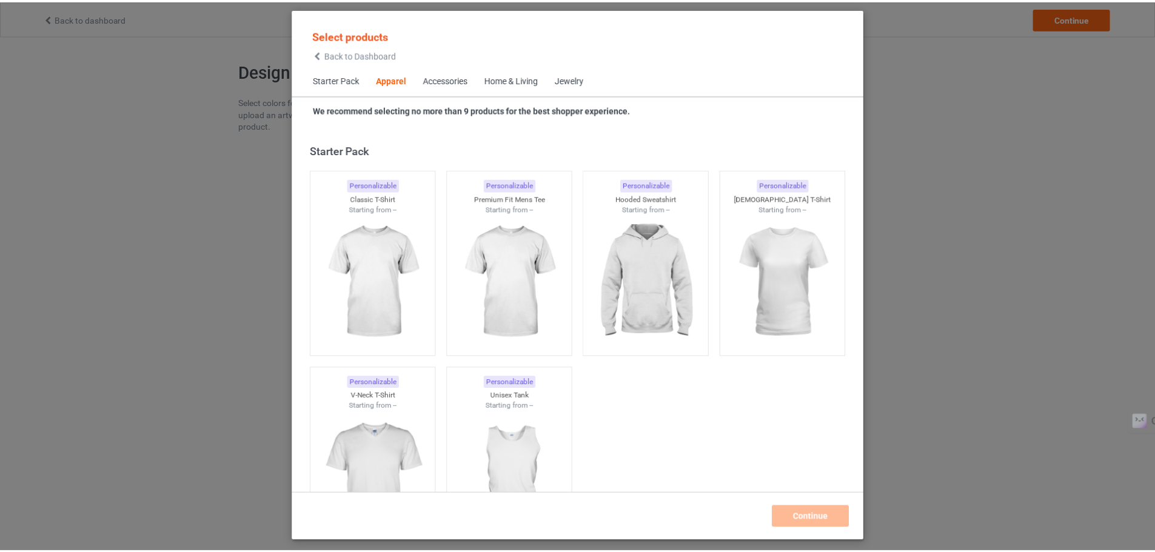
scroll to position [452, 0]
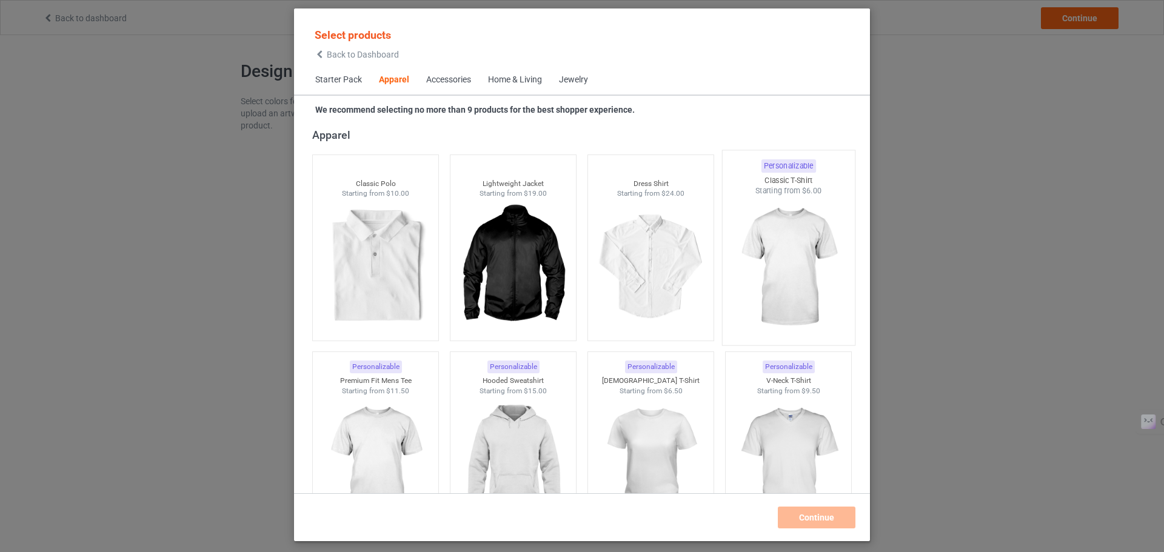
click at [775, 247] on img at bounding box center [788, 267] width 114 height 142
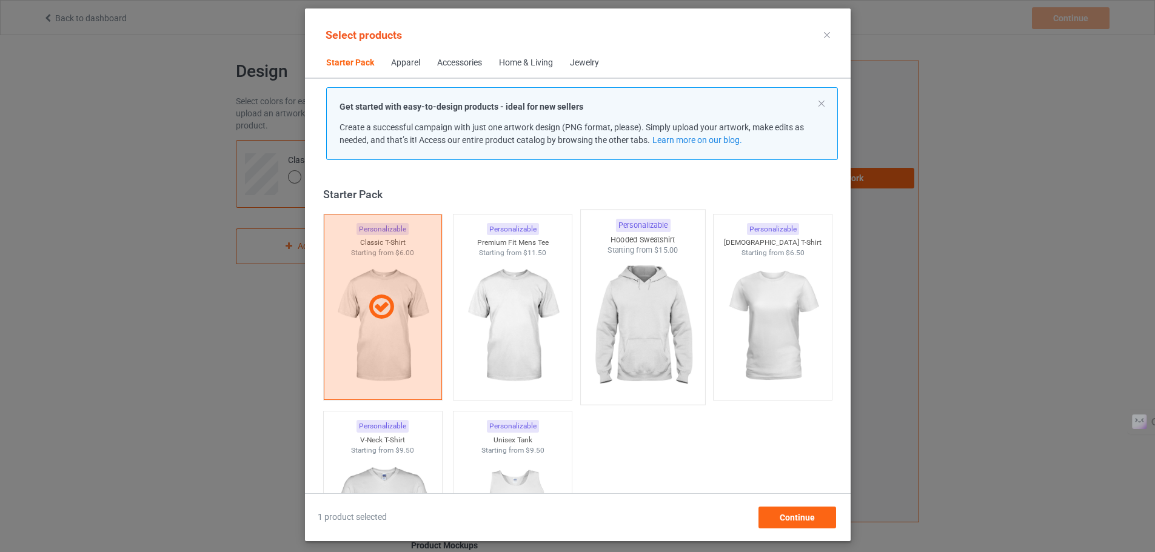
click at [645, 312] on img at bounding box center [643, 327] width 114 height 142
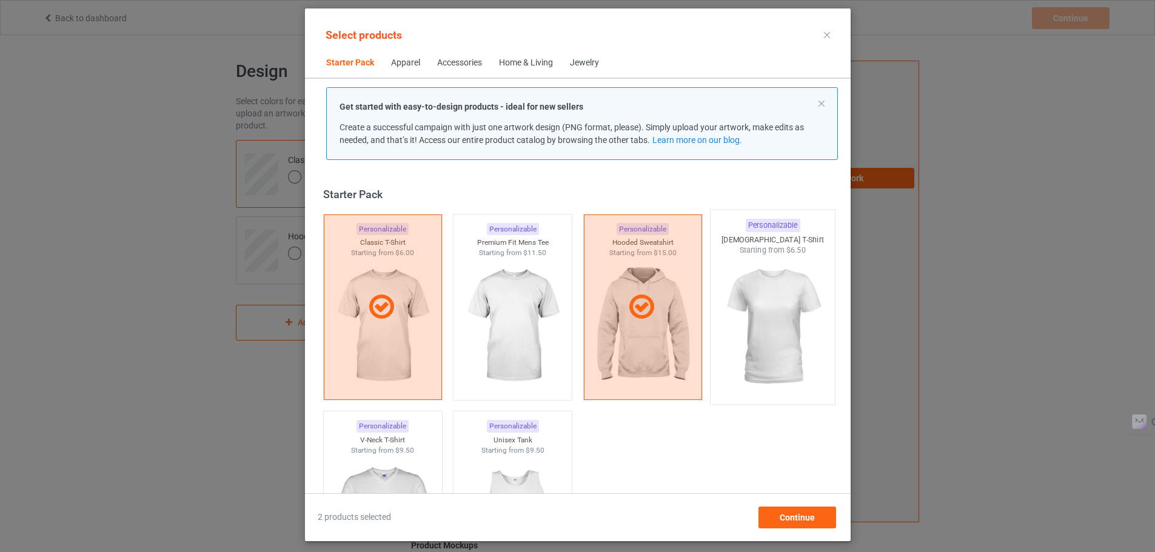
click at [777, 312] on img at bounding box center [772, 327] width 114 height 142
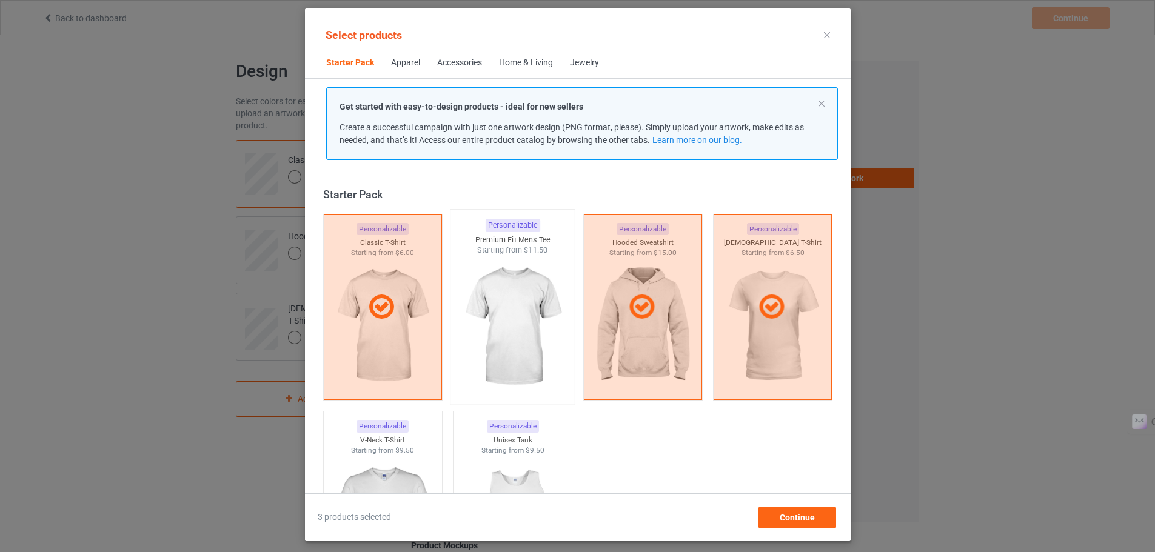
click at [481, 273] on img at bounding box center [512, 327] width 114 height 142
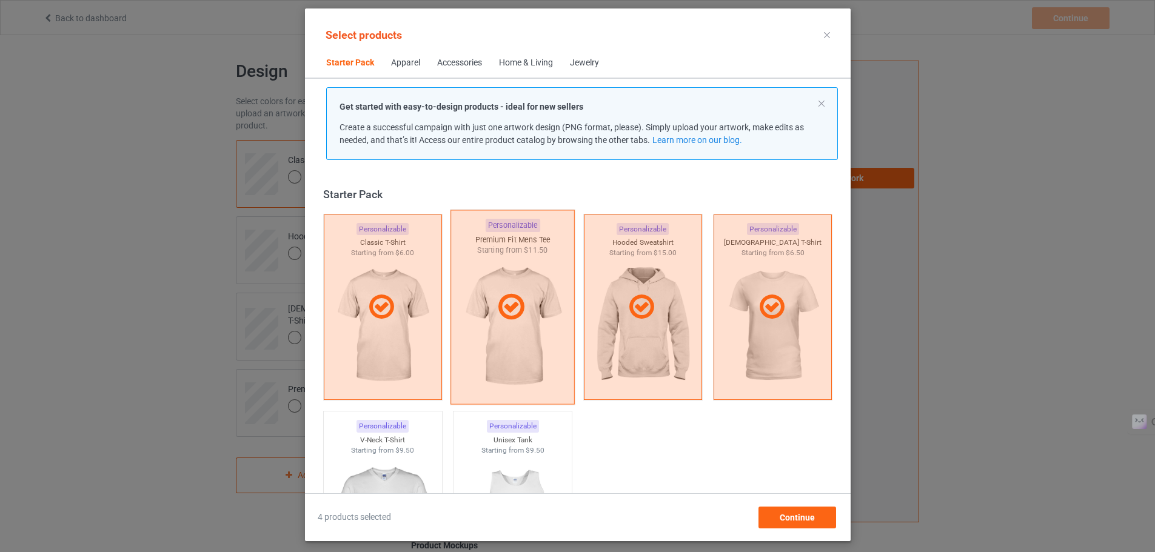
click at [517, 318] on icon at bounding box center [512, 307] width 36 height 30
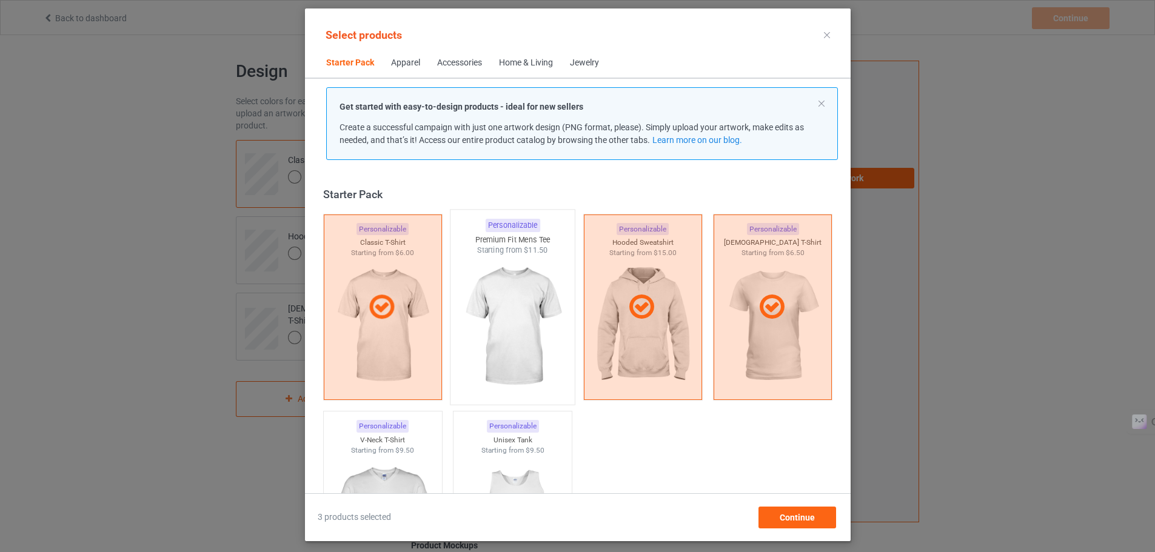
click at [501, 288] on img at bounding box center [512, 327] width 114 height 142
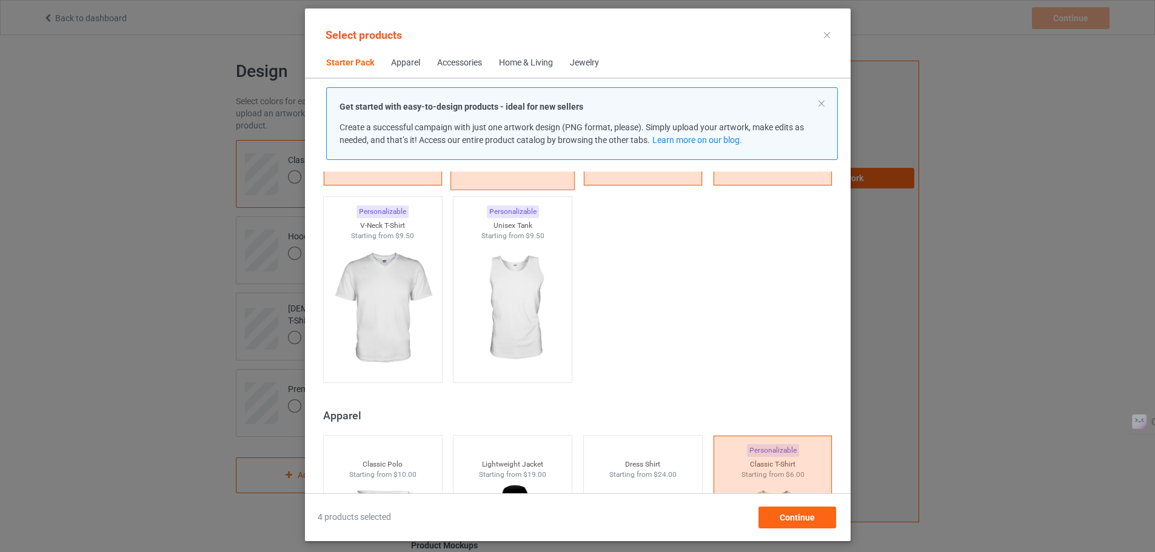
scroll to position [216, 0]
click at [367, 292] on img at bounding box center [383, 308] width 114 height 142
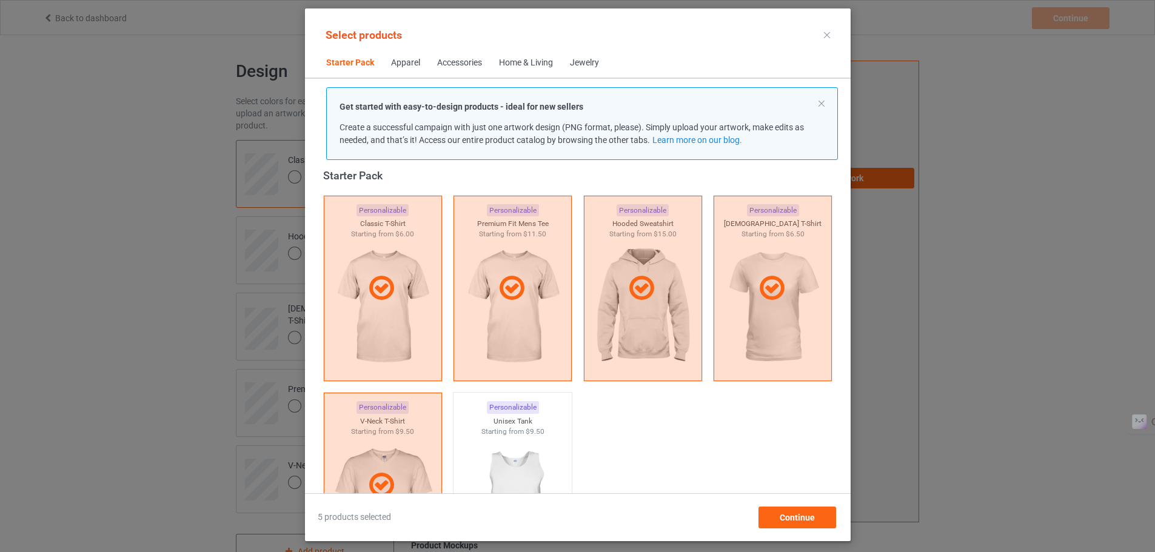
scroll to position [18, 0]
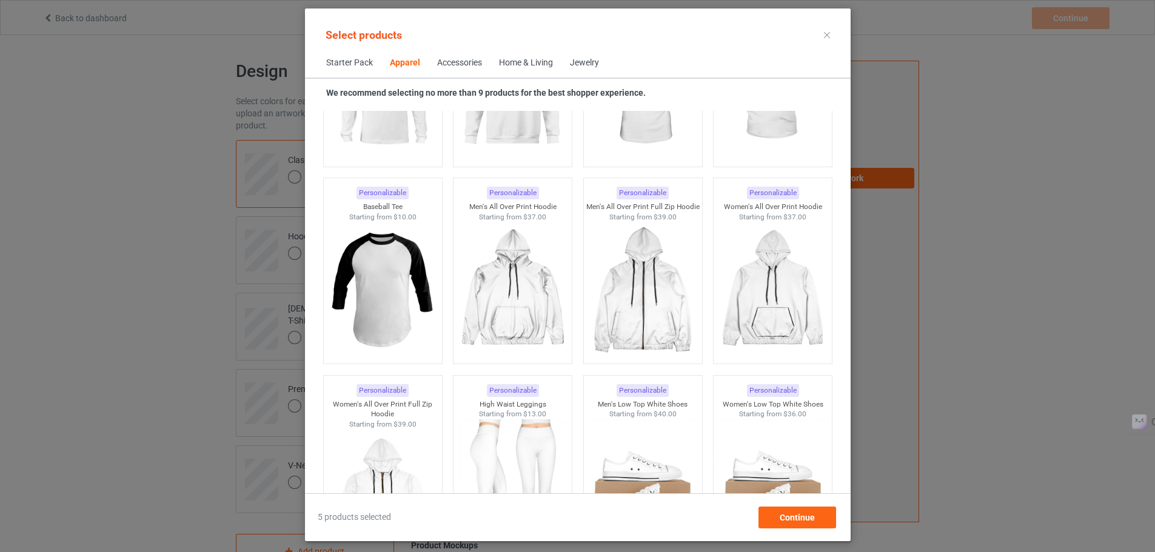
scroll to position [1004, 0]
click at [375, 287] on img at bounding box center [383, 290] width 114 height 142
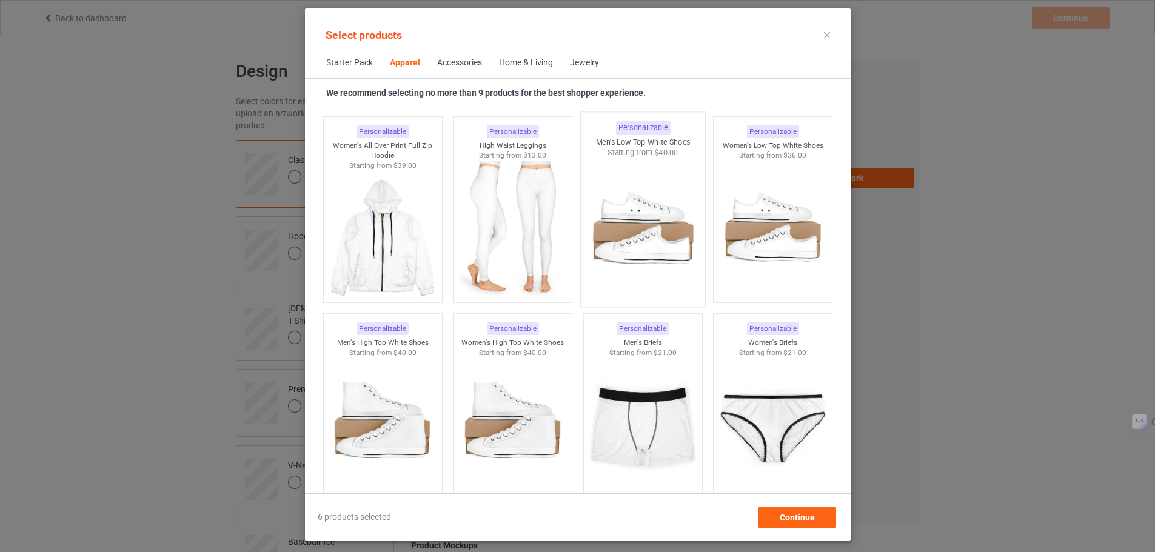
scroll to position [622, 0]
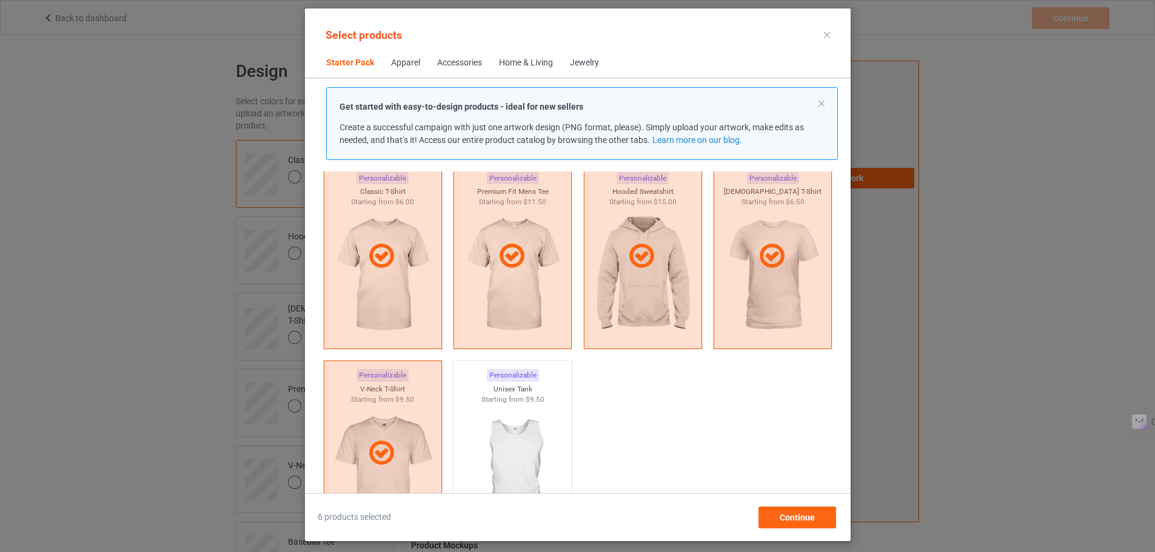
scroll to position [50, 0]
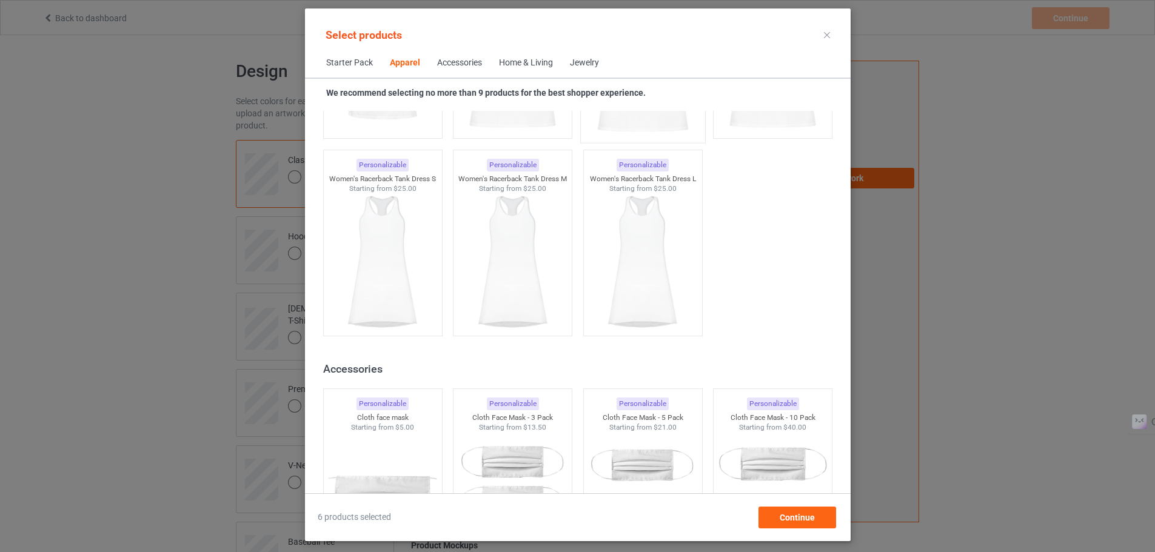
scroll to position [2556, 0]
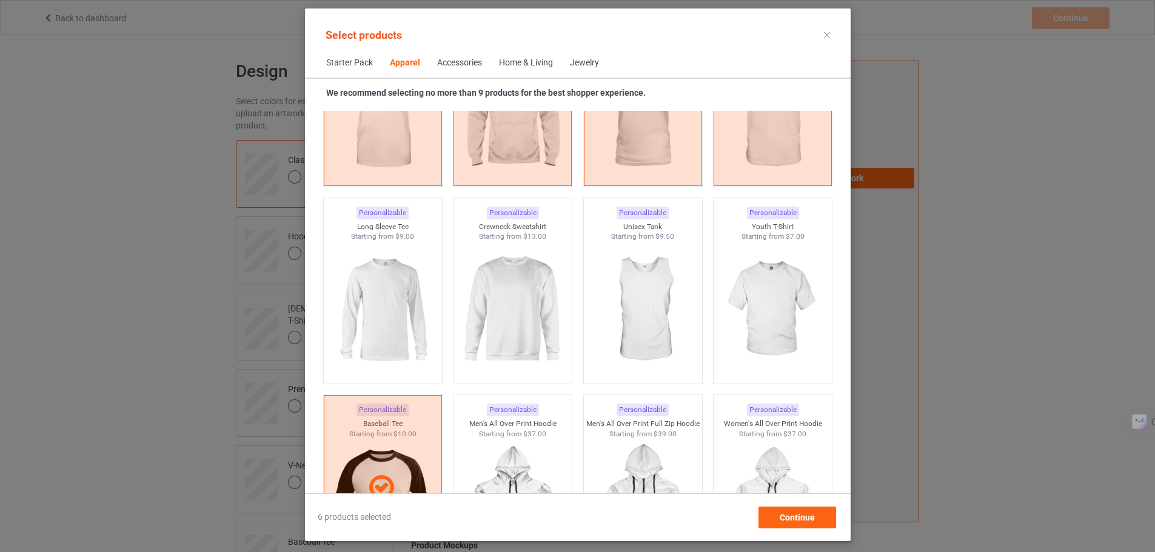
scroll to position [543, 0]
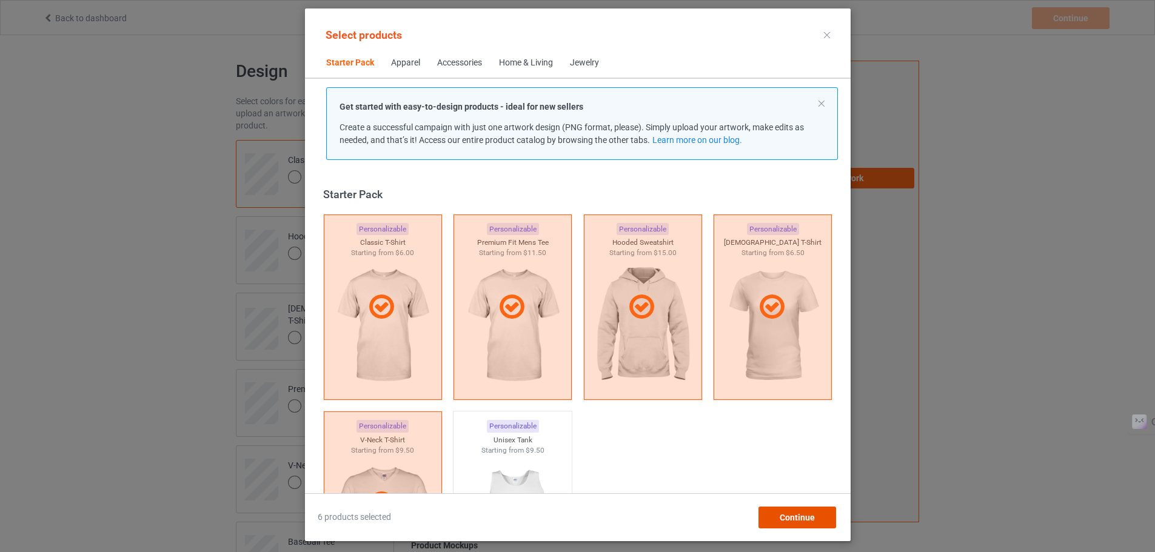
click at [811, 519] on span "Continue" at bounding box center [796, 518] width 35 height 10
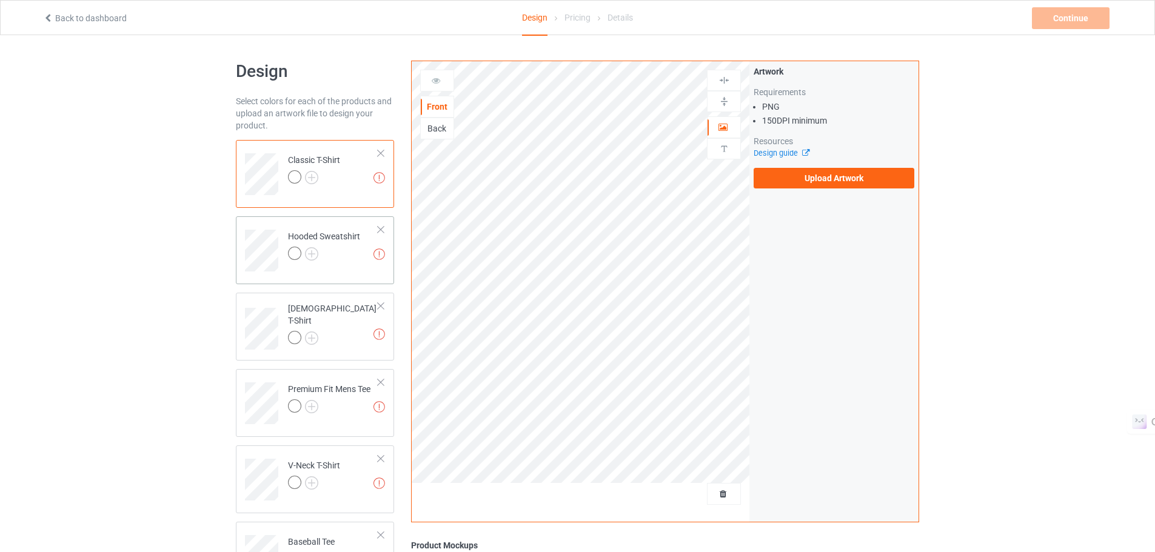
click at [324, 263] on div at bounding box center [324, 255] width 72 height 17
click at [606, 374] on div "Design Select colors for each of the products and upload an artwork file to des…" at bounding box center [577, 410] width 700 height 716
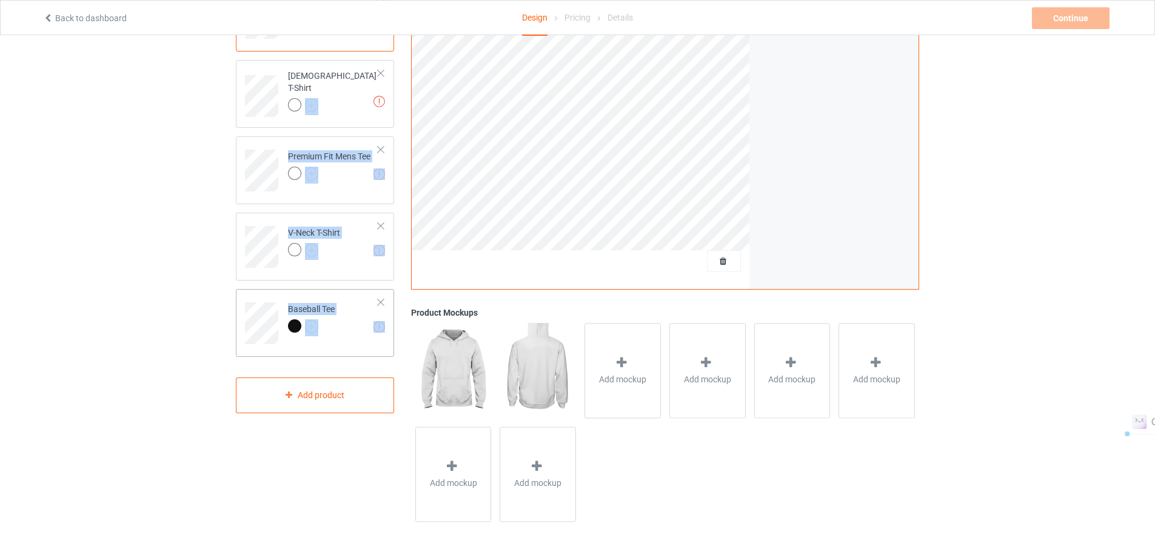
click at [354, 335] on td "Missing artworks Baseball Tee" at bounding box center [333, 319] width 104 height 50
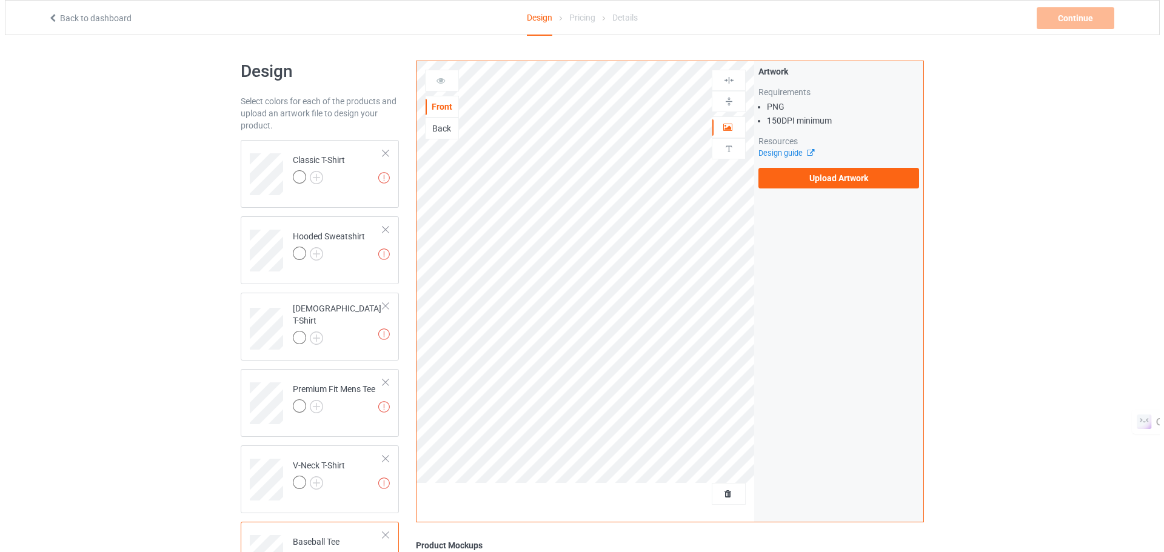
scroll to position [233, 0]
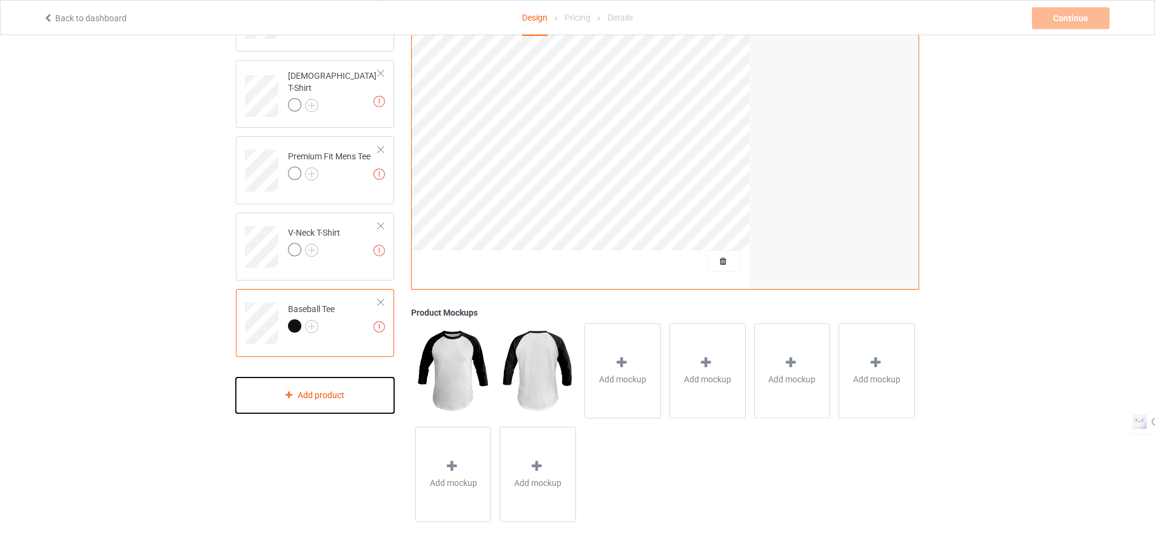
click at [341, 405] on div "Add product" at bounding box center [315, 396] width 158 height 36
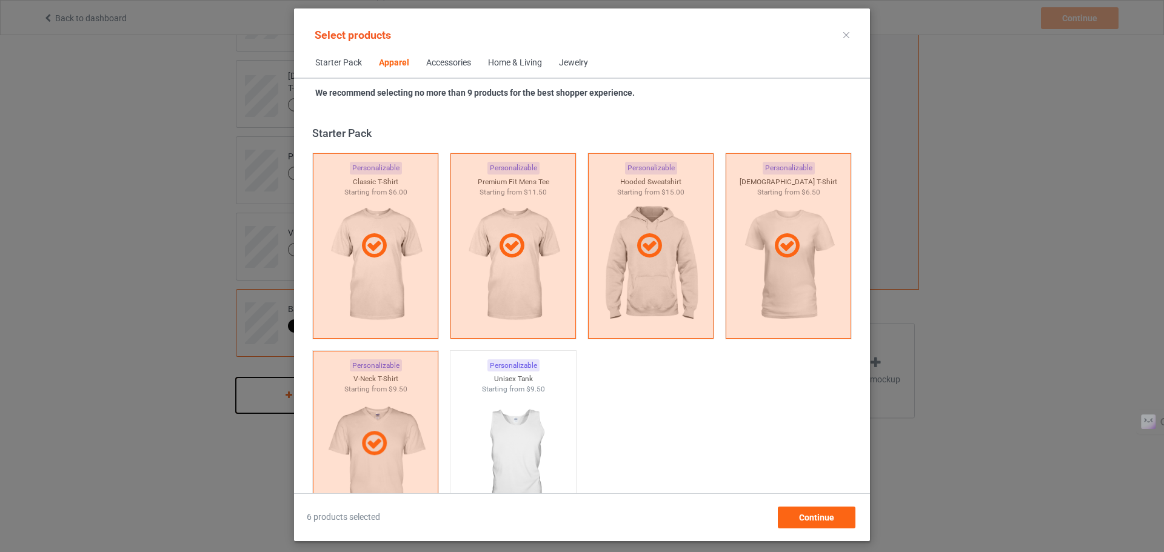
scroll to position [452, 0]
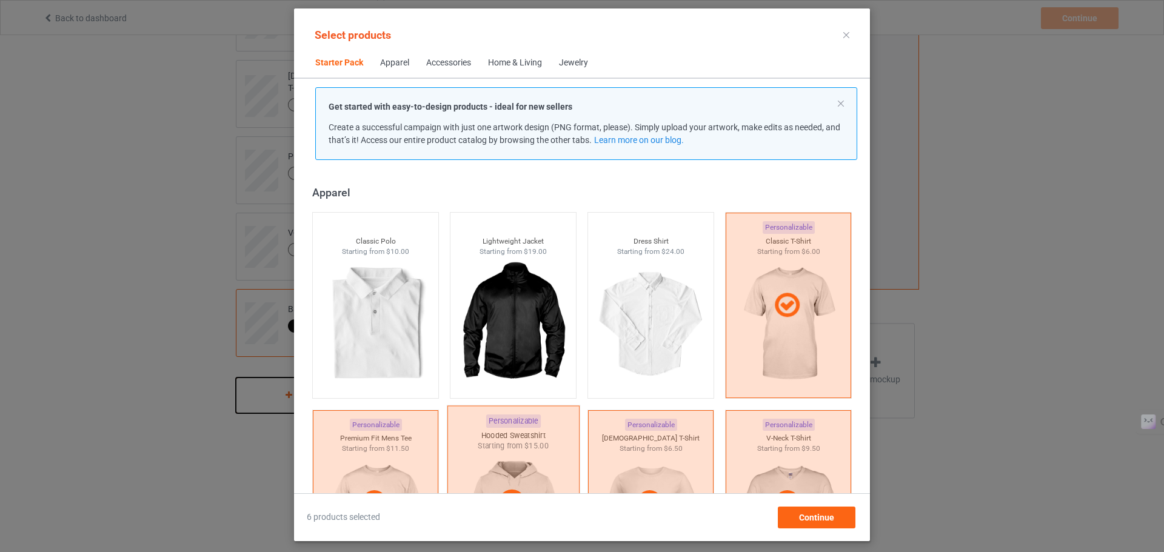
scroll to position [306, 0]
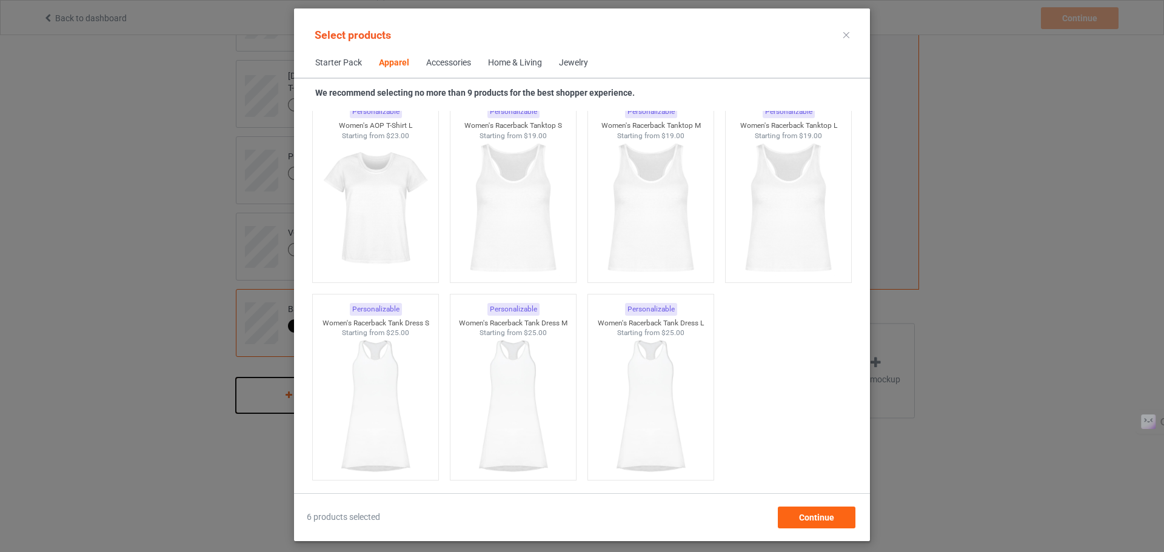
scroll to position [2270, 0]
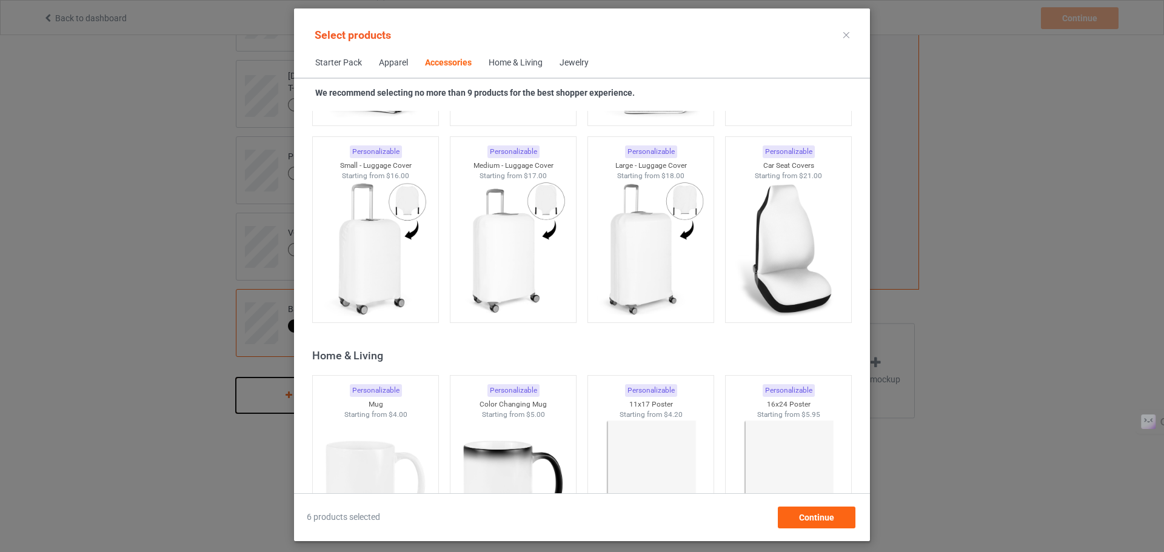
scroll to position [5231, 0]
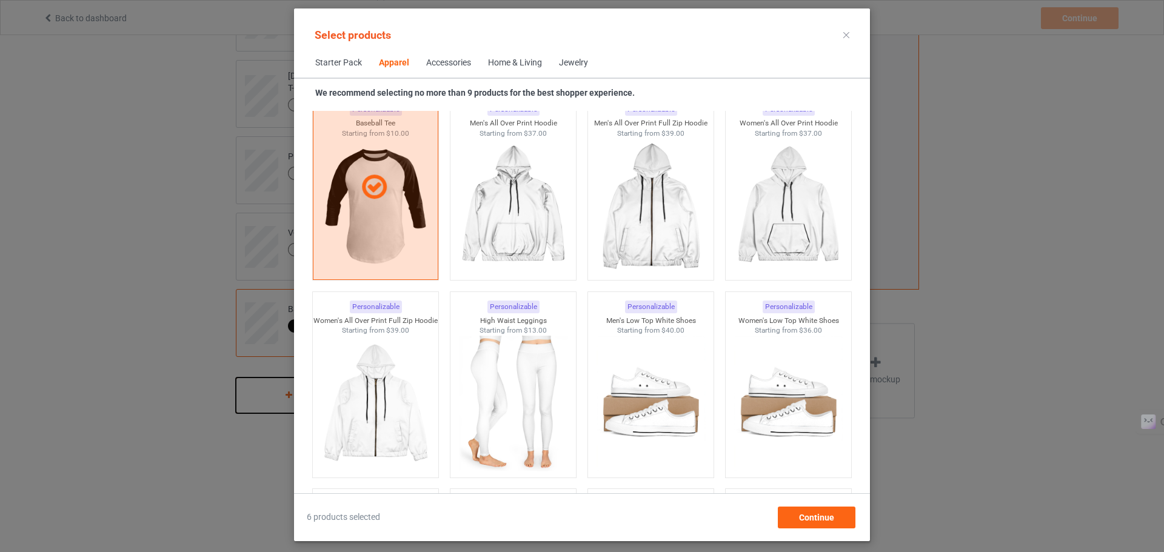
scroll to position [718, 0]
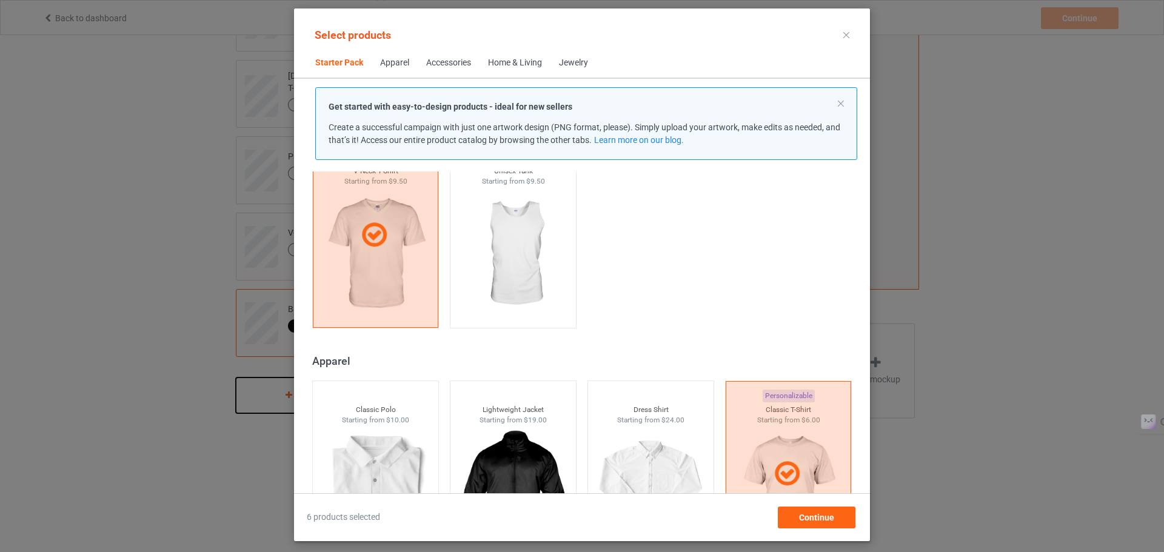
scroll to position [270, 0]
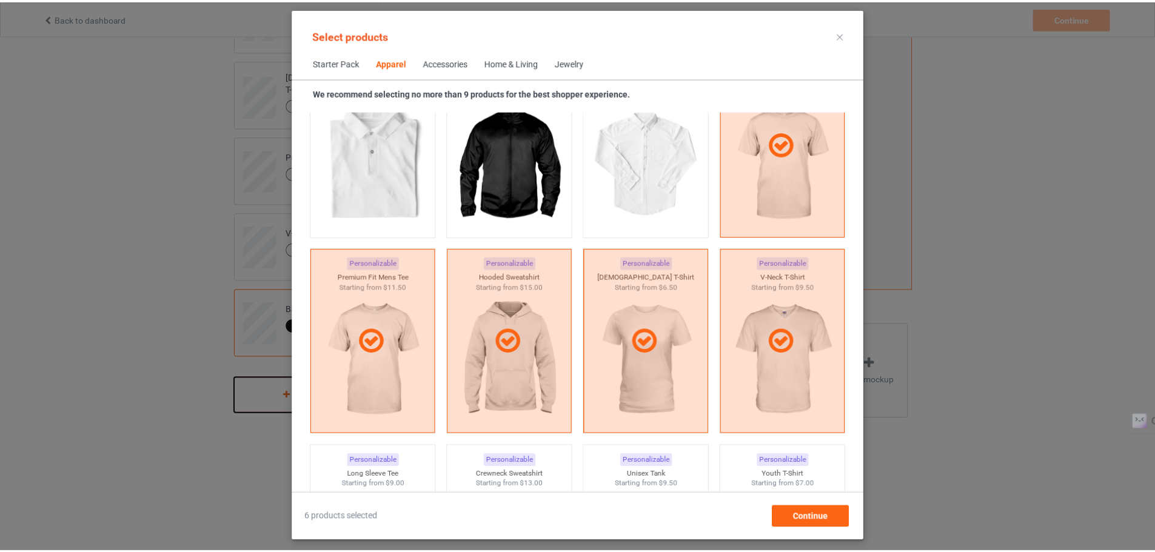
scroll to position [589, 0]
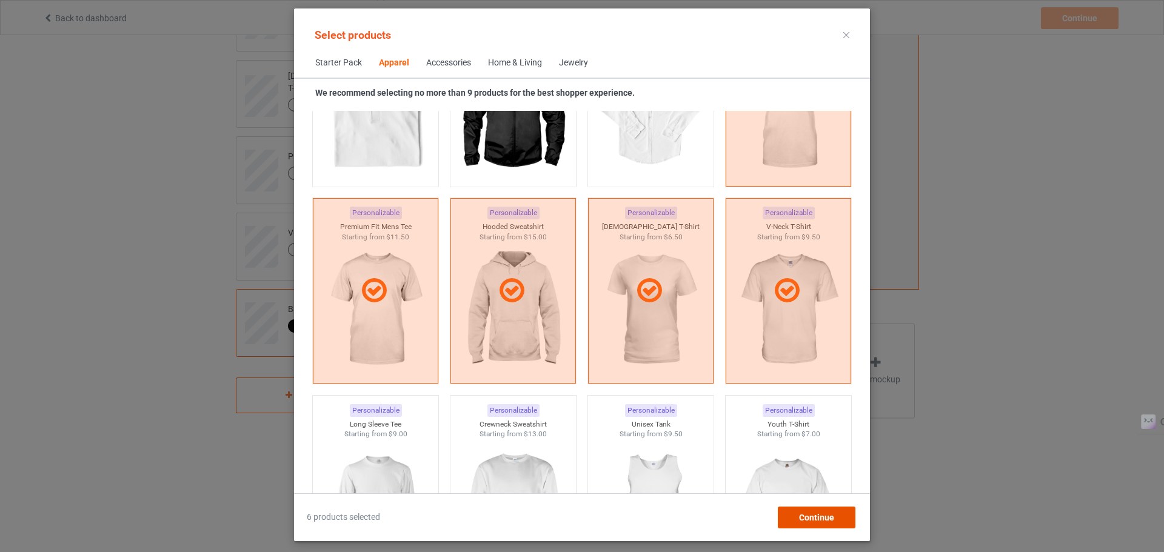
click at [793, 514] on div "Continue" at bounding box center [817, 518] width 78 height 22
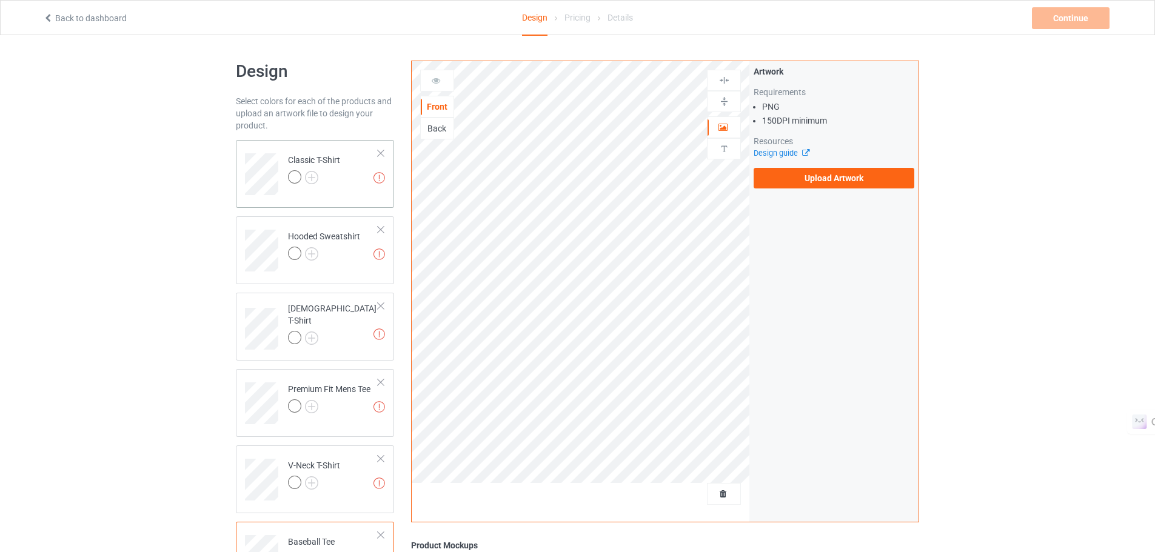
click at [354, 185] on td "Missing artworks Classic T-Shirt" at bounding box center [333, 170] width 104 height 50
click at [807, 175] on label "Upload Artwork" at bounding box center [834, 178] width 161 height 21
click at [0, 0] on input "Upload Artwork" at bounding box center [0, 0] width 0 height 0
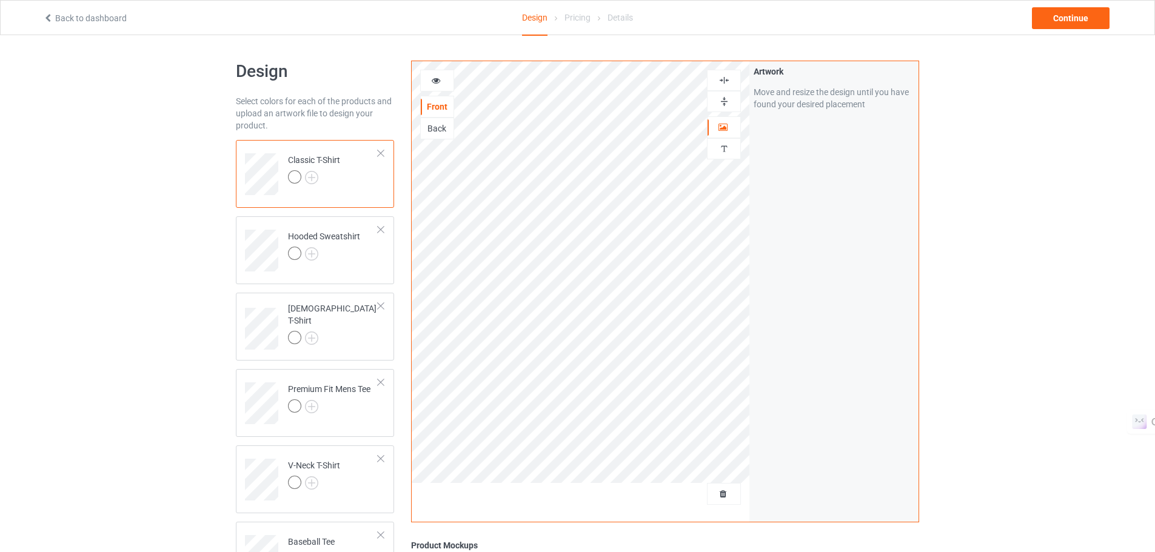
click at [721, 100] on img at bounding box center [725, 102] width 12 height 12
click at [729, 72] on div at bounding box center [724, 80] width 34 height 21
click at [432, 129] on div "Back" at bounding box center [437, 128] width 33 height 12
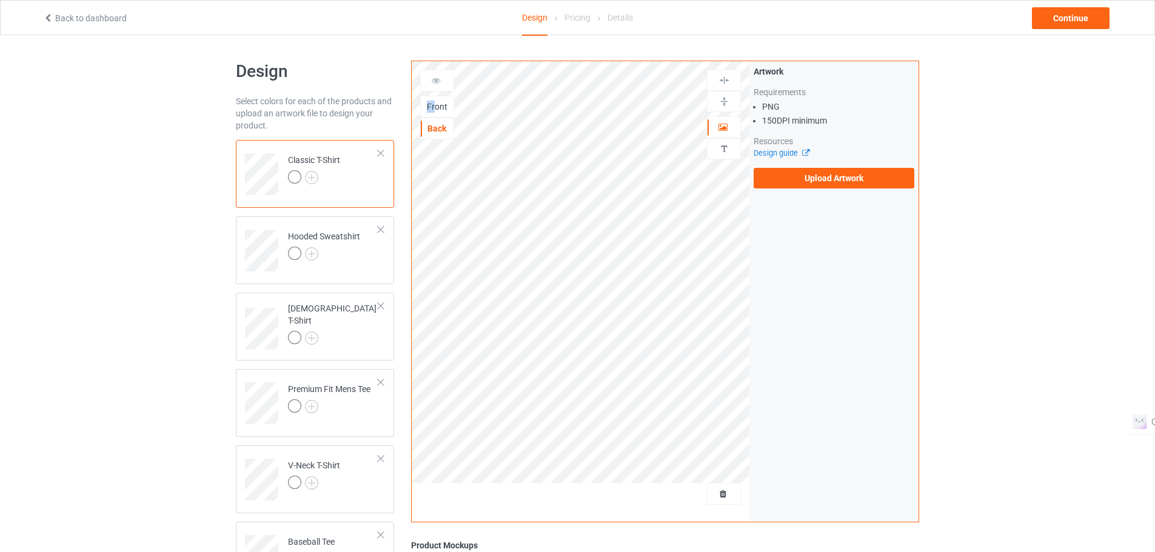
drag, startPoint x: 437, startPoint y: 78, endPoint x: 434, endPoint y: 111, distance: 32.9
click at [434, 111] on div "Front Back" at bounding box center [437, 105] width 34 height 70
click at [434, 111] on div "Front" at bounding box center [437, 107] width 33 height 12
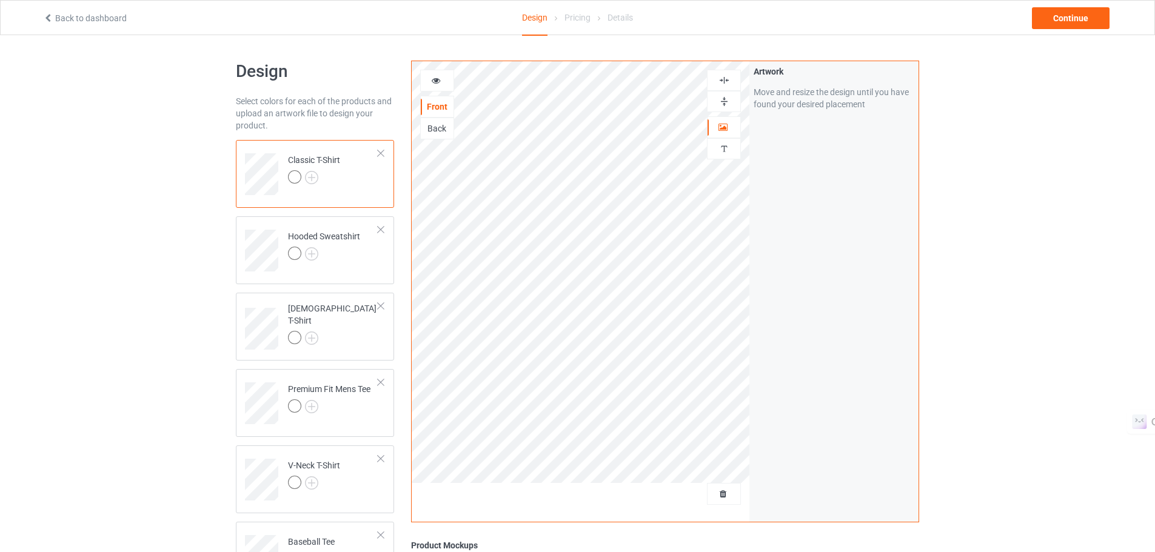
click at [436, 125] on div "Back" at bounding box center [437, 128] width 33 height 12
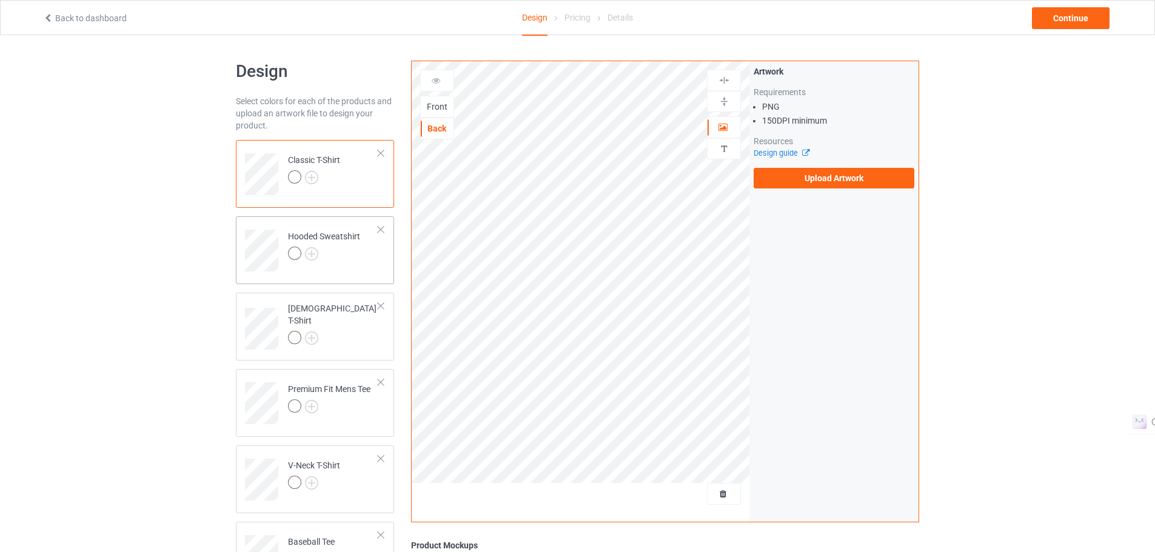
click at [307, 266] on td "Hooded Sweatshirt" at bounding box center [333, 246] width 104 height 50
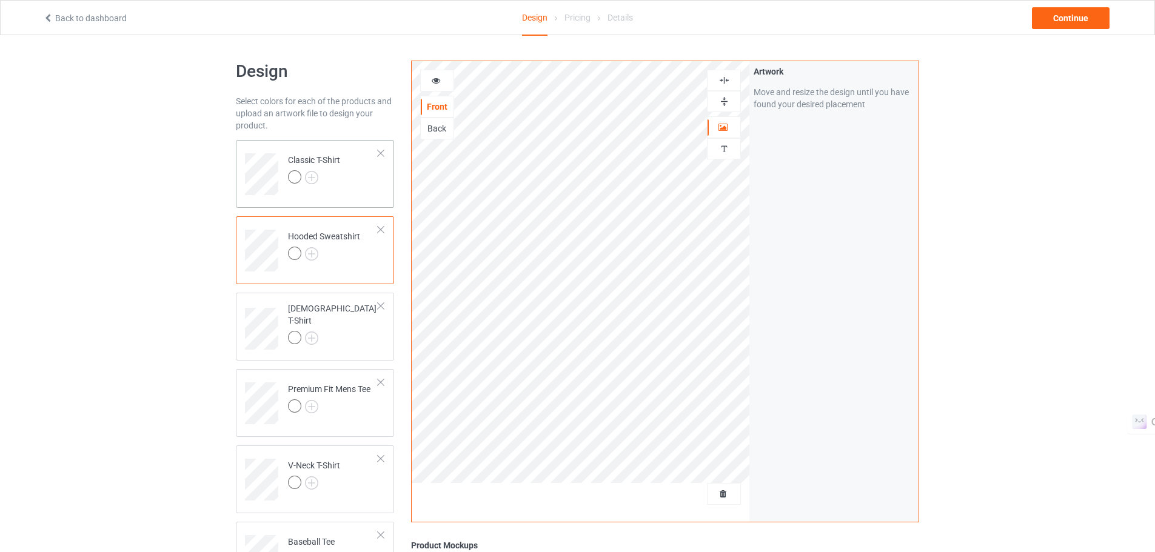
click at [343, 183] on td "Classic T-Shirt" at bounding box center [333, 170] width 104 height 50
click at [423, 127] on div "Back" at bounding box center [437, 128] width 33 height 12
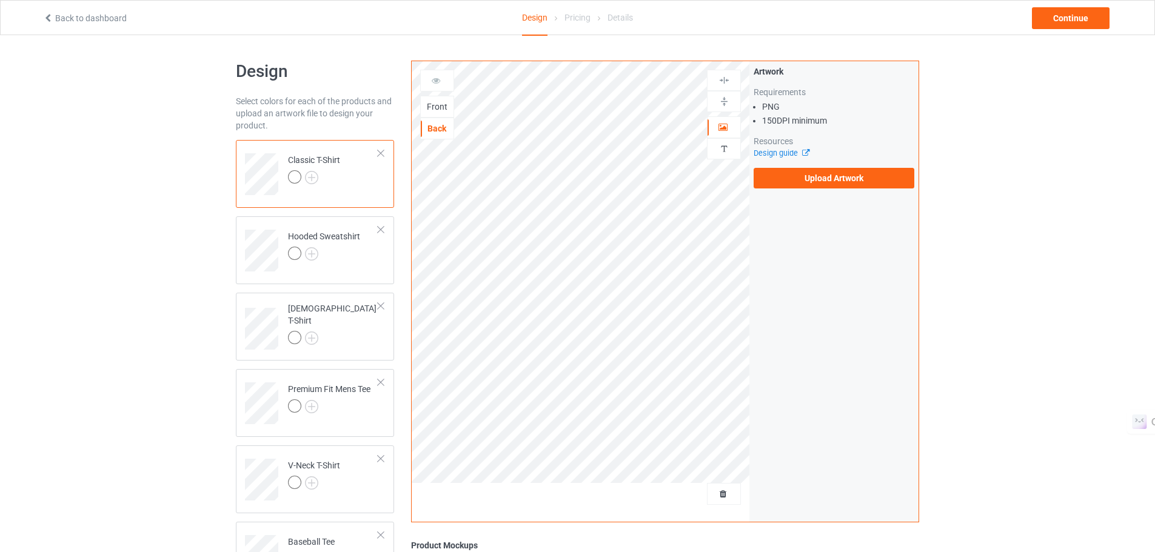
click at [294, 173] on div at bounding box center [294, 176] width 13 height 13
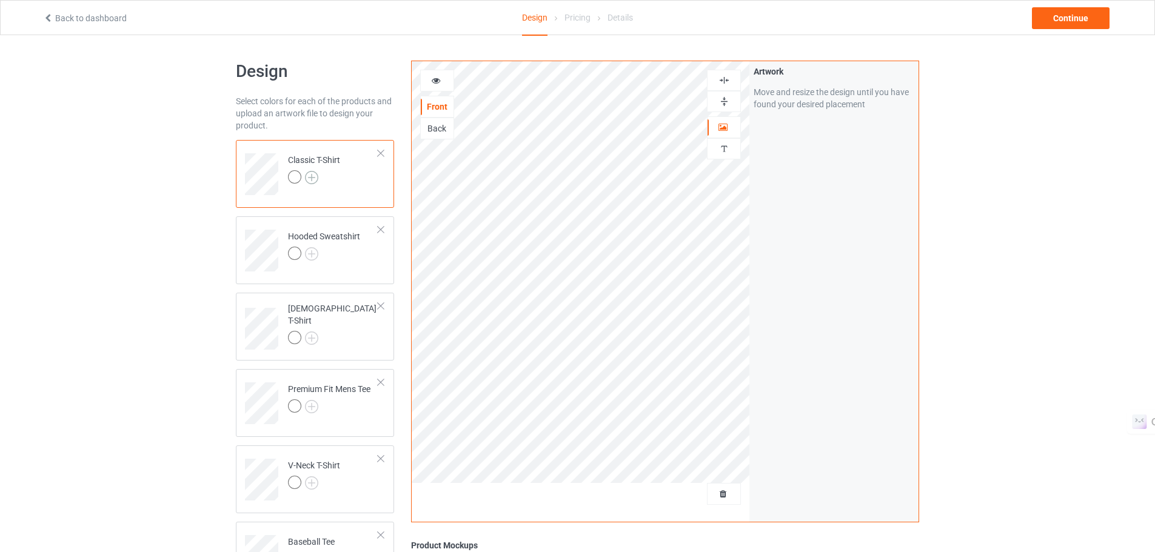
click at [317, 175] on img at bounding box center [311, 177] width 13 height 13
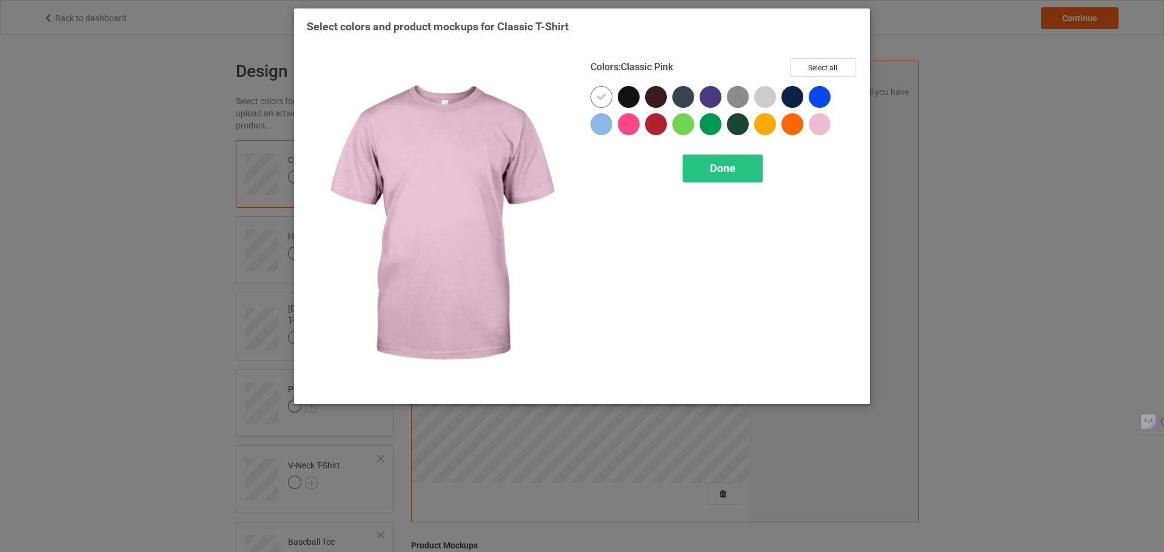
click at [814, 125] on div at bounding box center [820, 124] width 22 height 22
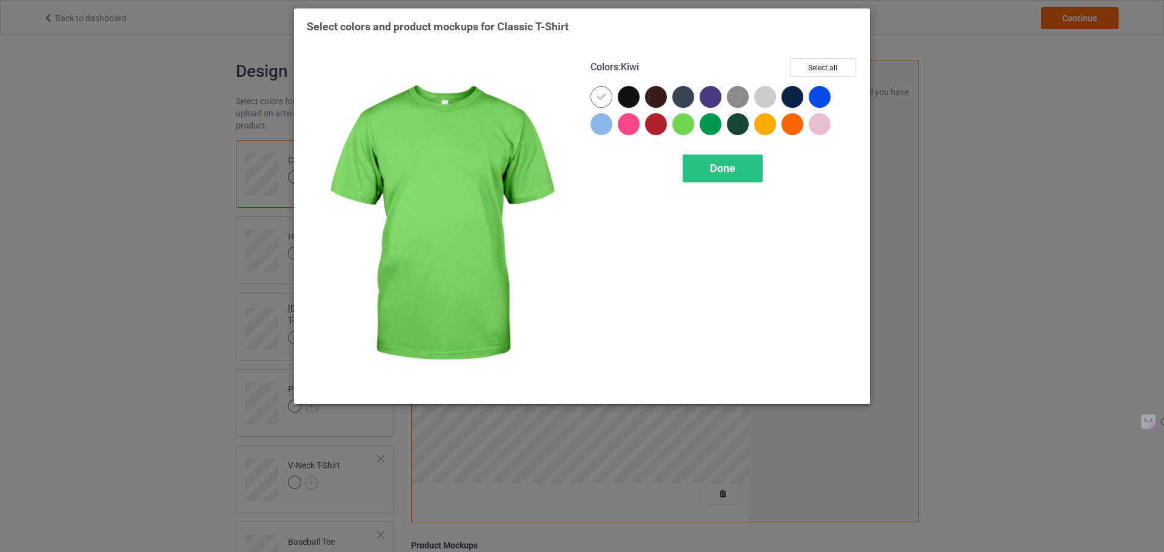
click at [673, 124] on div at bounding box center [683, 124] width 22 height 22
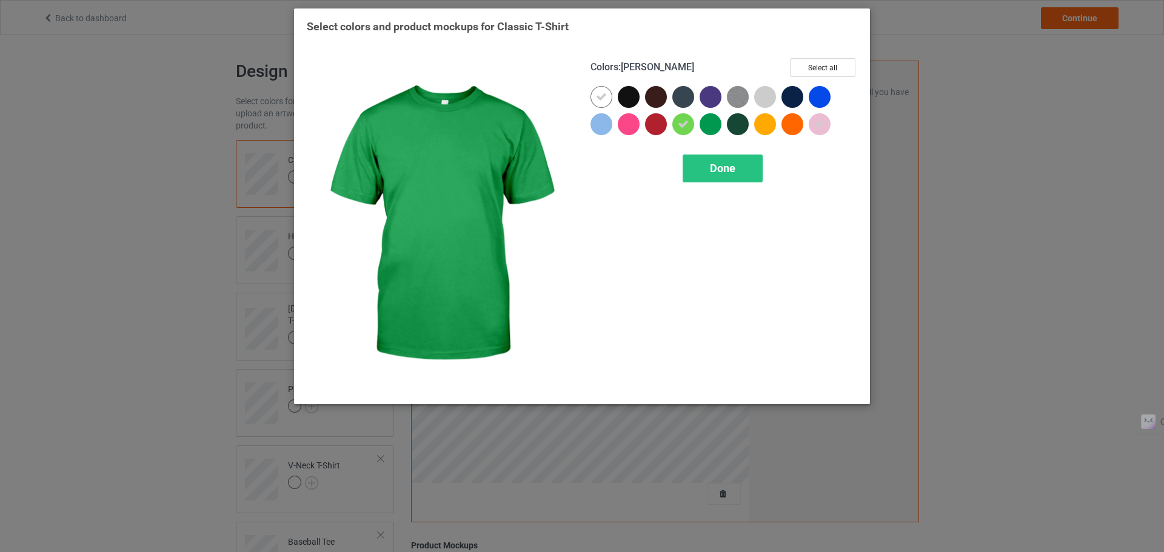
click at [711, 123] on div at bounding box center [711, 124] width 22 height 22
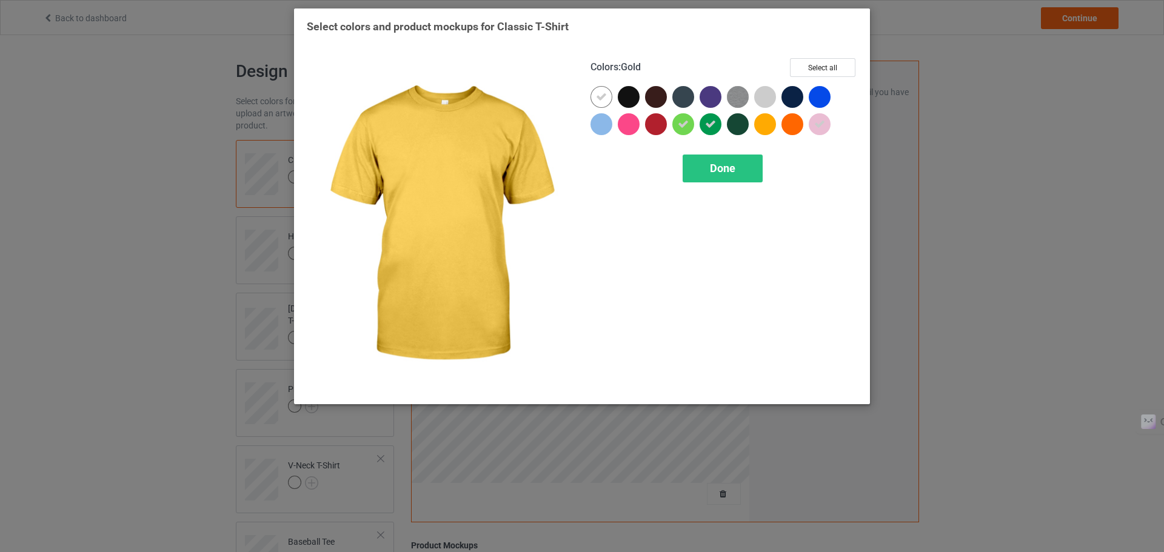
click at [764, 127] on div at bounding box center [765, 124] width 22 height 22
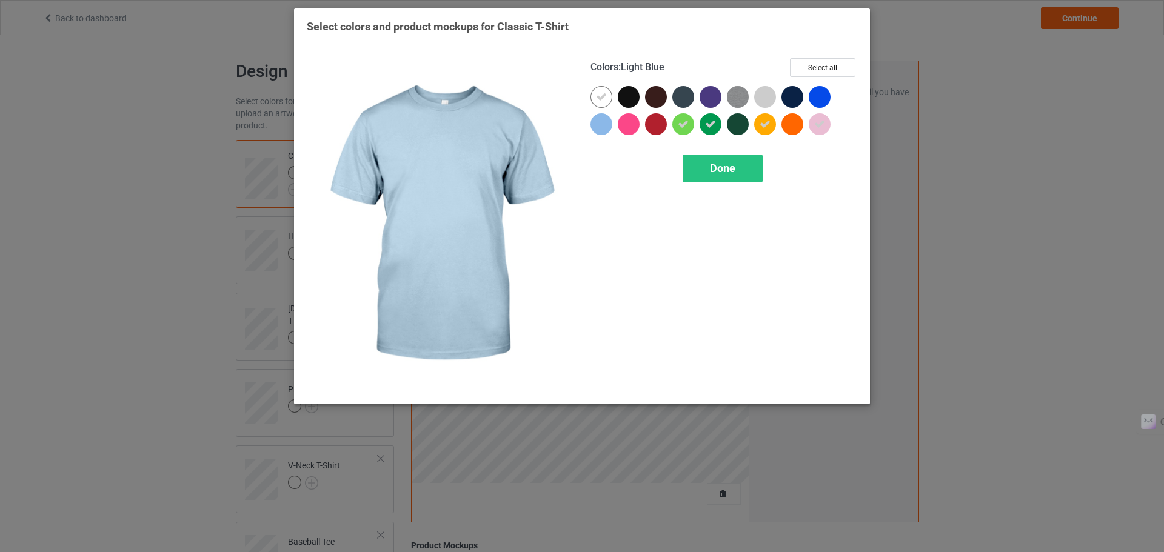
click at [599, 129] on div at bounding box center [602, 124] width 22 height 22
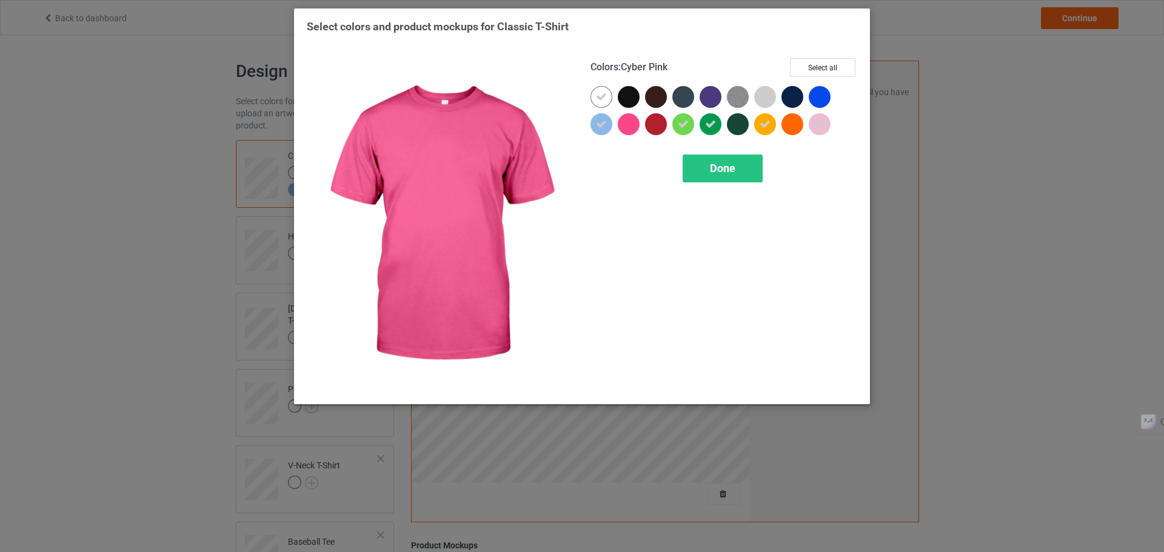
click at [628, 122] on div at bounding box center [629, 124] width 22 height 22
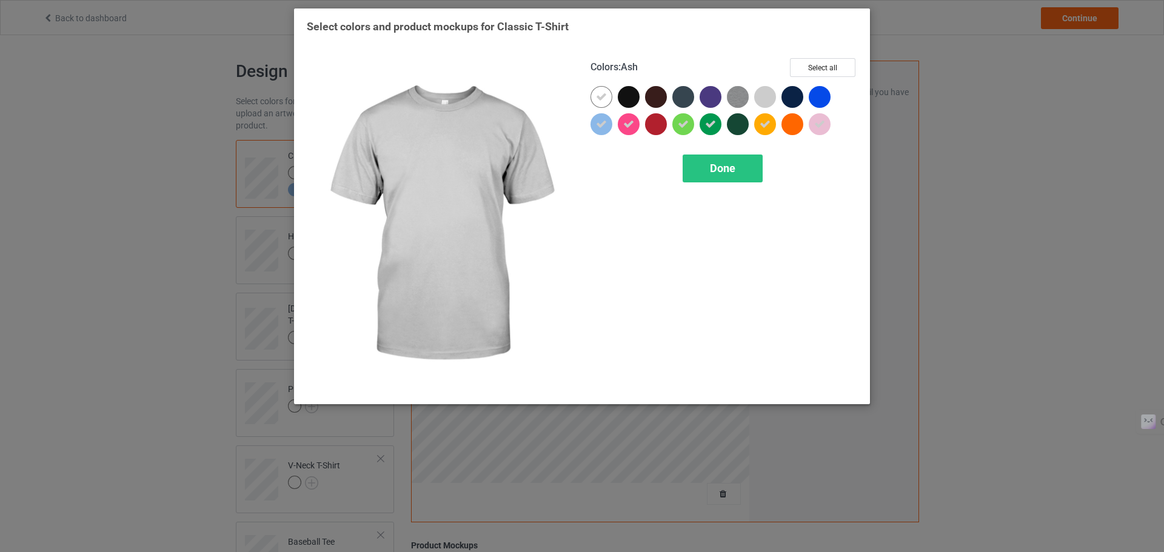
click at [761, 97] on div at bounding box center [765, 97] width 22 height 22
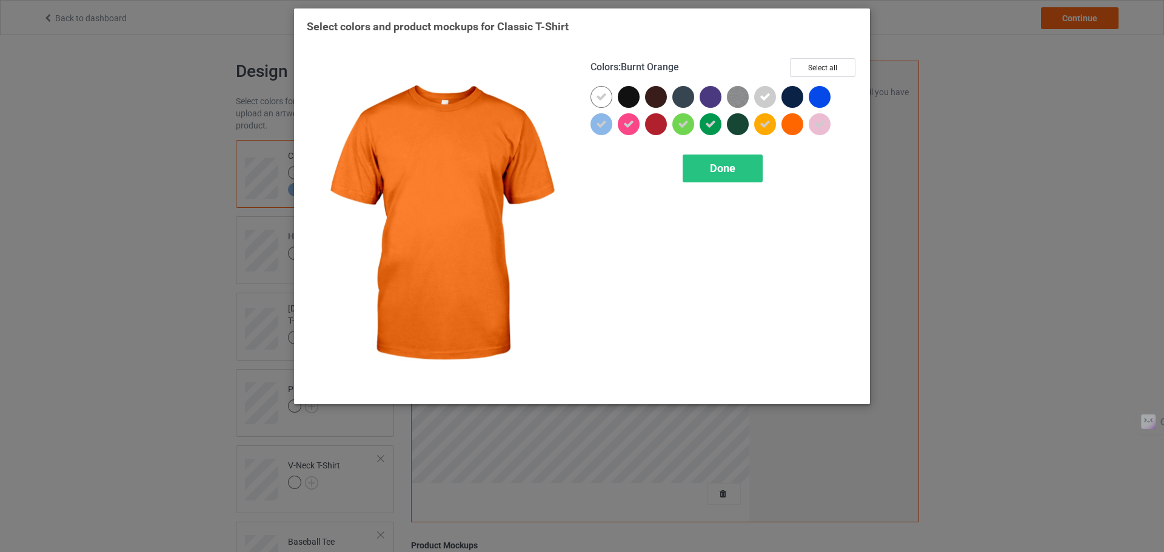
click at [792, 126] on div at bounding box center [793, 124] width 22 height 22
click at [739, 164] on div "Done" at bounding box center [723, 169] width 80 height 28
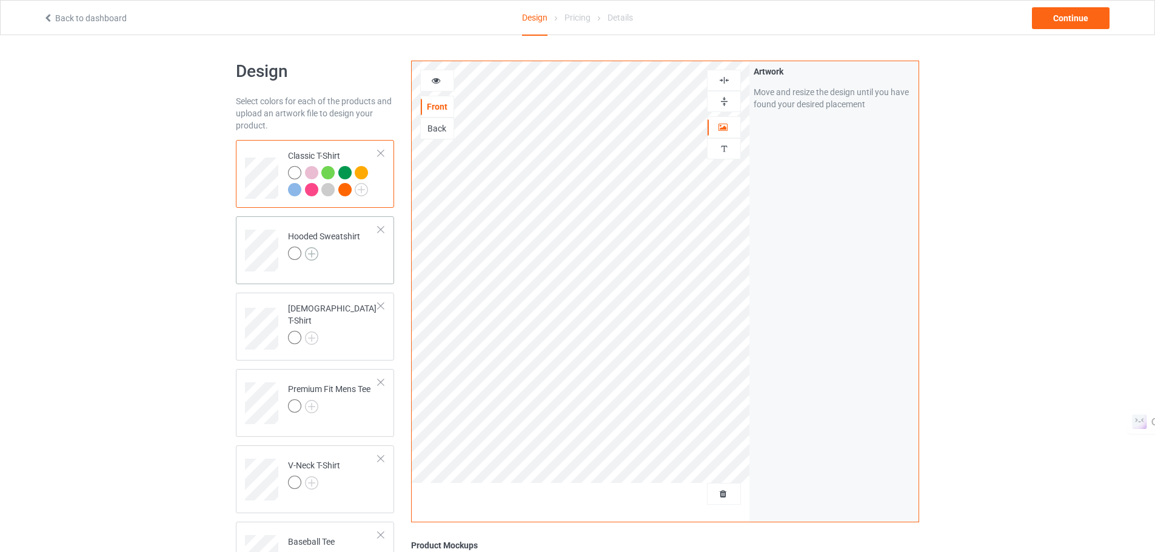
click at [314, 252] on img at bounding box center [311, 253] width 13 height 13
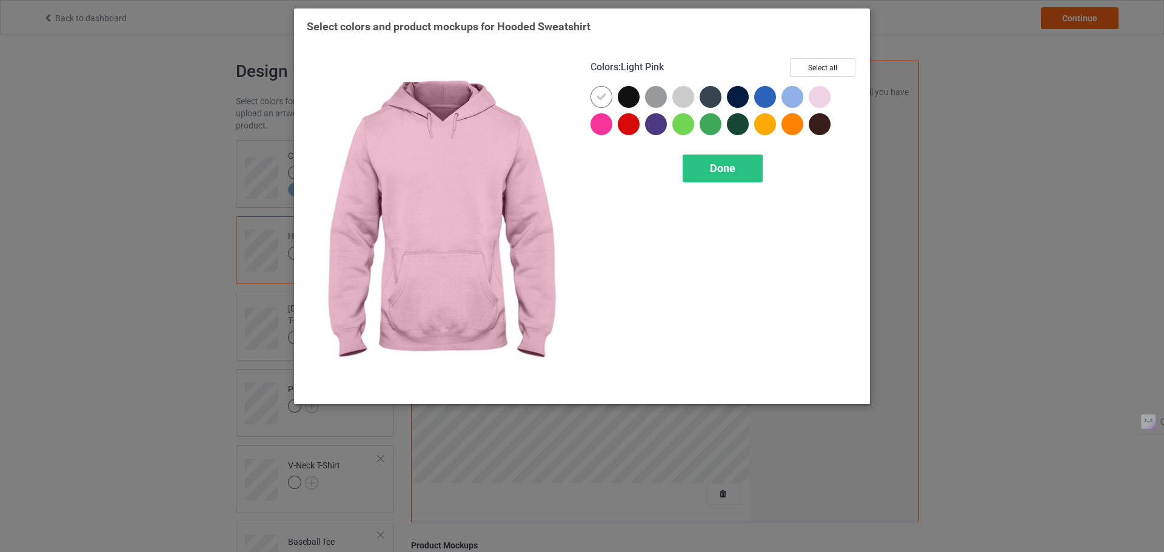
click at [825, 94] on div at bounding box center [820, 97] width 22 height 22
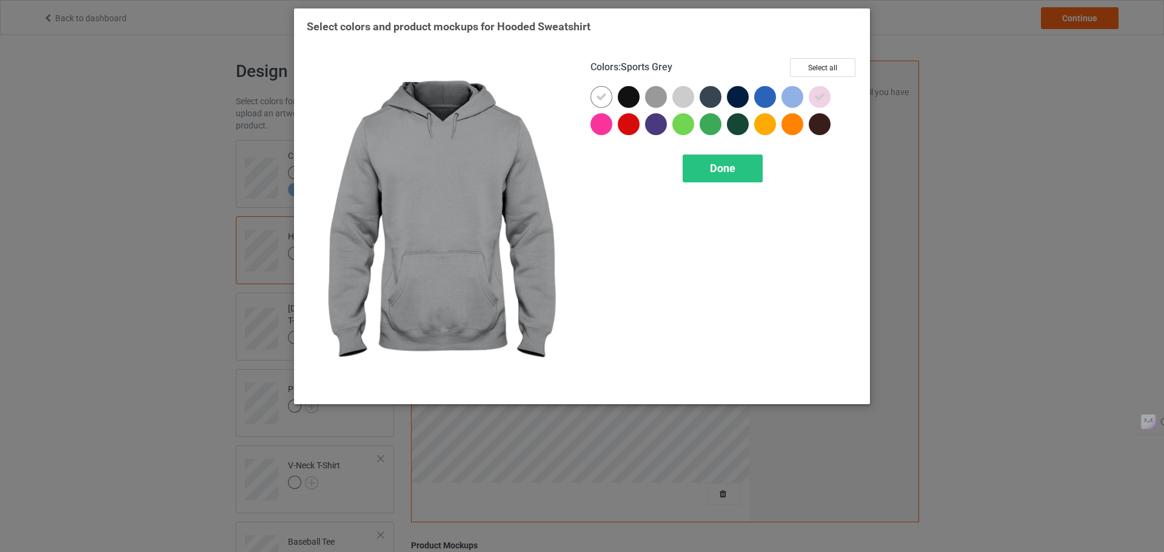
click at [652, 96] on div at bounding box center [656, 97] width 22 height 22
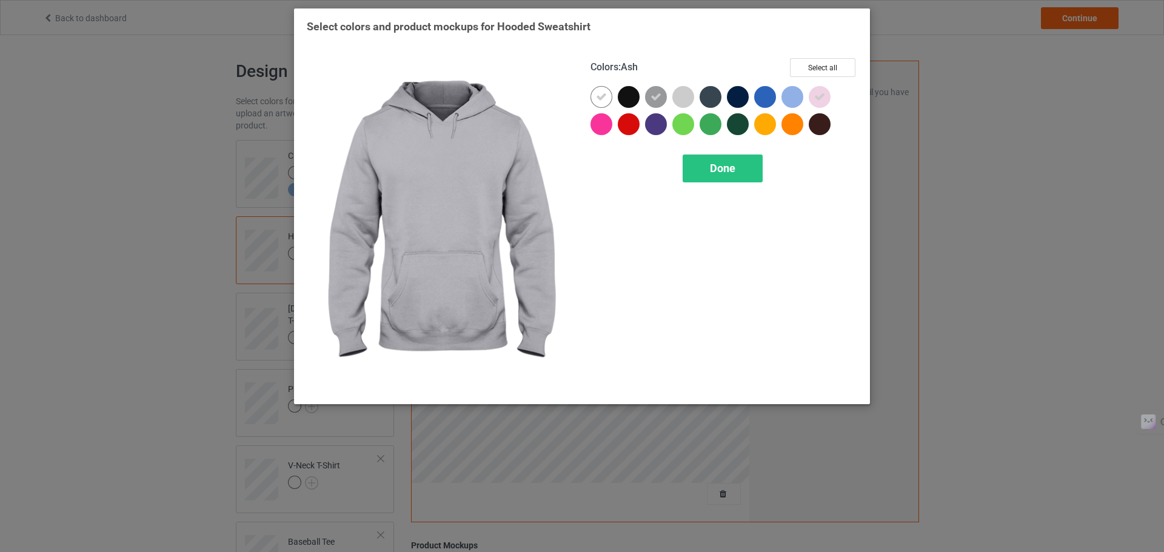
click at [674, 95] on div at bounding box center [683, 97] width 22 height 22
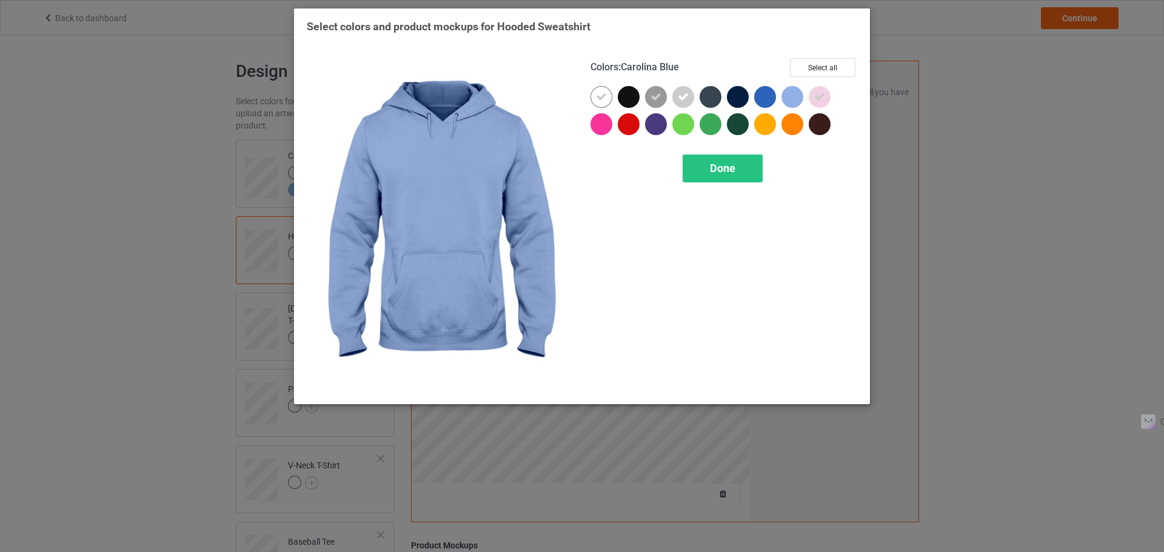
click at [785, 99] on div at bounding box center [793, 97] width 22 height 22
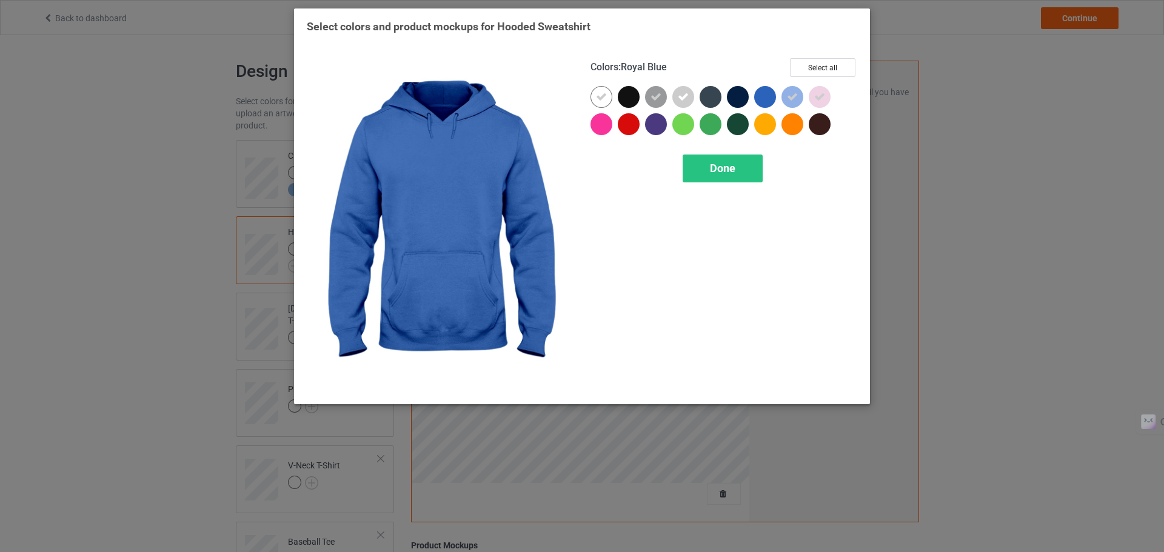
click at [764, 96] on div at bounding box center [765, 97] width 22 height 22
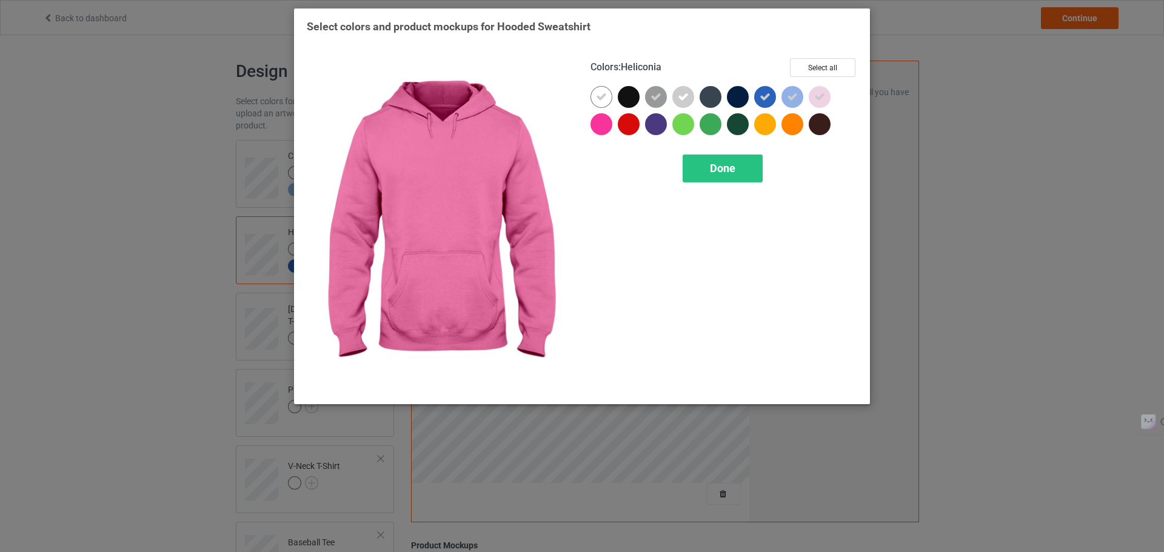
click at [601, 127] on div at bounding box center [602, 124] width 22 height 22
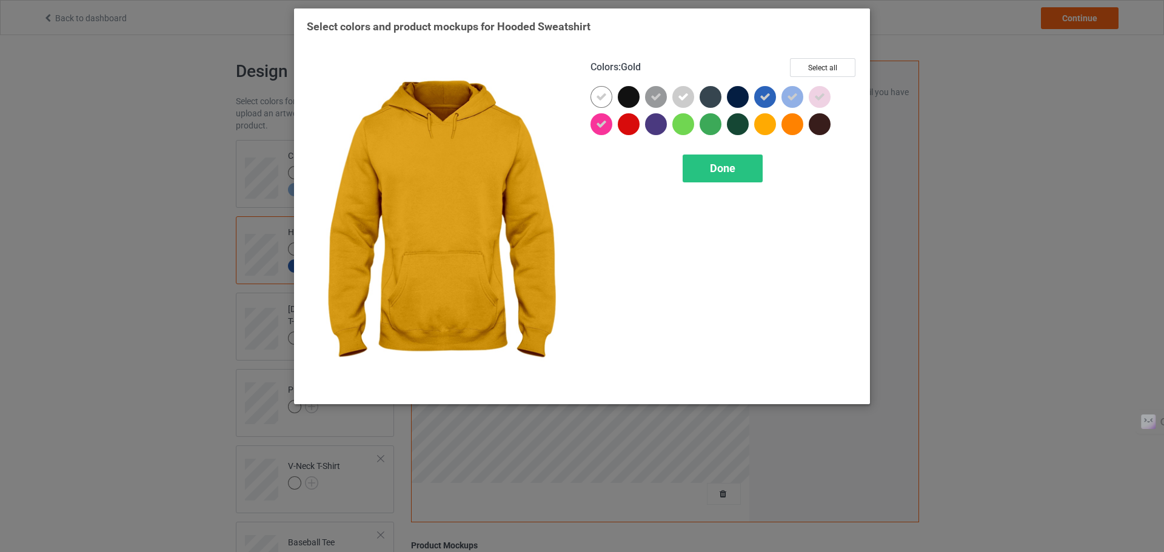
click at [765, 124] on div at bounding box center [765, 124] width 22 height 22
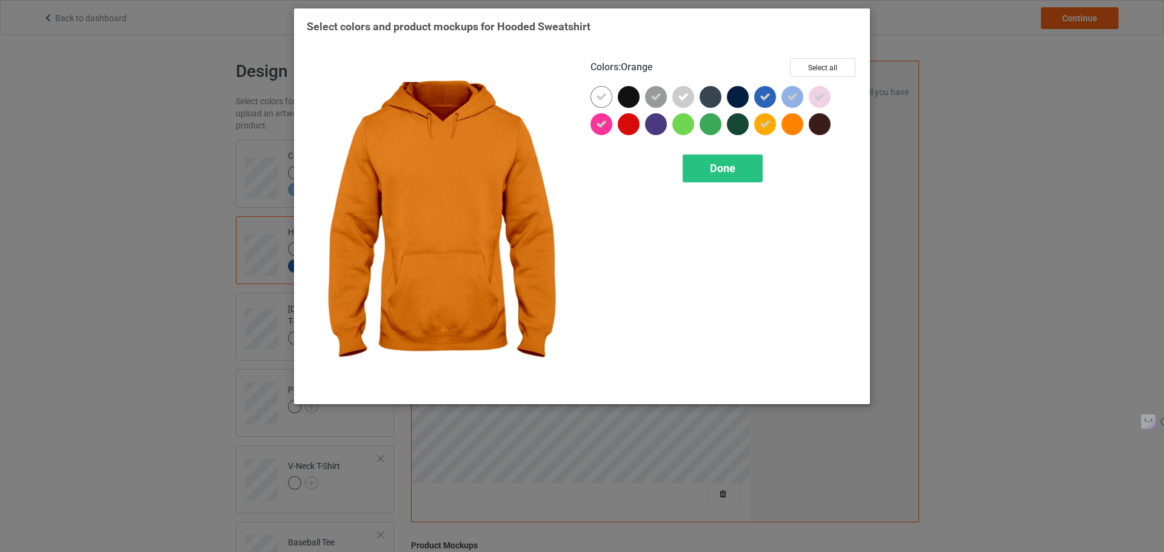
click at [792, 120] on div at bounding box center [793, 124] width 22 height 22
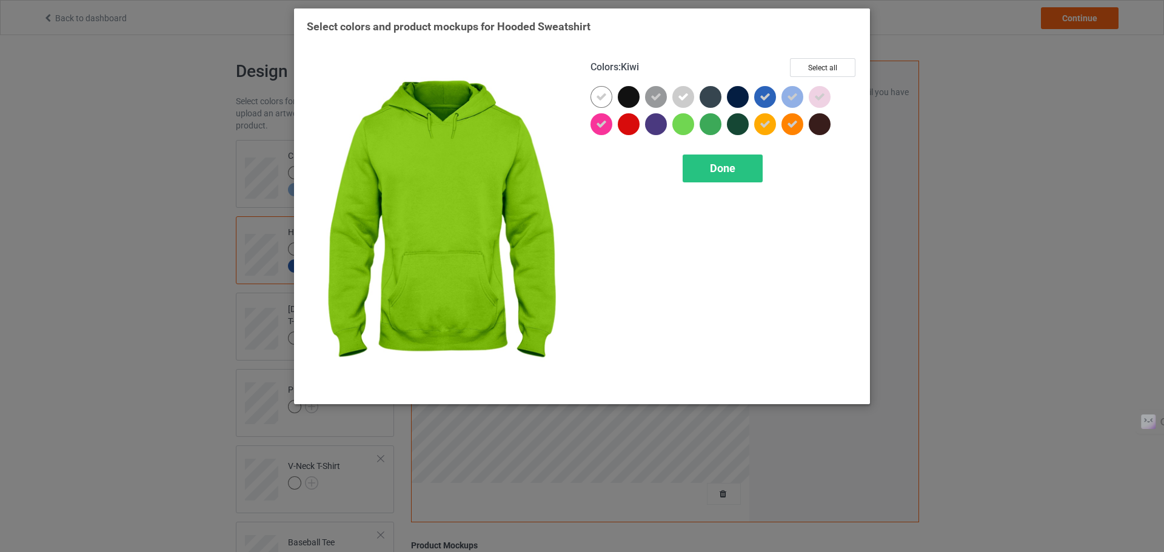
click at [689, 127] on div at bounding box center [683, 124] width 22 height 22
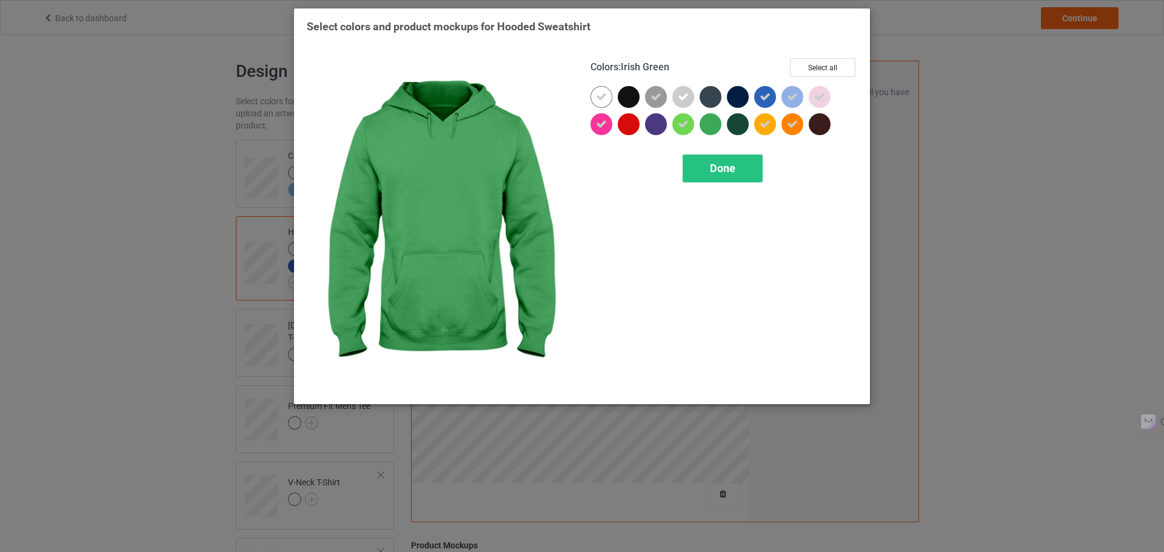
click at [705, 124] on div at bounding box center [711, 124] width 22 height 22
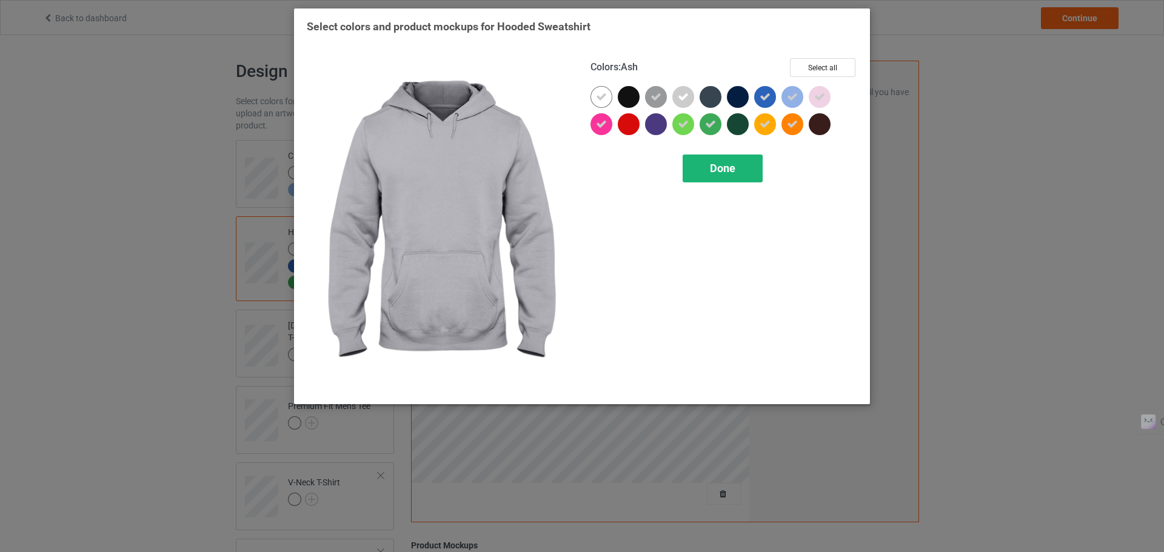
click at [719, 166] on span "Done" at bounding box center [722, 168] width 25 height 13
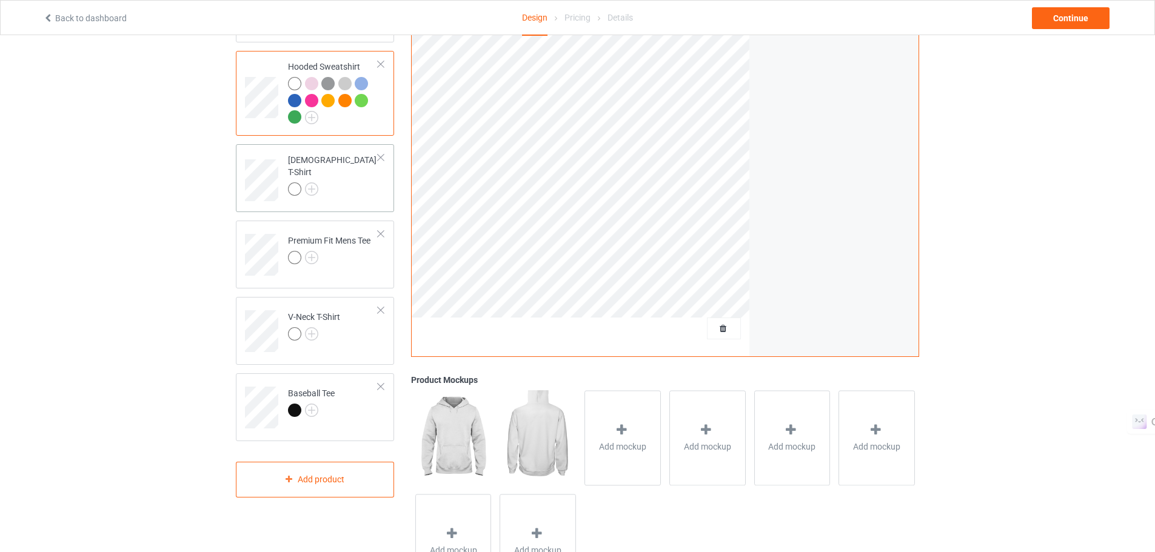
scroll to position [166, 0]
click at [316, 416] on img at bounding box center [311, 409] width 13 height 13
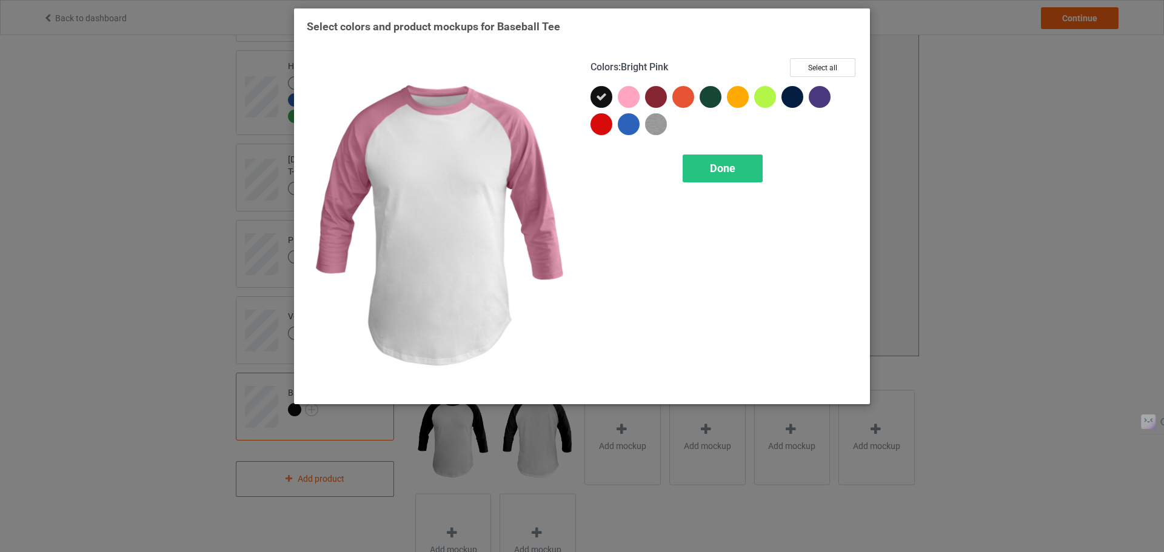
click at [634, 94] on div at bounding box center [629, 97] width 22 height 22
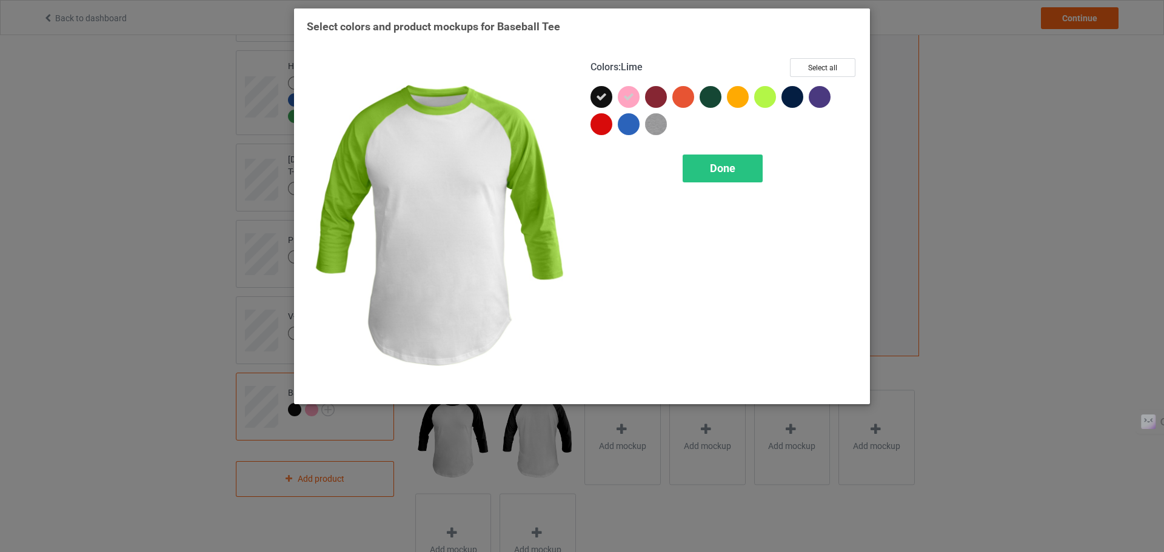
click at [765, 107] on div at bounding box center [765, 97] width 22 height 22
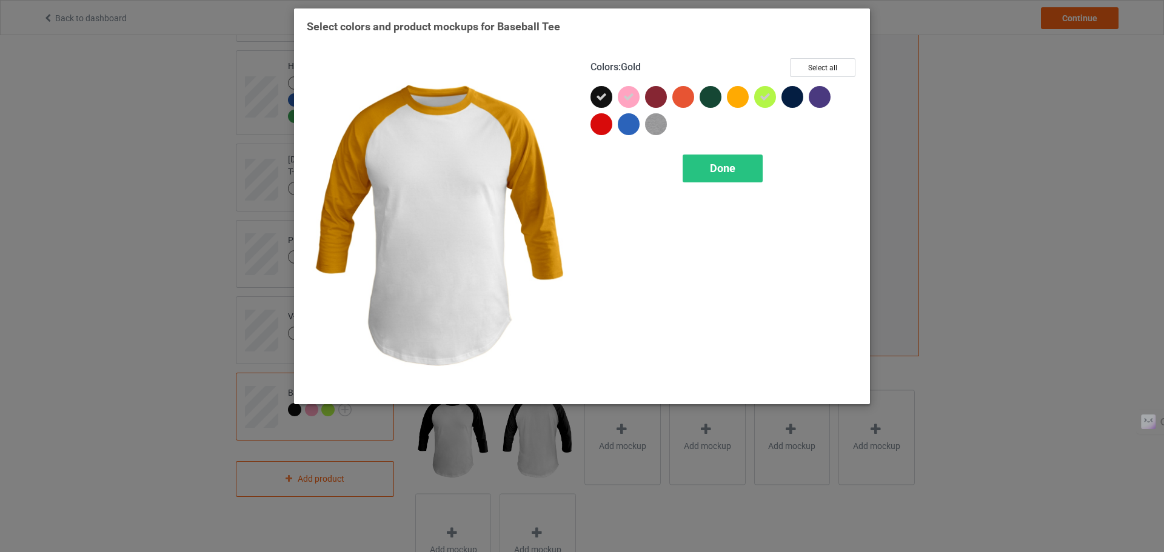
click at [734, 96] on div at bounding box center [738, 97] width 22 height 22
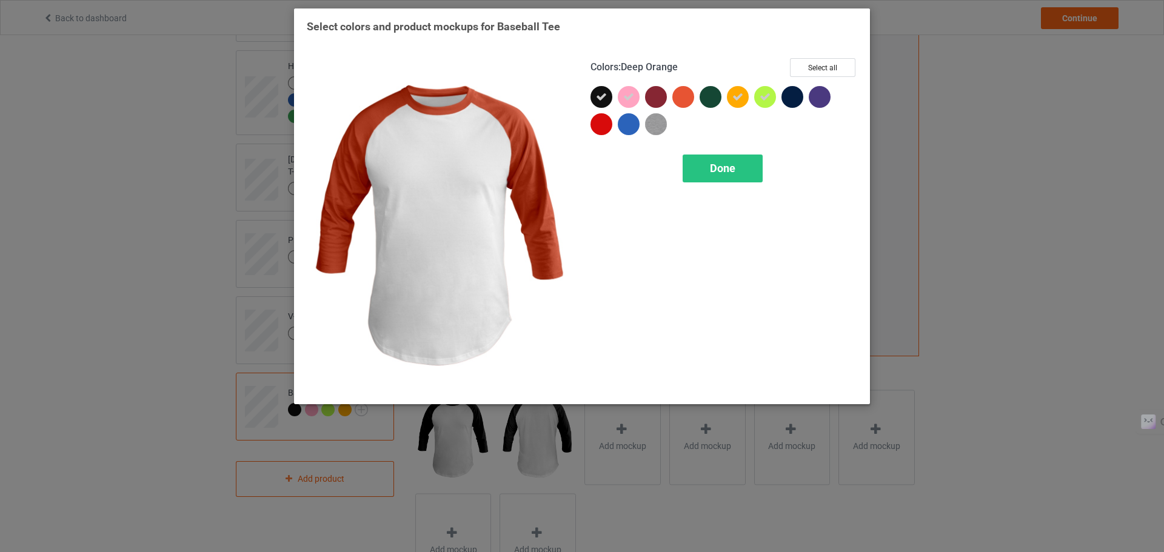
click at [684, 93] on div at bounding box center [683, 97] width 22 height 22
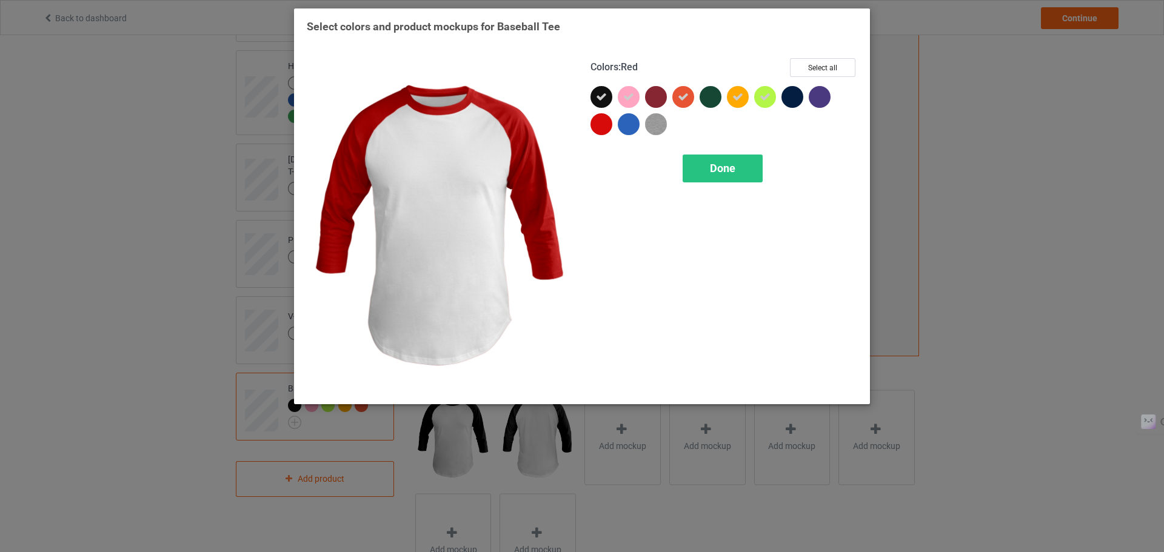
click at [597, 131] on div at bounding box center [602, 124] width 22 height 22
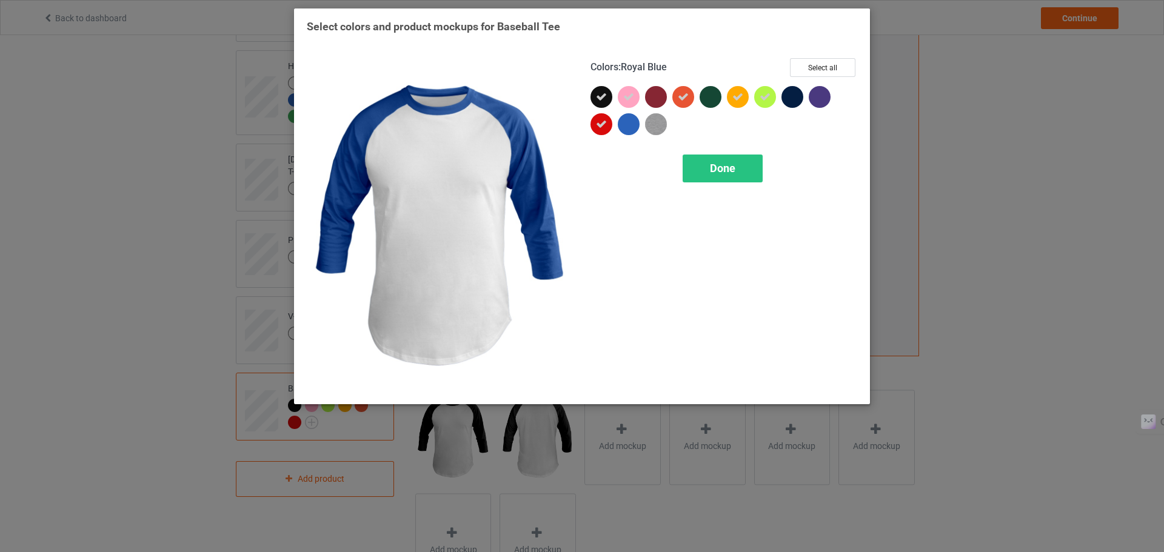
click at [626, 130] on div at bounding box center [629, 124] width 22 height 22
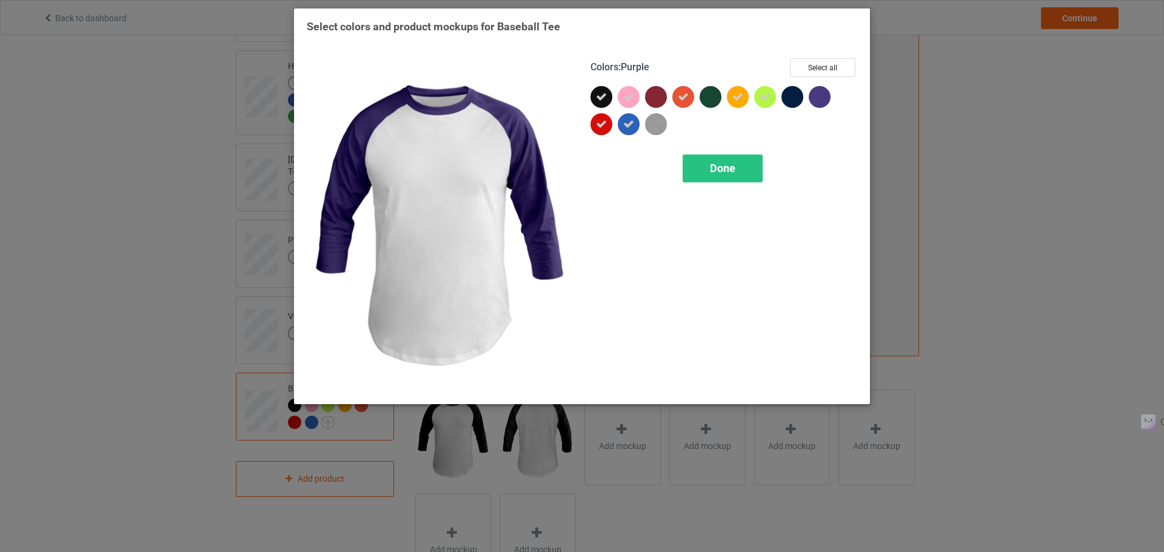
click at [825, 96] on div at bounding box center [820, 97] width 22 height 22
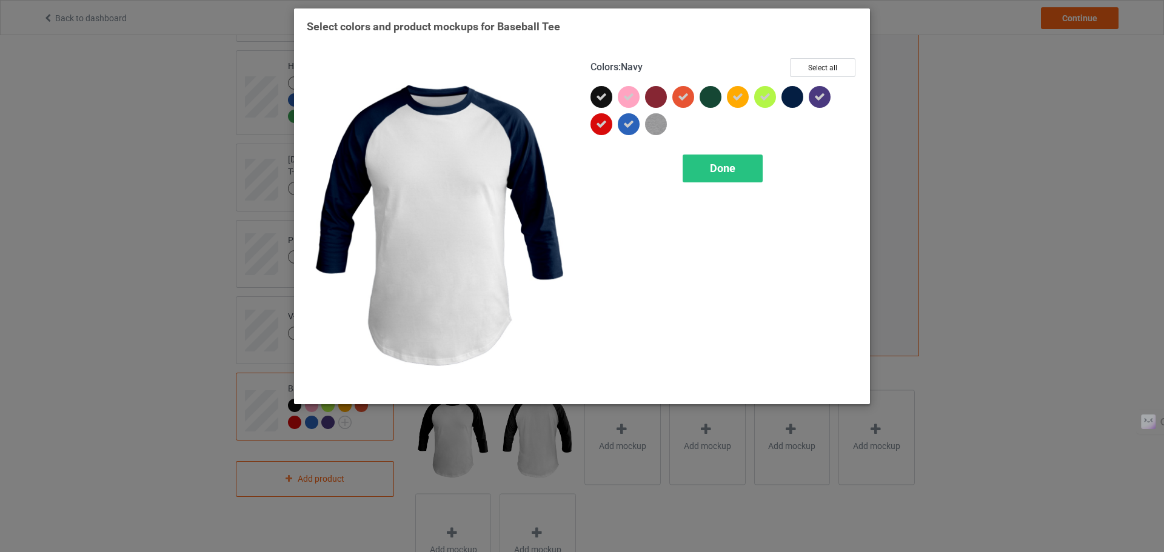
click at [803, 95] on div at bounding box center [793, 97] width 22 height 22
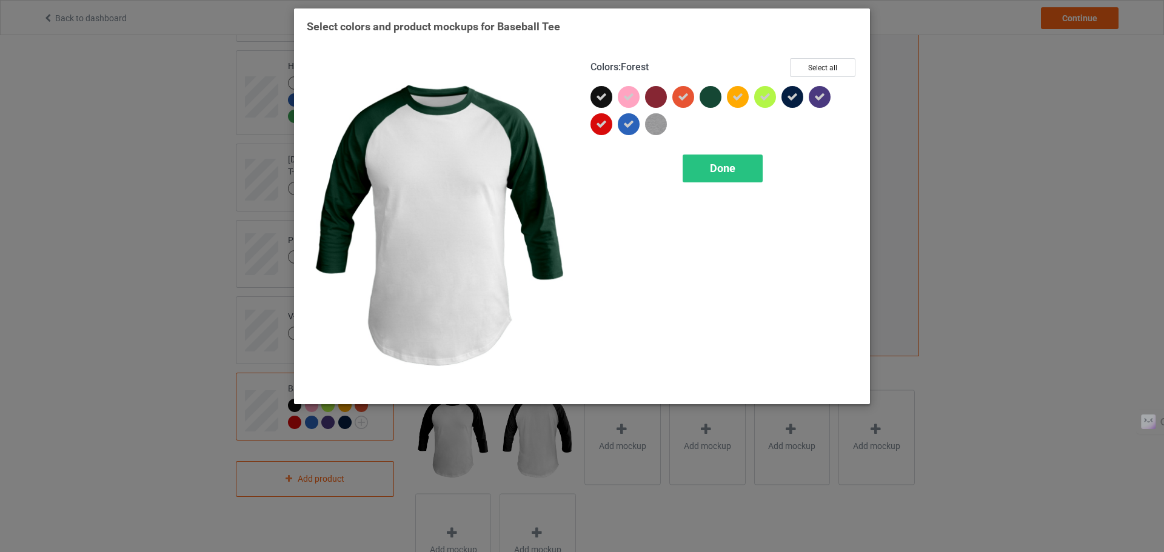
click at [706, 91] on div at bounding box center [711, 97] width 22 height 22
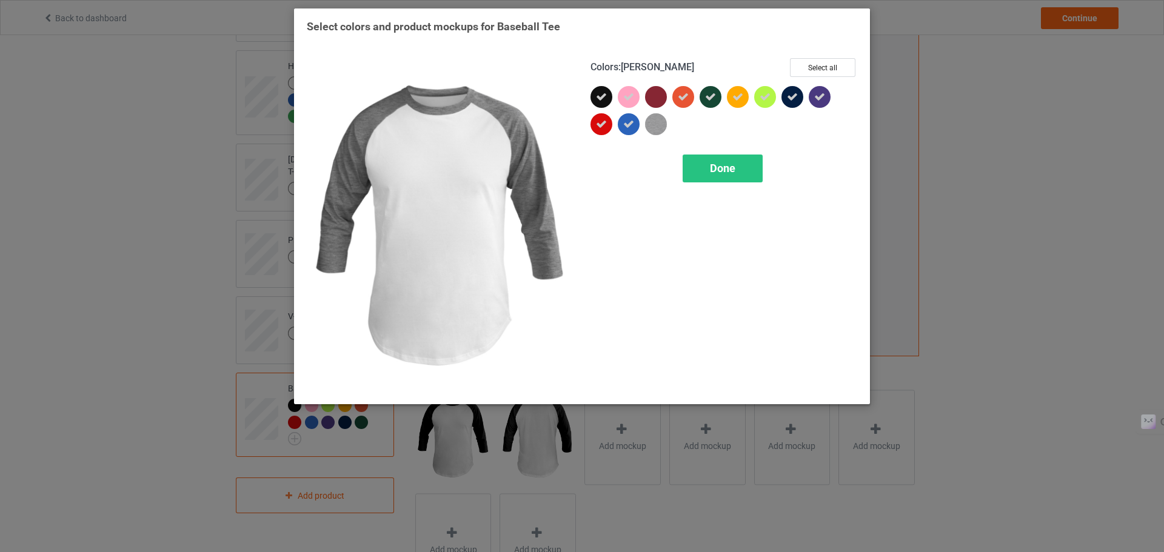
click at [654, 125] on img at bounding box center [656, 124] width 22 height 22
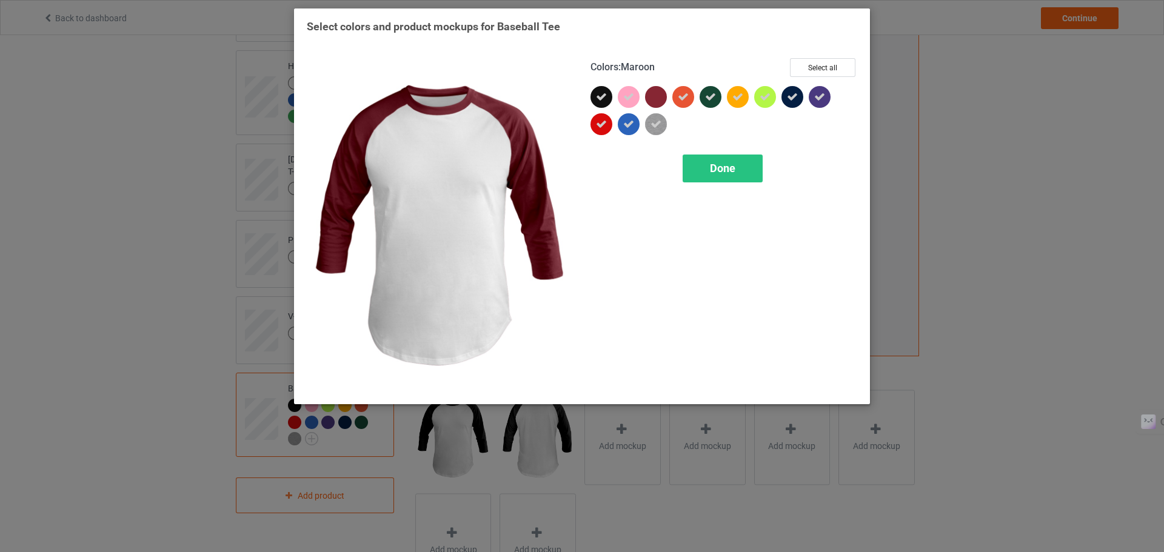
click at [654, 99] on div at bounding box center [656, 97] width 22 height 22
click at [715, 166] on span "Done" at bounding box center [722, 168] width 25 height 13
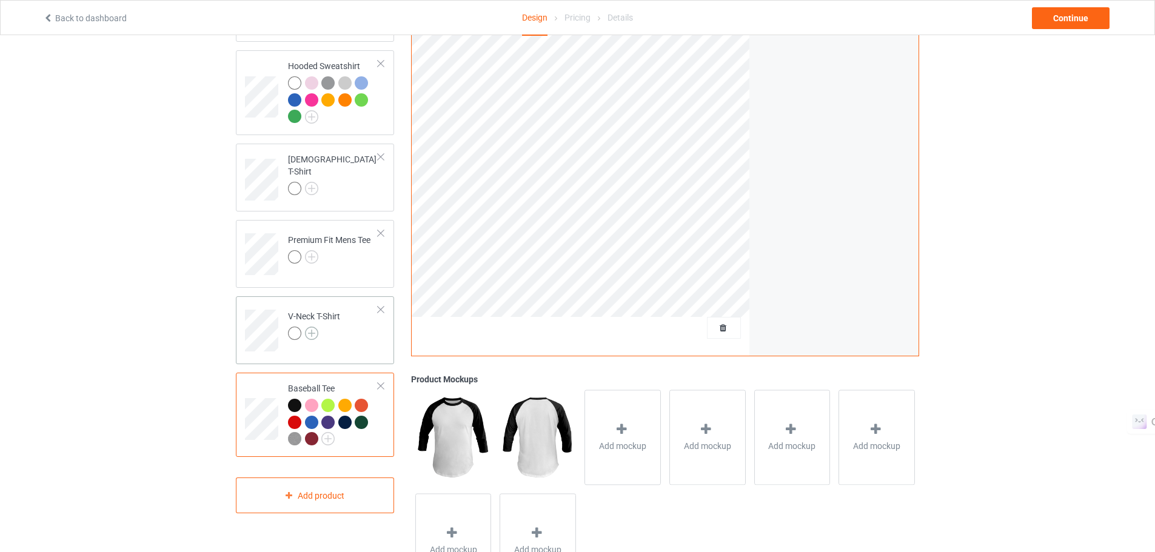
click at [314, 333] on img at bounding box center [311, 333] width 13 height 13
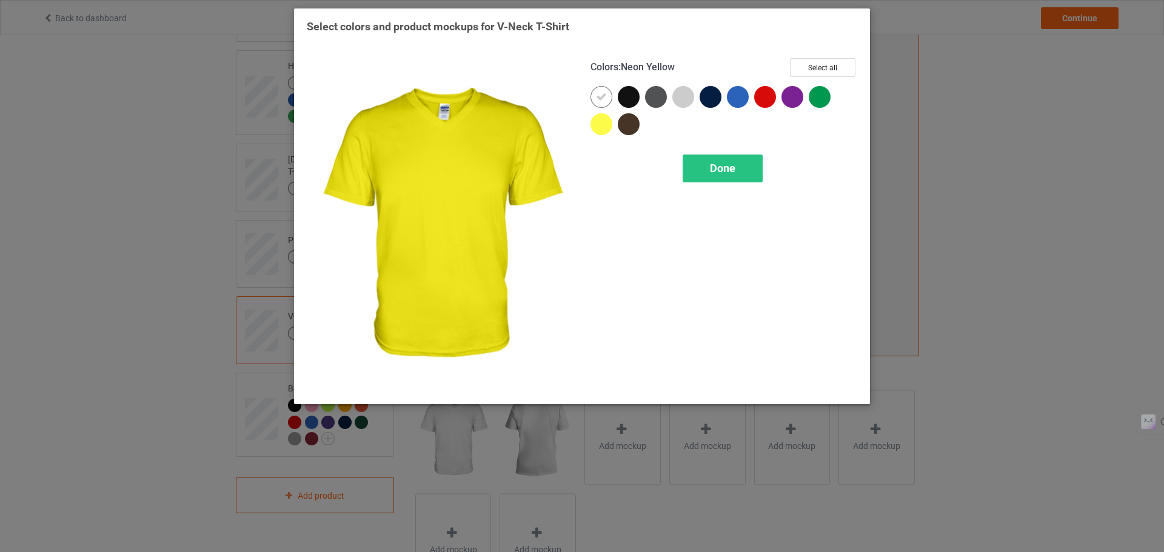
click at [608, 129] on div at bounding box center [602, 124] width 22 height 22
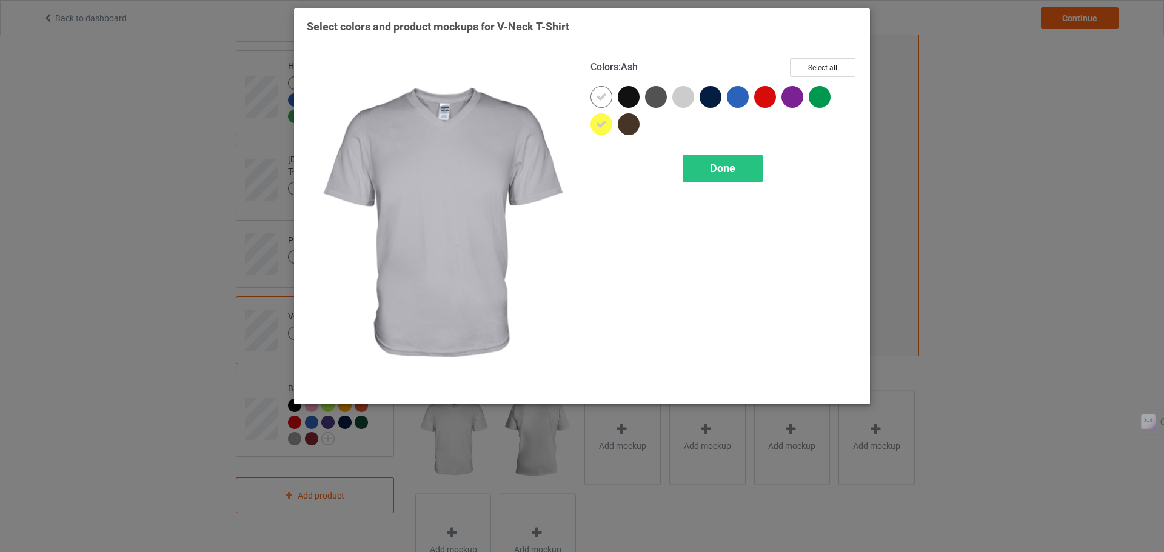
click at [685, 99] on div at bounding box center [683, 97] width 22 height 22
click at [0, 0] on icon at bounding box center [0, 0] width 0 height 0
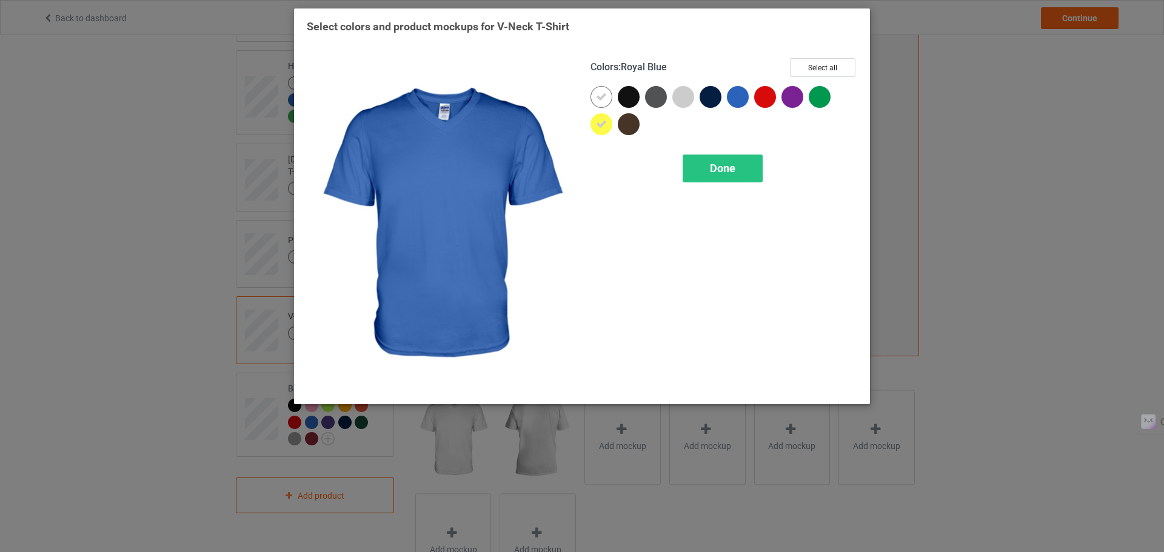
click at [744, 98] on div at bounding box center [738, 97] width 22 height 22
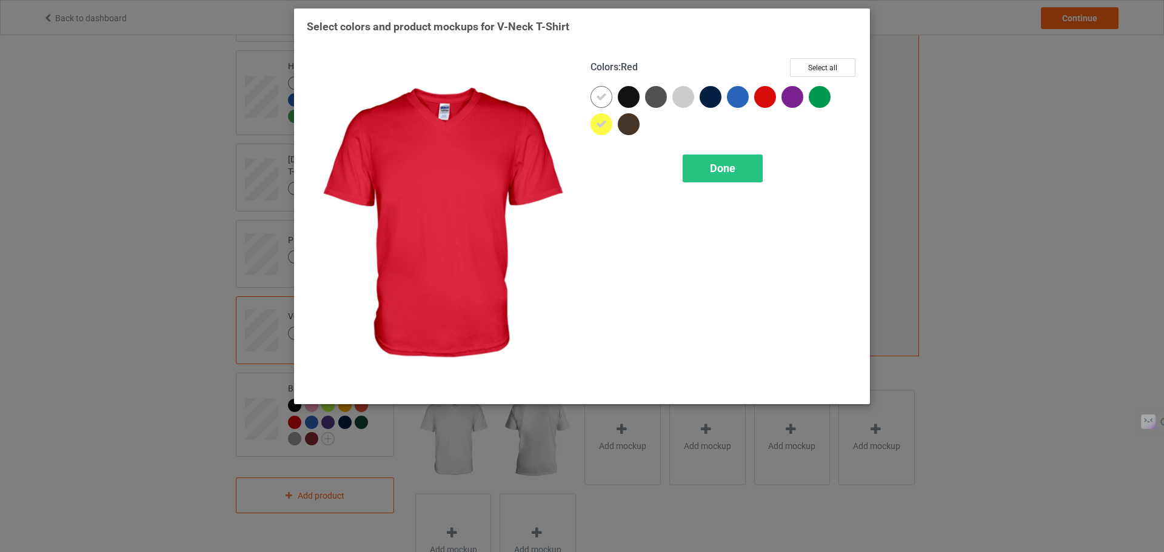
click at [768, 98] on div at bounding box center [765, 97] width 22 height 22
click at [768, 98] on icon at bounding box center [765, 97] width 11 height 11
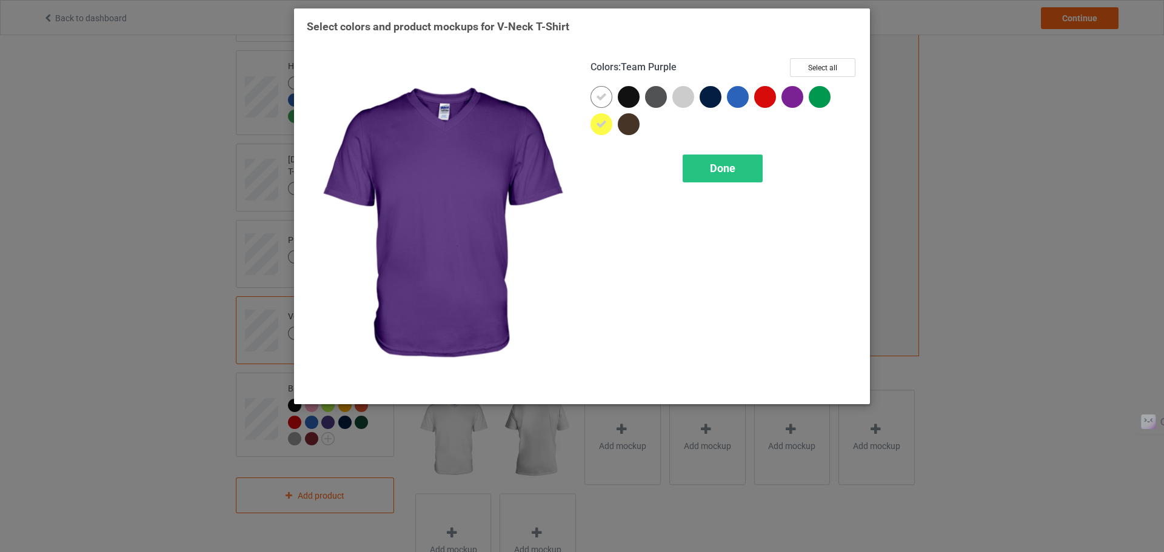
click at [797, 99] on div at bounding box center [793, 97] width 22 height 22
click at [788, 98] on icon at bounding box center [792, 97] width 11 height 11
click at [788, 98] on div at bounding box center [793, 97] width 22 height 22
click at [794, 99] on icon at bounding box center [792, 97] width 11 height 11
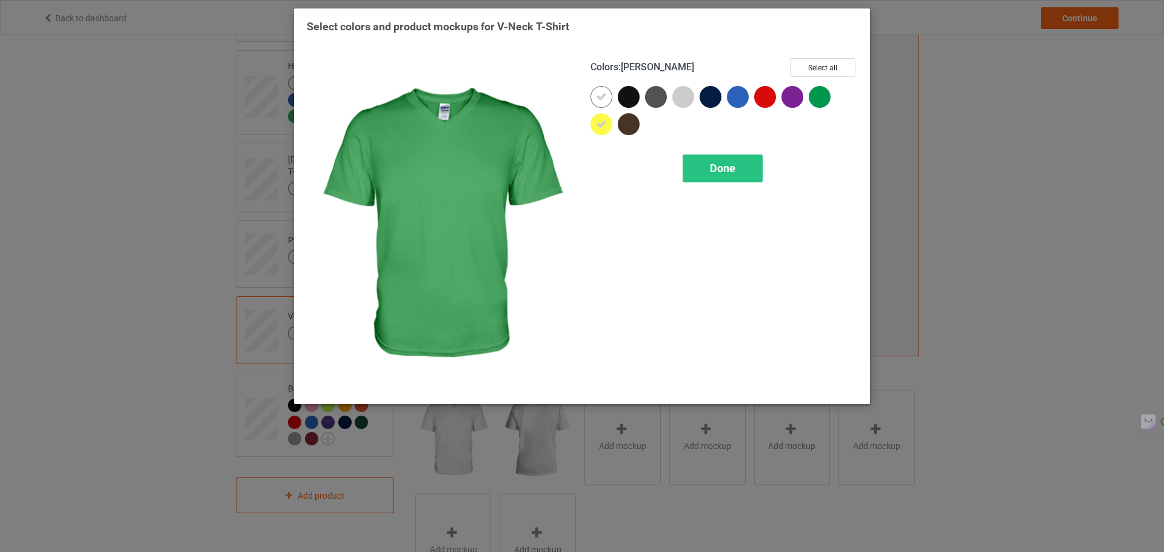
click at [817, 101] on div at bounding box center [820, 97] width 22 height 22
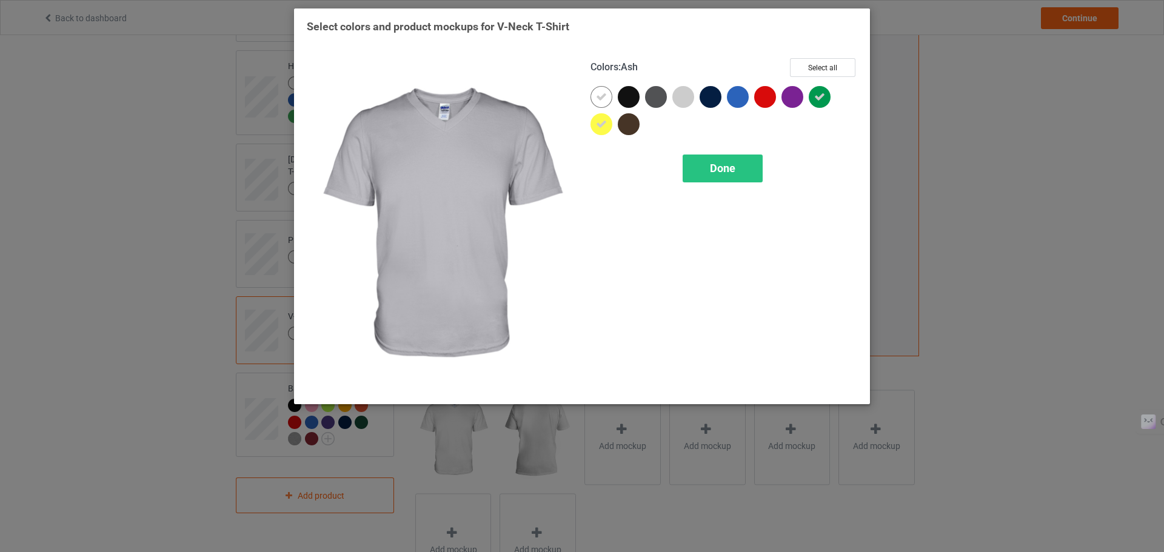
click at [680, 99] on div at bounding box center [683, 97] width 22 height 22
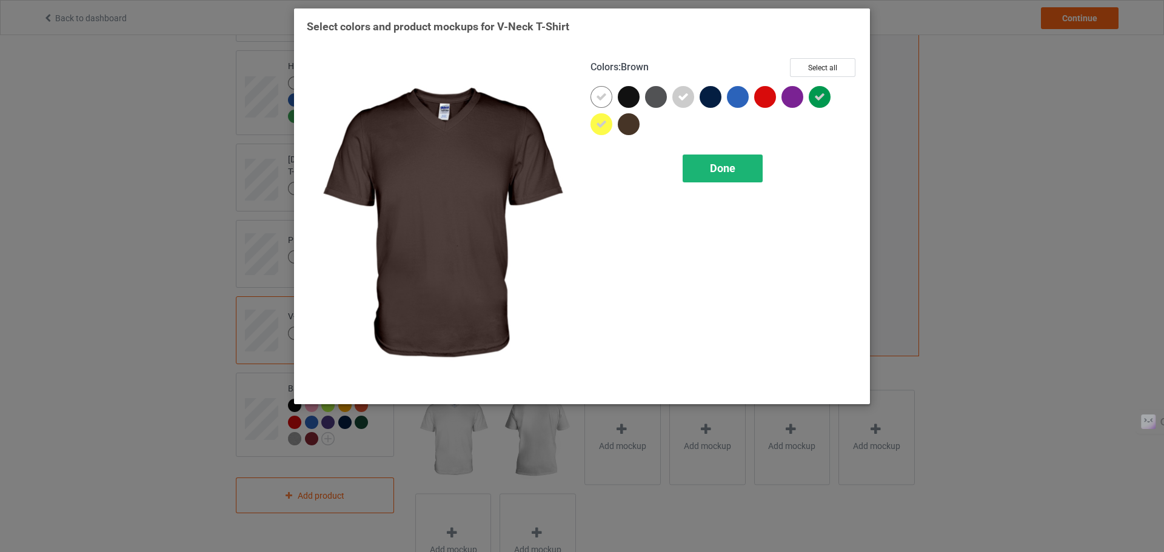
click at [702, 179] on div "Done" at bounding box center [723, 169] width 80 height 28
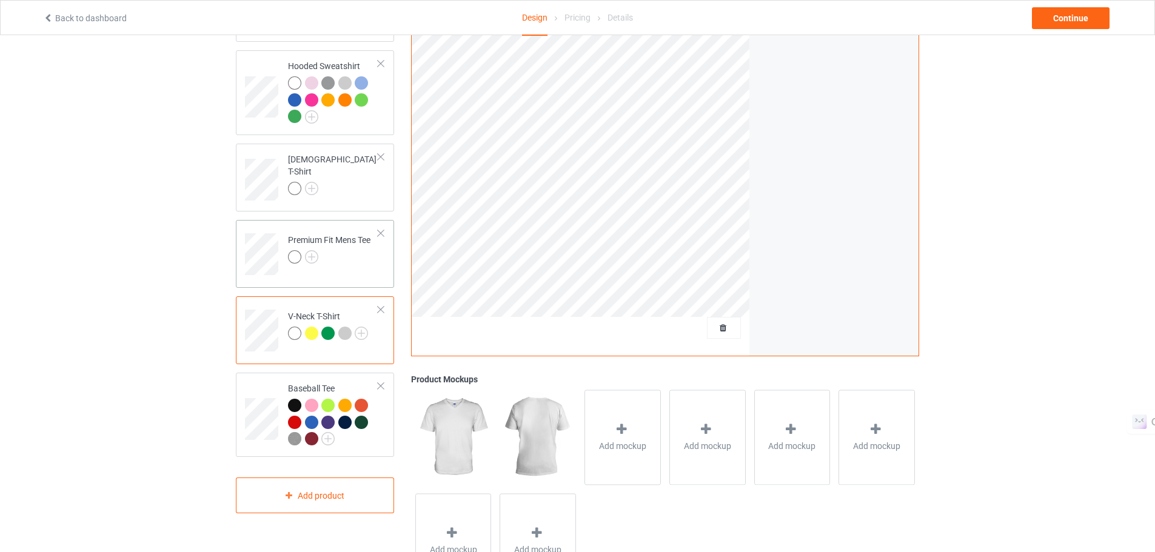
scroll to position [100, 0]
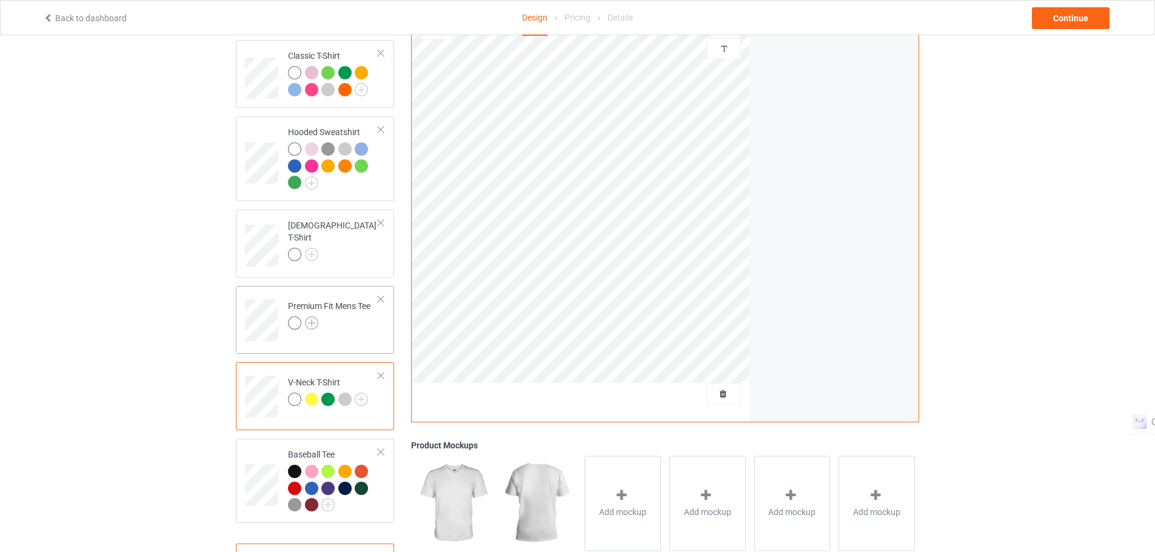
click at [315, 325] on img at bounding box center [311, 323] width 13 height 13
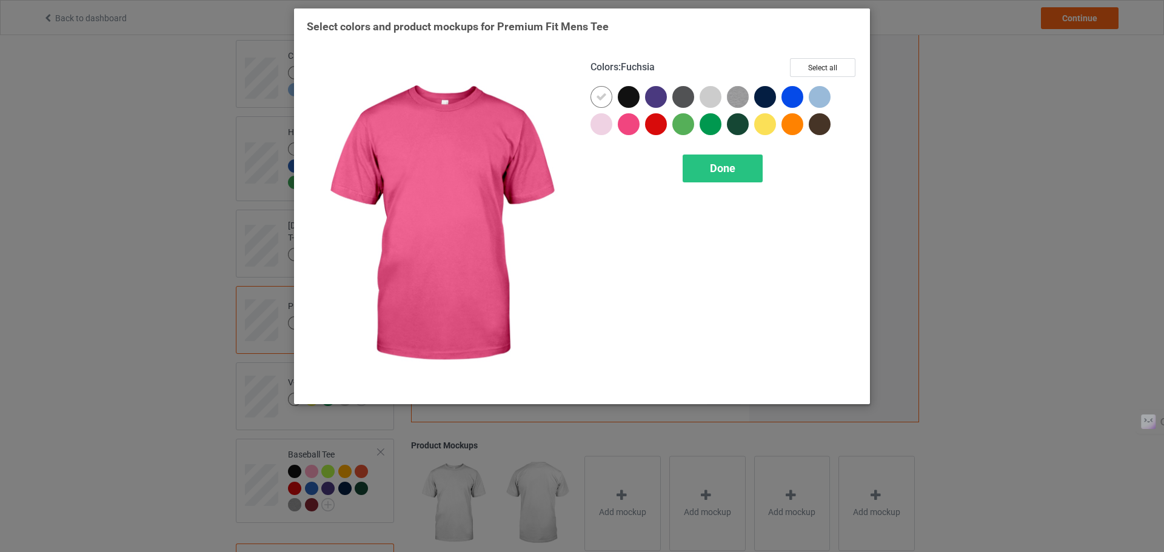
click at [634, 127] on div at bounding box center [629, 124] width 22 height 22
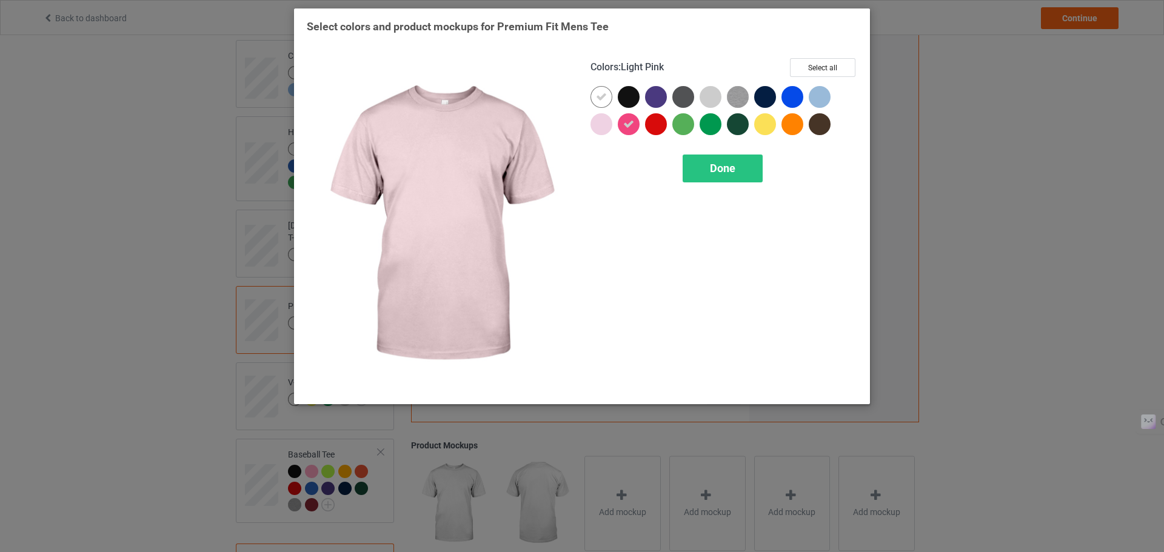
click at [595, 127] on div at bounding box center [602, 124] width 22 height 22
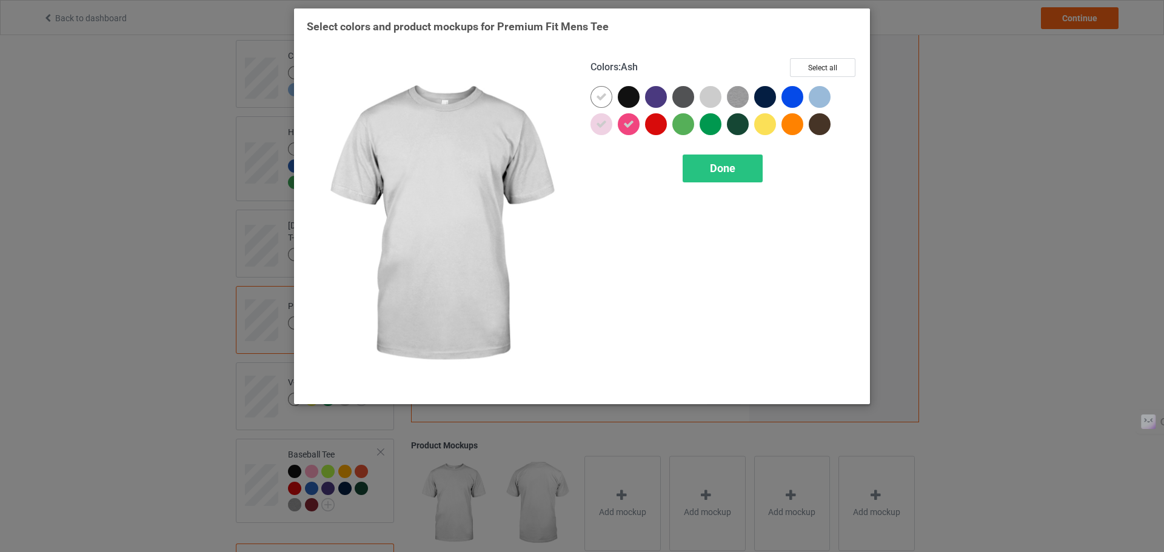
click at [709, 97] on div at bounding box center [711, 97] width 22 height 22
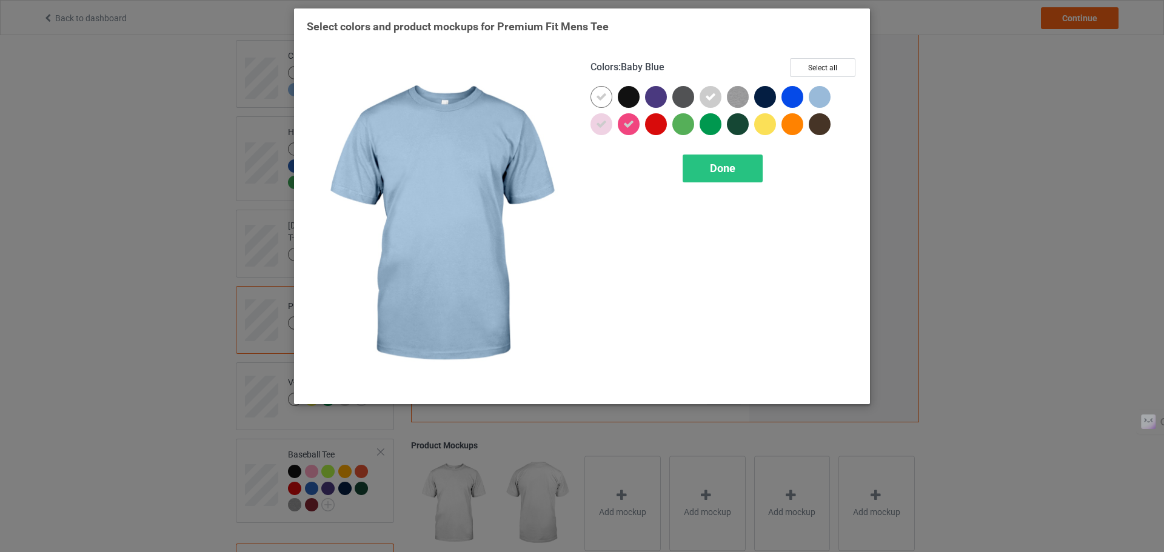
click at [824, 95] on div at bounding box center [820, 97] width 22 height 22
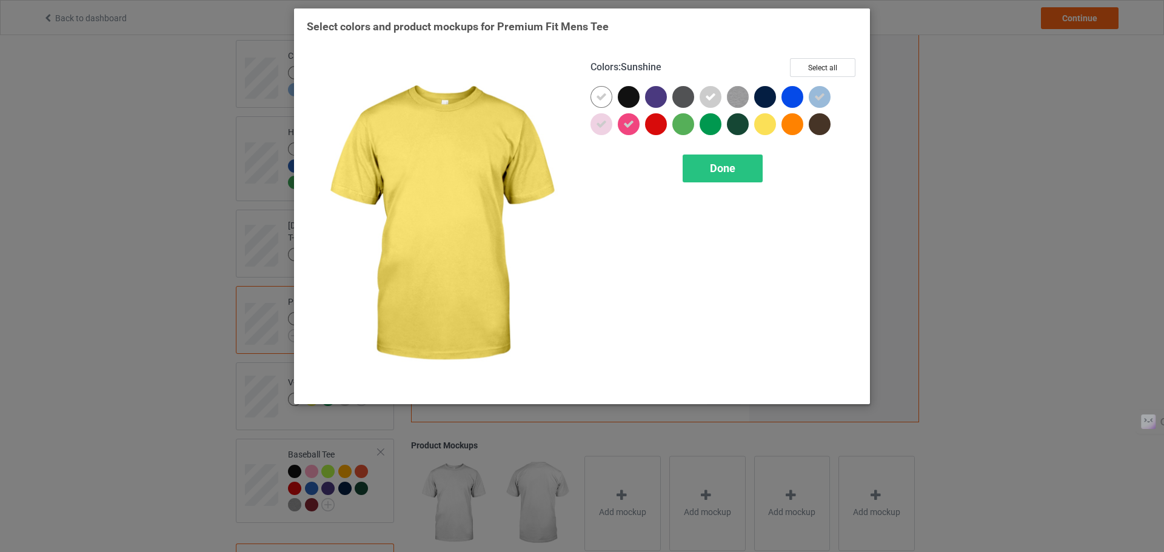
click at [769, 123] on div at bounding box center [765, 124] width 22 height 22
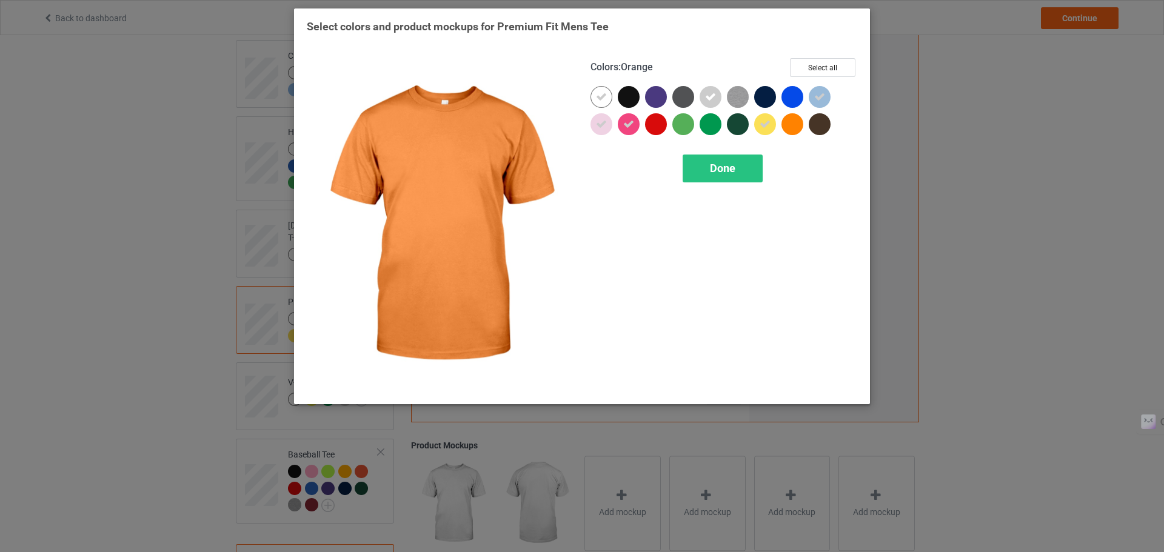
click at [790, 124] on div at bounding box center [793, 124] width 22 height 22
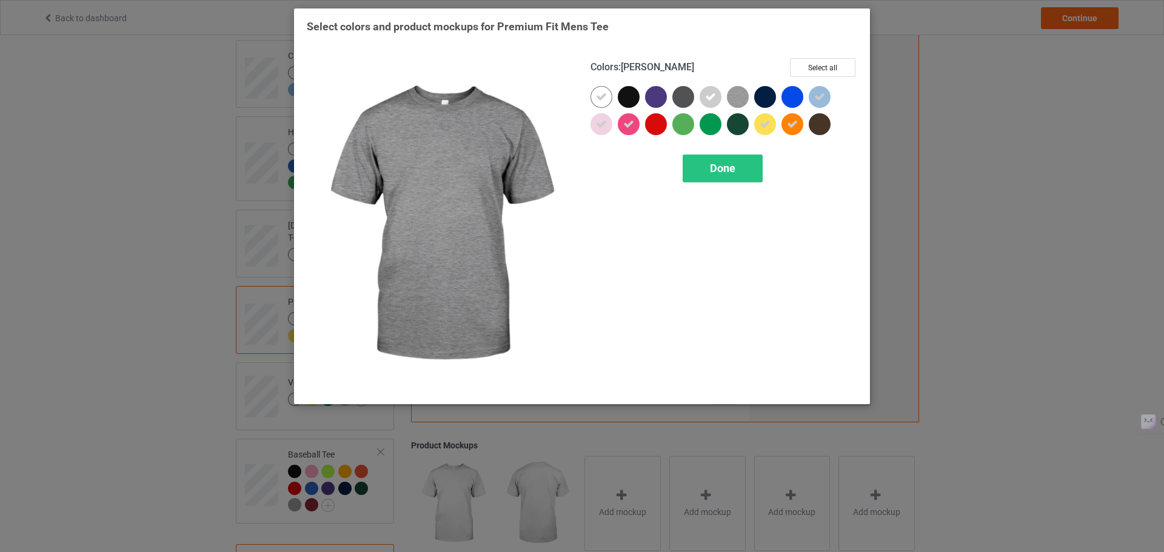
click at [731, 98] on img at bounding box center [738, 97] width 22 height 22
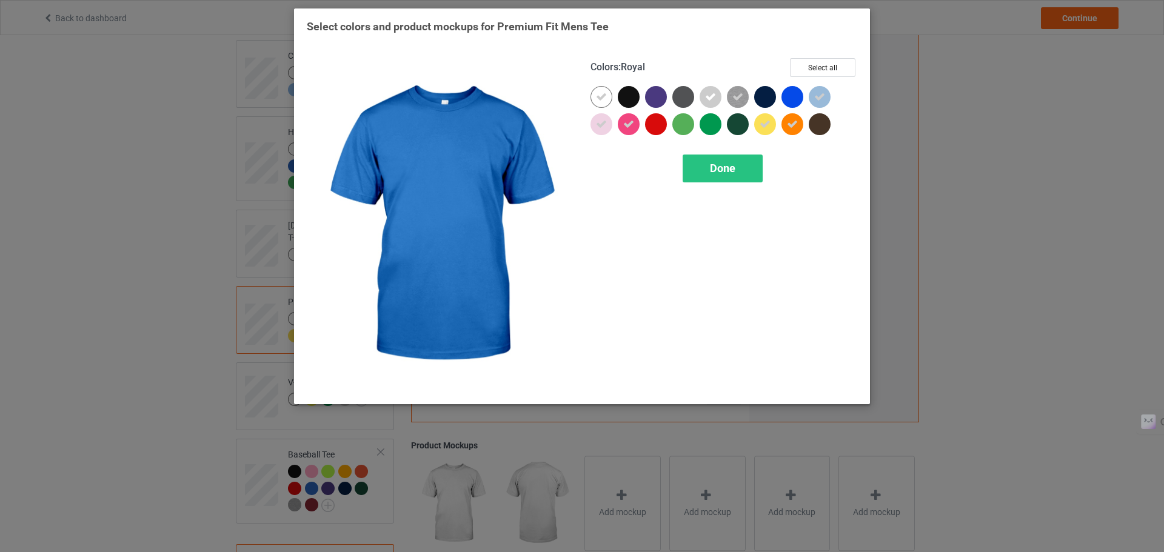
click at [792, 93] on div at bounding box center [793, 97] width 22 height 22
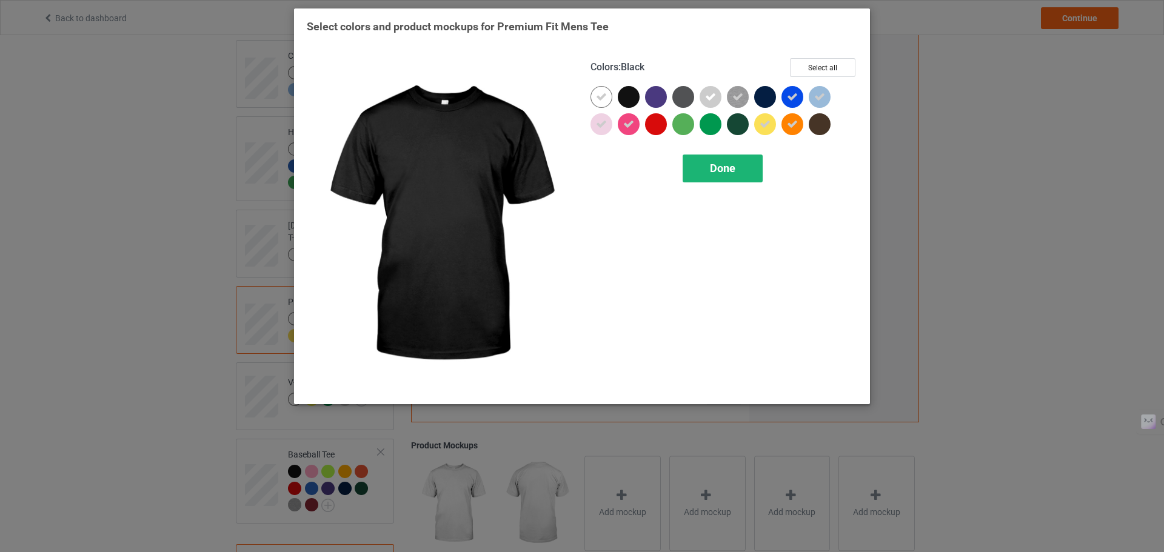
click at [714, 174] on span "Done" at bounding box center [722, 168] width 25 height 13
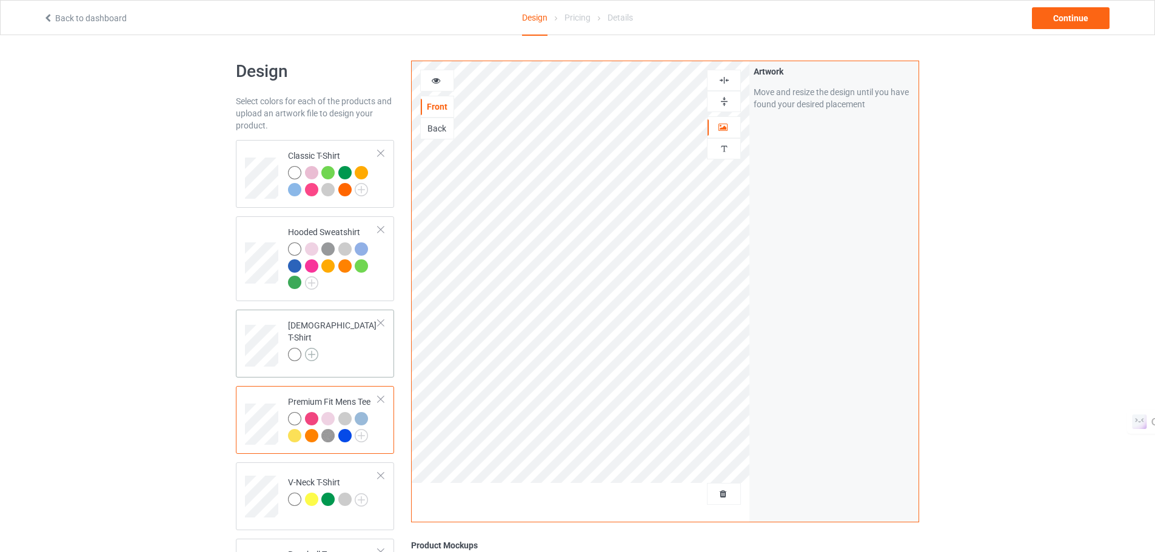
click at [312, 348] on img at bounding box center [311, 354] width 13 height 13
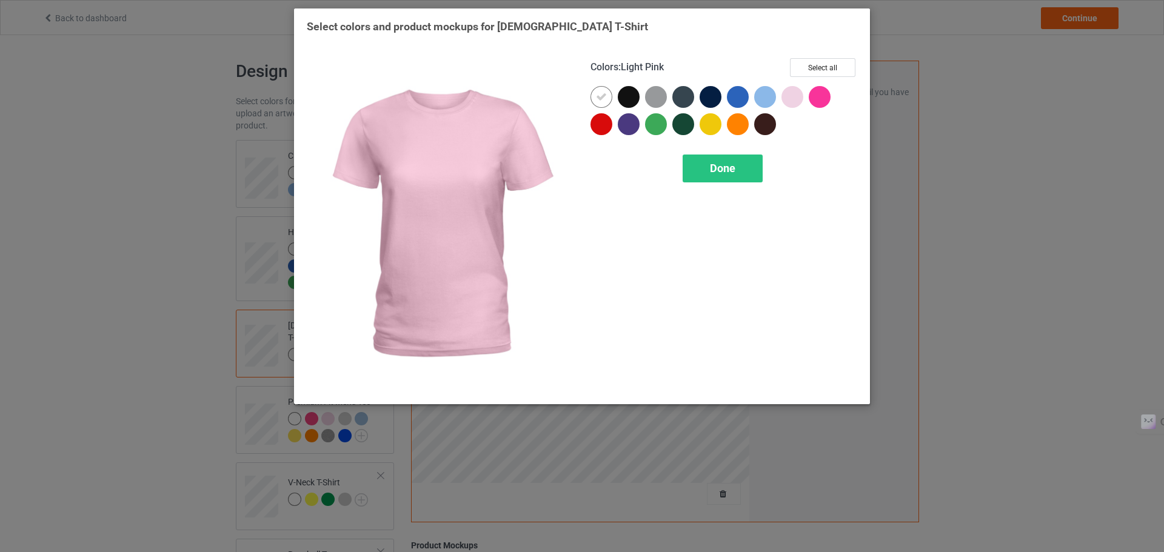
click at [795, 99] on div at bounding box center [793, 97] width 22 height 22
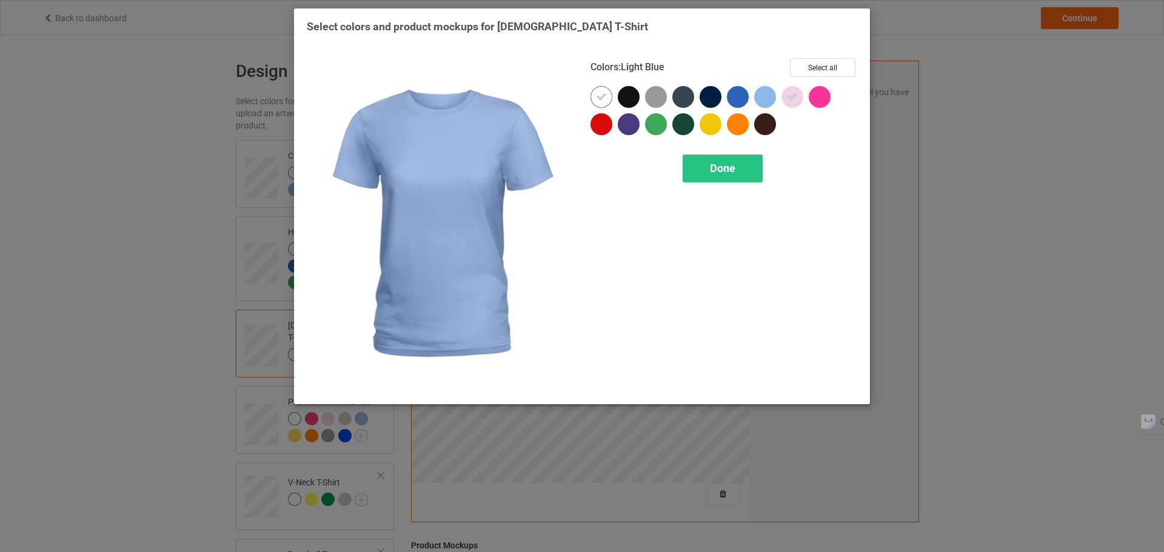
click at [768, 99] on div at bounding box center [765, 97] width 22 height 22
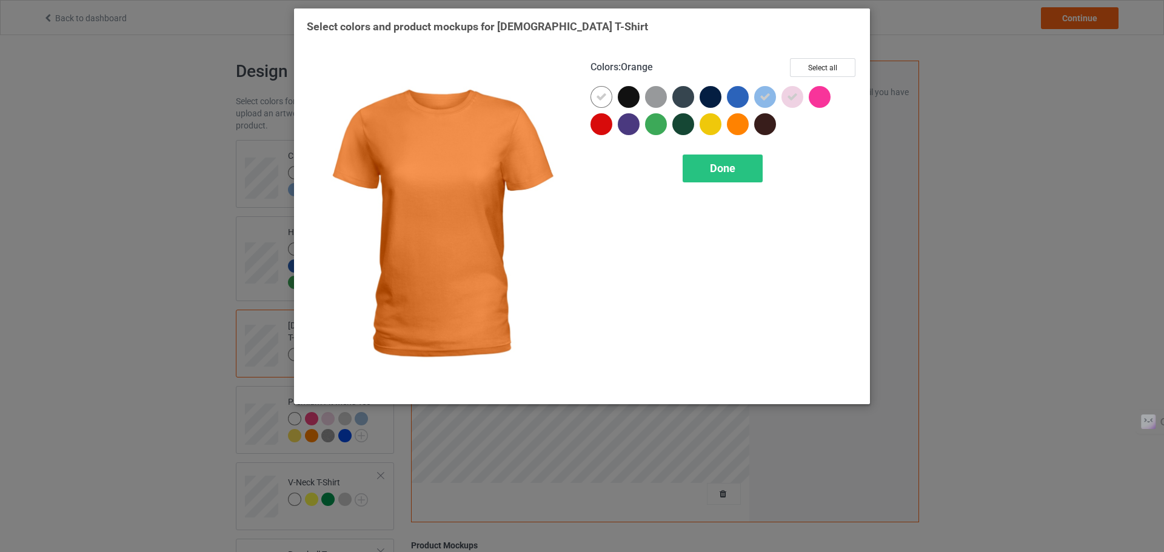
click at [734, 127] on div at bounding box center [738, 124] width 22 height 22
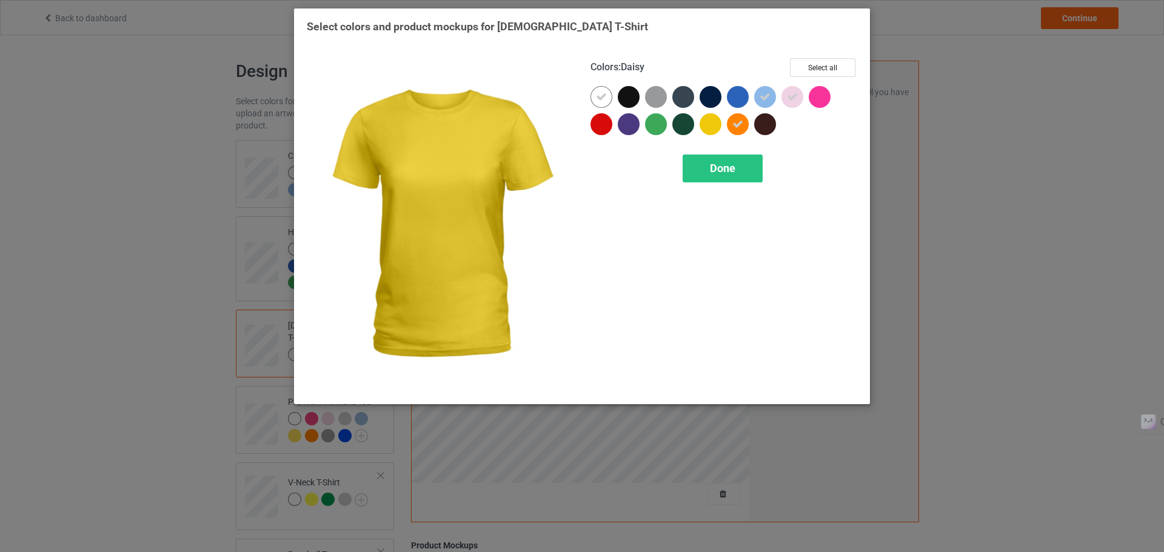
click at [704, 127] on div at bounding box center [711, 124] width 22 height 22
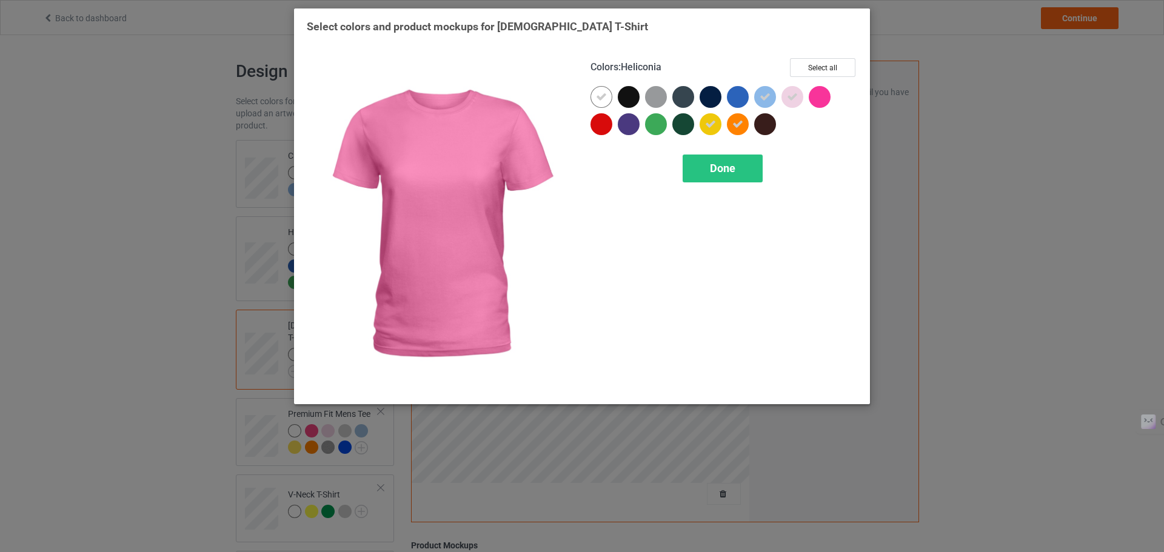
click at [831, 91] on div at bounding box center [822, 99] width 27 height 27
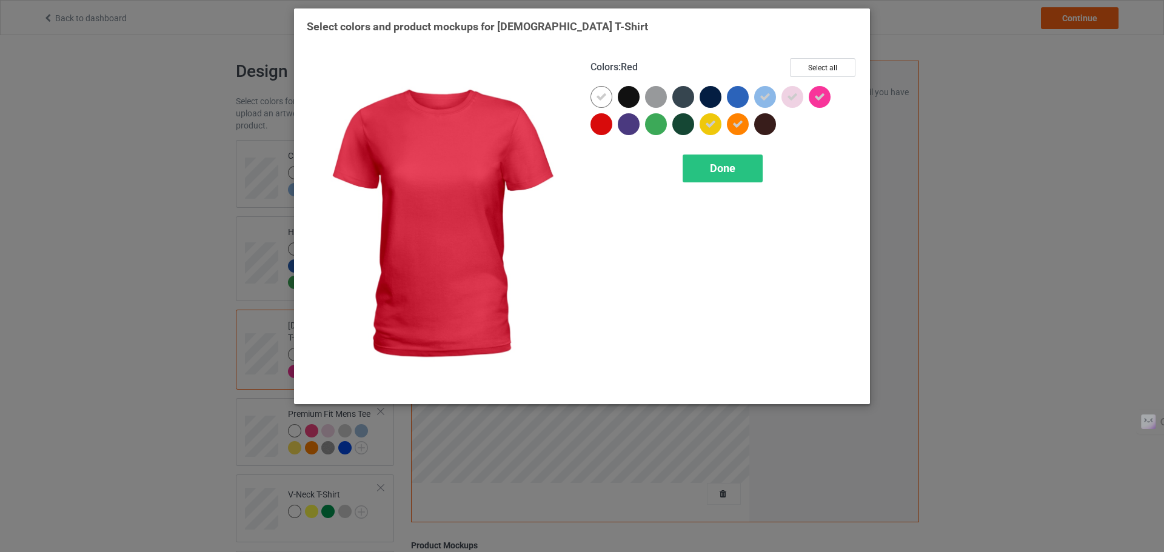
click at [601, 124] on div at bounding box center [602, 124] width 22 height 22
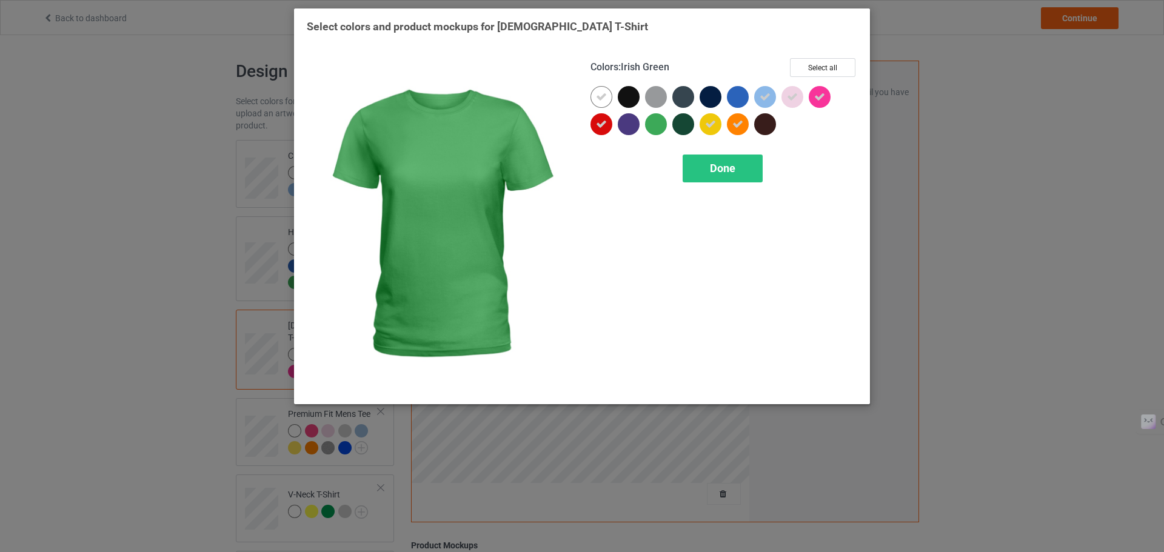
click at [661, 121] on div at bounding box center [656, 124] width 22 height 22
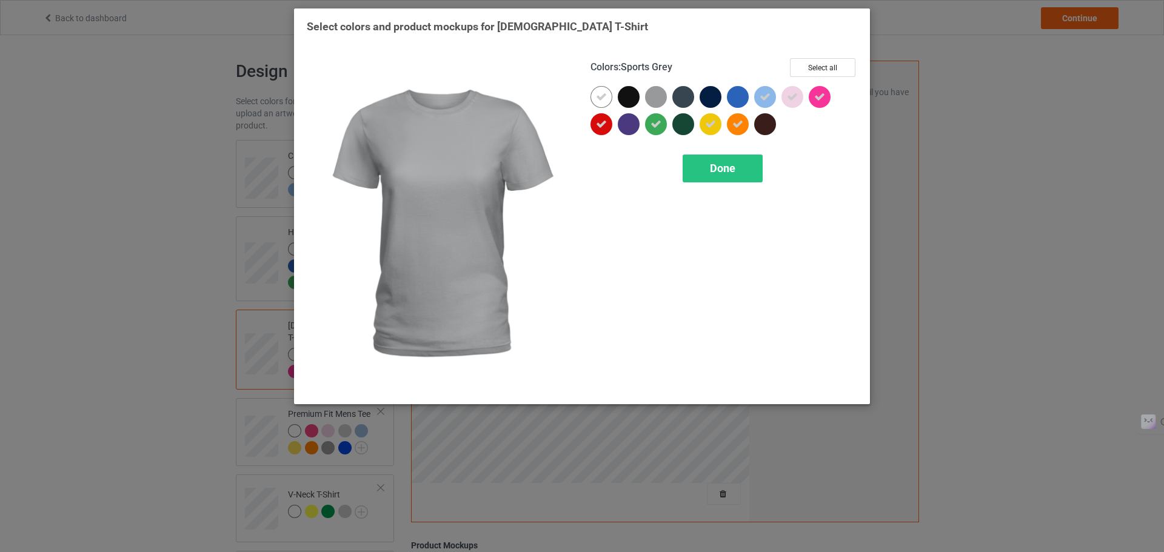
click at [660, 96] on div at bounding box center [656, 97] width 22 height 22
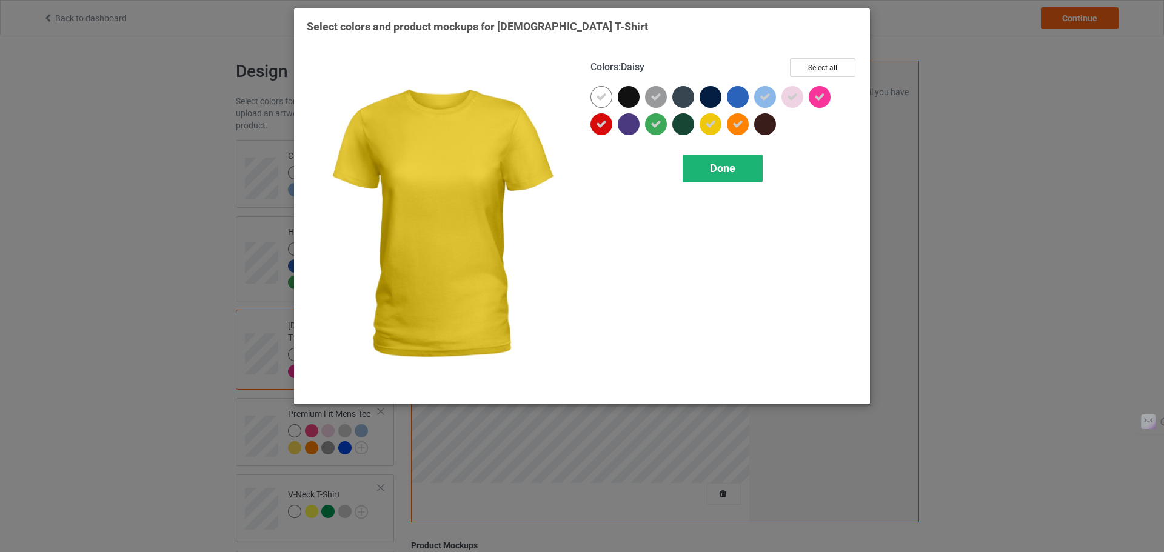
click at [710, 161] on div "Done" at bounding box center [723, 169] width 80 height 28
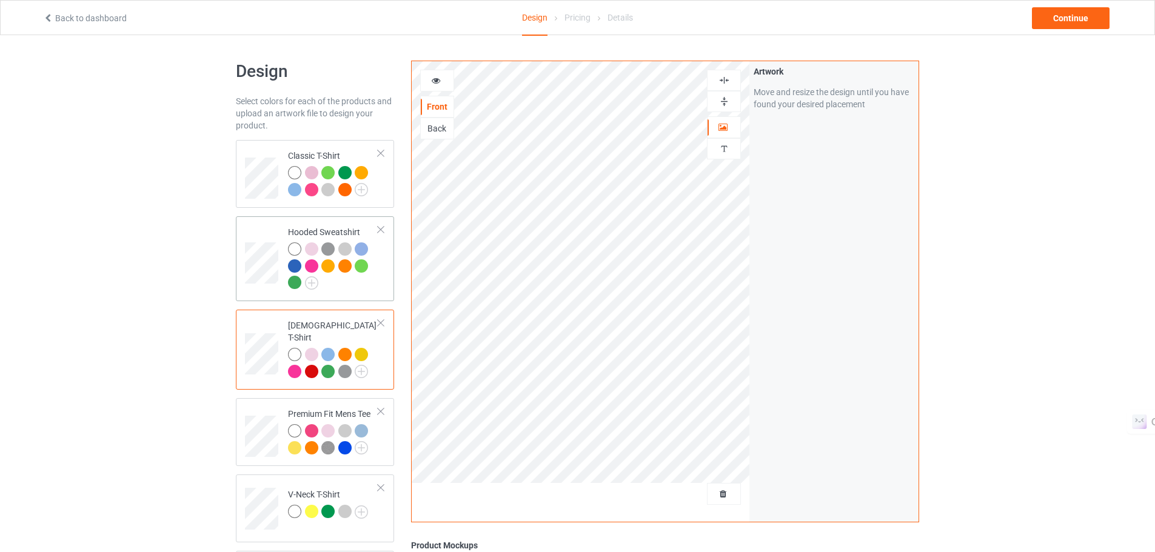
click at [366, 279] on div at bounding box center [333, 268] width 90 height 50
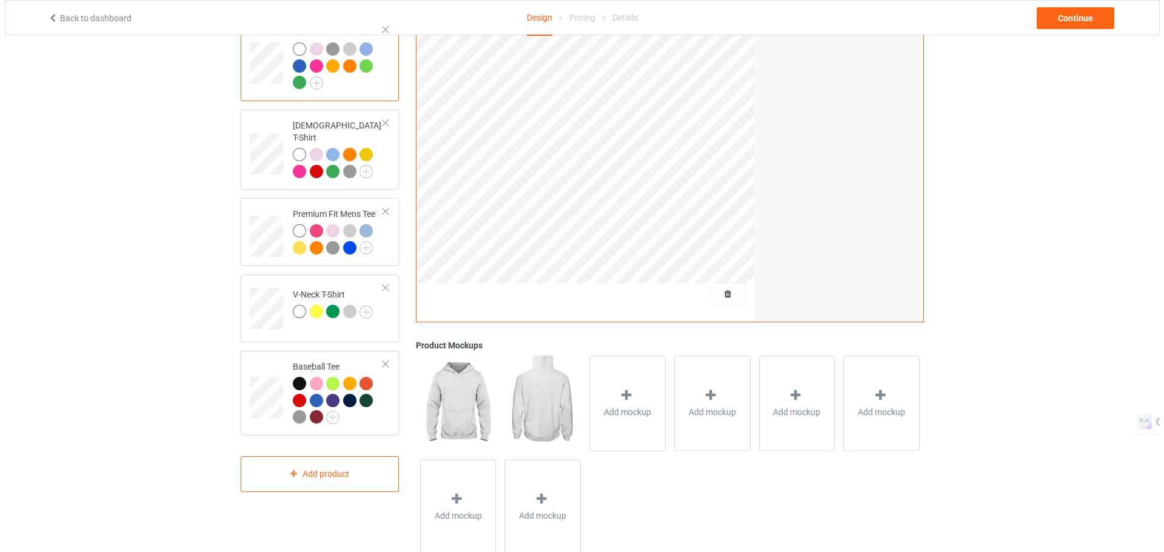
scroll to position [233, 0]
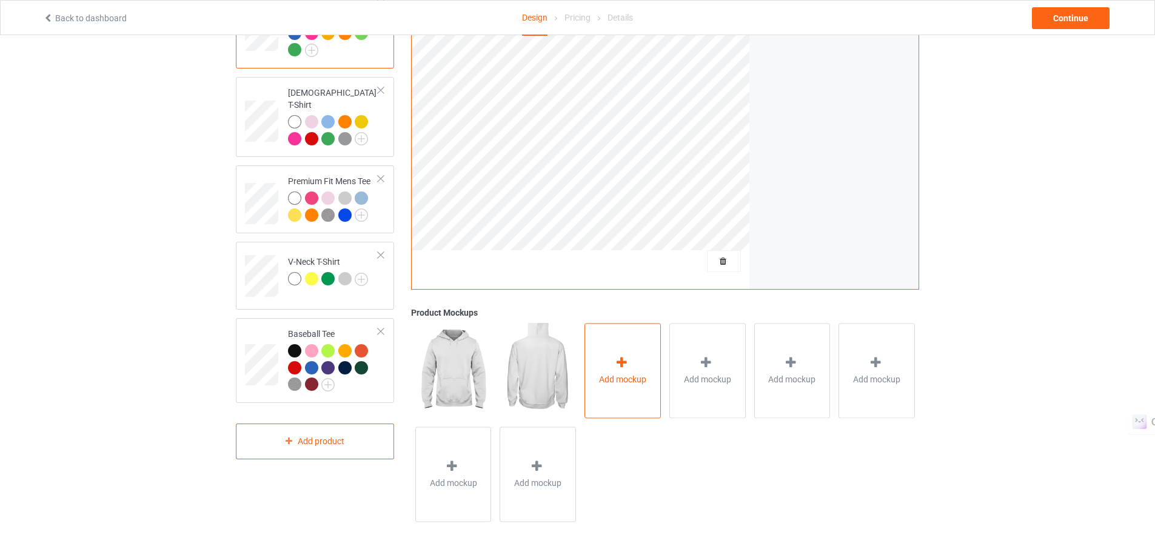
click at [642, 367] on div "Add mockup" at bounding box center [623, 370] width 76 height 95
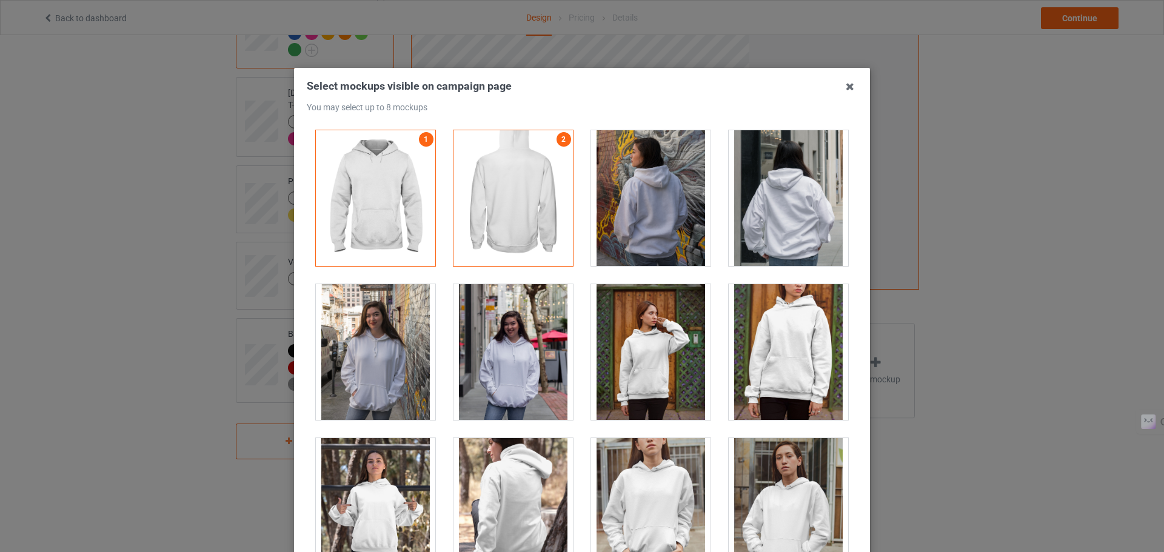
click at [646, 186] on div at bounding box center [650, 198] width 119 height 136
click at [776, 183] on div at bounding box center [788, 198] width 119 height 136
click at [801, 141] on div at bounding box center [788, 198] width 119 height 136
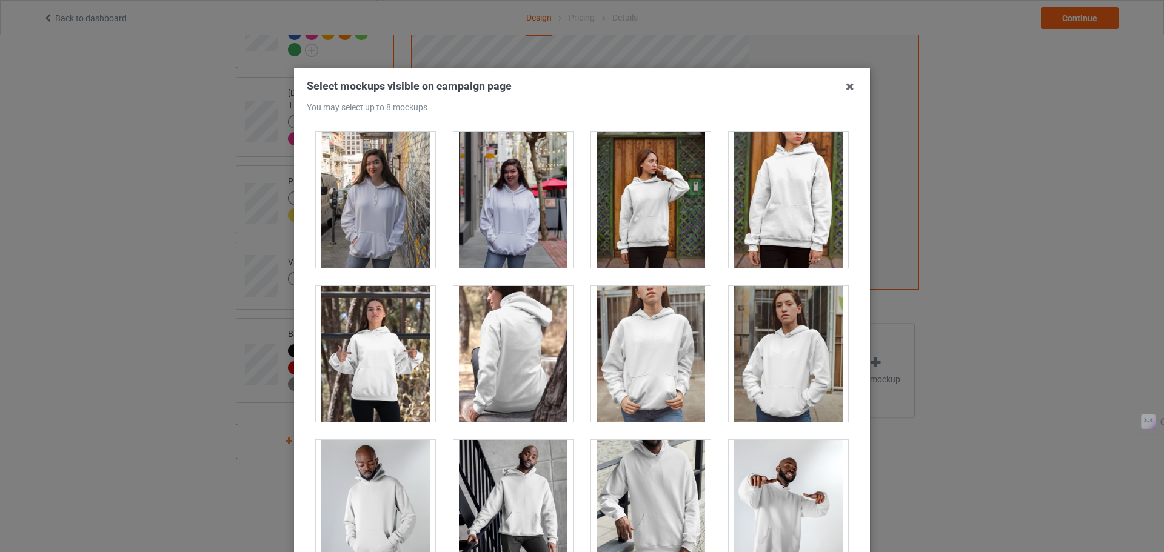
click at [792, 357] on div at bounding box center [788, 354] width 119 height 136
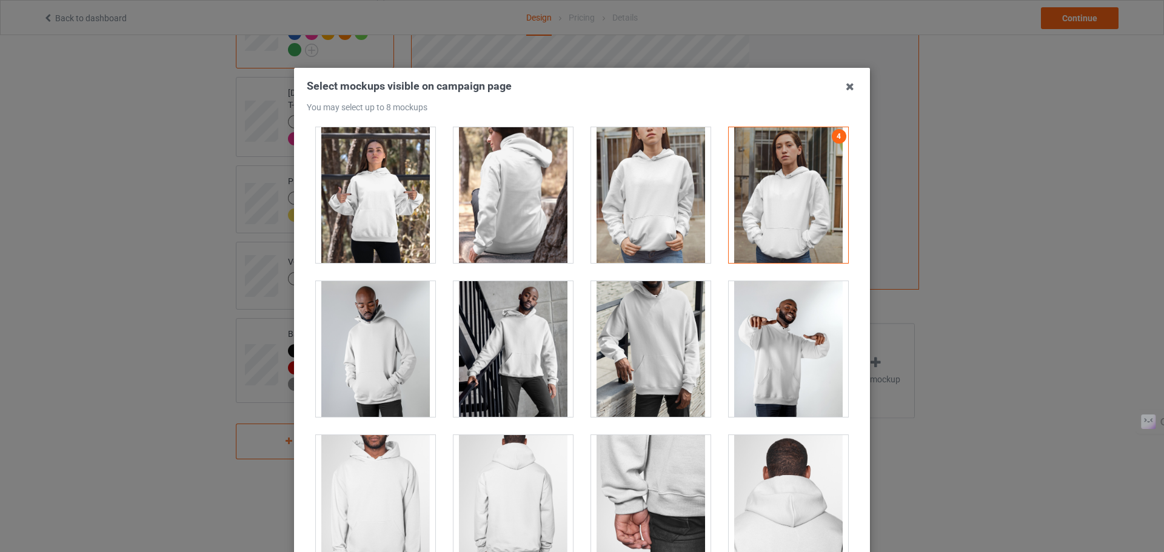
scroll to position [312, 0]
click at [518, 318] on div at bounding box center [513, 349] width 119 height 136
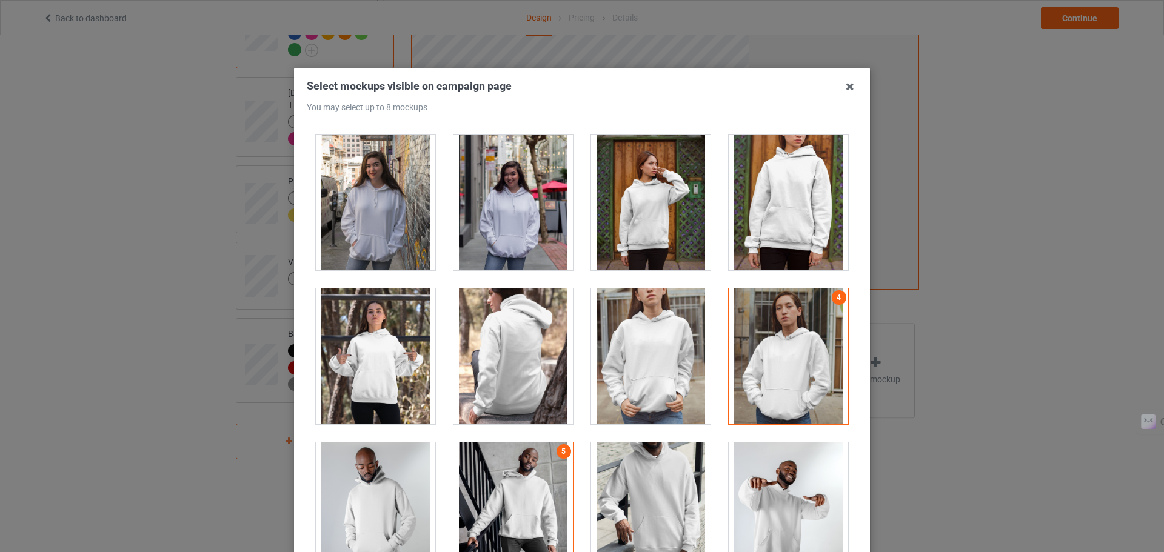
scroll to position [153, 0]
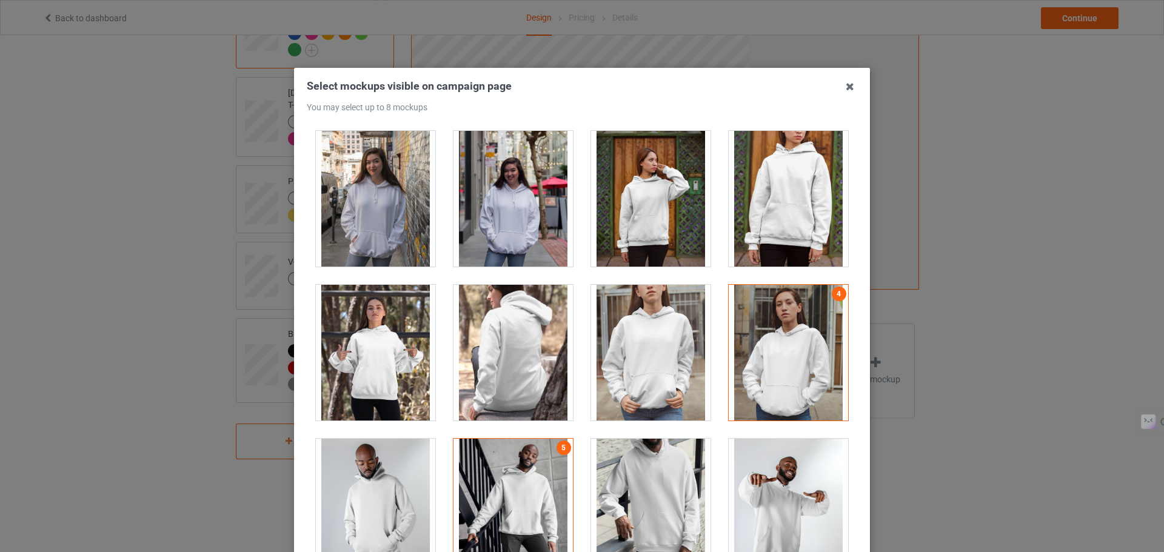
click at [370, 183] on div at bounding box center [375, 199] width 119 height 136
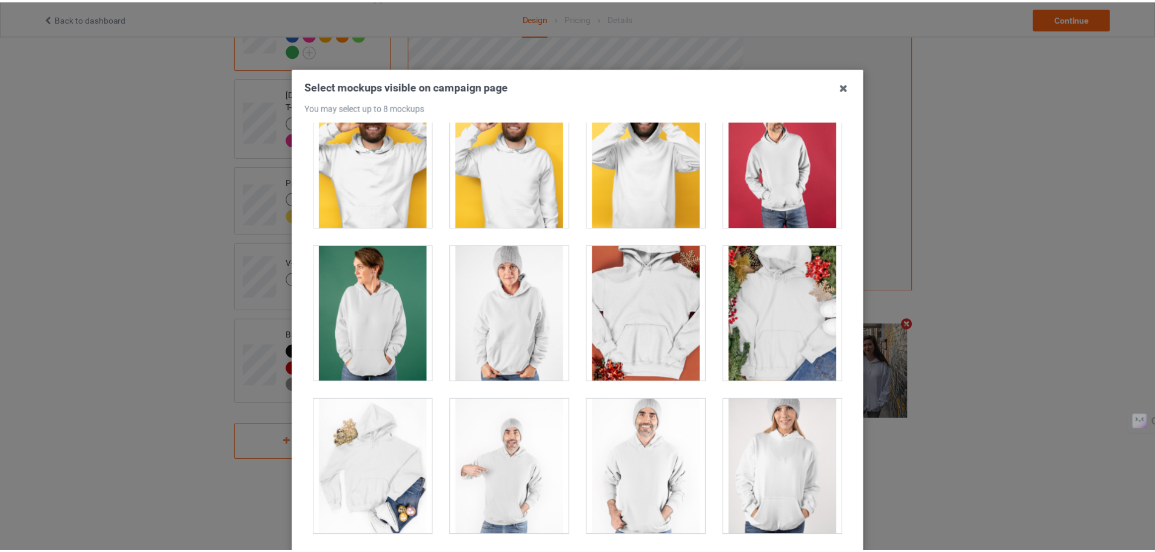
scroll to position [2351, 0]
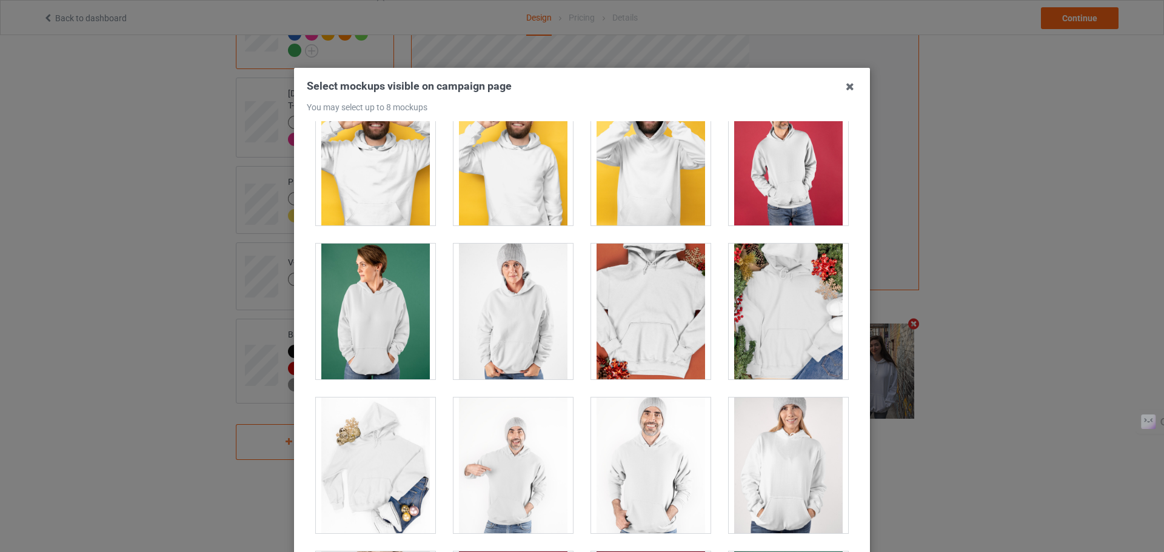
click at [974, 218] on div "Select mockups visible on campaign page You may select up to 8 mockups 1 2 3 6 …" at bounding box center [582, 276] width 1164 height 552
click at [848, 85] on icon at bounding box center [849, 86] width 19 height 19
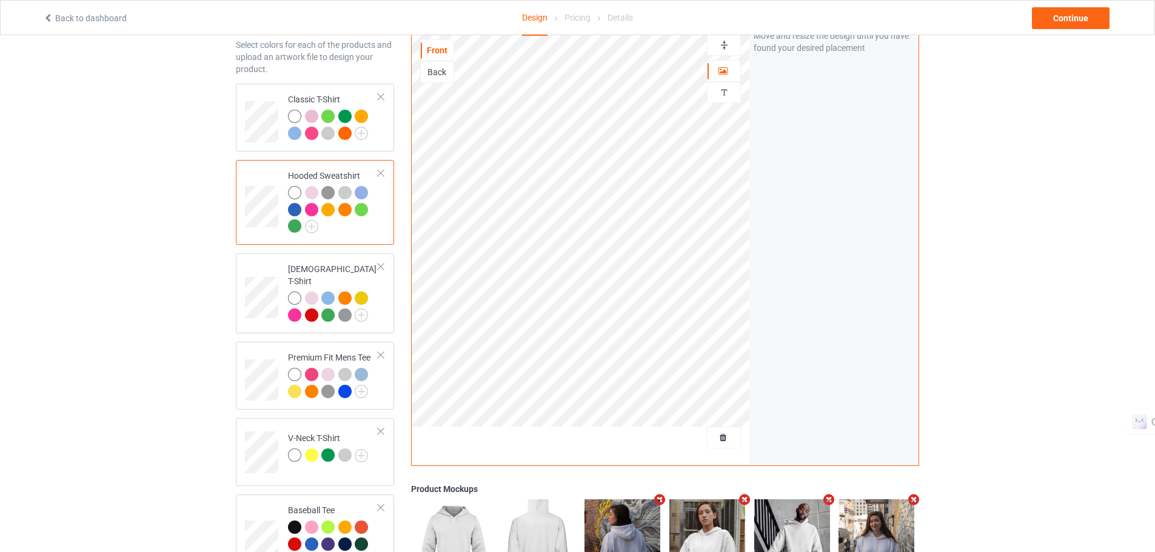
scroll to position [56, 0]
click at [332, 145] on td "Classic T-Shirt" at bounding box center [333, 118] width 104 height 58
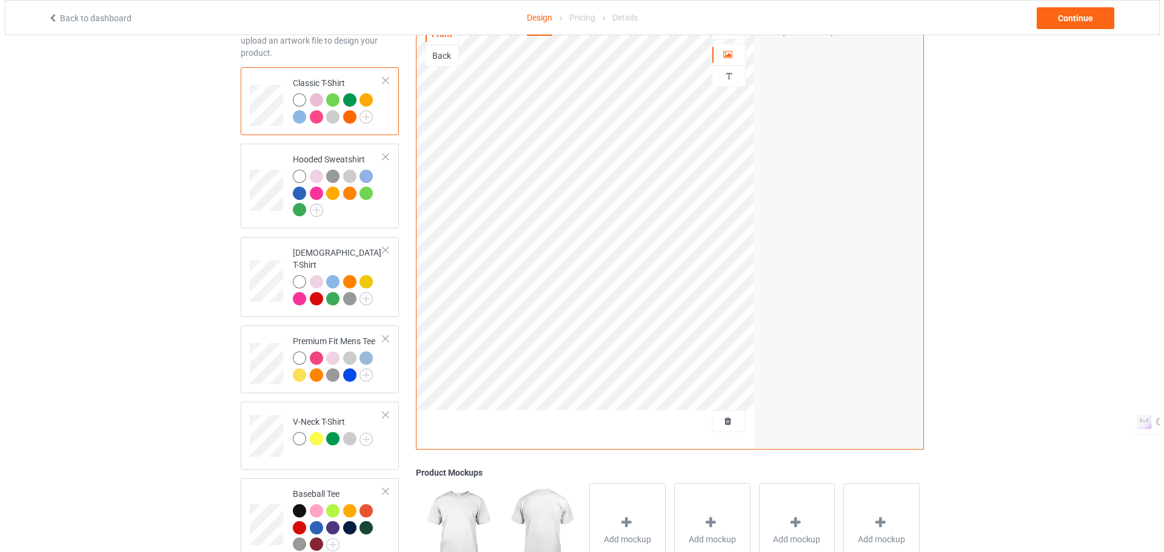
scroll to position [233, 0]
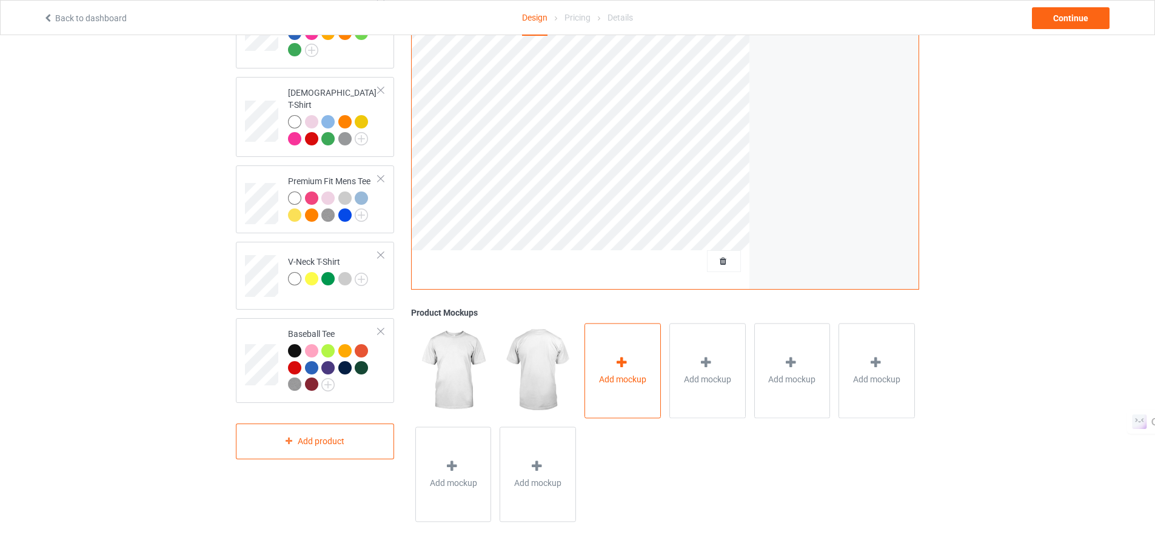
click at [623, 369] on icon at bounding box center [621, 363] width 15 height 13
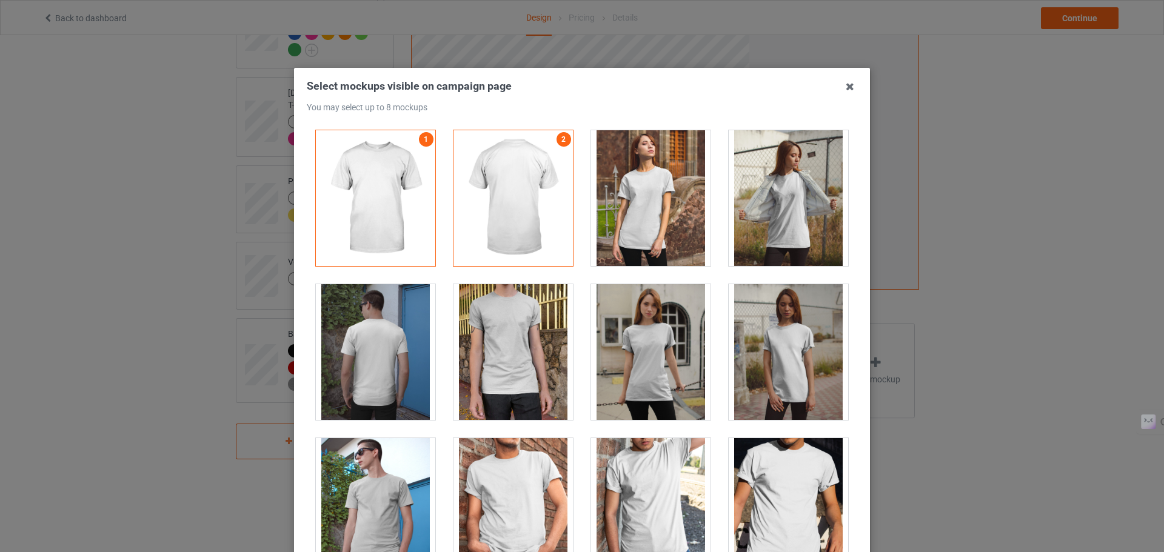
click at [510, 182] on div at bounding box center [513, 198] width 119 height 136
click at [561, 152] on div at bounding box center [513, 198] width 119 height 136
click at [626, 162] on div at bounding box center [650, 198] width 119 height 136
click at [770, 174] on div at bounding box center [788, 198] width 119 height 136
click at [785, 158] on div at bounding box center [788, 198] width 119 height 136
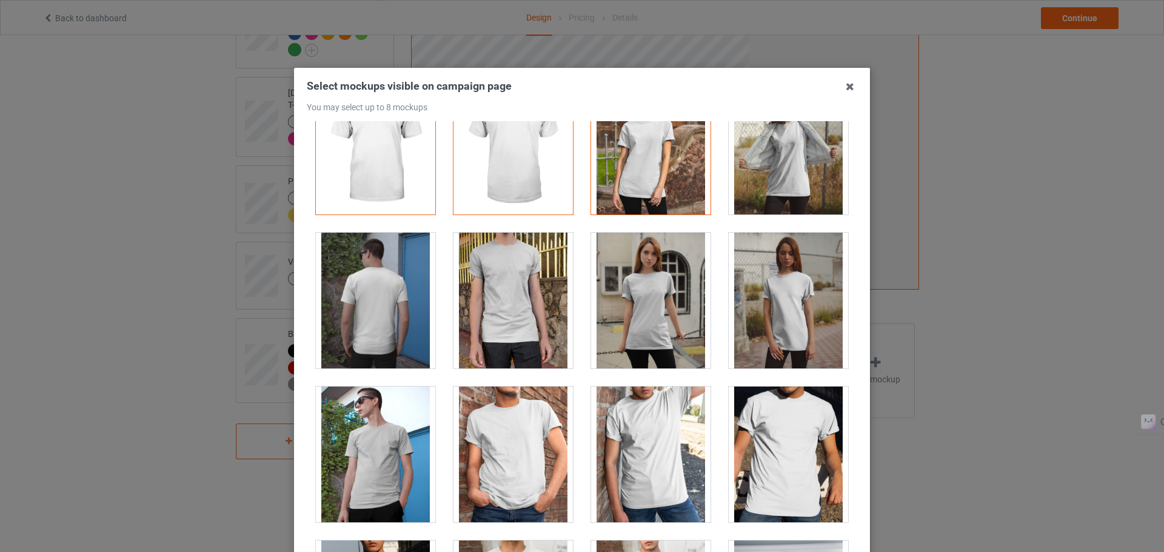
scroll to position [53, 0]
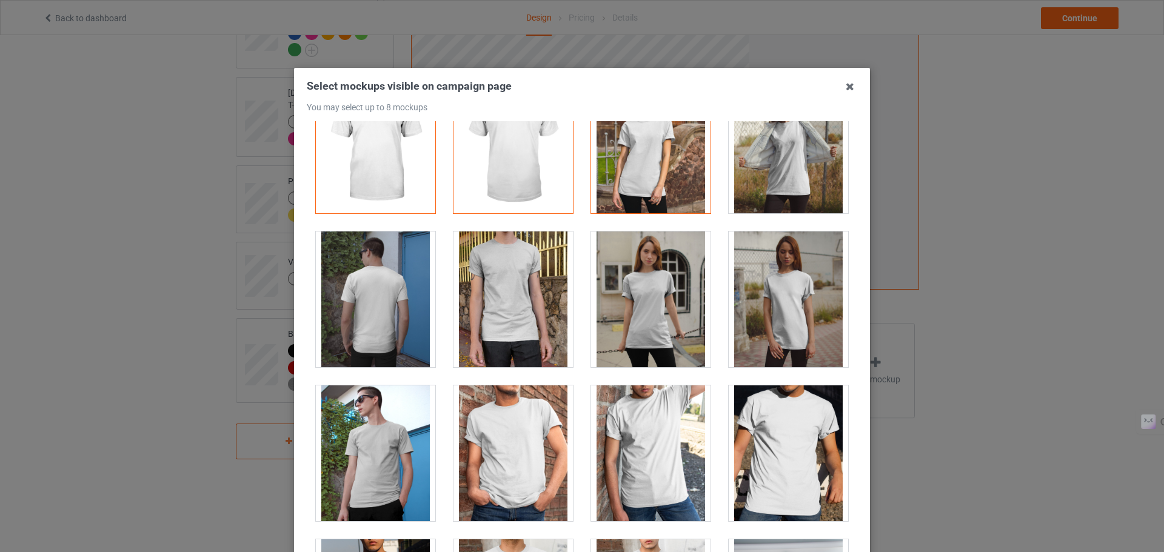
click at [637, 262] on div at bounding box center [650, 300] width 119 height 136
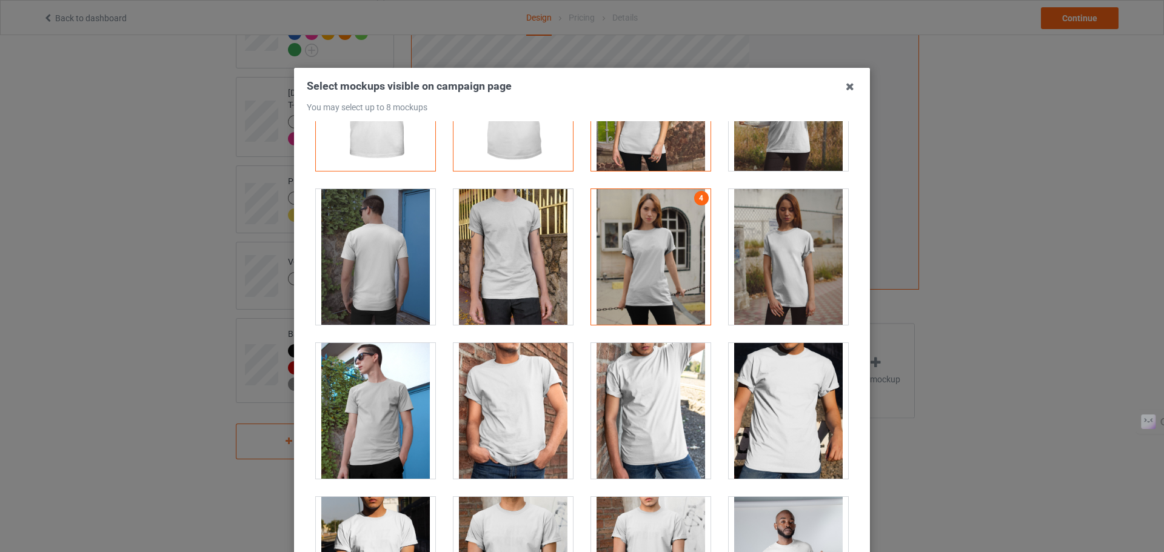
scroll to position [96, 0]
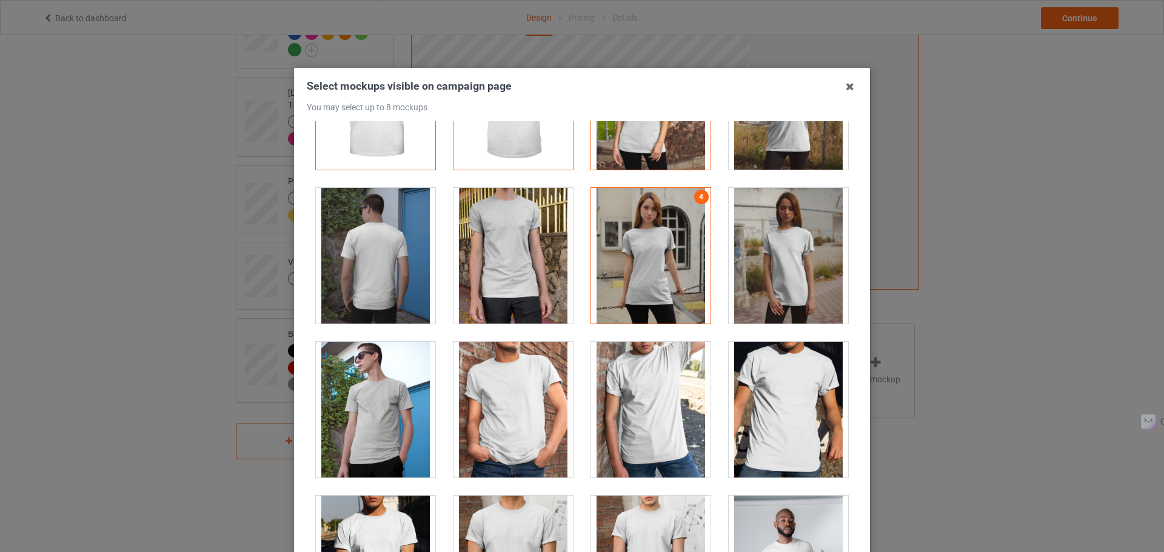
click at [396, 265] on div at bounding box center [375, 256] width 119 height 136
click at [522, 402] on div at bounding box center [513, 410] width 119 height 136
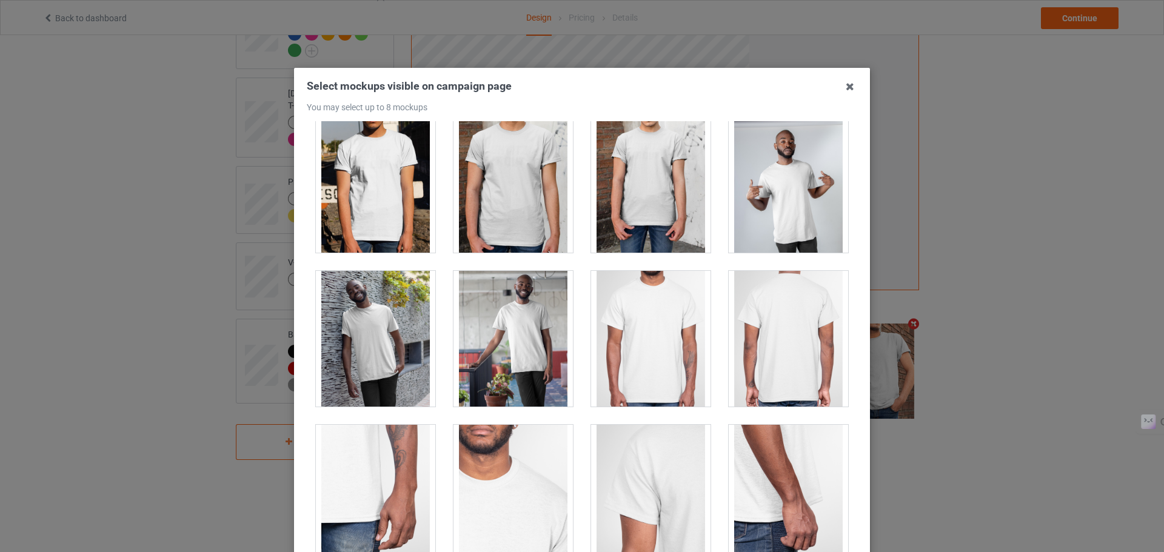
scroll to position [476, 0]
click at [790, 164] on div at bounding box center [788, 184] width 119 height 136
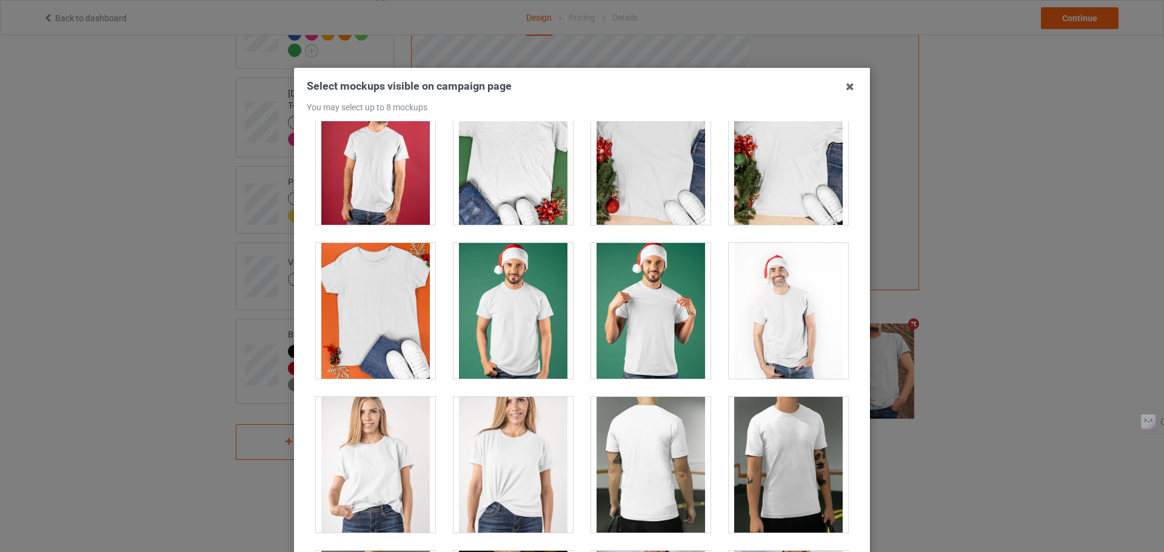
scroll to position [1736, 0]
click at [537, 301] on div at bounding box center [513, 311] width 119 height 136
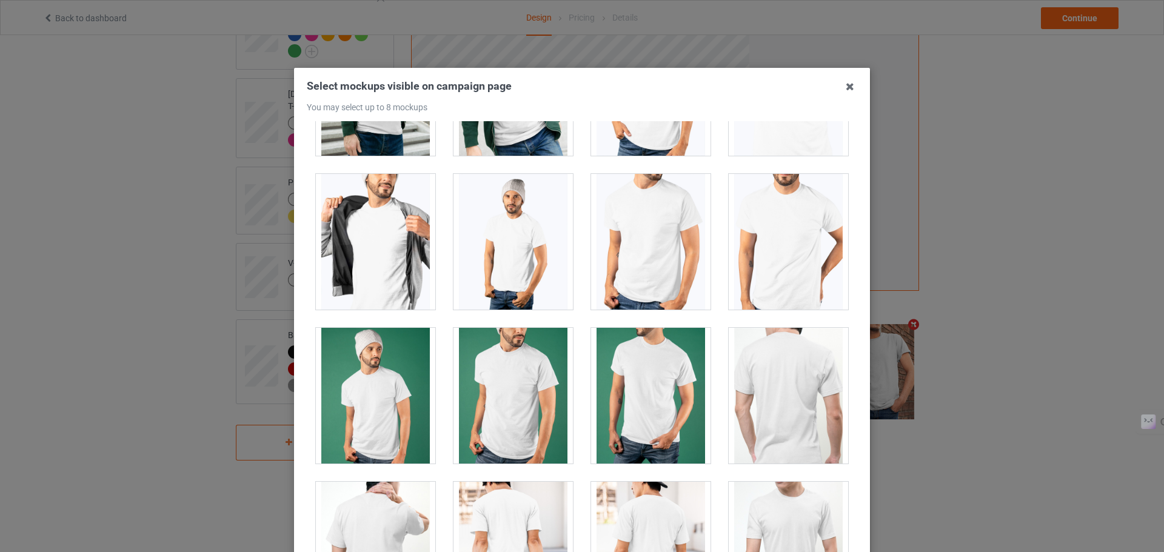
scroll to position [2421, 0]
click at [392, 369] on div at bounding box center [375, 395] width 119 height 136
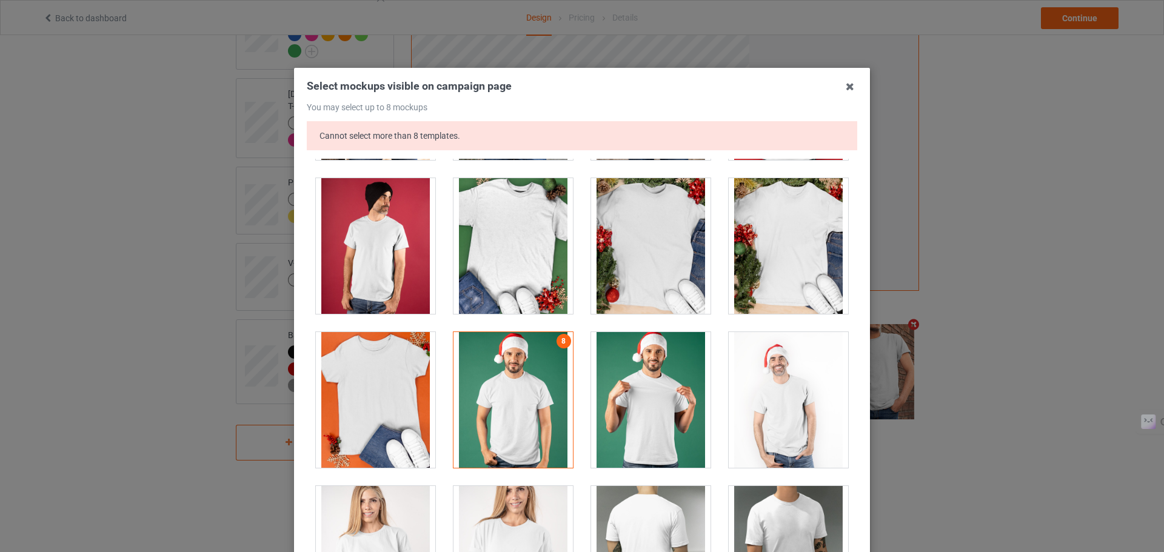
scroll to position [1684, 0]
click at [525, 241] on div at bounding box center [513, 246] width 119 height 136
click at [511, 384] on div at bounding box center [513, 400] width 119 height 136
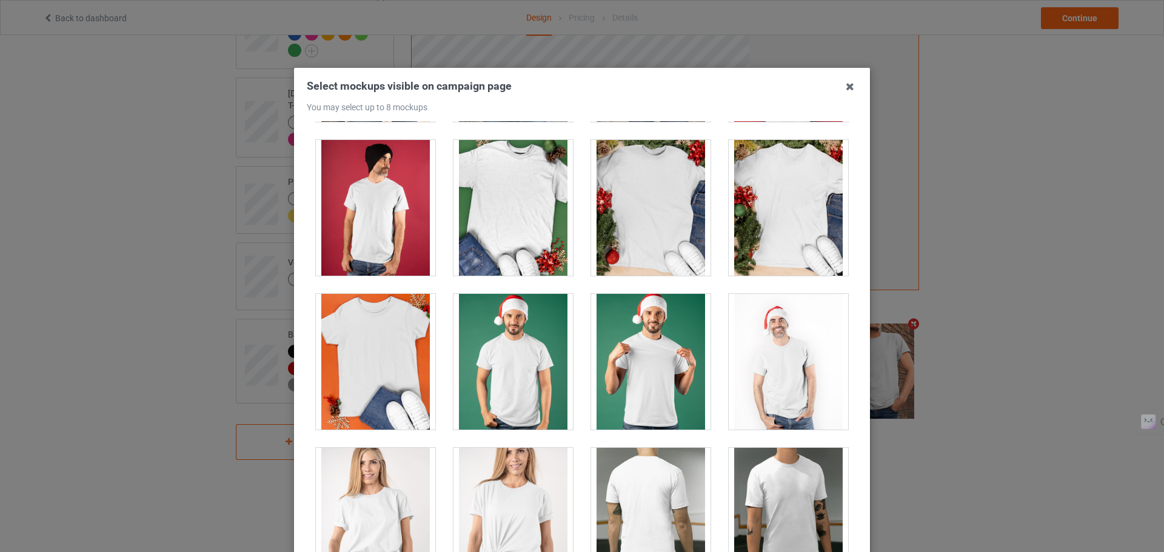
click at [518, 261] on div at bounding box center [513, 208] width 119 height 136
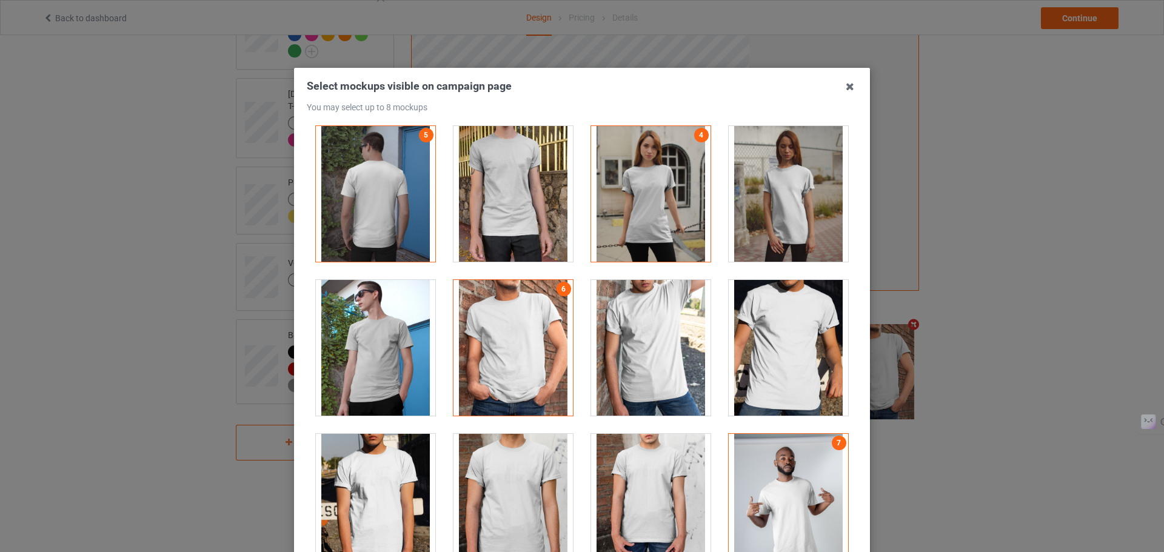
scroll to position [0, 0]
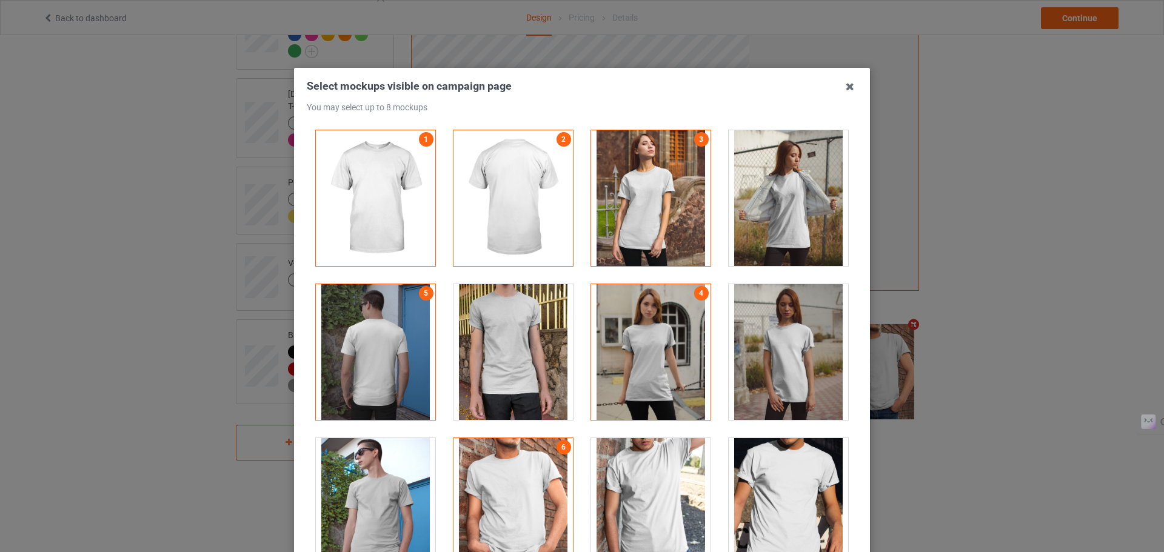
click at [487, 187] on div at bounding box center [513, 198] width 119 height 136
click at [419, 137] on link "1" at bounding box center [426, 139] width 15 height 15
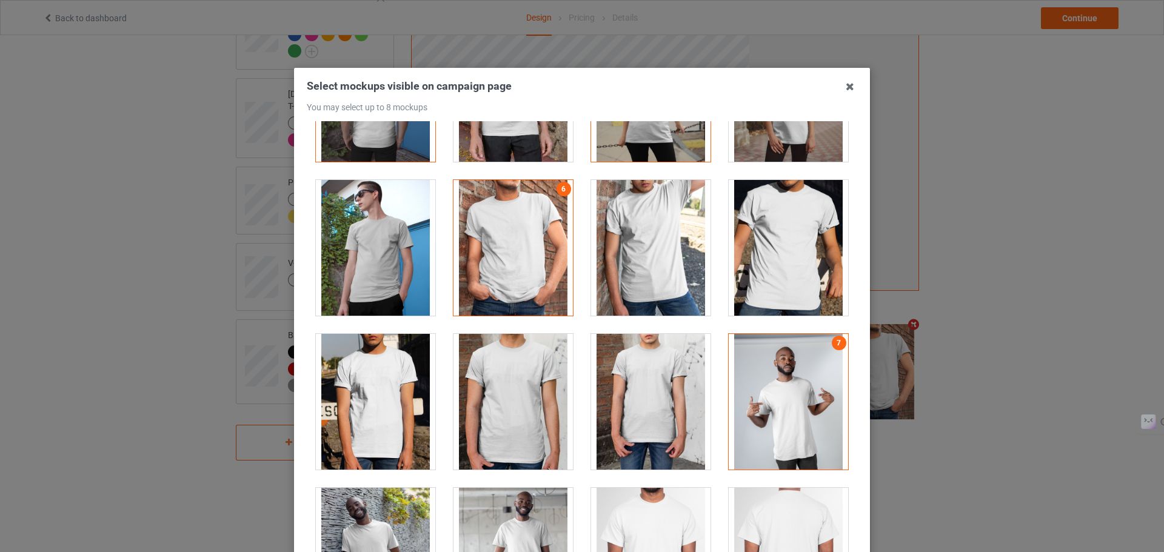
scroll to position [259, 0]
click at [552, 199] on div at bounding box center [513, 247] width 119 height 136
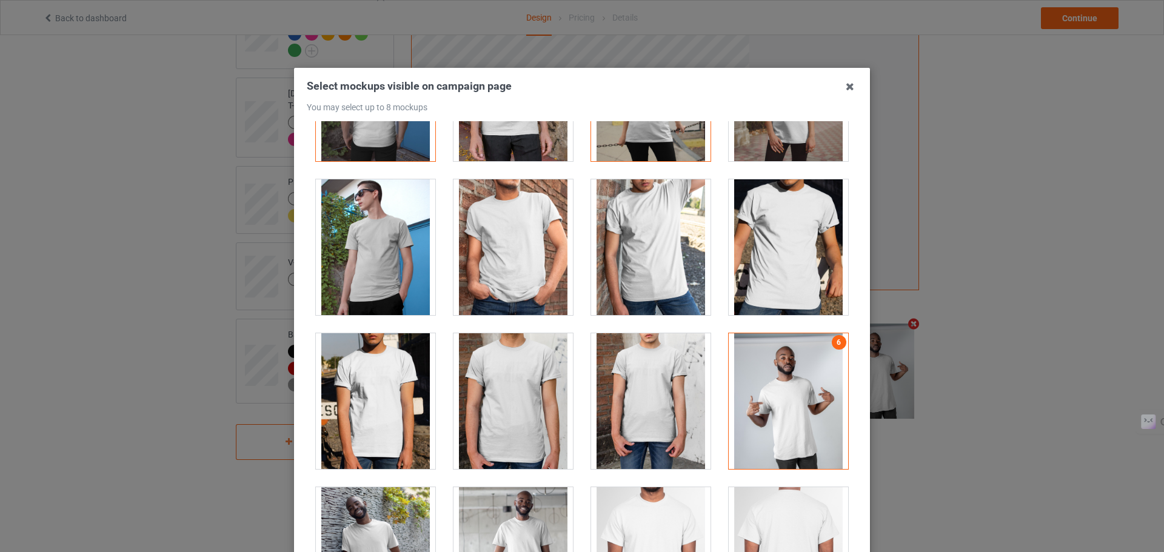
click at [831, 348] on div at bounding box center [788, 401] width 119 height 136
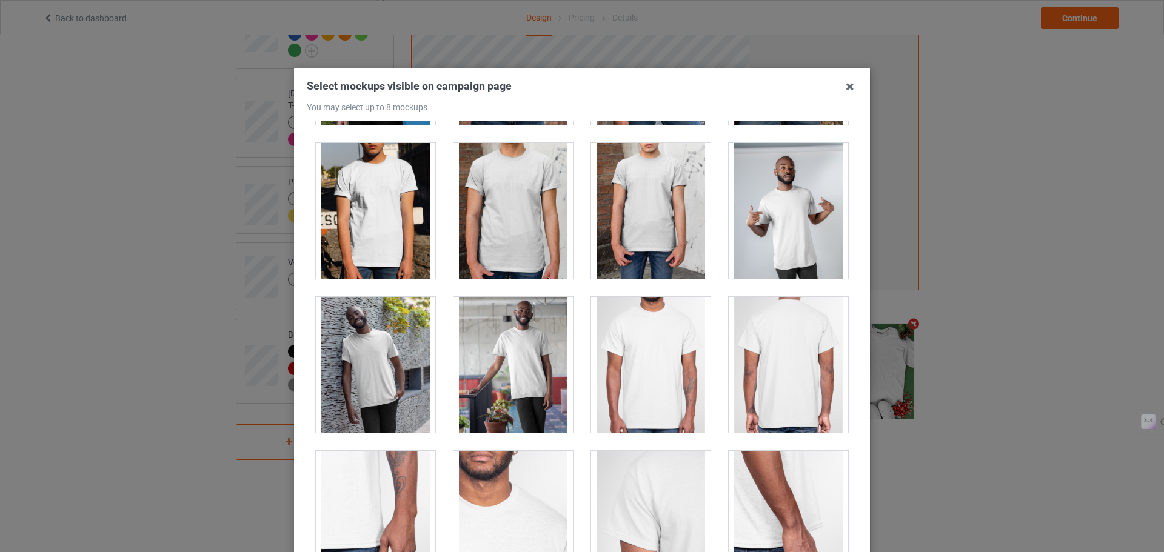
scroll to position [477, 0]
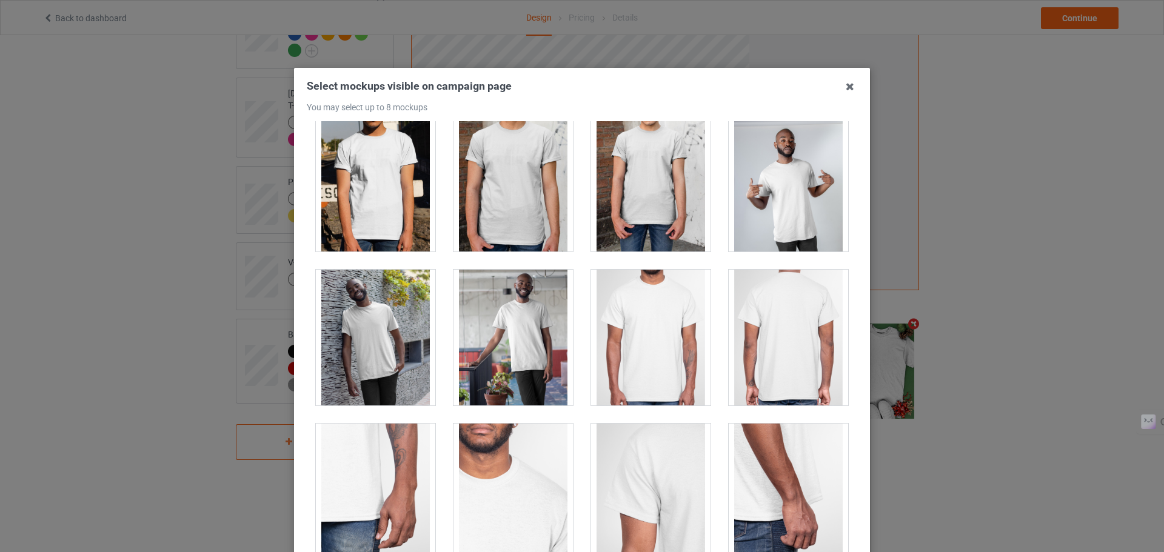
click at [371, 310] on div at bounding box center [375, 338] width 119 height 136
click at [503, 318] on div at bounding box center [513, 338] width 119 height 136
click at [416, 298] on div at bounding box center [375, 338] width 119 height 136
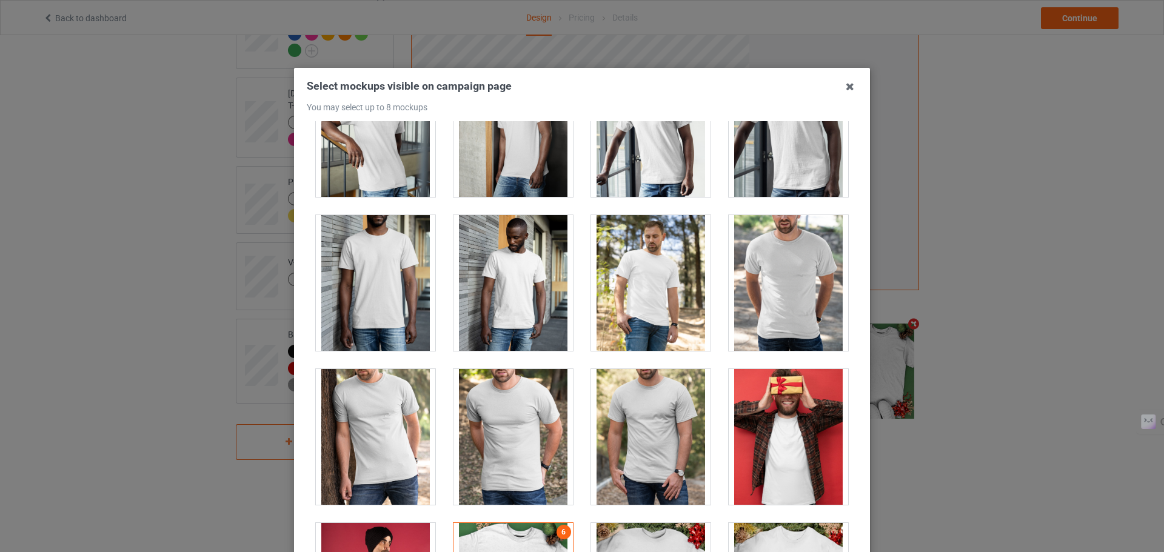
scroll to position [1299, 0]
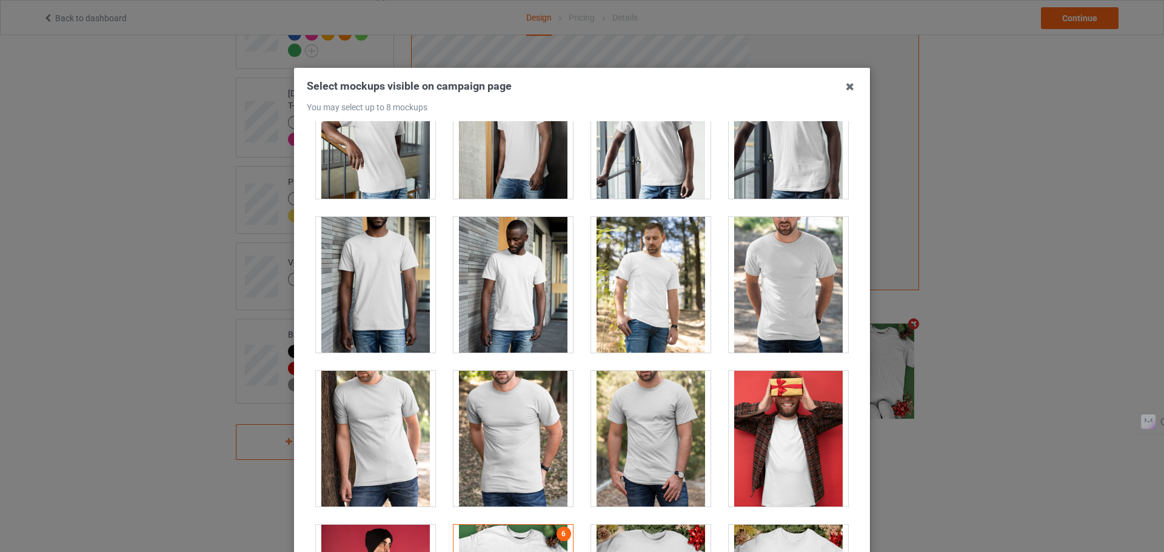
click at [668, 262] on div at bounding box center [650, 285] width 119 height 136
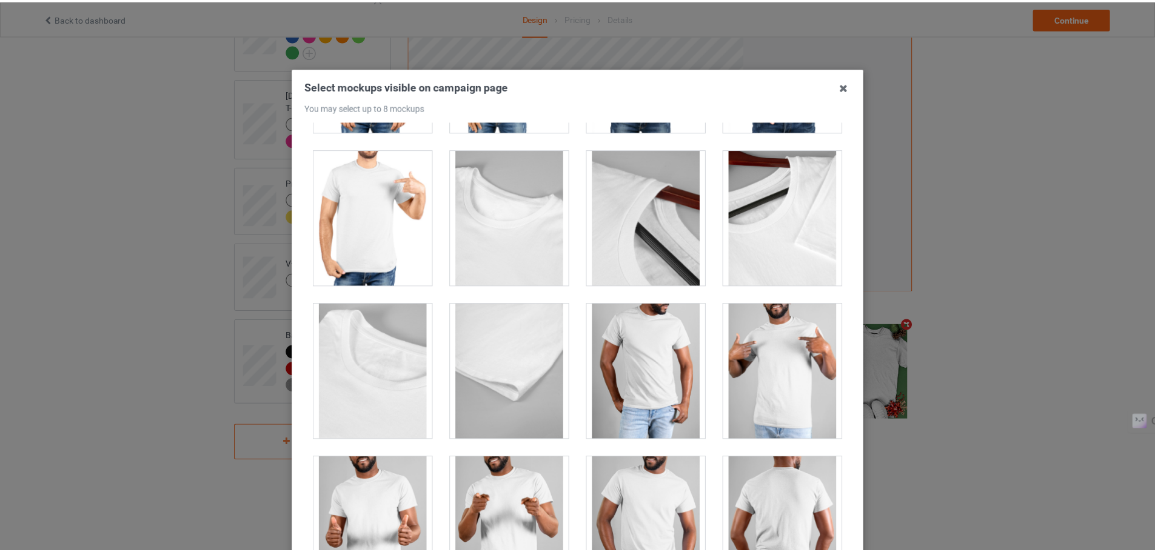
scroll to position [10984, 0]
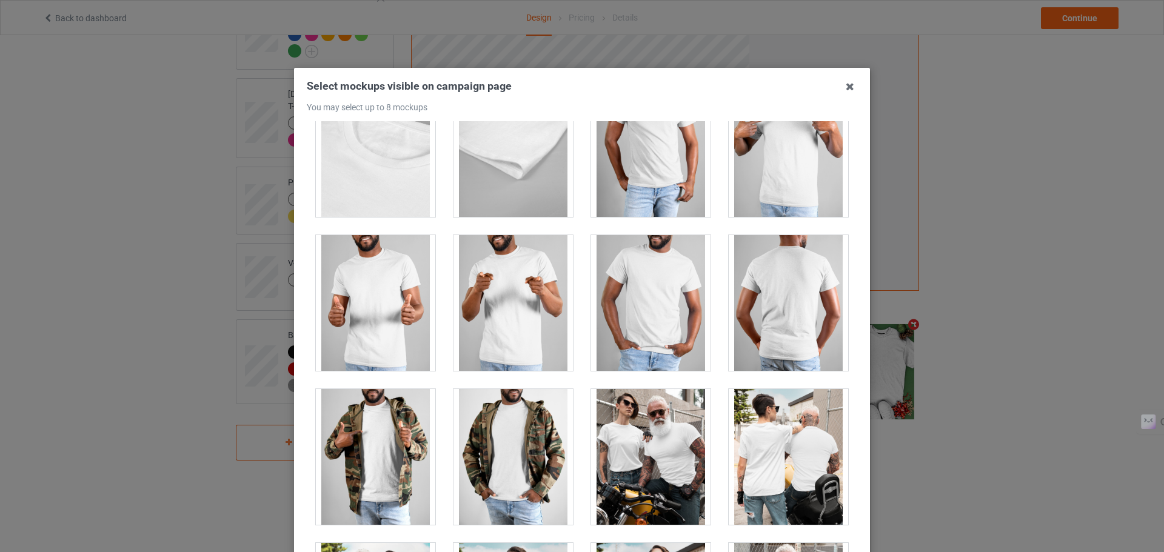
click at [1019, 109] on div "Select mockups visible on campaign page You may select up to 8 mockups 1 2 3 5 …" at bounding box center [582, 276] width 1164 height 552
click at [840, 86] on icon at bounding box center [849, 86] width 19 height 19
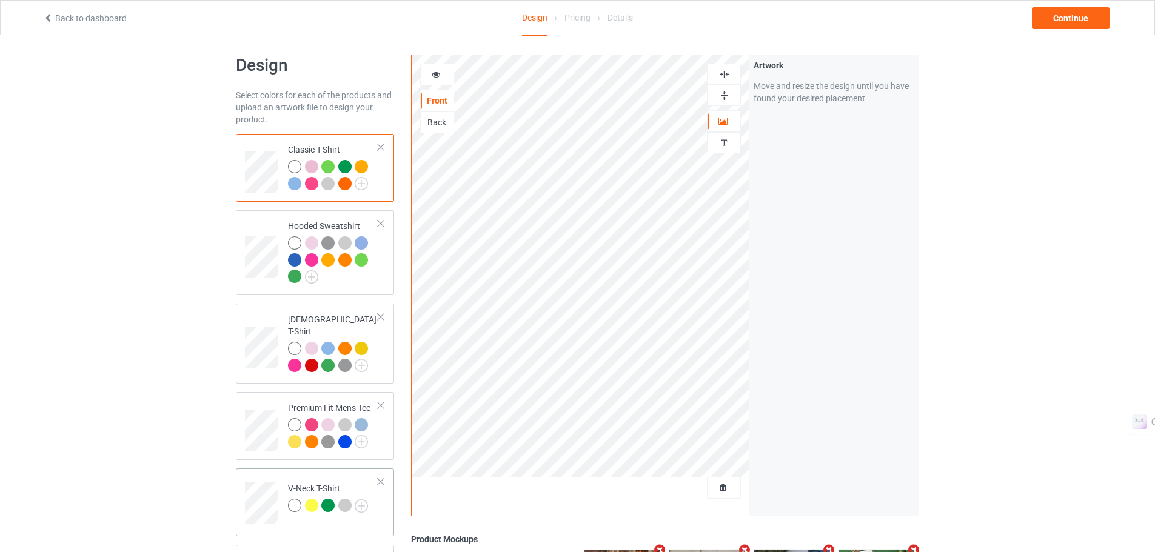
scroll to position [4, 0]
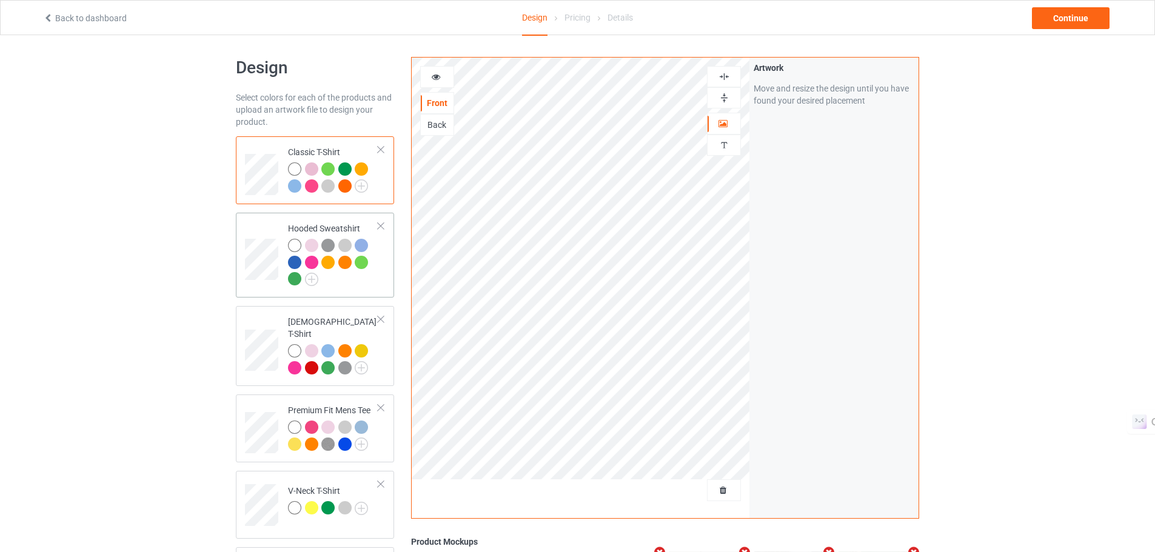
click at [351, 292] on td "Hooded Sweatshirt" at bounding box center [333, 255] width 104 height 75
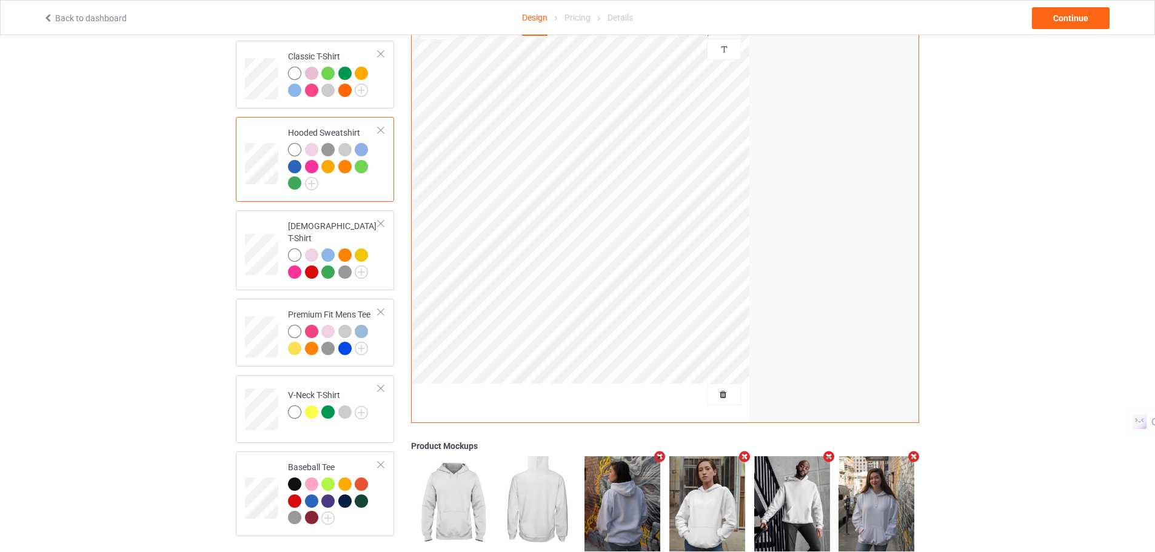
scroll to position [98, 0]
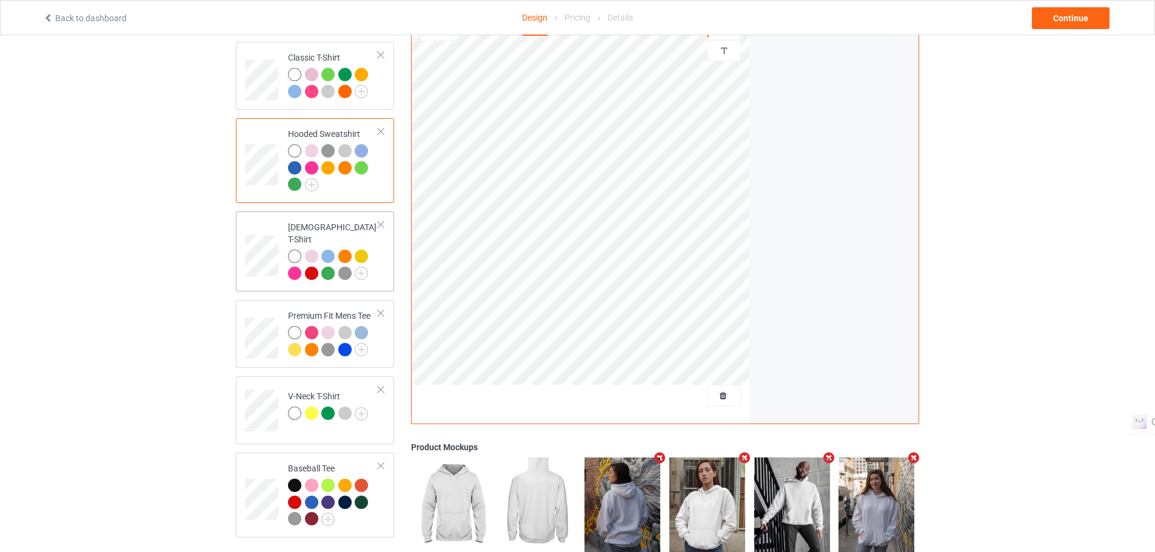
click at [383, 267] on td "[DEMOGRAPHIC_DATA] T-Shirt" at bounding box center [333, 251] width 104 height 70
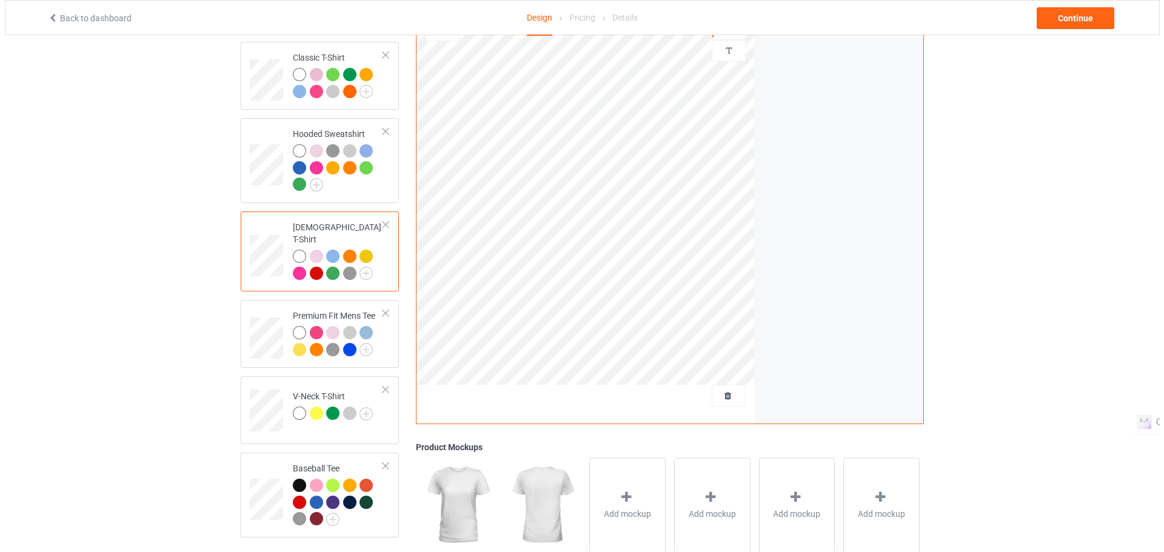
scroll to position [112, 0]
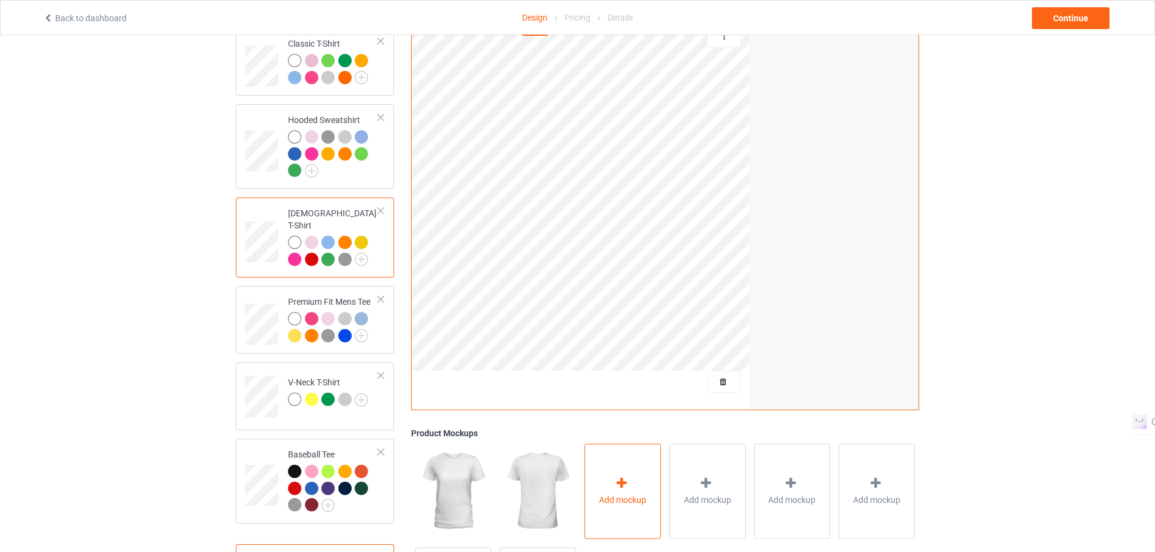
click at [614, 475] on div "Add mockup" at bounding box center [623, 491] width 76 height 95
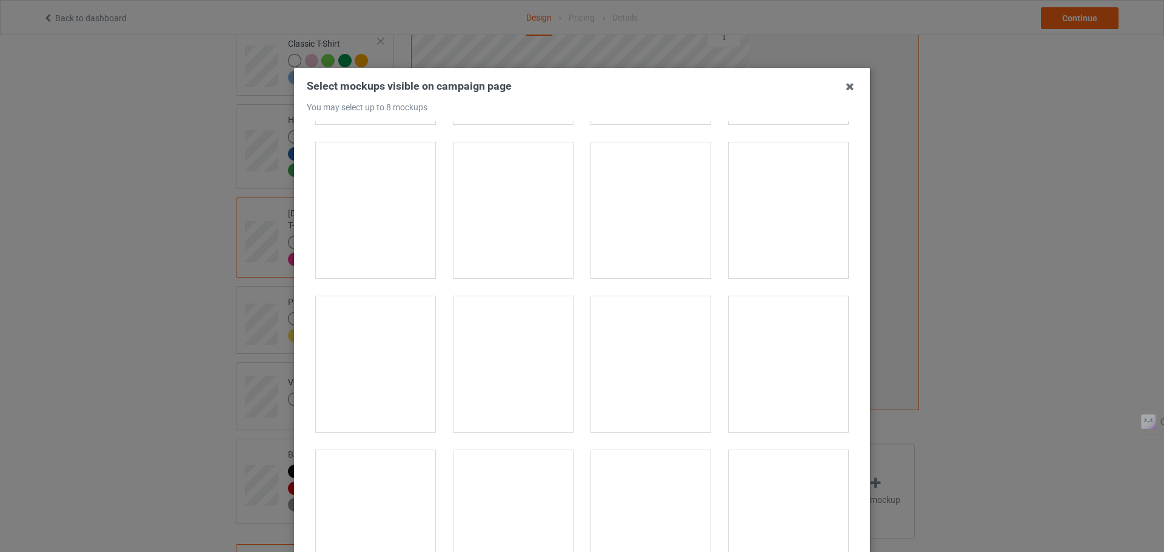
scroll to position [1375, 0]
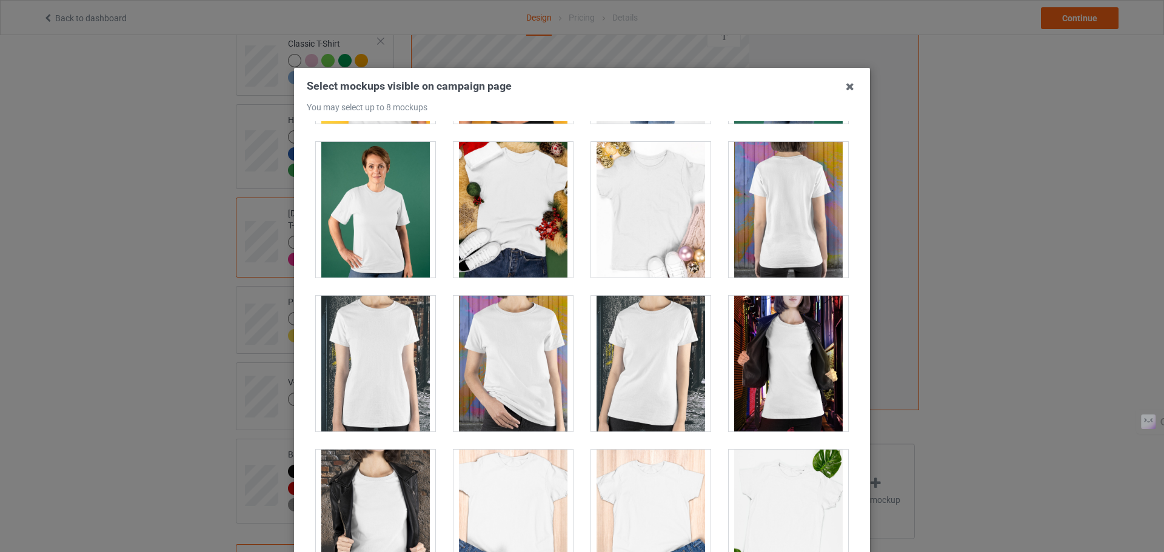
click at [511, 312] on div at bounding box center [513, 364] width 119 height 136
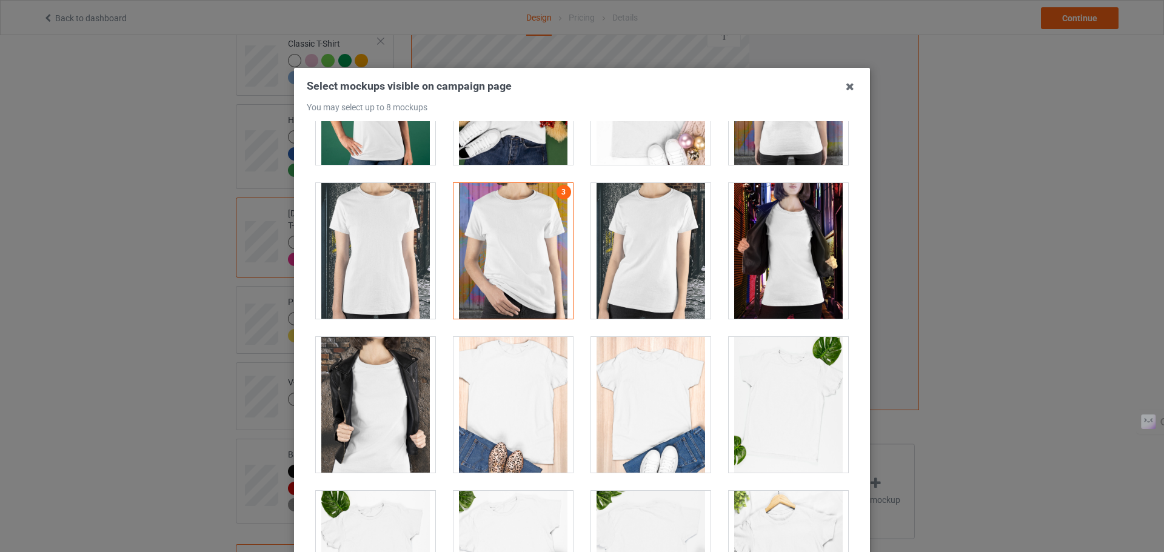
scroll to position [1307, 0]
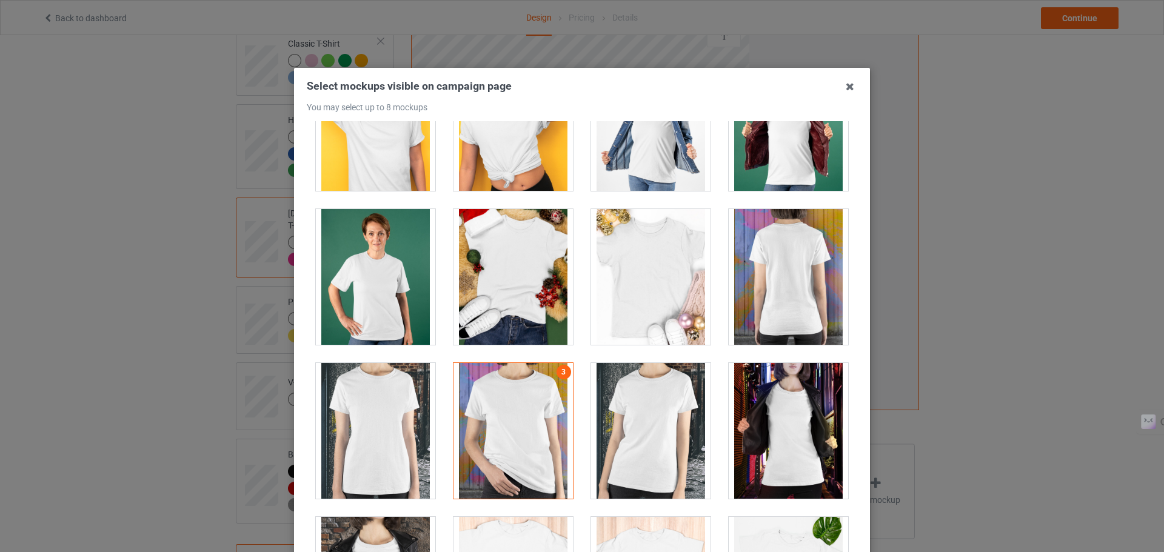
click at [380, 270] on div at bounding box center [375, 277] width 119 height 136
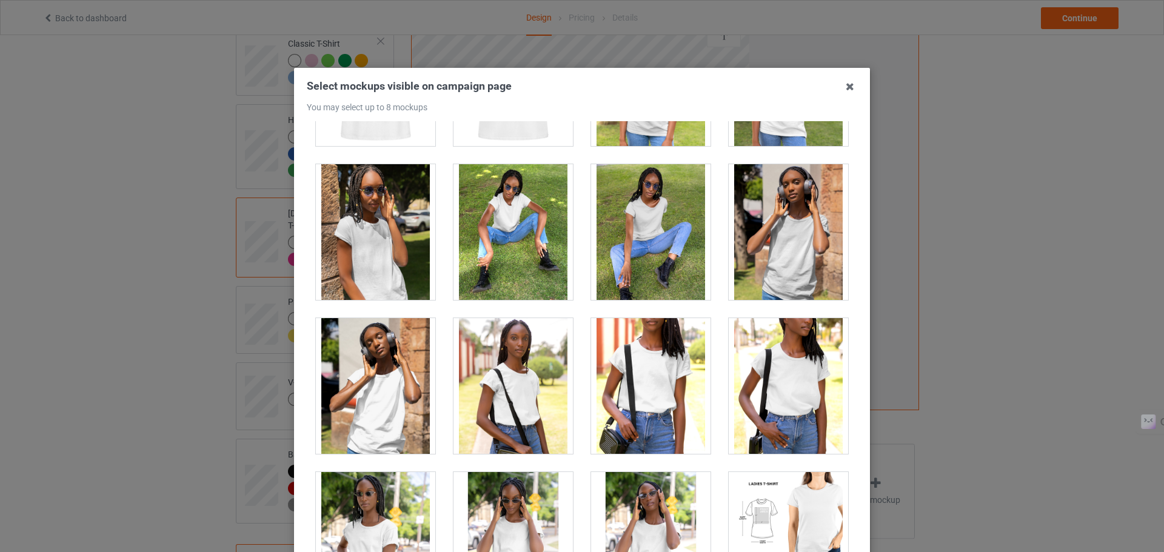
scroll to position [2431, 0]
click at [780, 241] on div at bounding box center [788, 232] width 119 height 136
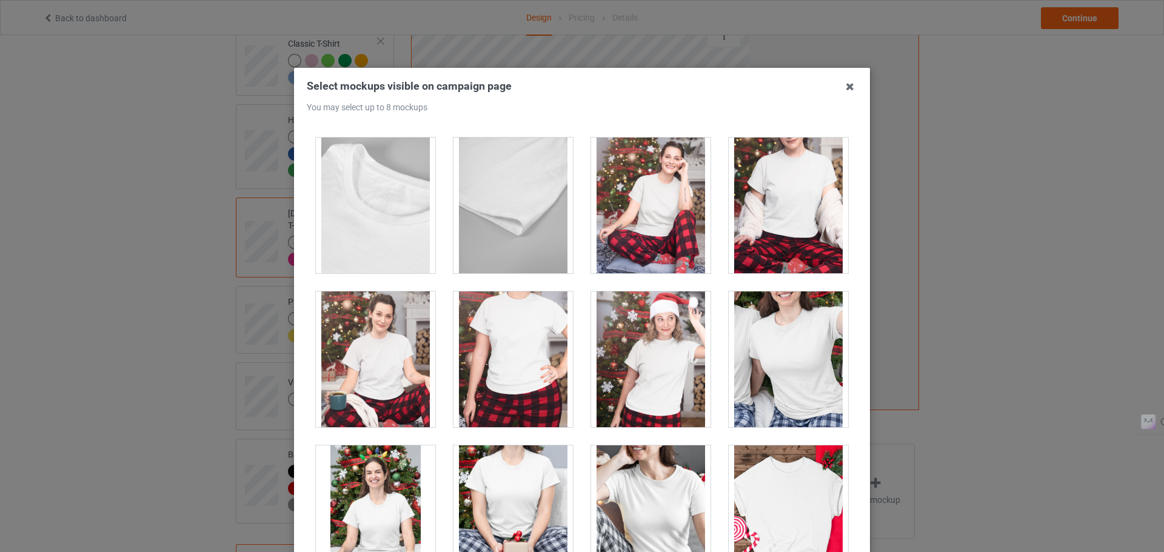
scroll to position [3536, 0]
click at [650, 212] on div at bounding box center [650, 205] width 119 height 136
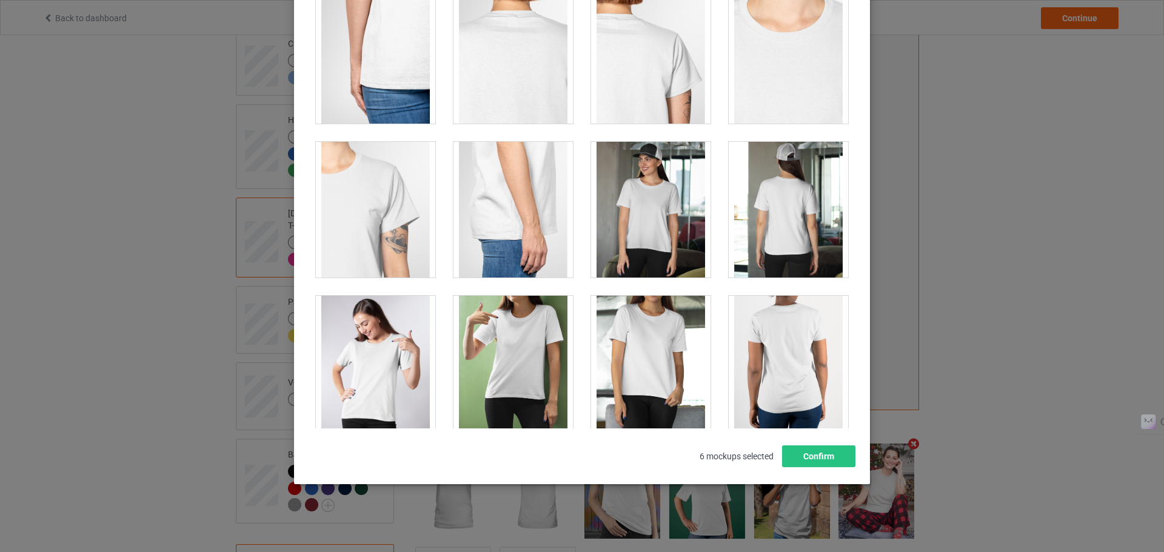
scroll to position [458, 0]
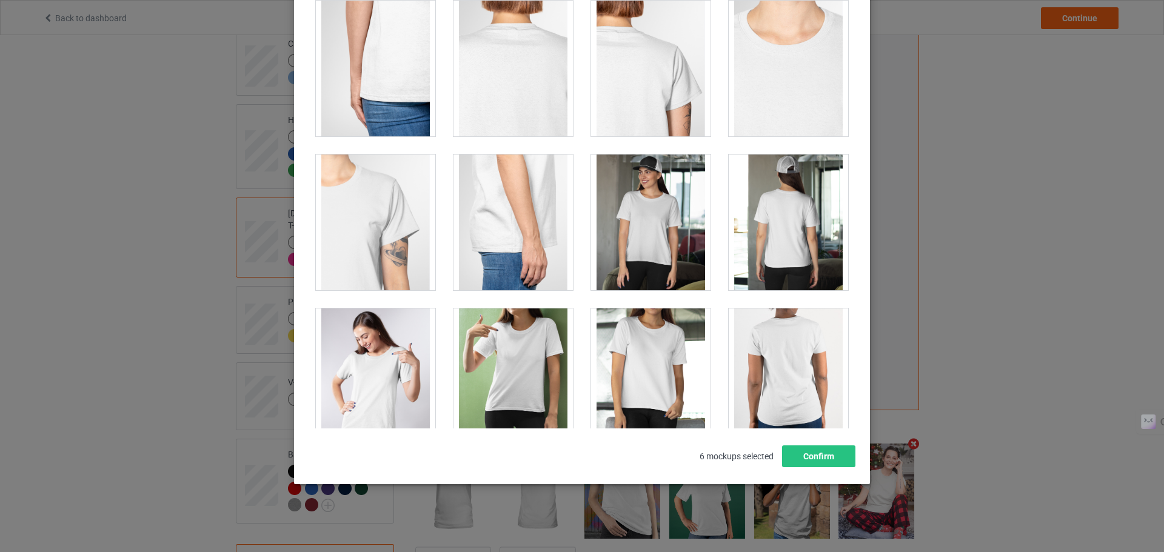
click at [649, 201] on div at bounding box center [650, 223] width 119 height 136
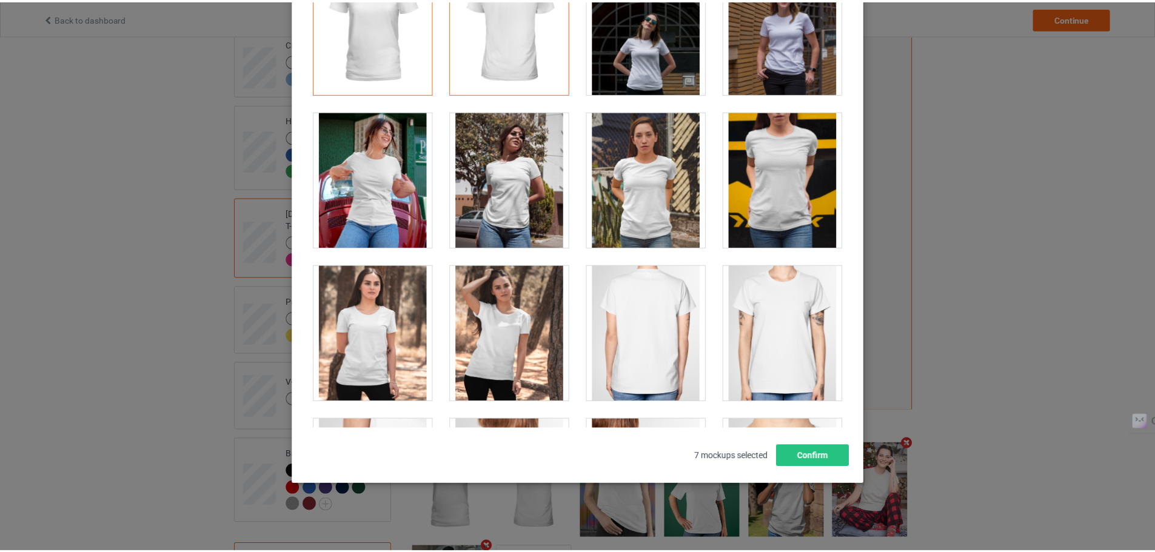
scroll to position [0, 0]
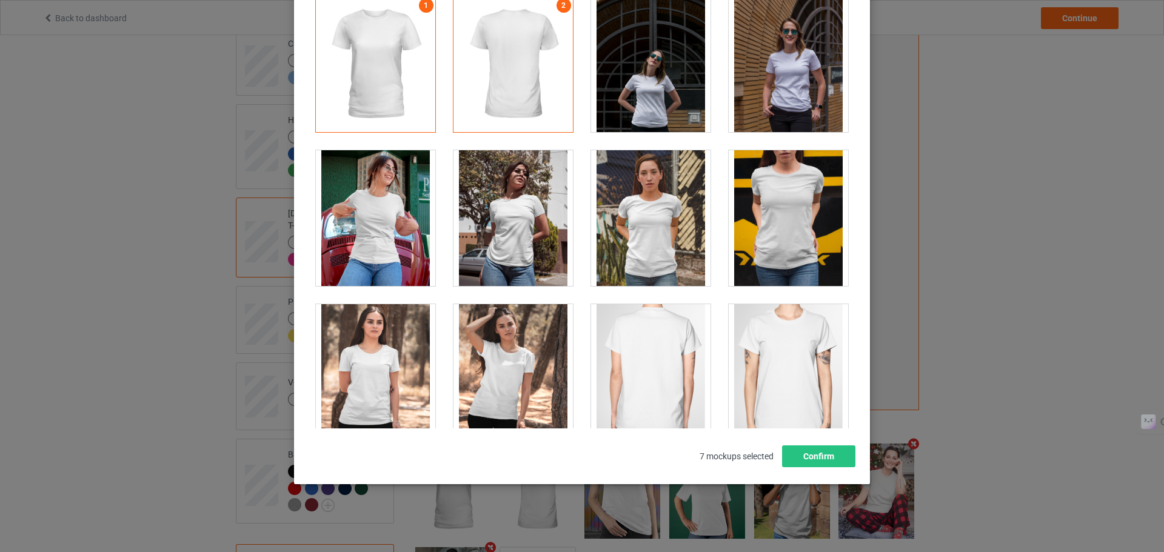
click at [762, 39] on div at bounding box center [788, 64] width 119 height 136
click at [760, 51] on div at bounding box center [788, 64] width 119 height 136
click at [374, 203] on div at bounding box center [375, 218] width 119 height 136
click at [823, 463] on button "Confirm" at bounding box center [818, 457] width 73 height 22
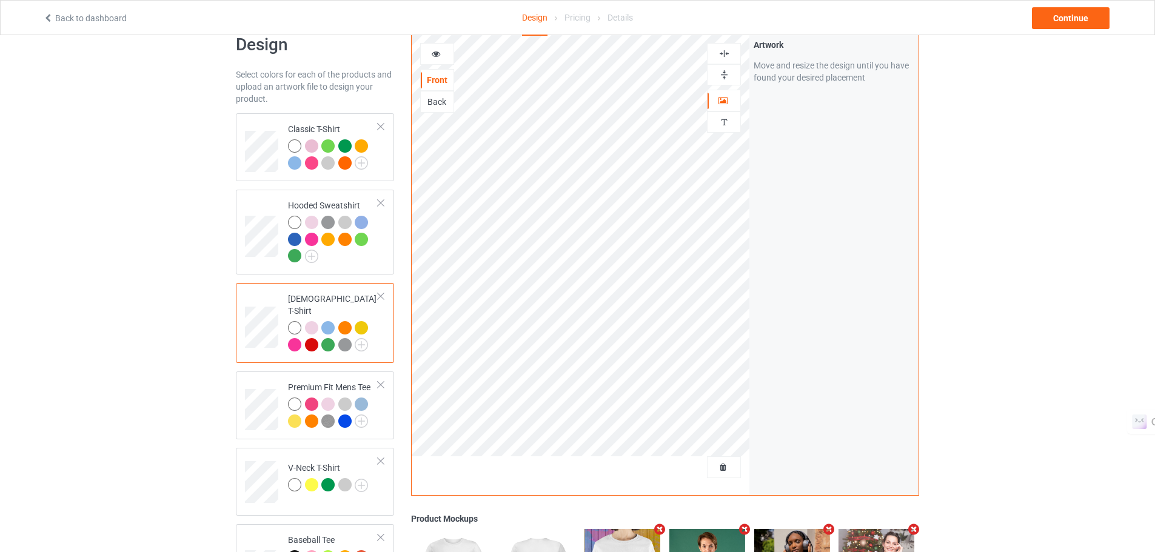
scroll to position [26, 0]
click at [374, 167] on div at bounding box center [333, 156] width 90 height 33
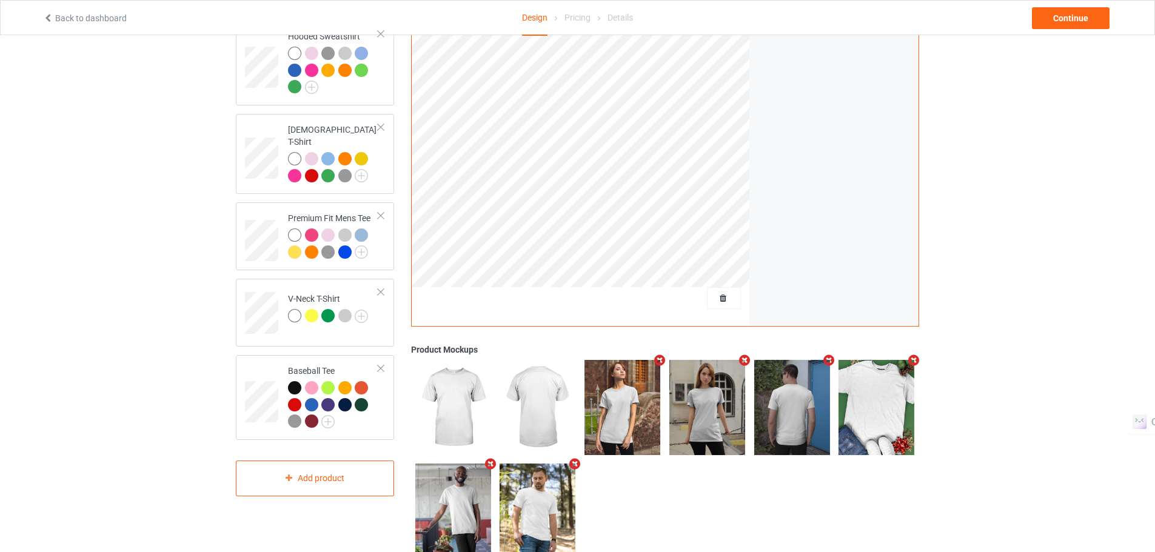
scroll to position [232, 0]
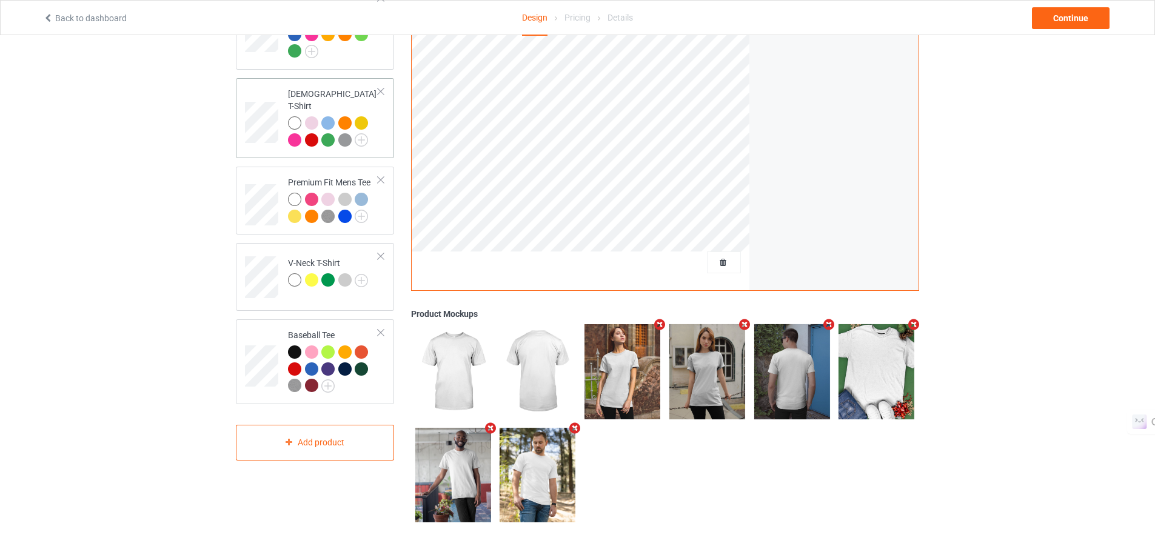
click at [374, 137] on div at bounding box center [333, 132] width 90 height 33
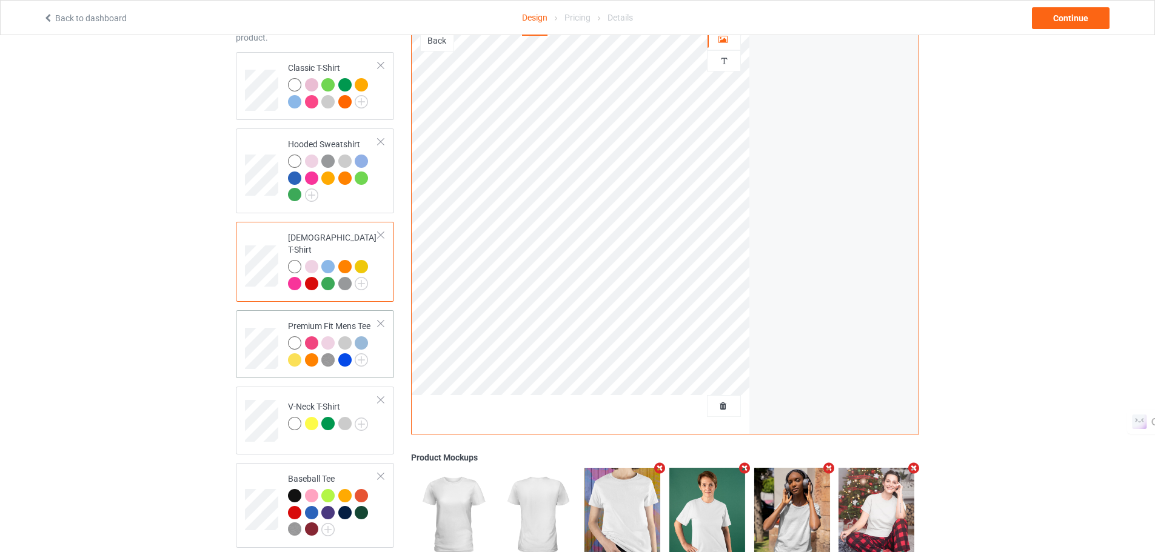
scroll to position [87, 0]
click at [360, 192] on div at bounding box center [333, 180] width 90 height 50
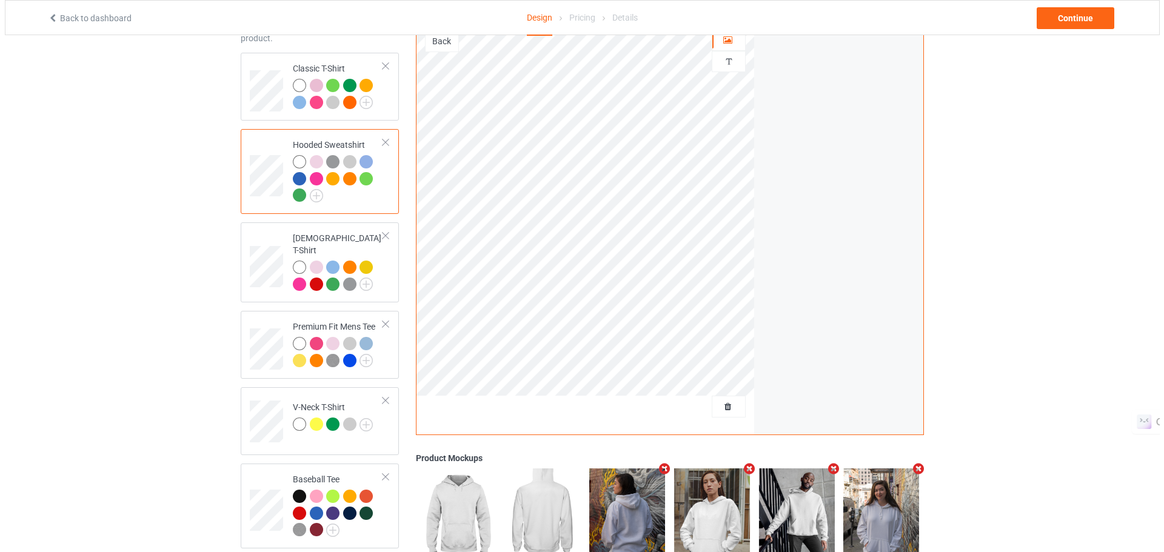
scroll to position [233, 0]
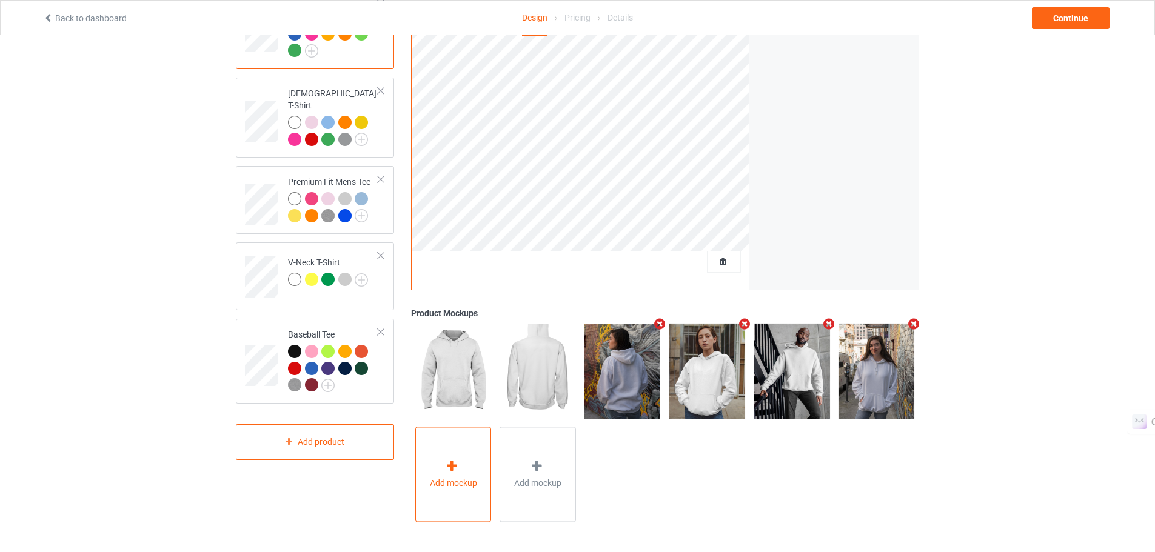
click at [451, 467] on icon at bounding box center [451, 466] width 15 height 13
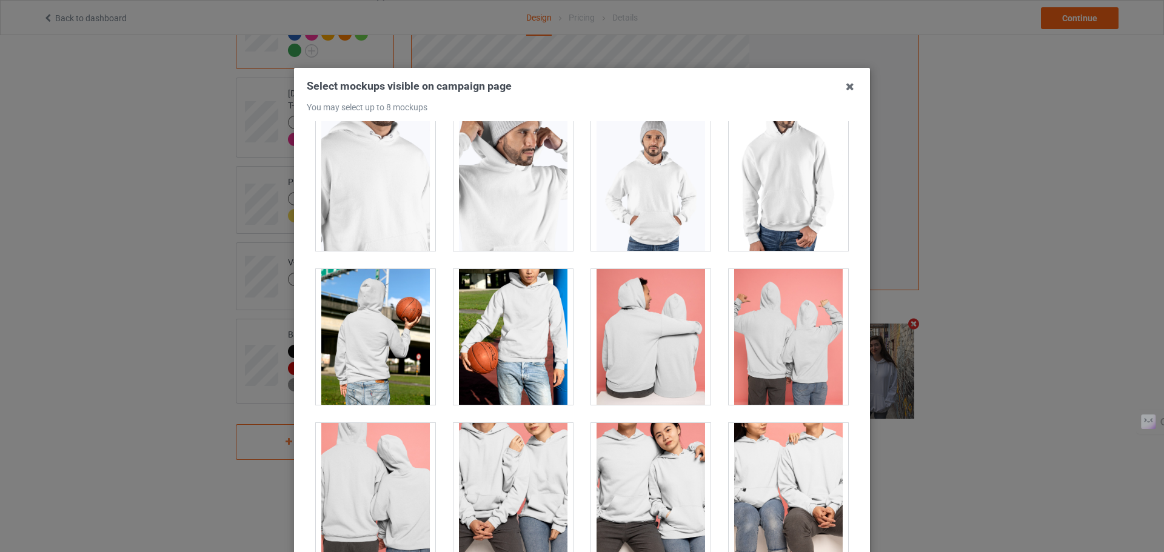
scroll to position [4175, 0]
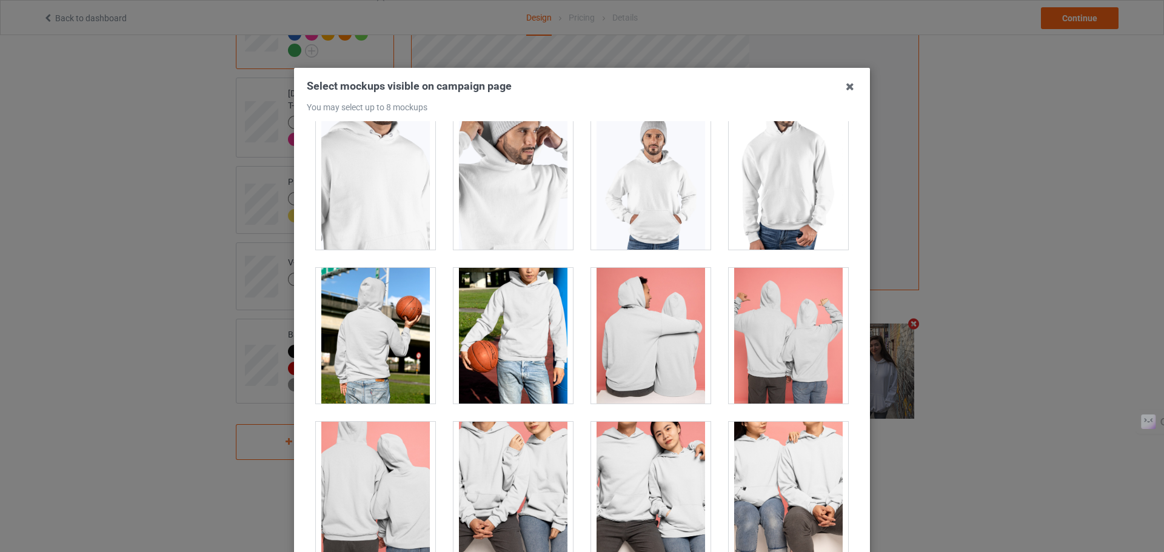
click at [358, 313] on div at bounding box center [375, 336] width 119 height 136
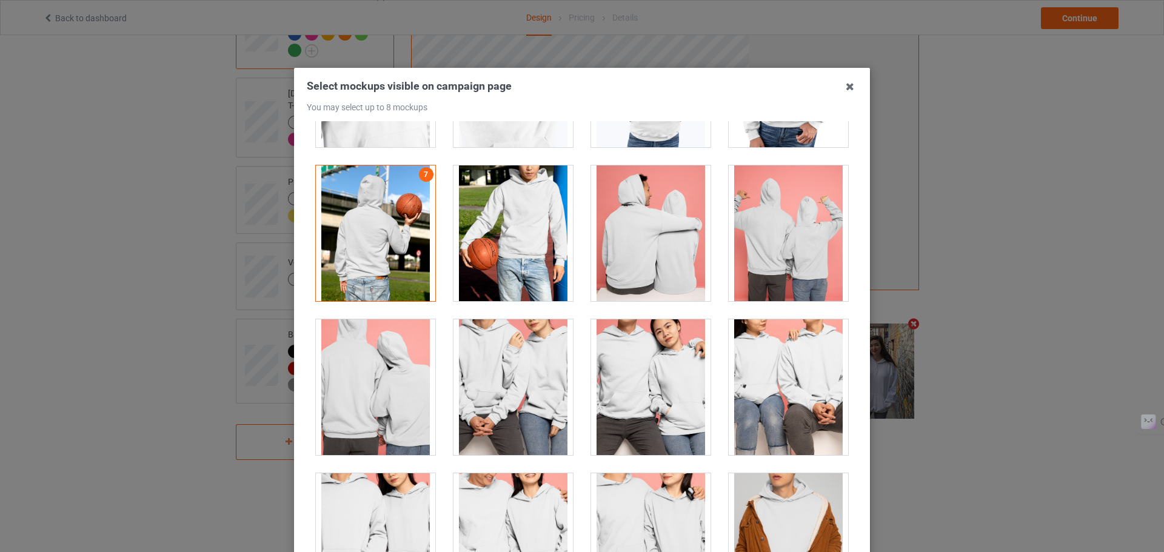
scroll to position [4273, 0]
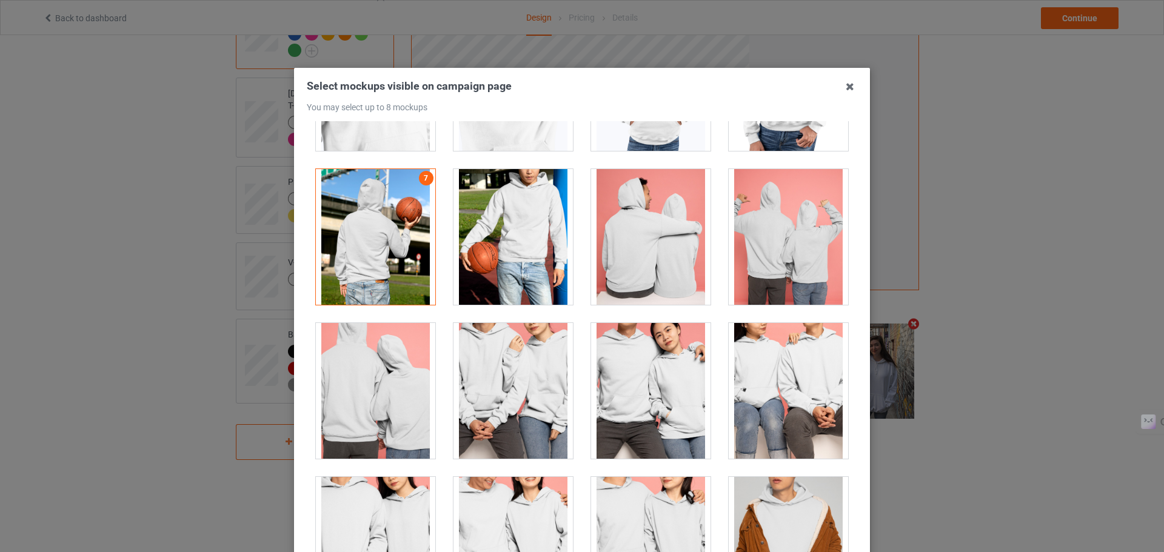
click at [492, 235] on div at bounding box center [513, 237] width 119 height 136
click at [409, 204] on div at bounding box center [375, 237] width 119 height 136
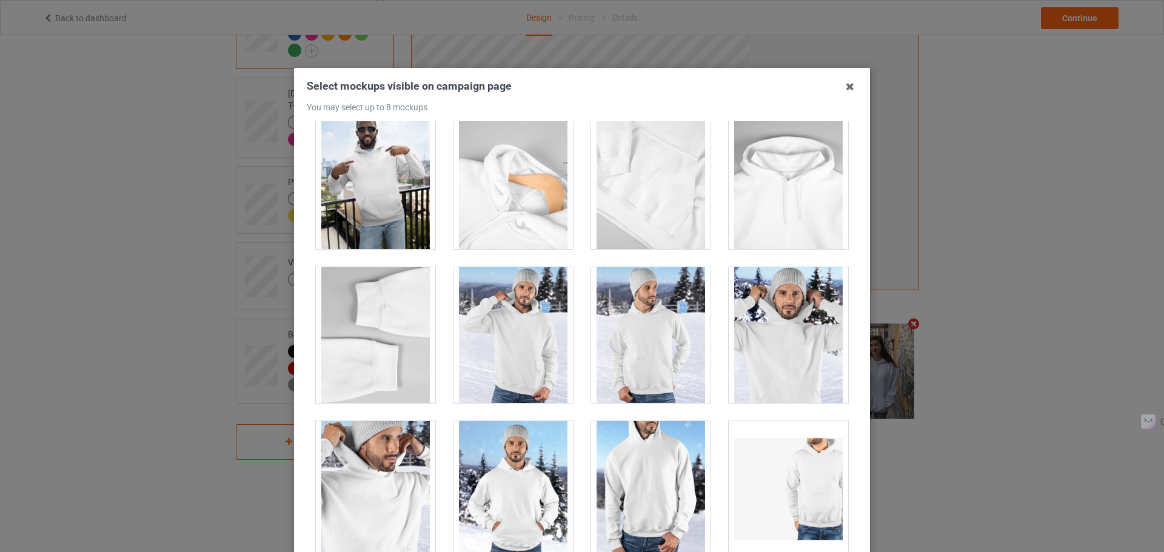
scroll to position [7030, 0]
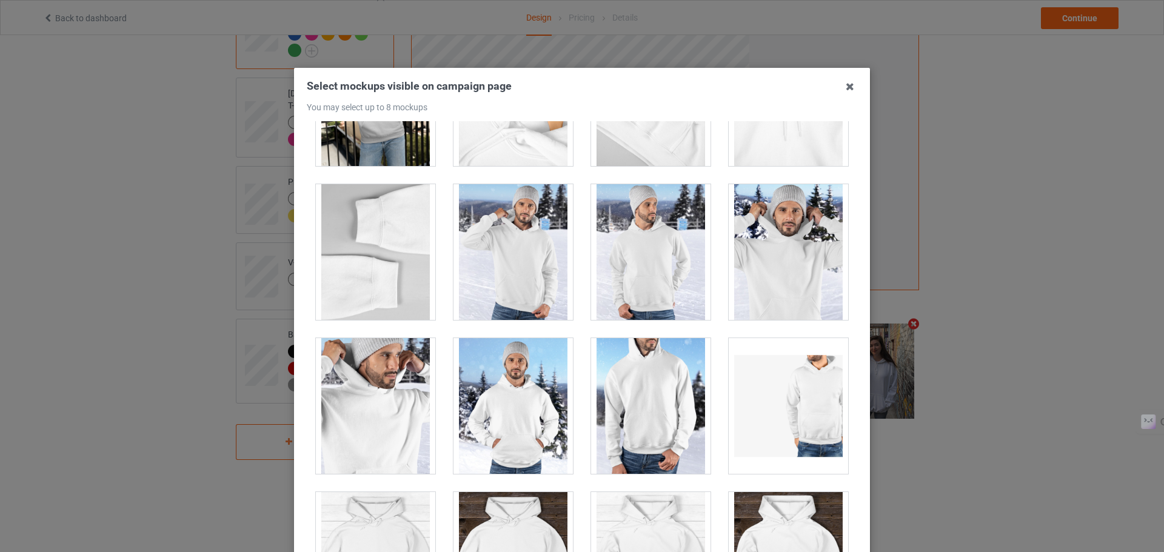
click at [512, 215] on div at bounding box center [513, 252] width 119 height 136
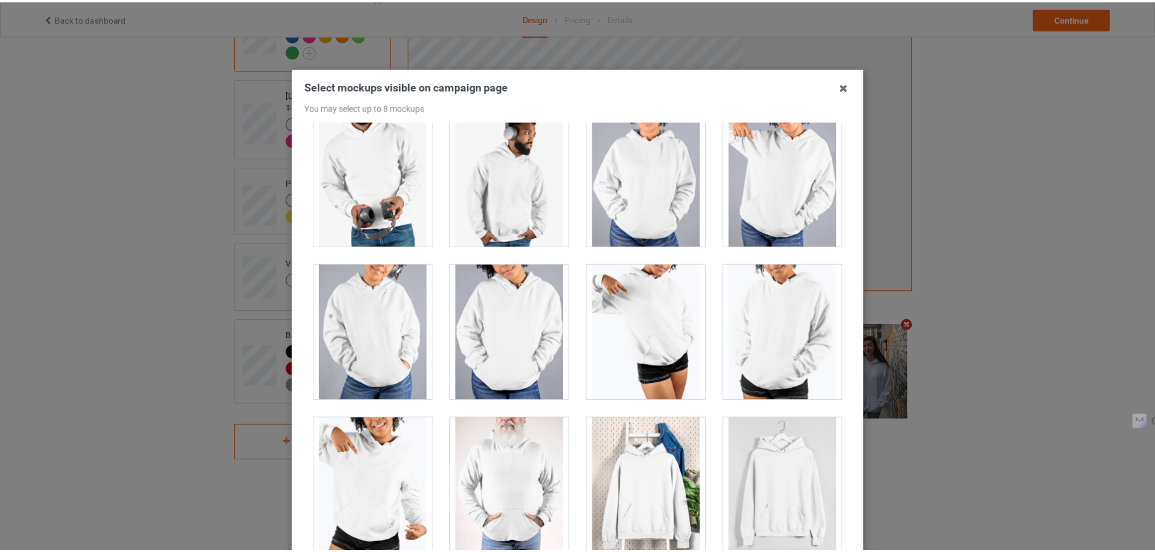
scroll to position [134, 0]
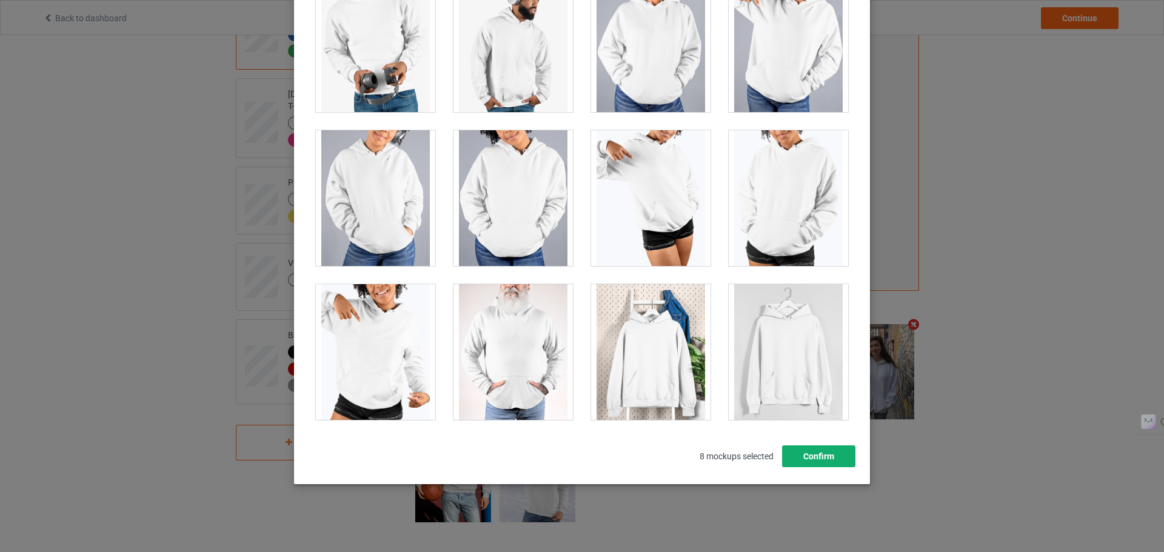
click at [803, 460] on button "Confirm" at bounding box center [818, 457] width 73 height 22
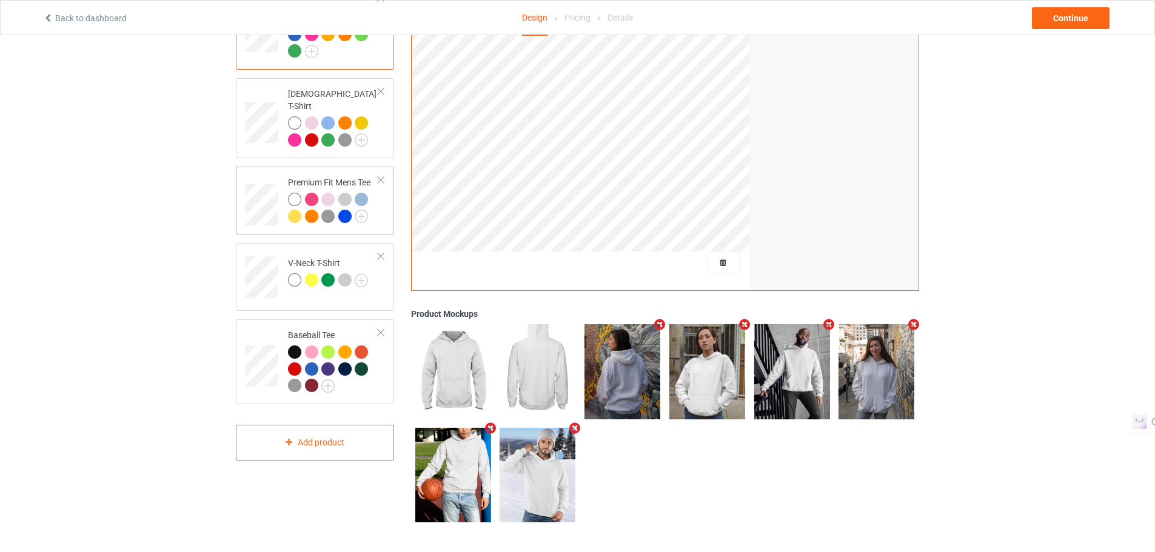
scroll to position [0, 0]
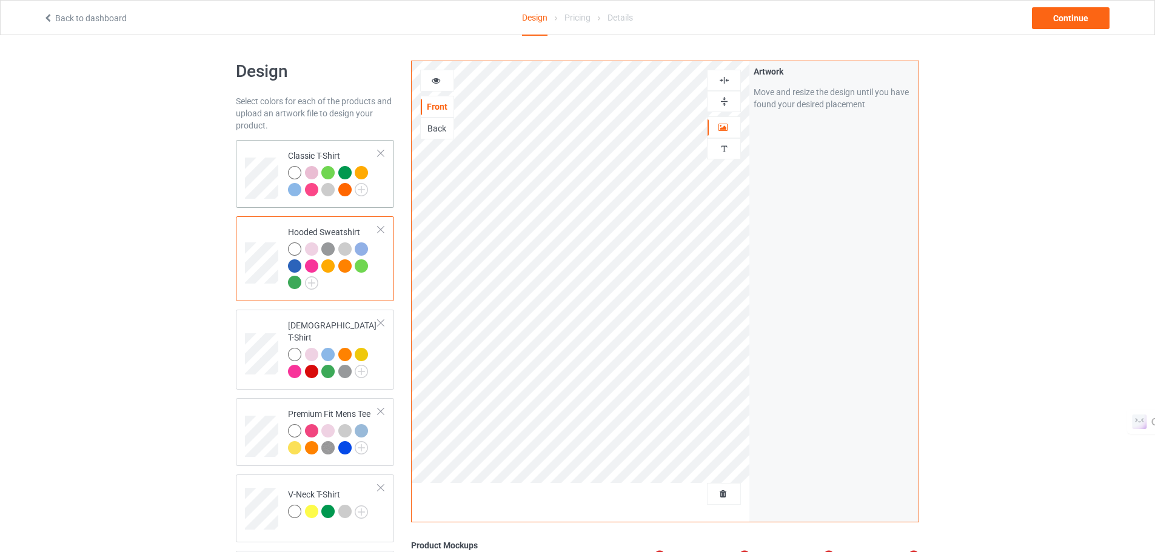
click at [377, 199] on div at bounding box center [333, 182] width 90 height 33
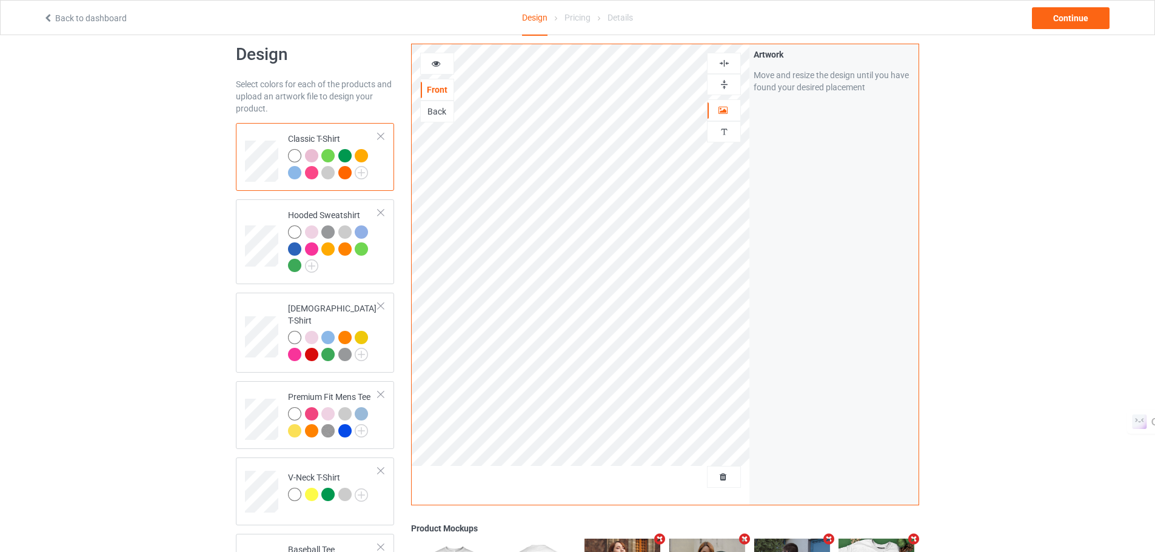
scroll to position [15, 0]
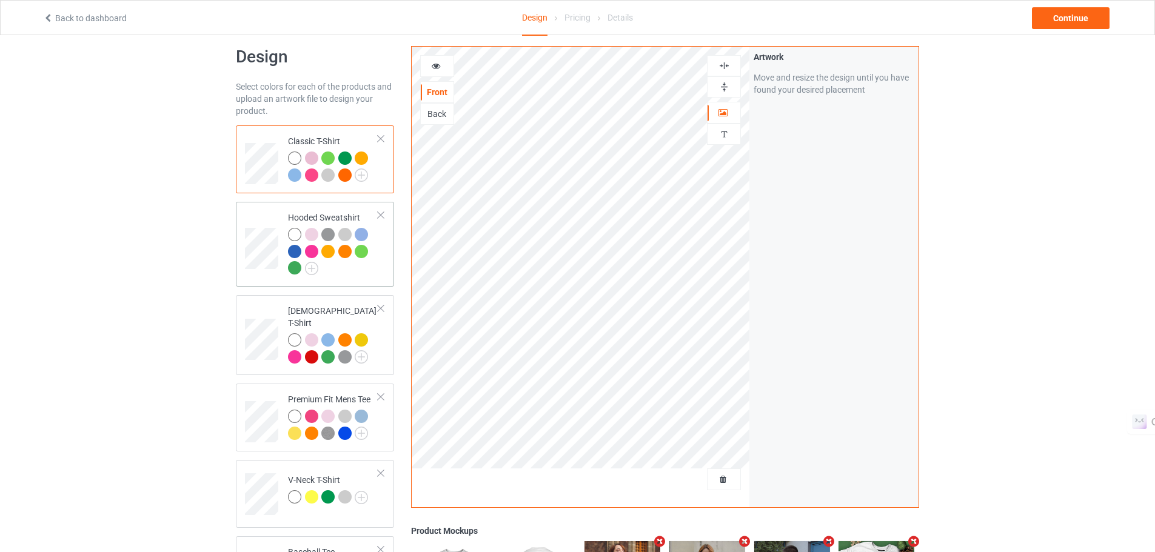
click at [363, 281] on td "Hooded Sweatshirt" at bounding box center [333, 244] width 104 height 75
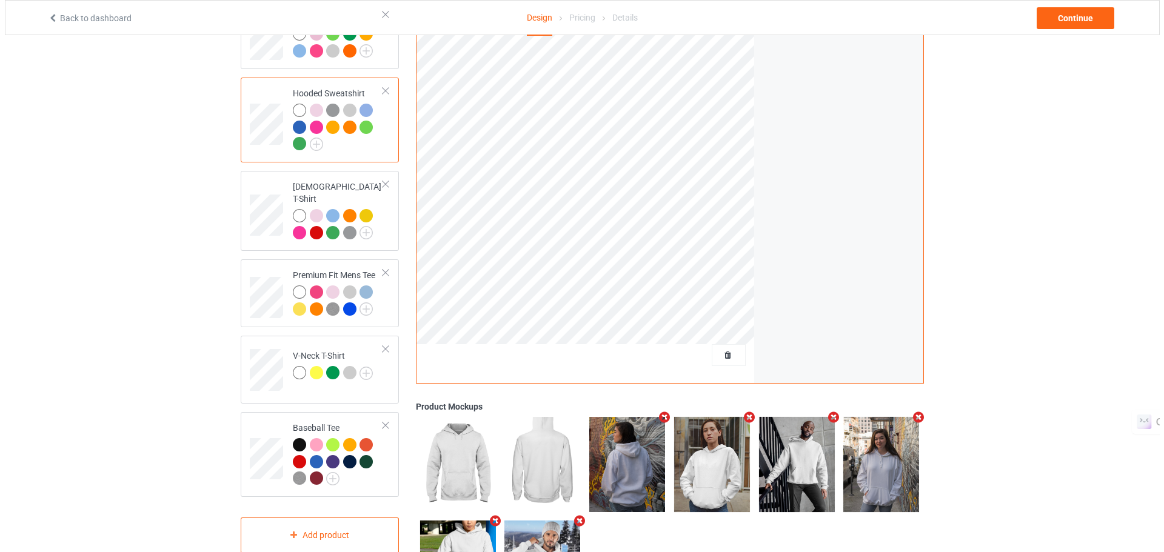
scroll to position [162, 0]
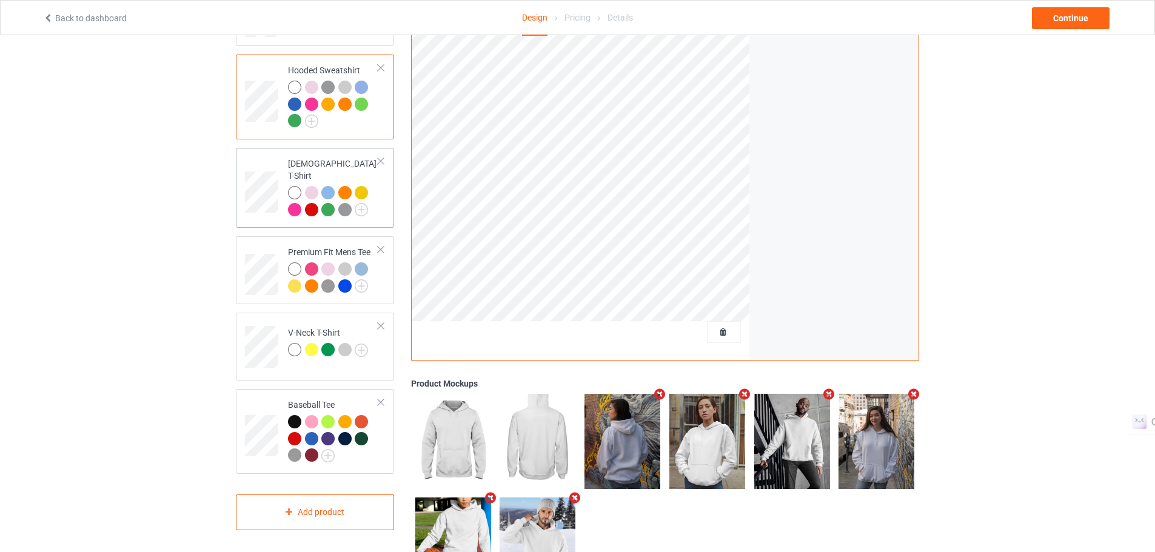
click at [375, 188] on div at bounding box center [333, 202] width 90 height 33
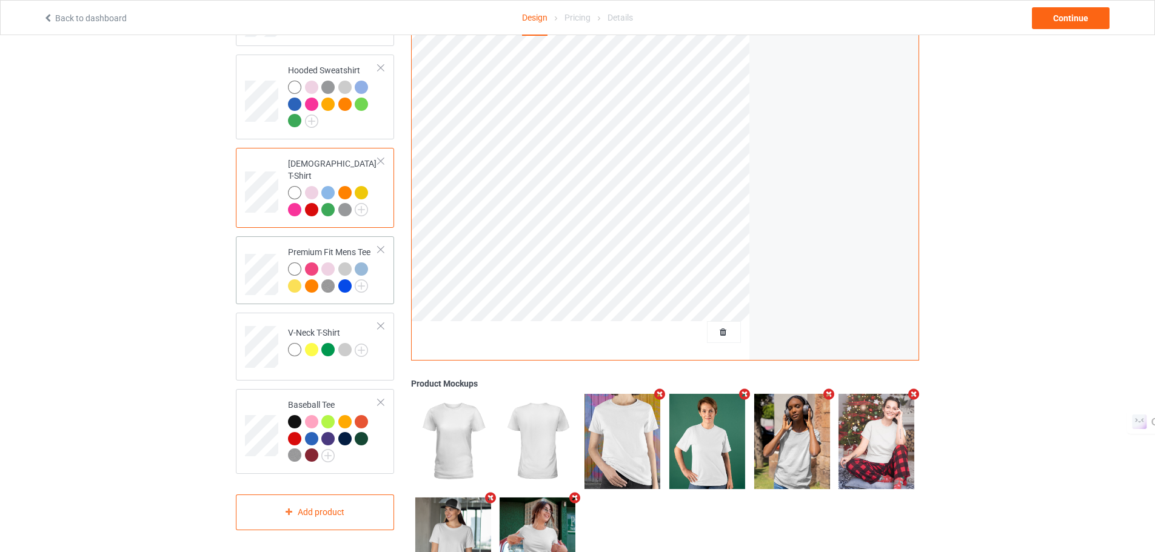
click at [386, 276] on div "Premium Fit Mens Tee" at bounding box center [315, 270] width 158 height 68
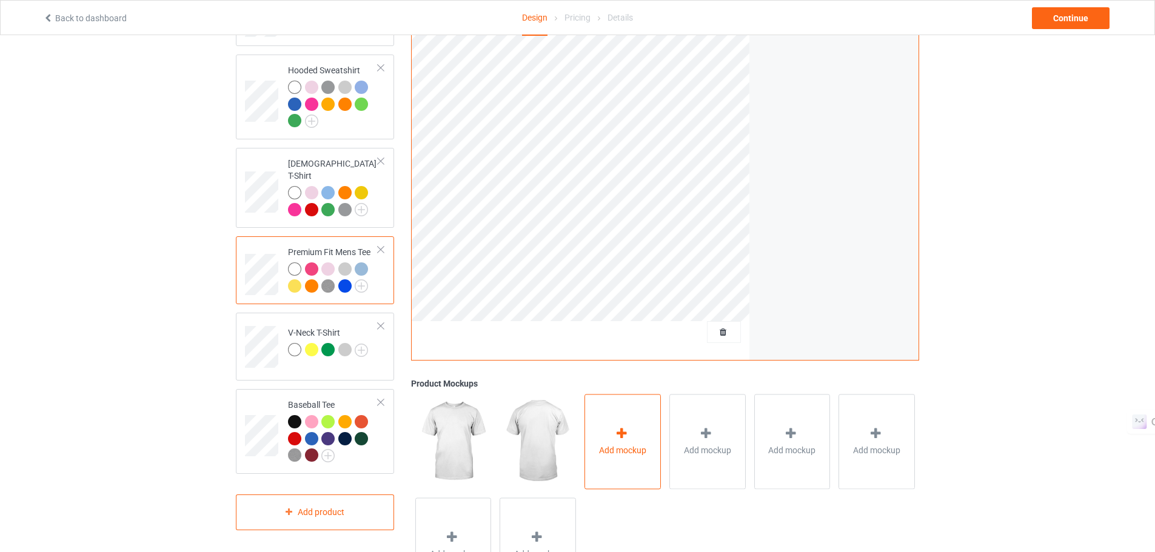
click at [626, 427] on div "Add mockup" at bounding box center [623, 441] width 76 height 95
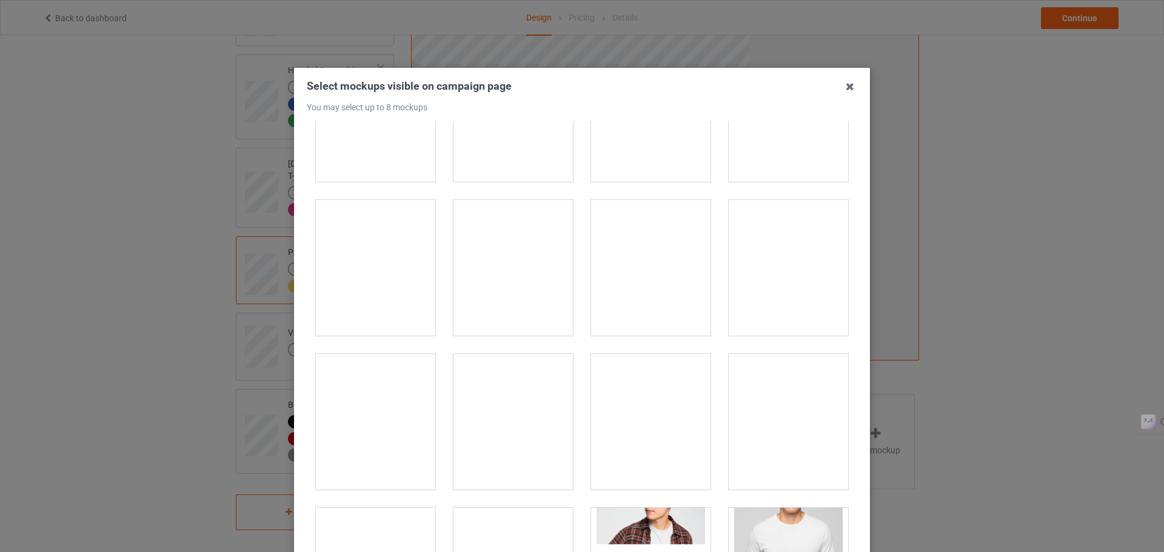
scroll to position [855, 0]
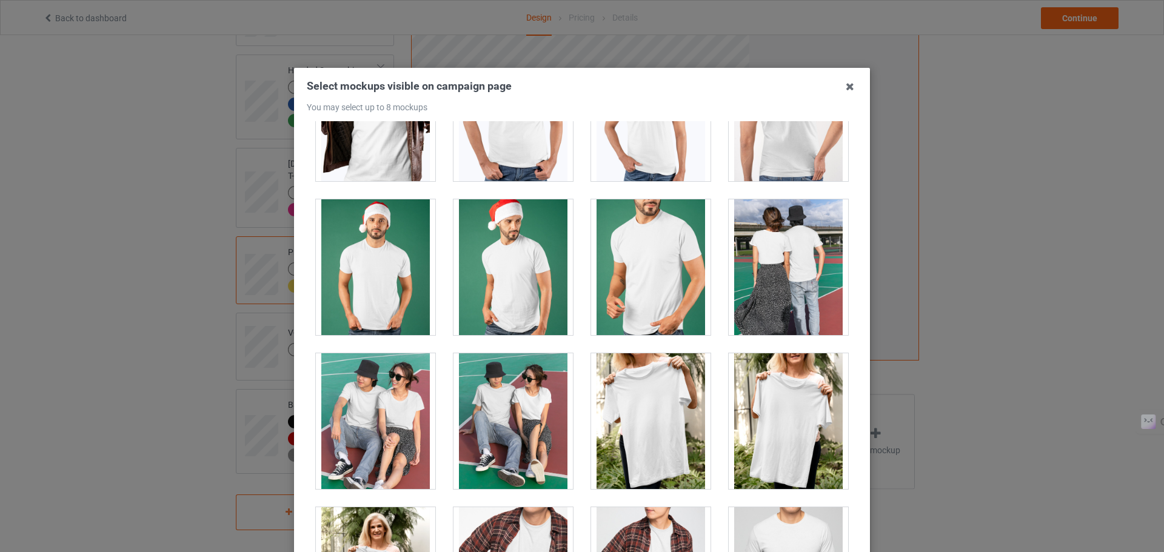
click at [403, 253] on div at bounding box center [375, 267] width 119 height 136
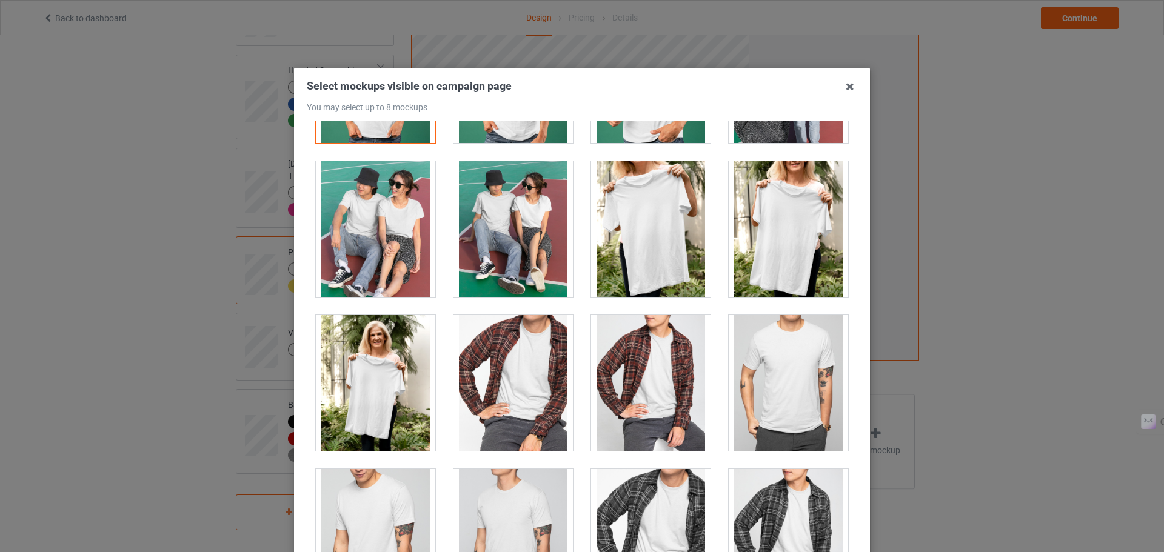
scroll to position [1077, 0]
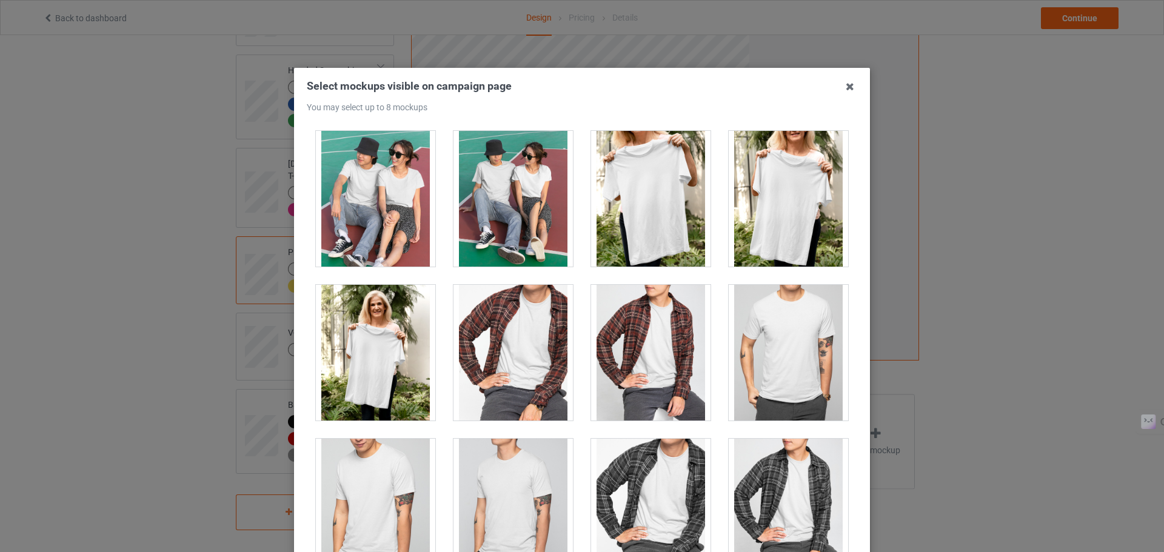
click at [373, 192] on div at bounding box center [375, 199] width 119 height 136
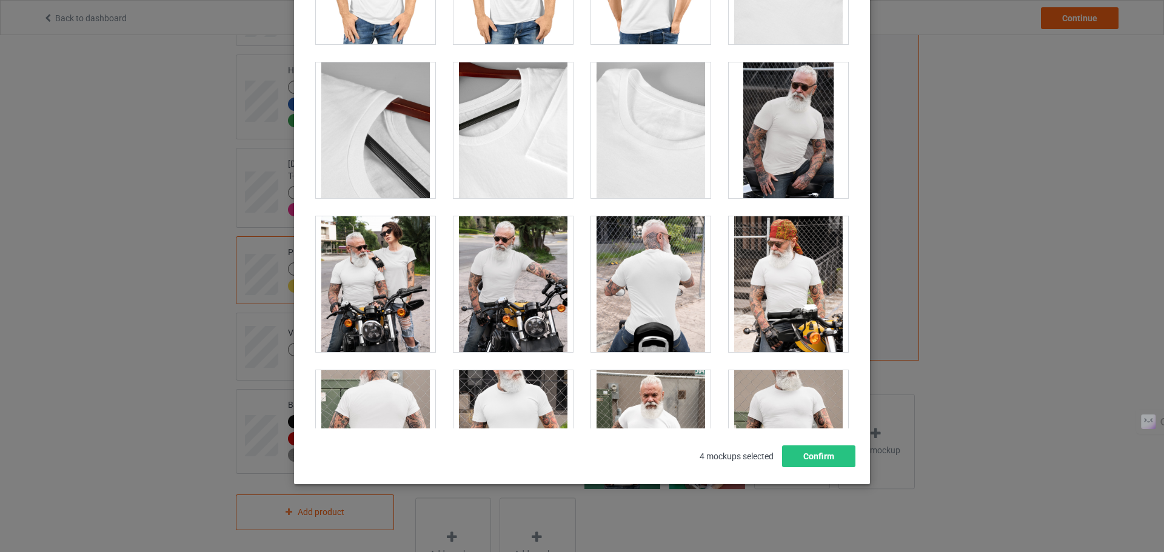
scroll to position [3323, 0]
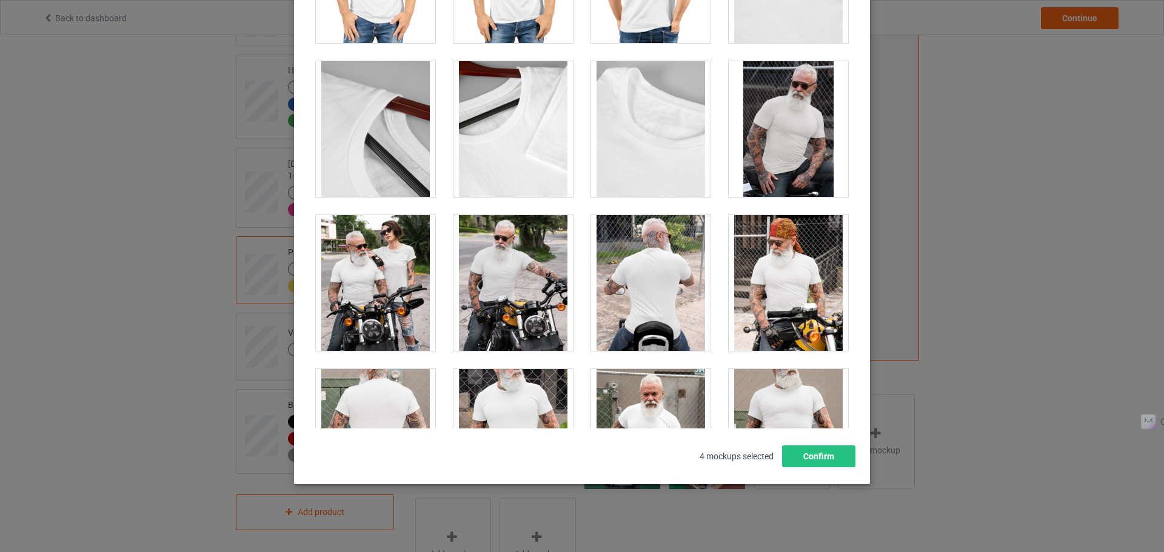
click at [524, 256] on div at bounding box center [513, 283] width 119 height 136
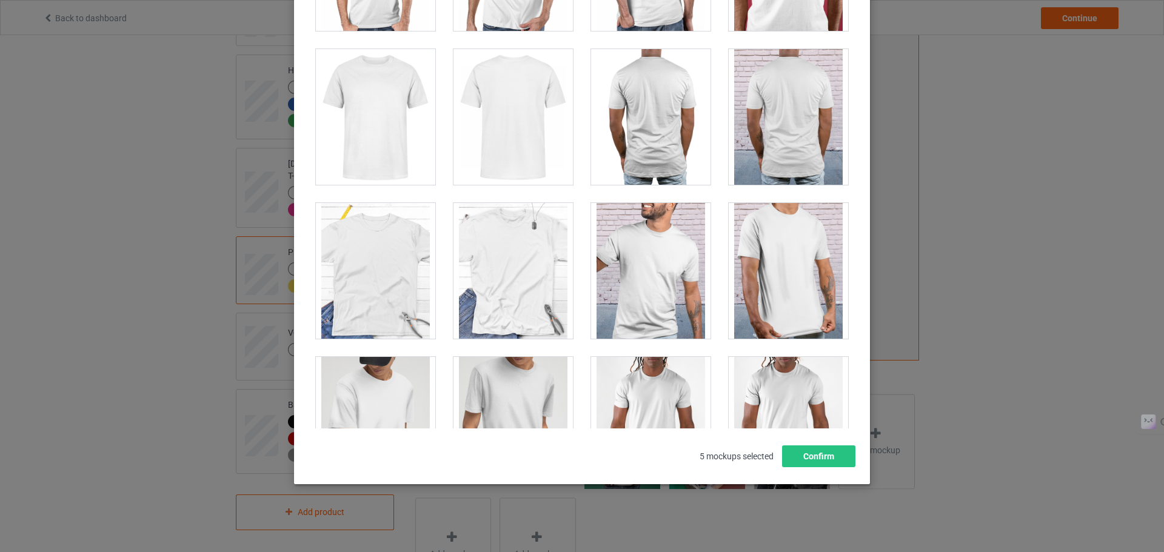
scroll to position [1640, 0]
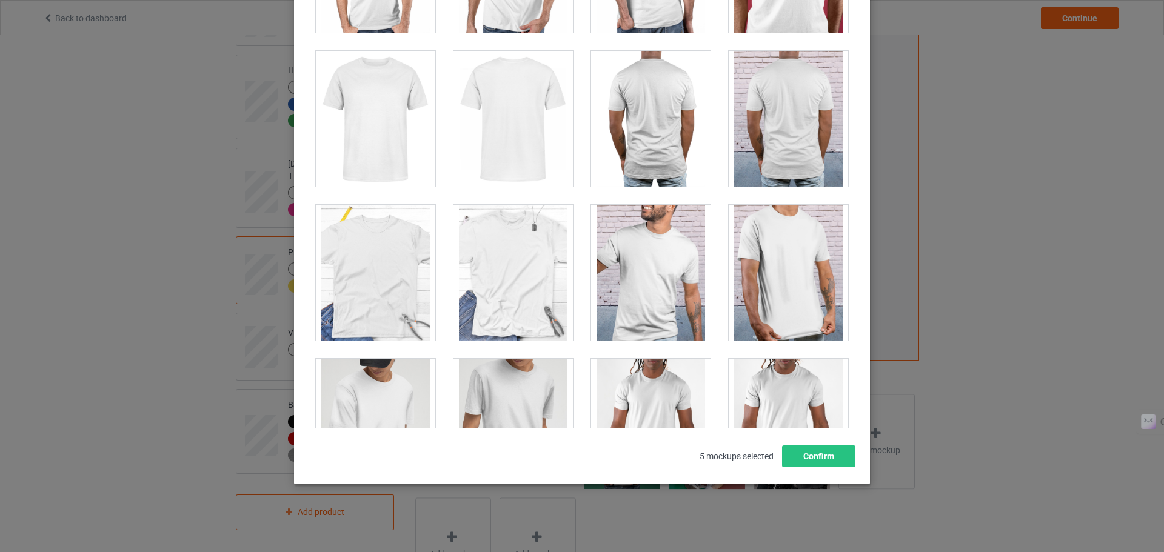
click at [637, 260] on div at bounding box center [650, 273] width 119 height 136
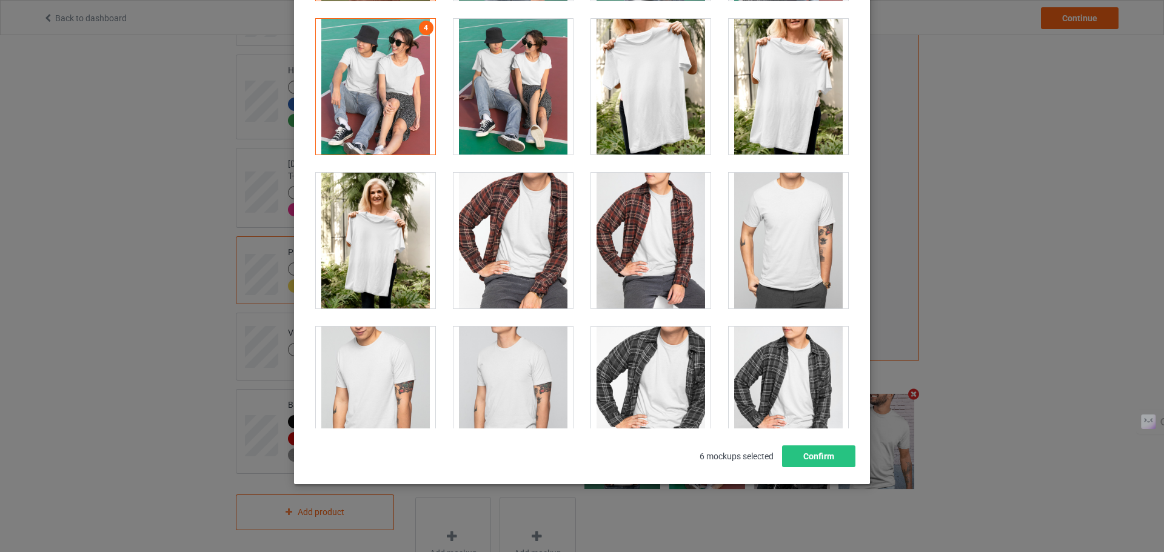
scroll to position [1055, 0]
click at [505, 236] on div at bounding box center [513, 241] width 119 height 136
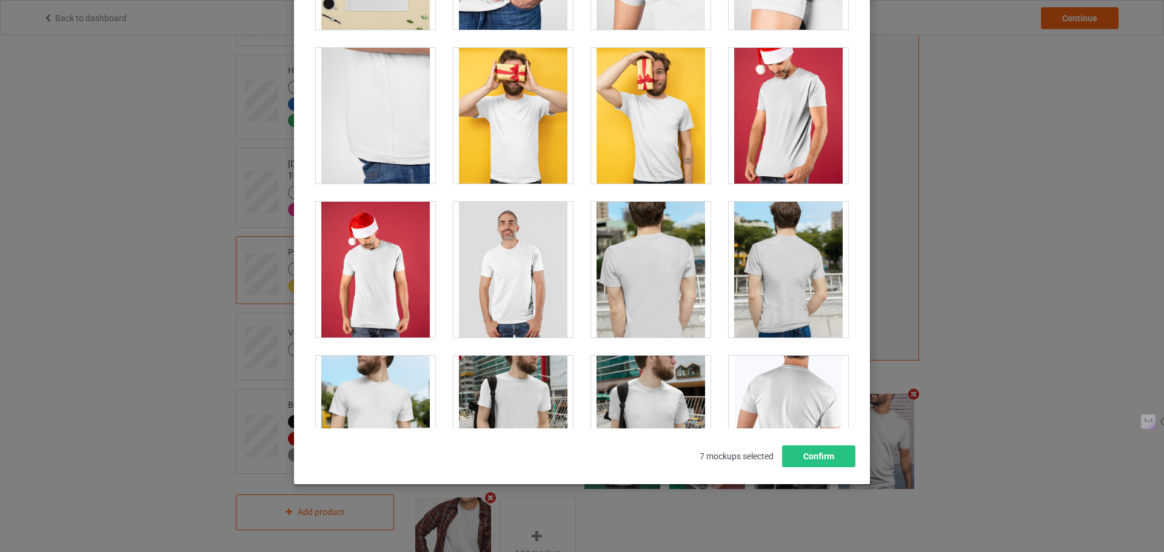
scroll to position [259, 0]
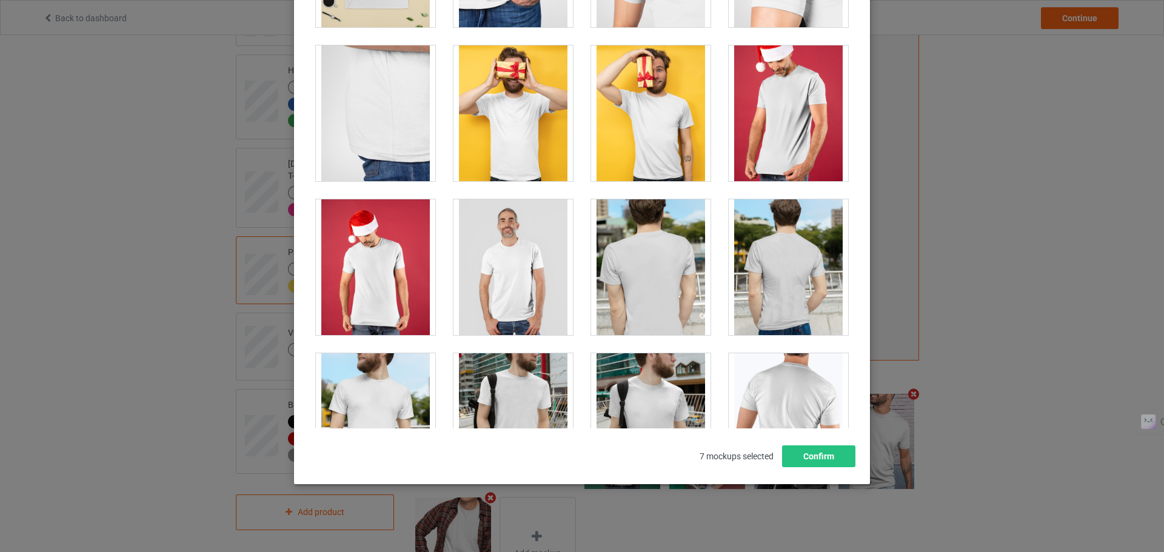
click at [500, 114] on div at bounding box center [513, 113] width 119 height 136
click at [819, 458] on button "Confirm" at bounding box center [818, 457] width 73 height 22
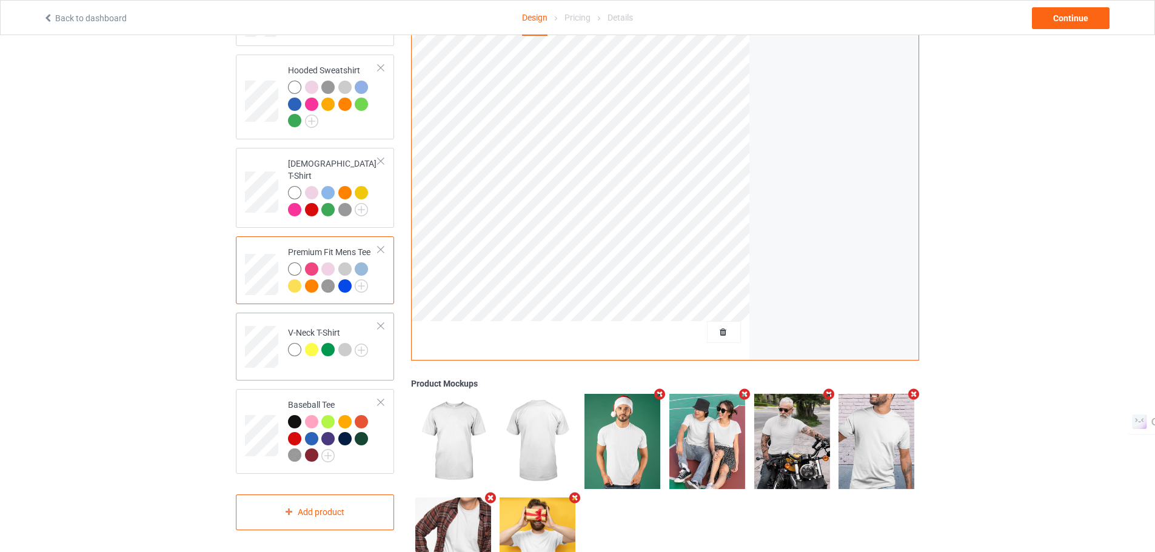
click at [350, 351] on td "V-Neck T-Shirt" at bounding box center [333, 343] width 104 height 50
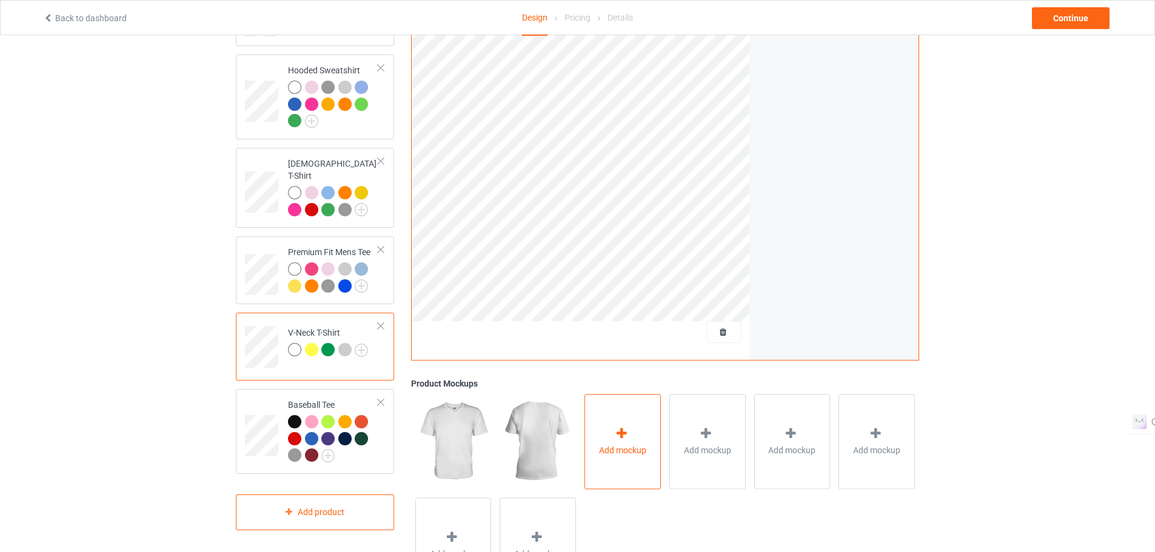
click at [626, 442] on div at bounding box center [622, 436] width 17 height 18
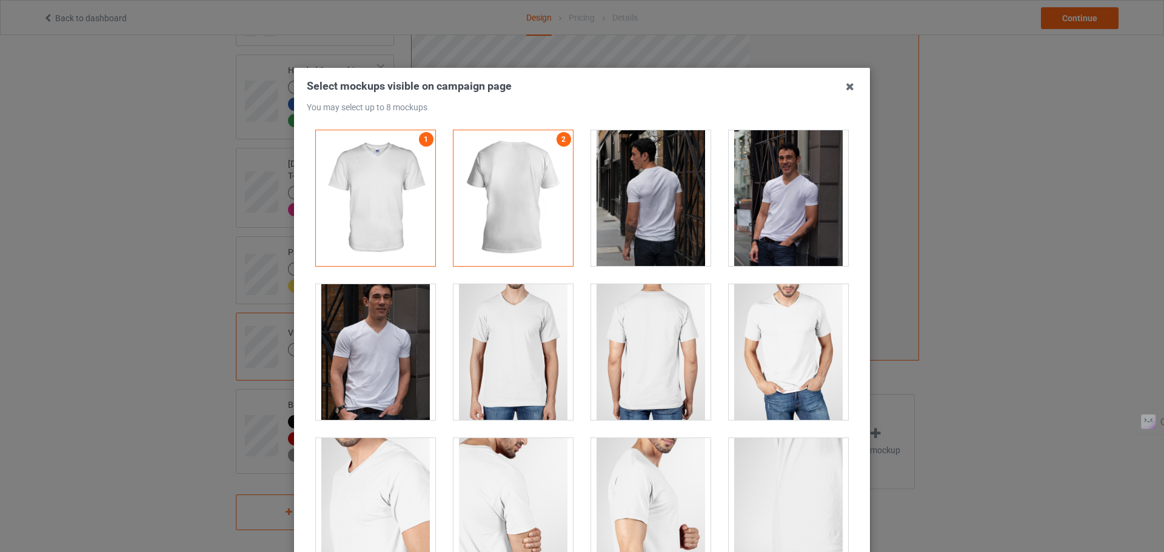
click at [792, 210] on div at bounding box center [788, 198] width 119 height 136
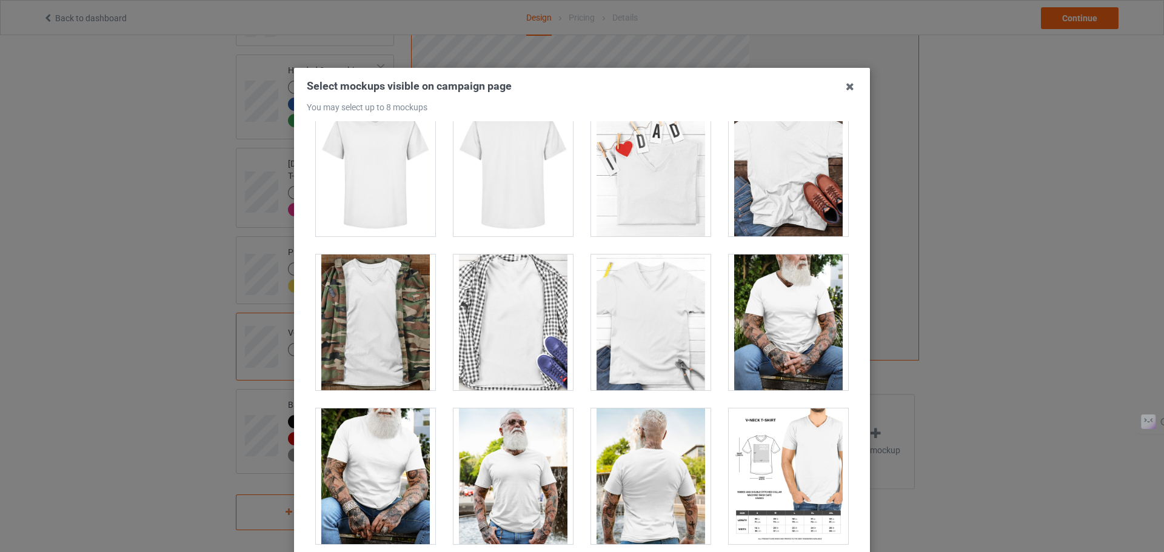
scroll to position [493, 0]
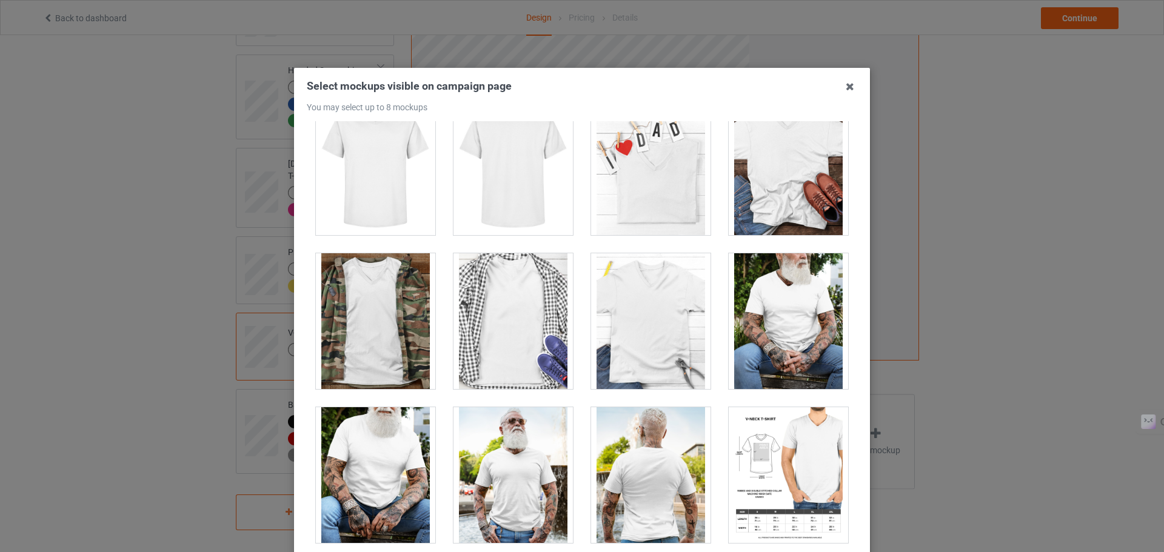
click at [638, 195] on div at bounding box center [650, 167] width 119 height 136
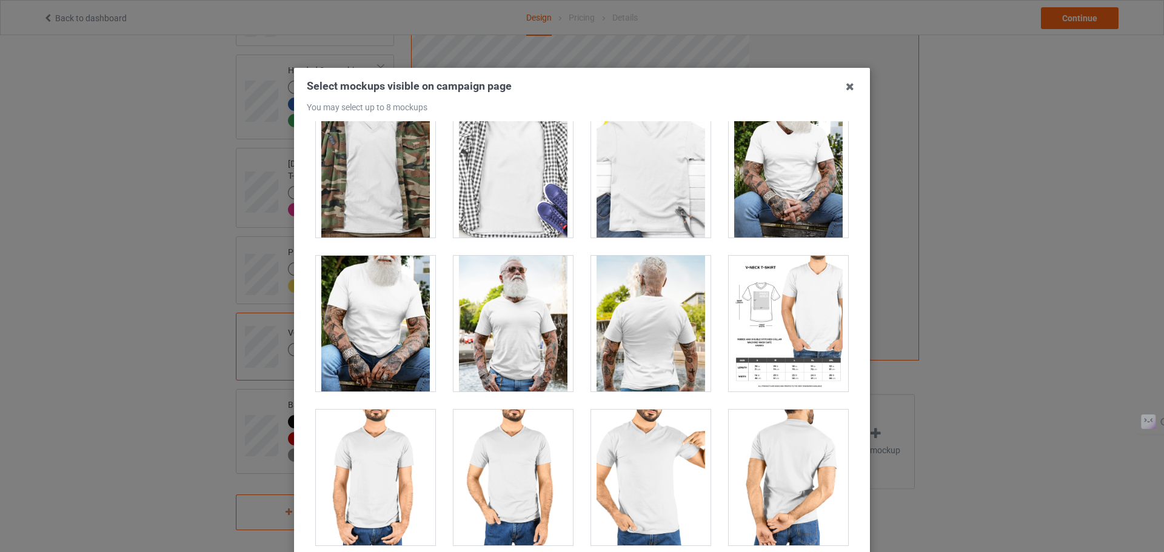
scroll to position [645, 0]
click at [532, 333] on div at bounding box center [513, 323] width 119 height 136
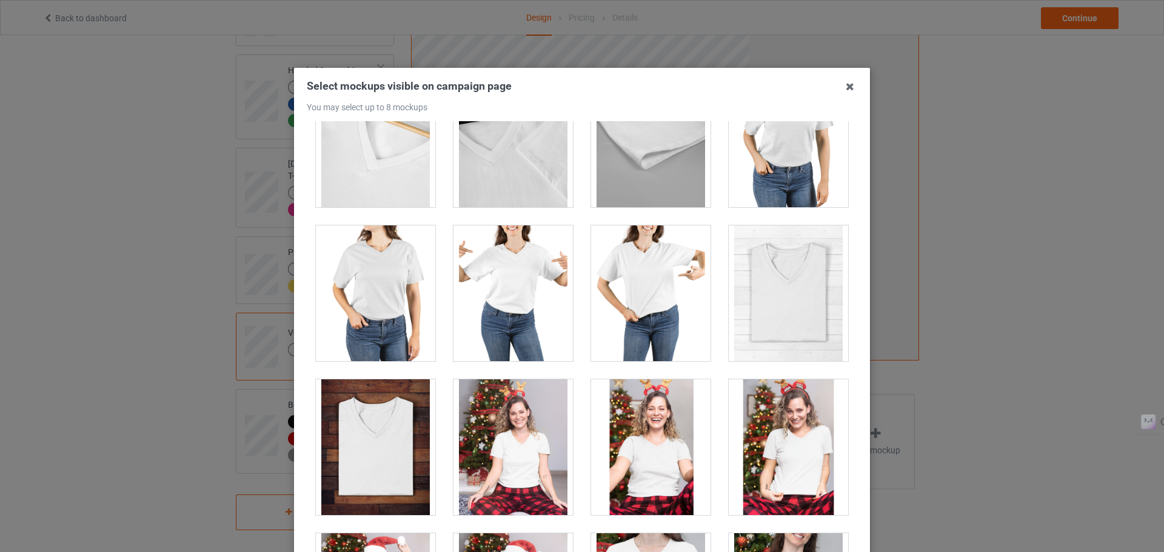
scroll to position [1446, 0]
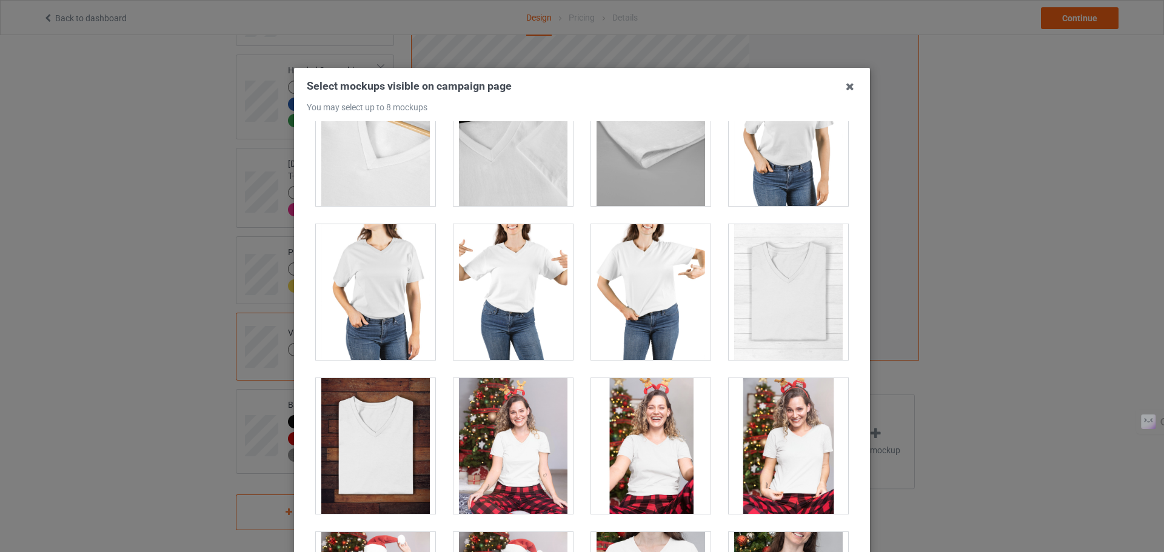
click at [491, 445] on div at bounding box center [513, 446] width 119 height 136
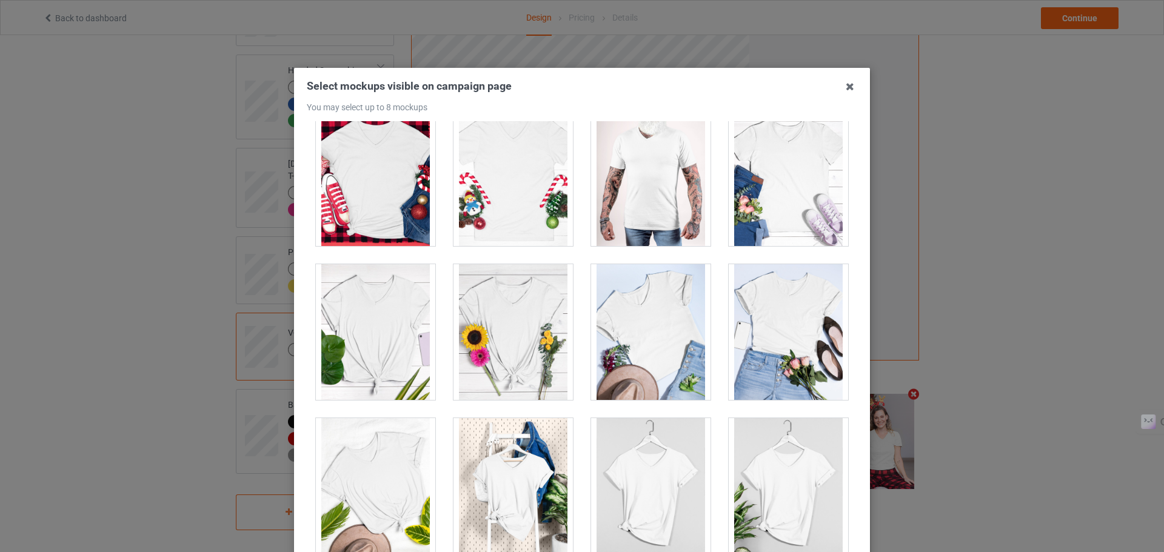
scroll to position [134, 0]
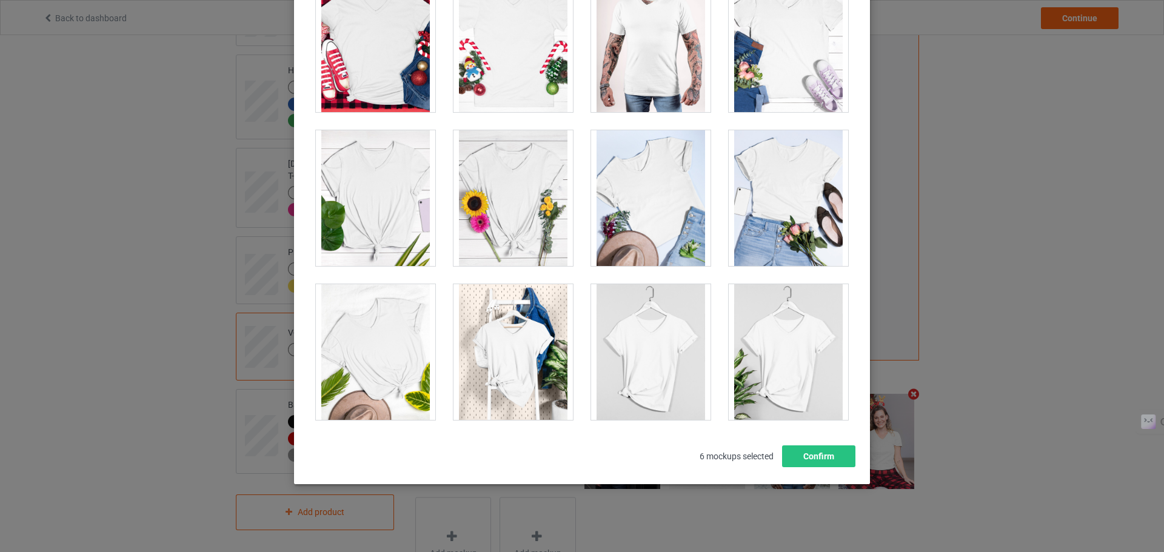
click at [765, 337] on div at bounding box center [788, 352] width 119 height 136
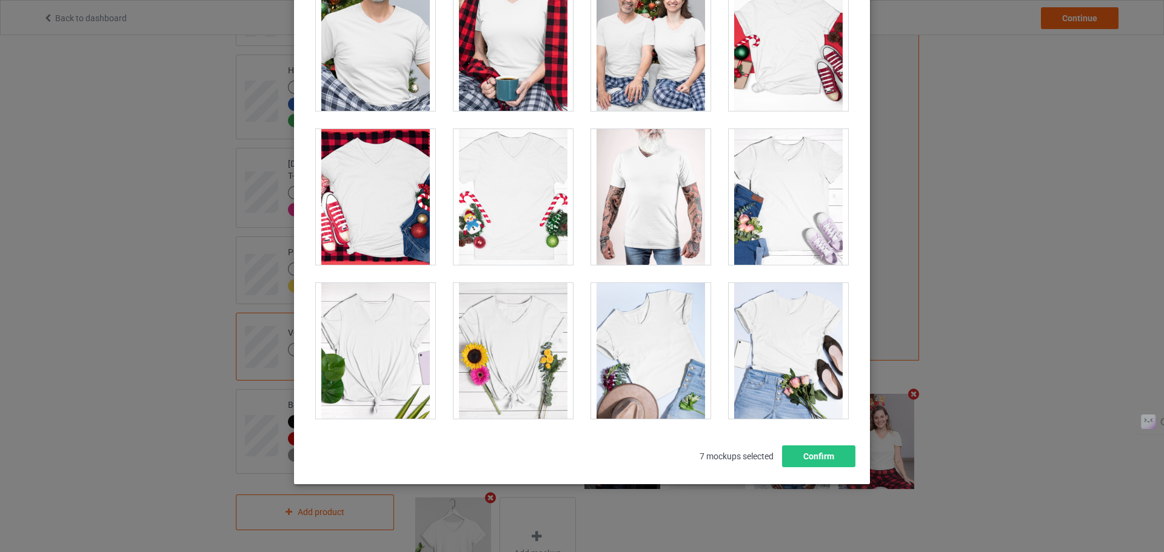
scroll to position [2020, 0]
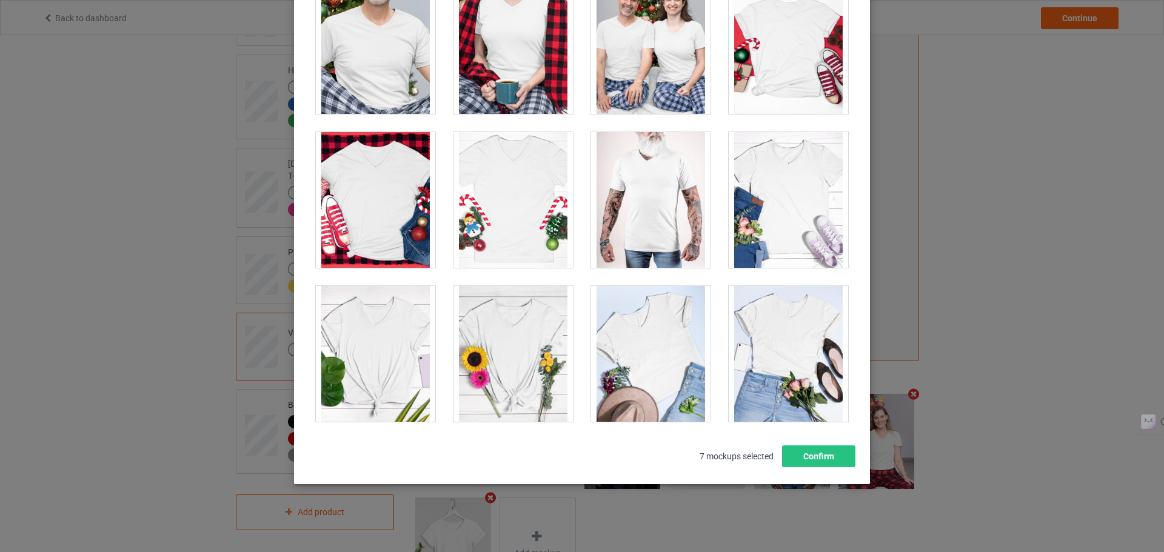
click at [632, 329] on div at bounding box center [650, 354] width 119 height 136
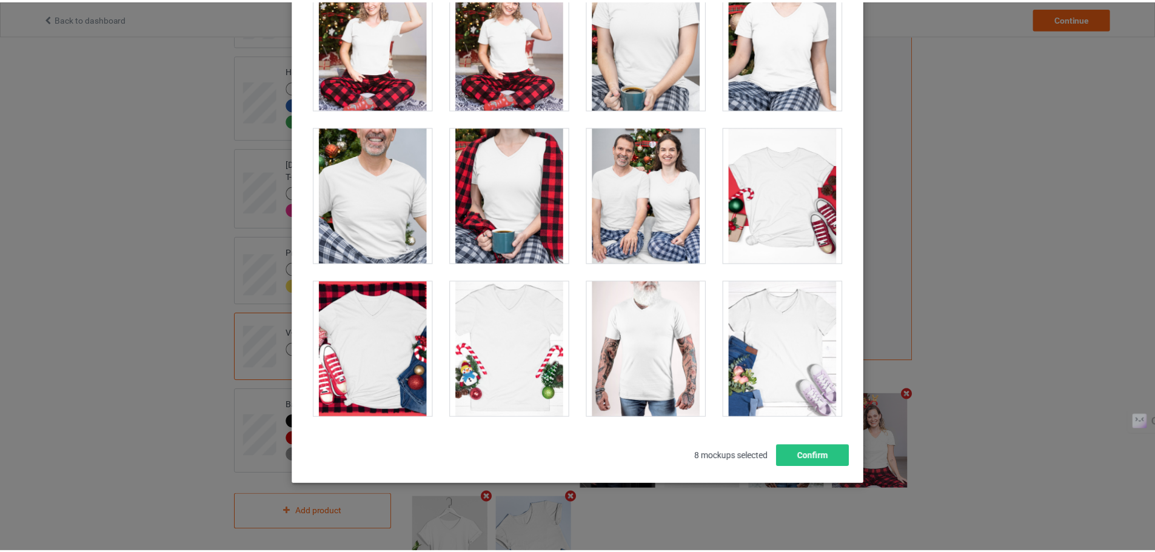
scroll to position [1871, 0]
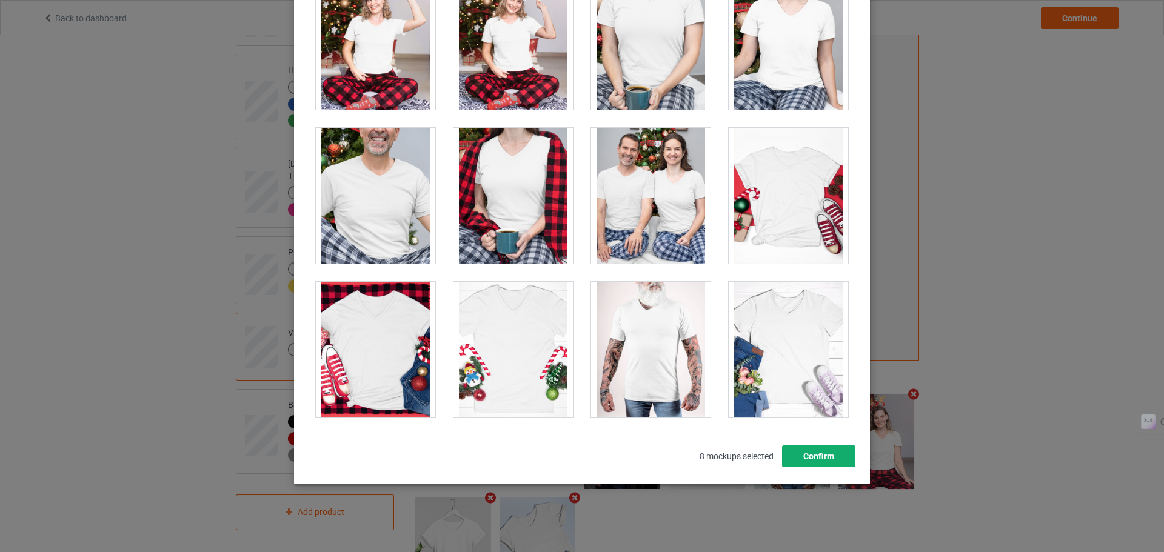
click at [803, 454] on button "Confirm" at bounding box center [818, 457] width 73 height 22
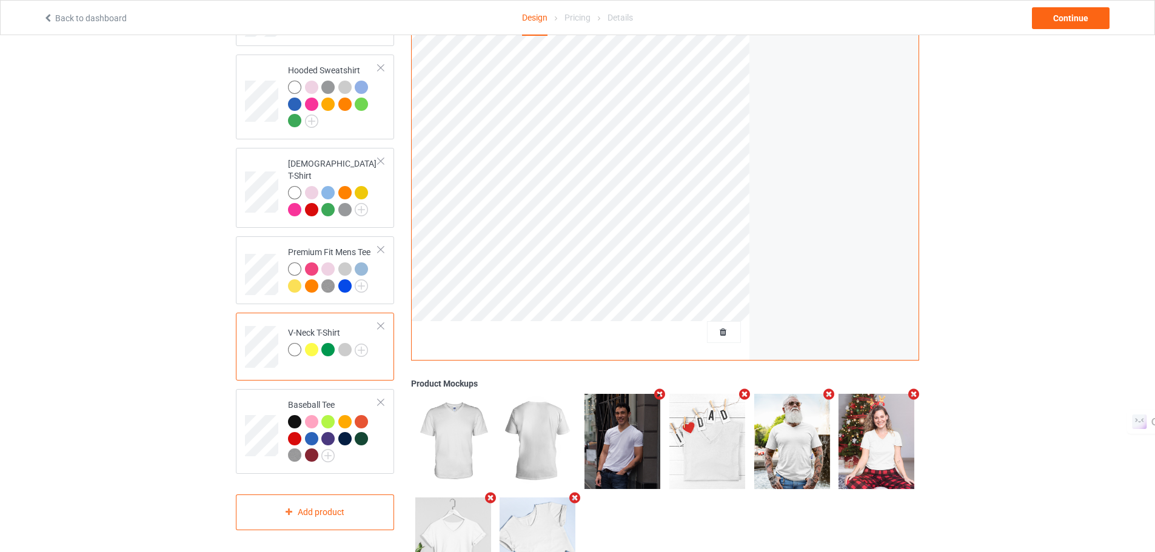
scroll to position [232, 0]
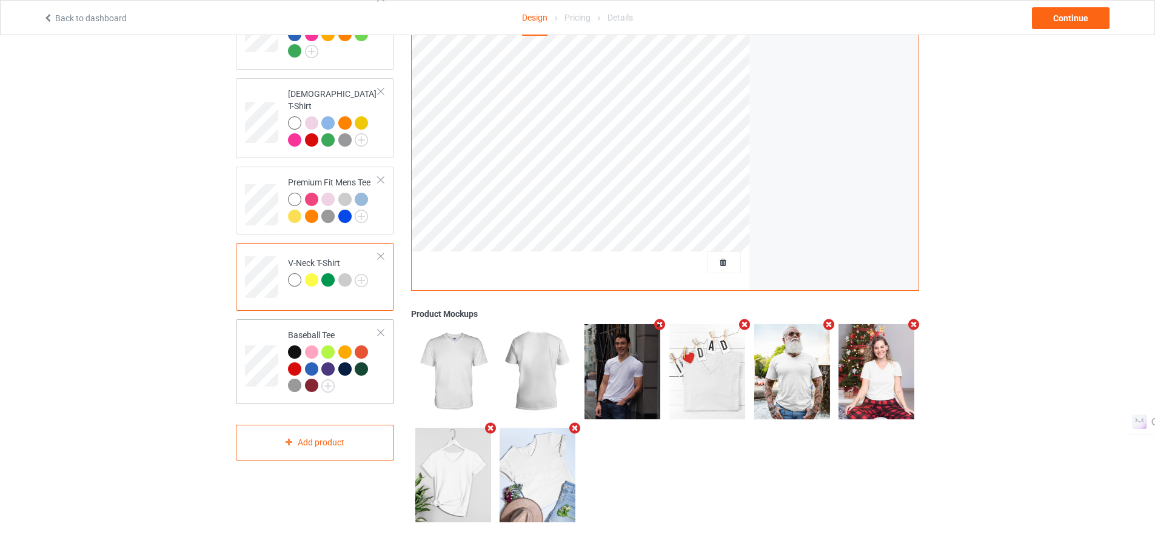
click at [372, 362] on div at bounding box center [333, 371] width 90 height 50
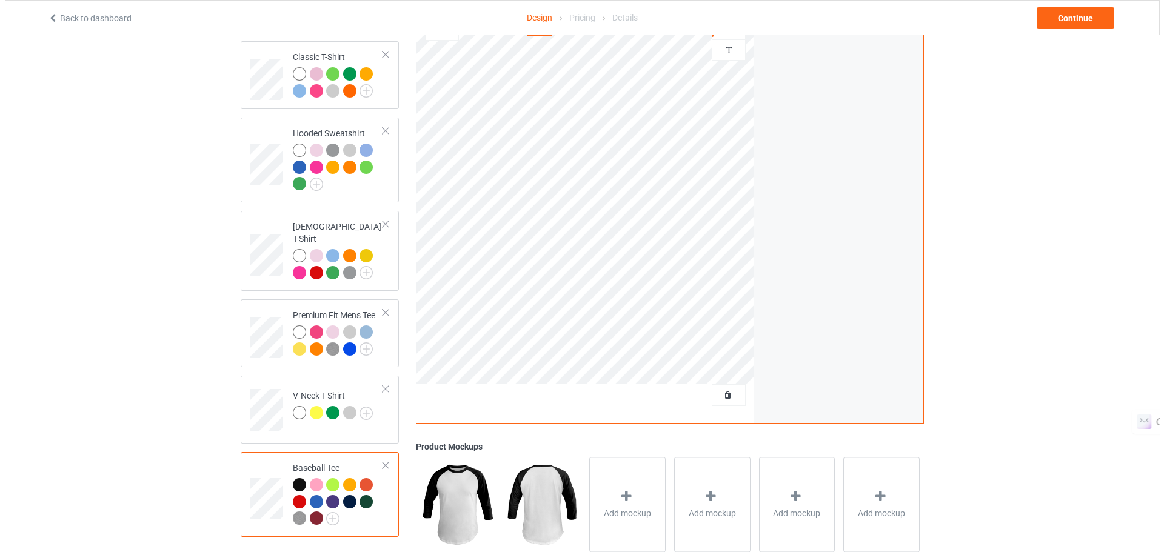
scroll to position [96, 0]
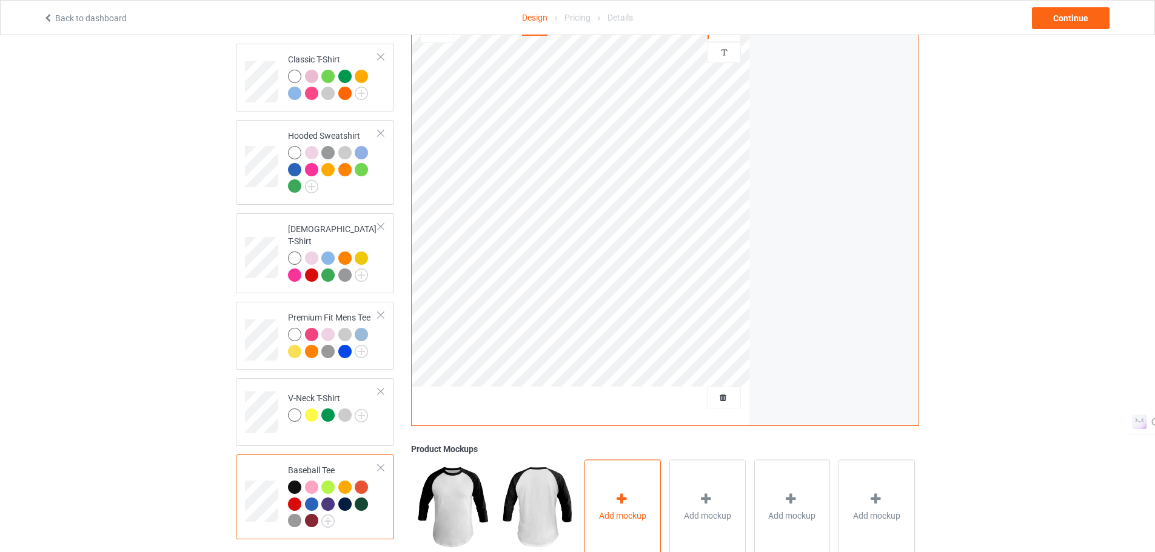
click at [612, 501] on div "Add mockup" at bounding box center [623, 507] width 76 height 95
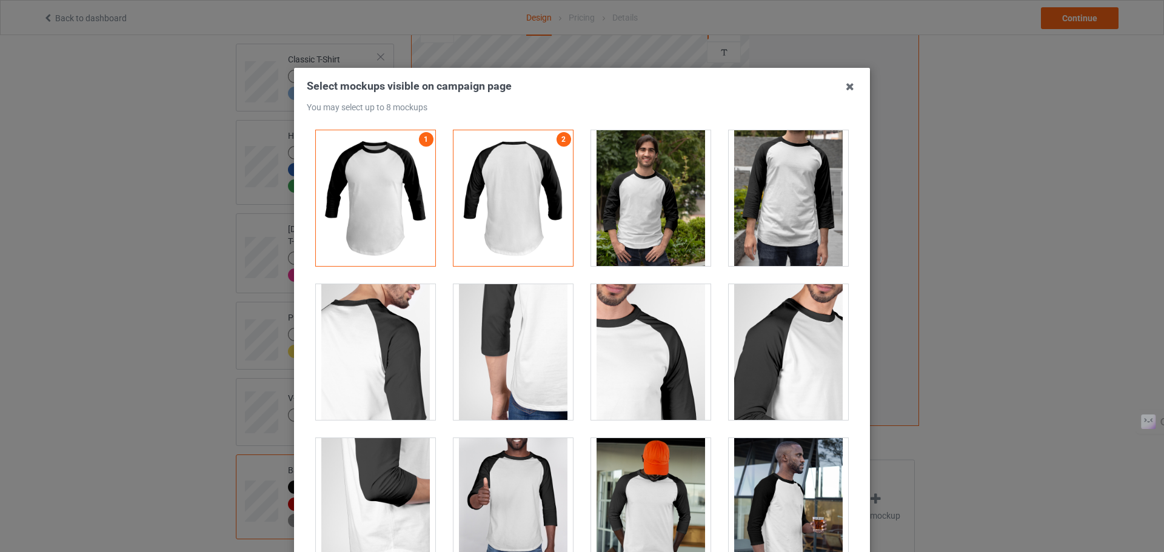
click at [651, 195] on div at bounding box center [650, 198] width 119 height 136
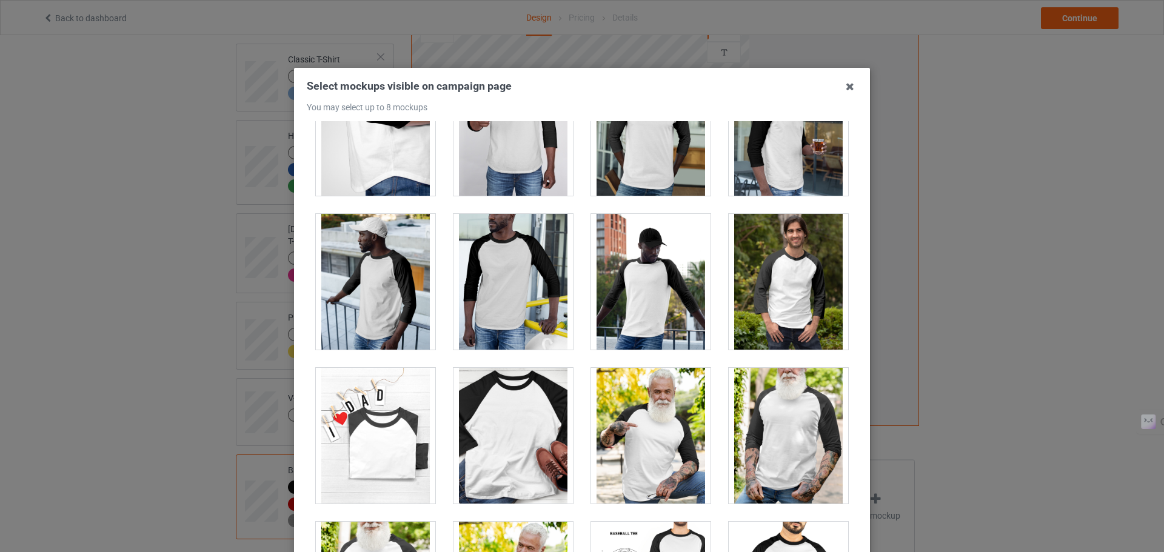
scroll to position [386, 0]
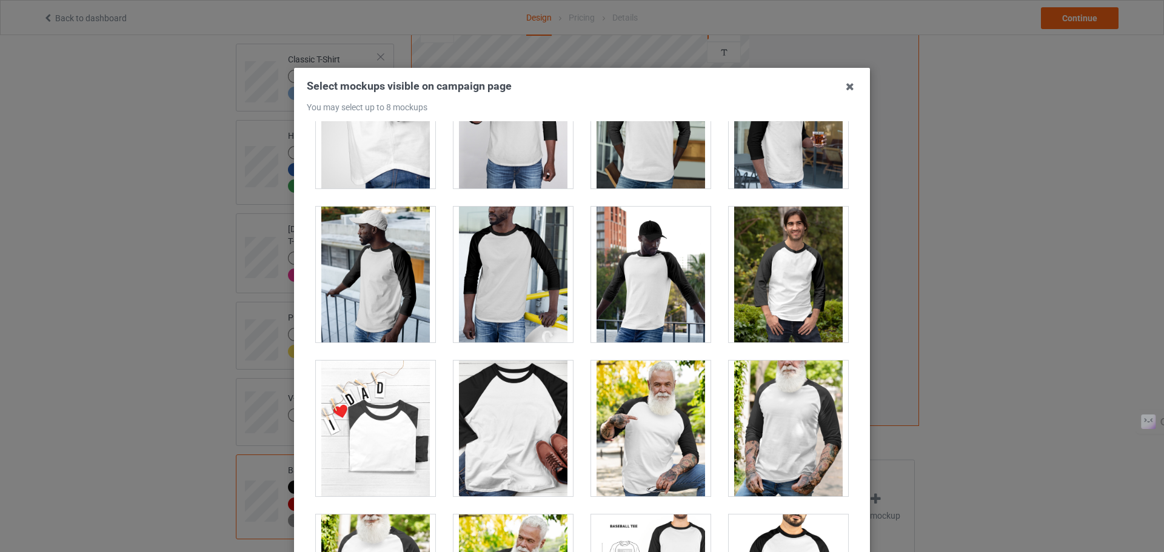
click at [624, 261] on div at bounding box center [650, 275] width 119 height 136
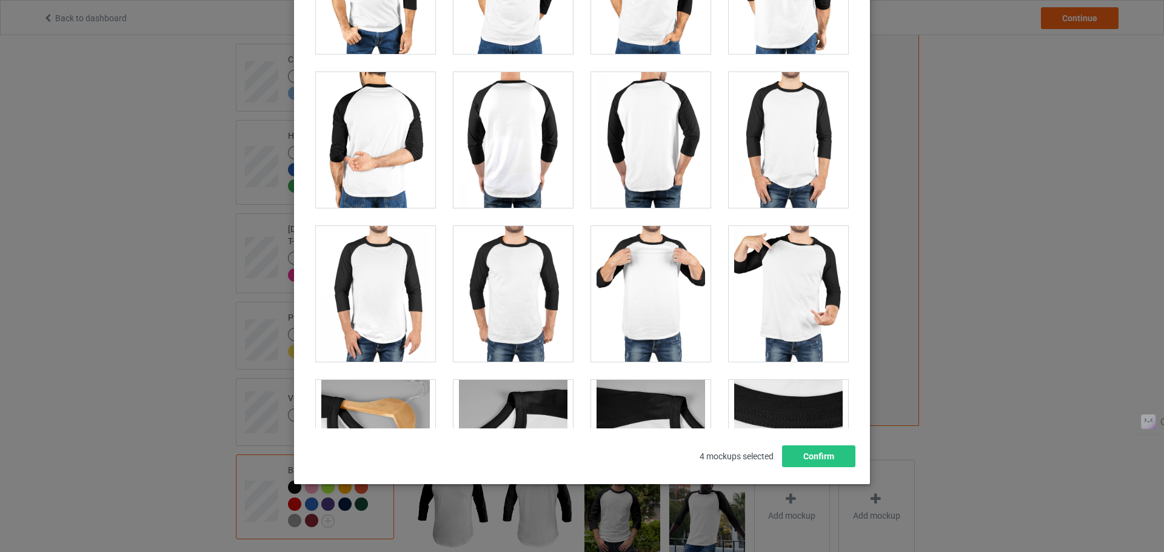
scroll to position [1000, 0]
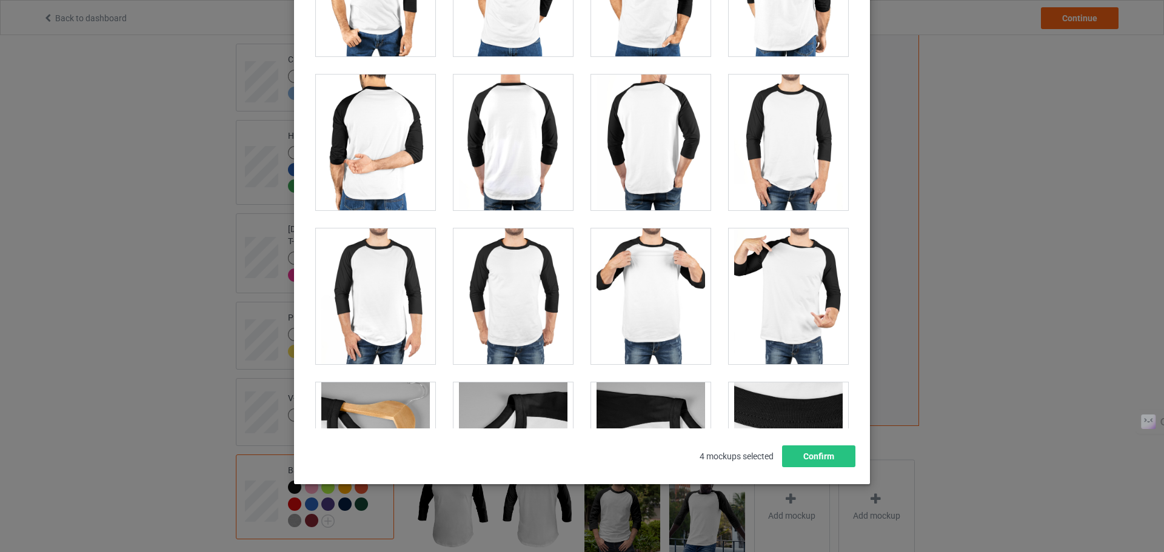
click at [409, 388] on div at bounding box center [375, 451] width 119 height 136
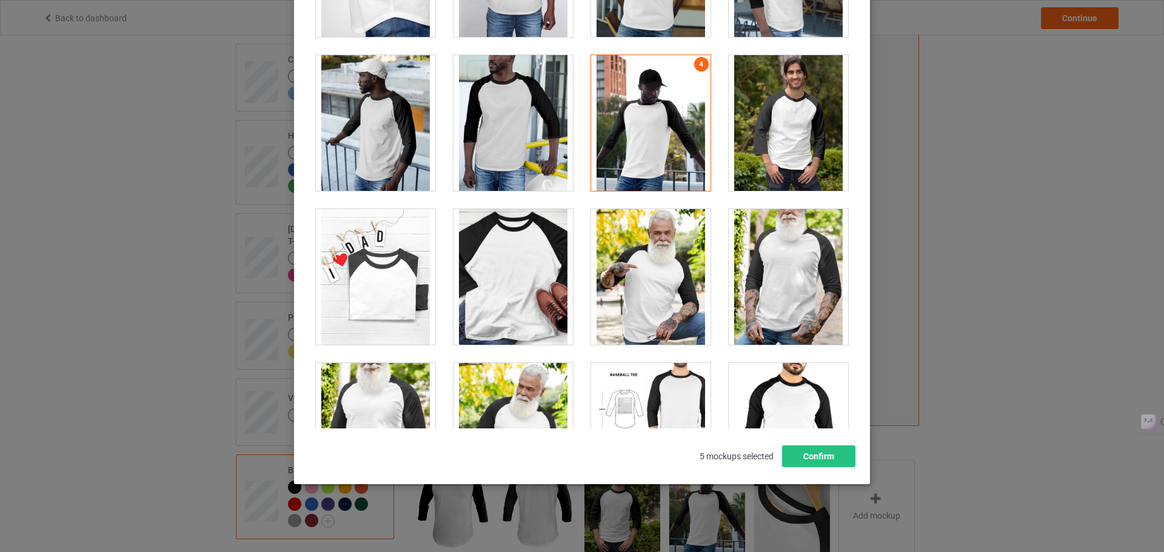
scroll to position [402, 0]
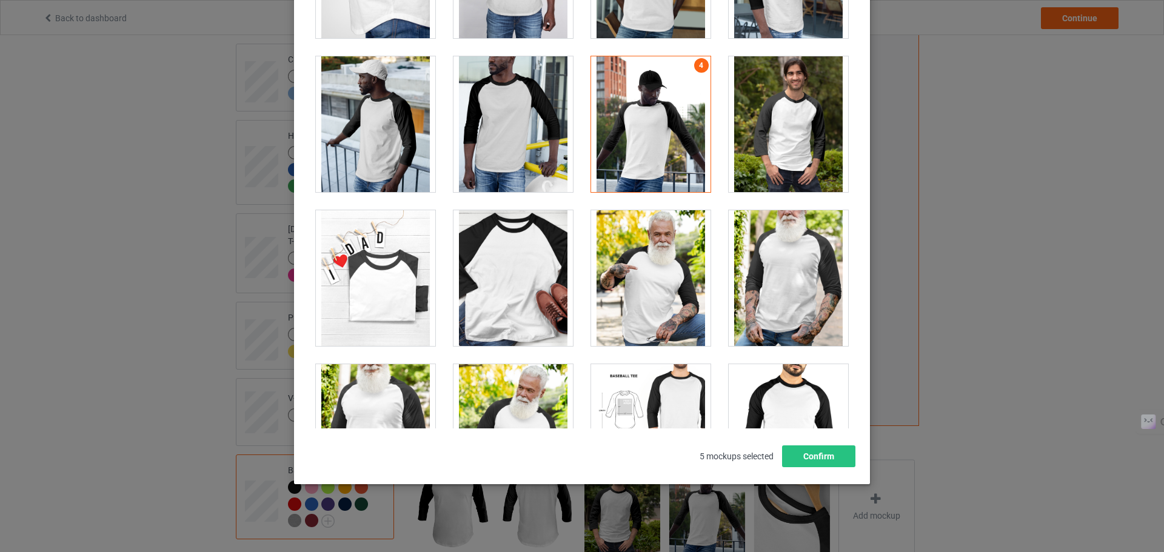
click at [397, 278] on div at bounding box center [375, 278] width 119 height 136
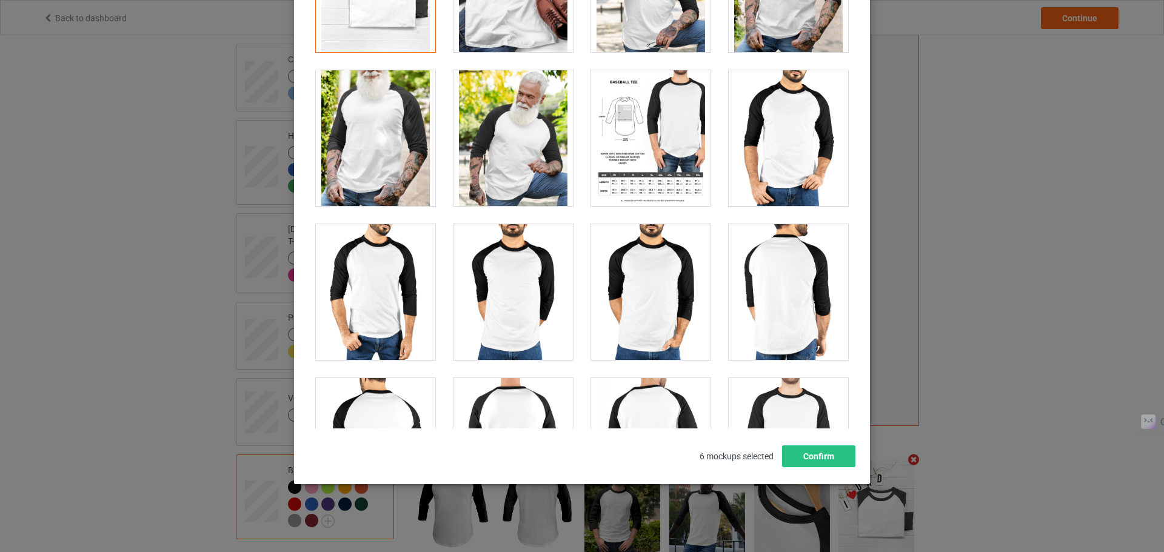
scroll to position [697, 0]
click at [658, 263] on div at bounding box center [650, 292] width 119 height 136
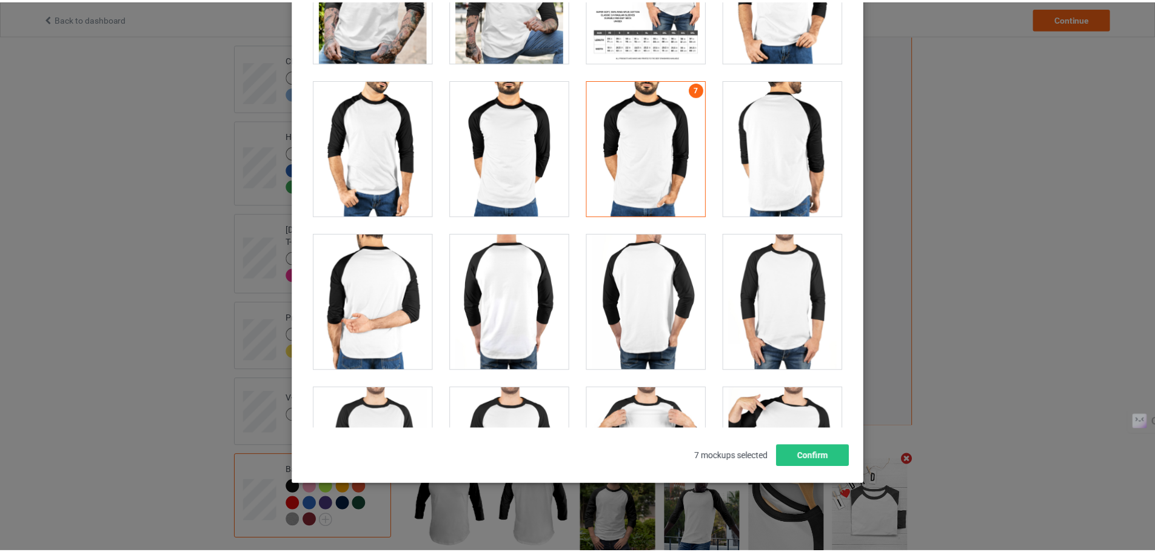
scroll to position [837, 0]
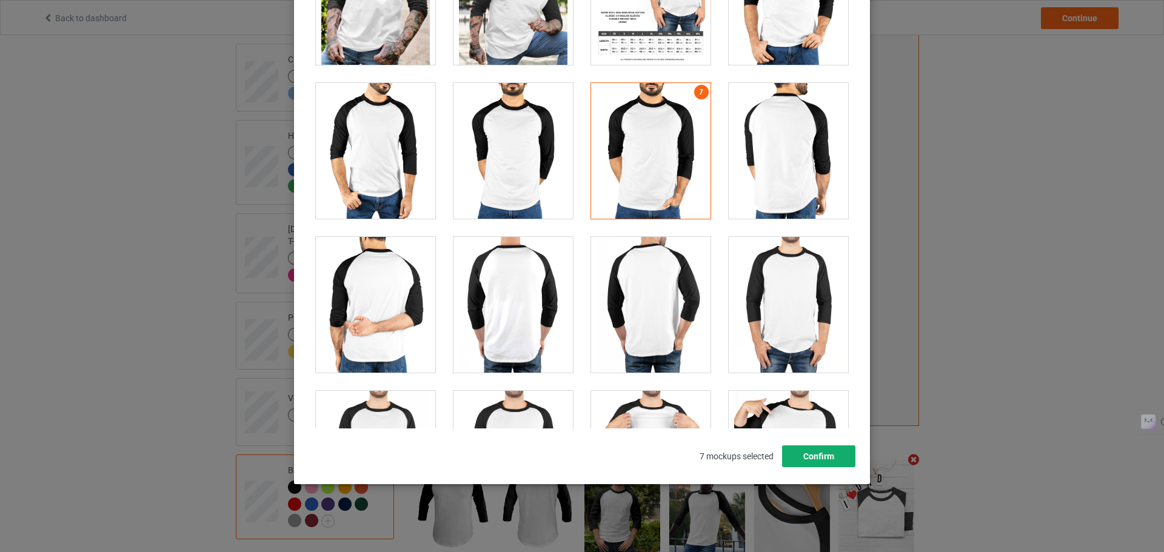
click at [807, 463] on button "Confirm" at bounding box center [818, 457] width 73 height 22
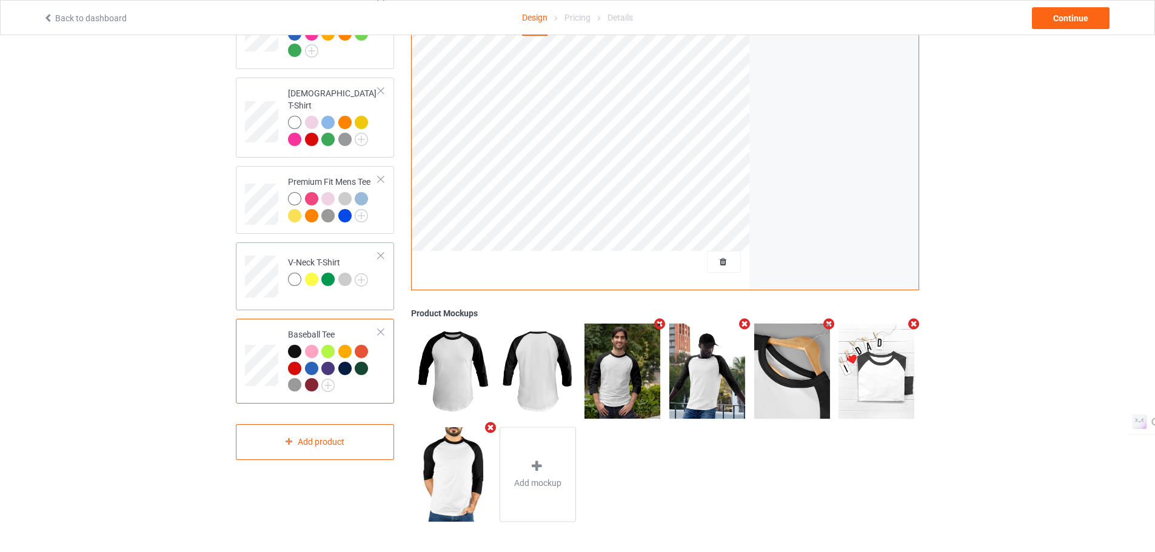
scroll to position [0, 0]
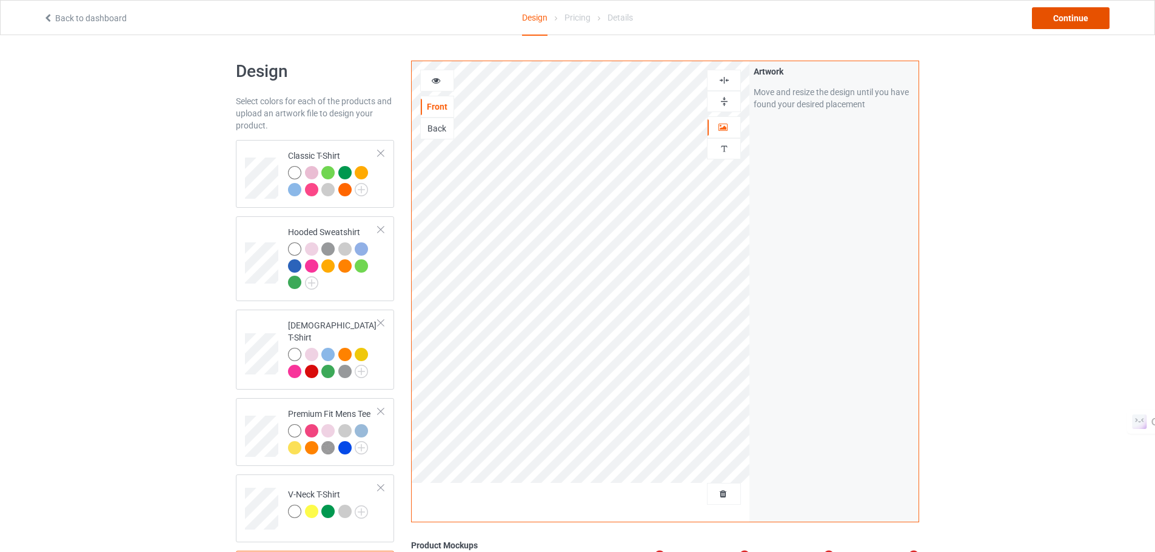
click at [1060, 21] on div "Continue" at bounding box center [1071, 18] width 78 height 22
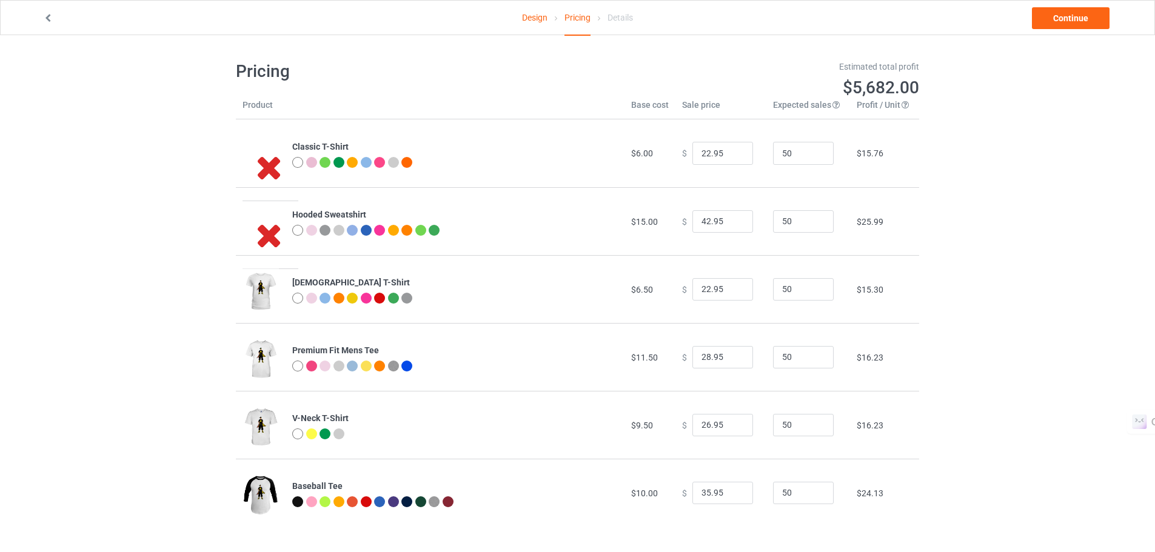
click at [538, 17] on link "Design" at bounding box center [534, 18] width 25 height 34
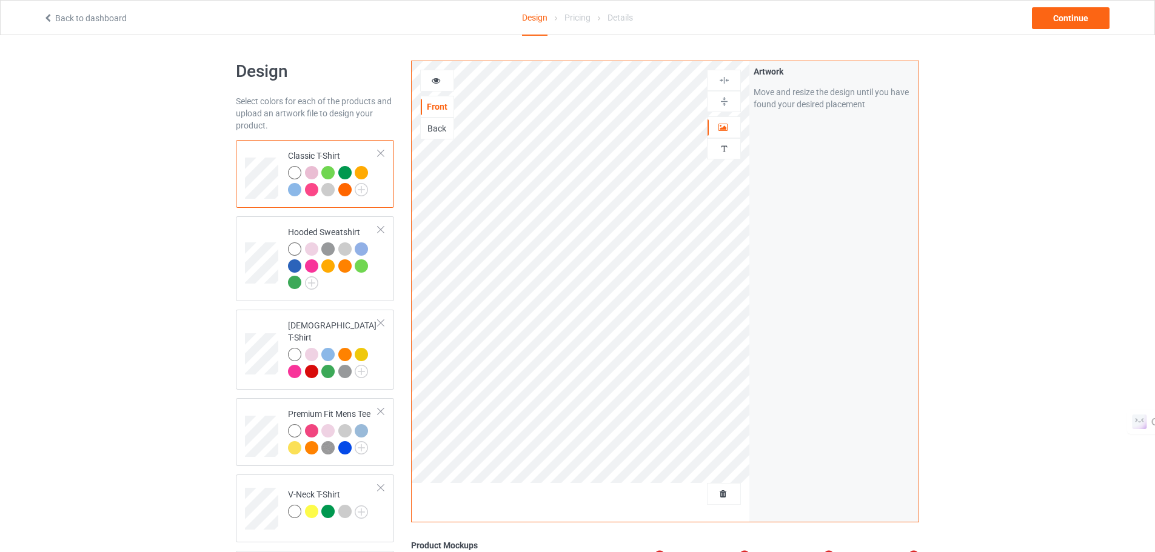
click at [382, 150] on div at bounding box center [381, 153] width 8 height 8
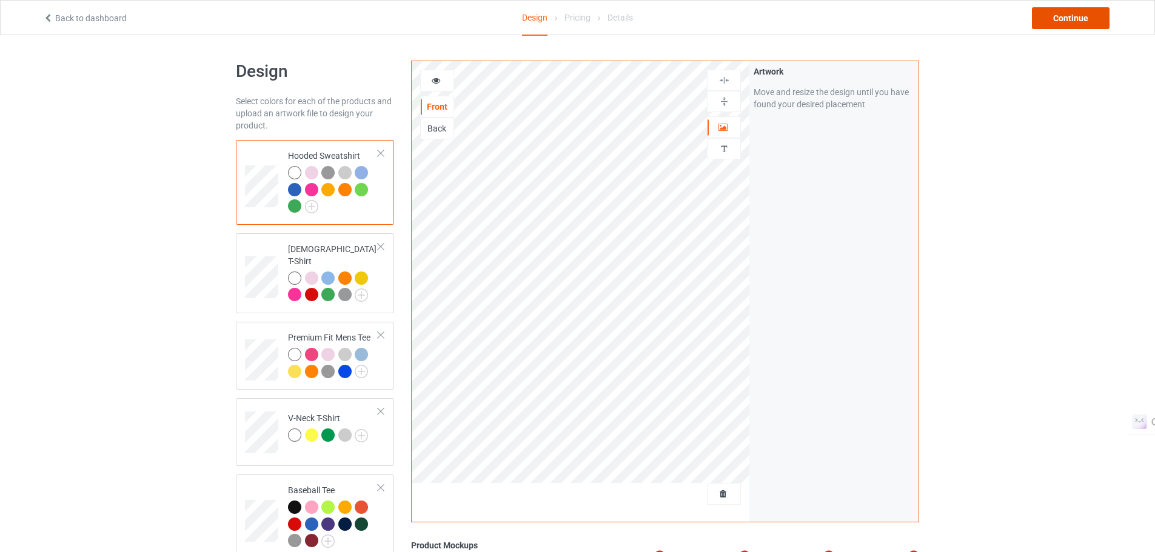
click at [1059, 15] on div "Continue" at bounding box center [1071, 18] width 78 height 22
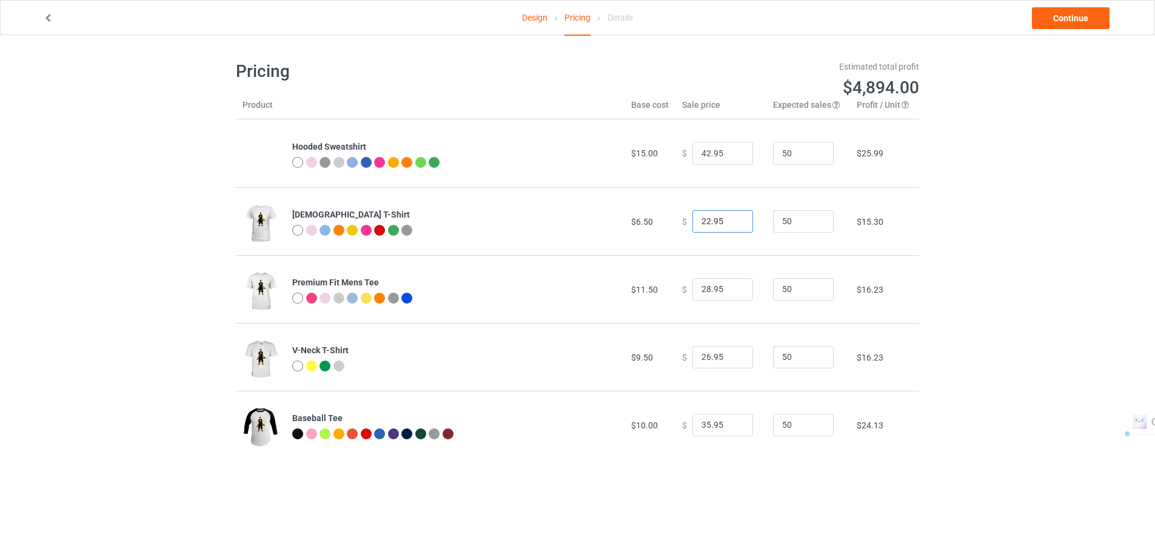
drag, startPoint x: 703, startPoint y: 221, endPoint x: 692, endPoint y: 220, distance: 11.0
click at [692, 220] on input "22.95" at bounding box center [722, 221] width 61 height 23
type input "19.95"
click at [703, 363] on input "26.95" at bounding box center [722, 357] width 61 height 23
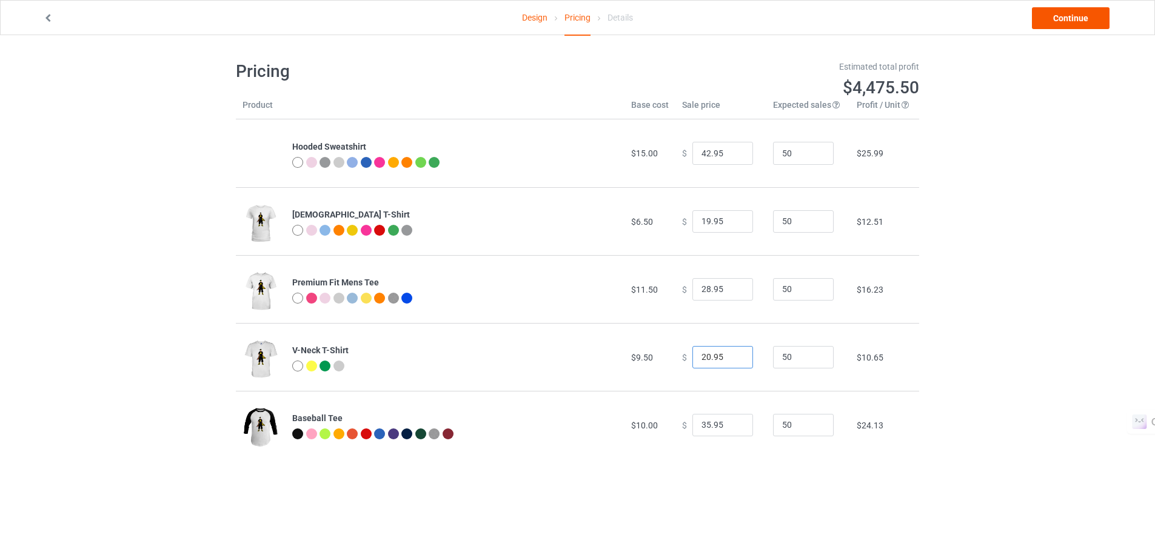
type input "20.95"
click at [1056, 22] on link "Continue" at bounding box center [1071, 18] width 78 height 22
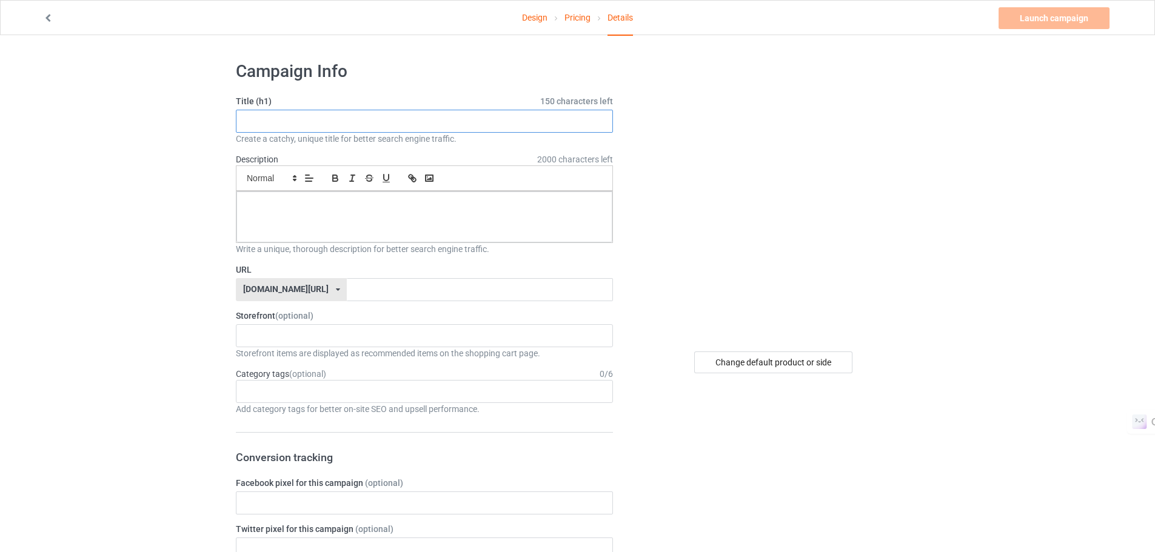
click at [351, 118] on input "text" at bounding box center [424, 121] width 377 height 23
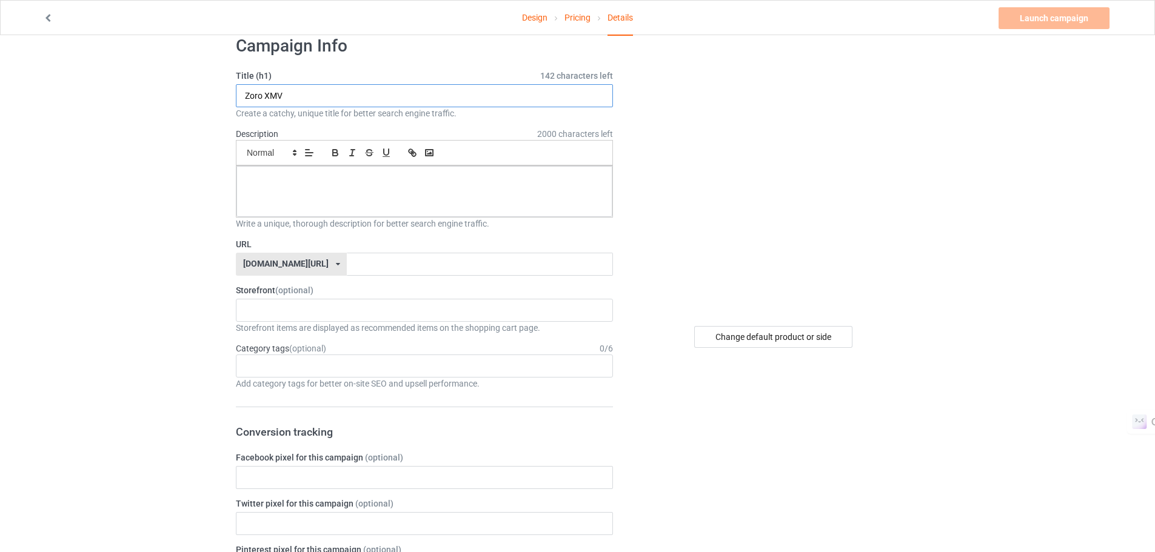
scroll to position [26, 0]
type input "Zoro XMV"
click at [330, 162] on div "Small Normal Large Big Huge" at bounding box center [424, 151] width 377 height 25
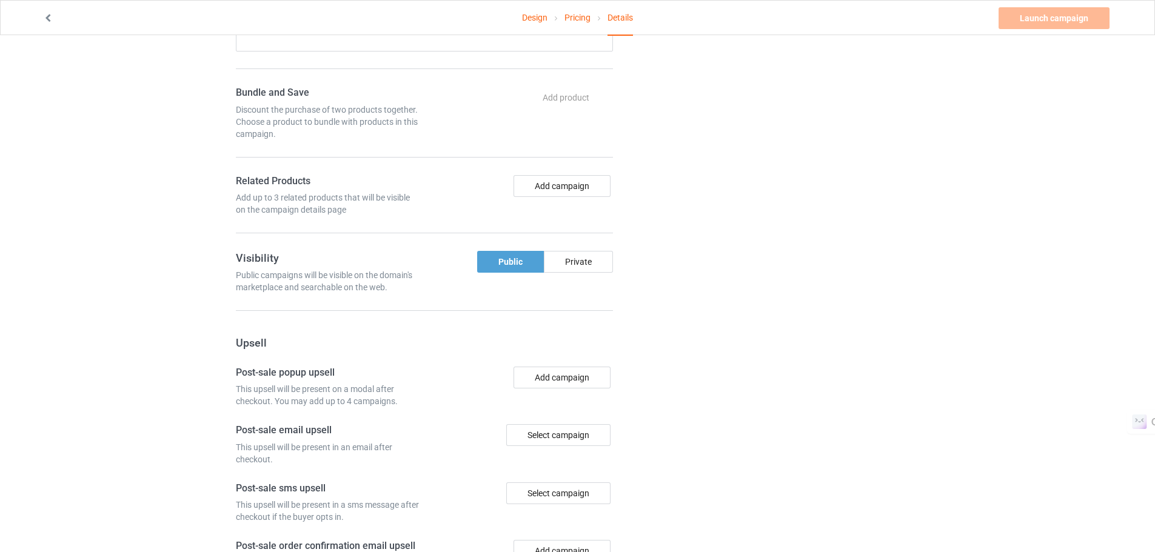
scroll to position [0, 0]
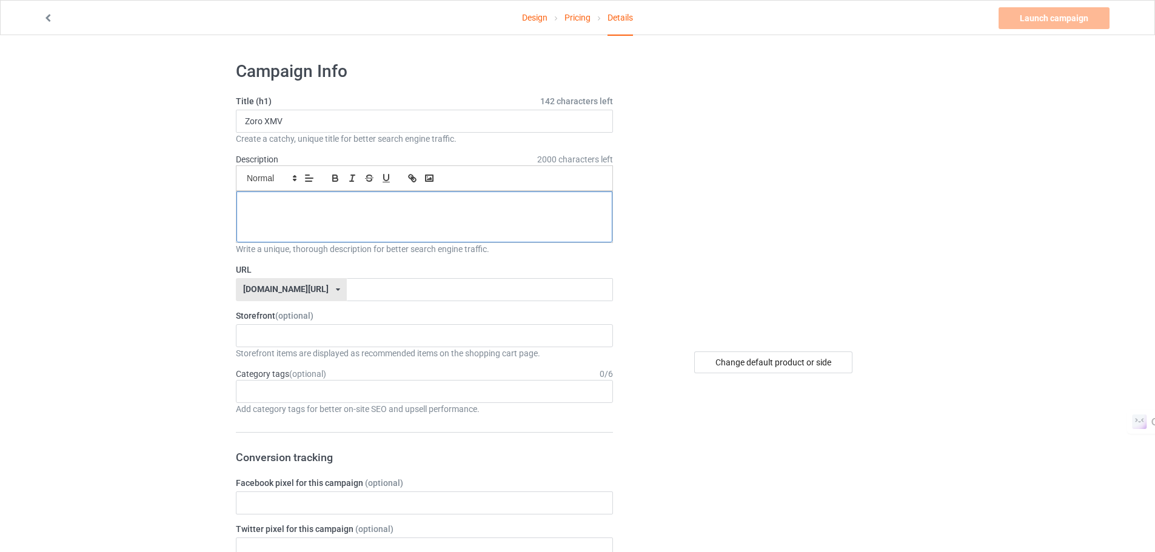
click at [295, 207] on p at bounding box center [424, 205] width 357 height 12
click at [369, 210] on div at bounding box center [424, 217] width 376 height 51
click at [369, 211] on div at bounding box center [424, 217] width 376 height 51
click at [252, 204] on p "we’ll print it with vibrant, lasting quality." at bounding box center [424, 205] width 357 height 12
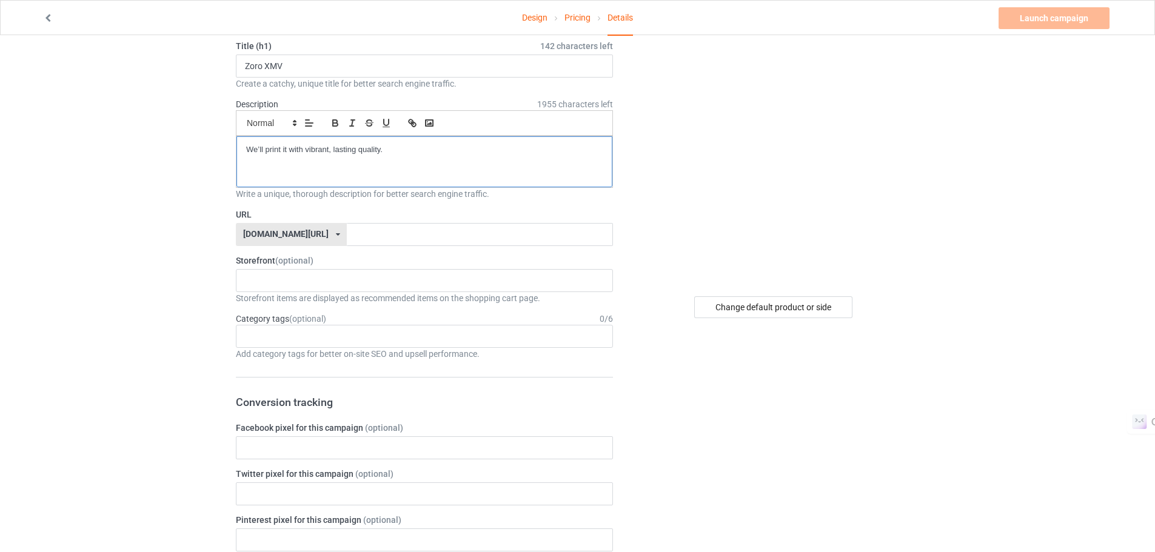
scroll to position [79, 0]
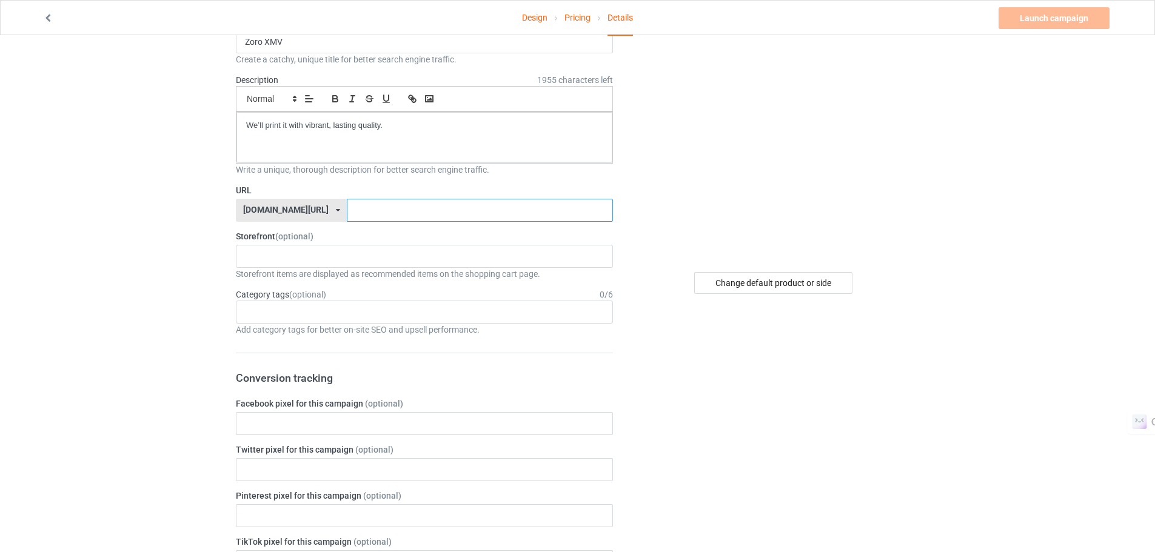
click at [352, 213] on input "text" at bounding box center [480, 210] width 266 height 23
type input "zoro-xmv"
click at [311, 253] on div "Mistervaden Tees: Wearable Art, Exclusive Graphics 678f2bffcf1eda00352a9793" at bounding box center [424, 255] width 377 height 23
click at [318, 253] on div "Mistervaden Tees: Wearable Art, Exclusive Graphics 678f2bffcf1eda00352a9793" at bounding box center [424, 255] width 377 height 23
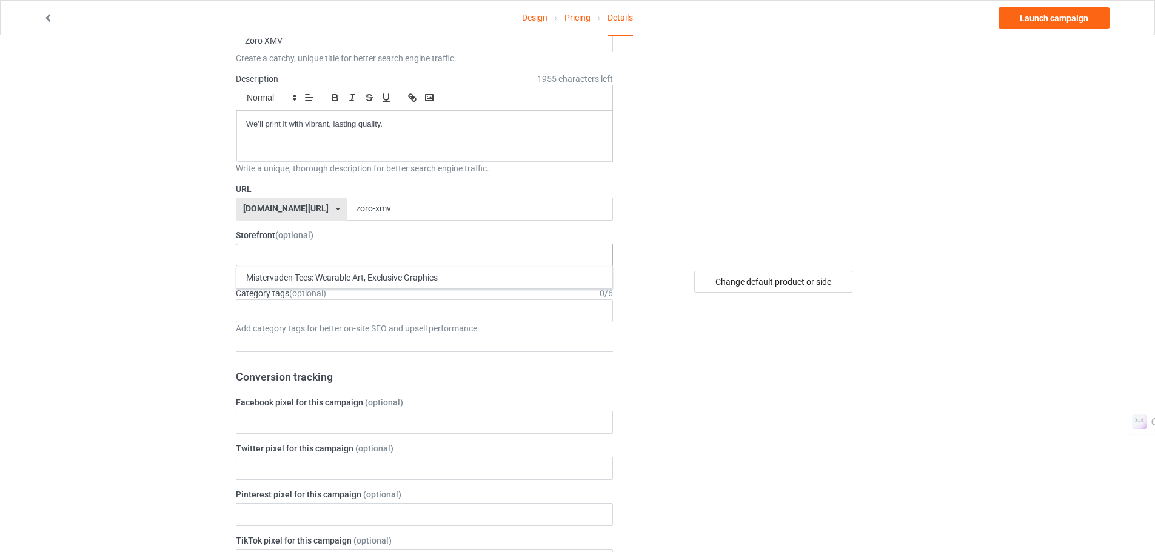
scroll to position [62, 0]
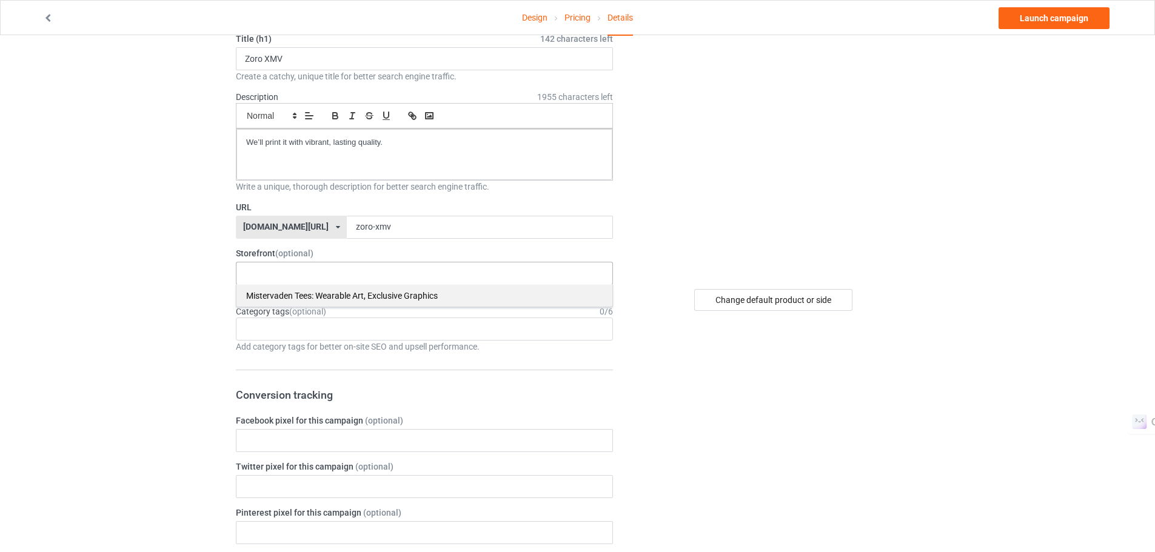
click at [340, 293] on div "Mistervaden Tees: Wearable Art, Exclusive Graphics" at bounding box center [424, 295] width 376 height 22
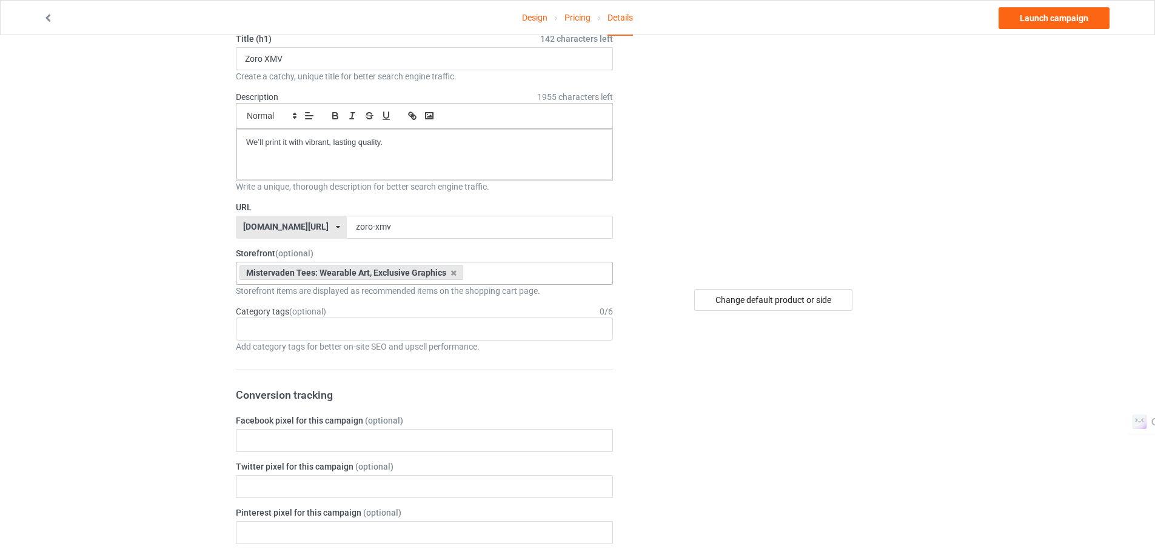
click at [319, 330] on div "Age > 1-19 > 1 Age > 1-12 Months > 1 Month Age > 1-12 Months Age > 1-19 Age > 1…" at bounding box center [424, 329] width 377 height 23
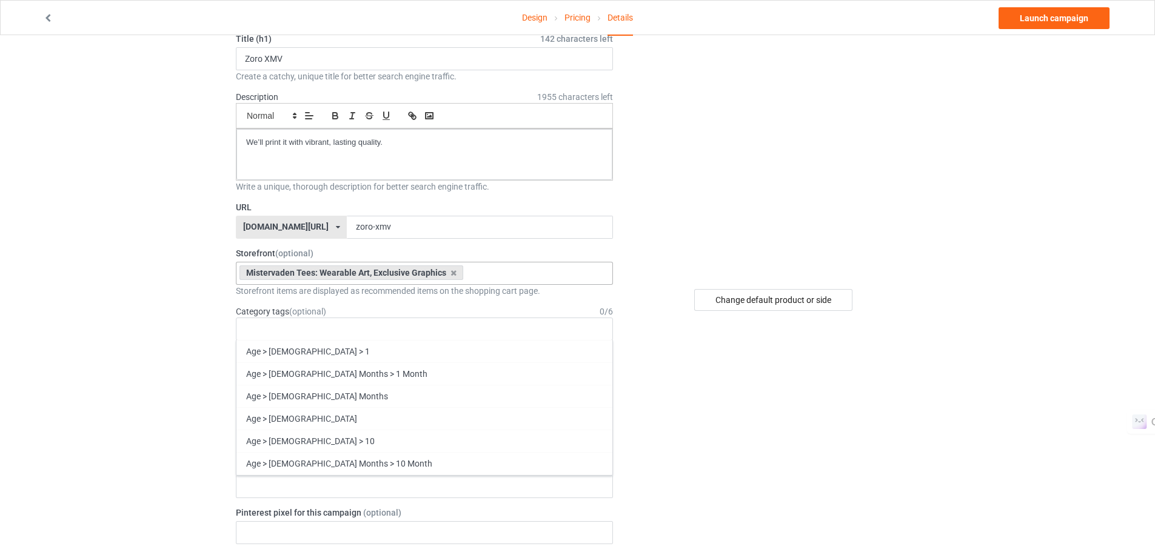
scroll to position [0, 0]
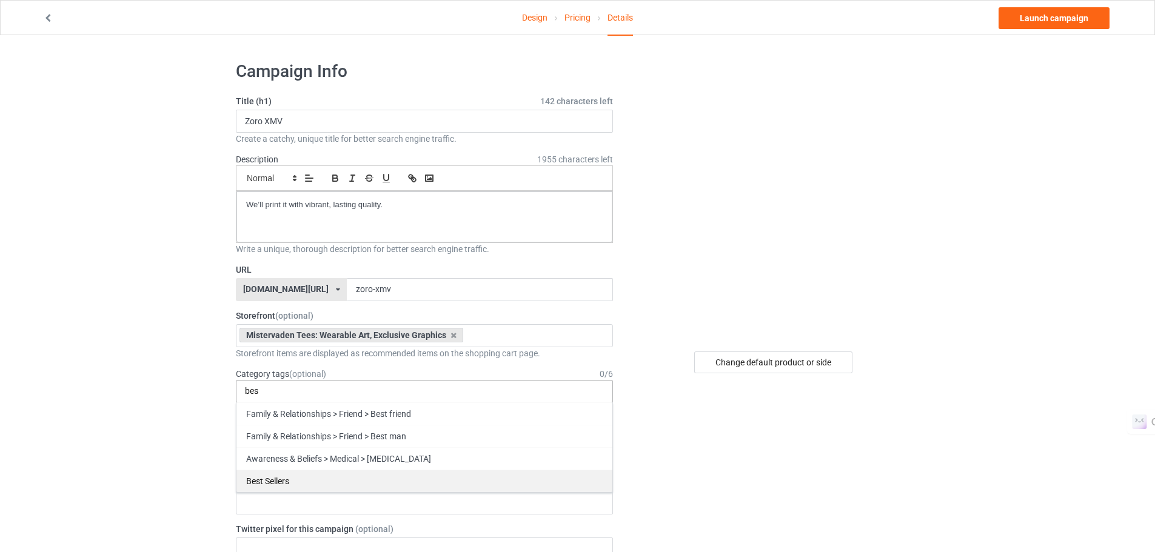
type input "bes"
click at [317, 487] on div "Best Sellers" at bounding box center [424, 481] width 376 height 22
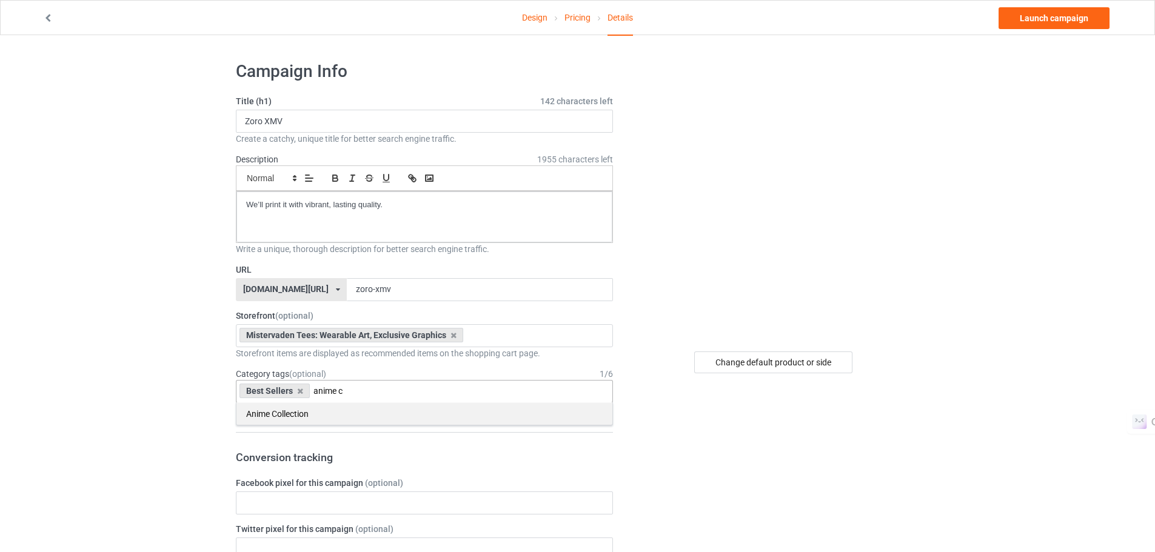
type input "anime c"
click at [307, 414] on div "Anime Collection" at bounding box center [424, 414] width 376 height 22
type input "new arriva"
click at [425, 415] on div "New Arrivals" at bounding box center [424, 414] width 376 height 22
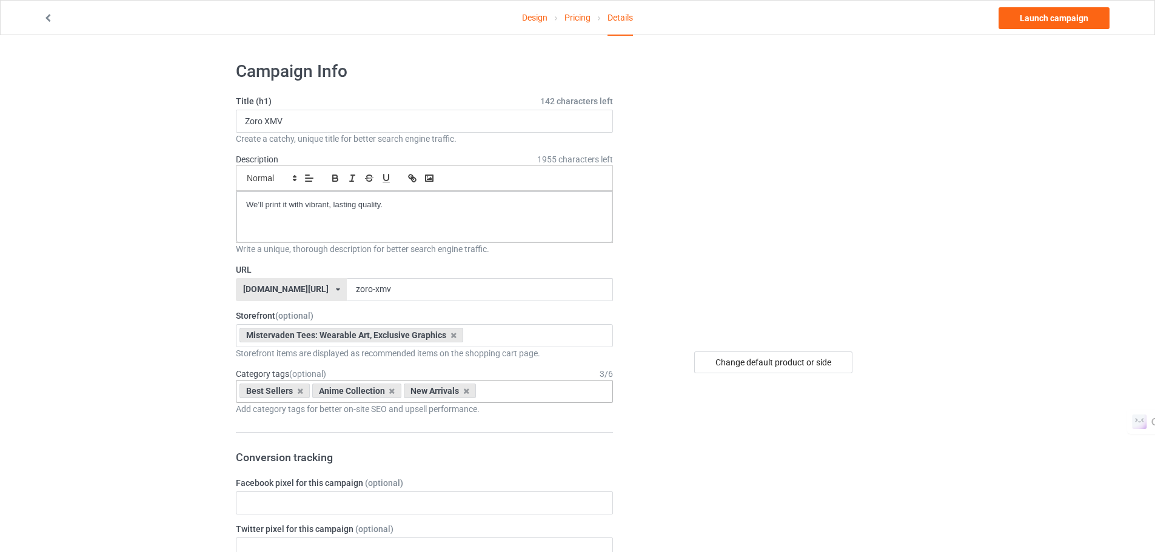
click at [683, 197] on img at bounding box center [774, 197] width 218 height 0
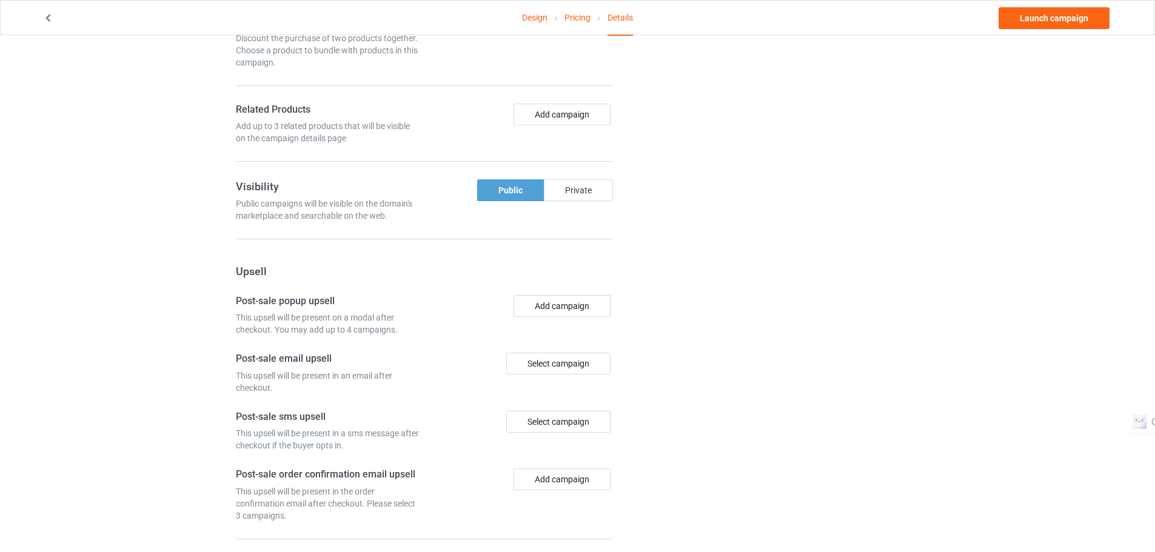
scroll to position [677, 0]
click at [532, 414] on div "Select campaign" at bounding box center [558, 418] width 104 height 22
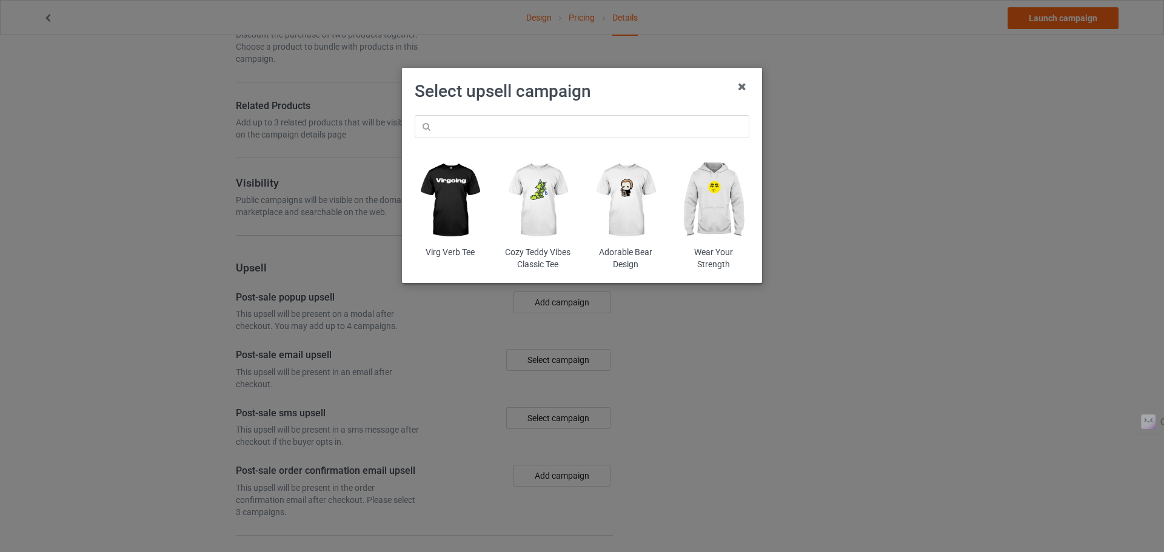
click at [437, 201] on img at bounding box center [450, 200] width 71 height 89
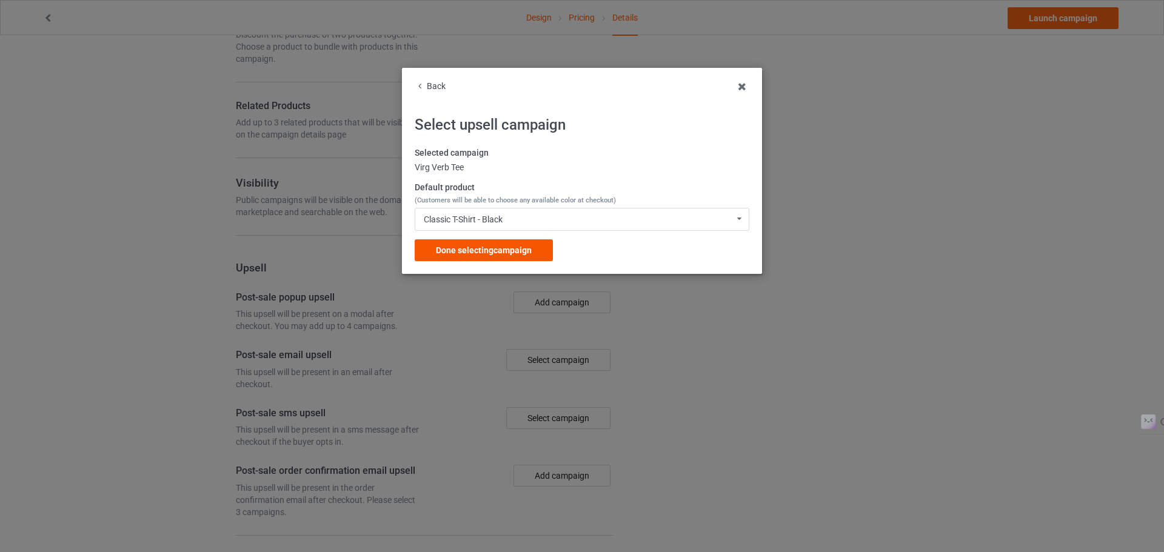
click at [501, 249] on span "Done selecting campaign" at bounding box center [484, 251] width 96 height 10
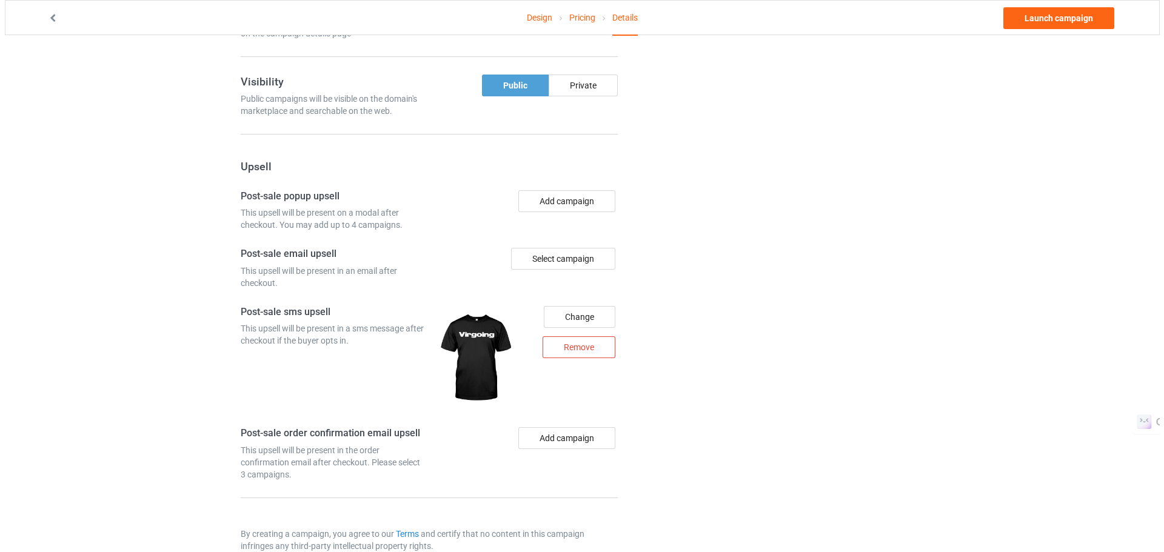
scroll to position [803, 0]
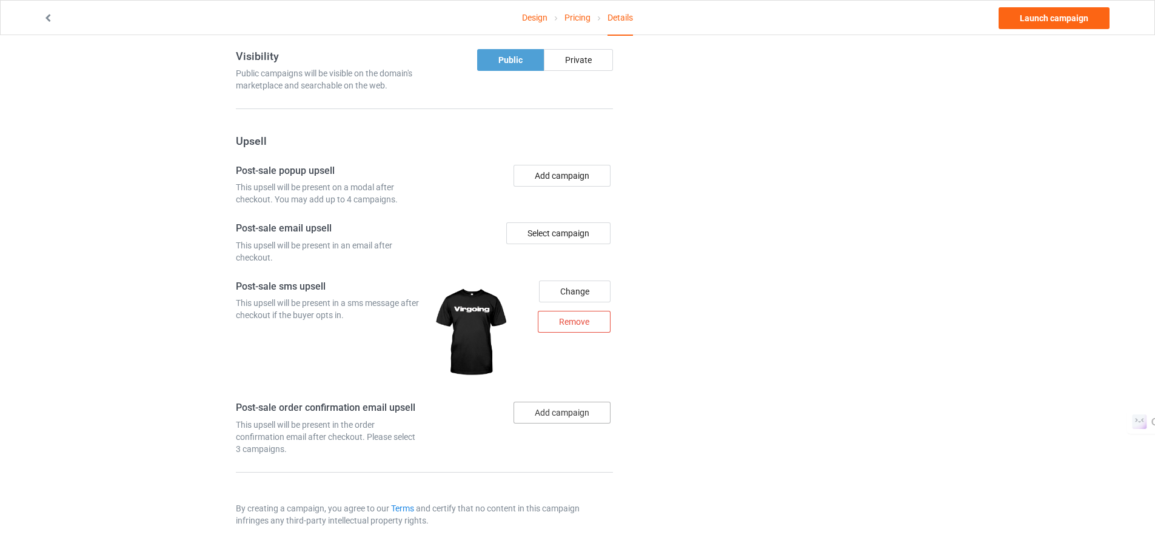
click at [544, 414] on button "Add campaign" at bounding box center [562, 413] width 97 height 22
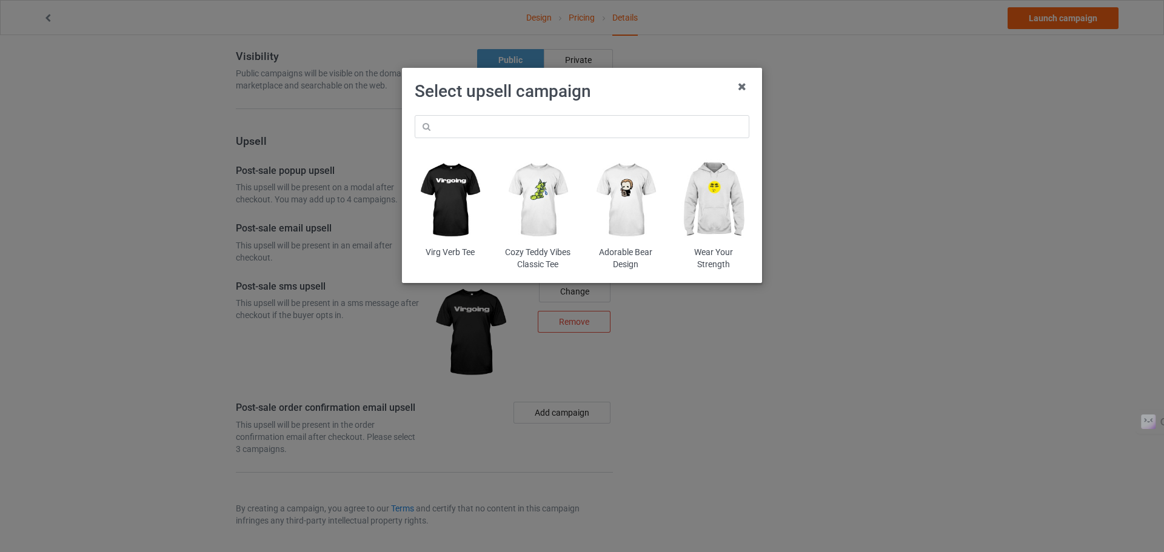
click at [718, 204] on img at bounding box center [713, 200] width 71 height 89
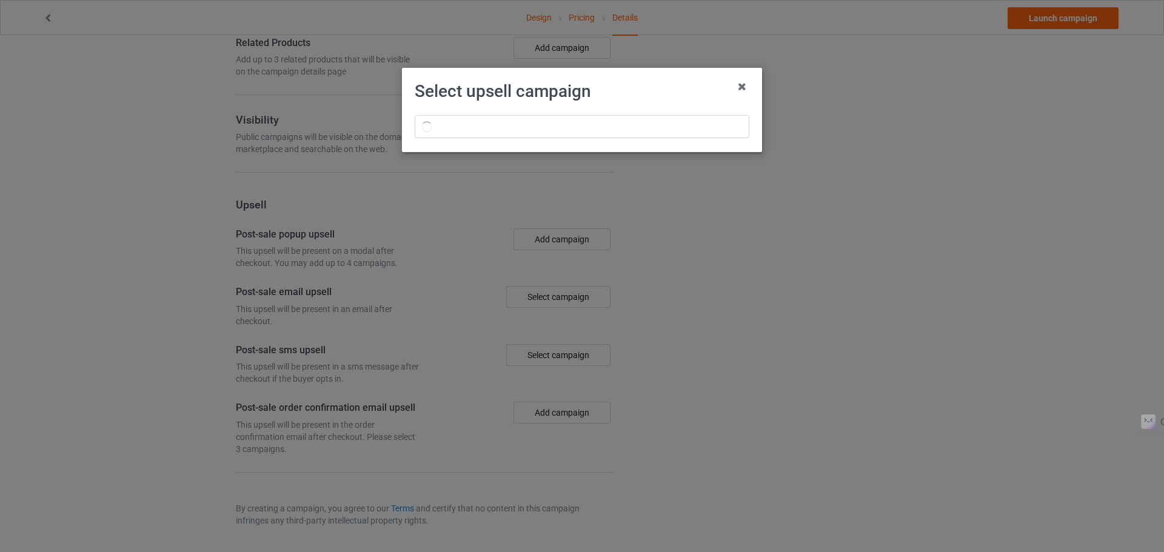
scroll to position [803, 0]
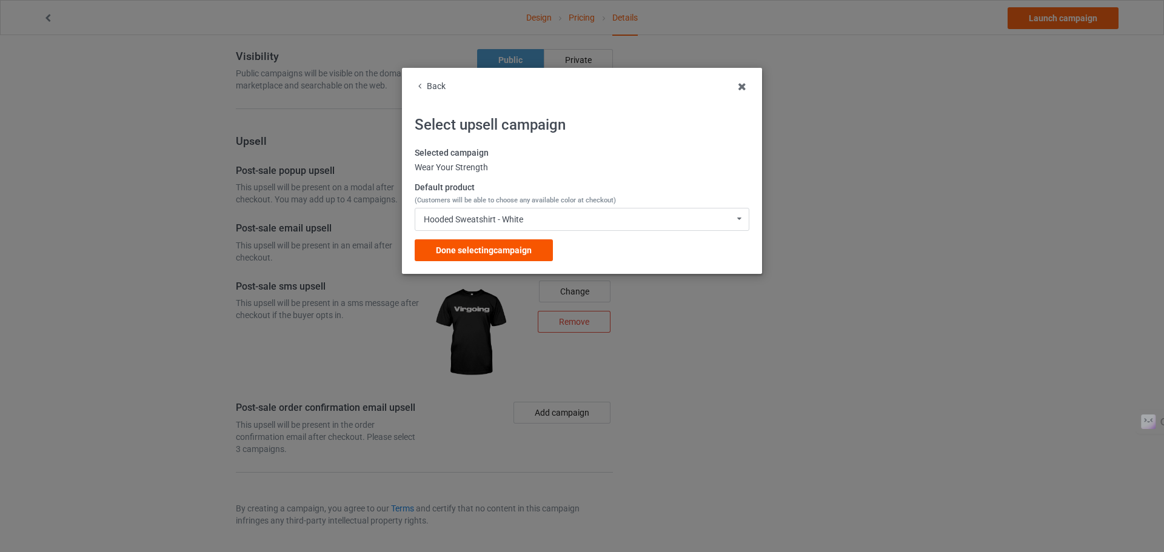
click at [526, 260] on div "Done selecting campaign" at bounding box center [484, 251] width 138 height 22
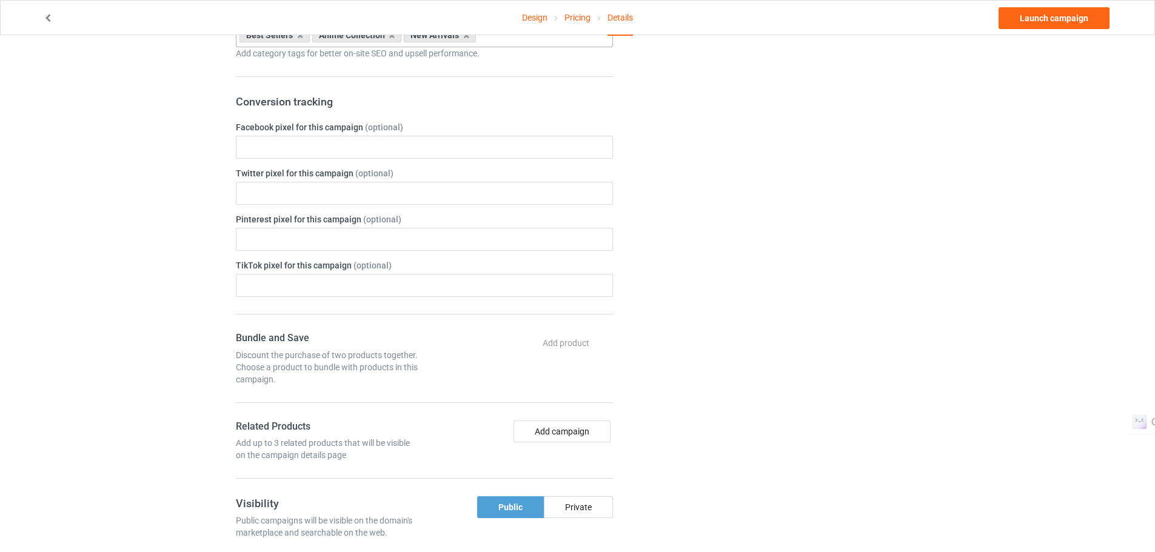
scroll to position [355, 0]
click at [1035, 25] on link "Launch campaign" at bounding box center [1054, 18] width 111 height 22
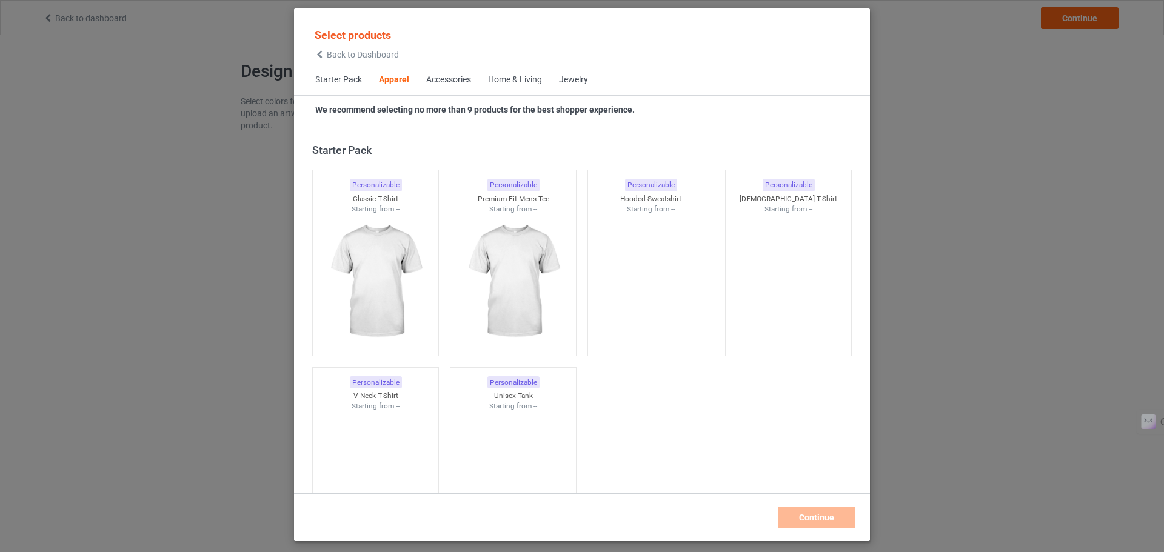
scroll to position [452, 0]
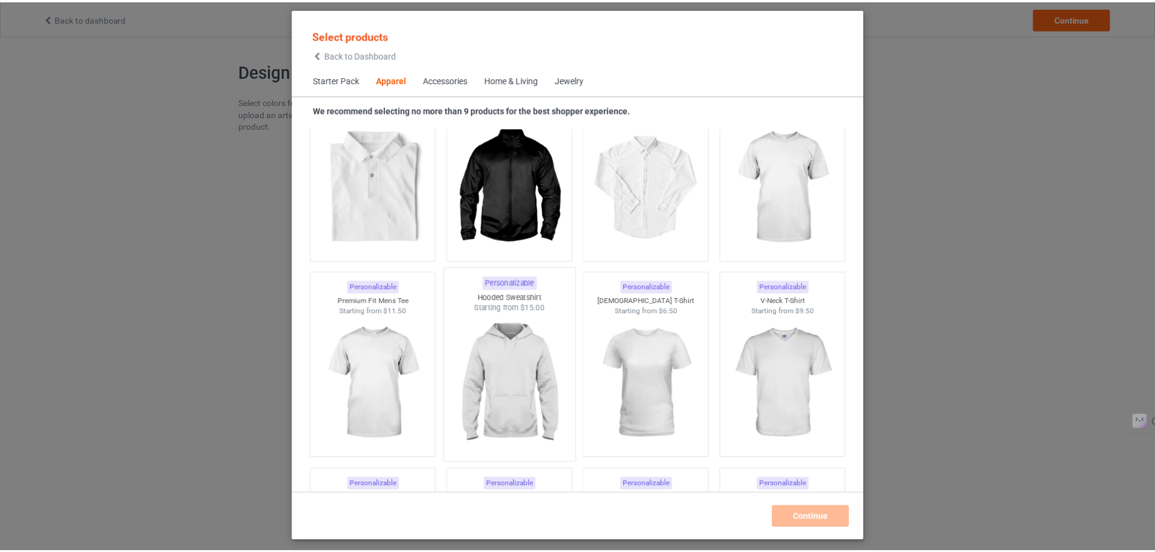
scroll to position [569, 0]
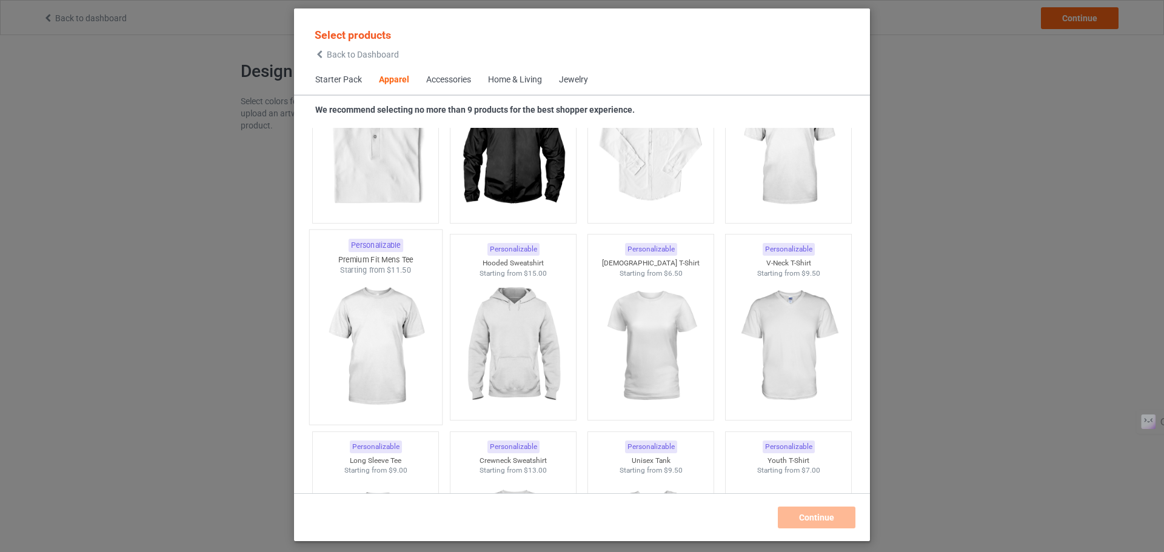
click at [386, 329] on img at bounding box center [375, 347] width 114 height 142
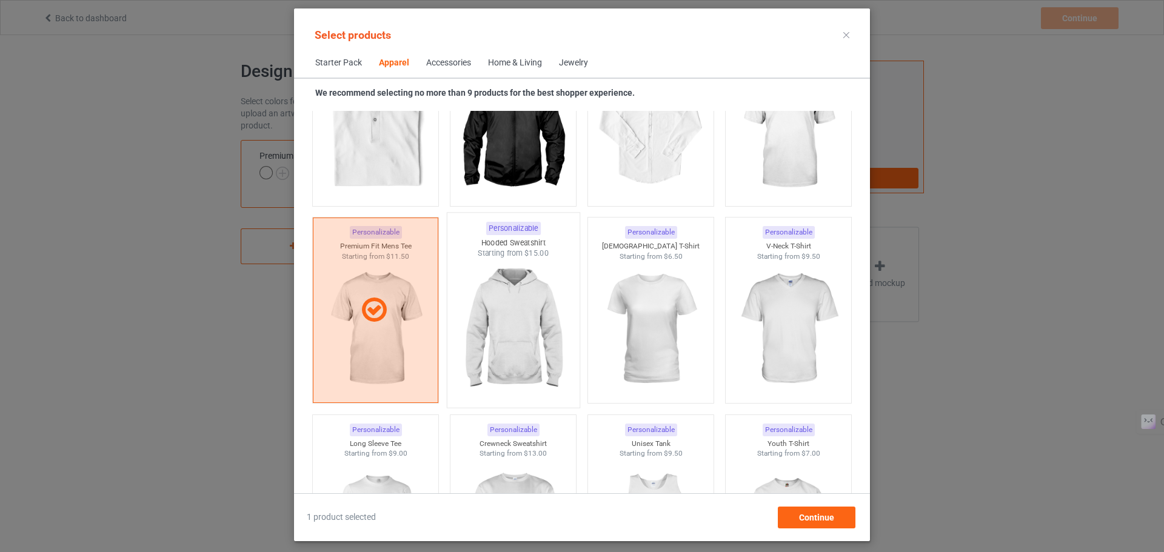
click at [509, 317] on img at bounding box center [513, 330] width 114 height 142
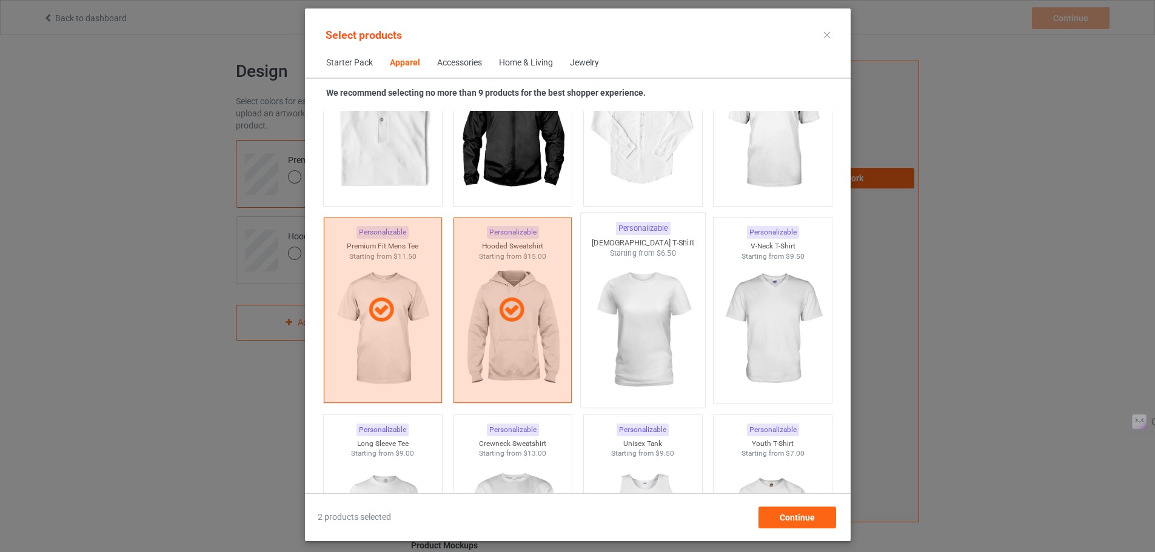
click at [636, 309] on img at bounding box center [643, 330] width 114 height 142
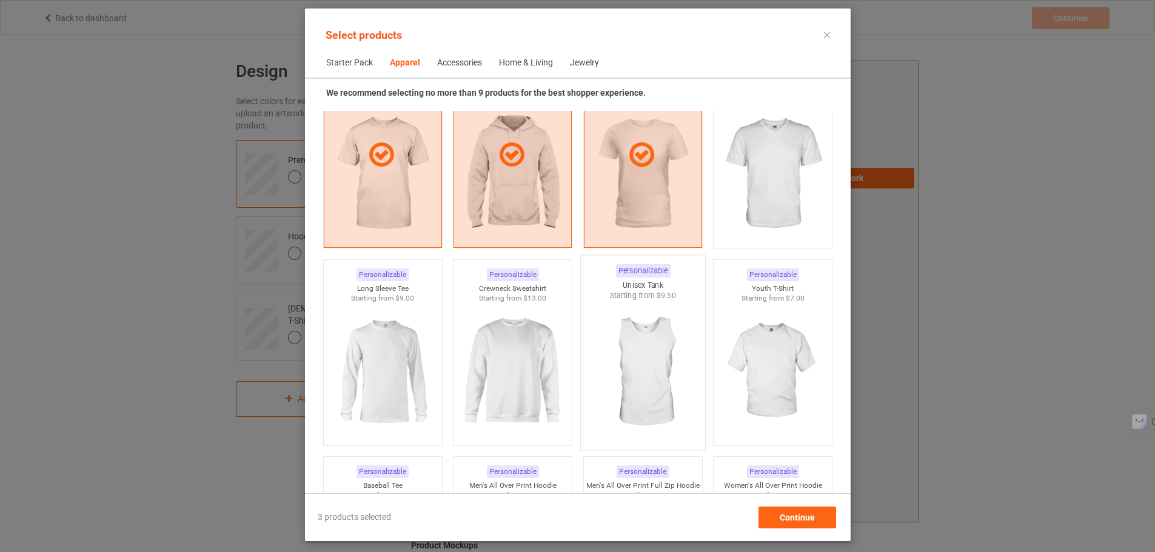
scroll to position [725, 0]
click at [515, 355] on img at bounding box center [512, 372] width 114 height 142
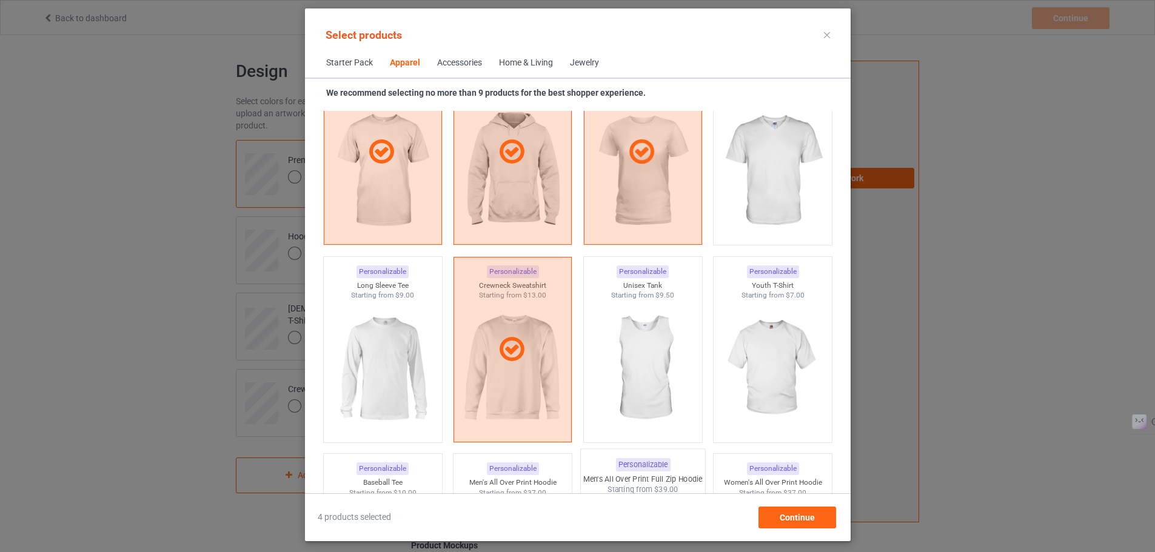
scroll to position [727, 0]
click at [766, 161] on img at bounding box center [772, 172] width 114 height 142
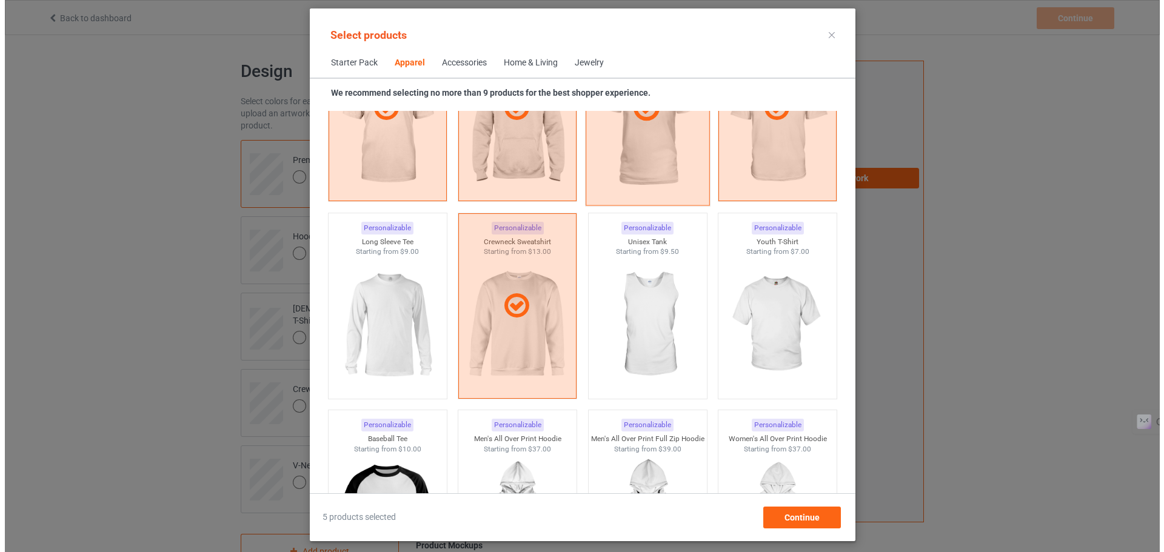
scroll to position [774, 0]
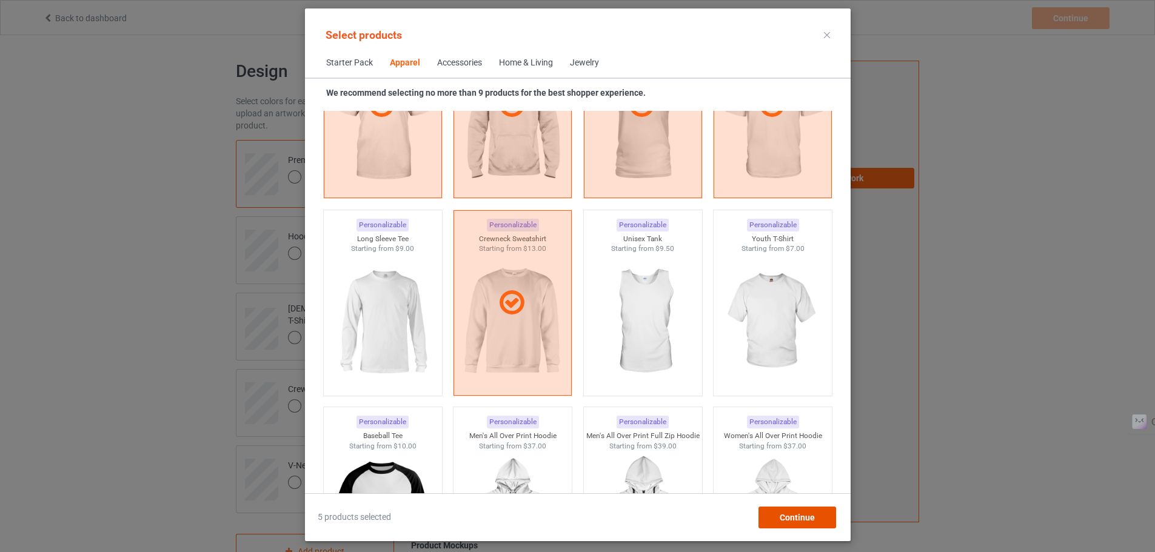
click at [809, 521] on span "Continue" at bounding box center [796, 518] width 35 height 10
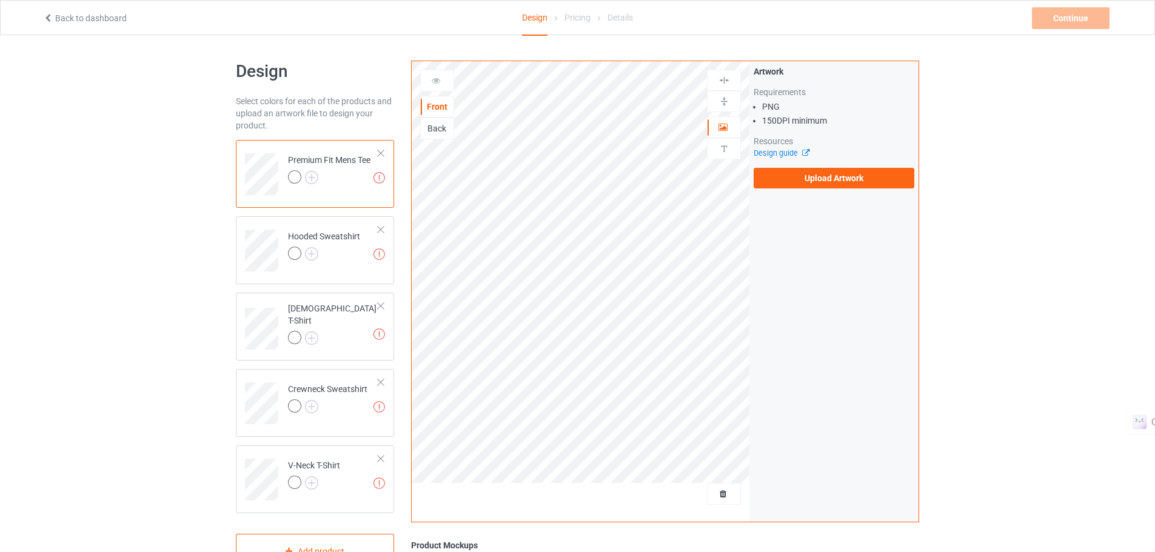
click at [378, 152] on div at bounding box center [381, 153] width 8 height 8
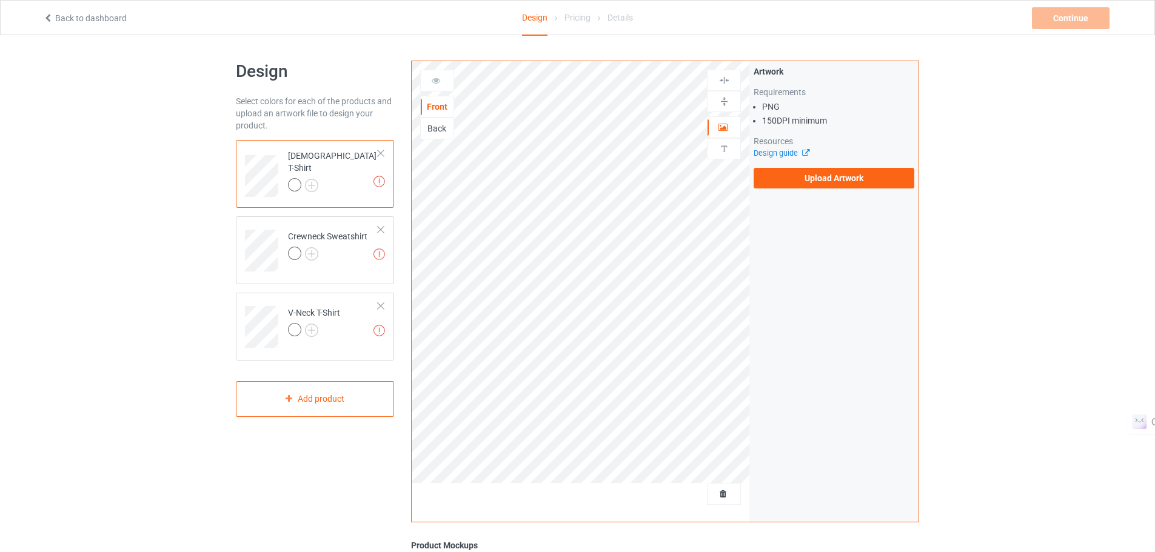
click at [378, 152] on div at bounding box center [381, 153] width 8 height 8
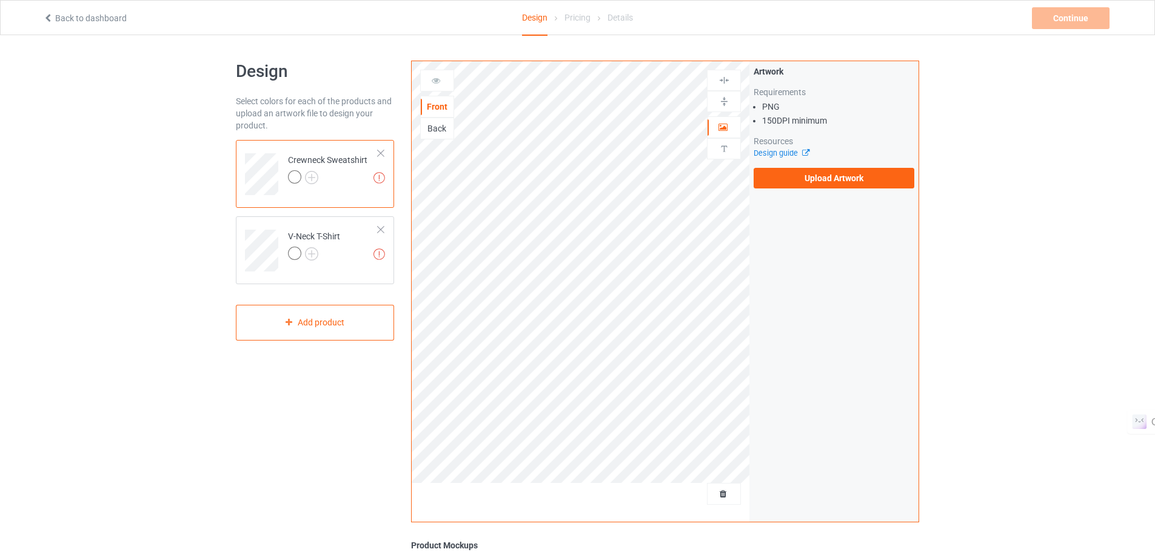
click at [378, 152] on div at bounding box center [381, 153] width 8 height 8
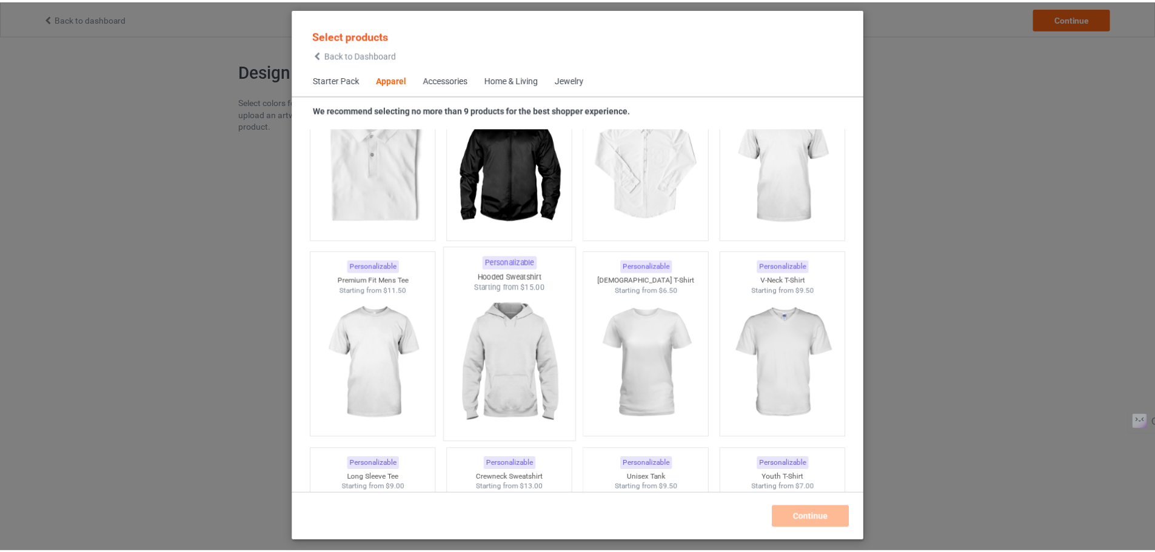
scroll to position [553, 0]
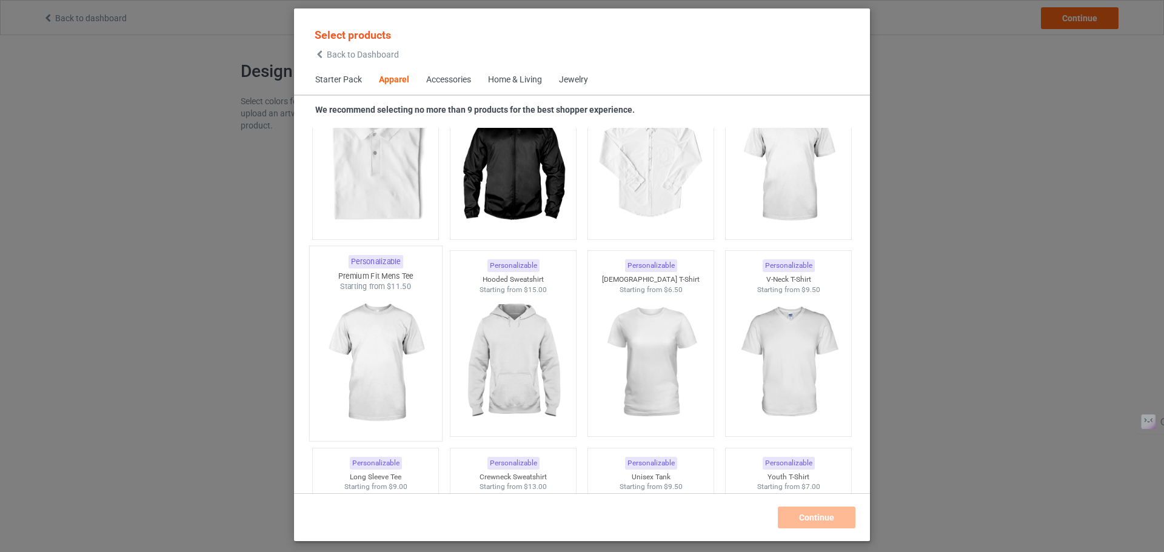
click at [347, 347] on img at bounding box center [375, 363] width 114 height 142
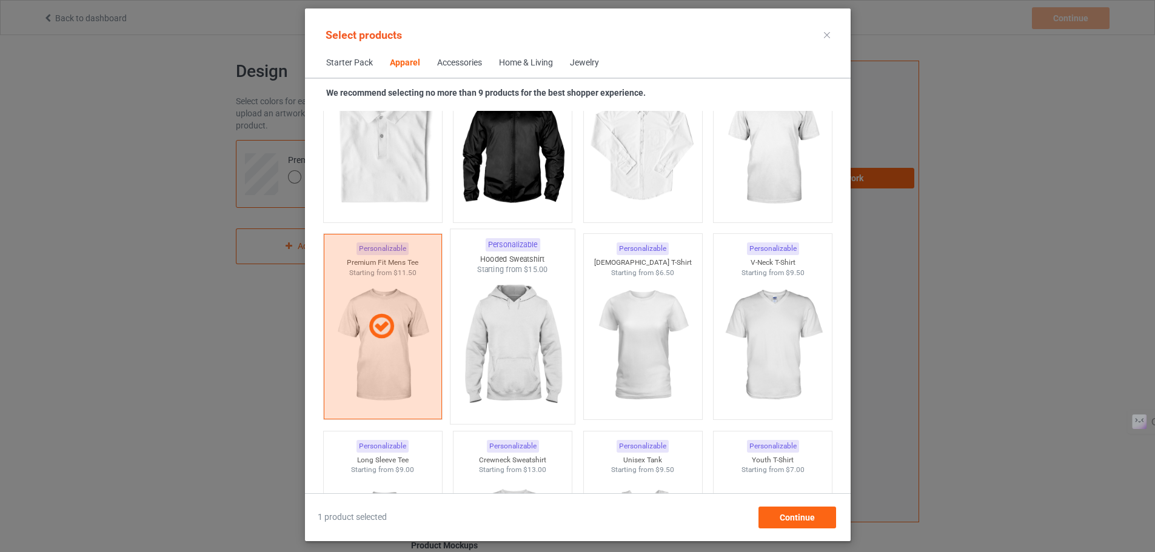
click at [531, 357] on img at bounding box center [512, 346] width 114 height 142
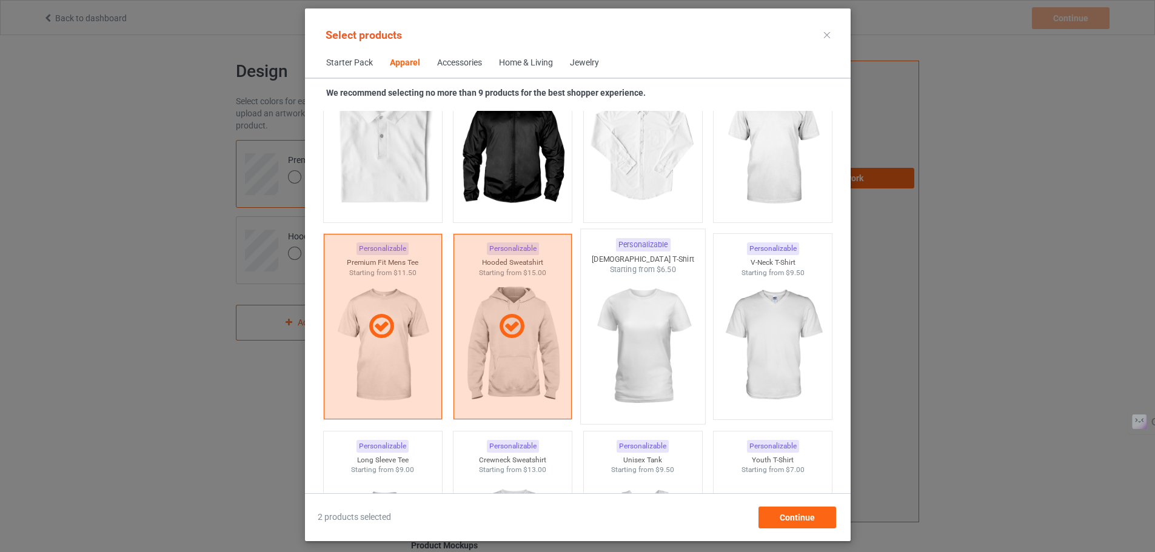
click at [678, 345] on img at bounding box center [643, 346] width 114 height 142
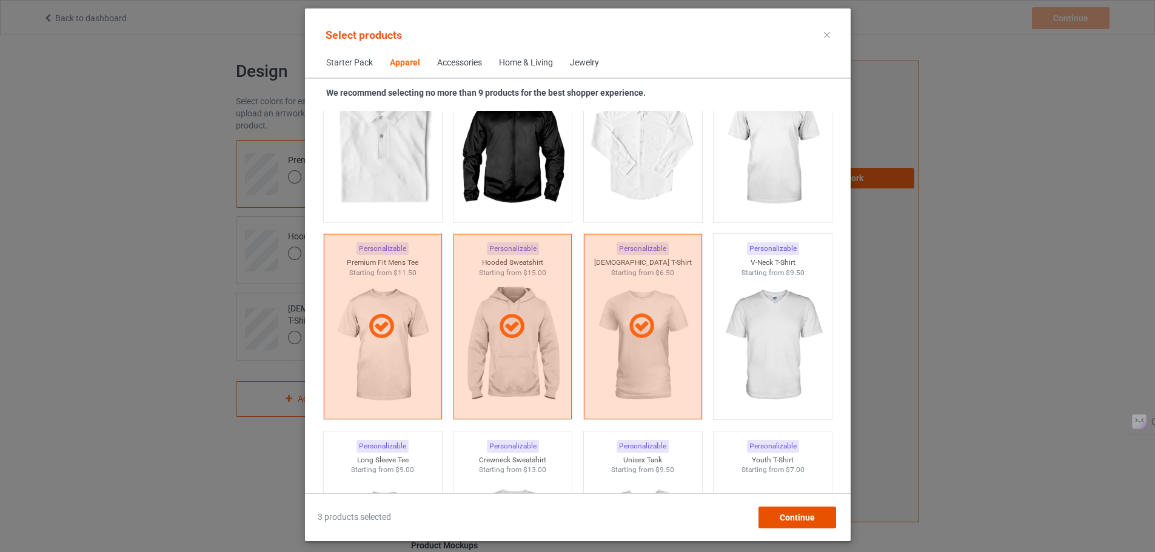
click at [790, 512] on div "Continue" at bounding box center [797, 518] width 78 height 22
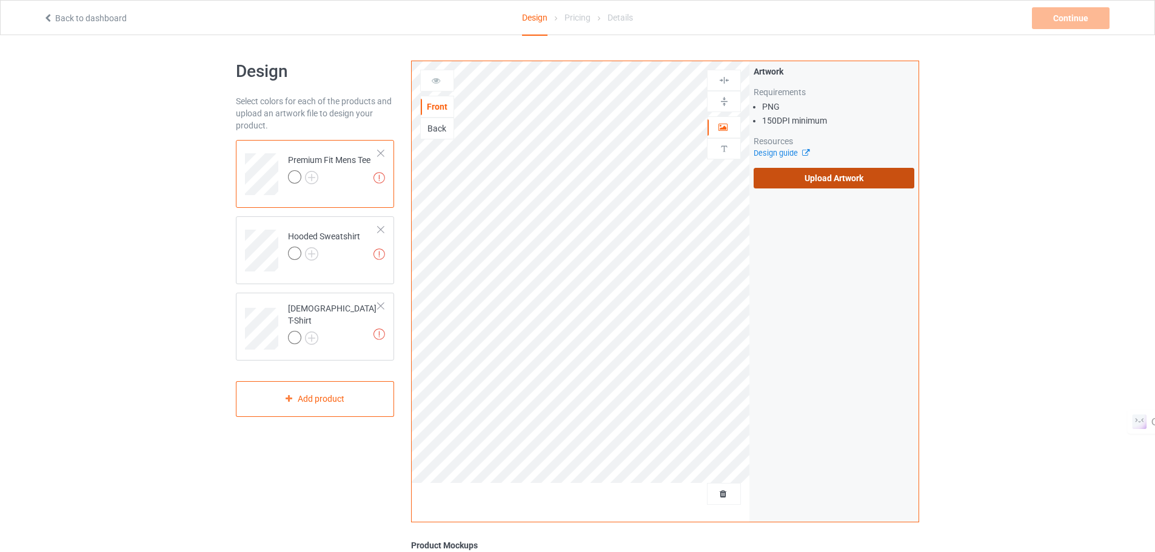
click at [810, 181] on label "Upload Artwork" at bounding box center [834, 178] width 161 height 21
click at [0, 0] on input "Upload Artwork" at bounding box center [0, 0] width 0 height 0
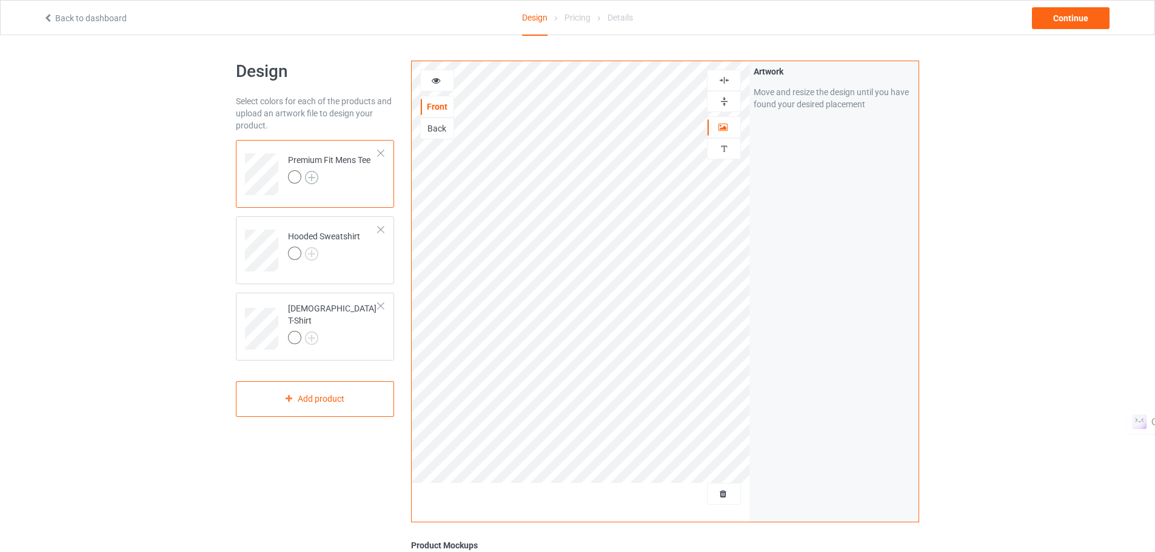
click at [310, 177] on img at bounding box center [311, 177] width 13 height 13
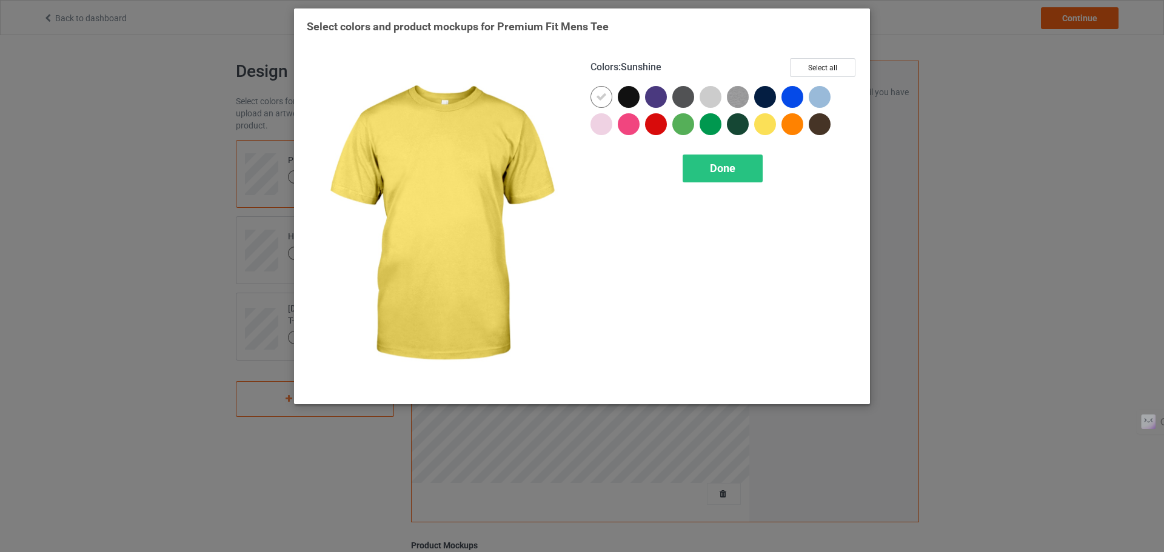
click at [763, 124] on div at bounding box center [765, 124] width 22 height 22
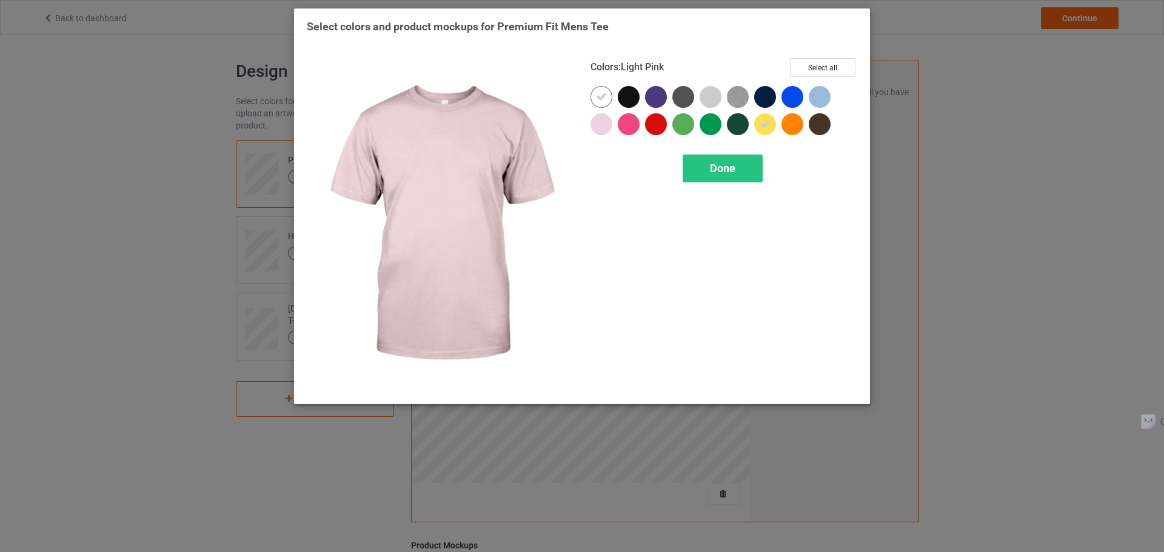
click at [607, 126] on div at bounding box center [602, 124] width 22 height 22
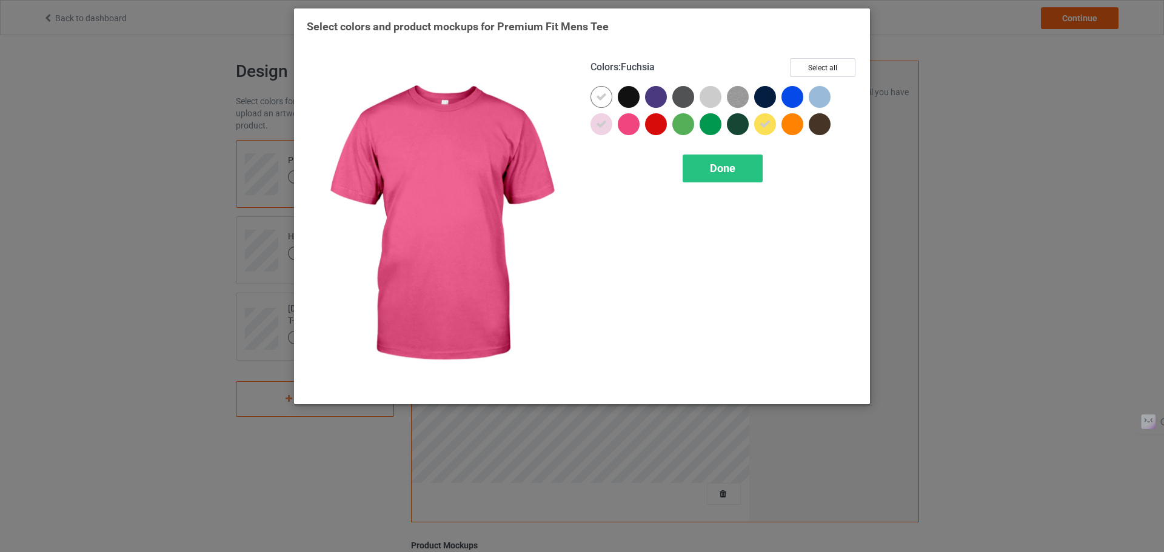
click at [631, 122] on div at bounding box center [629, 124] width 22 height 22
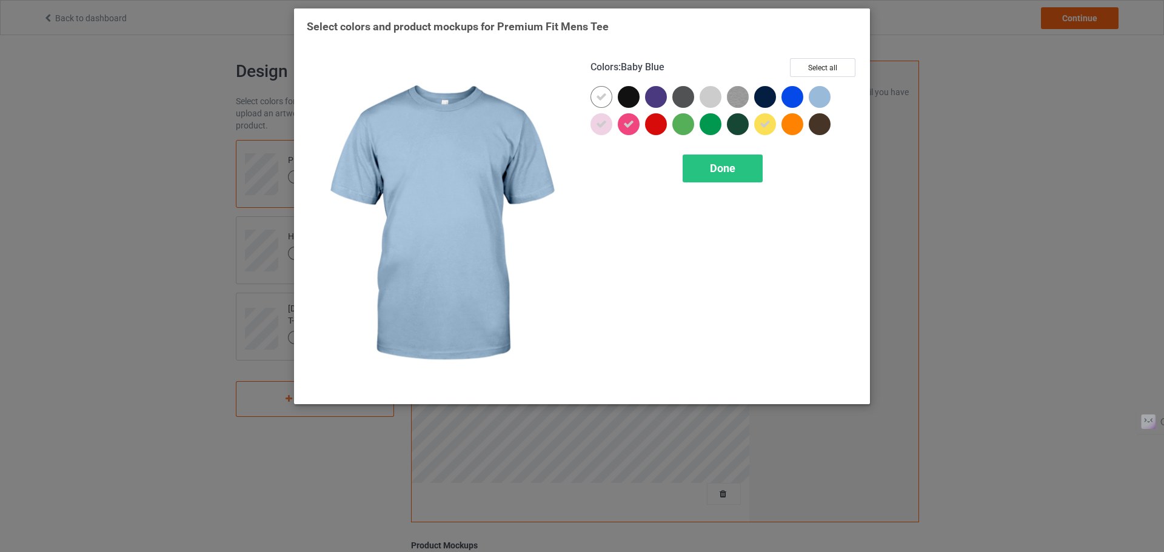
click at [825, 96] on div at bounding box center [820, 97] width 22 height 22
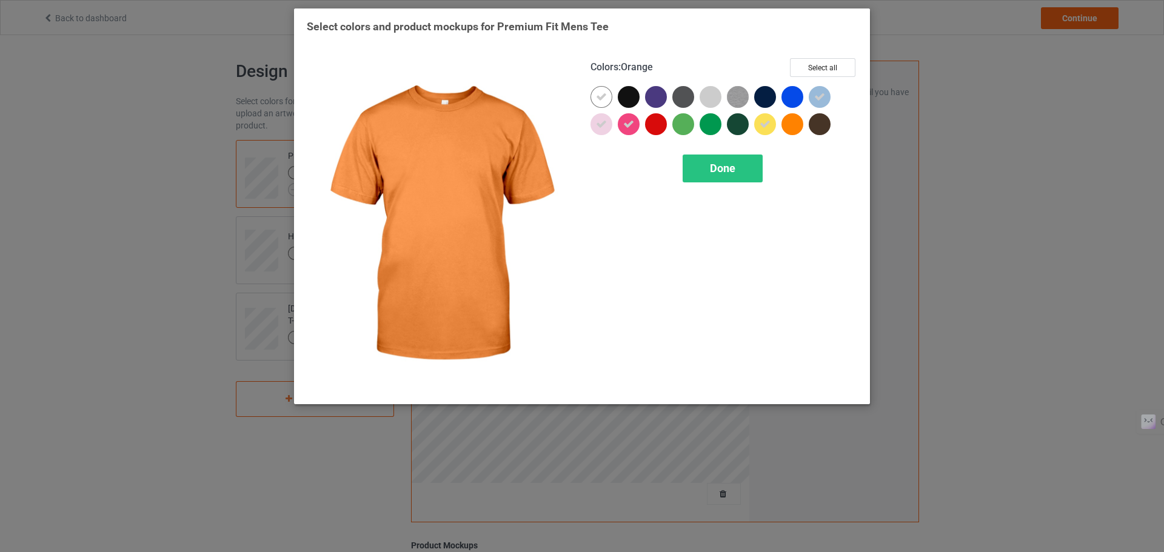
click at [789, 129] on div at bounding box center [793, 124] width 22 height 22
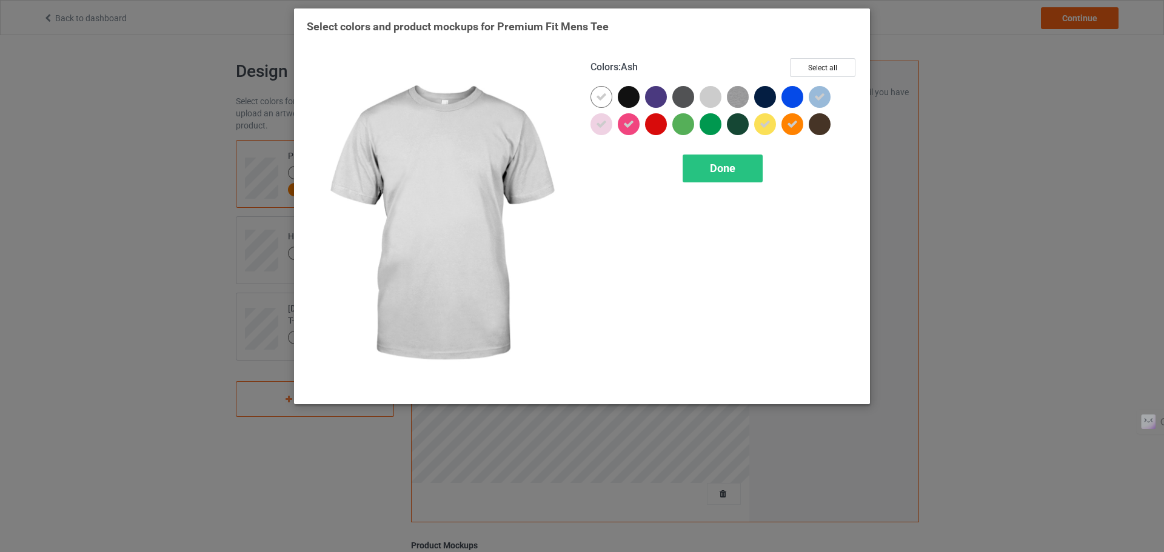
click at [709, 103] on div at bounding box center [711, 97] width 22 height 22
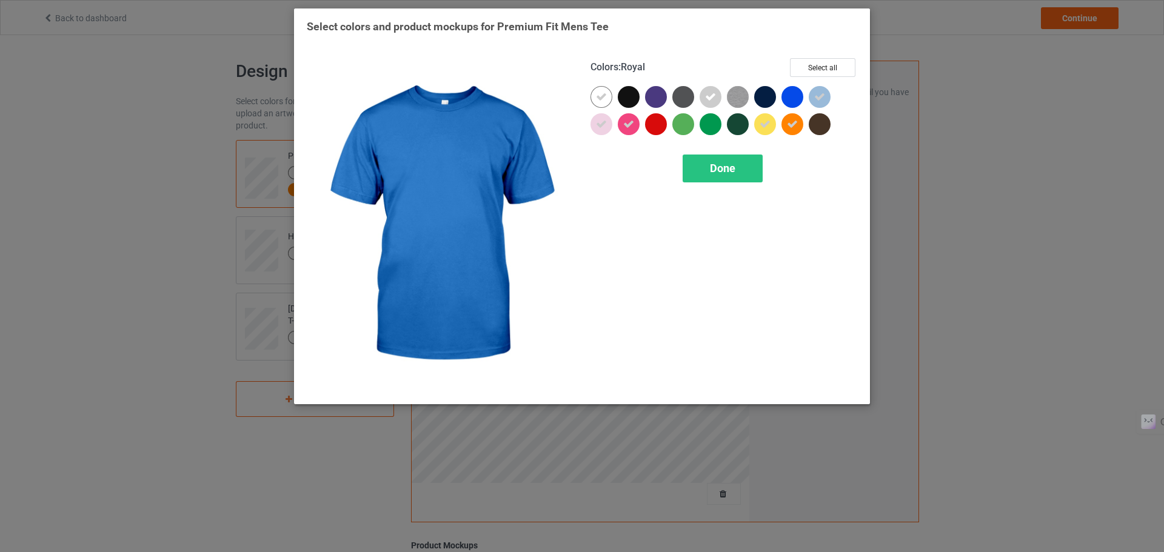
click at [794, 102] on div at bounding box center [793, 97] width 22 height 22
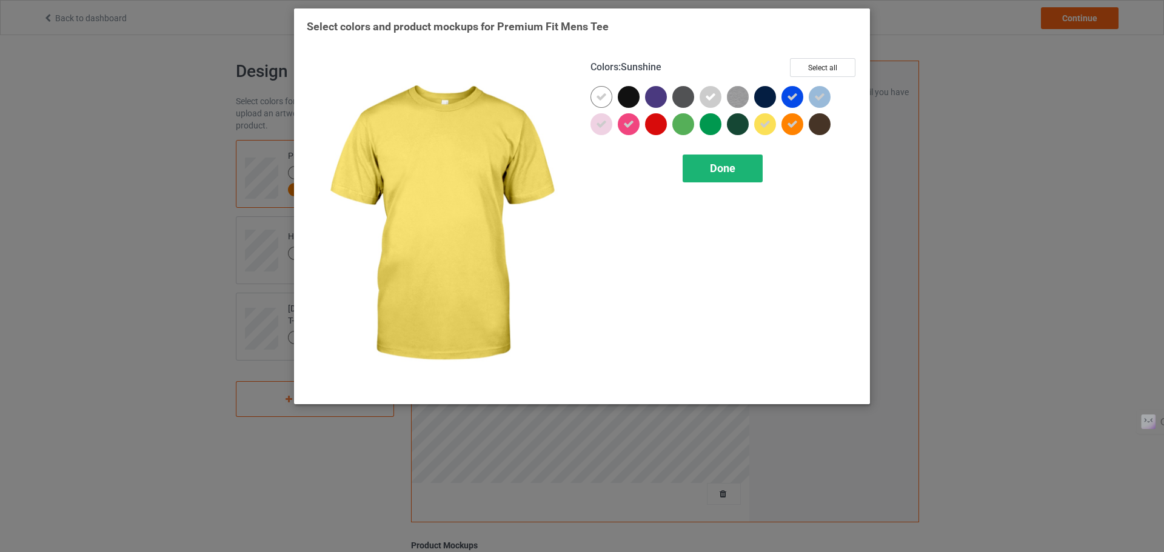
click at [736, 163] on div "Done" at bounding box center [723, 169] width 80 height 28
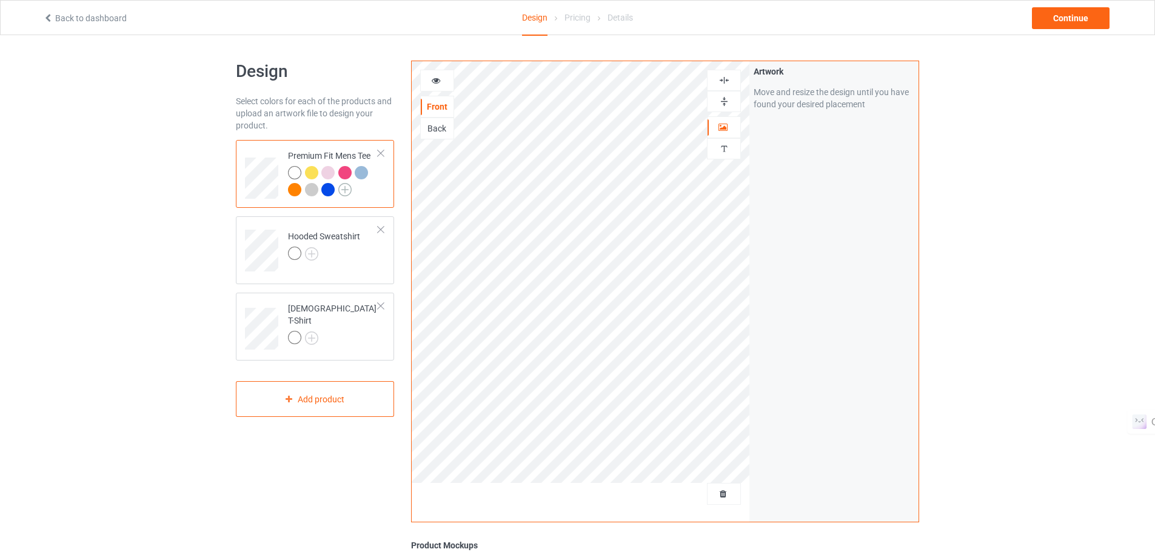
click at [347, 189] on img at bounding box center [344, 189] width 13 height 13
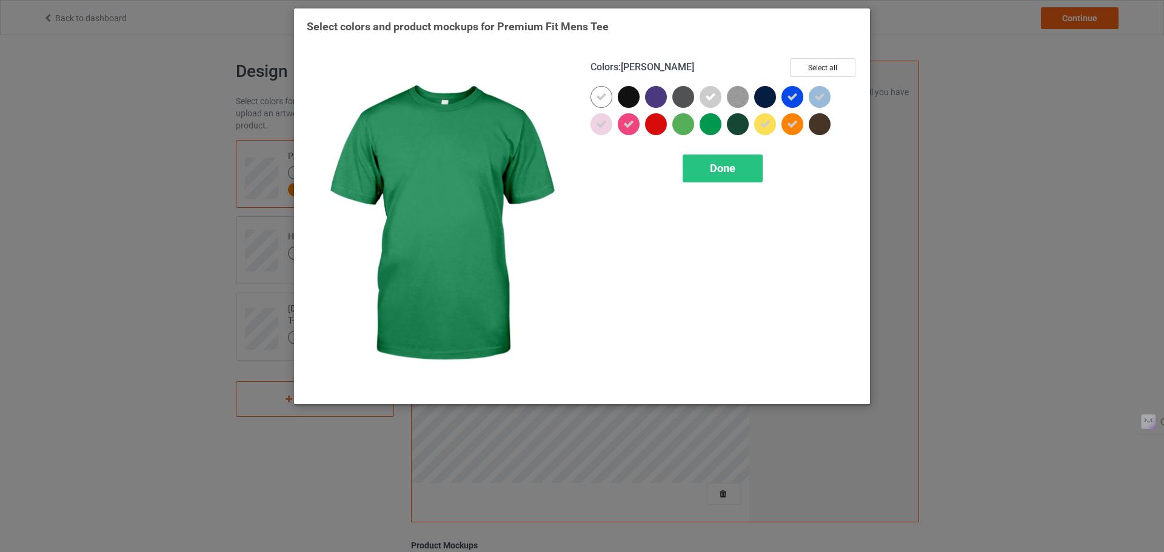
click at [708, 129] on div at bounding box center [711, 124] width 22 height 22
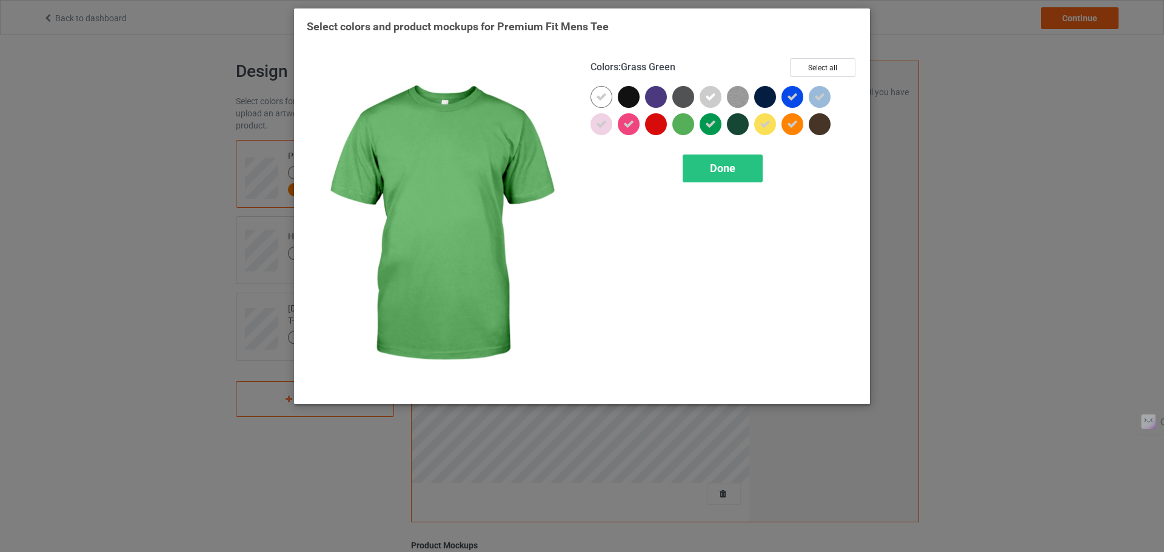
click at [682, 129] on div at bounding box center [683, 124] width 22 height 22
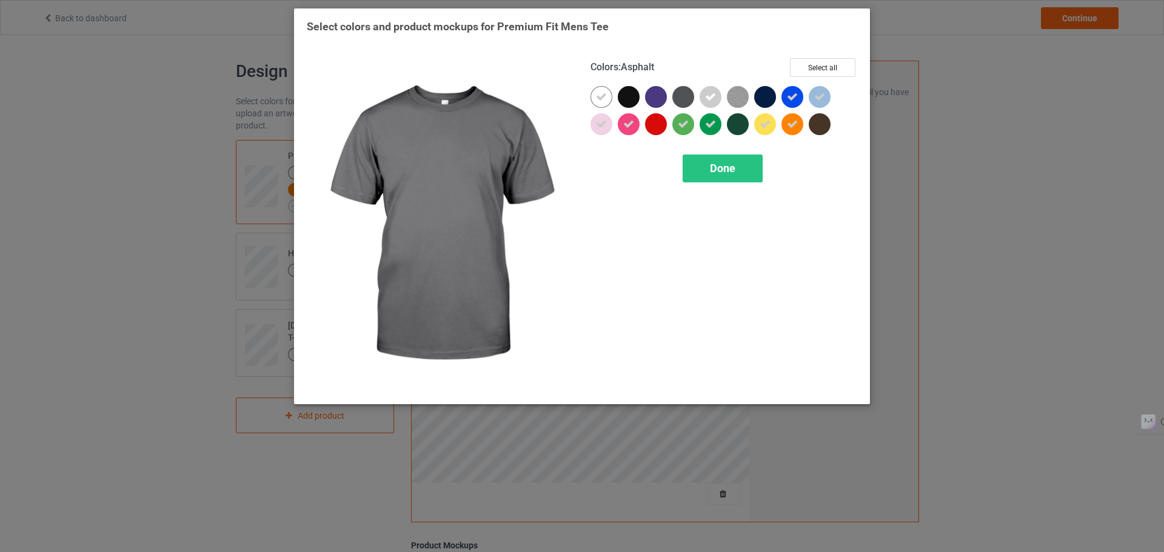
click at [685, 99] on div at bounding box center [683, 97] width 22 height 22
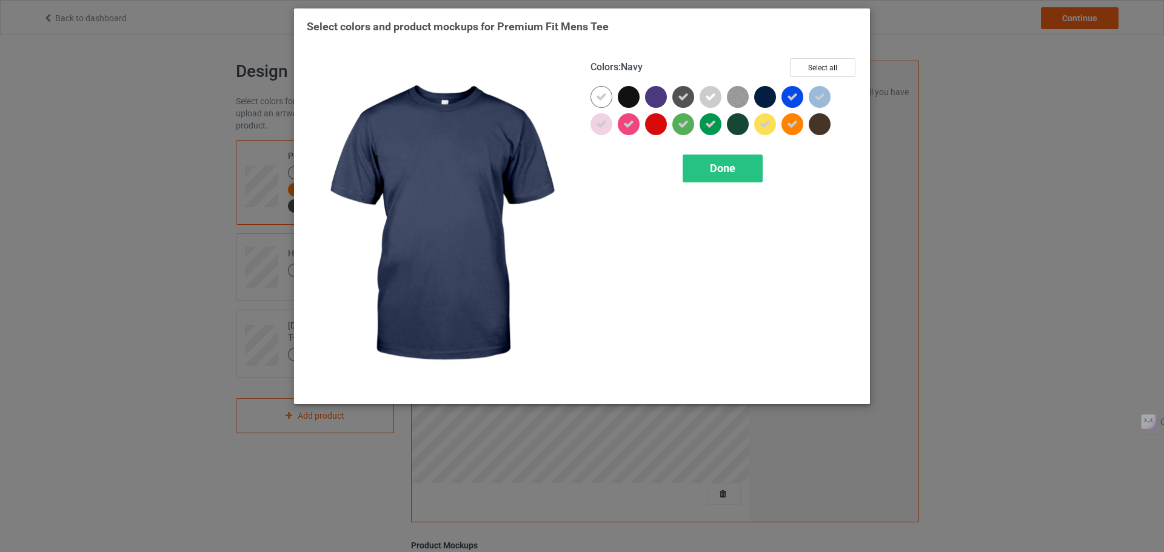
click at [769, 98] on div at bounding box center [765, 97] width 22 height 22
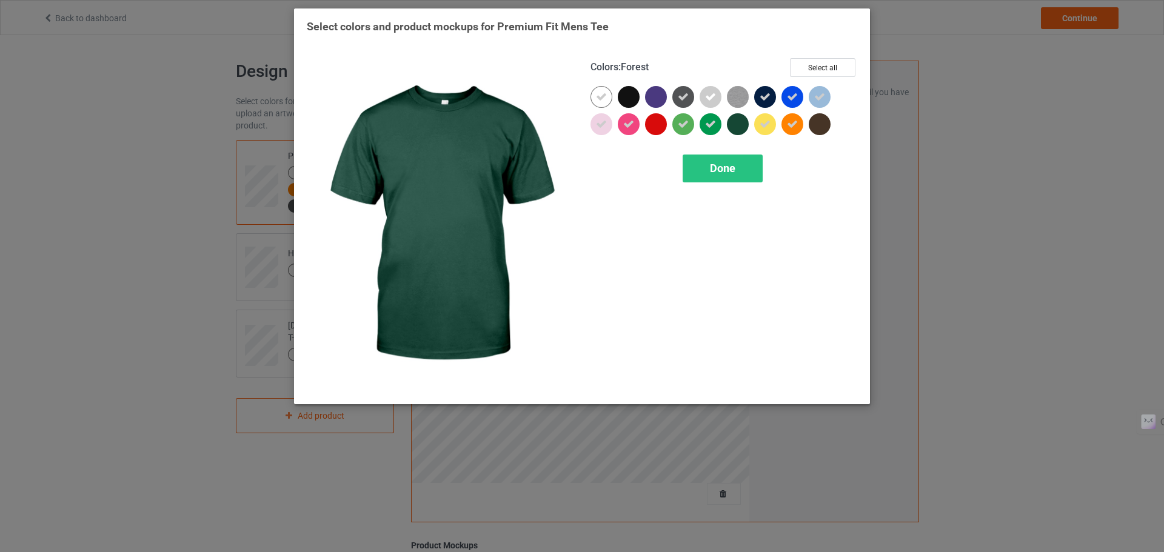
click at [742, 124] on div at bounding box center [738, 124] width 22 height 22
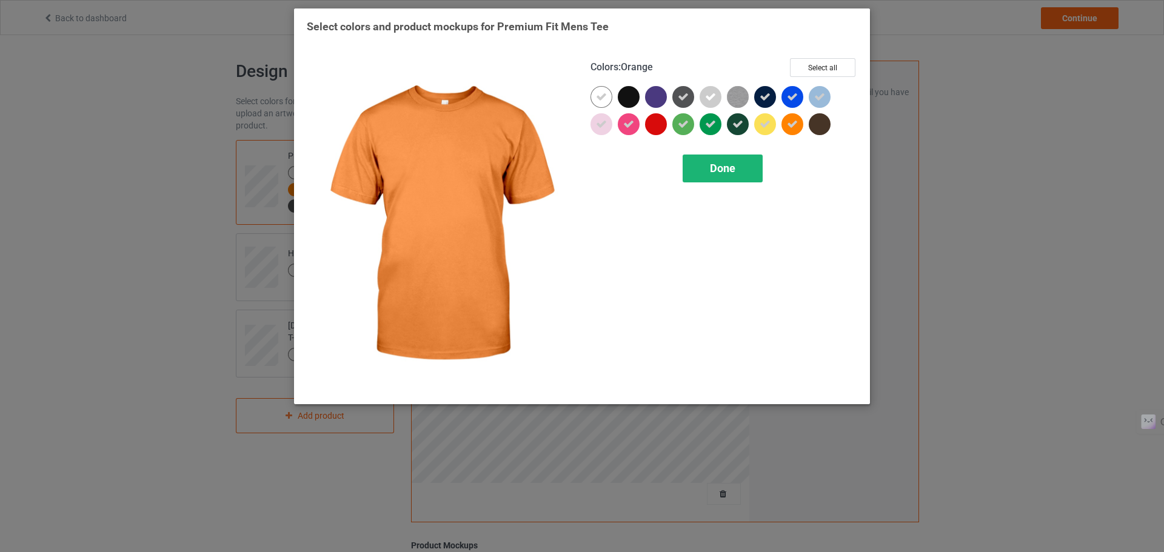
click at [735, 170] on span "Done" at bounding box center [722, 168] width 25 height 13
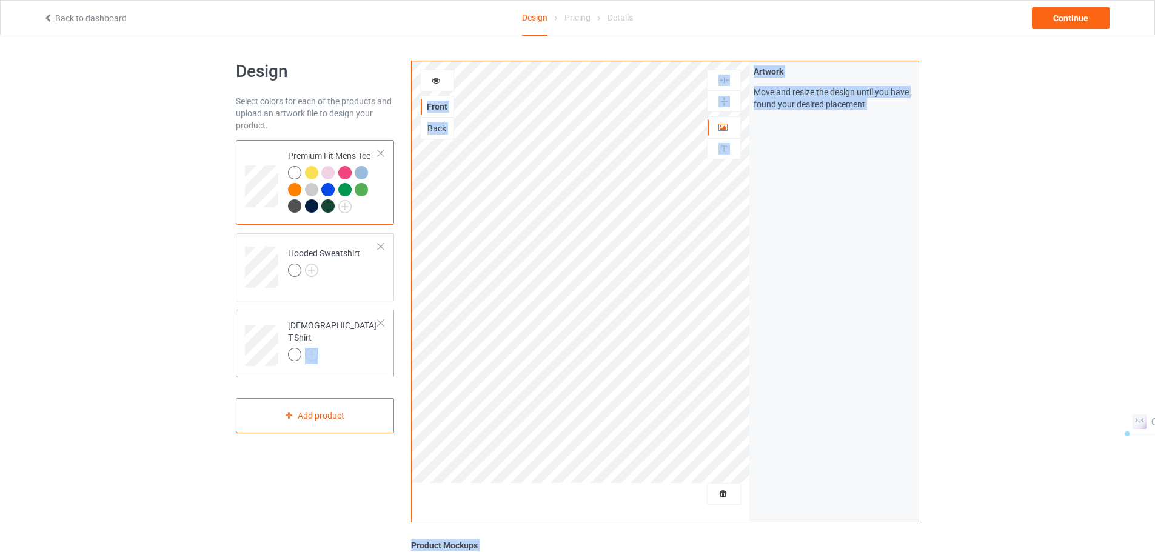
click at [359, 361] on td "[DEMOGRAPHIC_DATA] T-Shirt" at bounding box center [333, 342] width 104 height 54
click at [319, 255] on div "Hooded Sweatshirt" at bounding box center [324, 261] width 72 height 29
click at [337, 273] on div at bounding box center [324, 272] width 72 height 17
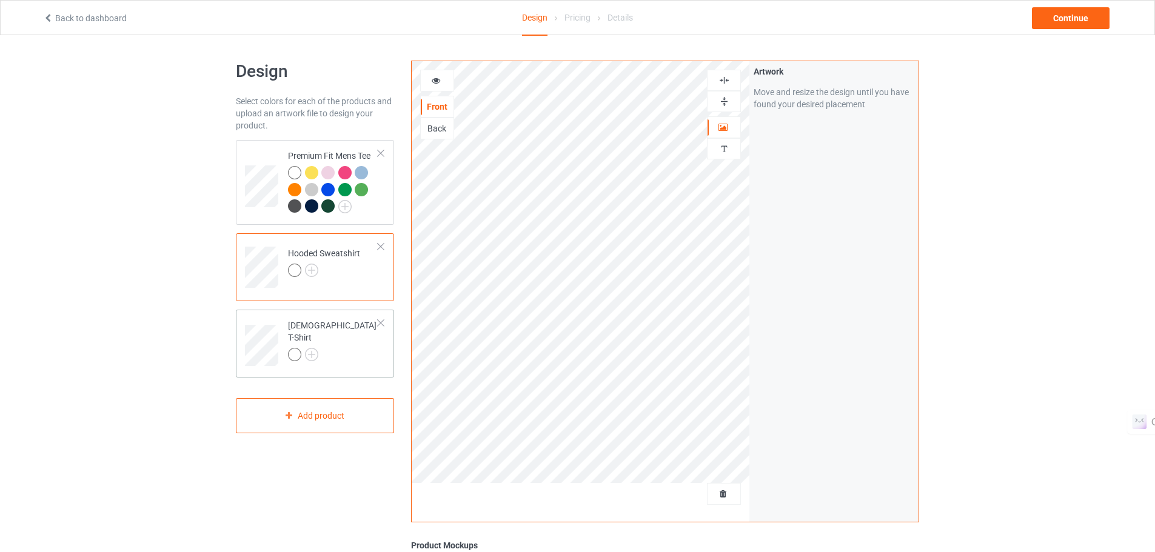
click at [349, 343] on td "[DEMOGRAPHIC_DATA] T-Shirt" at bounding box center [333, 342] width 104 height 54
click at [312, 348] on img at bounding box center [311, 354] width 13 height 13
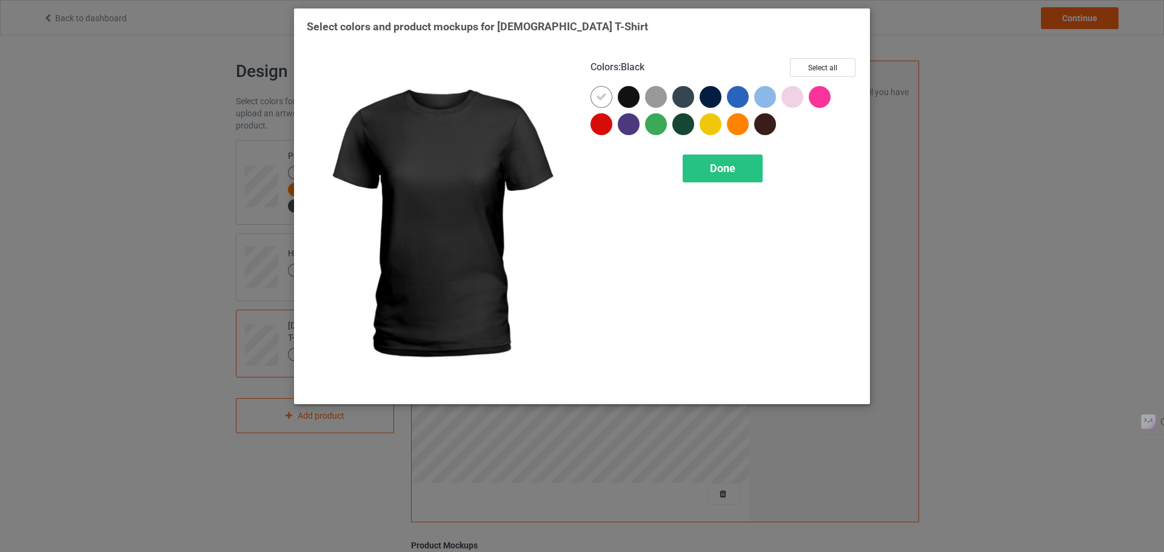
click at [628, 96] on div at bounding box center [629, 97] width 22 height 22
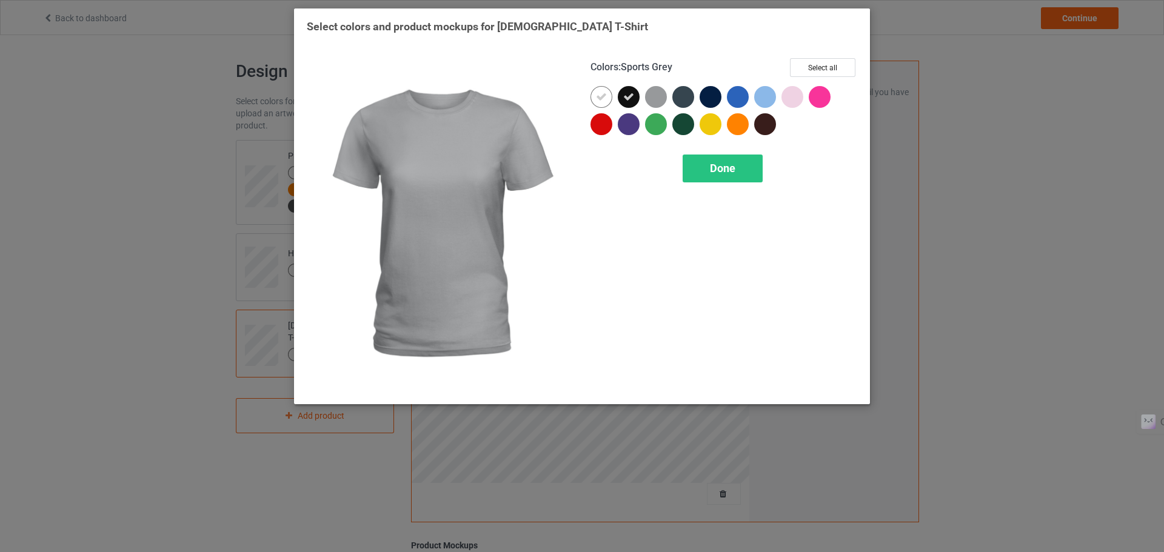
click at [664, 98] on div at bounding box center [656, 97] width 22 height 22
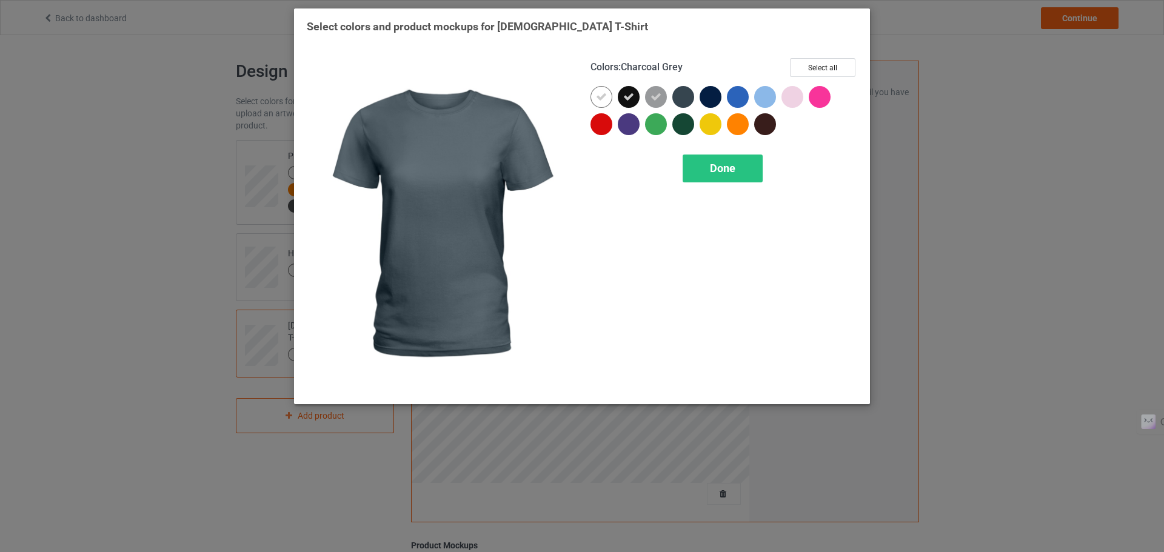
click at [684, 97] on div at bounding box center [683, 97] width 22 height 22
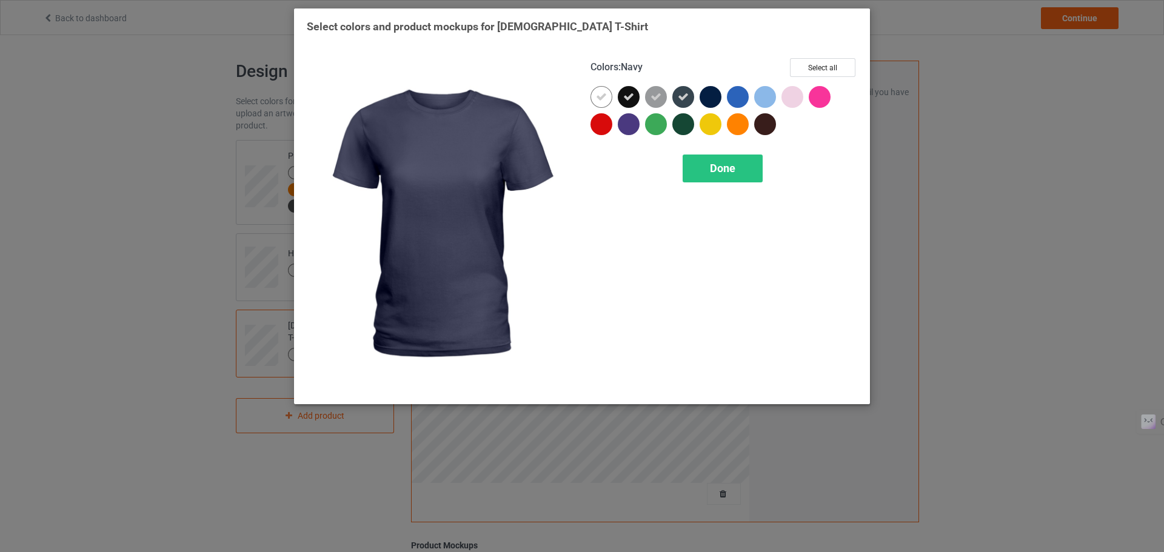
click at [707, 98] on div at bounding box center [711, 97] width 22 height 22
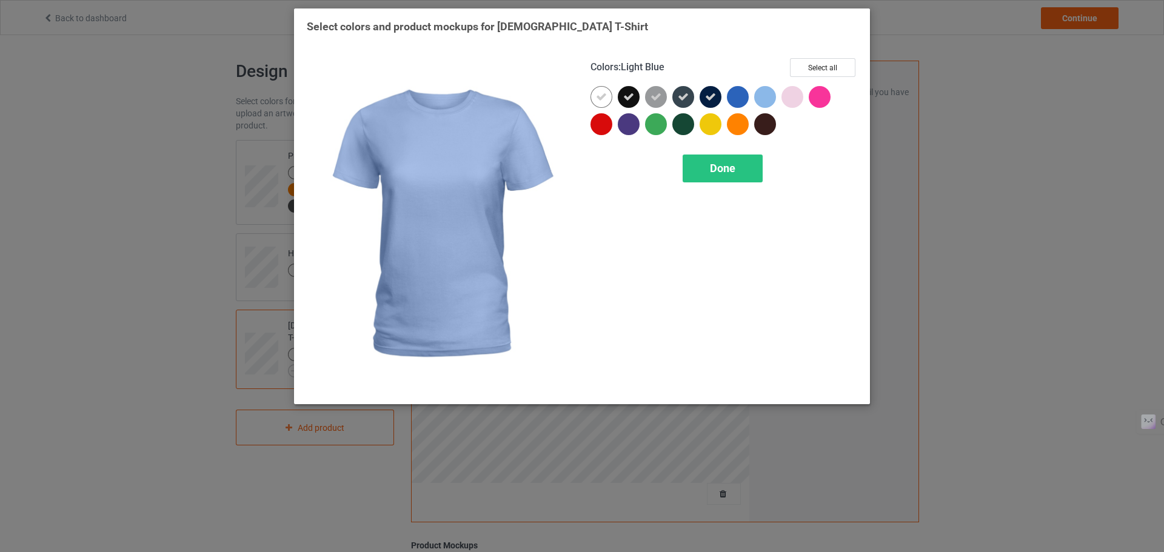
click at [800, 80] on div "Colors : Light Blue Select all" at bounding box center [724, 72] width 267 height 28
click at [812, 71] on button "Select all" at bounding box center [822, 67] width 65 height 19
click at [729, 170] on span "Done" at bounding box center [722, 168] width 25 height 13
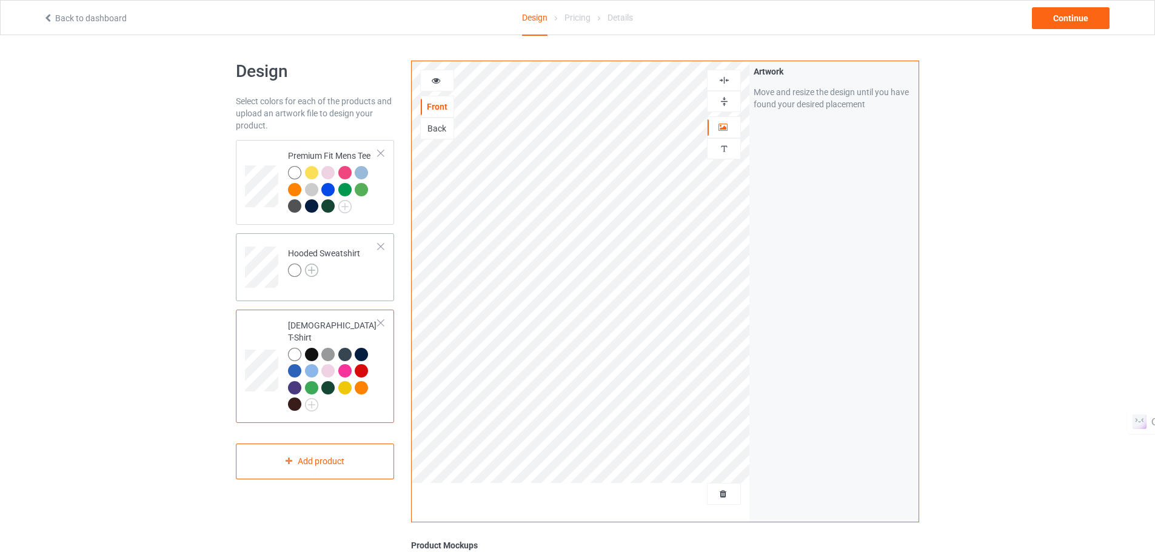
click at [316, 265] on img at bounding box center [311, 270] width 13 height 13
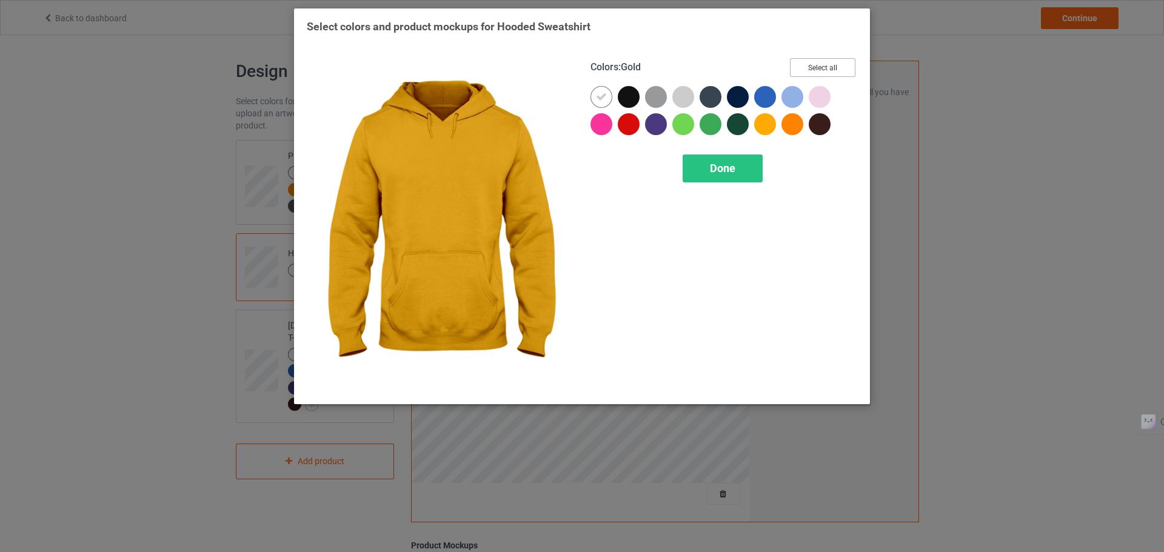
click at [832, 72] on button "Select all" at bounding box center [822, 67] width 65 height 19
click at [726, 162] on span "Done" at bounding box center [722, 168] width 25 height 13
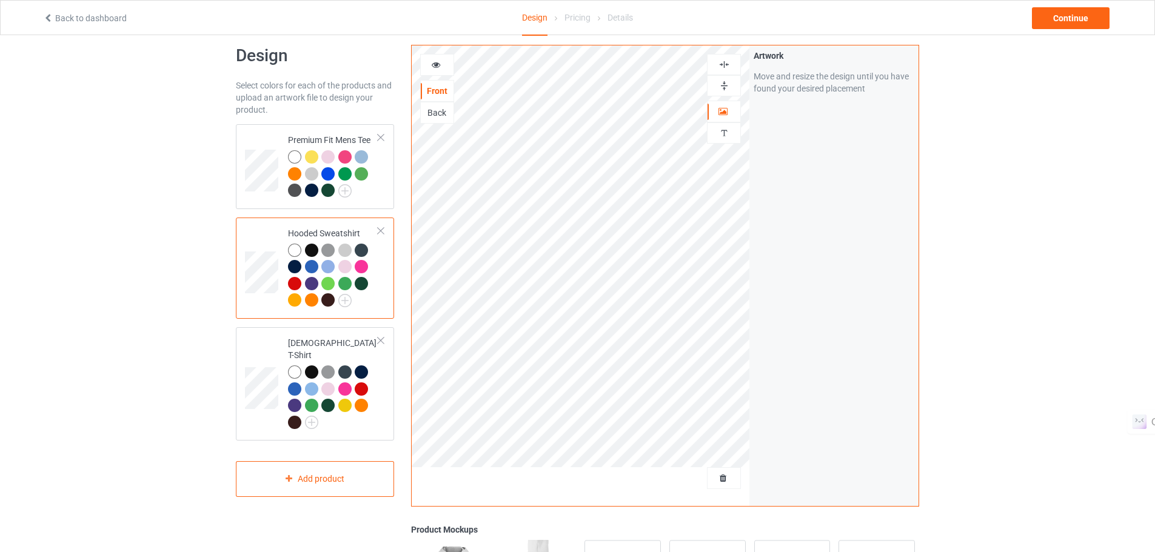
scroll to position [13, 0]
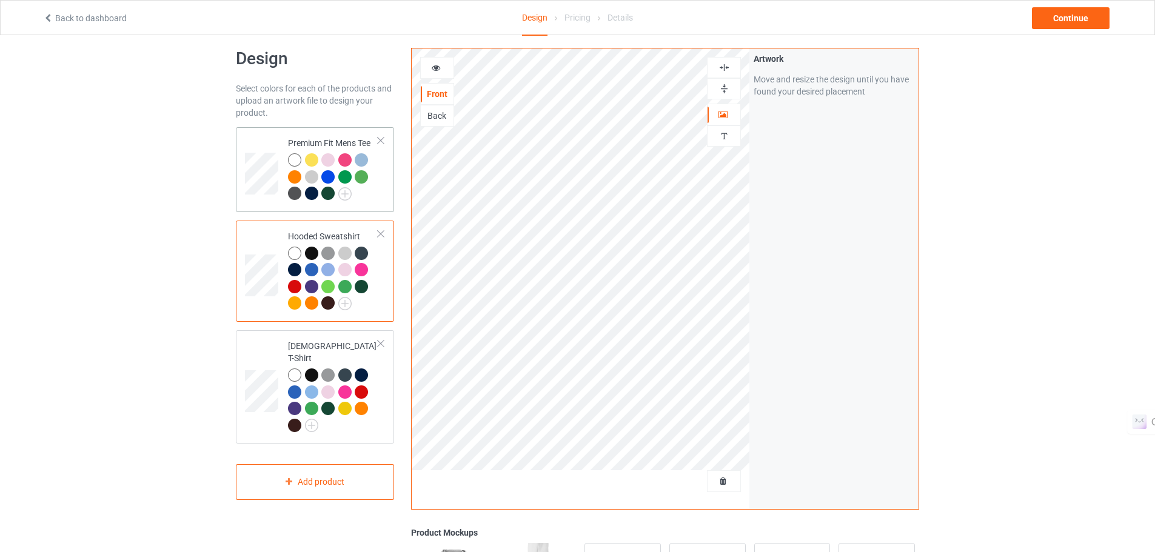
click at [384, 191] on td "Premium Fit Mens Tee" at bounding box center [333, 169] width 104 height 75
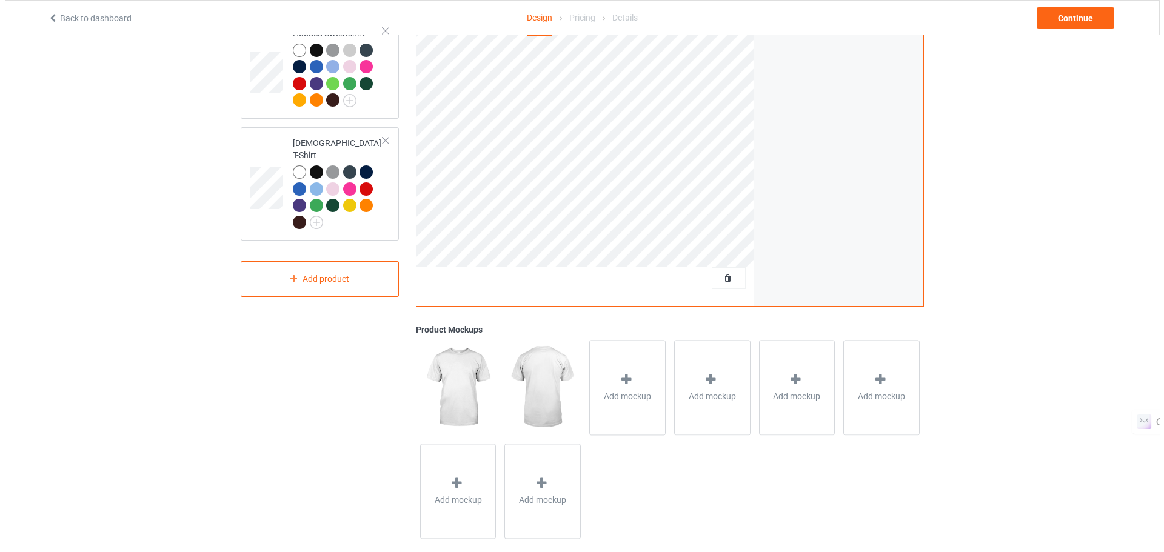
scroll to position [221, 0]
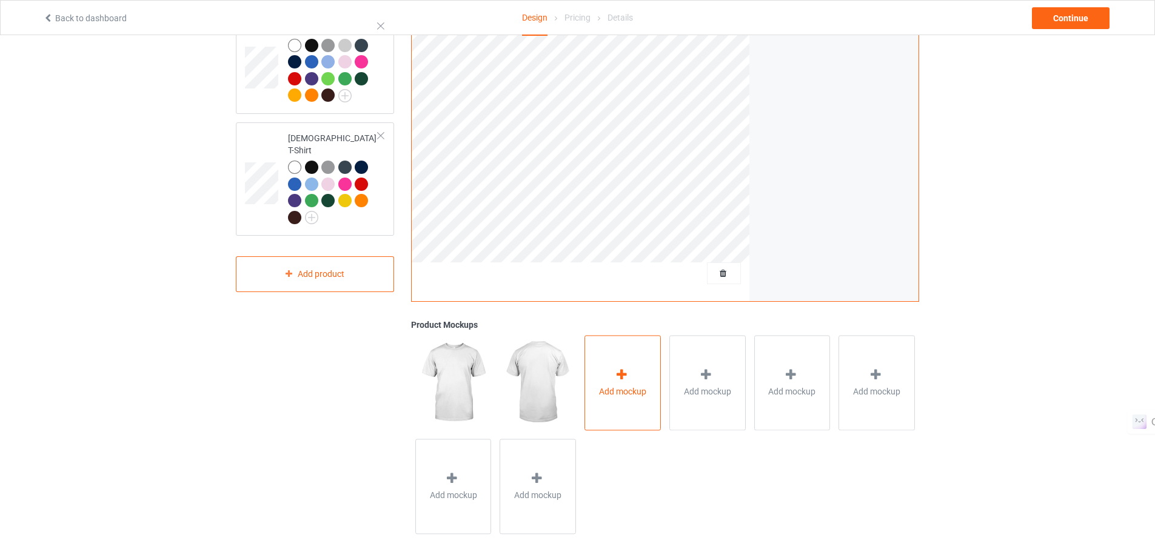
click at [618, 380] on icon at bounding box center [621, 375] width 15 height 13
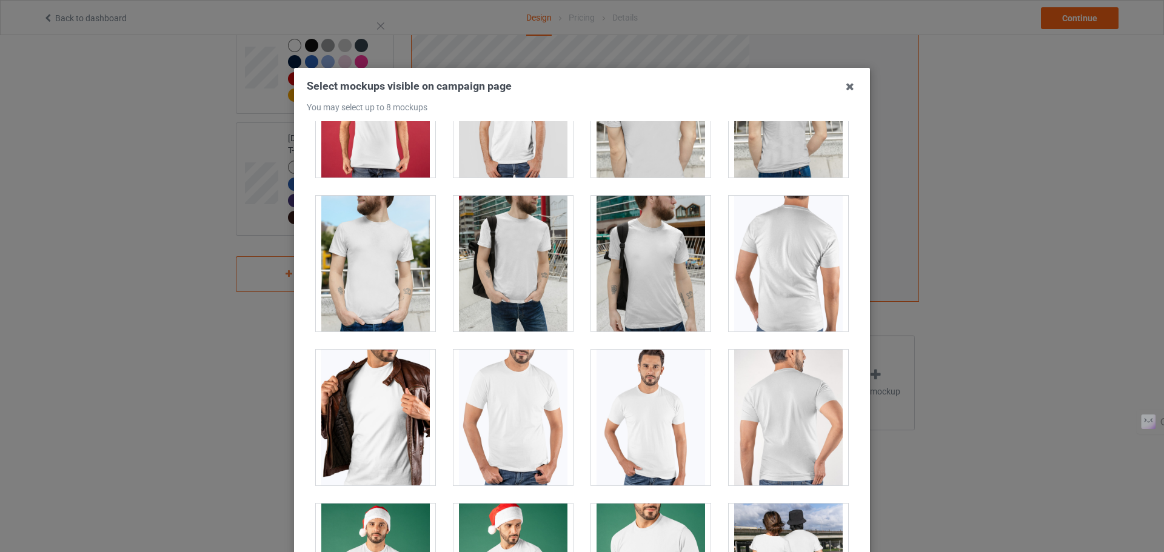
scroll to position [553, 0]
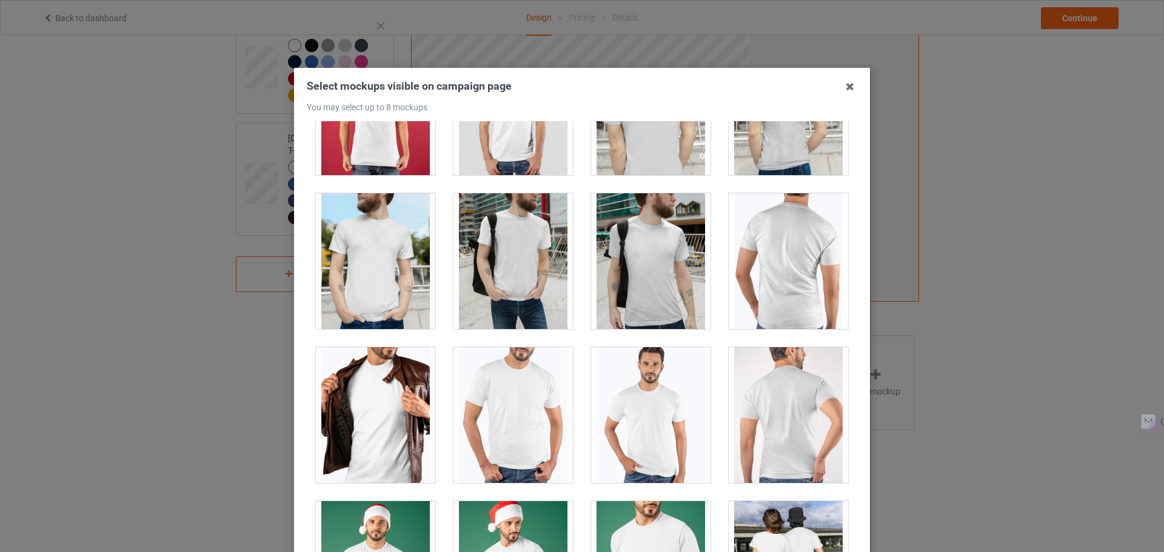
click at [376, 242] on div at bounding box center [375, 261] width 119 height 136
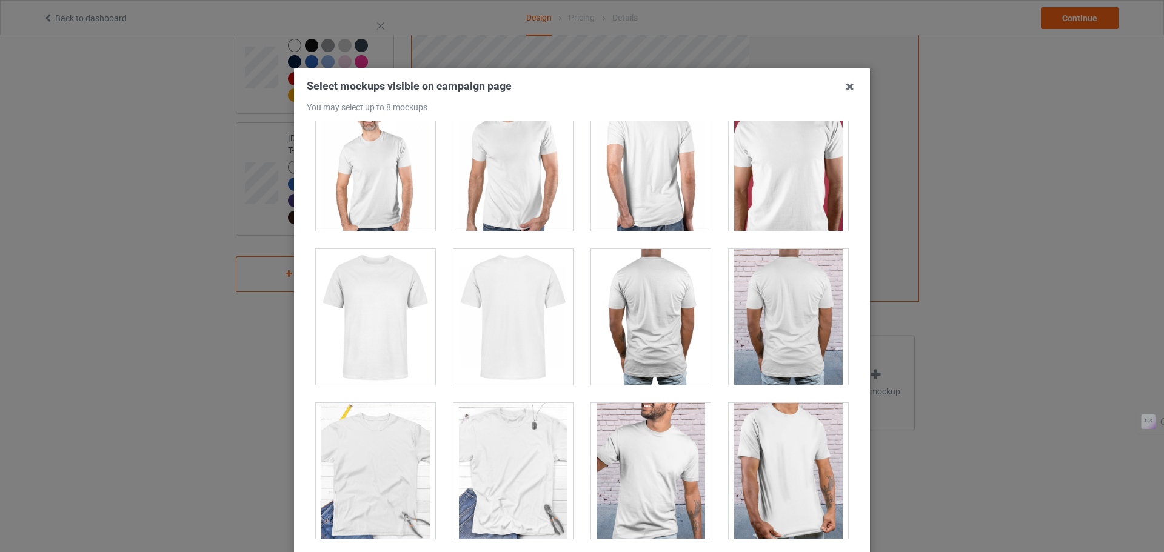
scroll to position [1578, 0]
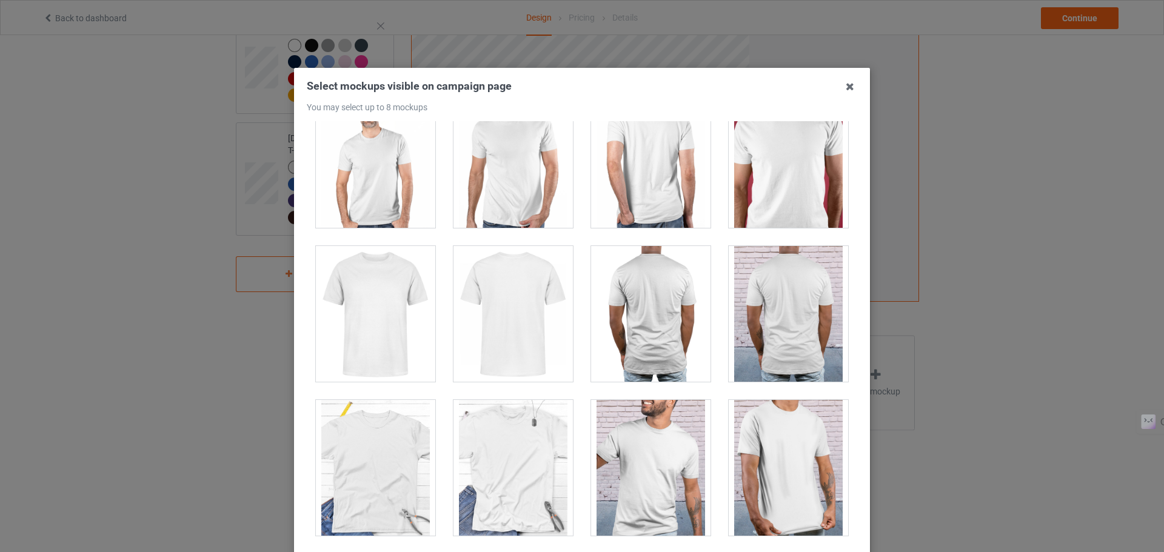
click at [774, 307] on div at bounding box center [788, 314] width 119 height 136
click at [774, 308] on div at bounding box center [788, 314] width 119 height 136
click at [644, 444] on div at bounding box center [650, 468] width 119 height 136
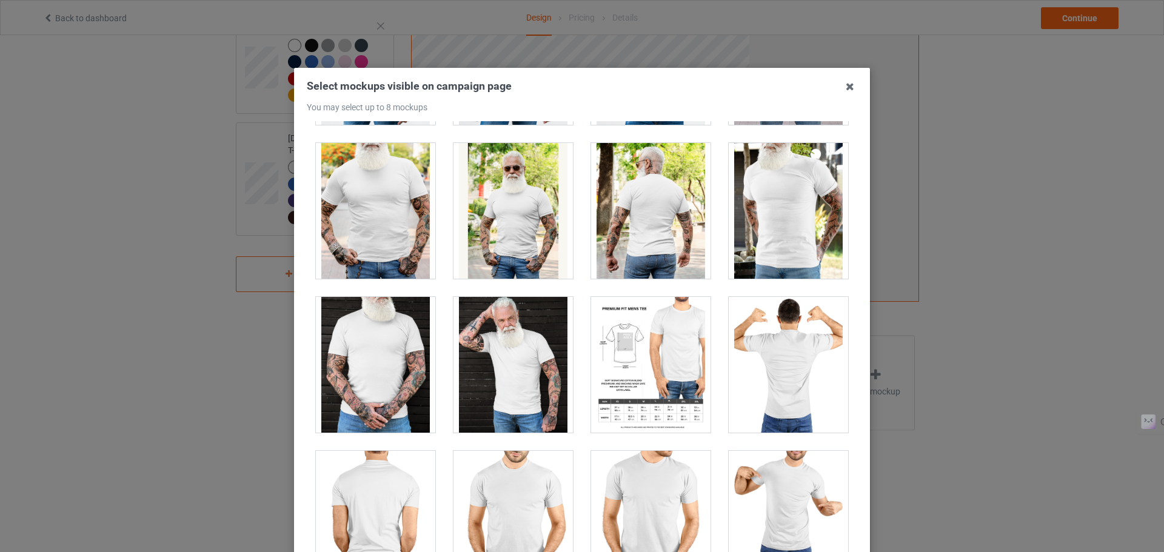
scroll to position [2304, 0]
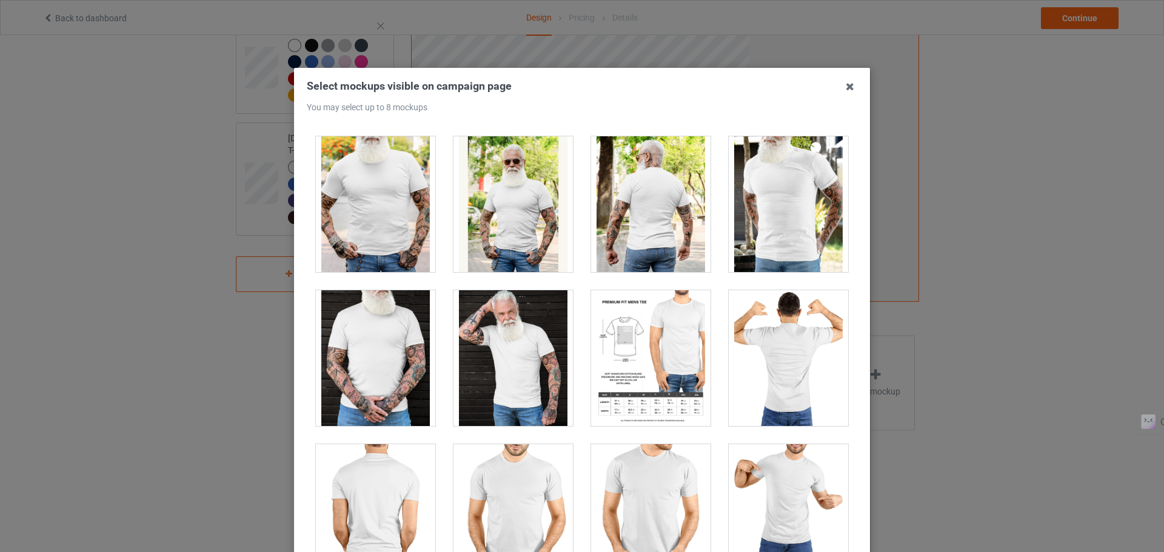
click at [523, 186] on div at bounding box center [513, 204] width 119 height 136
click at [515, 189] on div at bounding box center [513, 204] width 119 height 136
click at [507, 353] on div at bounding box center [513, 358] width 119 height 136
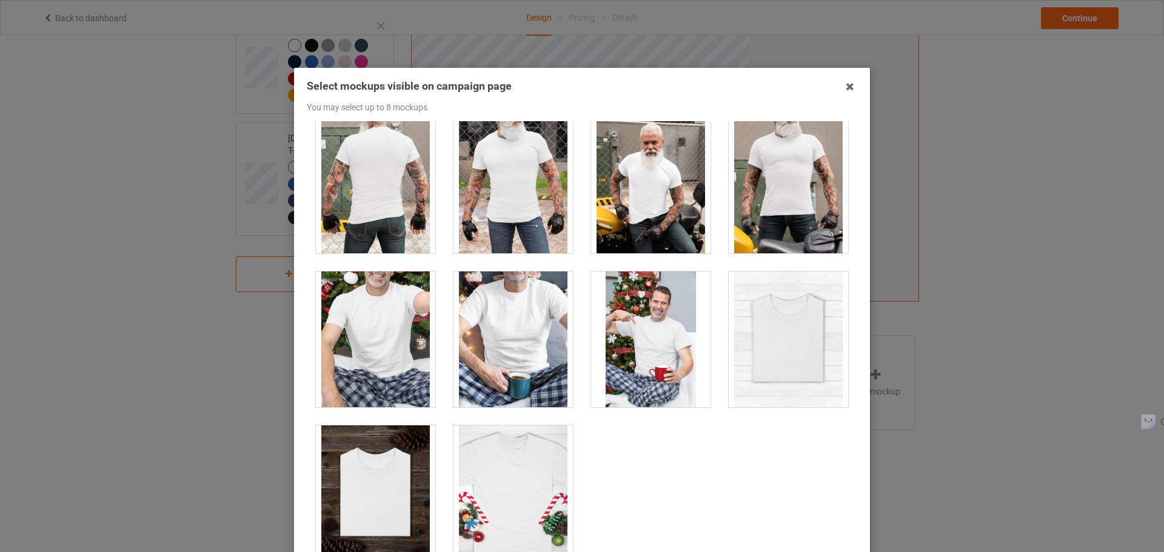
scroll to position [3716, 0]
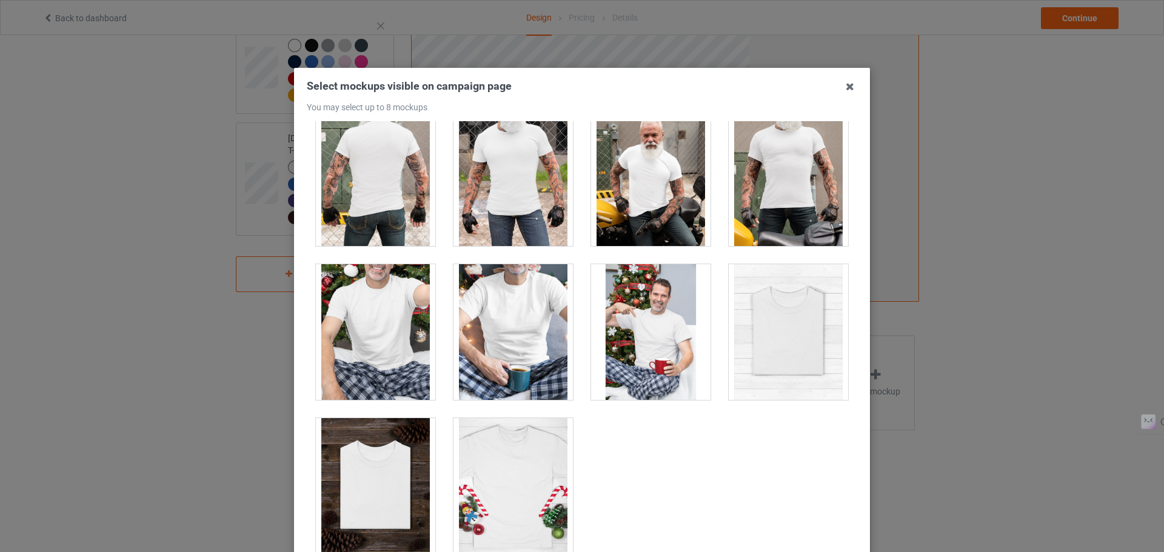
click at [648, 291] on div at bounding box center [650, 332] width 119 height 136
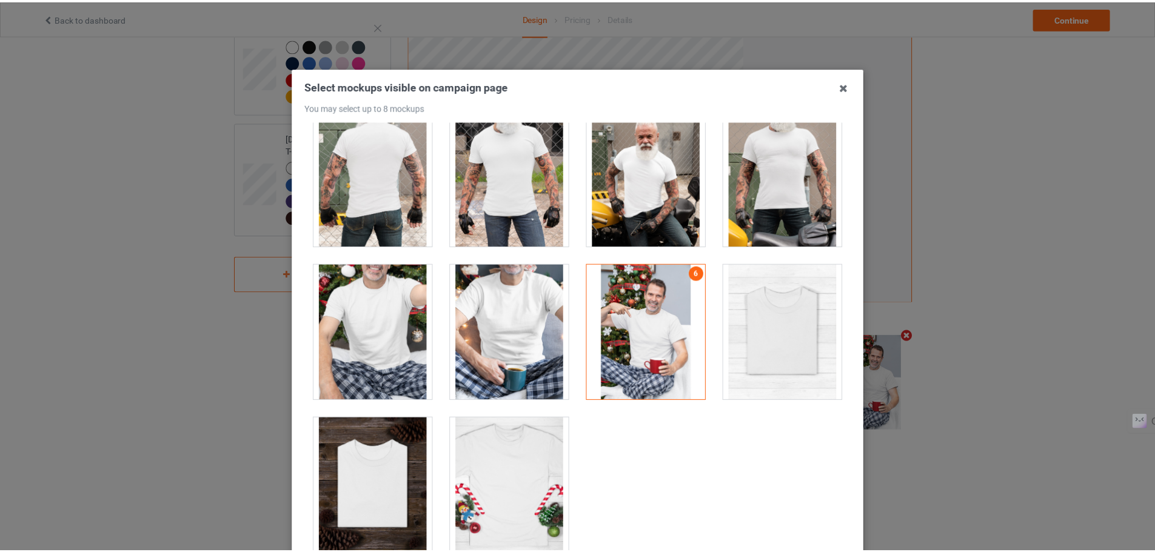
scroll to position [134, 0]
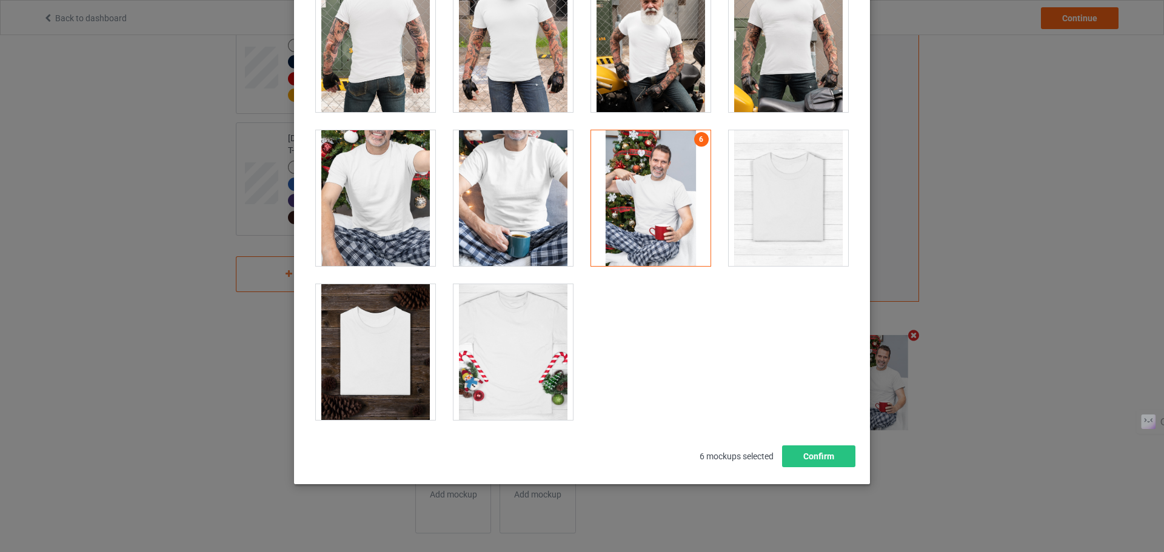
click at [374, 257] on div at bounding box center [375, 198] width 119 height 136
click at [375, 324] on div at bounding box center [375, 352] width 119 height 136
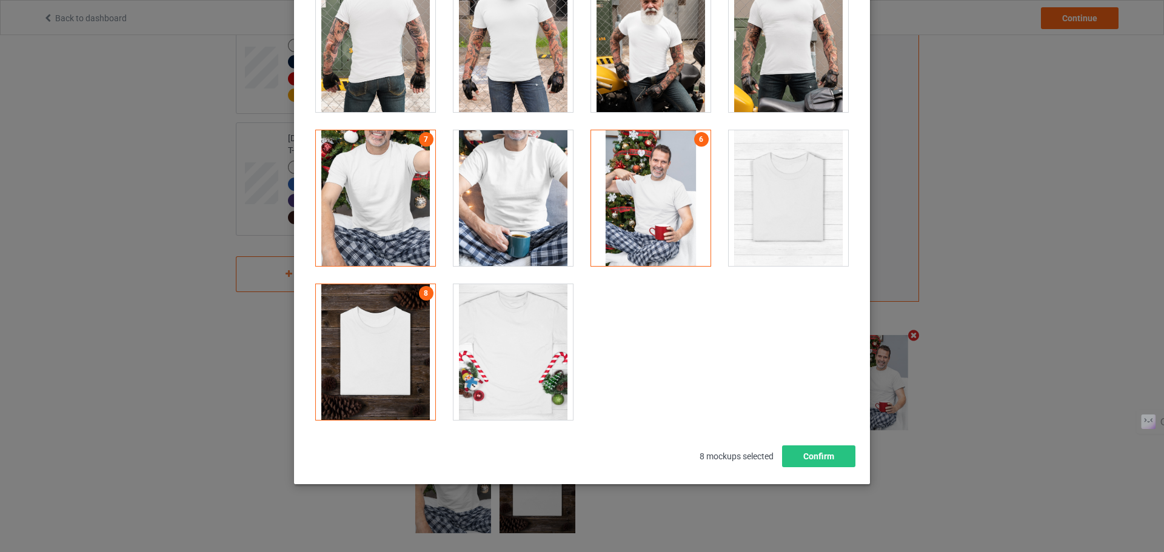
click at [378, 190] on div at bounding box center [375, 198] width 119 height 136
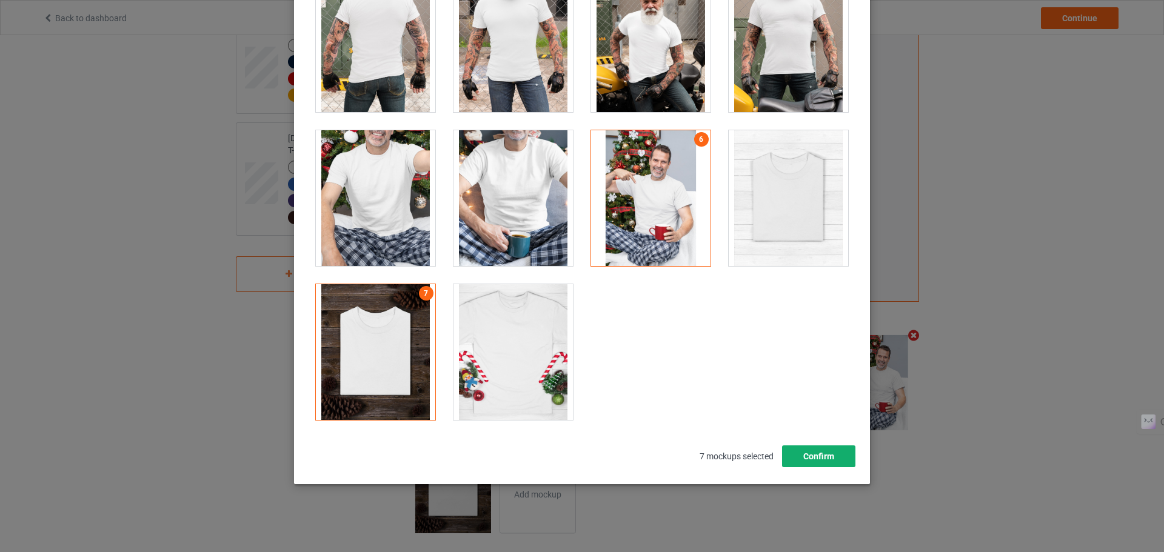
click at [805, 460] on button "Confirm" at bounding box center [818, 457] width 73 height 22
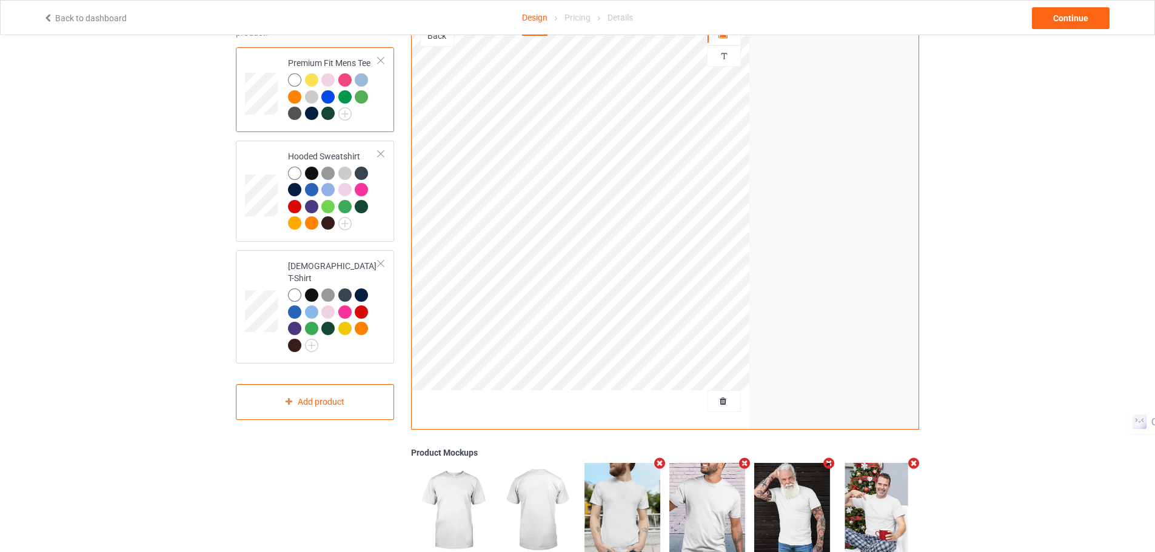
scroll to position [92, 0]
click at [387, 219] on div "Hooded Sweatshirt" at bounding box center [315, 191] width 158 height 101
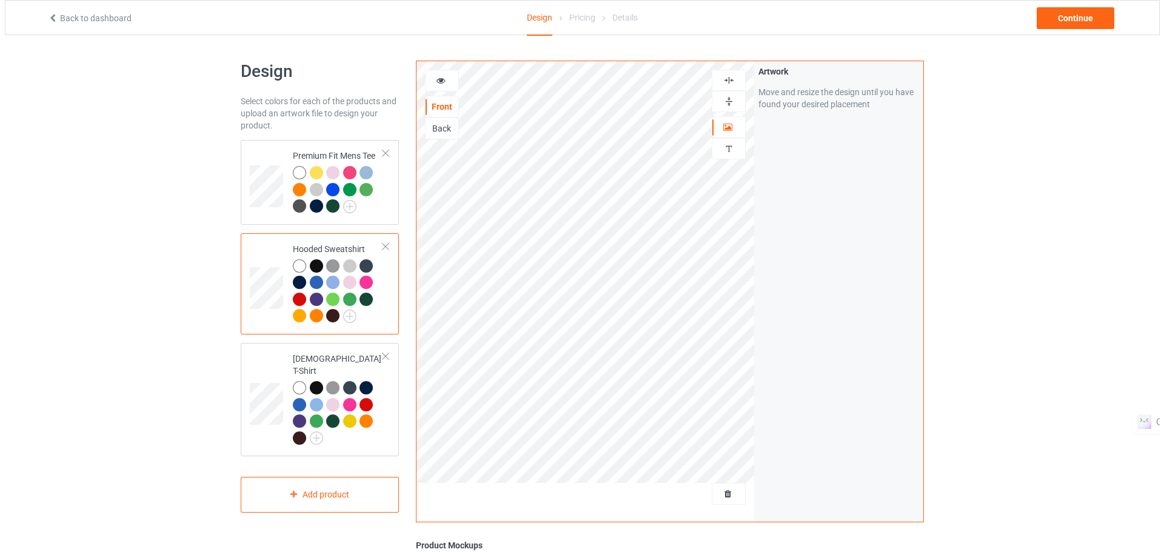
scroll to position [233, 0]
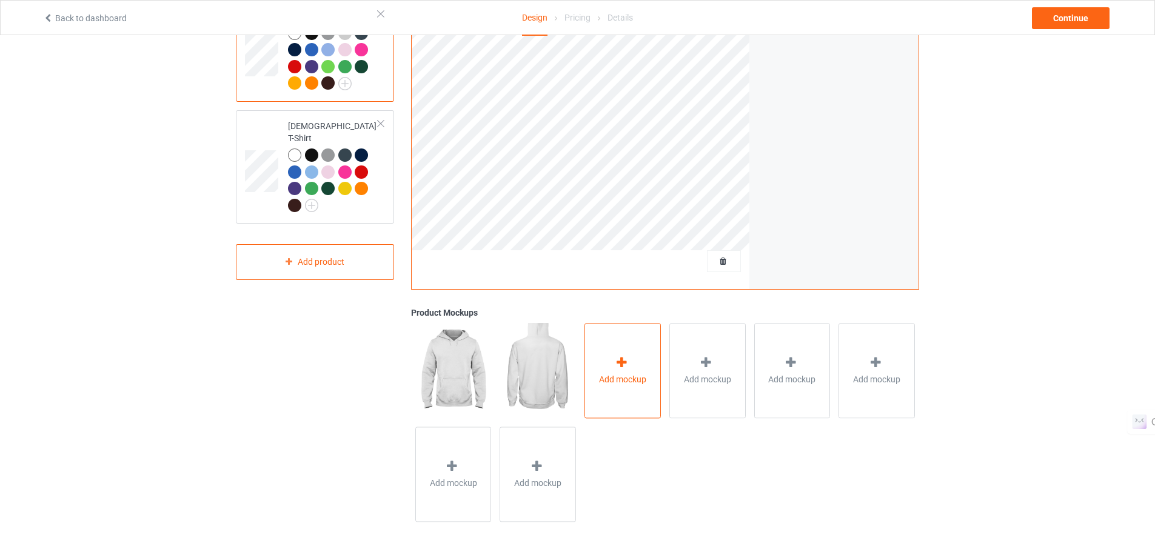
click at [613, 374] on span "Add mockup" at bounding box center [622, 380] width 47 height 12
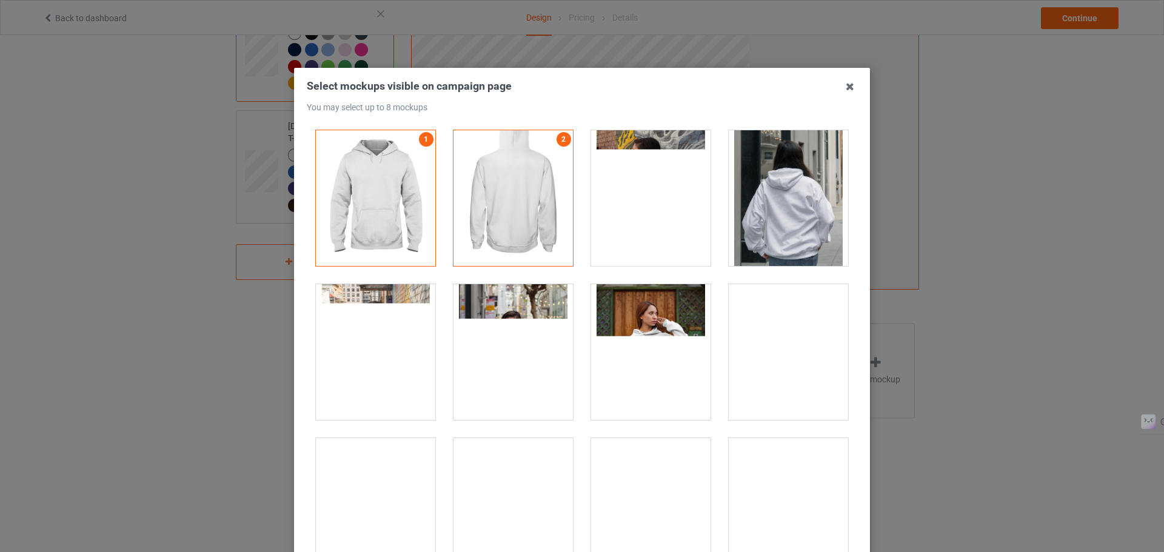
click at [644, 350] on div at bounding box center [650, 352] width 119 height 136
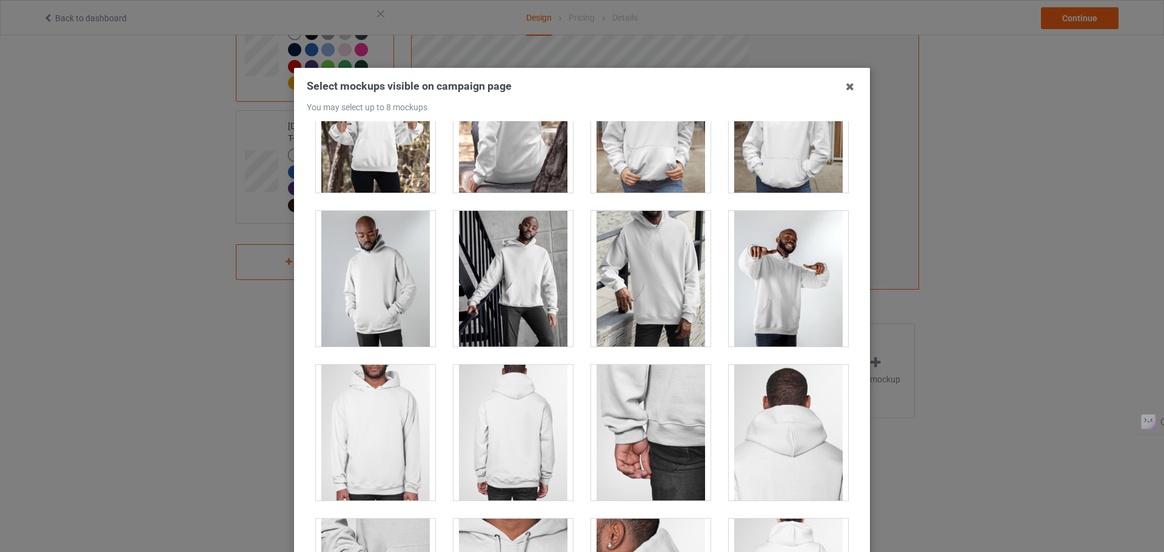
scroll to position [382, 0]
click at [503, 269] on div at bounding box center [513, 278] width 119 height 136
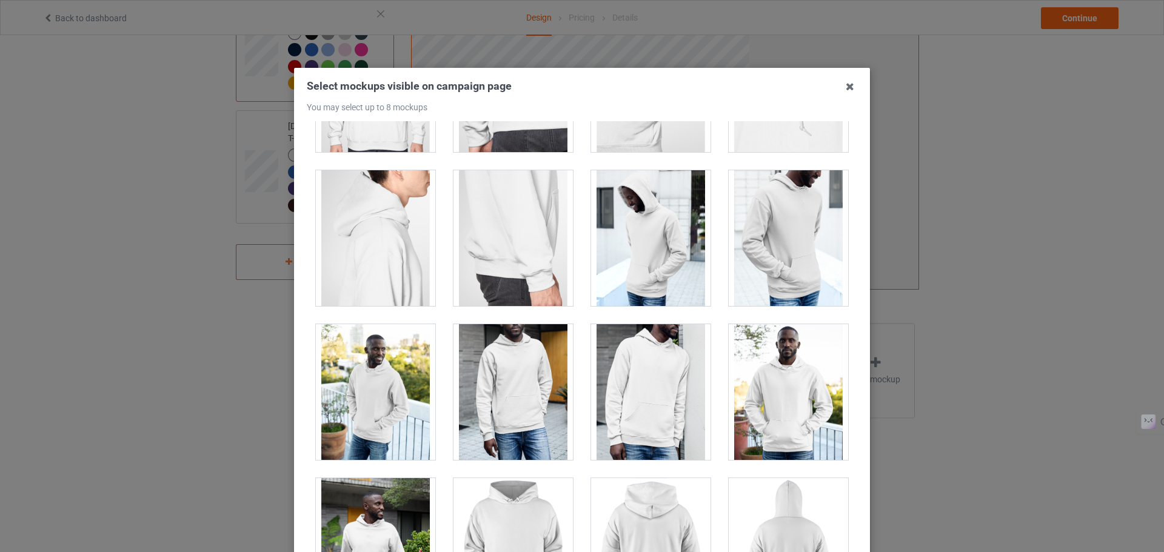
scroll to position [1039, 0]
click at [398, 377] on div at bounding box center [375, 392] width 119 height 136
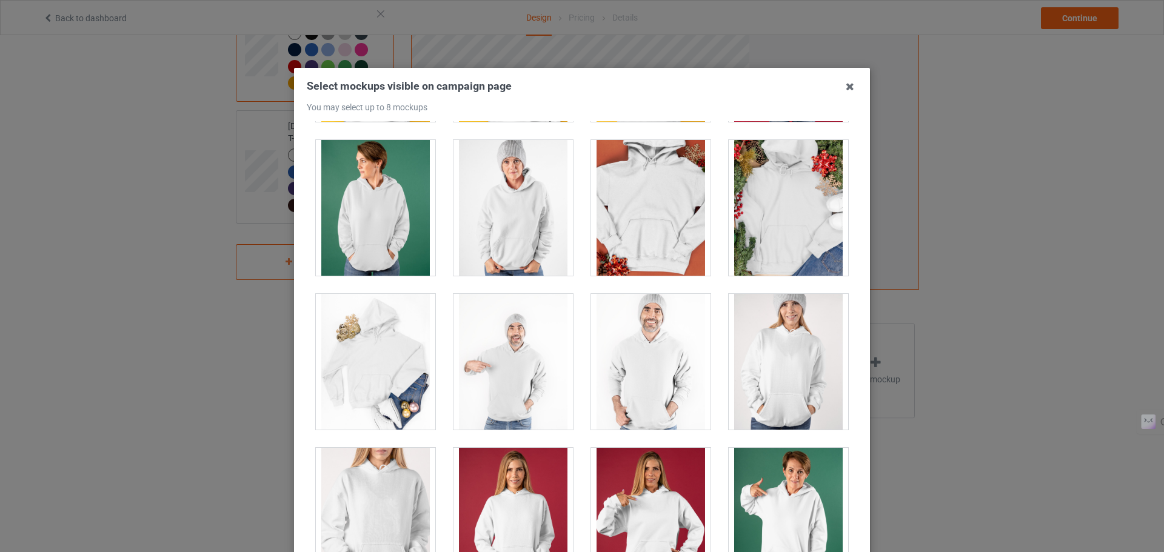
scroll to position [2457, 0]
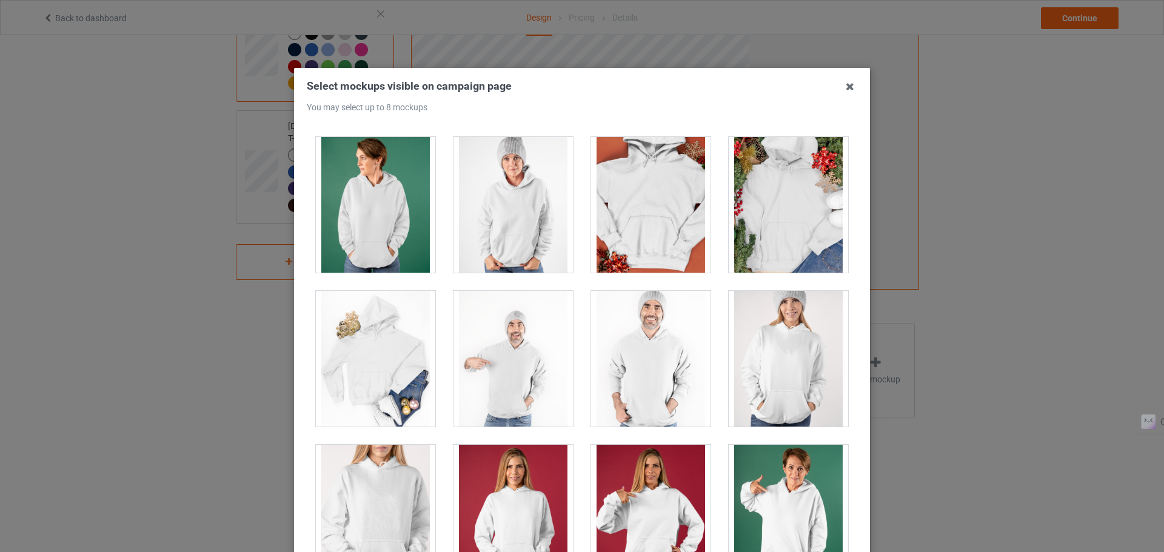
click at [391, 265] on div at bounding box center [375, 205] width 119 height 136
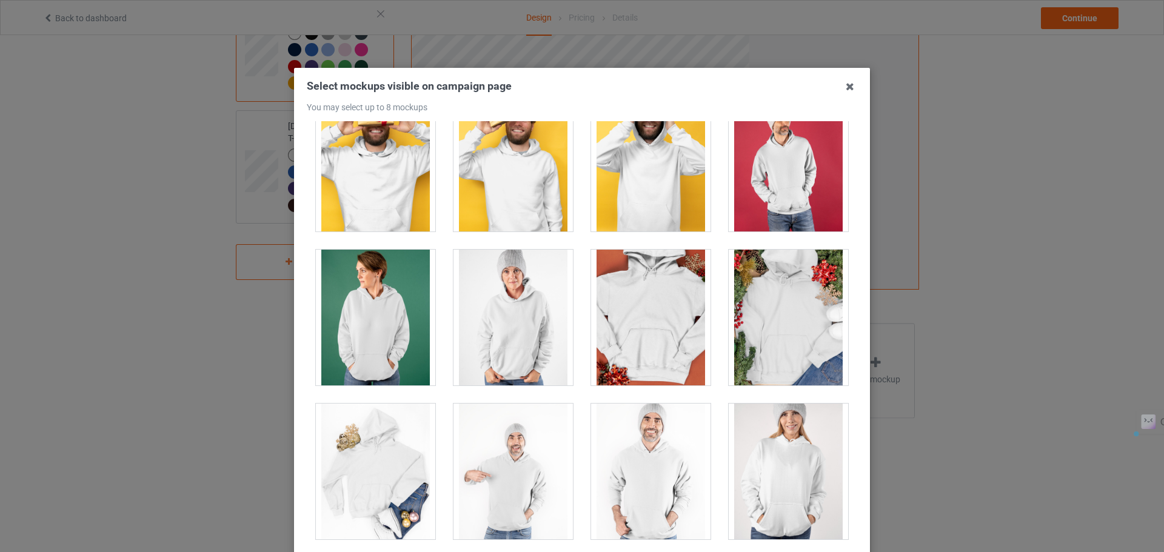
scroll to position [2343, 0]
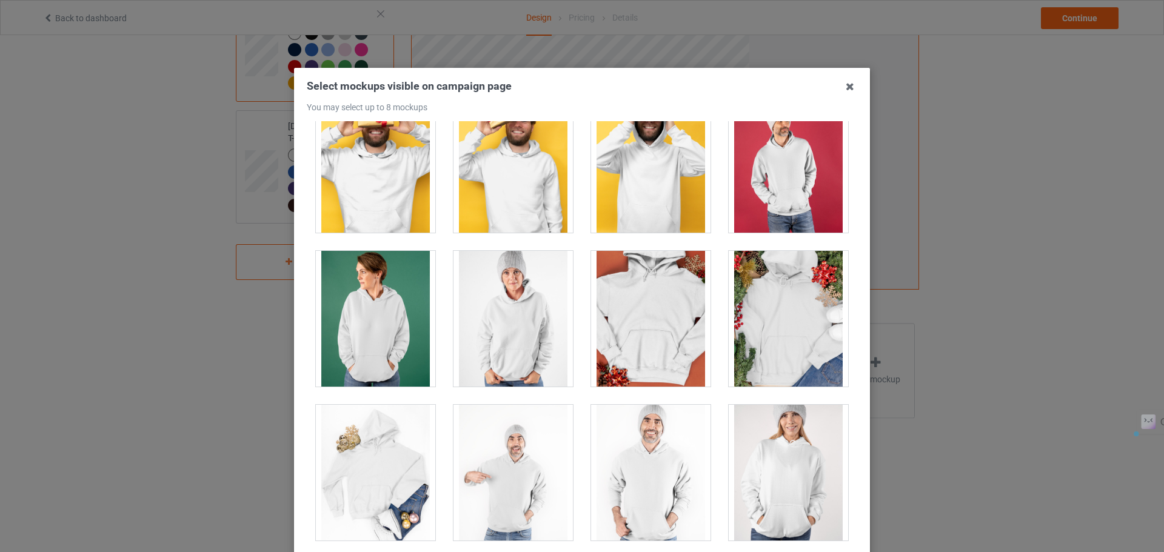
click at [416, 296] on div at bounding box center [375, 319] width 119 height 136
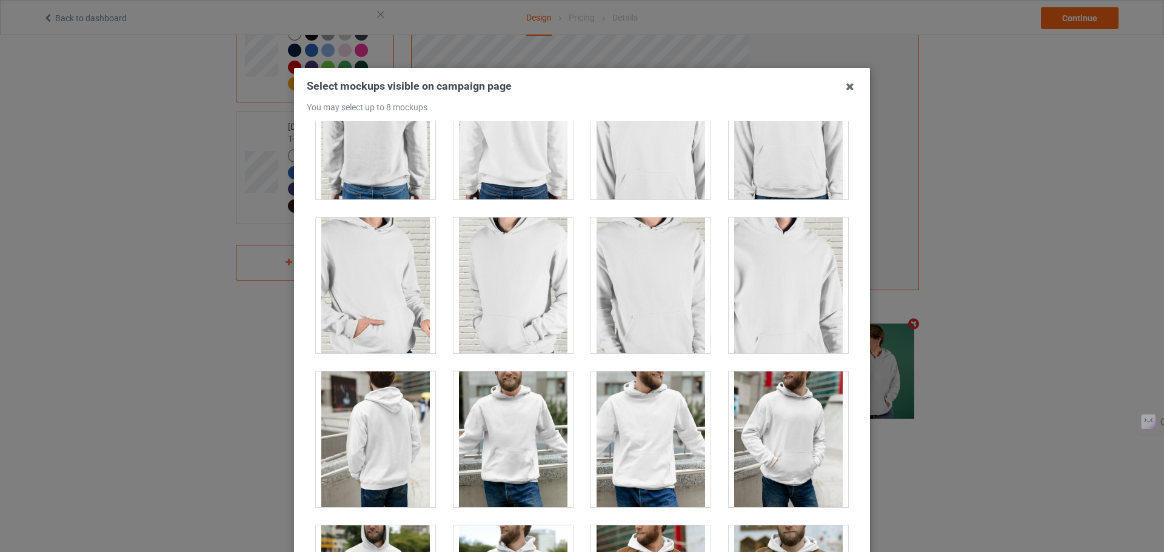
scroll to position [2993, 0]
click at [500, 441] on div at bounding box center [513, 439] width 119 height 136
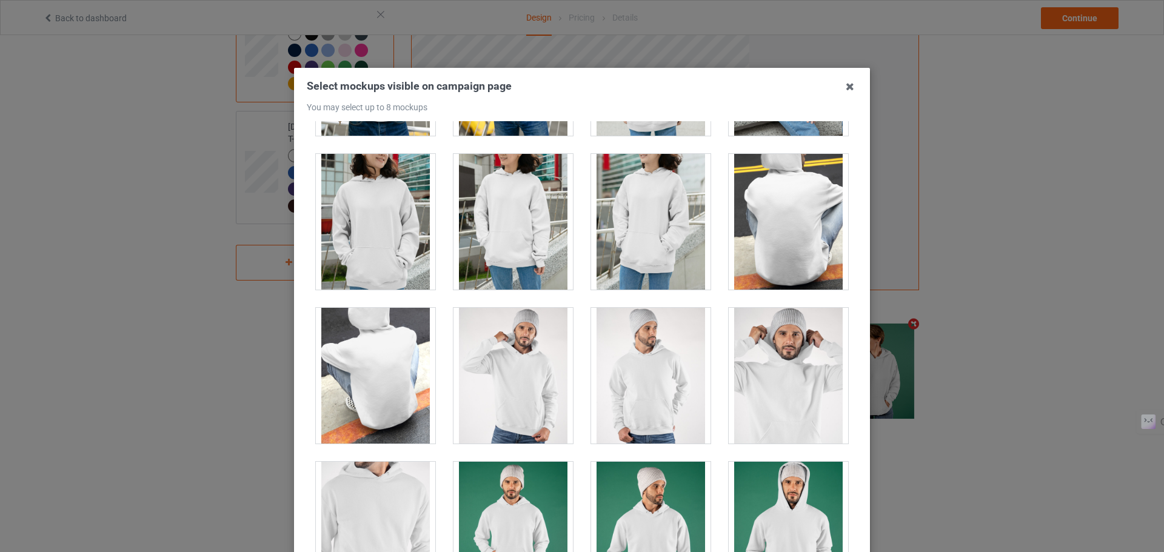
scroll to position [3480, 0]
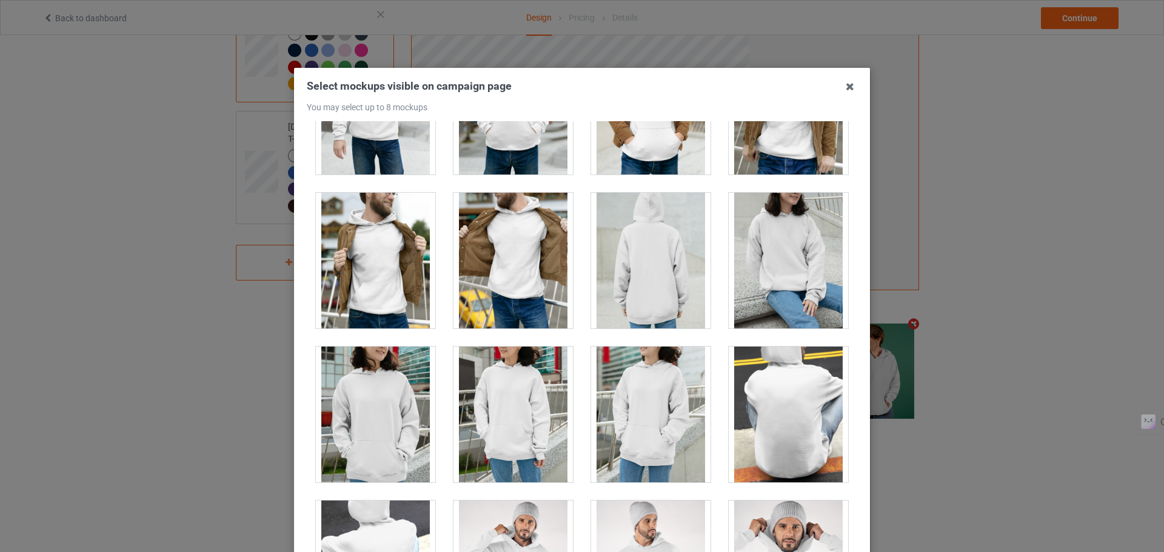
click at [392, 249] on div at bounding box center [375, 261] width 119 height 136
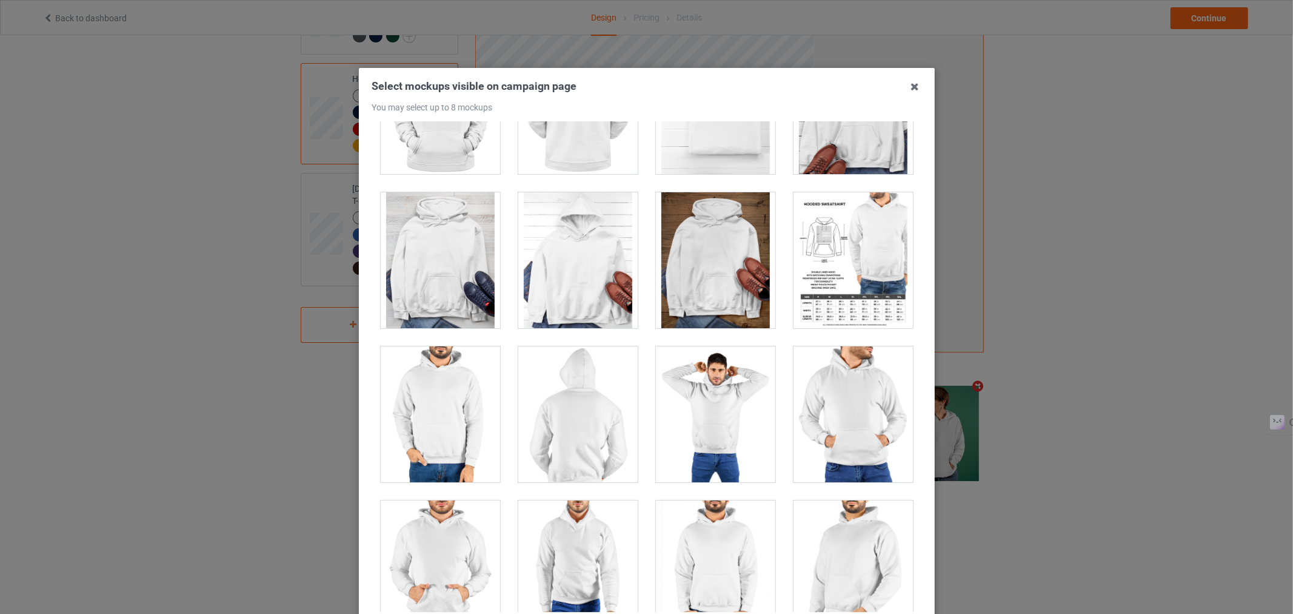
scroll to position [5738, 0]
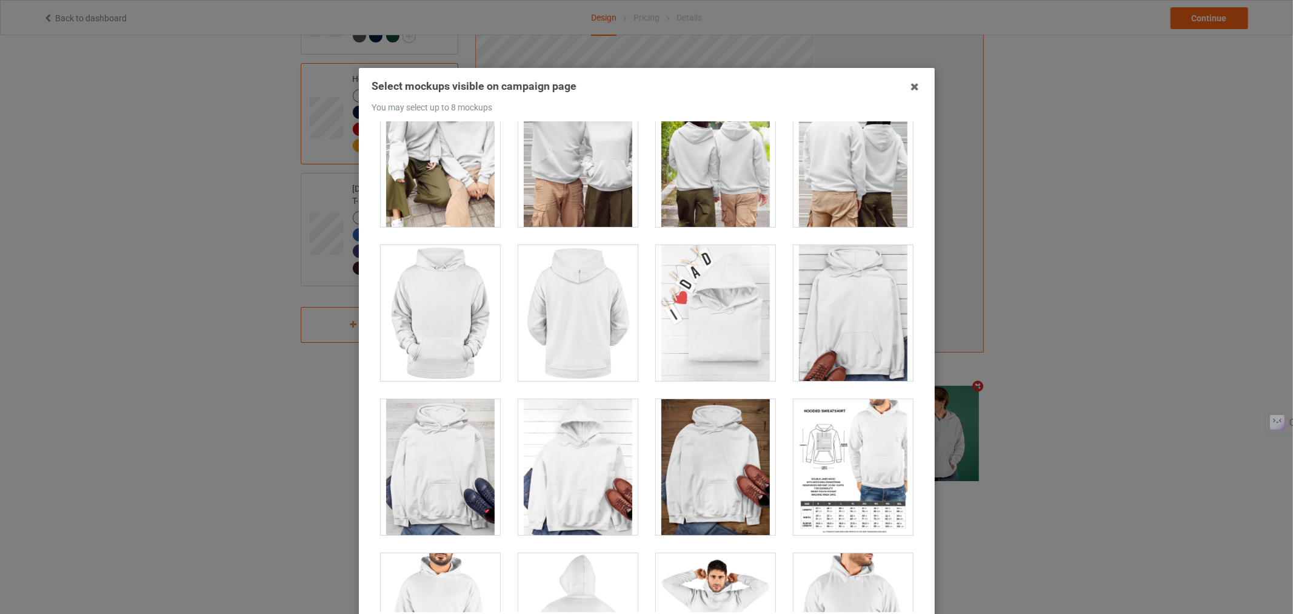
click at [718, 355] on div at bounding box center [715, 313] width 119 height 136
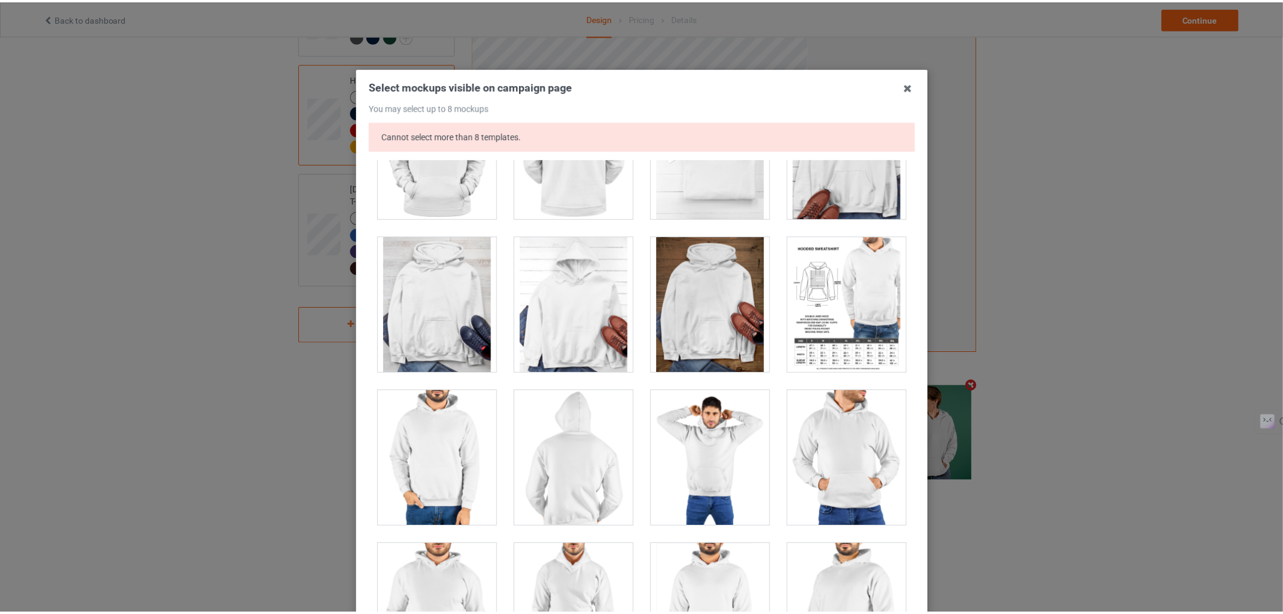
scroll to position [5937, 0]
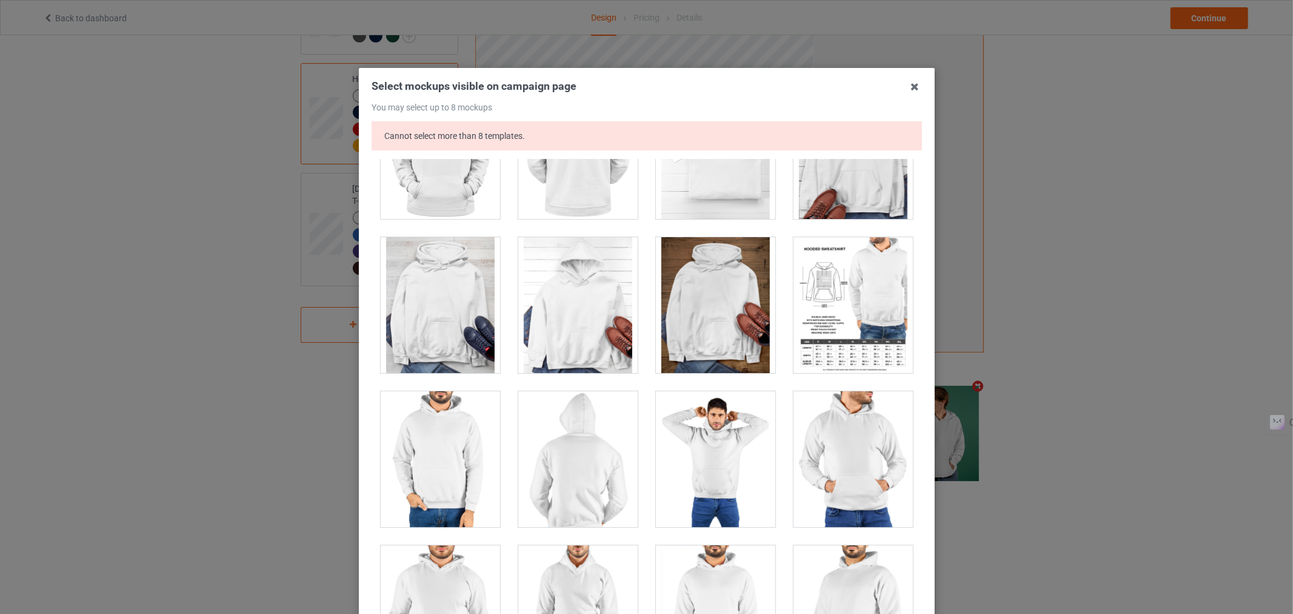
click at [983, 252] on div "Select mockups visible on campaign page You may select up to 8 mockups Cannot s…" at bounding box center [646, 307] width 1293 height 614
click at [908, 89] on icon at bounding box center [914, 86] width 19 height 19
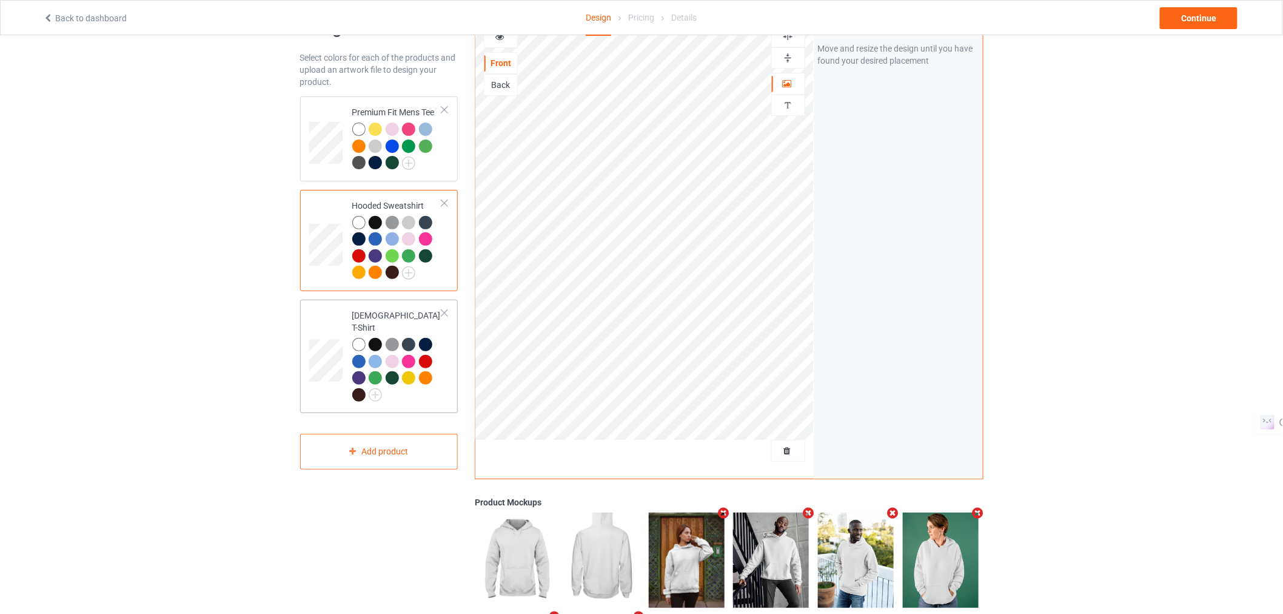
scroll to position [38, 0]
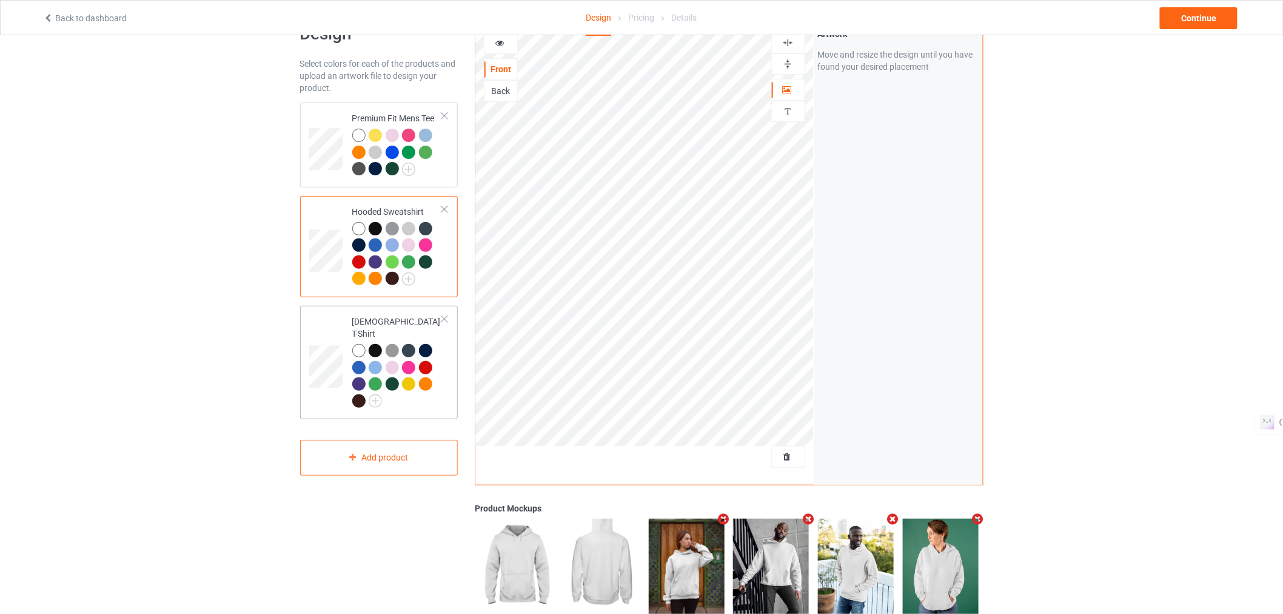
click at [429, 393] on div at bounding box center [397, 377] width 90 height 67
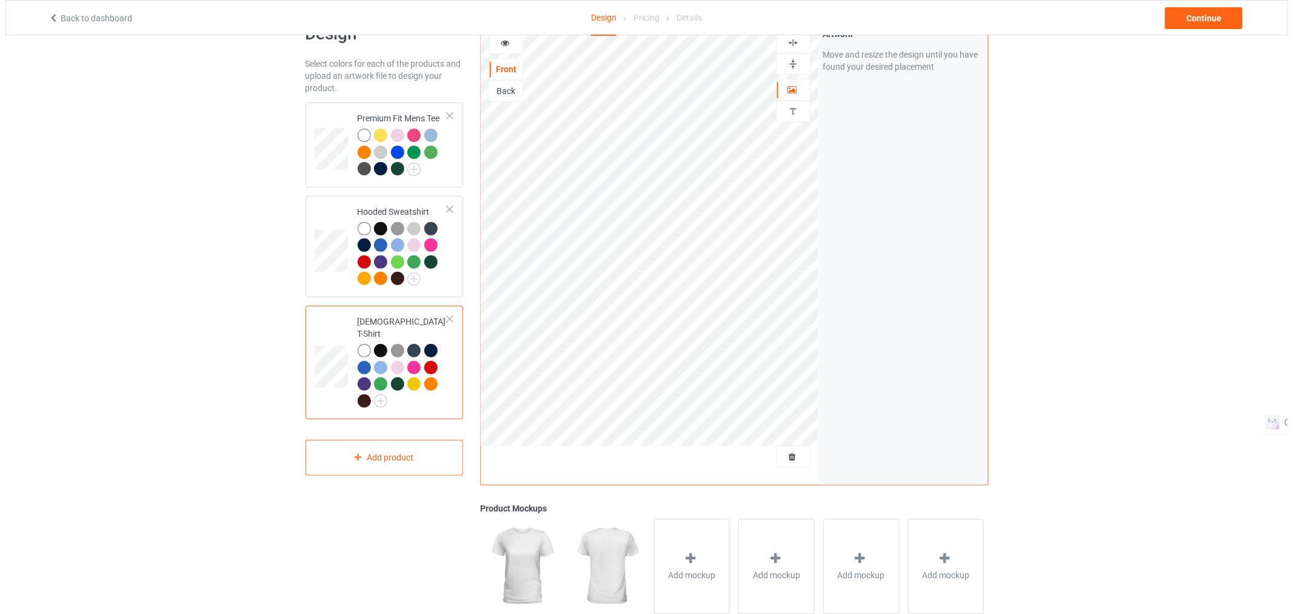
scroll to position [171, 0]
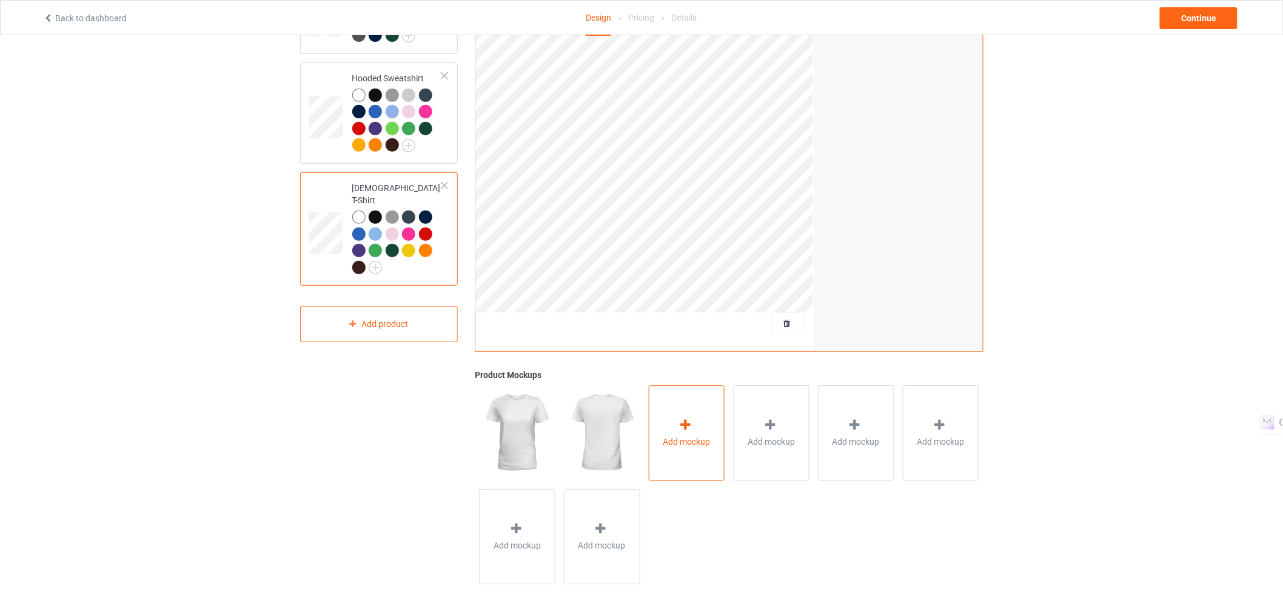
click at [678, 418] on icon at bounding box center [685, 424] width 15 height 13
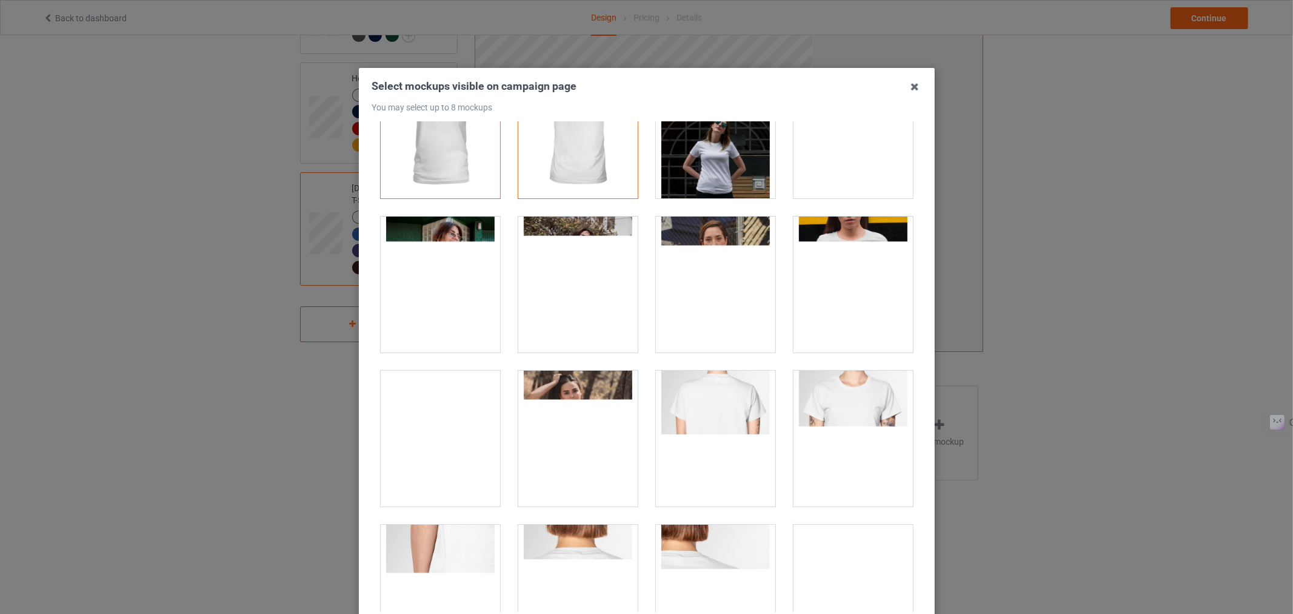
scroll to position [69, 0]
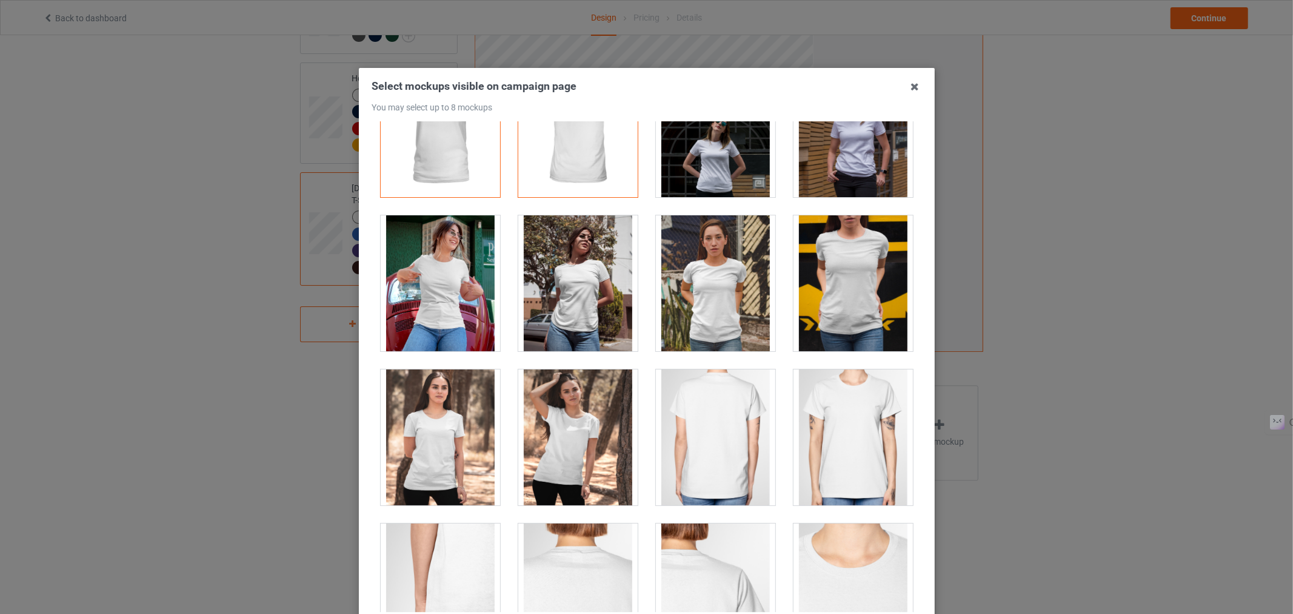
click at [685, 295] on div at bounding box center [715, 283] width 119 height 136
click at [406, 304] on div at bounding box center [440, 283] width 119 height 136
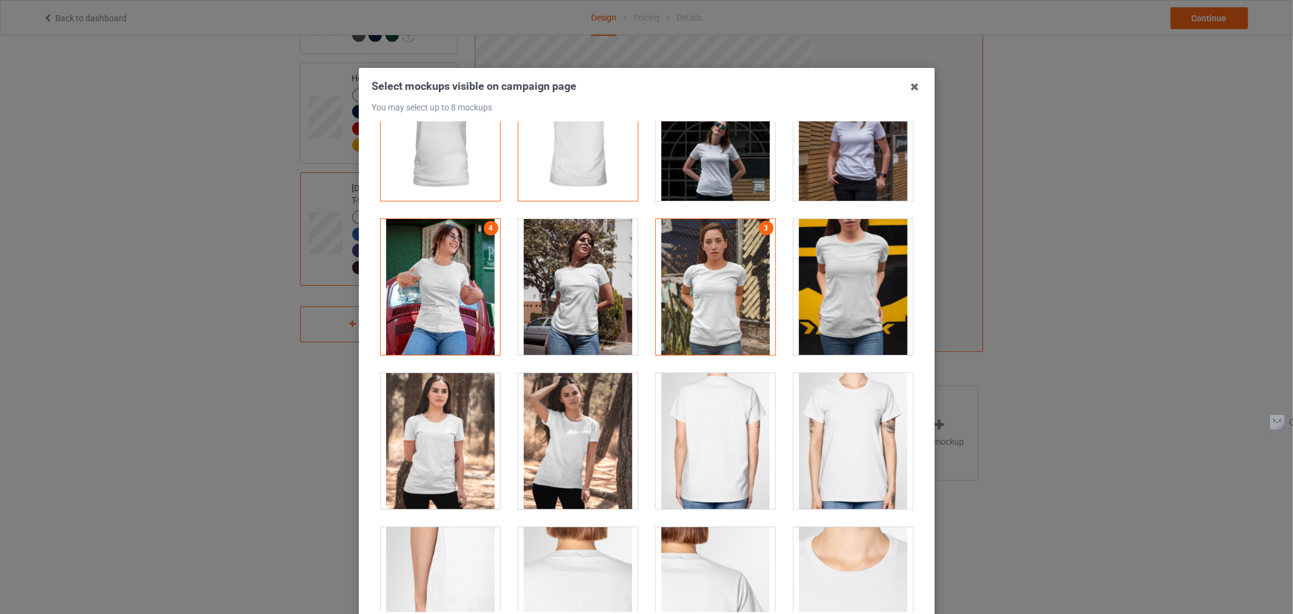
scroll to position [0, 0]
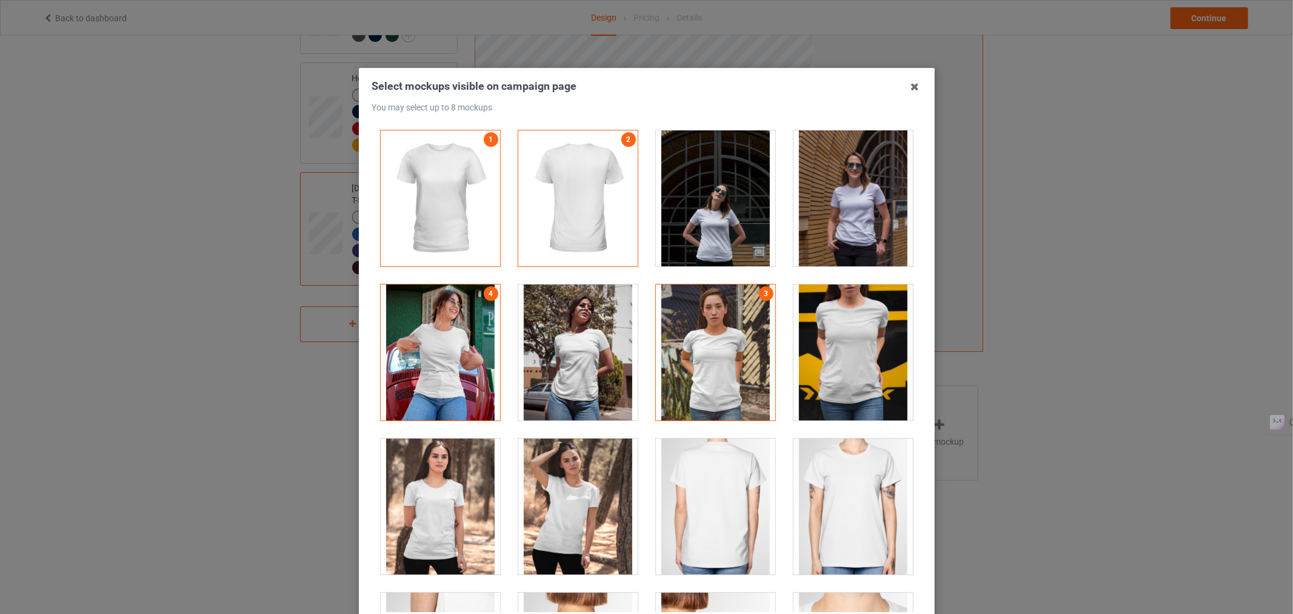
click at [816, 217] on div at bounding box center [853, 198] width 119 height 136
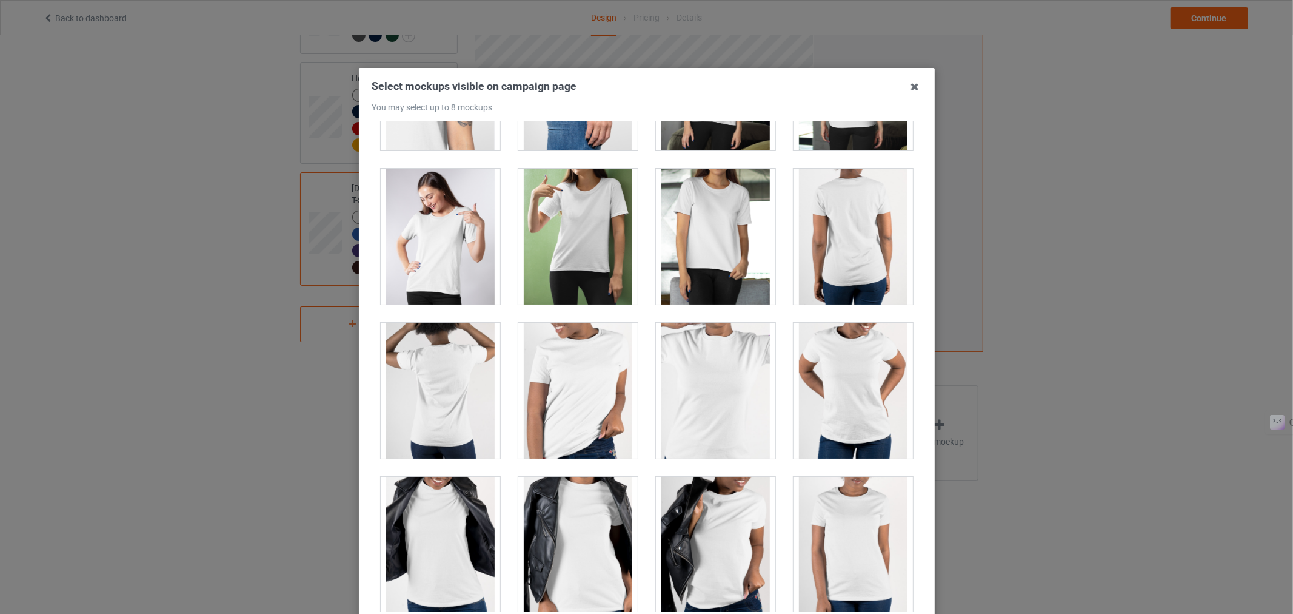
scroll to position [565, 0]
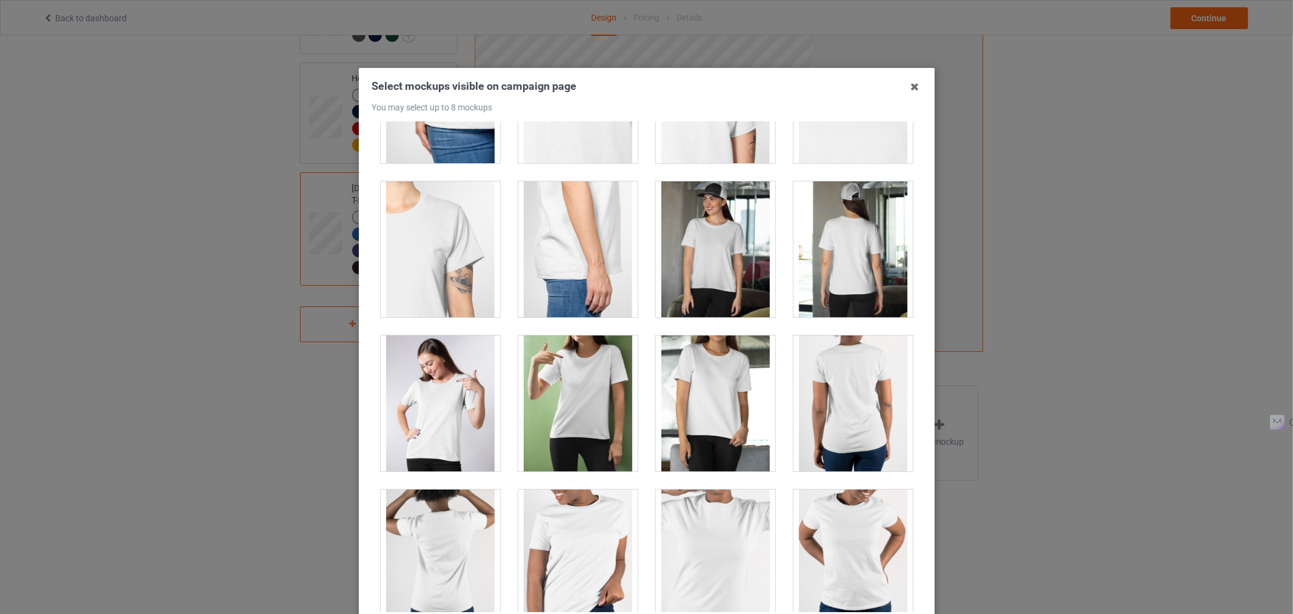
click at [725, 269] on div at bounding box center [715, 249] width 119 height 136
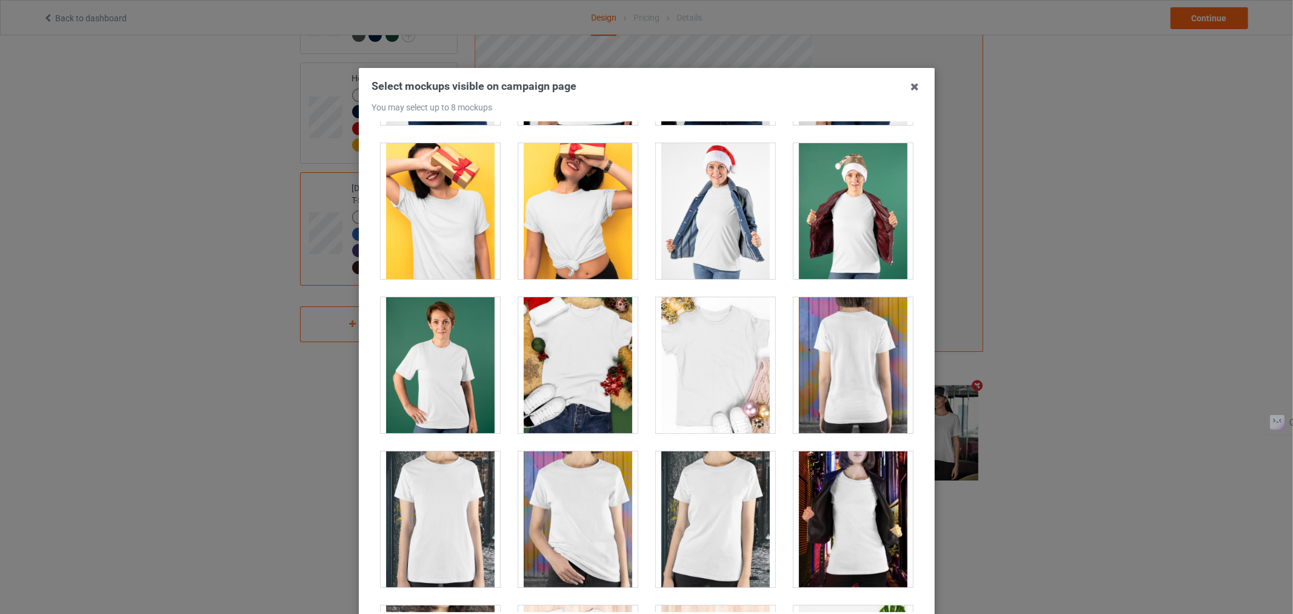
scroll to position [1229, 0]
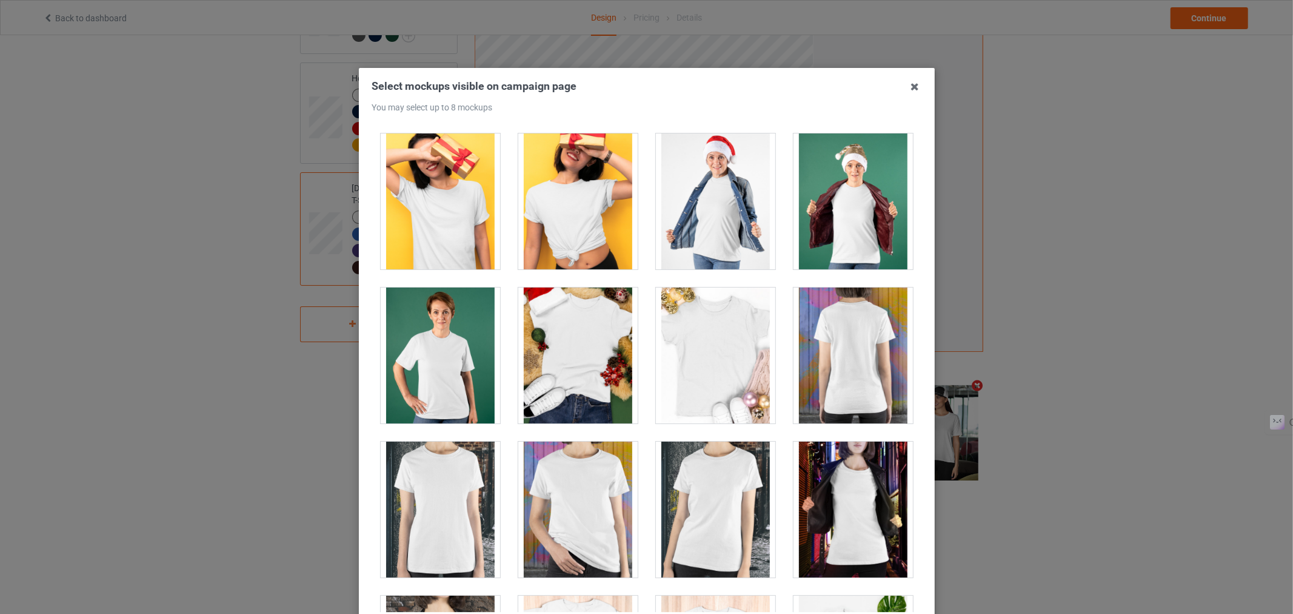
click at [573, 179] on div at bounding box center [577, 201] width 119 height 136
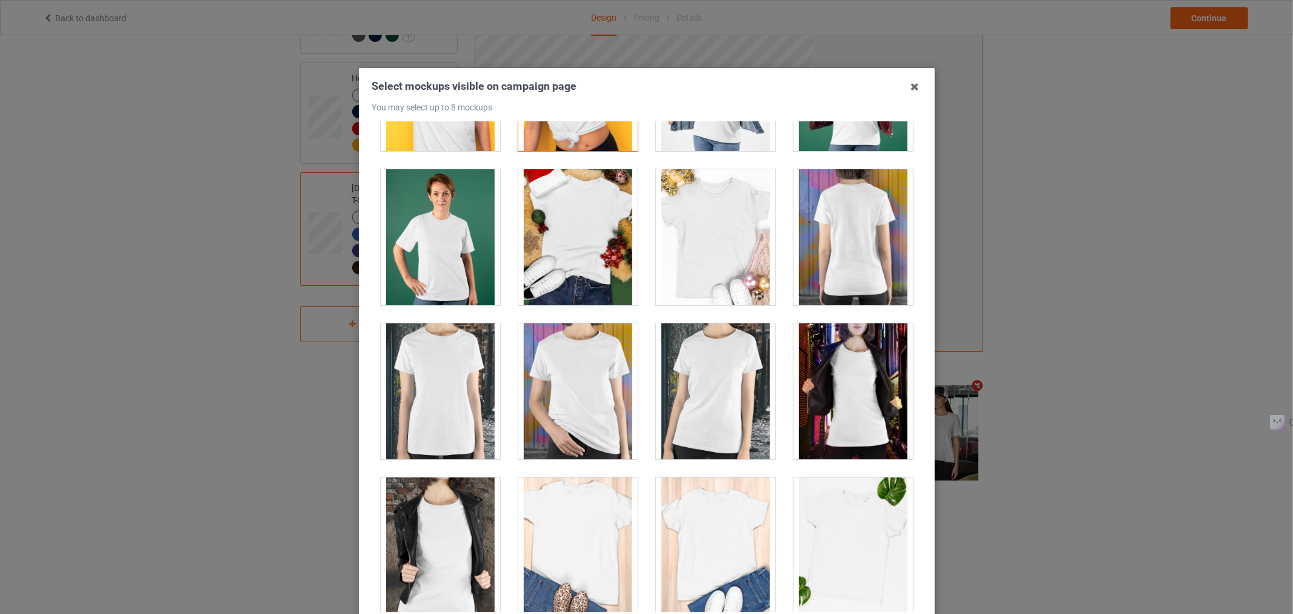
scroll to position [1213, 0]
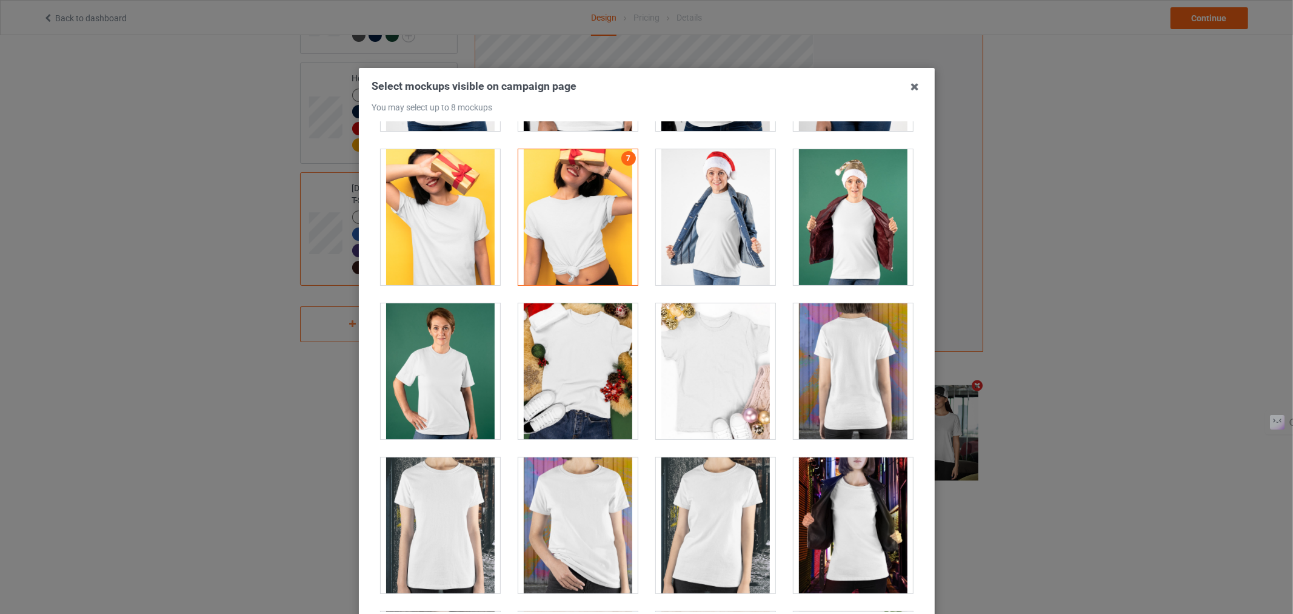
click at [820, 360] on div at bounding box center [853, 371] width 119 height 136
click at [820, 367] on div at bounding box center [853, 371] width 119 height 136
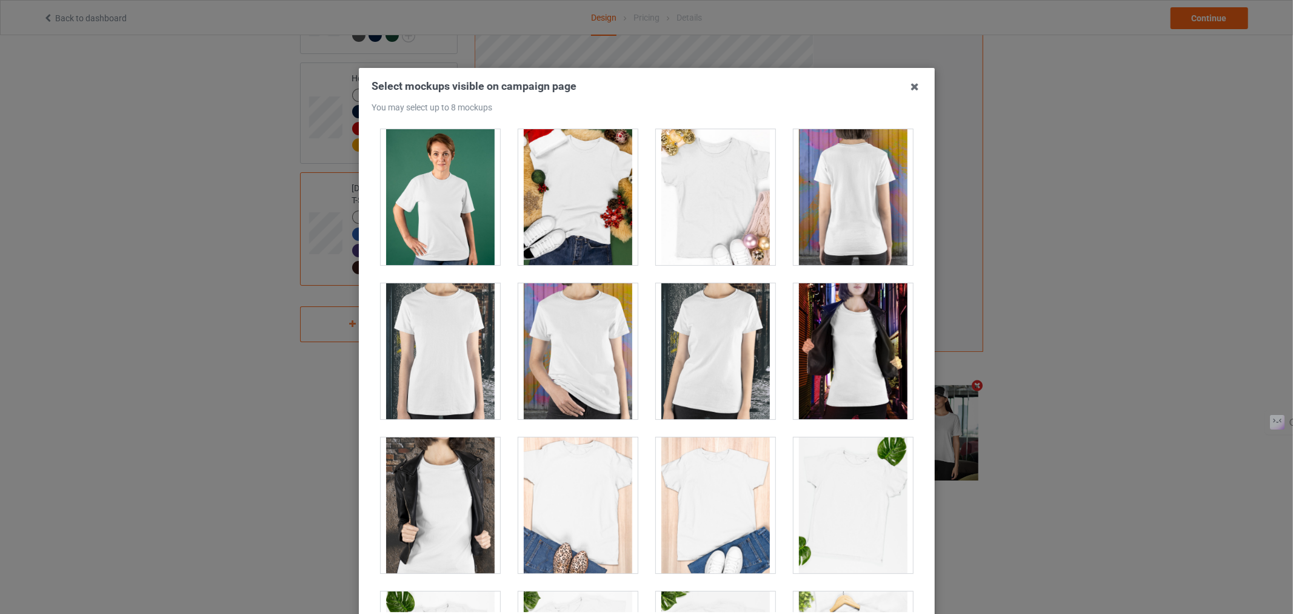
scroll to position [1392, 0]
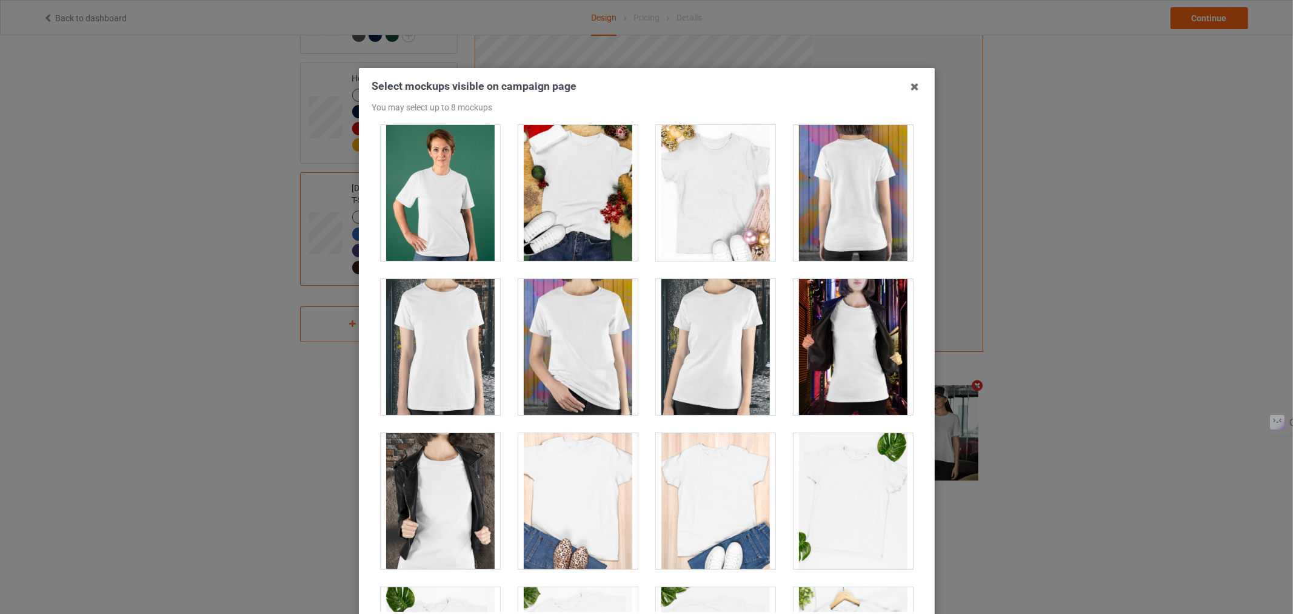
click at [564, 376] on div at bounding box center [577, 347] width 119 height 136
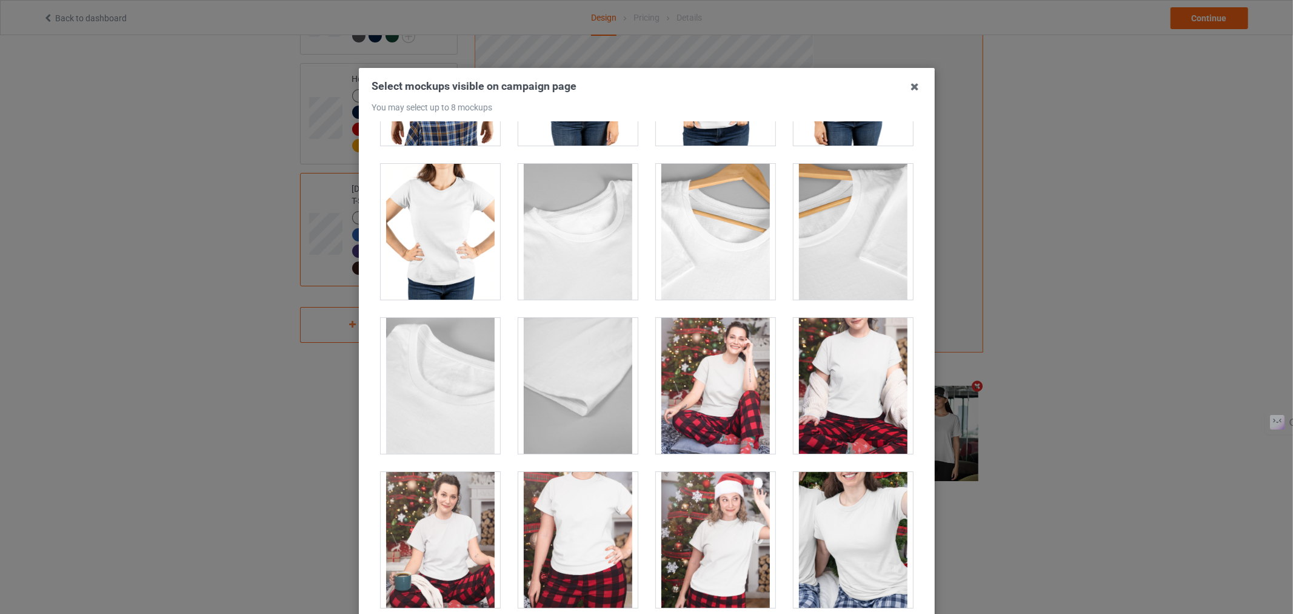
scroll to position [3355, 0]
click at [688, 404] on div at bounding box center [715, 385] width 119 height 136
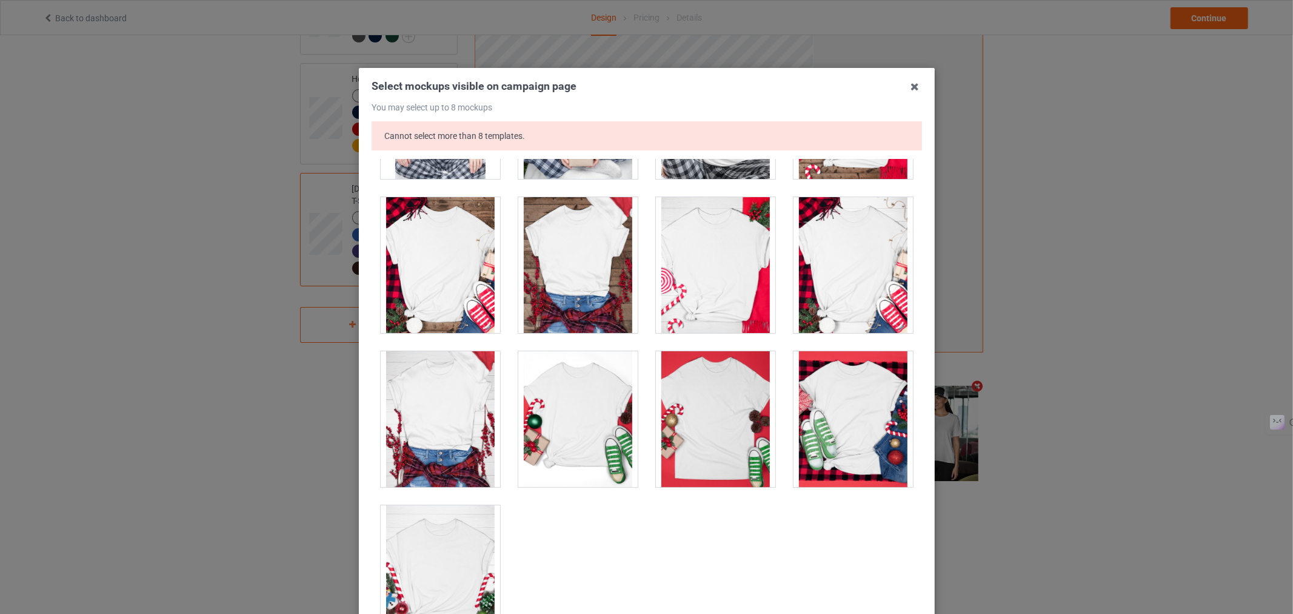
click at [1084, 415] on div "Select mockups visible on campaign page You may select up to 8 mockups Cannot s…" at bounding box center [646, 307] width 1293 height 614
click at [911, 85] on icon at bounding box center [914, 86] width 19 height 19
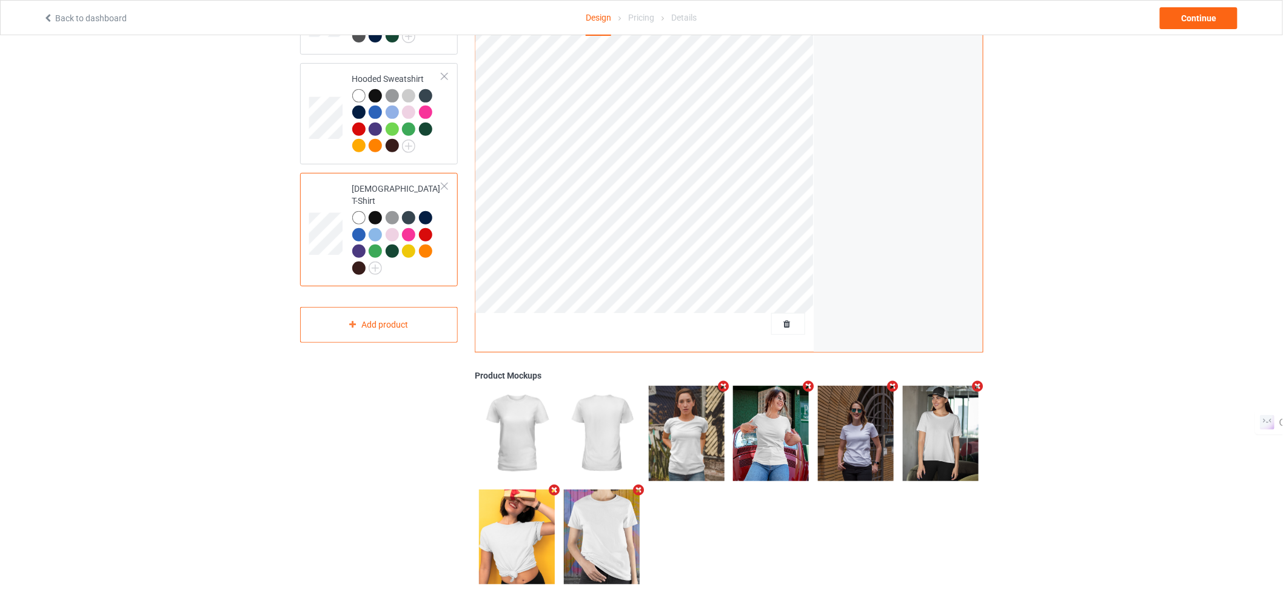
scroll to position [0, 0]
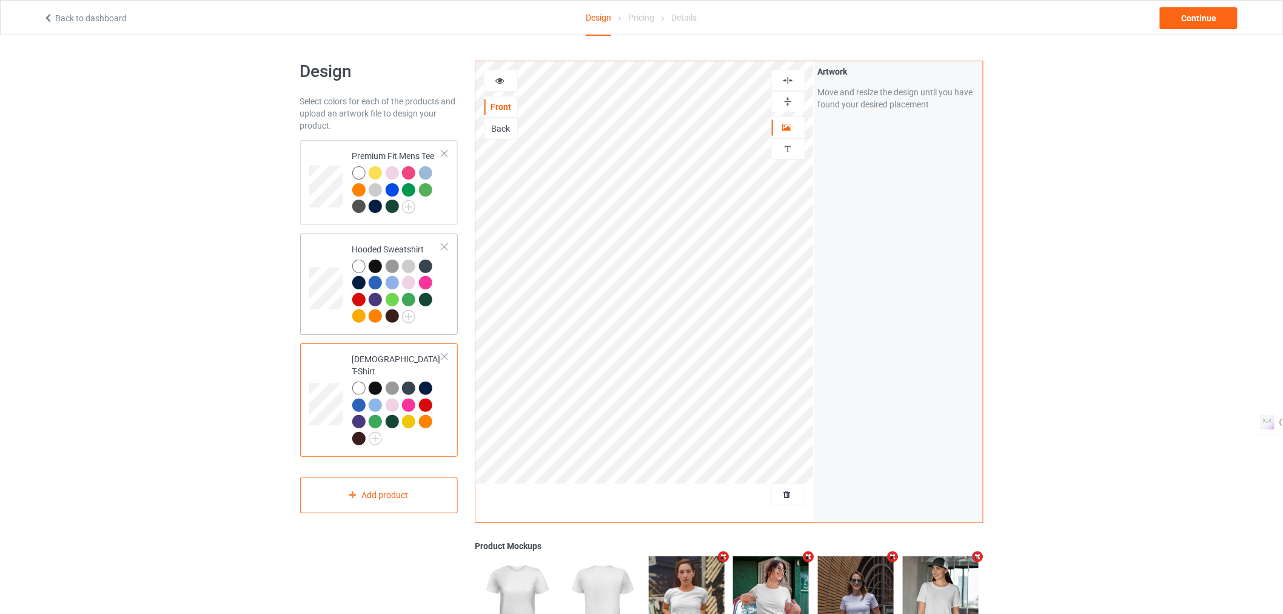
click at [429, 298] on div at bounding box center [425, 299] width 13 height 13
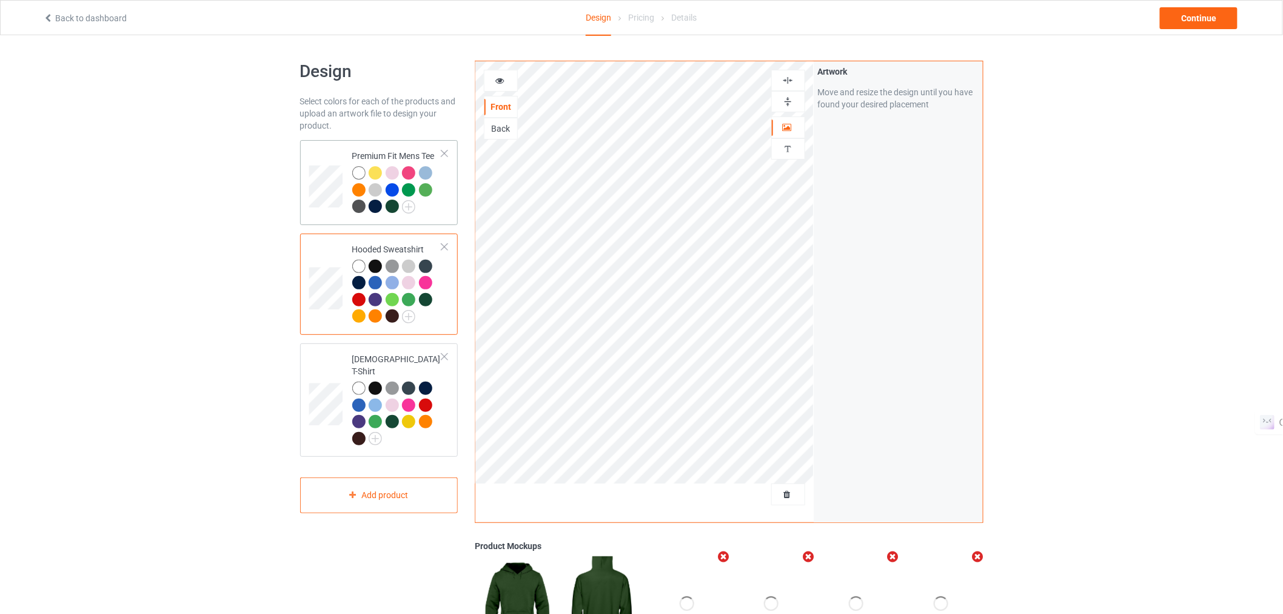
click at [437, 212] on div at bounding box center [397, 191] width 90 height 50
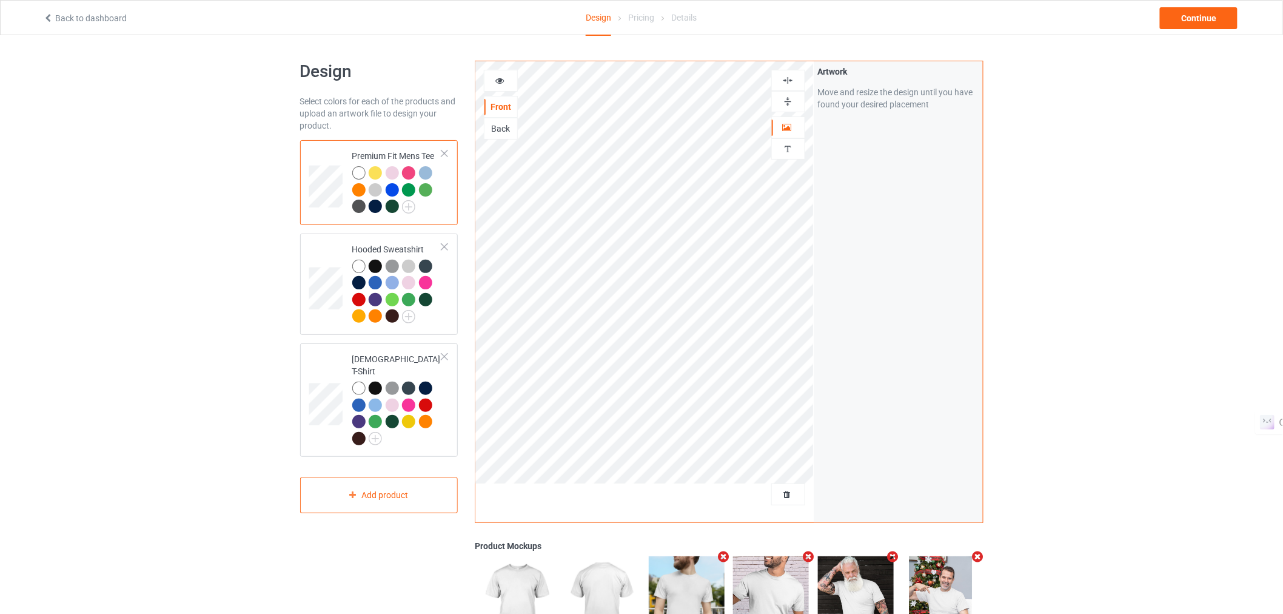
scroll to position [1, 0]
click at [1164, 17] on div "Continue" at bounding box center [1199, 18] width 78 height 22
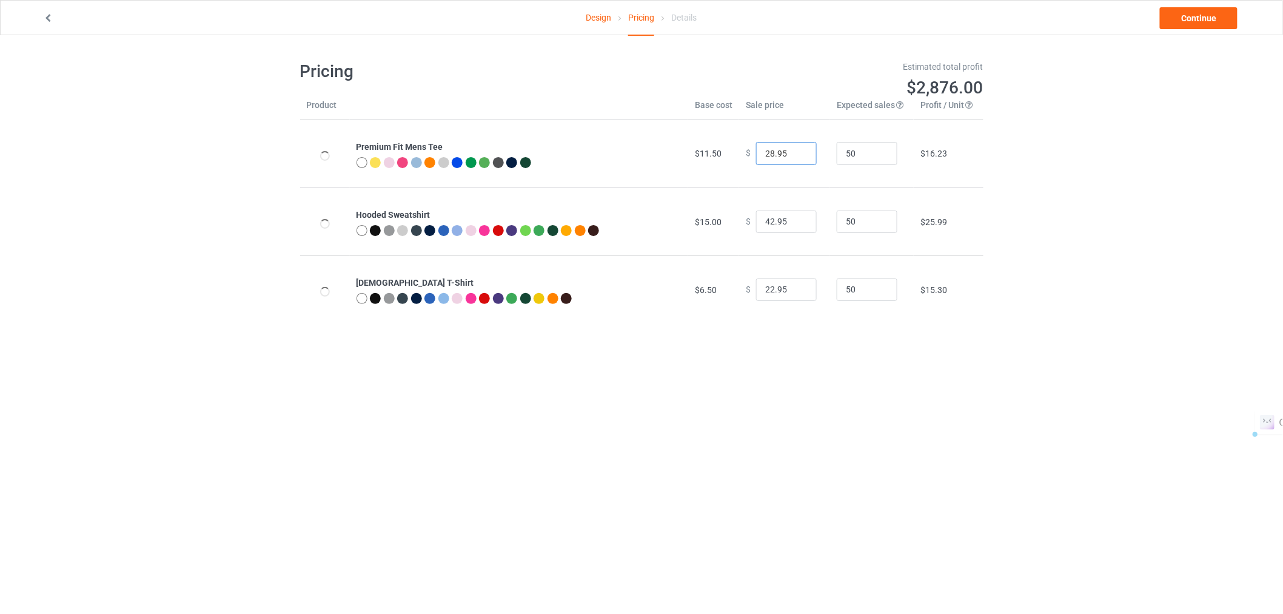
drag, startPoint x: 768, startPoint y: 155, endPoint x: 759, endPoint y: 155, distance: 9.1
click at [759, 155] on input "28.95" at bounding box center [786, 153] width 61 height 23
type input "20.95"
drag, startPoint x: 767, startPoint y: 289, endPoint x: 759, endPoint y: 289, distance: 7.9
click at [759, 289] on input "22.95" at bounding box center [786, 289] width 61 height 23
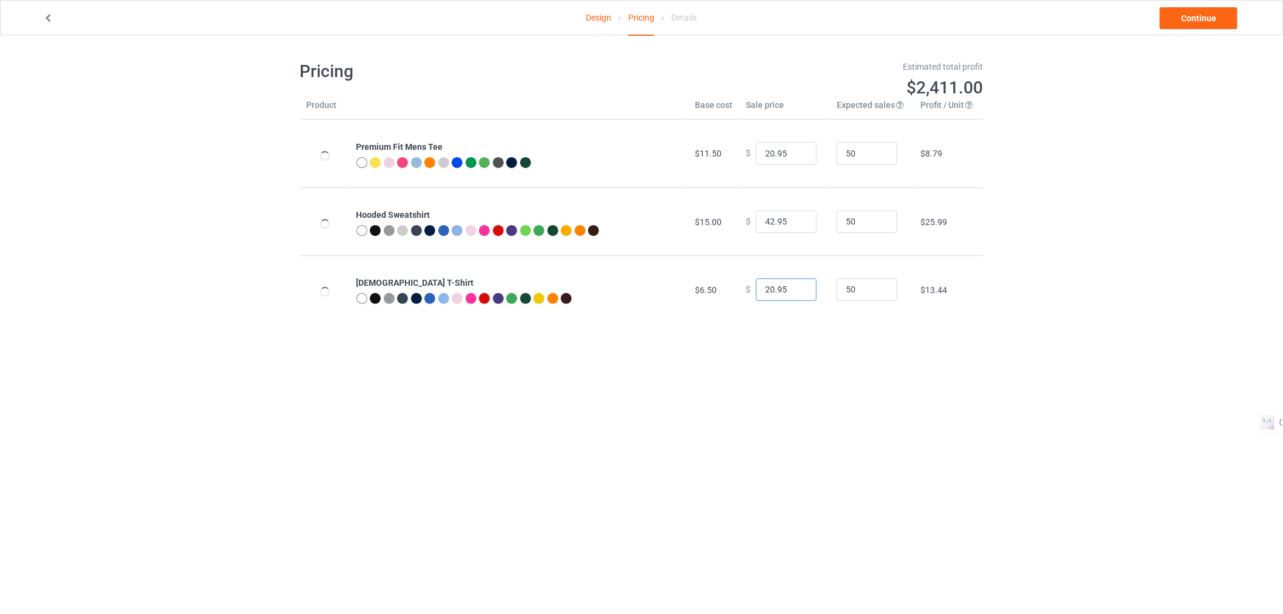
type input "20.95"
click at [762, 221] on input "42.95" at bounding box center [786, 221] width 61 height 23
click at [990, 244] on div "Design Pricing Details Continue Pricing Estimated total profit $2,411.00 Produc…" at bounding box center [641, 191] width 1283 height 313
click at [1164, 17] on link "Continue" at bounding box center [1199, 18] width 78 height 22
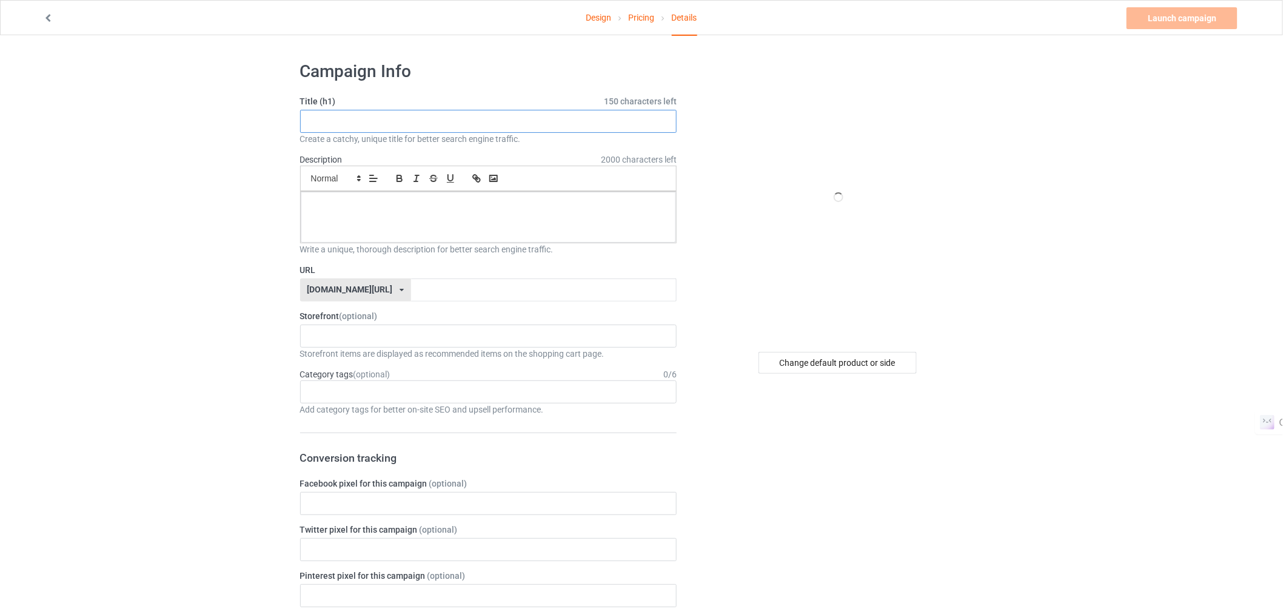
click at [325, 113] on input "text" at bounding box center [488, 121] width 377 height 23
click at [403, 124] on input "text" at bounding box center [488, 121] width 377 height 23
click at [405, 124] on input "Yusuke Art" at bounding box center [488, 121] width 377 height 23
type input "Yusuke Classic Wears"
click at [360, 219] on div at bounding box center [489, 217] width 376 height 51
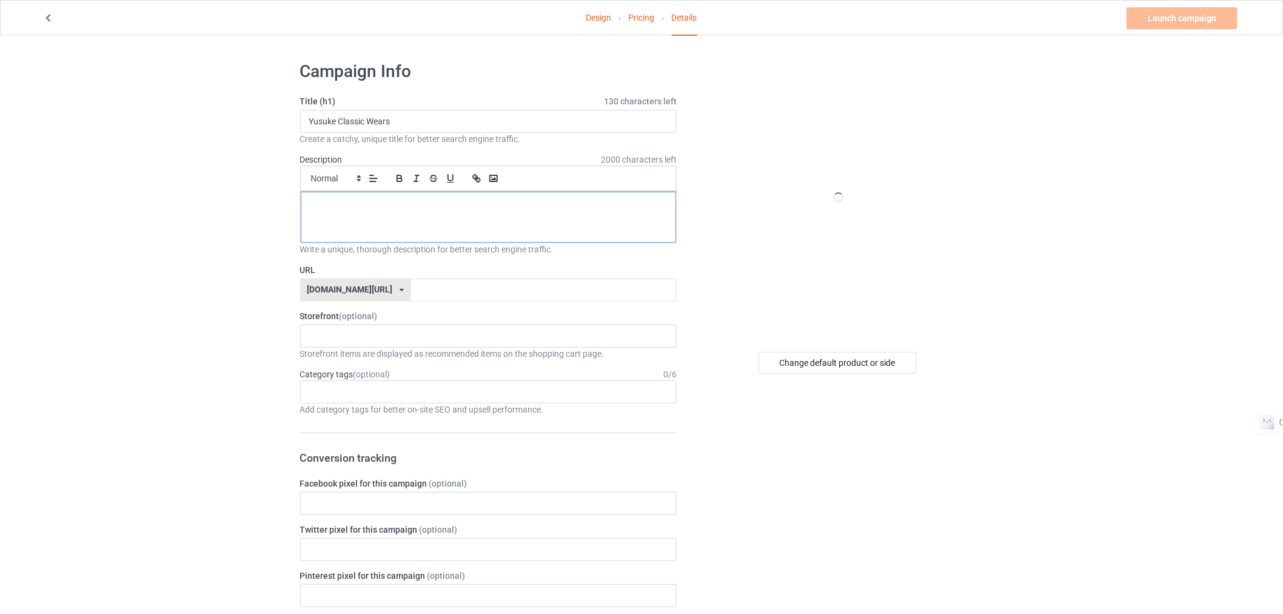
click at [383, 204] on p at bounding box center [488, 205] width 357 height 12
click at [434, 212] on div "Art and Design Grafted for" at bounding box center [489, 217] width 376 height 51
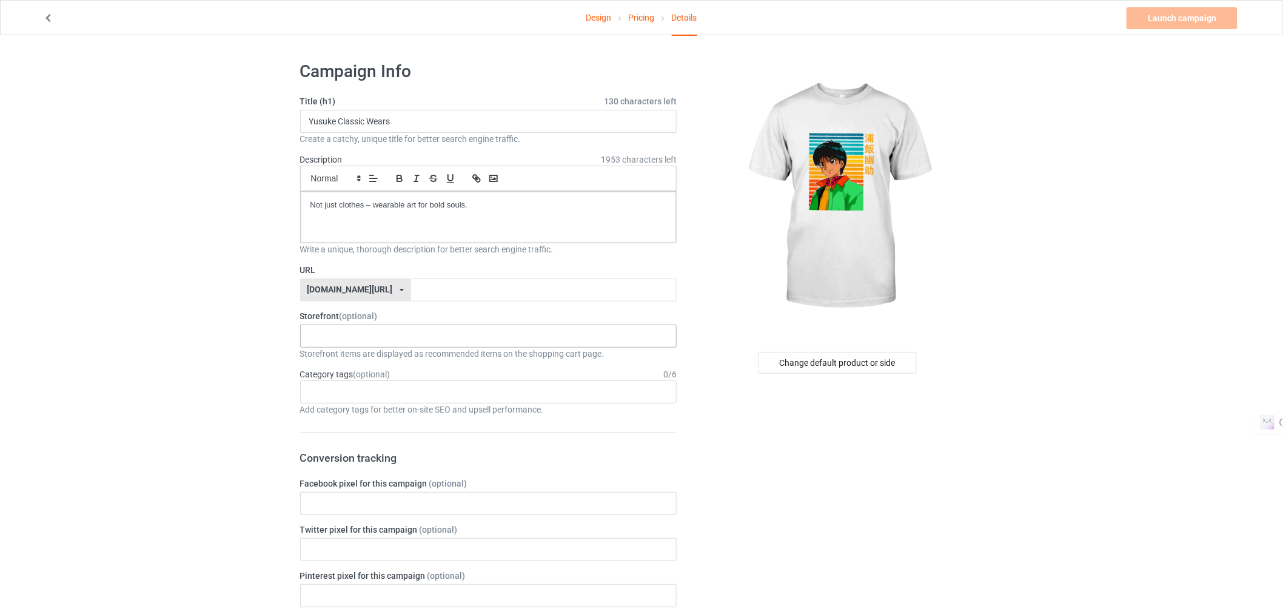
click at [367, 343] on div "Mistervaden Tees: Wearable Art, Exclusive Graphics 678f2bffcf1eda00352a9793" at bounding box center [488, 335] width 377 height 23
click at [352, 361] on div "Mistervaden Tees: Wearable Art, Exclusive Graphics" at bounding box center [489, 358] width 376 height 22
click at [349, 392] on div "Age > 1-19 > 1 Age > 1-12 Months > 1 Month Age > 1-12 Months Age > 1-19 Age > 1…" at bounding box center [488, 391] width 377 height 23
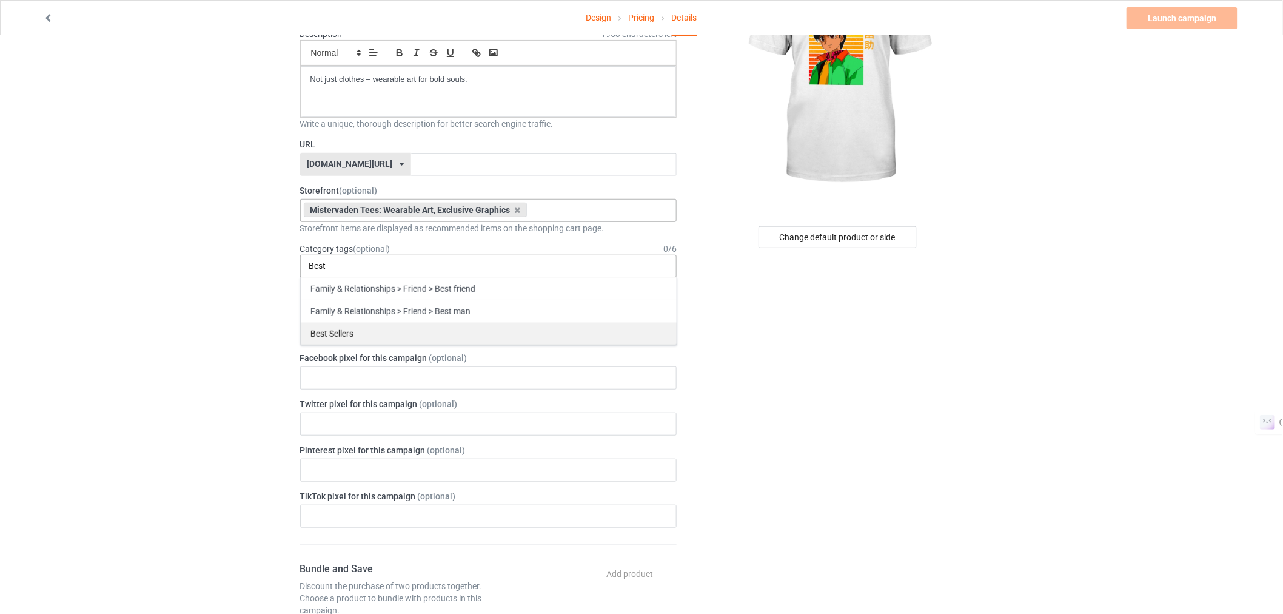
type input "Best"
click at [350, 340] on div "Best Sellers" at bounding box center [489, 333] width 376 height 22
type input "New a"
click at [374, 322] on div "New Arrivals" at bounding box center [489, 311] width 376 height 22
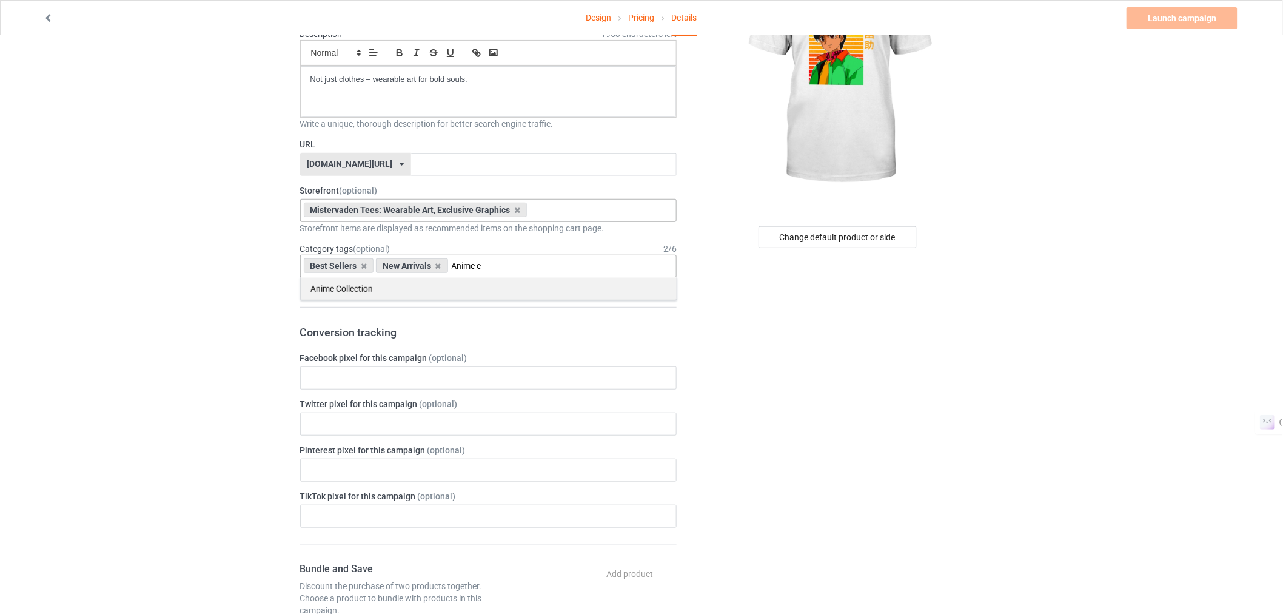
type input "Anime c"
click at [415, 290] on div "Anime Collection" at bounding box center [489, 288] width 376 height 22
click at [760, 343] on div "Change default product or side" at bounding box center [838, 538] width 306 height 1223
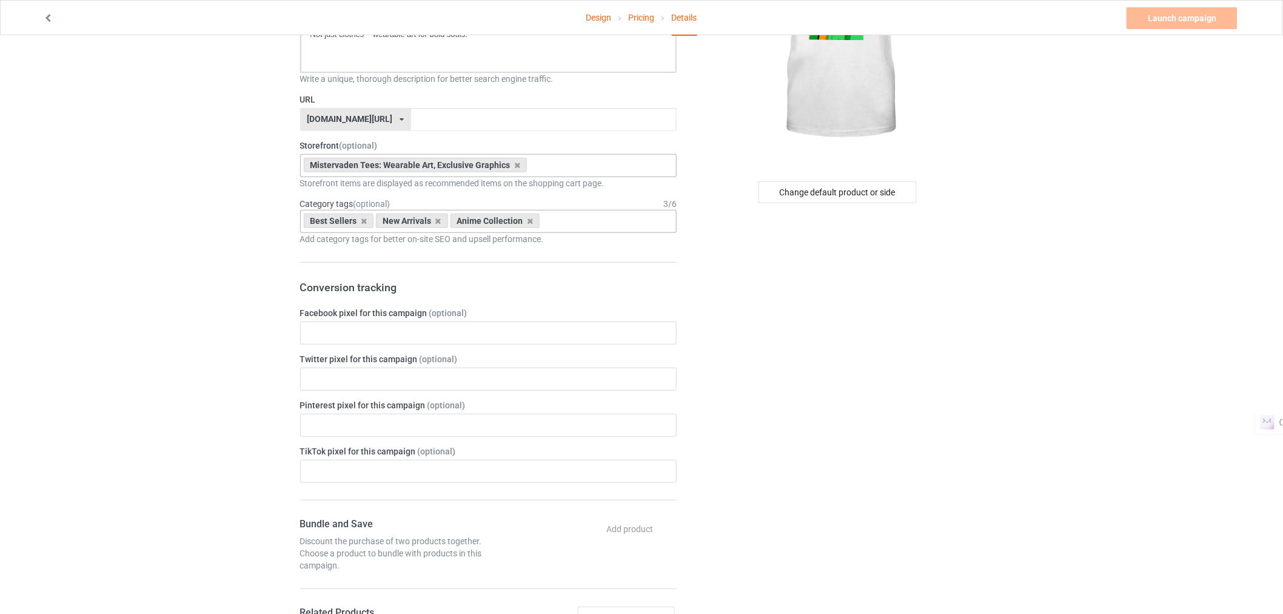
scroll to position [171, 0]
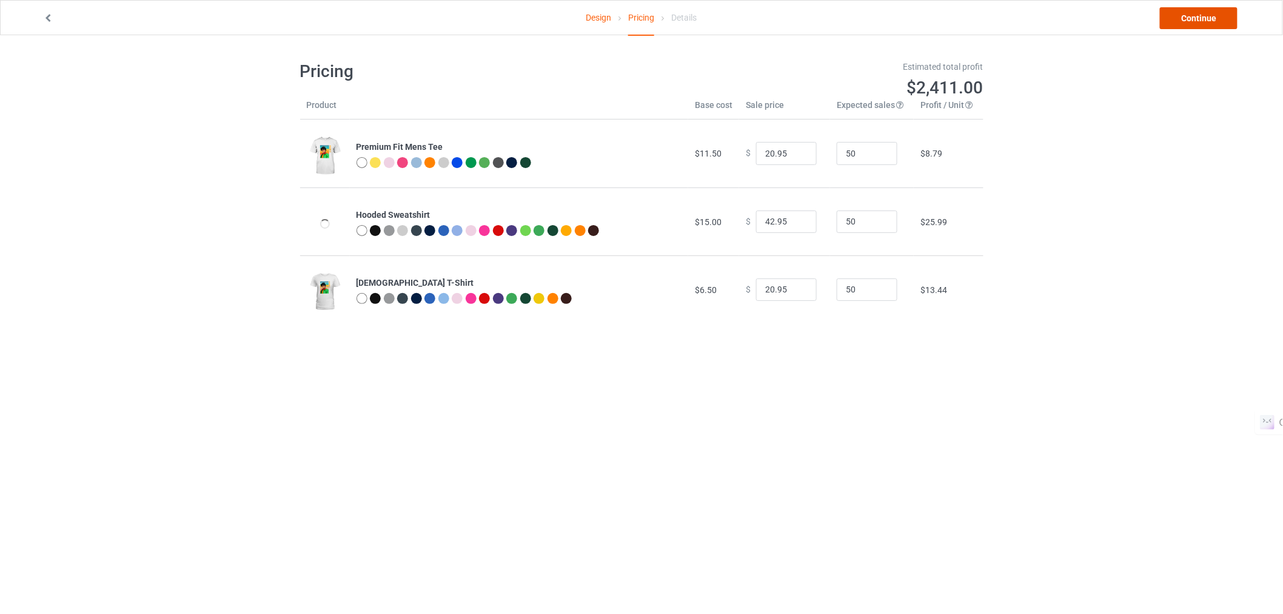
click at [1164, 13] on link "Continue" at bounding box center [1199, 18] width 78 height 22
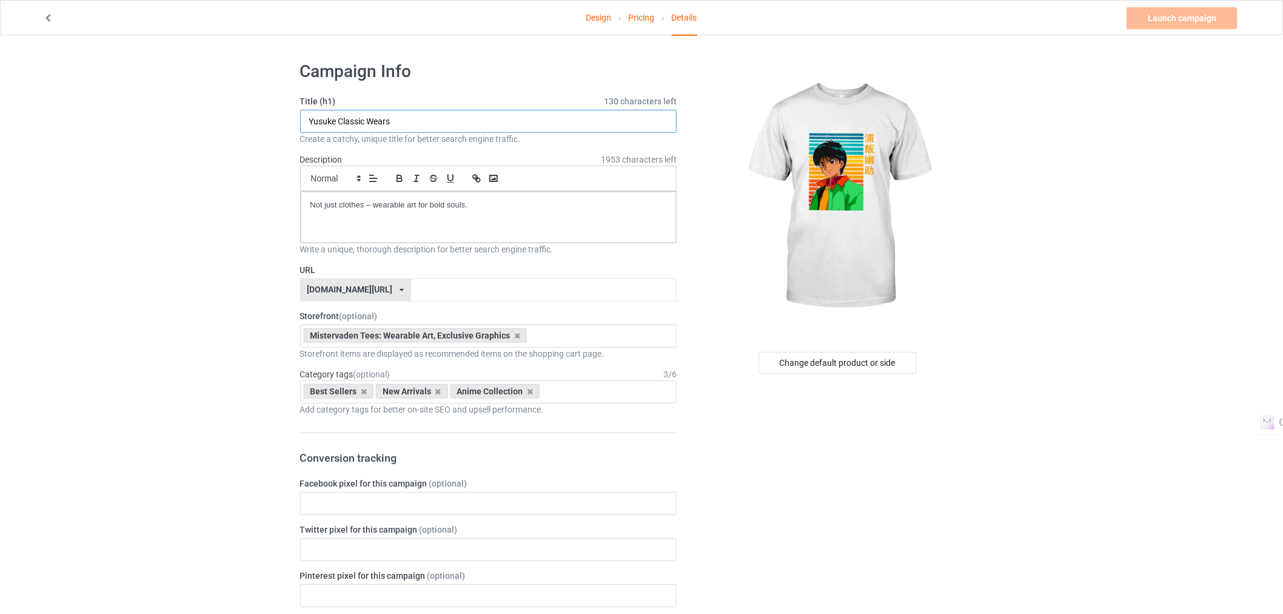
click at [452, 122] on input "Yusuke Classic Wears" at bounding box center [488, 121] width 377 height 23
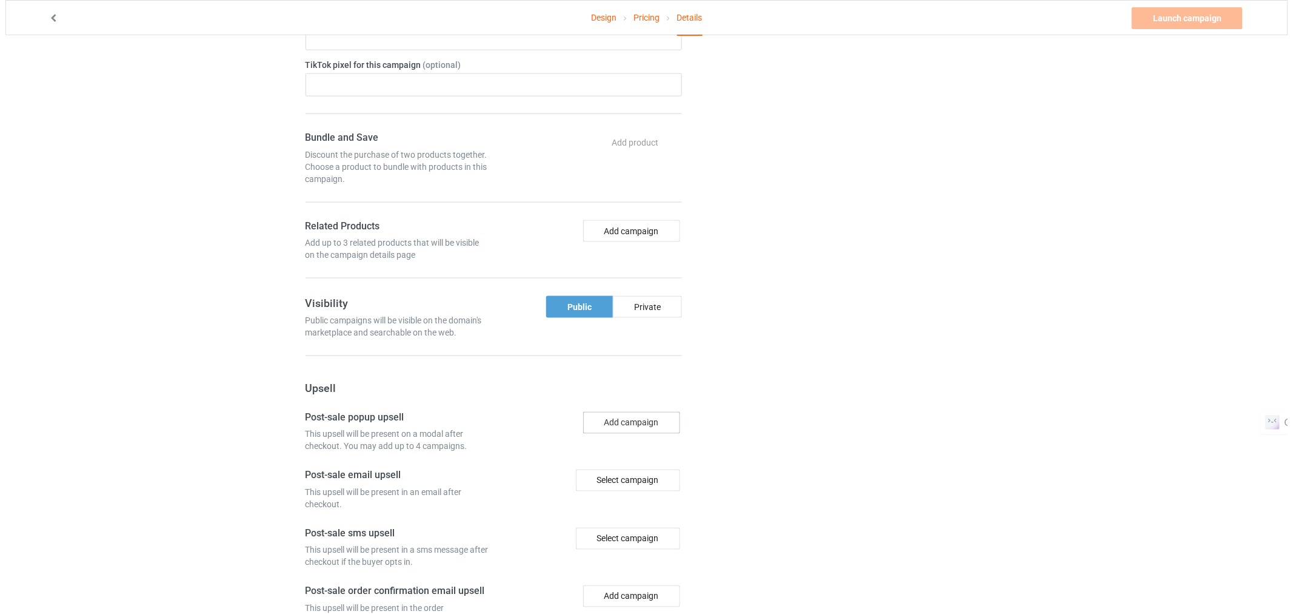
scroll to position [680, 0]
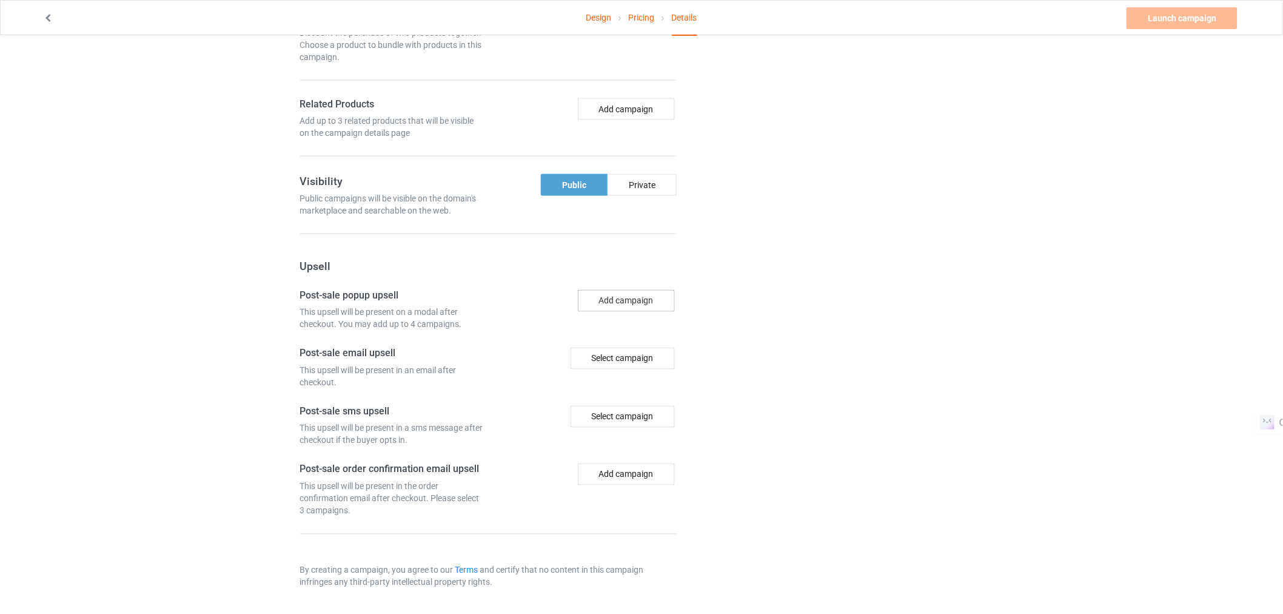
drag, startPoint x: 628, startPoint y: 314, endPoint x: 606, endPoint y: 298, distance: 26.4
click at [606, 298] on div "Add campaign" at bounding box center [584, 310] width 193 height 41
click at [606, 298] on button "Add campaign" at bounding box center [626, 301] width 97 height 22
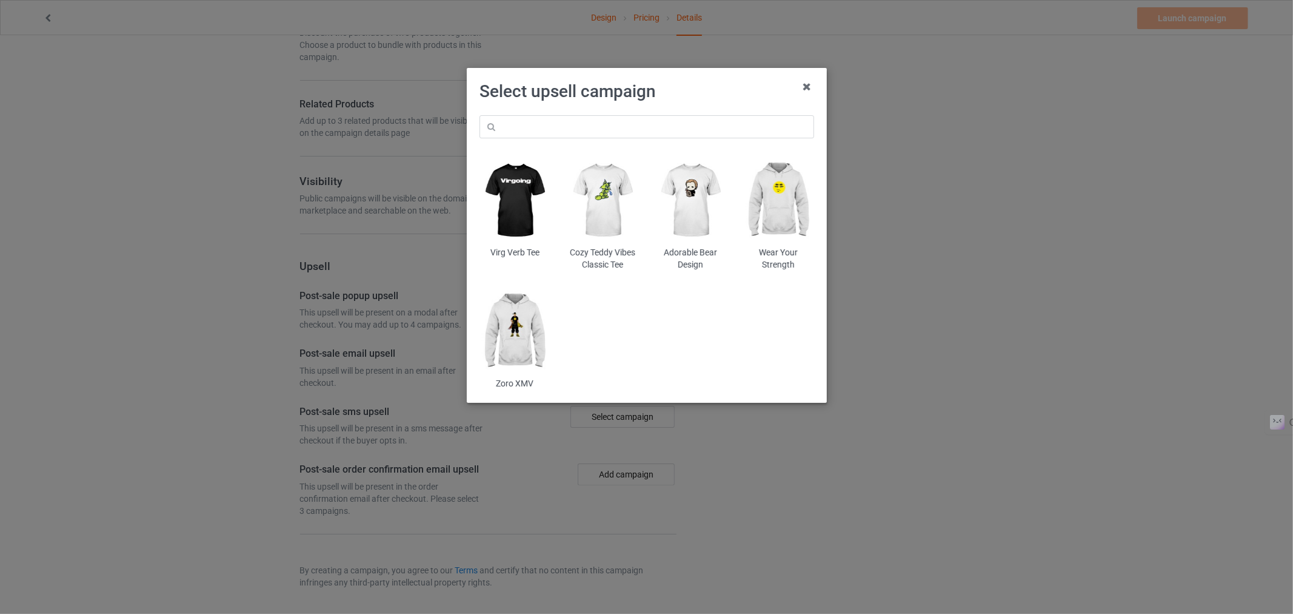
click at [516, 312] on img at bounding box center [515, 331] width 71 height 89
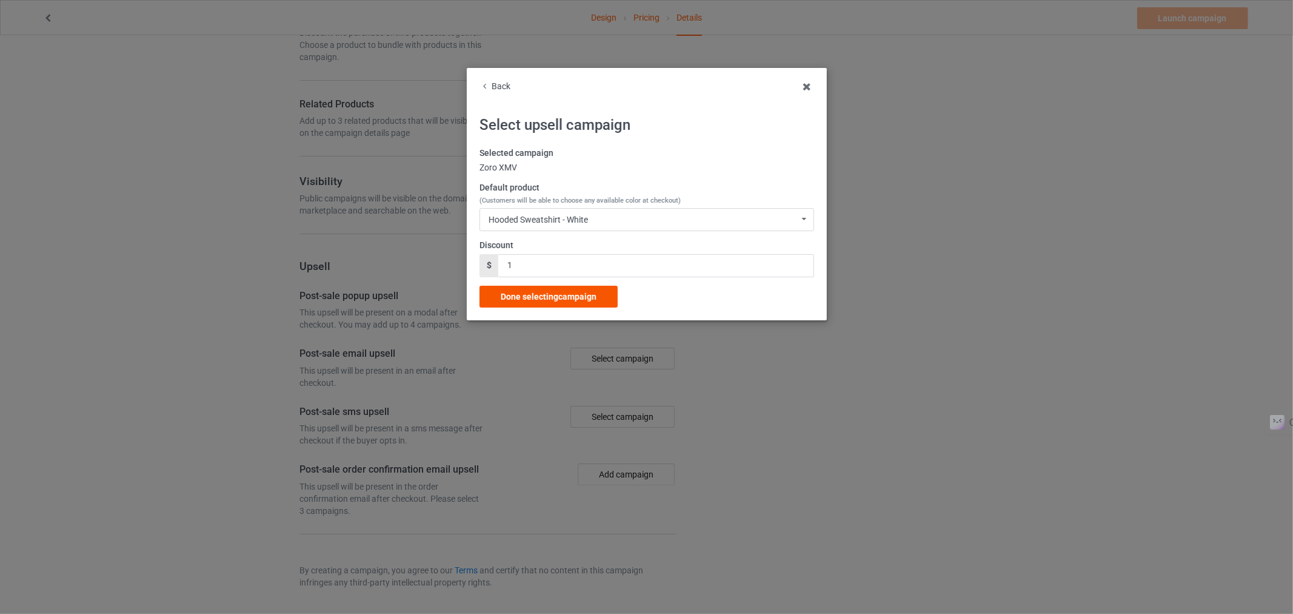
click at [600, 292] on div "Done selecting campaign" at bounding box center [549, 297] width 138 height 22
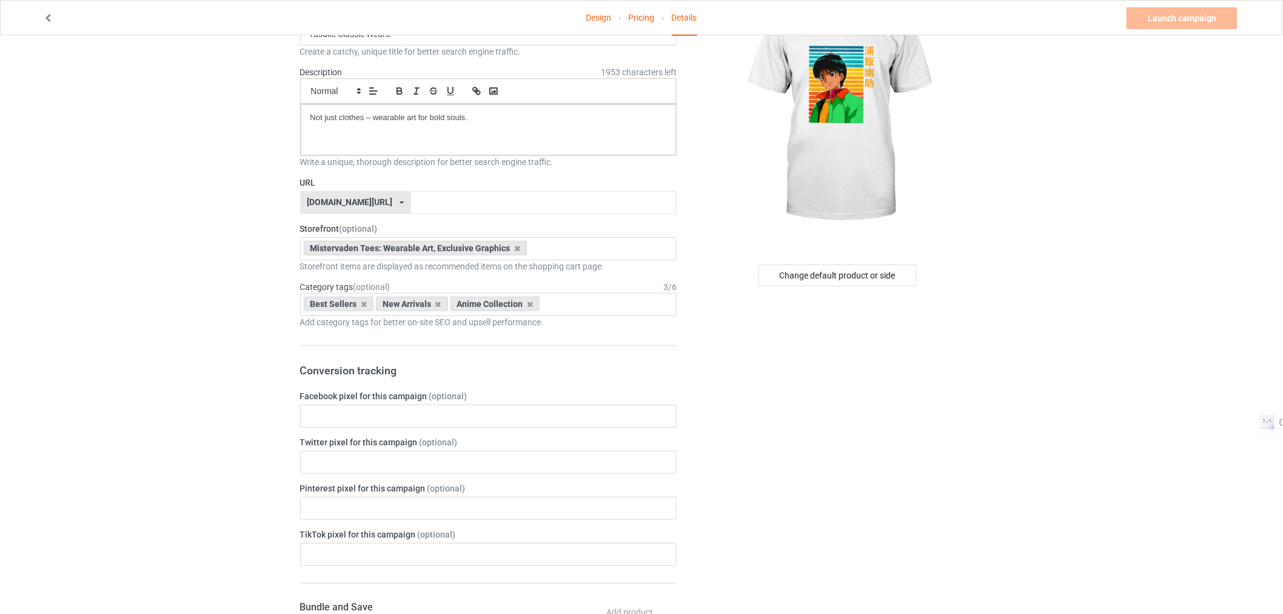
scroll to position [88, 0]
click at [411, 198] on input "text" at bounding box center [544, 201] width 266 height 23
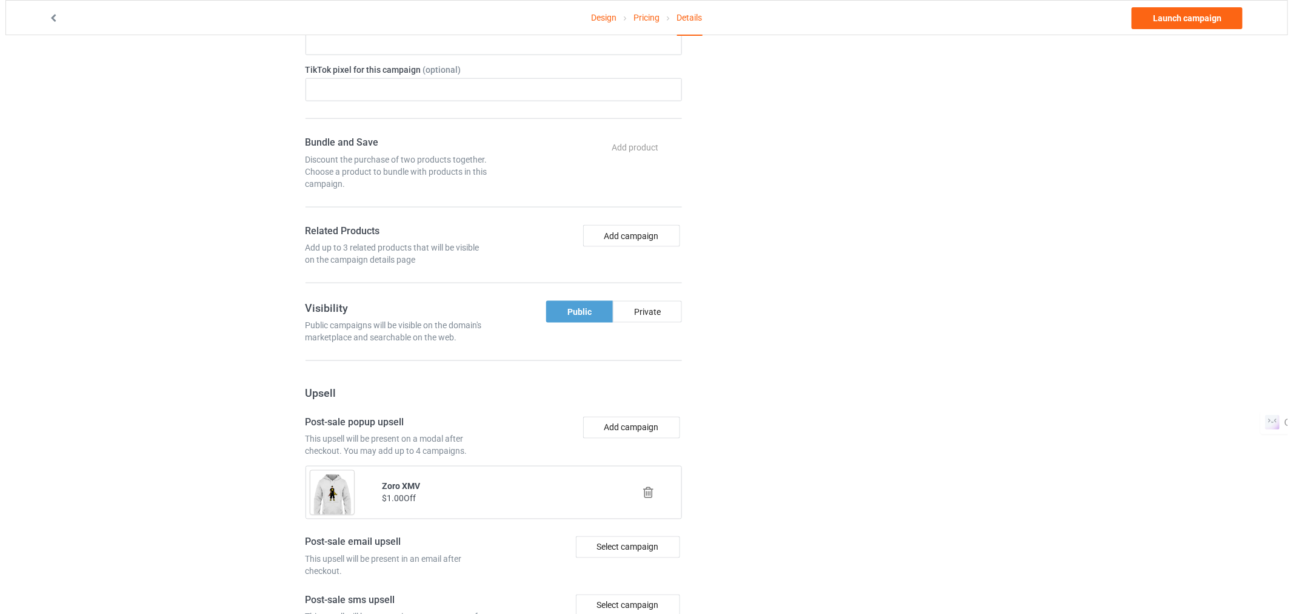
scroll to position [742, 0]
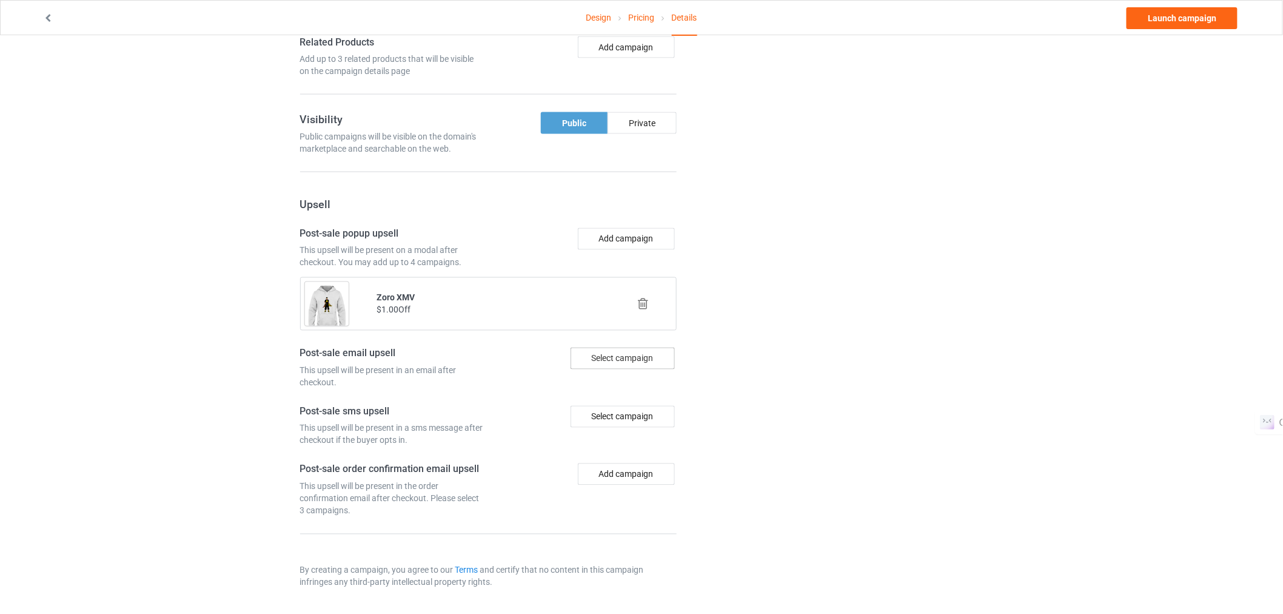
type input "Yusuke-Art-Clothing"
click at [612, 364] on div "Select campaign" at bounding box center [623, 358] width 104 height 22
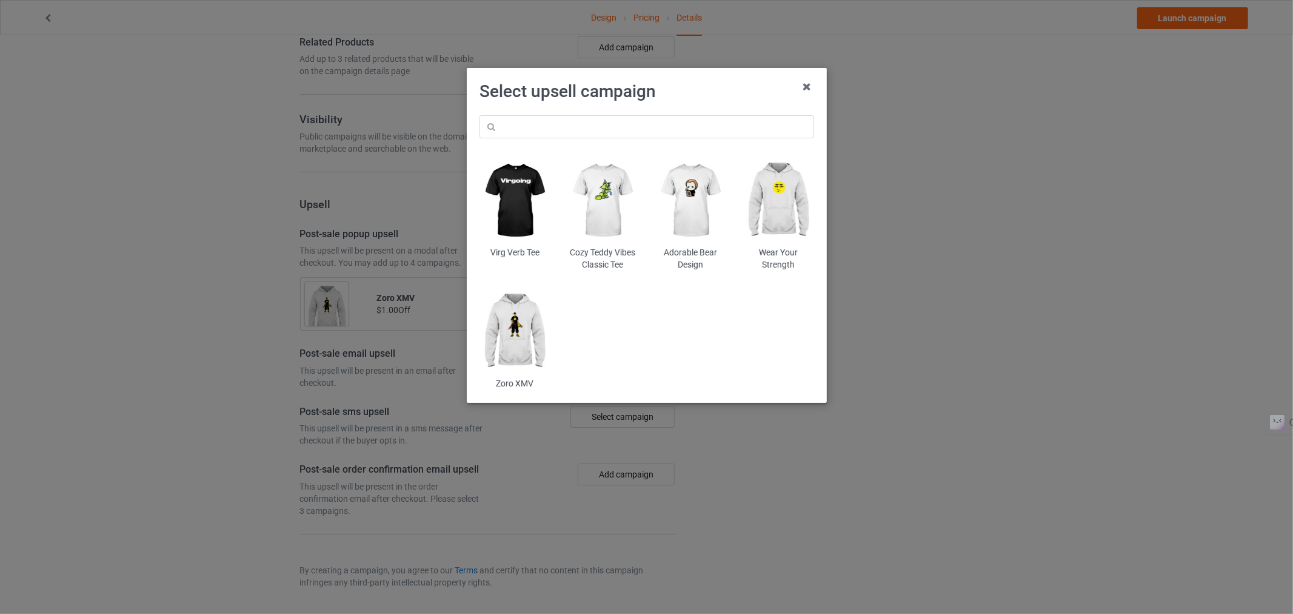
click at [587, 251] on div "Cozy Teddy Vibes Classic Tee" at bounding box center [603, 259] width 71 height 24
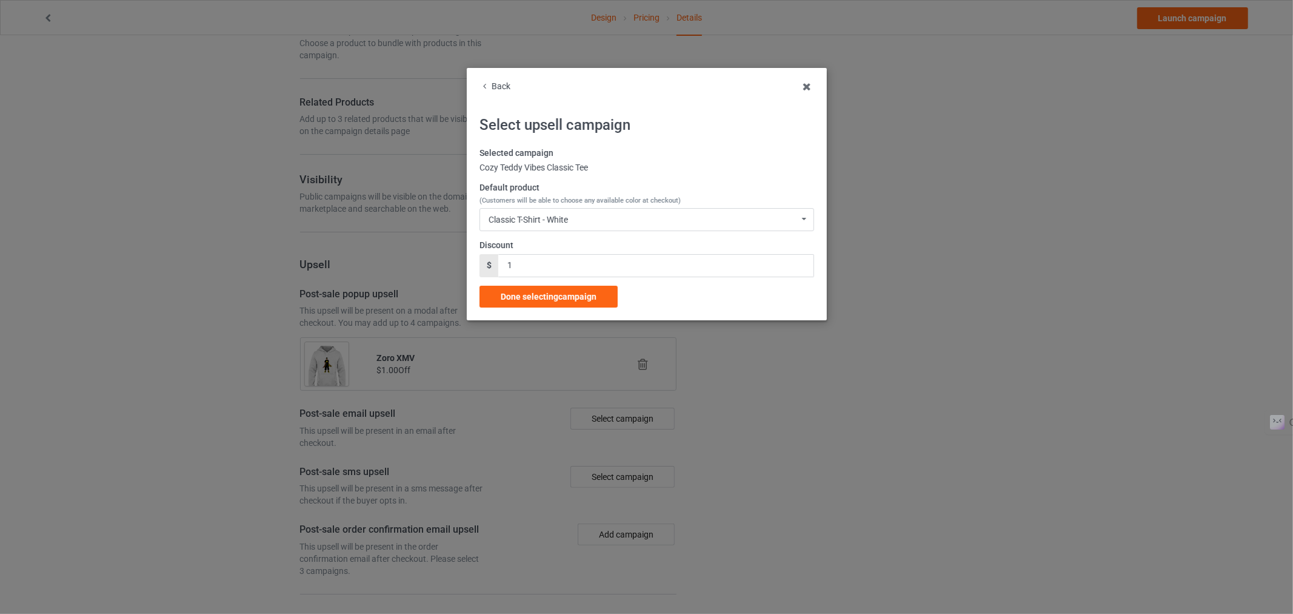
scroll to position [742, 0]
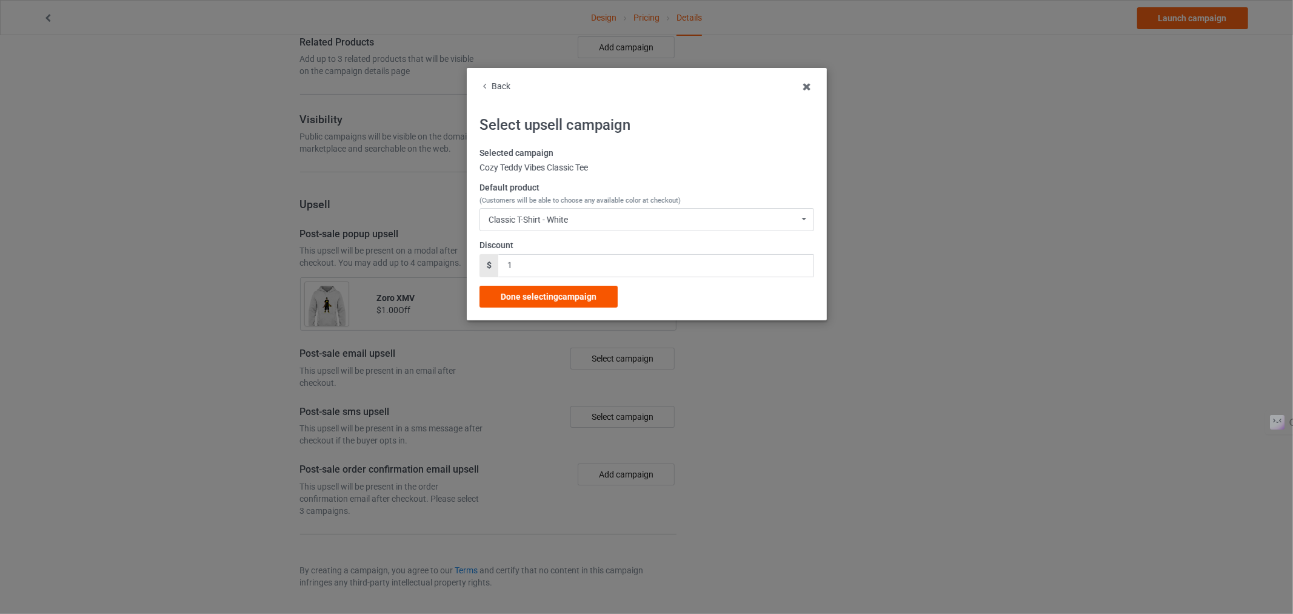
click at [543, 299] on span "Done selecting campaign" at bounding box center [549, 297] width 96 height 10
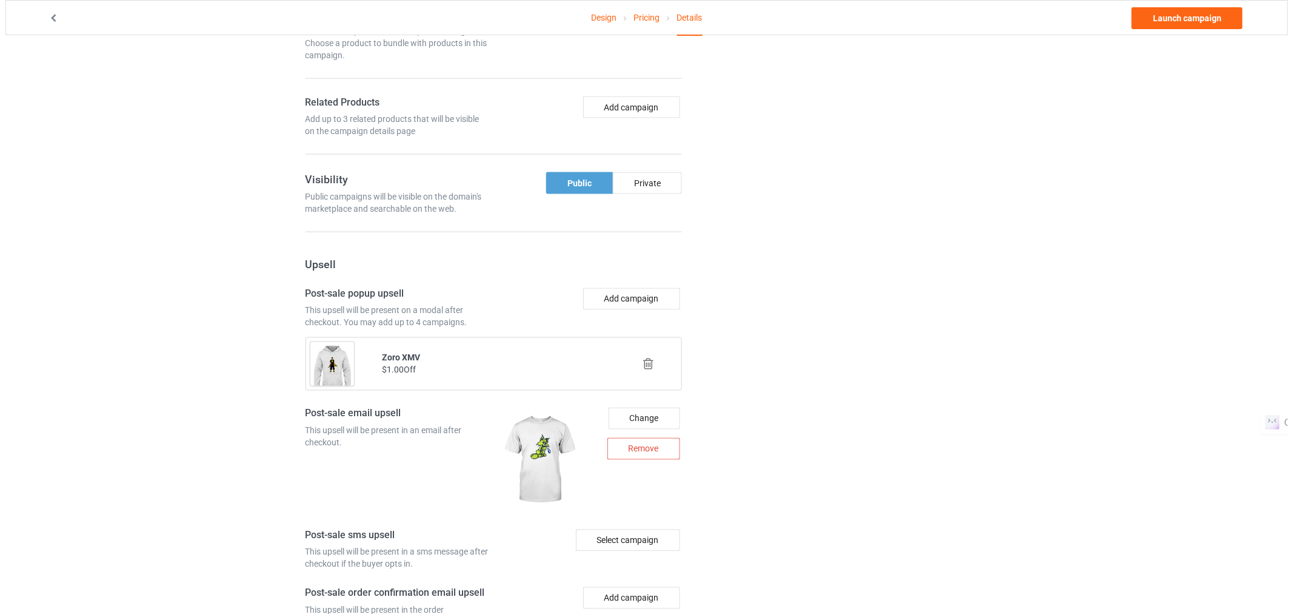
scroll to position [805, 0]
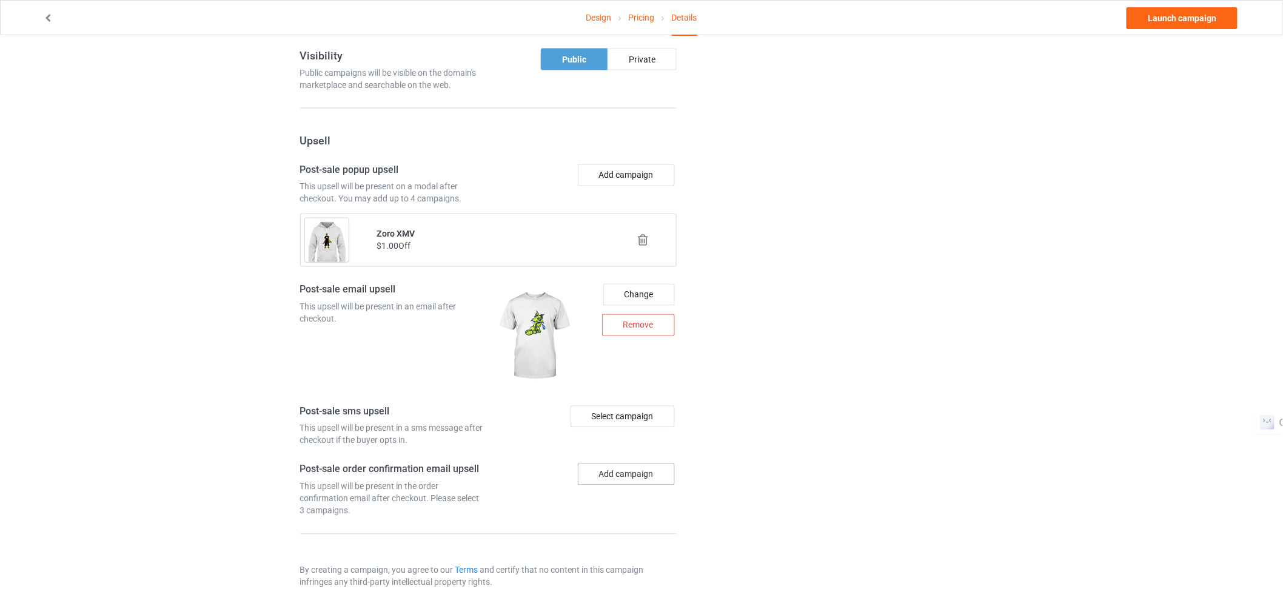
click at [635, 467] on button "Add campaign" at bounding box center [626, 474] width 97 height 22
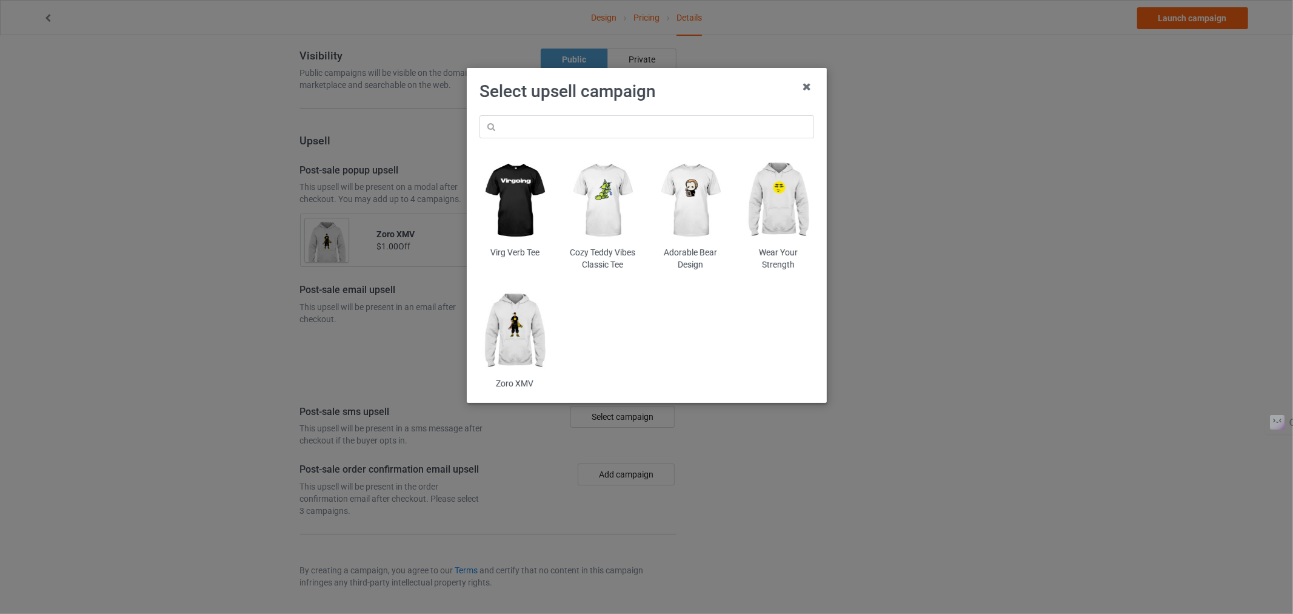
click at [762, 210] on img at bounding box center [778, 200] width 71 height 89
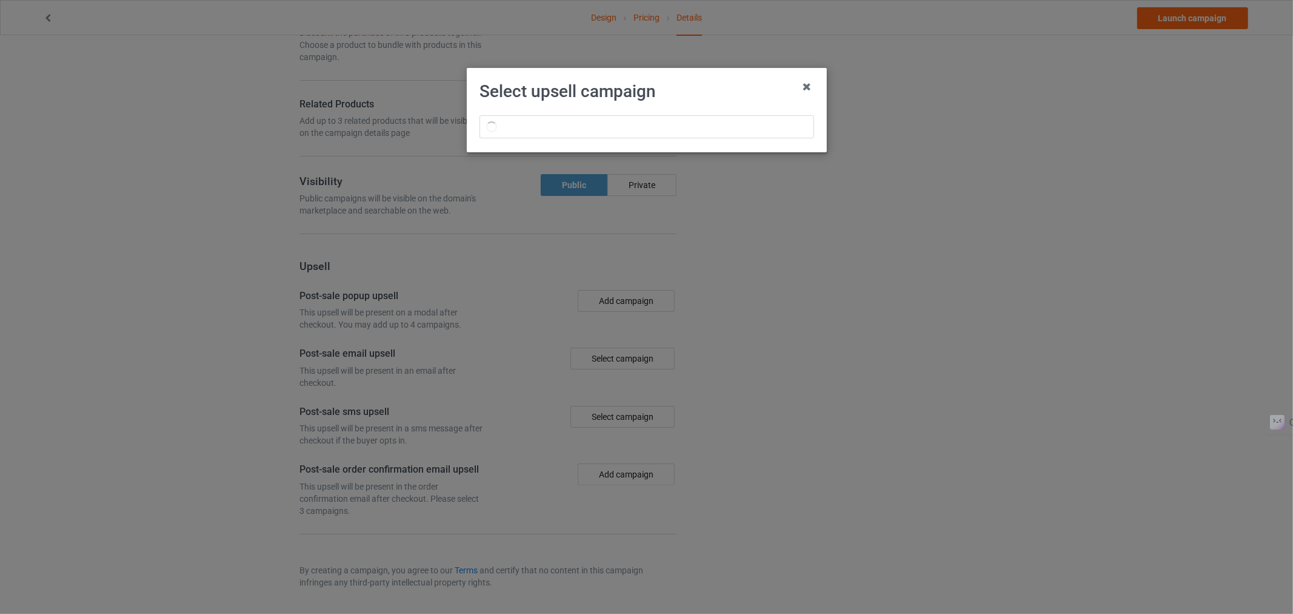
scroll to position [805, 0]
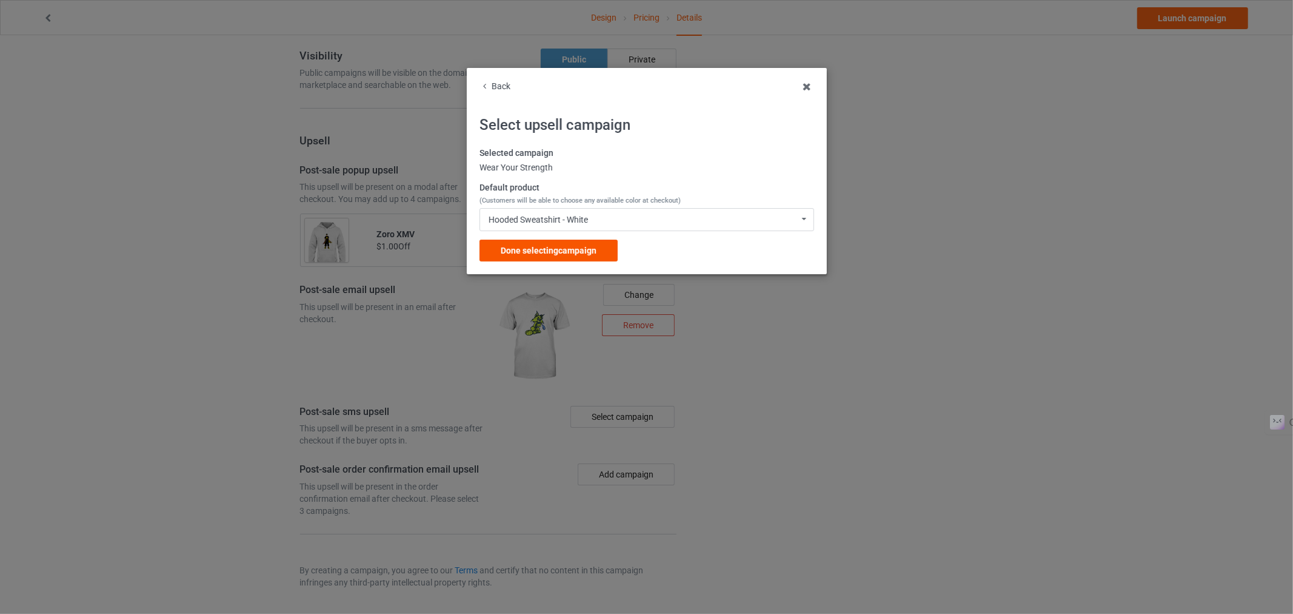
click at [532, 246] on span "Done selecting campaign" at bounding box center [549, 251] width 96 height 10
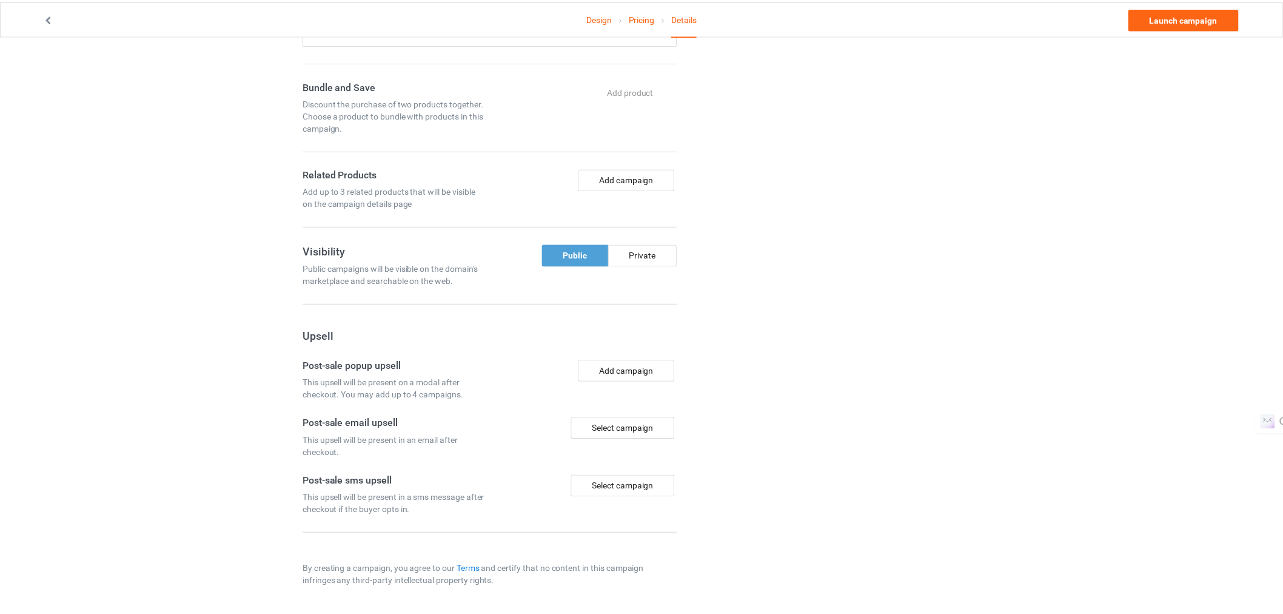
scroll to position [610, 0]
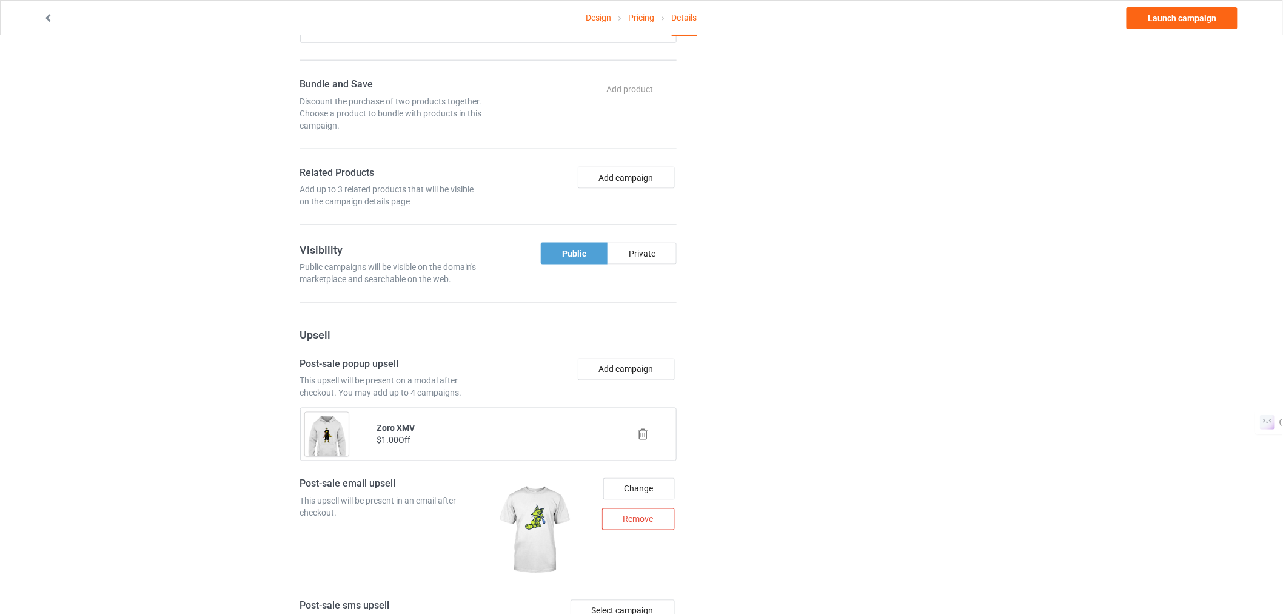
click at [642, 432] on icon at bounding box center [643, 434] width 15 height 13
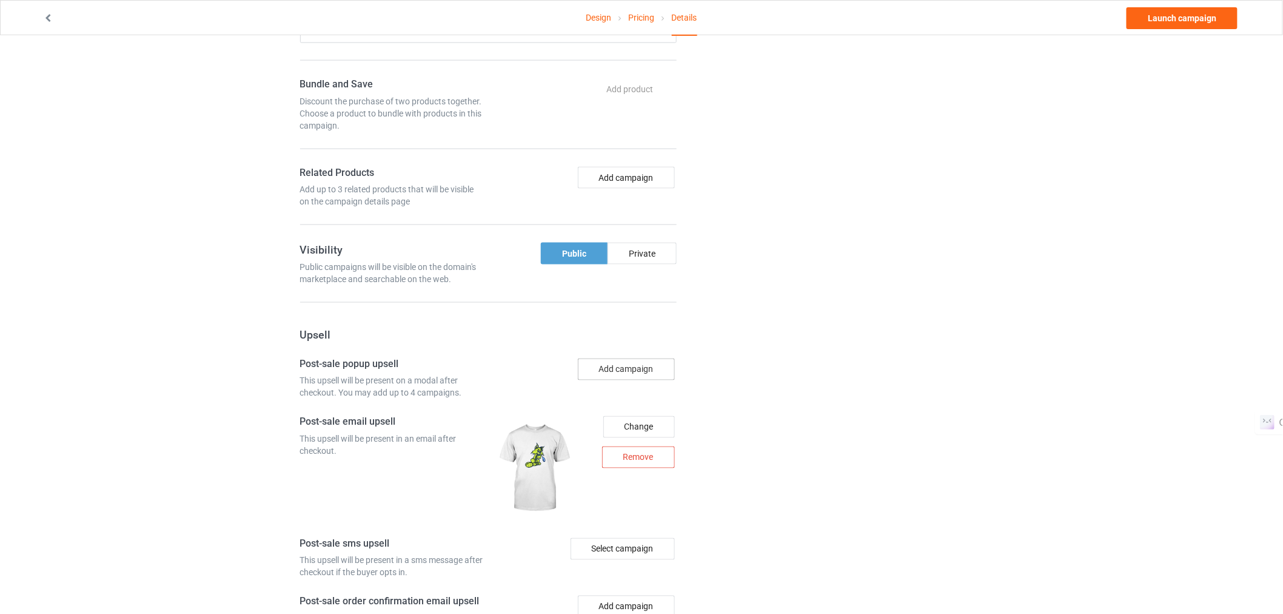
click at [621, 373] on button "Add campaign" at bounding box center [626, 369] width 97 height 22
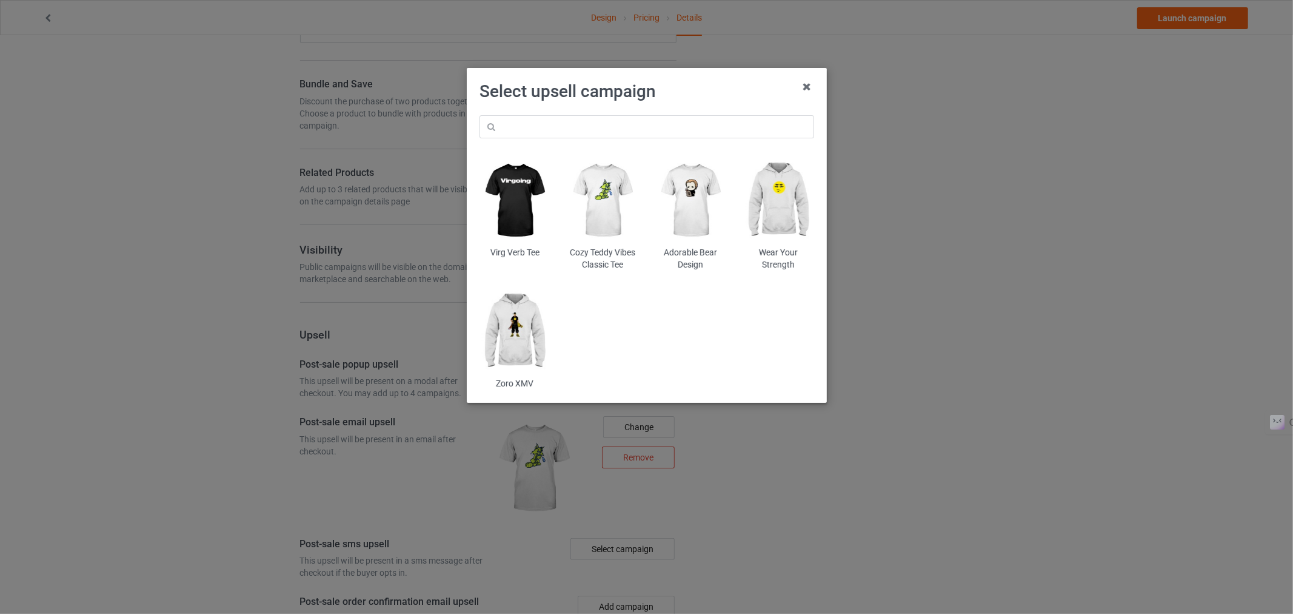
click at [786, 204] on img at bounding box center [778, 200] width 71 height 89
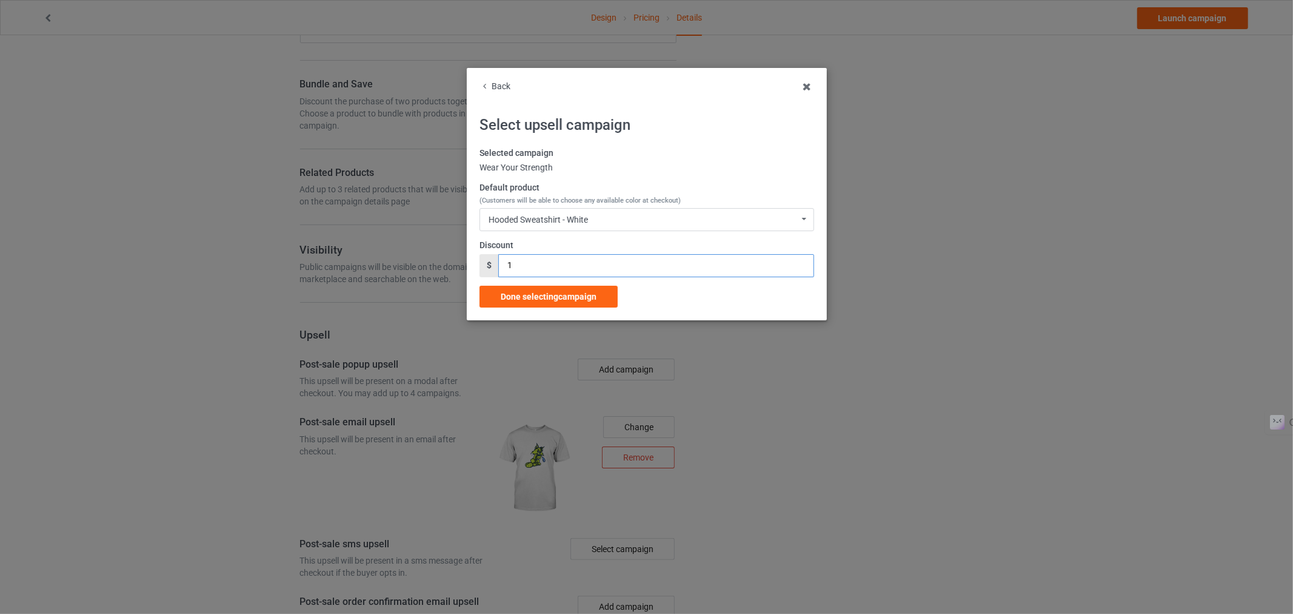
click at [524, 265] on input "1" at bounding box center [655, 265] width 315 height 23
type input "10"
click at [522, 298] on span "Done selecting campaign" at bounding box center [549, 297] width 96 height 10
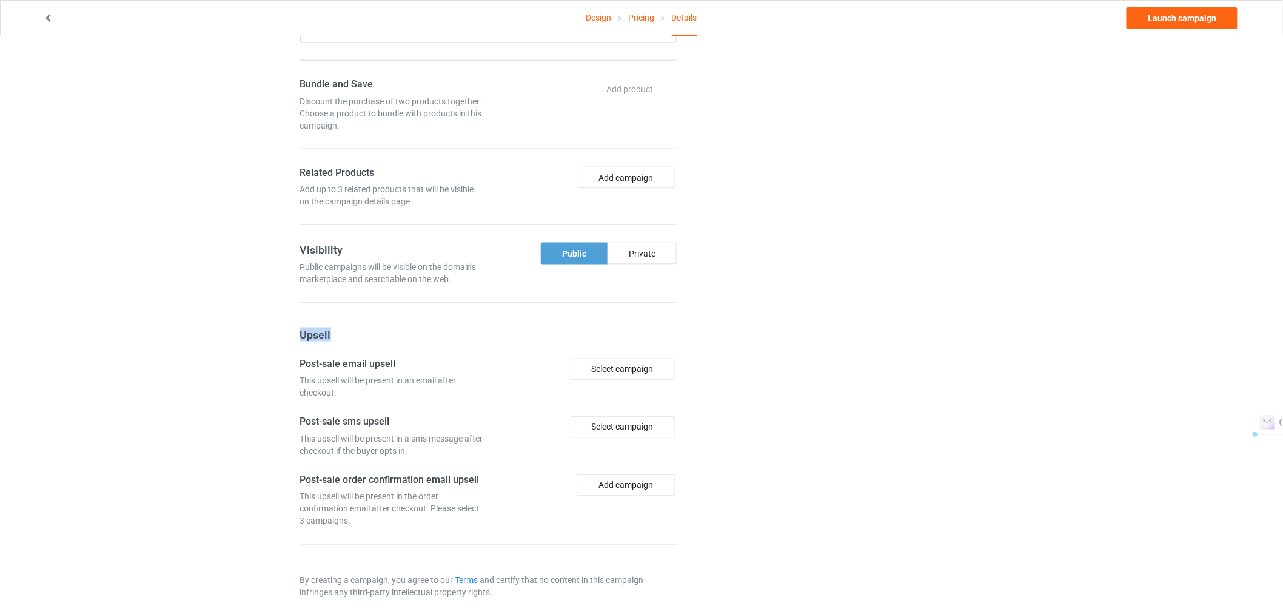
click at [522, 298] on form "Title (h1) 130 characters left Yusuke Classic Wears Create a catchy, unique tit…" at bounding box center [488, 6] width 377 height 1042
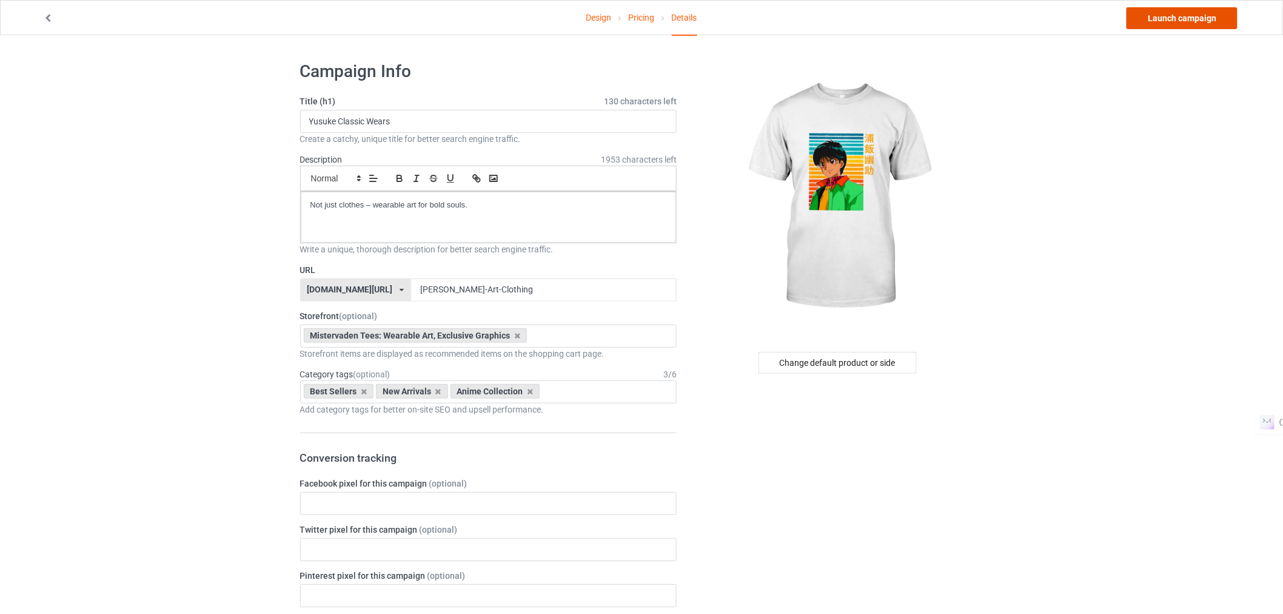
click at [1164, 16] on link "Launch campaign" at bounding box center [1182, 18] width 111 height 22
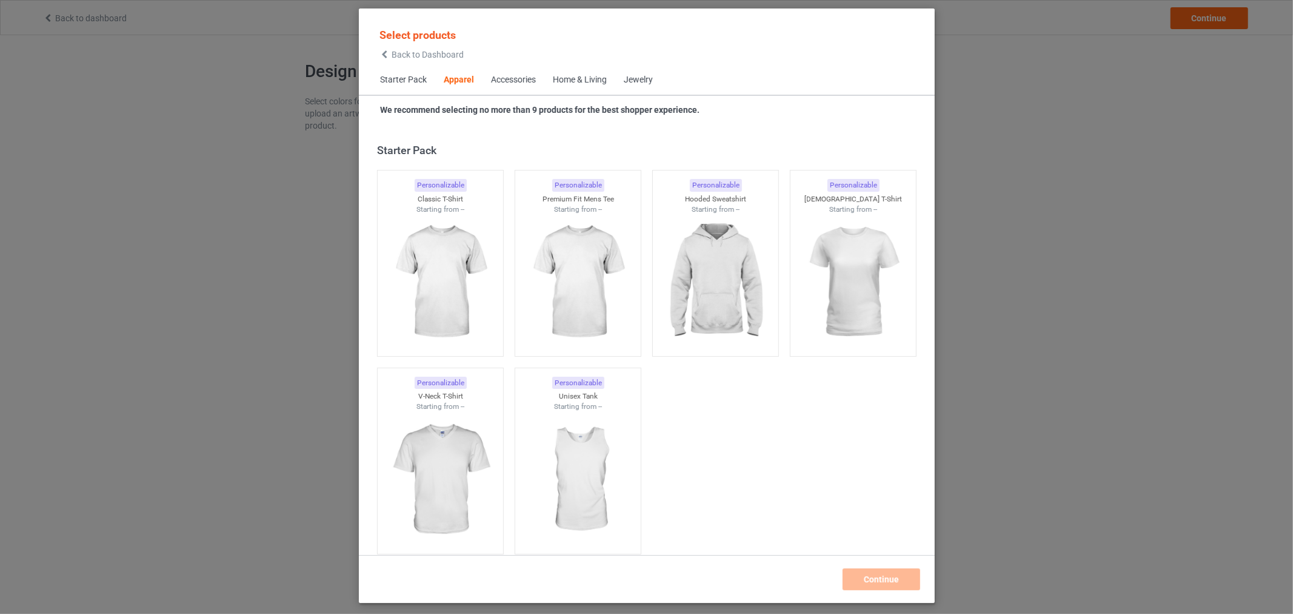
scroll to position [452, 0]
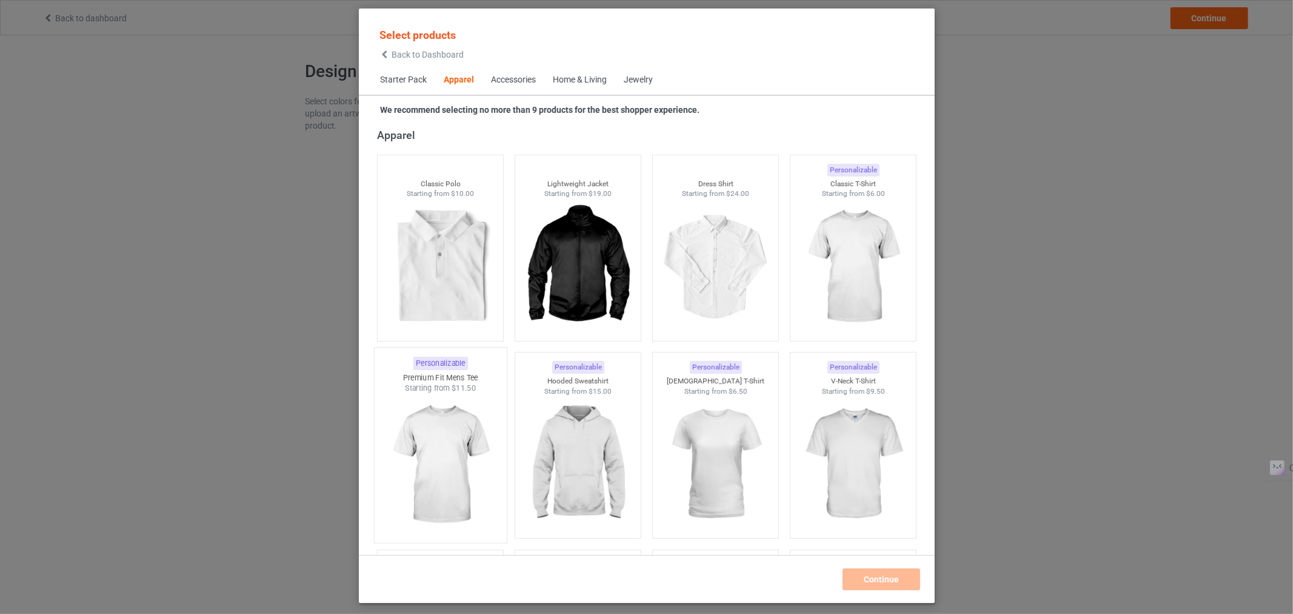
click at [438, 447] on img at bounding box center [440, 465] width 114 height 142
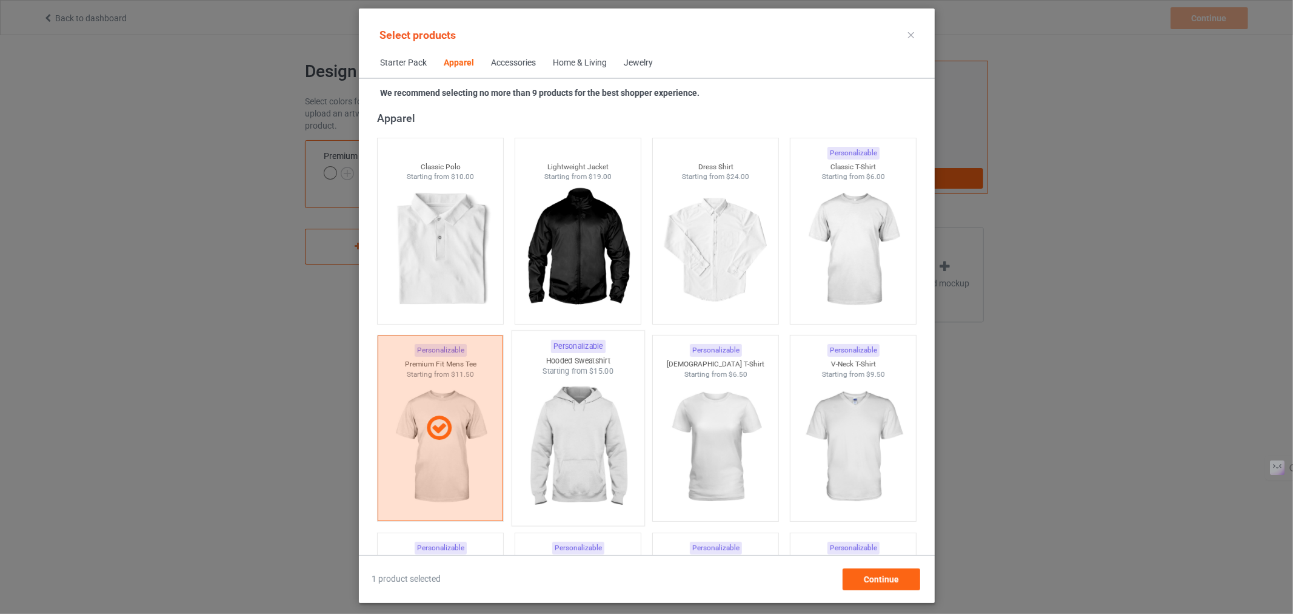
click at [585, 414] on img at bounding box center [578, 448] width 114 height 142
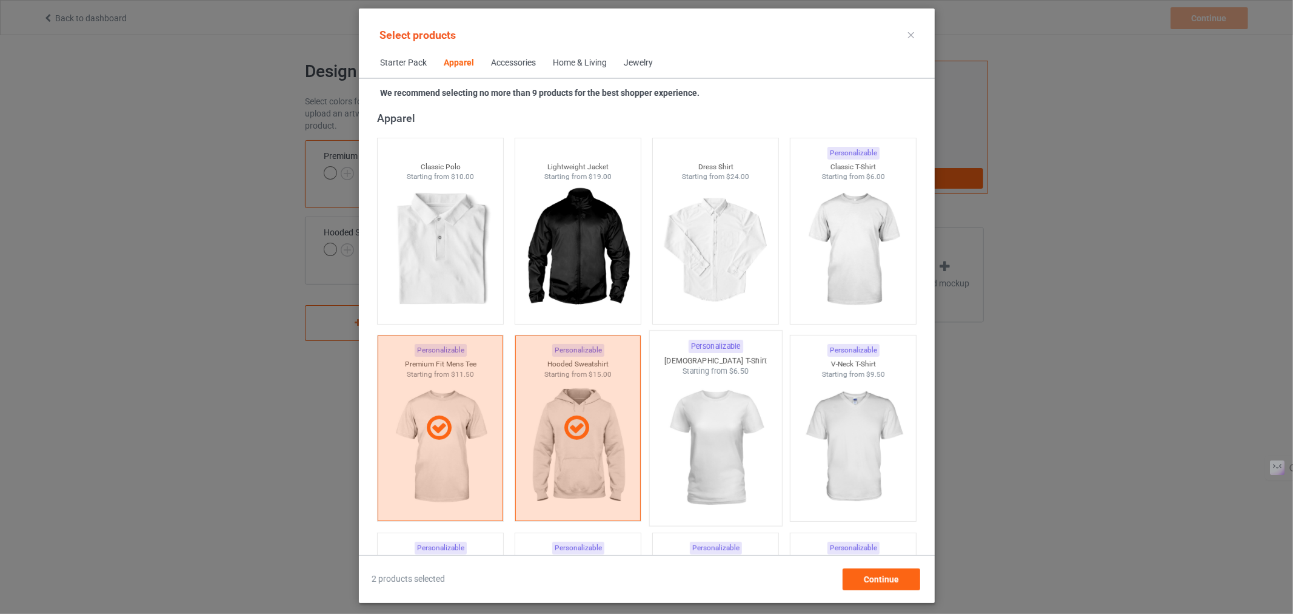
click at [712, 409] on img at bounding box center [715, 448] width 114 height 142
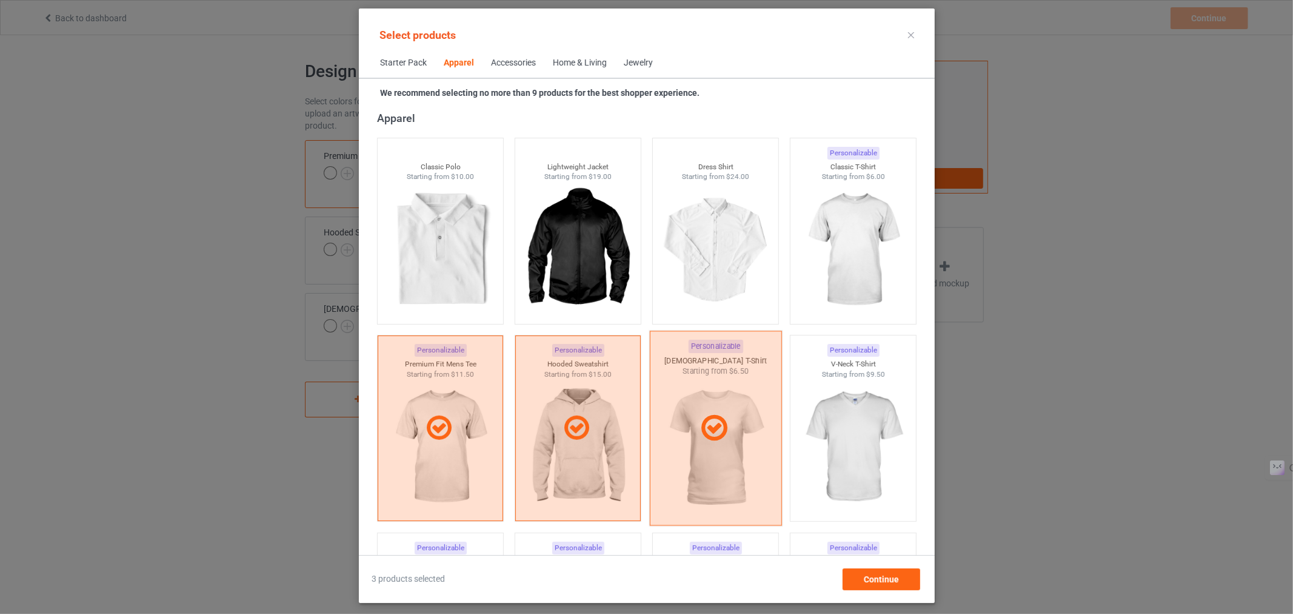
click at [712, 409] on div at bounding box center [715, 428] width 132 height 195
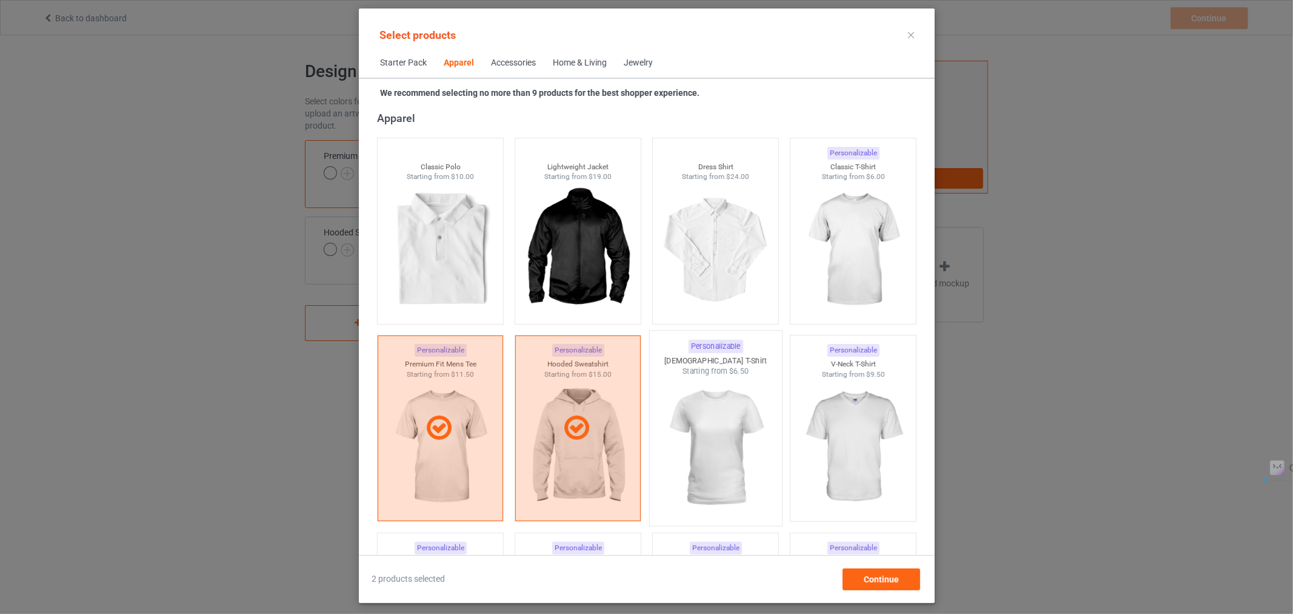
scroll to position [663, 0]
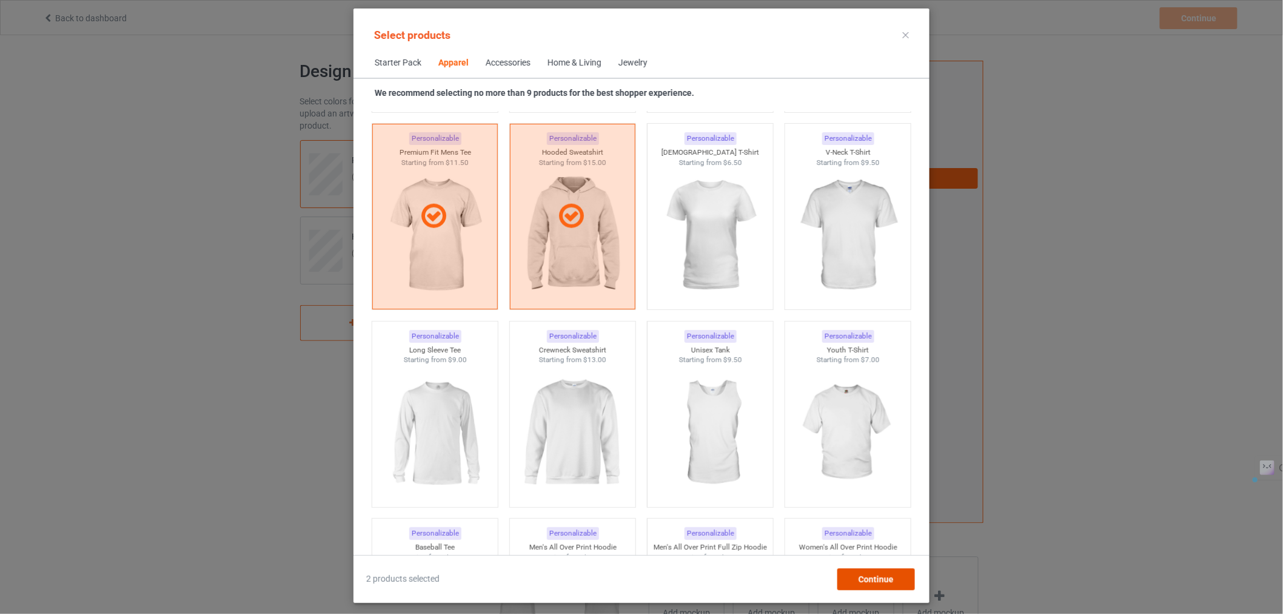
click at [882, 582] on span "Continue" at bounding box center [876, 579] width 35 height 10
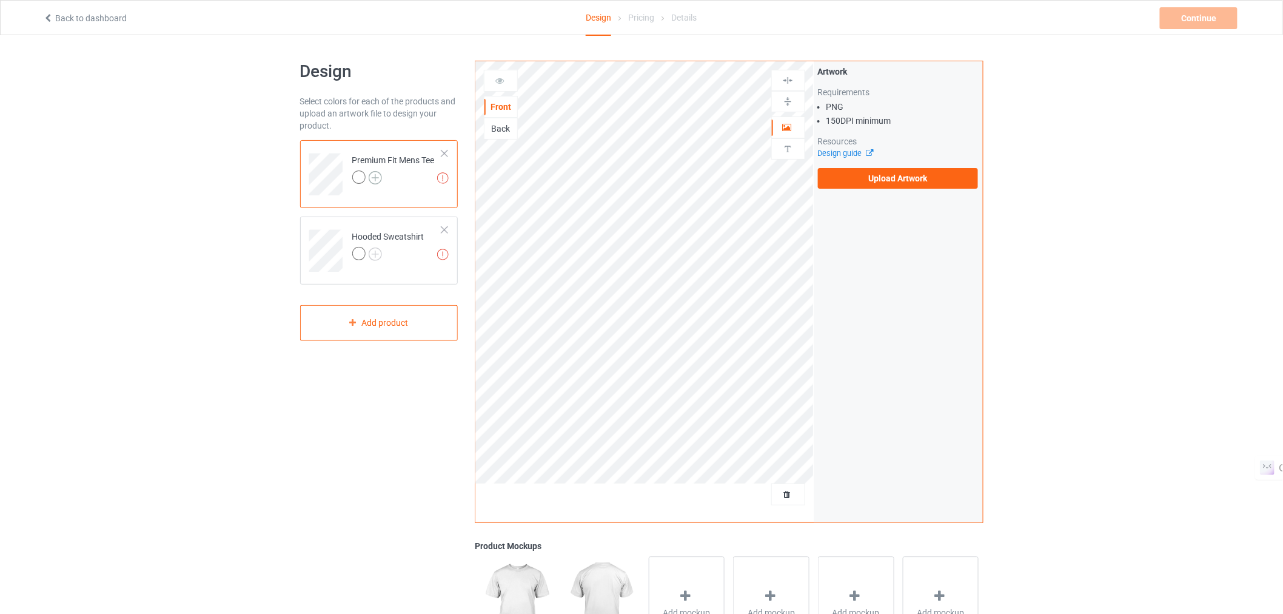
click at [379, 177] on img at bounding box center [375, 177] width 13 height 13
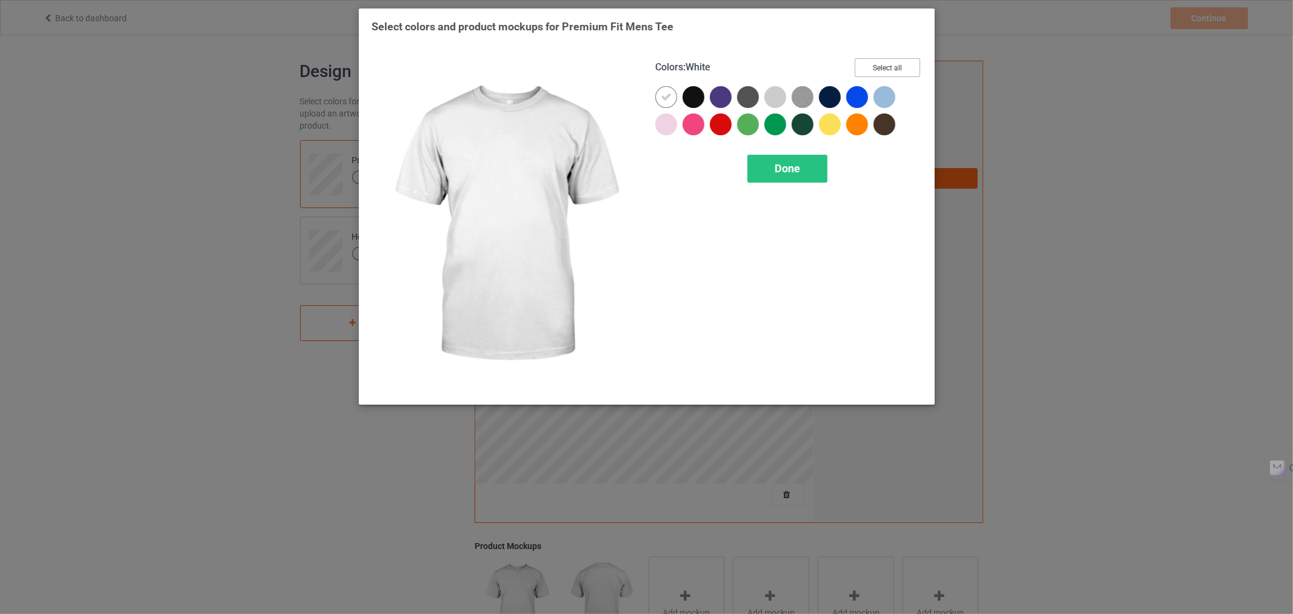
click at [886, 65] on button "Select all" at bounding box center [887, 67] width 65 height 19
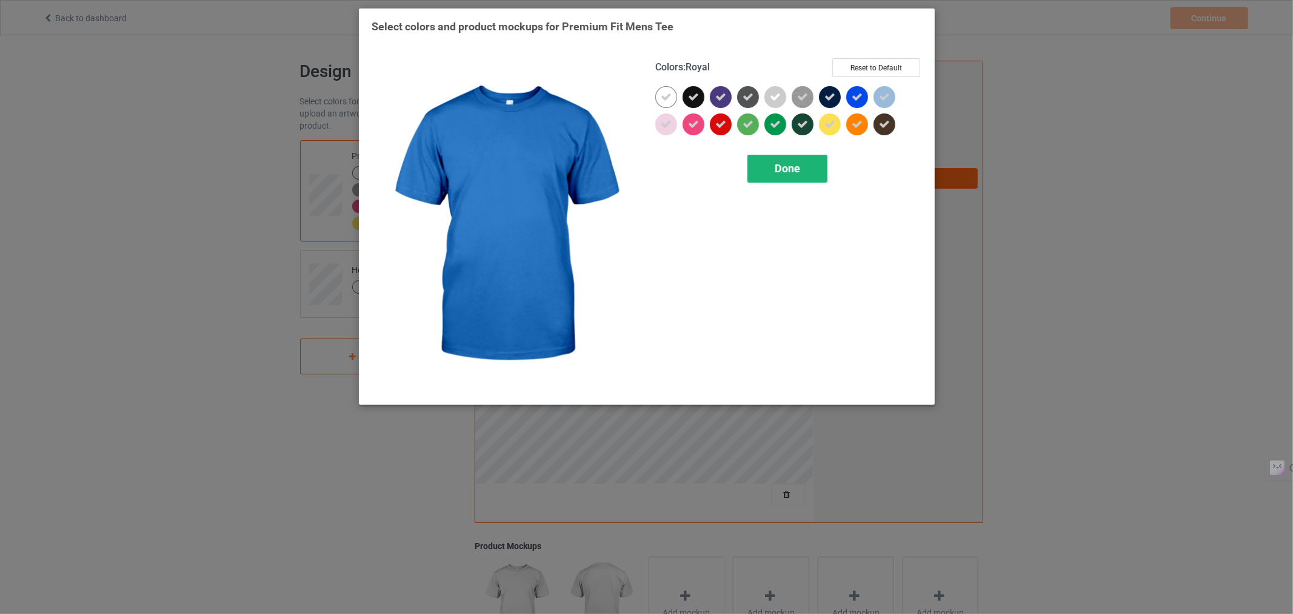
click at [792, 172] on span "Done" at bounding box center [786, 168] width 25 height 13
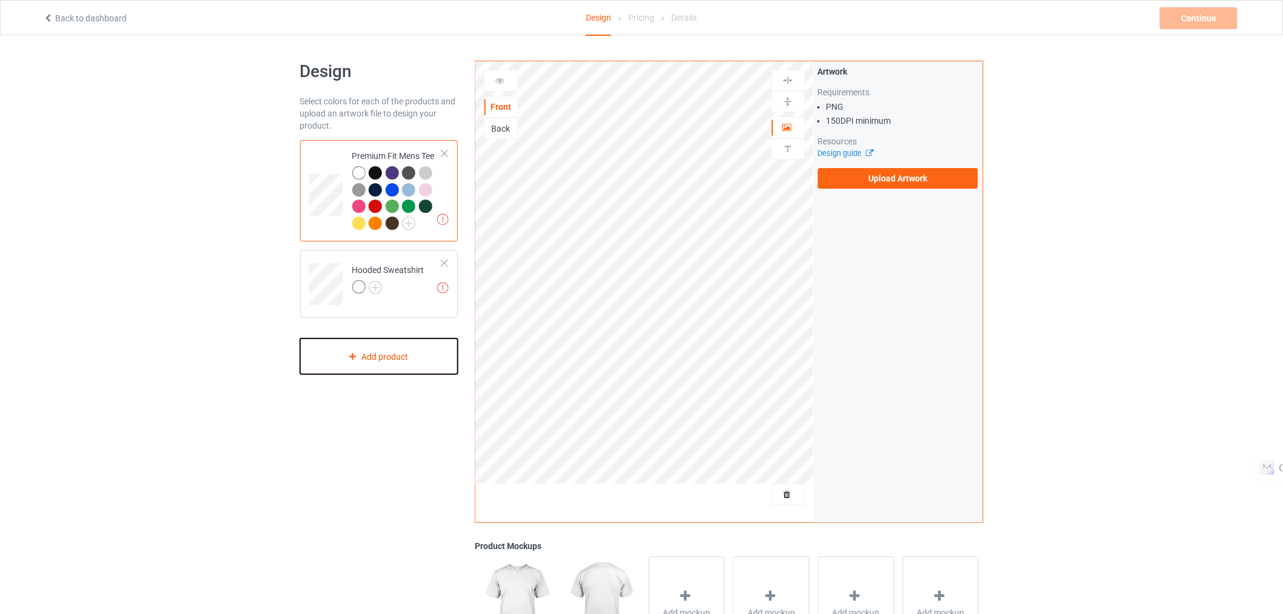
click at [386, 340] on div "Add product" at bounding box center [379, 356] width 158 height 36
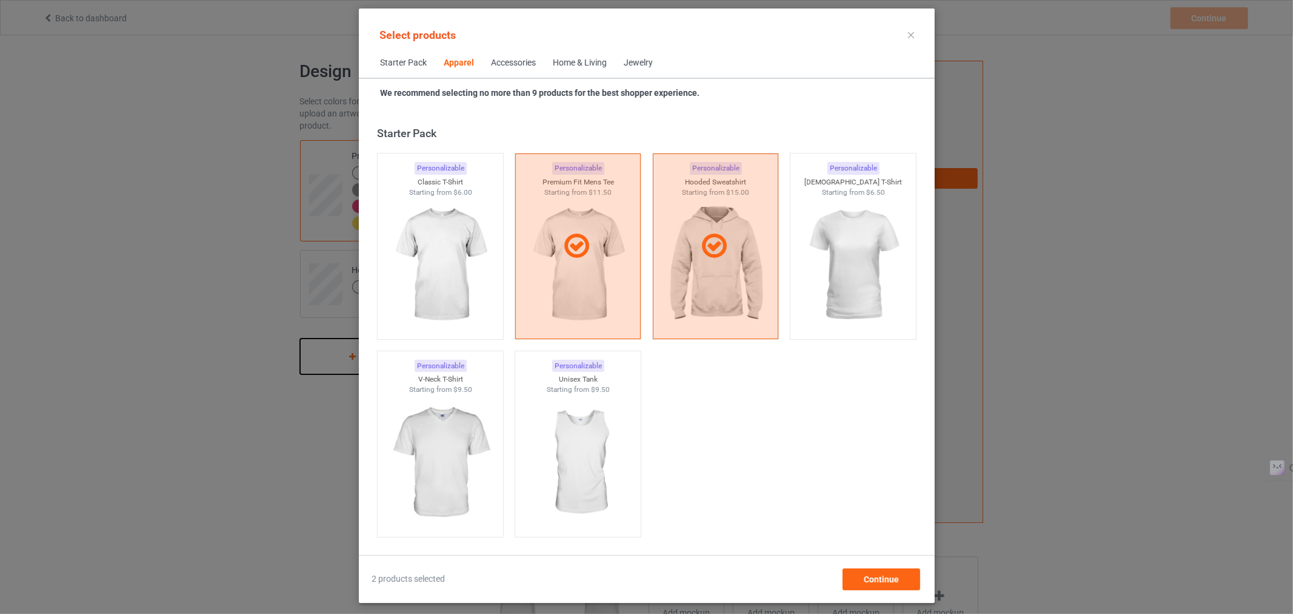
scroll to position [452, 0]
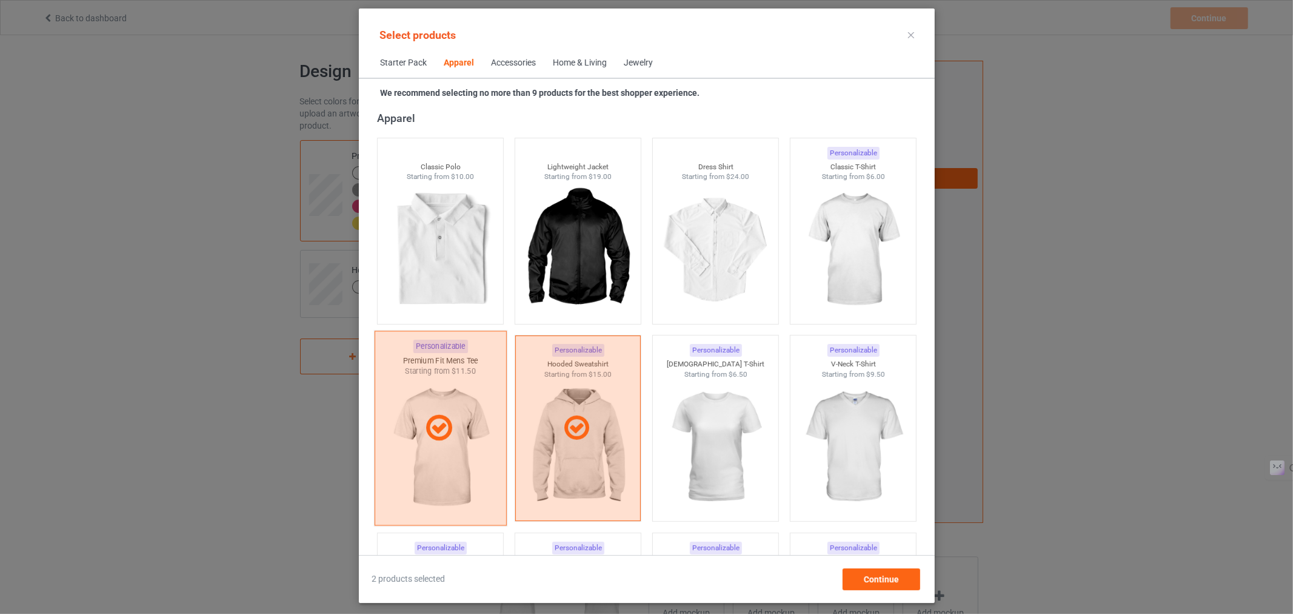
click at [470, 417] on div at bounding box center [440, 428] width 131 height 30
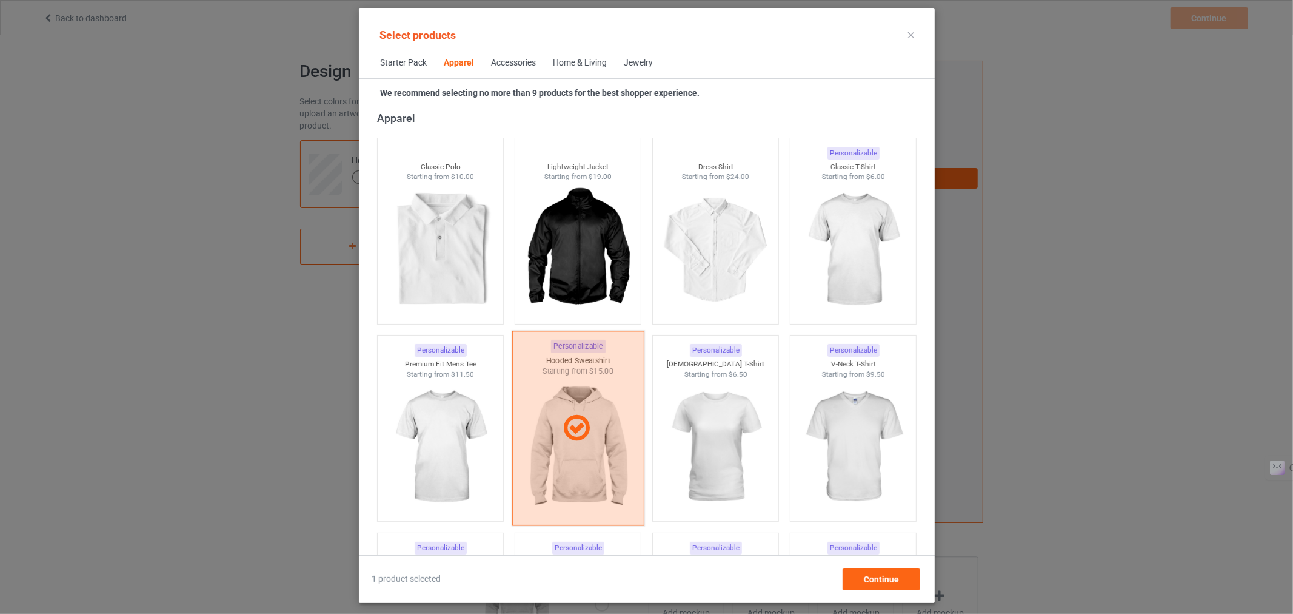
click at [574, 435] on icon at bounding box center [577, 428] width 36 height 30
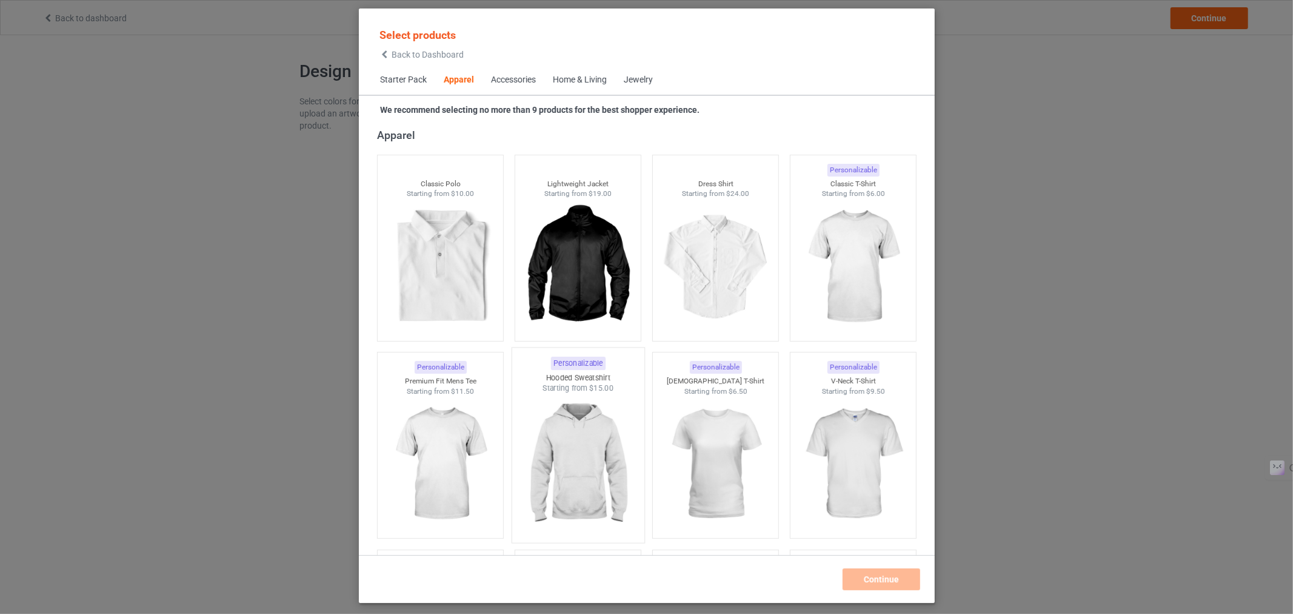
click at [316, 401] on div "Select products Back to Dashboard Starter Pack Apparel Accessories Home & Livin…" at bounding box center [646, 307] width 1293 height 614
click at [390, 51] on div "Back to Dashboard" at bounding box center [422, 54] width 84 height 8
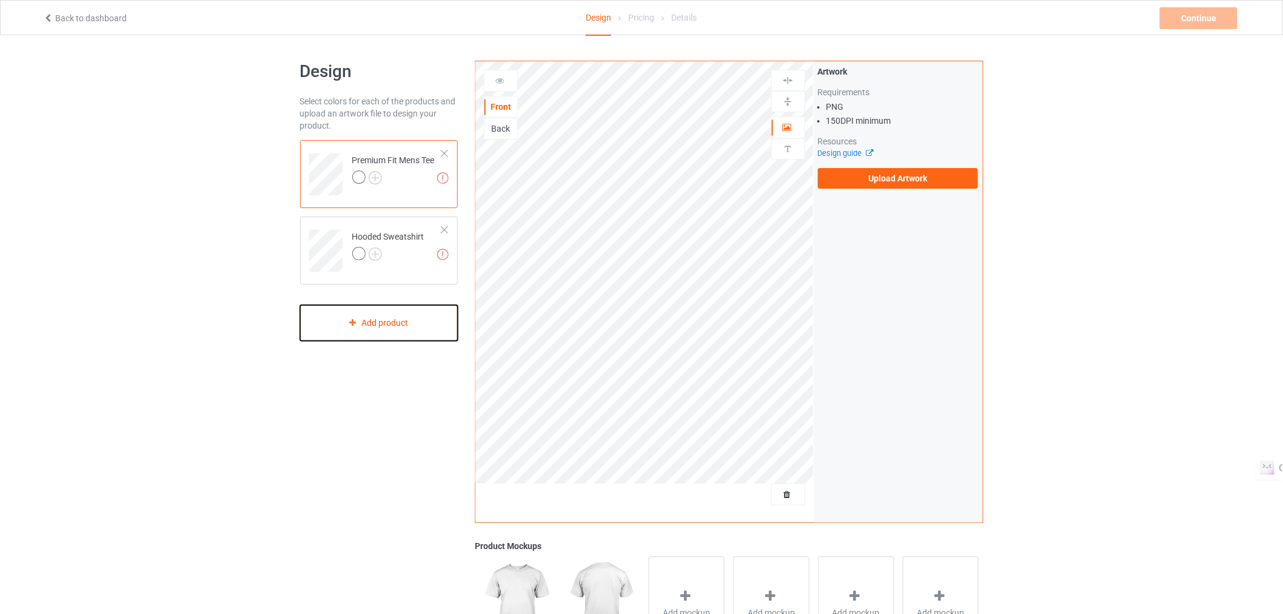
click at [372, 320] on div "Add product" at bounding box center [379, 323] width 158 height 36
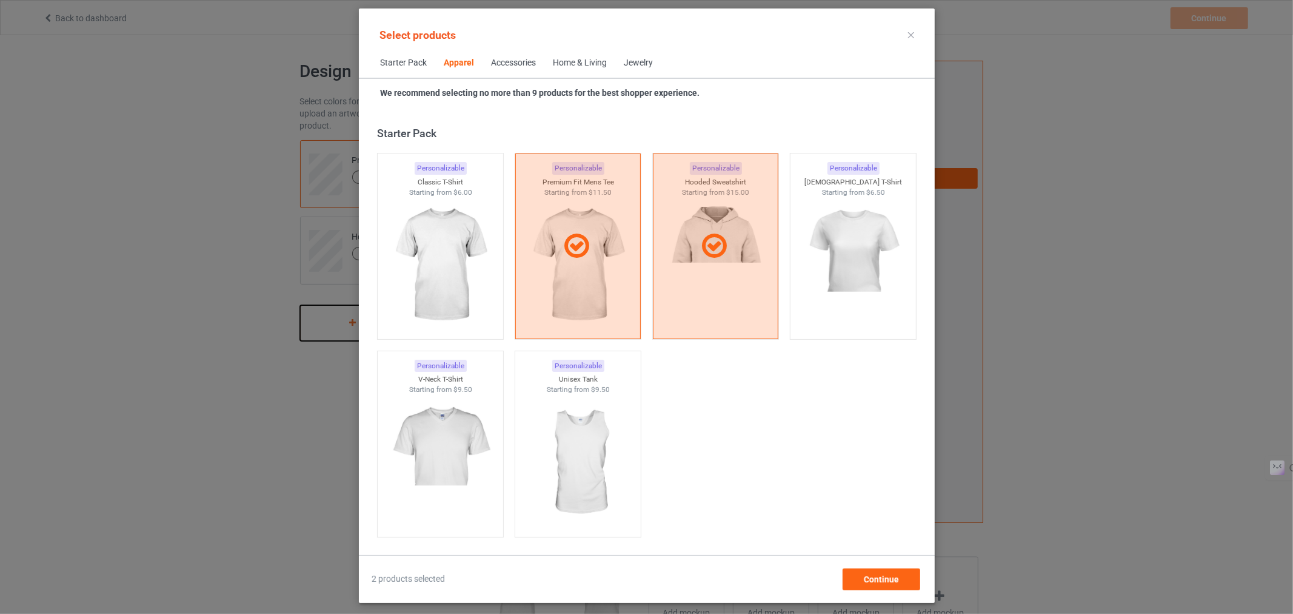
scroll to position [452, 0]
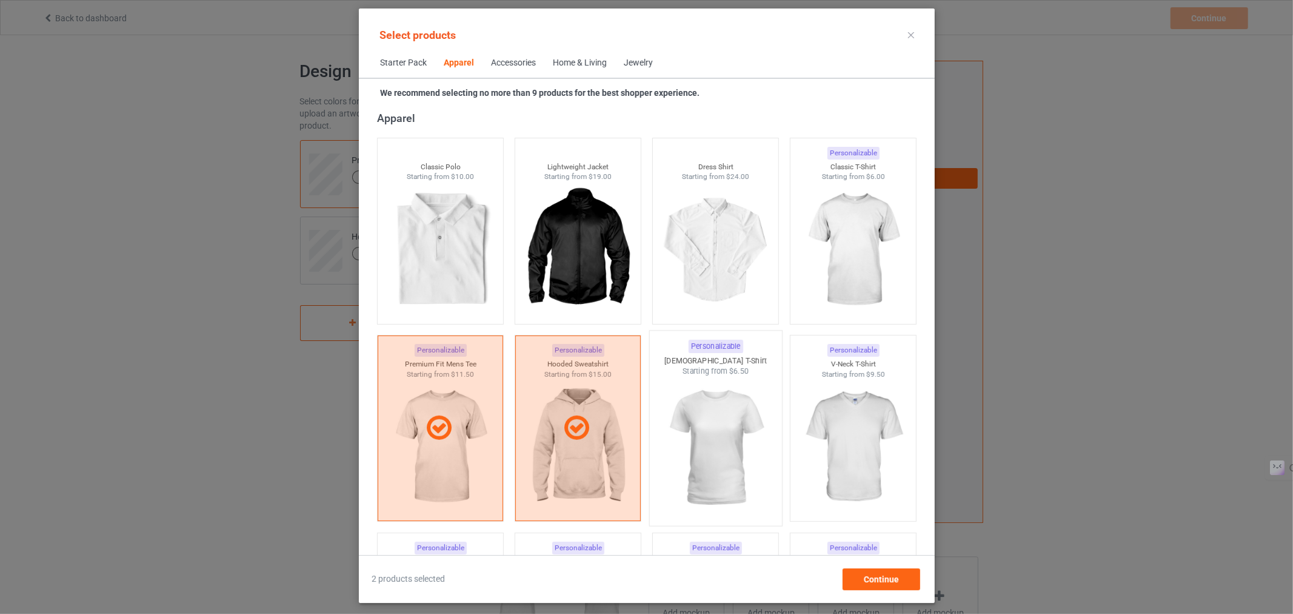
click at [702, 424] on img at bounding box center [715, 448] width 114 height 142
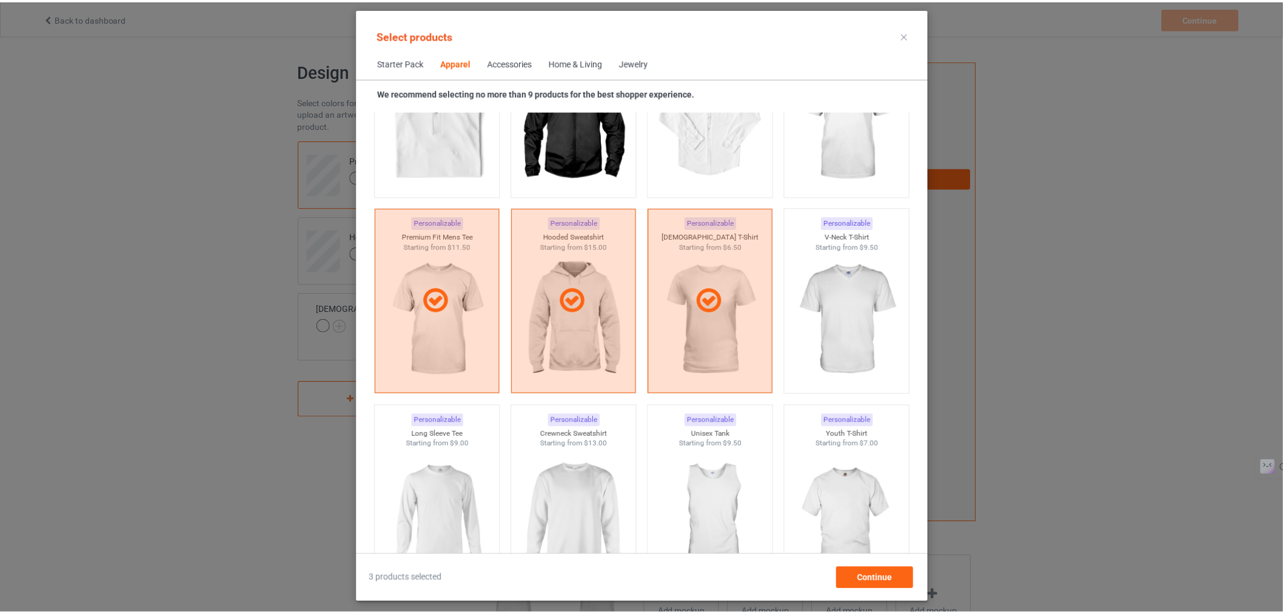
scroll to position [584, 0]
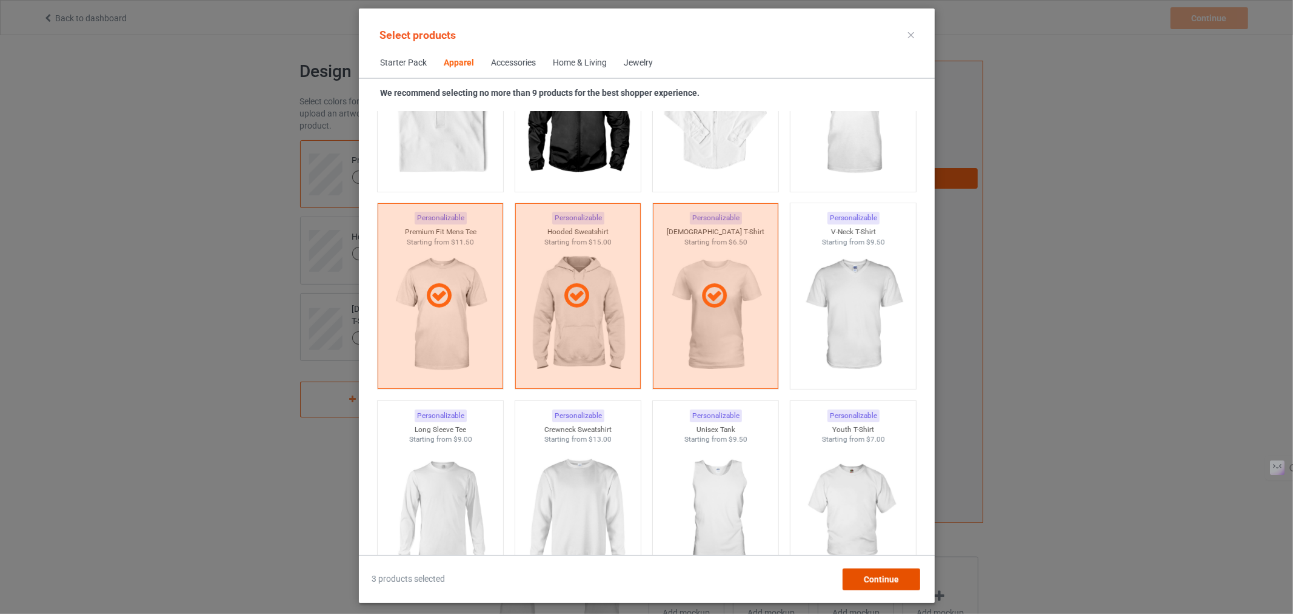
click at [896, 574] on span "Continue" at bounding box center [880, 579] width 35 height 10
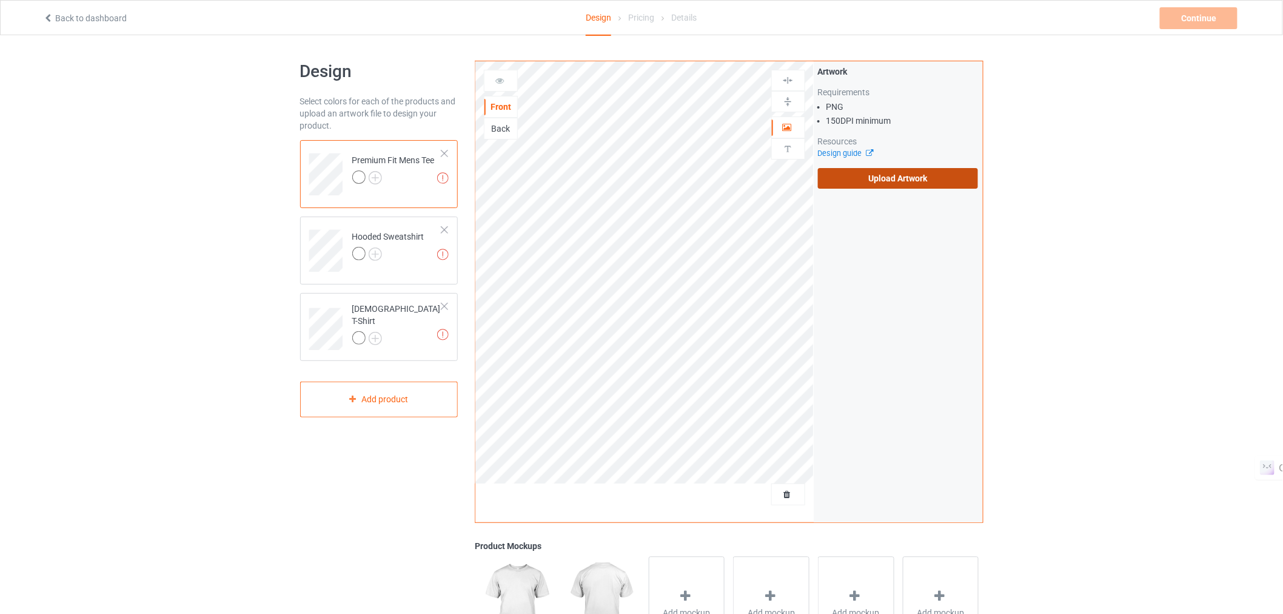
click at [873, 183] on label "Upload Artwork" at bounding box center [898, 178] width 161 height 21
click at [0, 0] on input "Upload Artwork" at bounding box center [0, 0] width 0 height 0
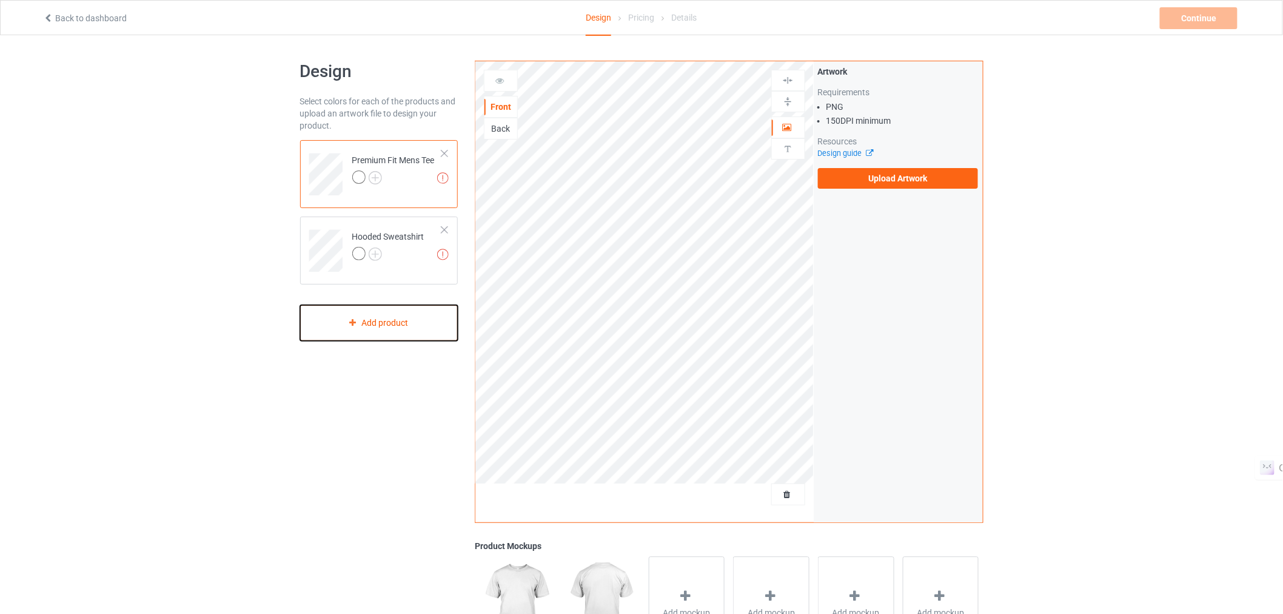
click at [421, 325] on div "Add product" at bounding box center [379, 323] width 158 height 36
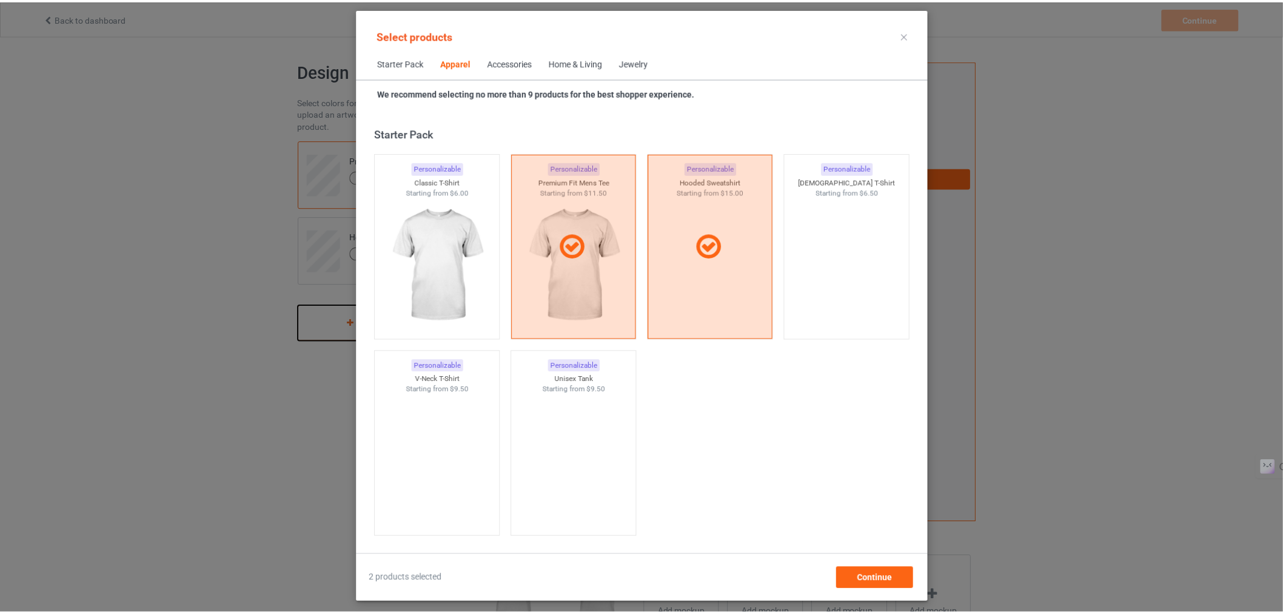
scroll to position [452, 0]
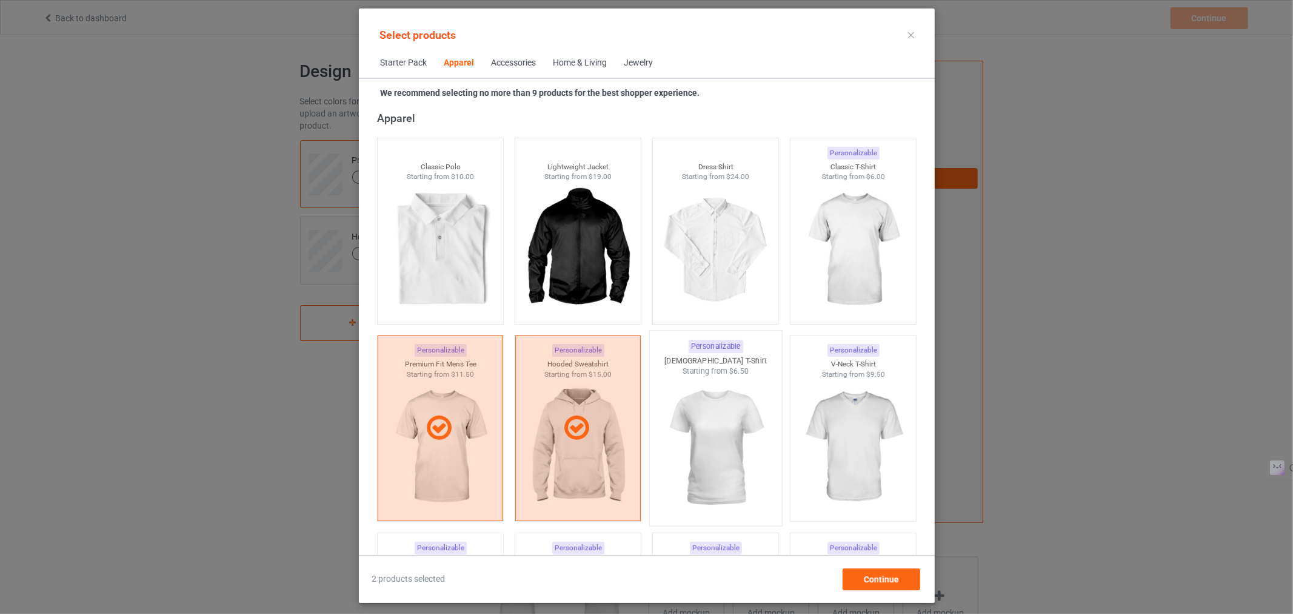
click at [717, 446] on img at bounding box center [715, 448] width 114 height 142
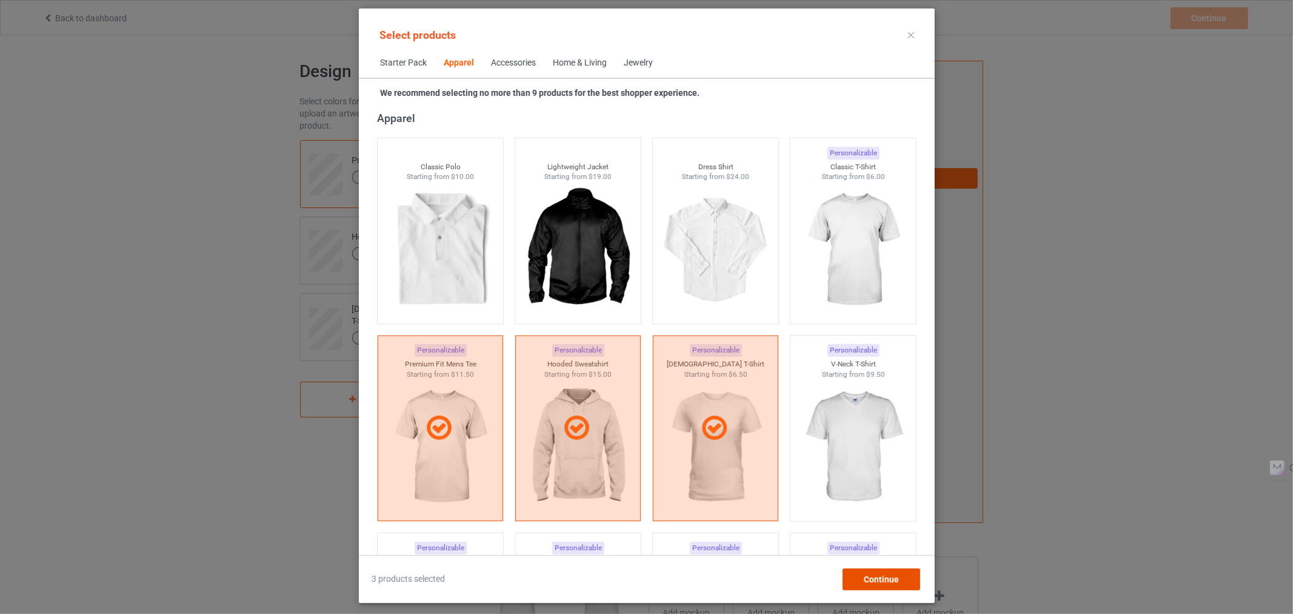
click at [868, 578] on span "Continue" at bounding box center [880, 579] width 35 height 10
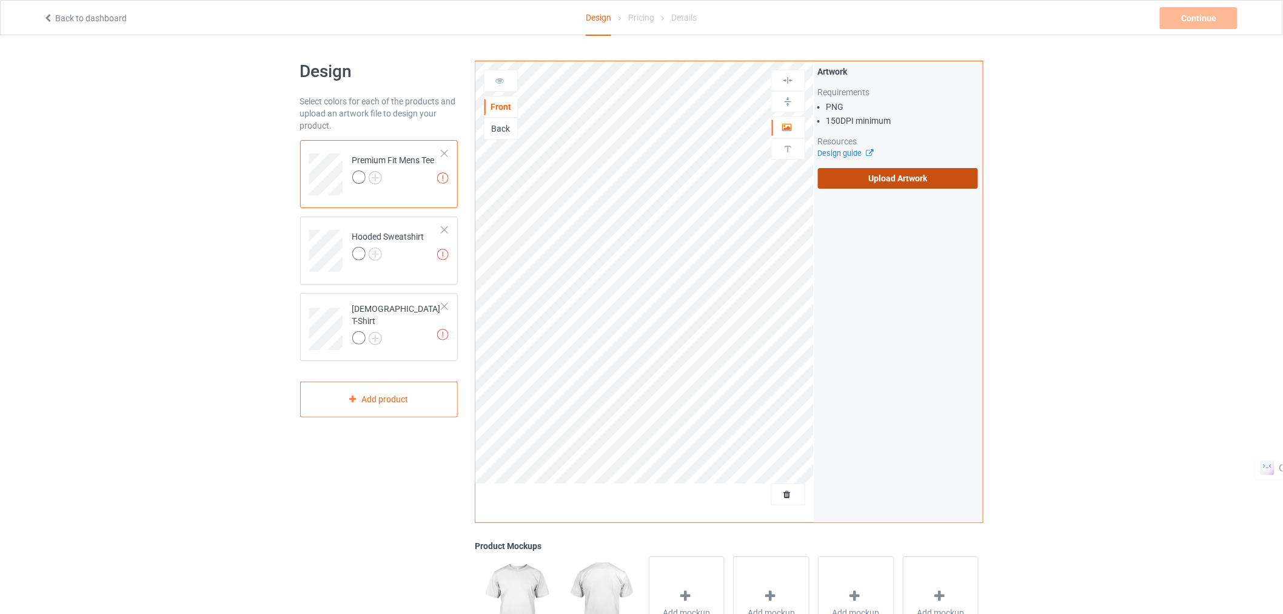
click at [859, 183] on label "Upload Artwork" at bounding box center [898, 178] width 161 height 21
click at [0, 0] on input "Upload Artwork" at bounding box center [0, 0] width 0 height 0
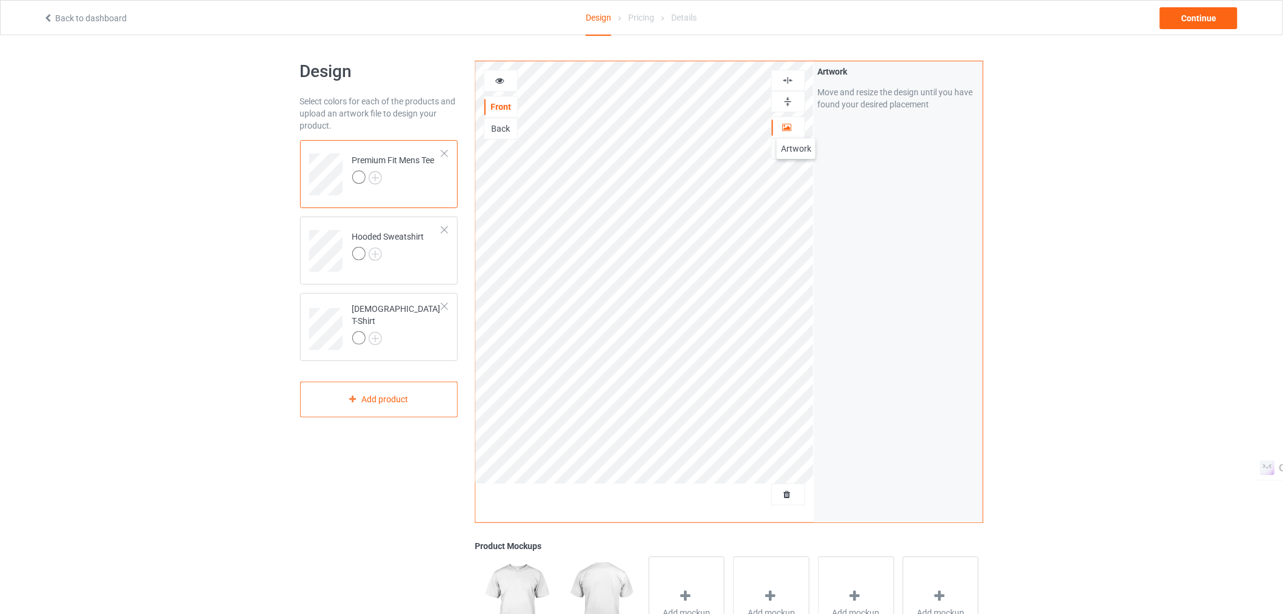
click at [796, 126] on div at bounding box center [788, 127] width 33 height 12
click at [777, 121] on div at bounding box center [788, 127] width 33 height 12
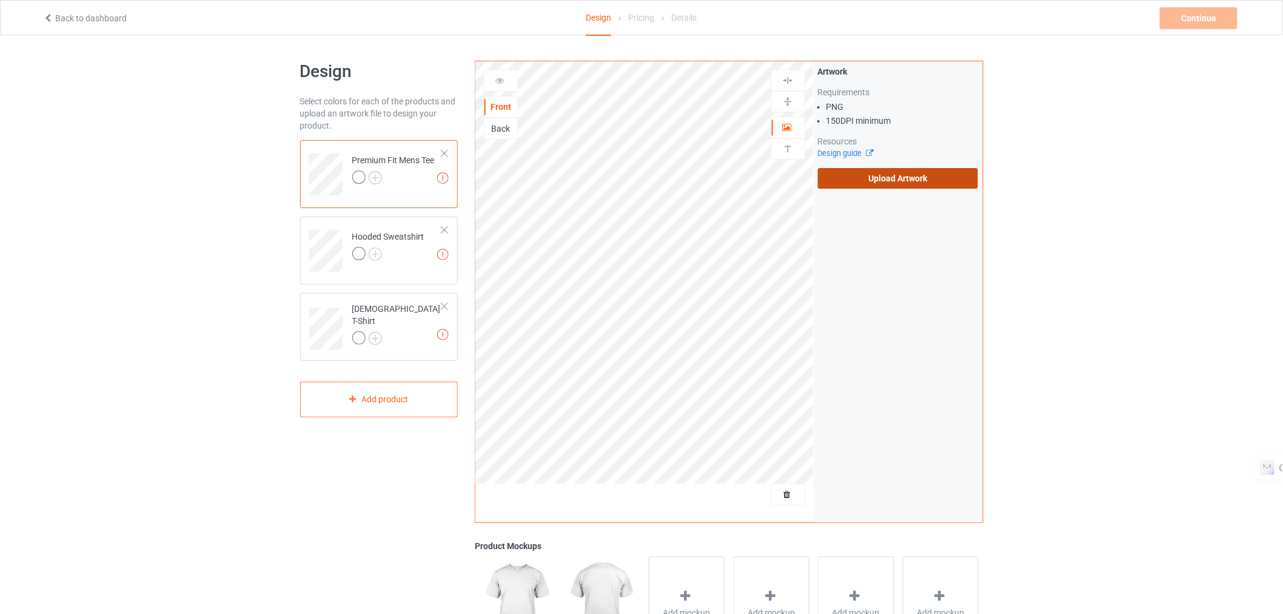
click at [863, 178] on label "Upload Artwork" at bounding box center [898, 178] width 161 height 21
click at [0, 0] on input "Upload Artwork" at bounding box center [0, 0] width 0 height 0
click at [857, 179] on label "Upload Artwork" at bounding box center [898, 178] width 161 height 21
click at [0, 0] on input "Upload Artwork" at bounding box center [0, 0] width 0 height 0
click at [903, 170] on label "Upload Artwork" at bounding box center [898, 178] width 161 height 21
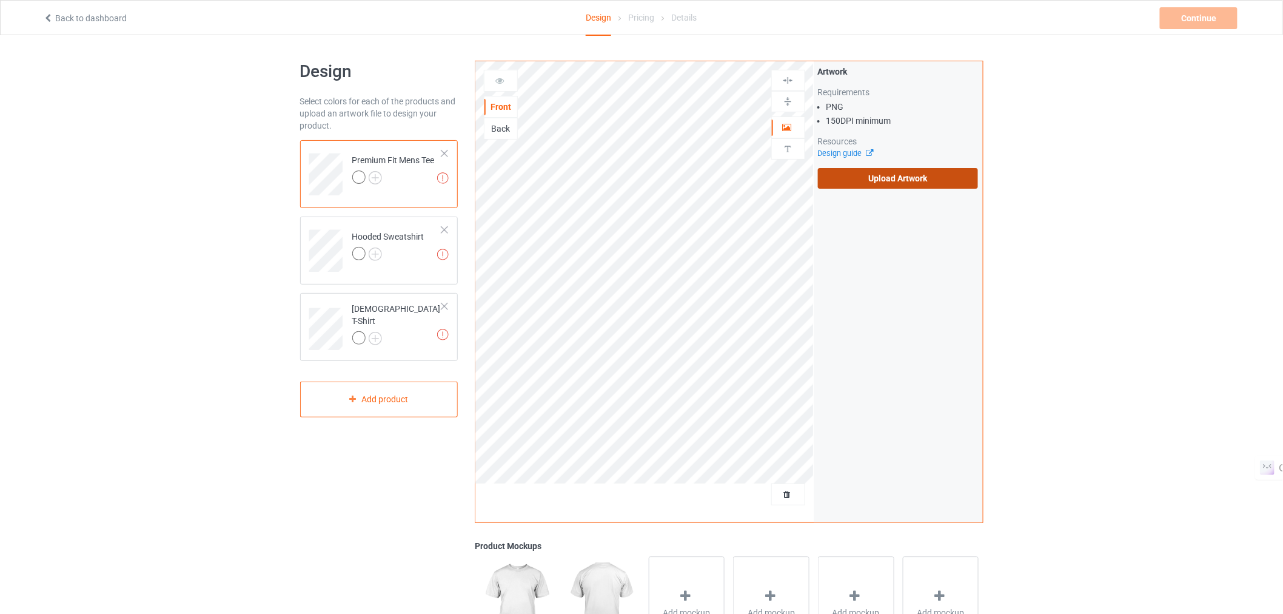
click at [0, 0] on input "Upload Artwork" at bounding box center [0, 0] width 0 height 0
click at [889, 178] on label "Upload Artwork" at bounding box center [898, 178] width 161 height 21
click at [0, 0] on input "Upload Artwork" at bounding box center [0, 0] width 0 height 0
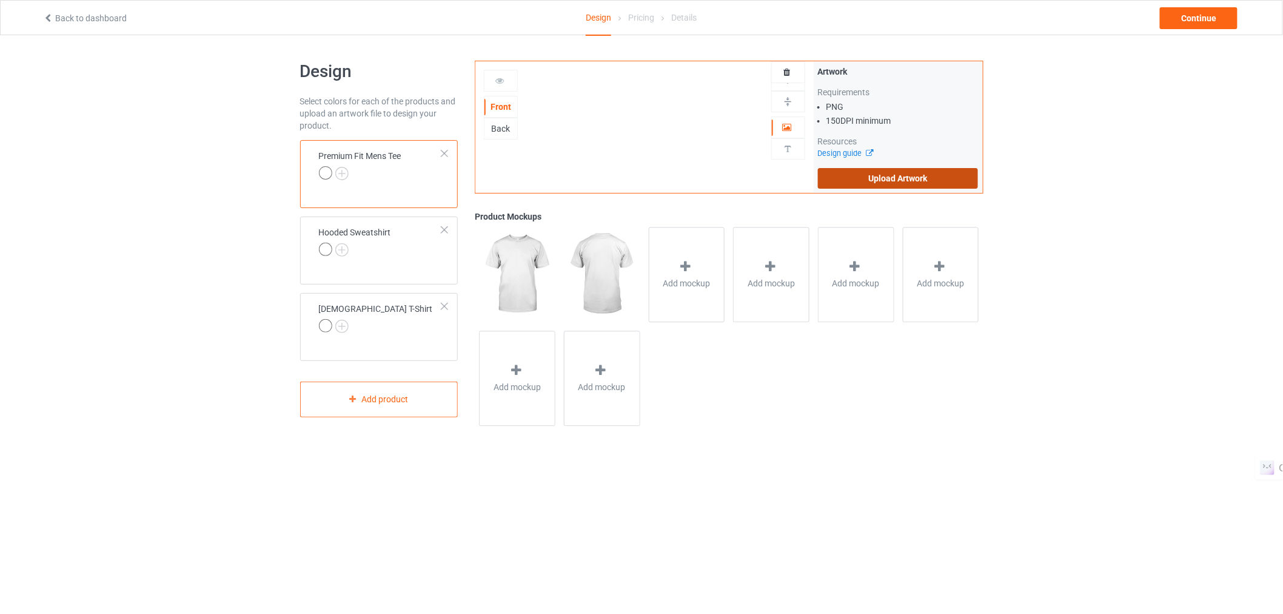
click at [847, 176] on label "Upload Artwork" at bounding box center [898, 178] width 161 height 21
click at [0, 0] on input "Upload Artwork" at bounding box center [0, 0] width 0 height 0
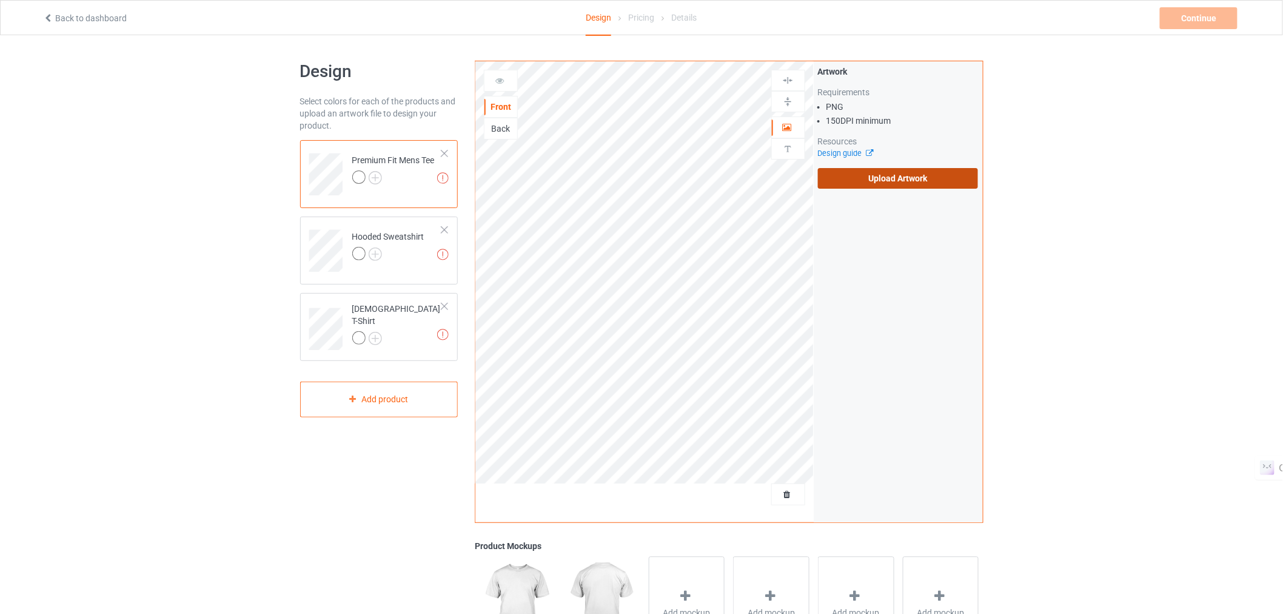
click at [868, 181] on label "Upload Artwork" at bounding box center [898, 178] width 161 height 21
click at [0, 0] on input "Upload Artwork" at bounding box center [0, 0] width 0 height 0
click at [903, 176] on label "Upload Artwork" at bounding box center [898, 178] width 161 height 21
click at [0, 0] on input "Upload Artwork" at bounding box center [0, 0] width 0 height 0
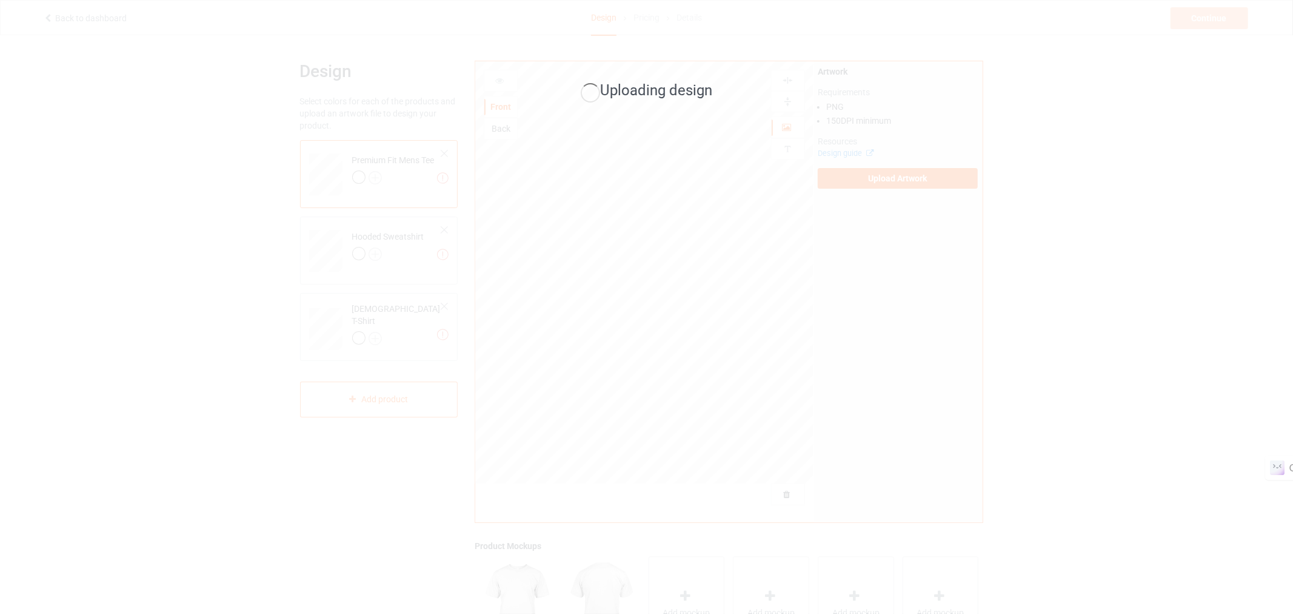
click at [584, 53] on div "Uploading design" at bounding box center [646, 307] width 1293 height 614
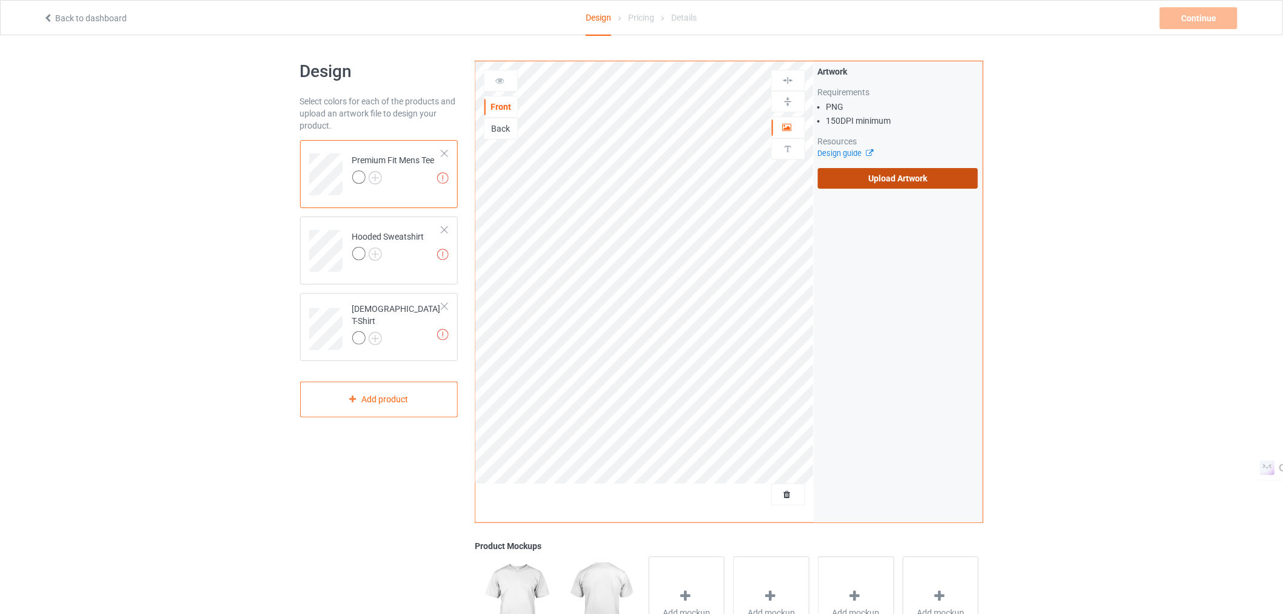
click at [863, 174] on label "Upload Artwork" at bounding box center [898, 178] width 161 height 21
click at [0, 0] on input "Upload Artwork" at bounding box center [0, 0] width 0 height 0
click at [862, 179] on label "Upload Artwork" at bounding box center [898, 178] width 161 height 21
click at [0, 0] on input "Upload Artwork" at bounding box center [0, 0] width 0 height 0
click at [839, 179] on label "Upload Artwork" at bounding box center [898, 178] width 161 height 21
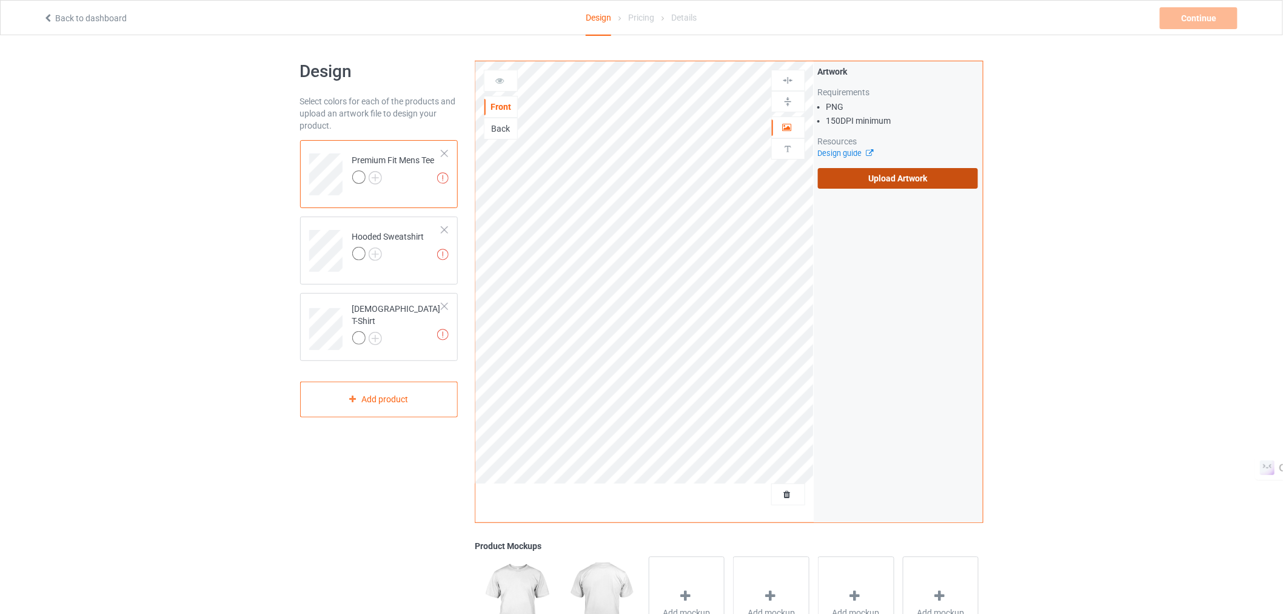
click at [0, 0] on input "Upload Artwork" at bounding box center [0, 0] width 0 height 0
click at [883, 183] on label "Upload Artwork" at bounding box center [898, 178] width 161 height 21
click at [0, 0] on input "Upload Artwork" at bounding box center [0, 0] width 0 height 0
click at [843, 177] on label "Upload Artwork" at bounding box center [898, 178] width 161 height 21
click at [0, 0] on input "Upload Artwork" at bounding box center [0, 0] width 0 height 0
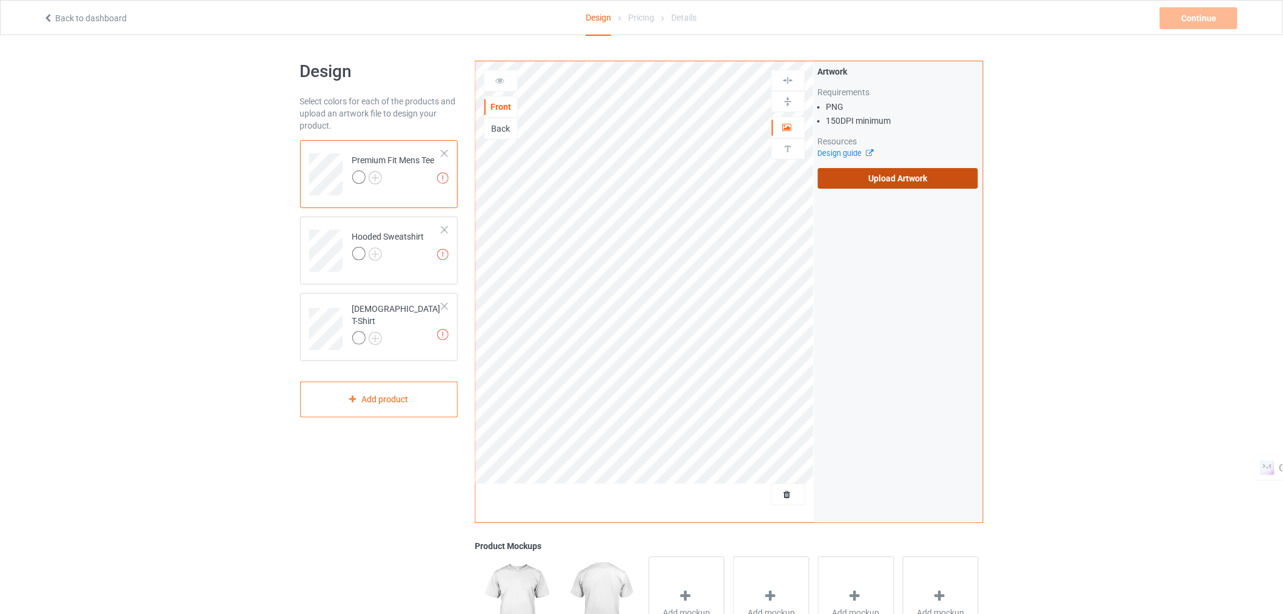
click at [834, 184] on label "Upload Artwork" at bounding box center [898, 178] width 161 height 21
click at [0, 0] on input "Upload Artwork" at bounding box center [0, 0] width 0 height 0
click at [605, 6] on div "Design" at bounding box center [598, 18] width 25 height 35
click at [920, 185] on label "Upload Artwork" at bounding box center [898, 178] width 161 height 21
click at [0, 0] on input "Upload Artwork" at bounding box center [0, 0] width 0 height 0
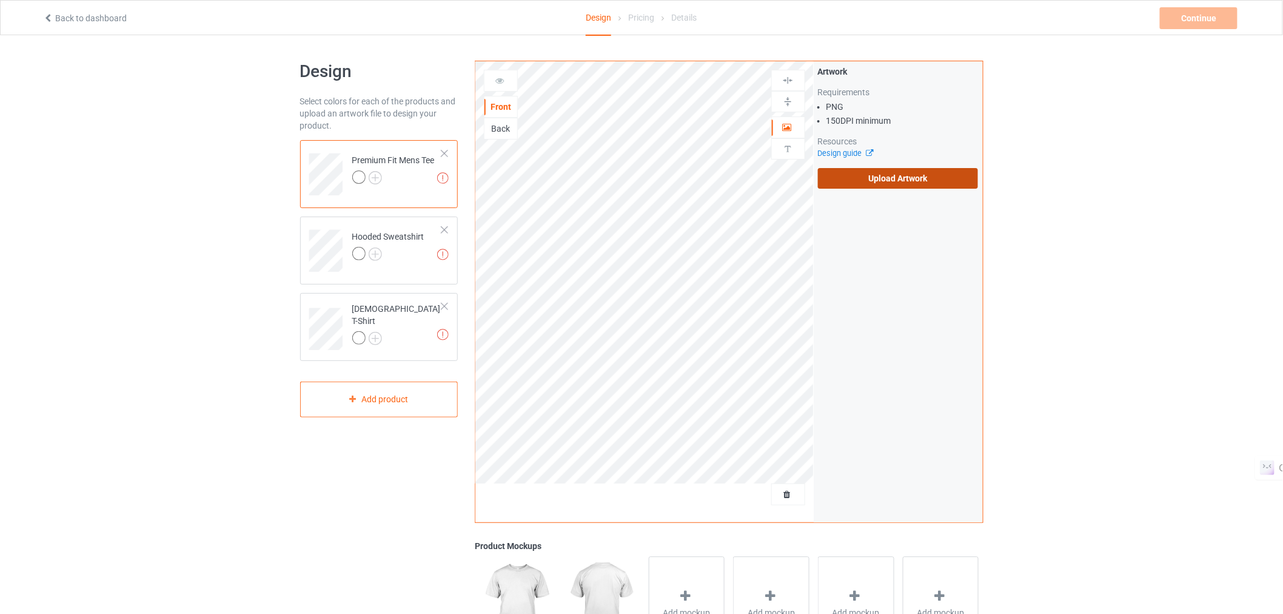
click at [843, 175] on label "Upload Artwork" at bounding box center [898, 178] width 161 height 21
click at [0, 0] on input "Upload Artwork" at bounding box center [0, 0] width 0 height 0
click at [942, 189] on div "Artwork Requirements PNG 150 DPI minimum Resources Design guide Upload Artwork" at bounding box center [898, 127] width 169 height 132
click at [924, 187] on label "Upload Artwork" at bounding box center [898, 178] width 161 height 21
click at [0, 0] on input "Upload Artwork" at bounding box center [0, 0] width 0 height 0
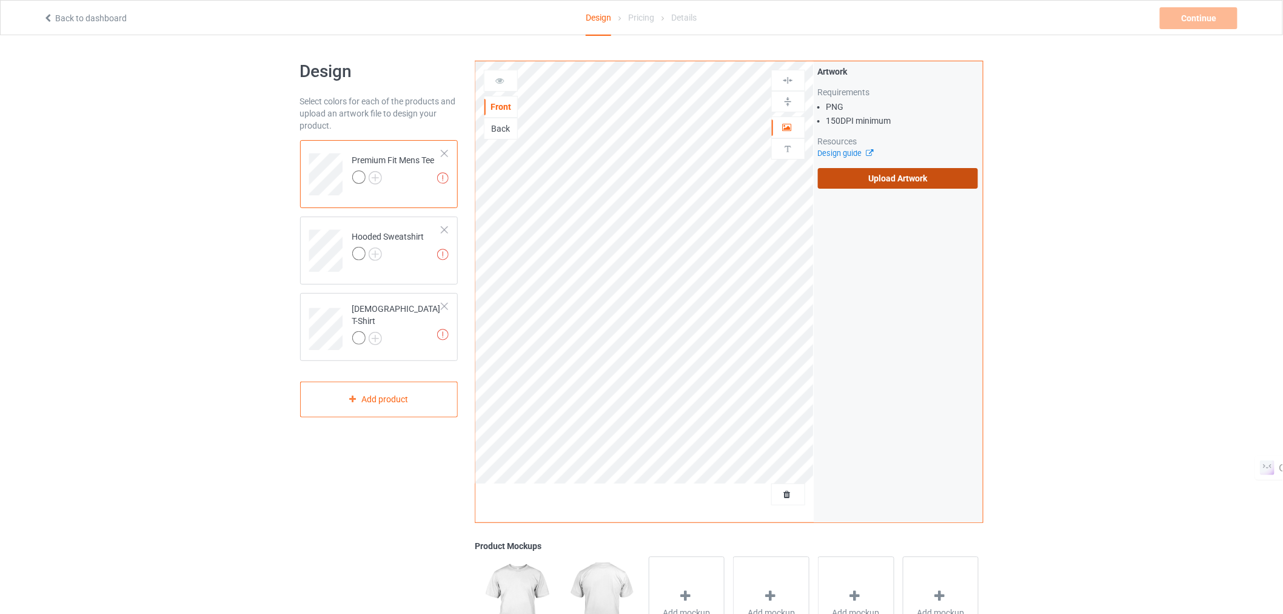
click at [893, 179] on label "Upload Artwork" at bounding box center [898, 178] width 161 height 21
click at [0, 0] on input "Upload Artwork" at bounding box center [0, 0] width 0 height 0
